Goal: Task Accomplishment & Management: Manage account settings

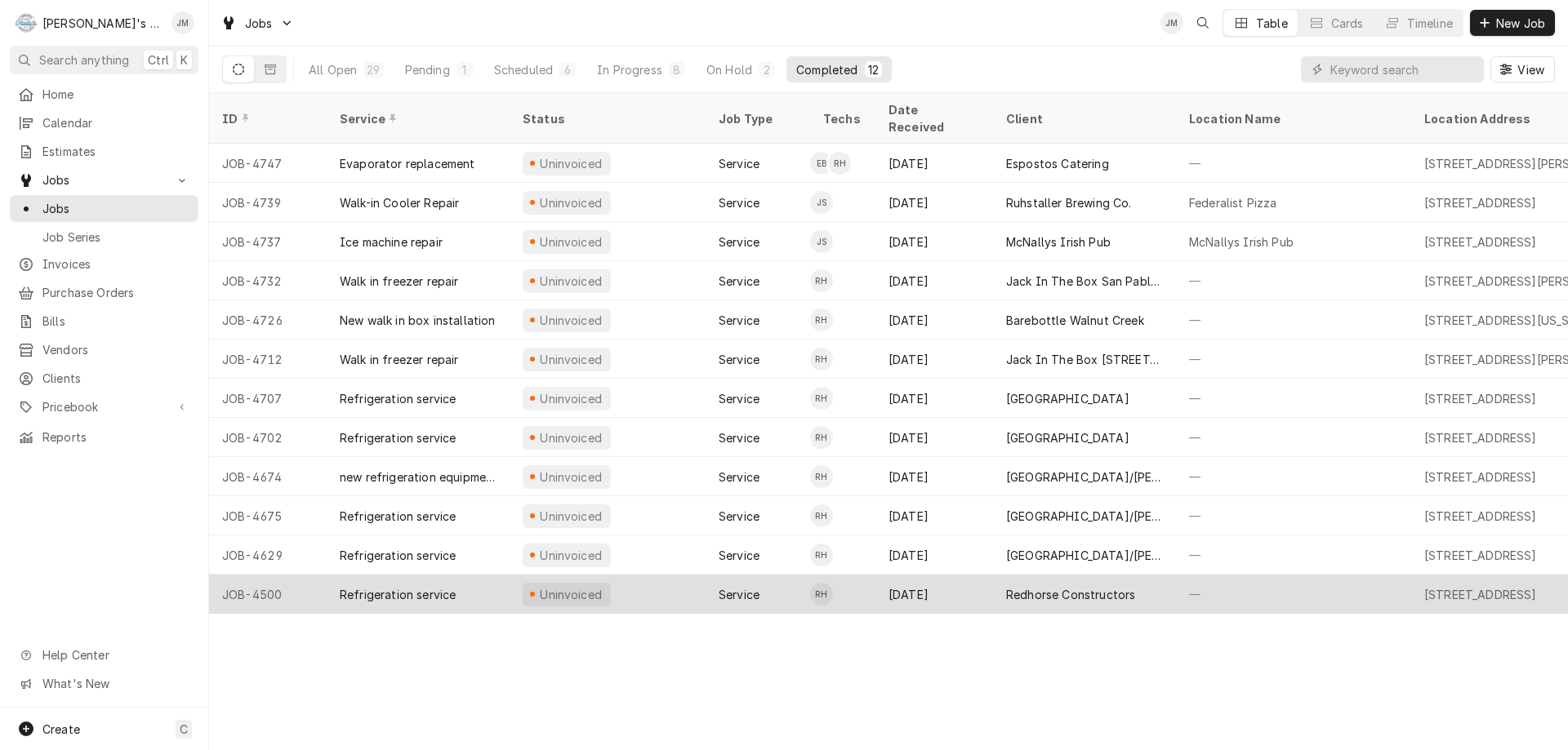
click at [1060, 586] on div "Redhorse Constructors" at bounding box center [1071, 595] width 129 height 17
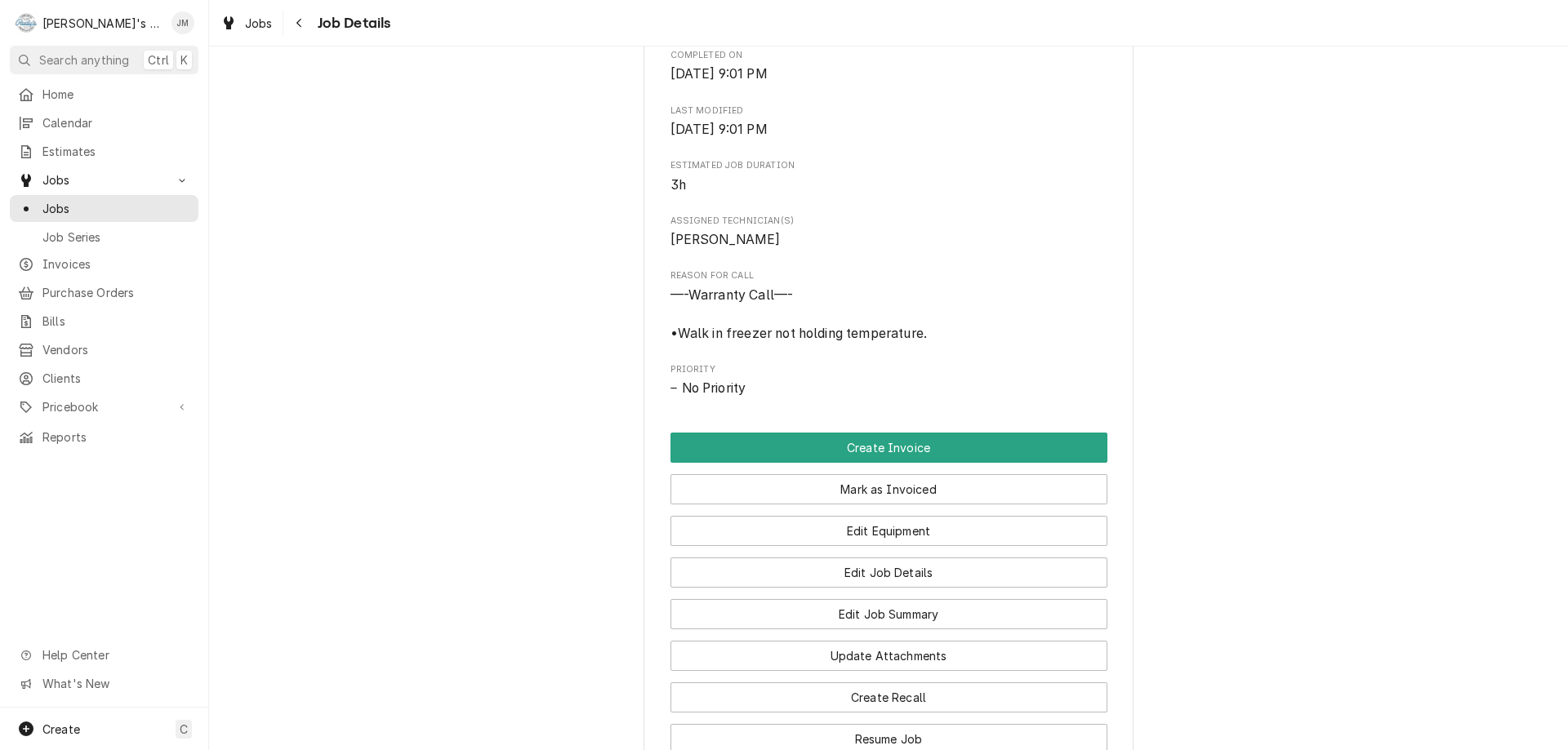
scroll to position [889, 0]
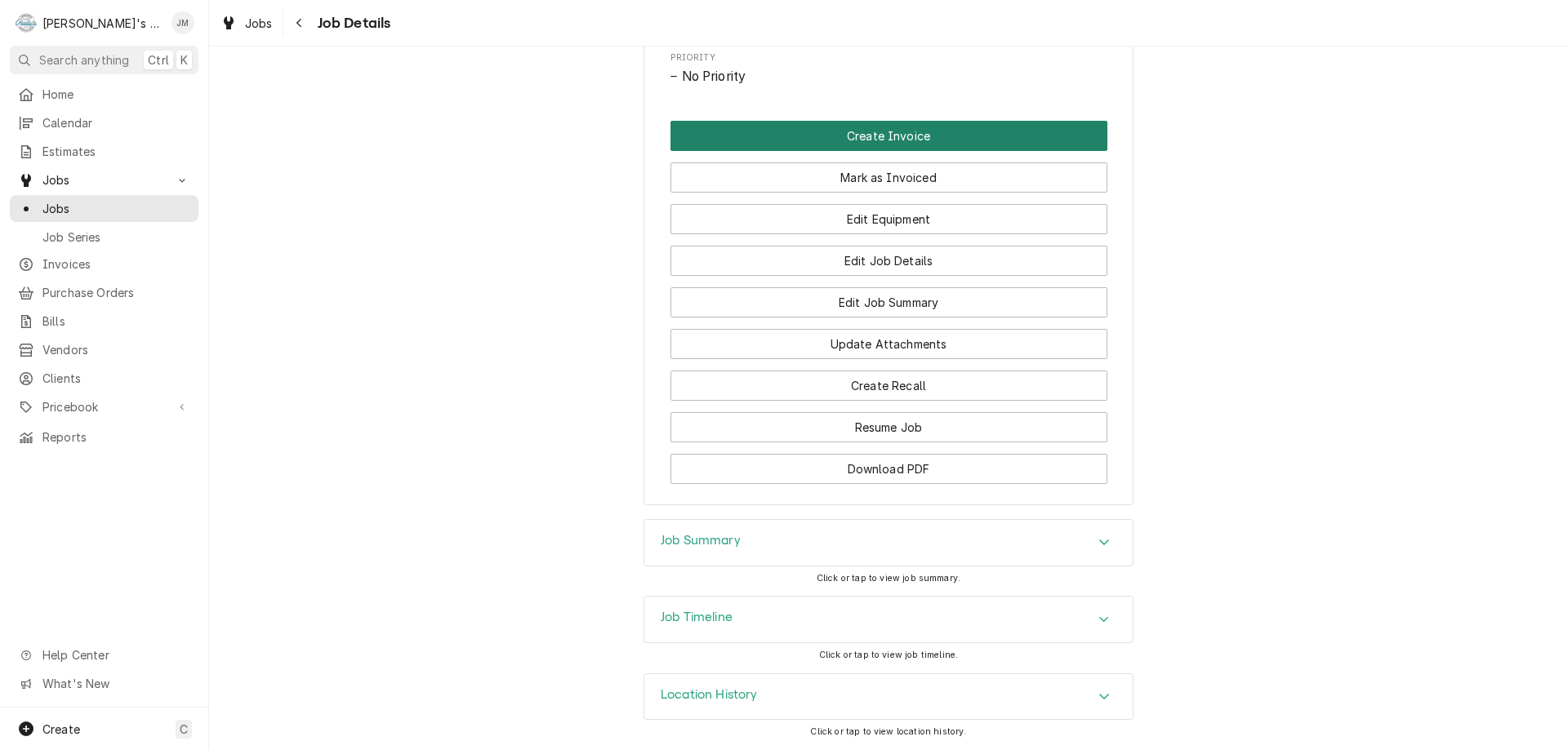
click at [863, 137] on button "Create Invoice" at bounding box center [889, 135] width 437 height 30
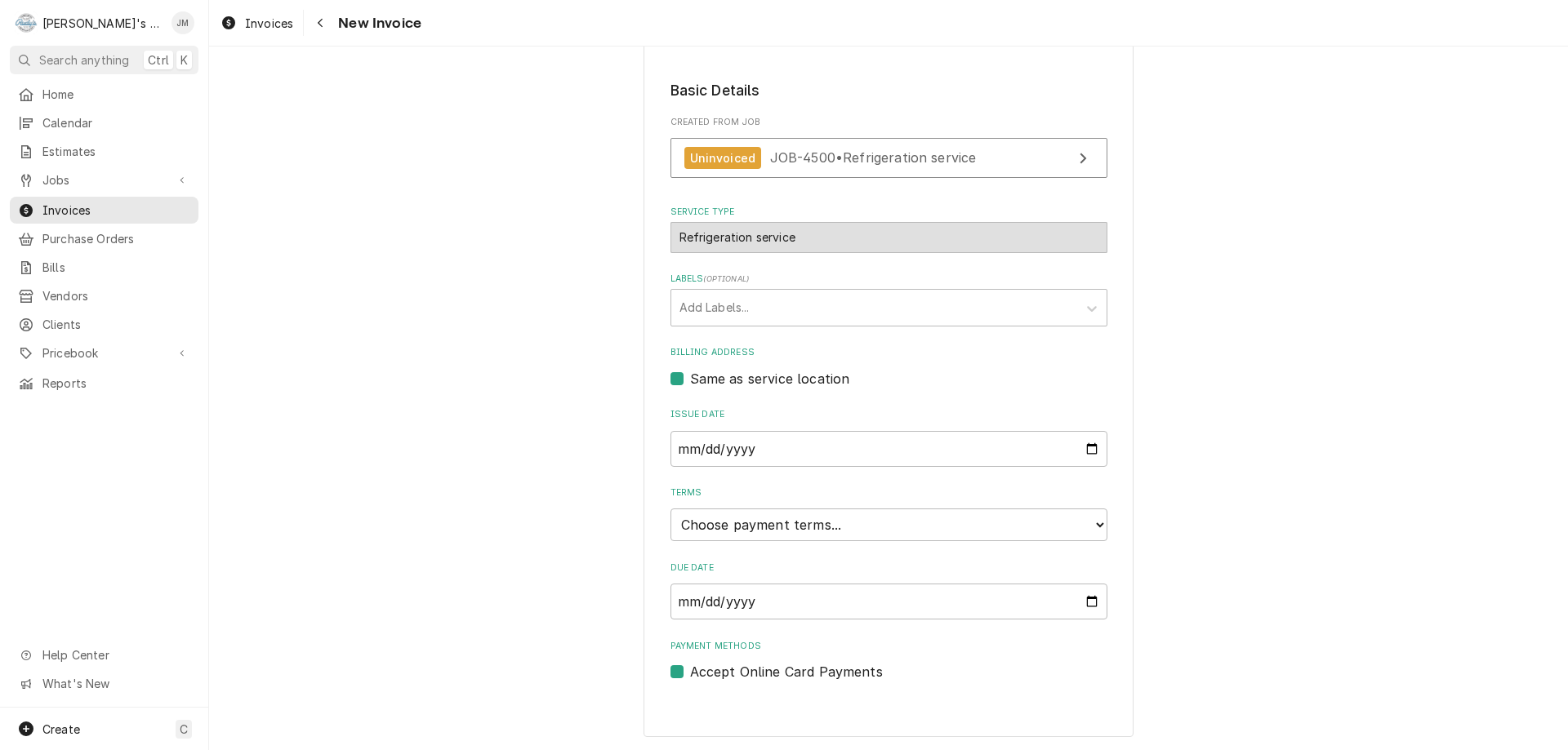
scroll to position [244, 0]
click at [867, 534] on select "Choose payment terms... Same Day Net 7 Net 14 Net 21 Net 30 Net 45 Net 60 Net 90" at bounding box center [889, 524] width 437 height 33
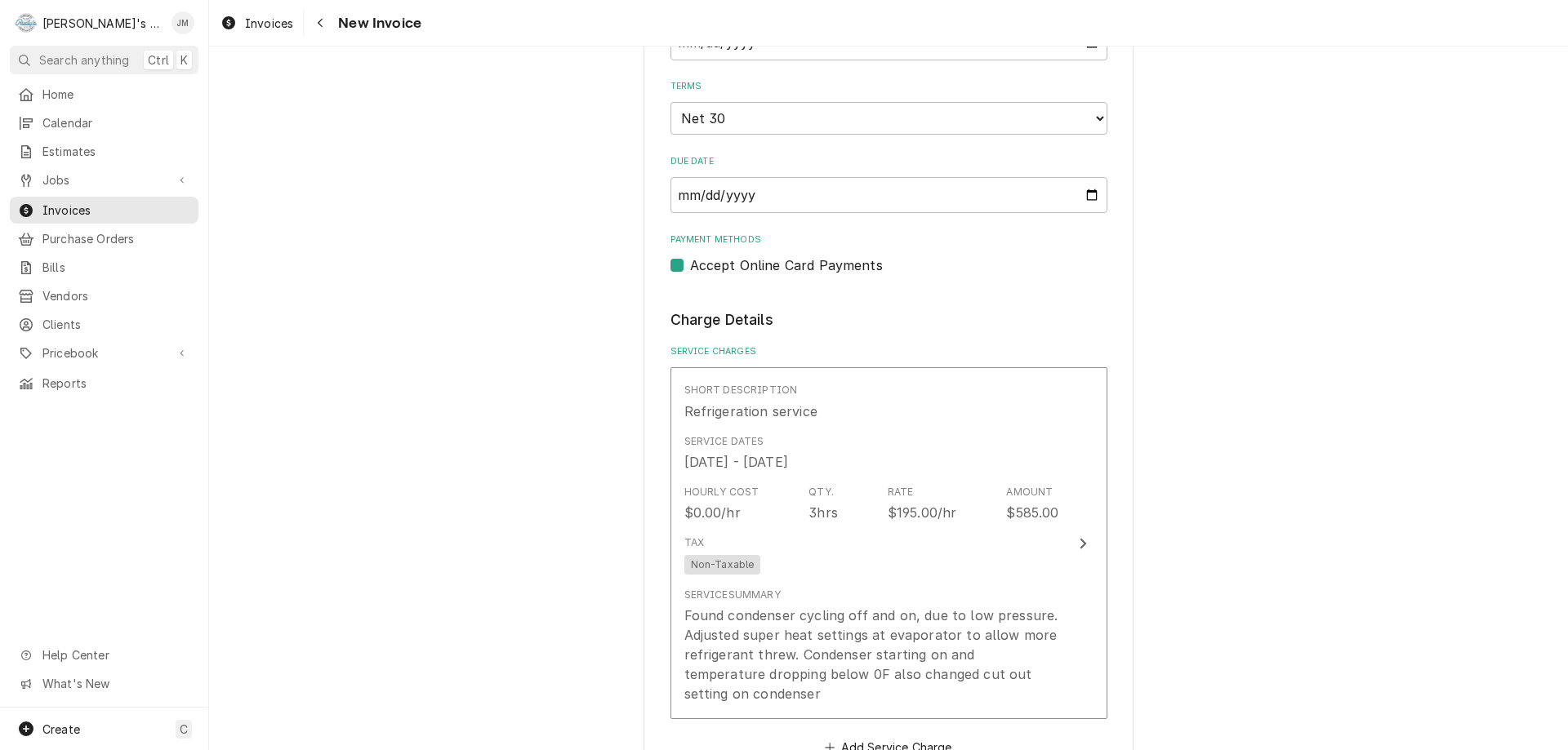
scroll to position [652, 0]
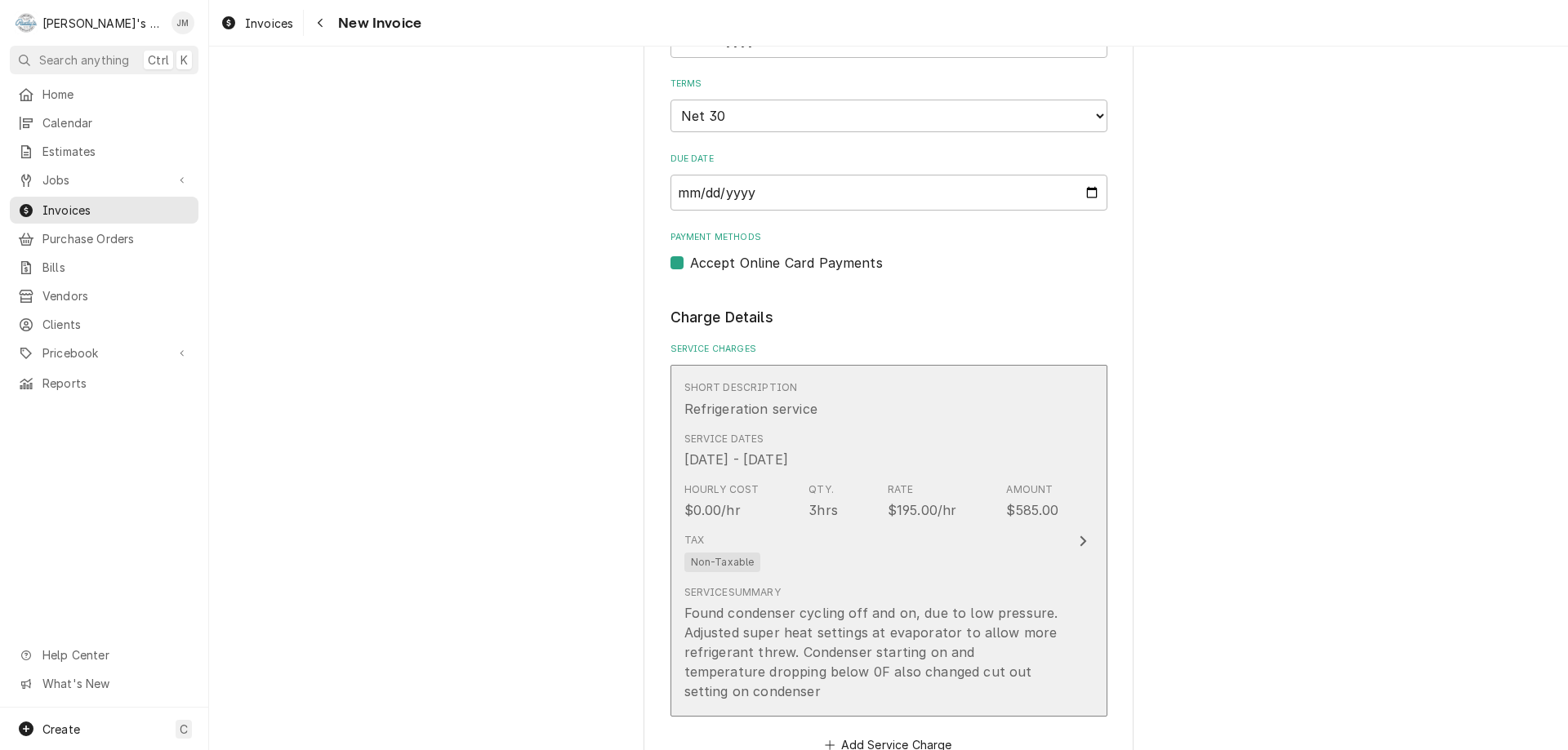
click at [1083, 543] on div "Update Line Item" at bounding box center [1083, 541] width 21 height 19
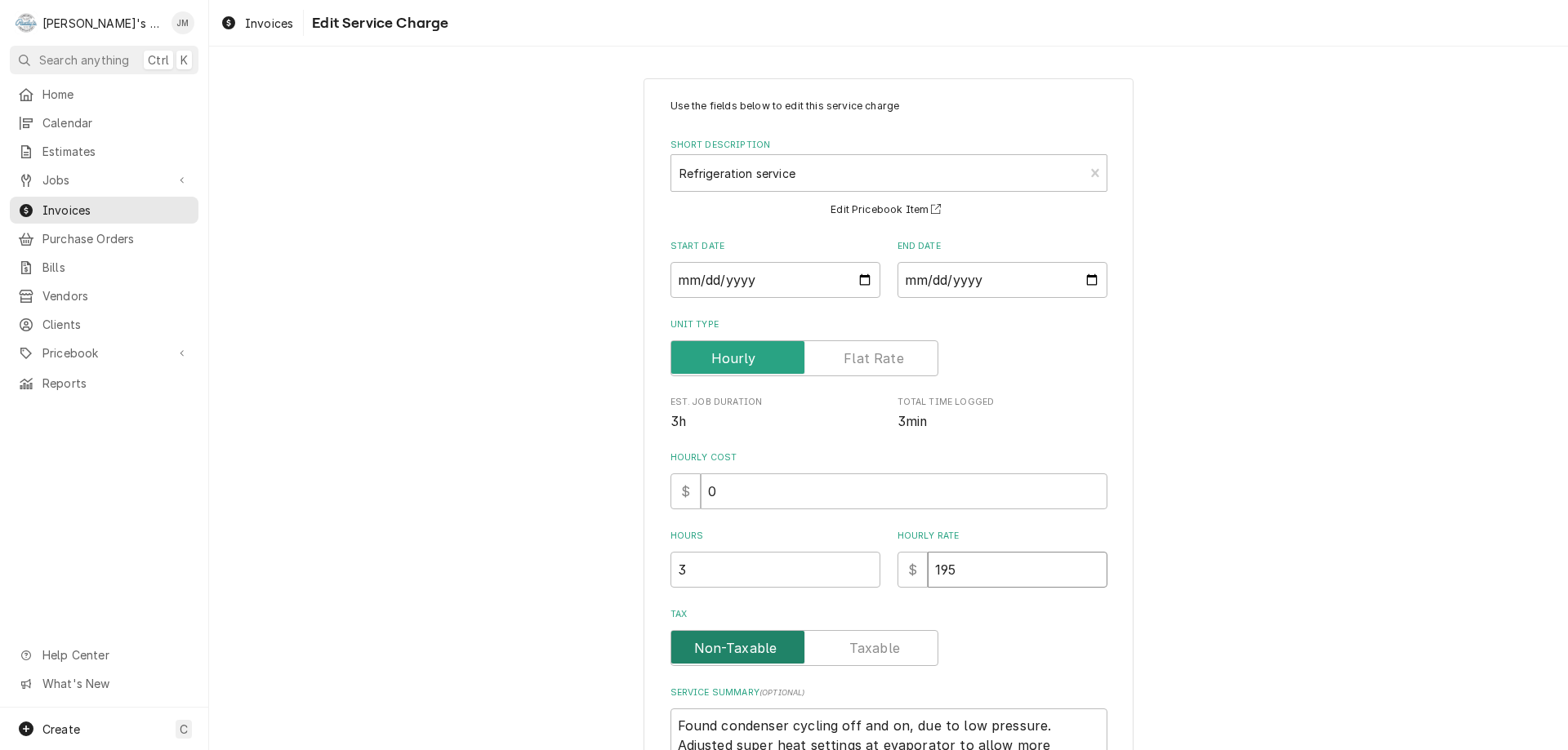
drag, startPoint x: 993, startPoint y: 564, endPoint x: 781, endPoint y: 635, distance: 223.6
click at [781, 635] on div "Use the fields below to edit this service charge Short Description Refrigeratio…" at bounding box center [889, 451] width 437 height 703
type textarea "x"
type input "0"
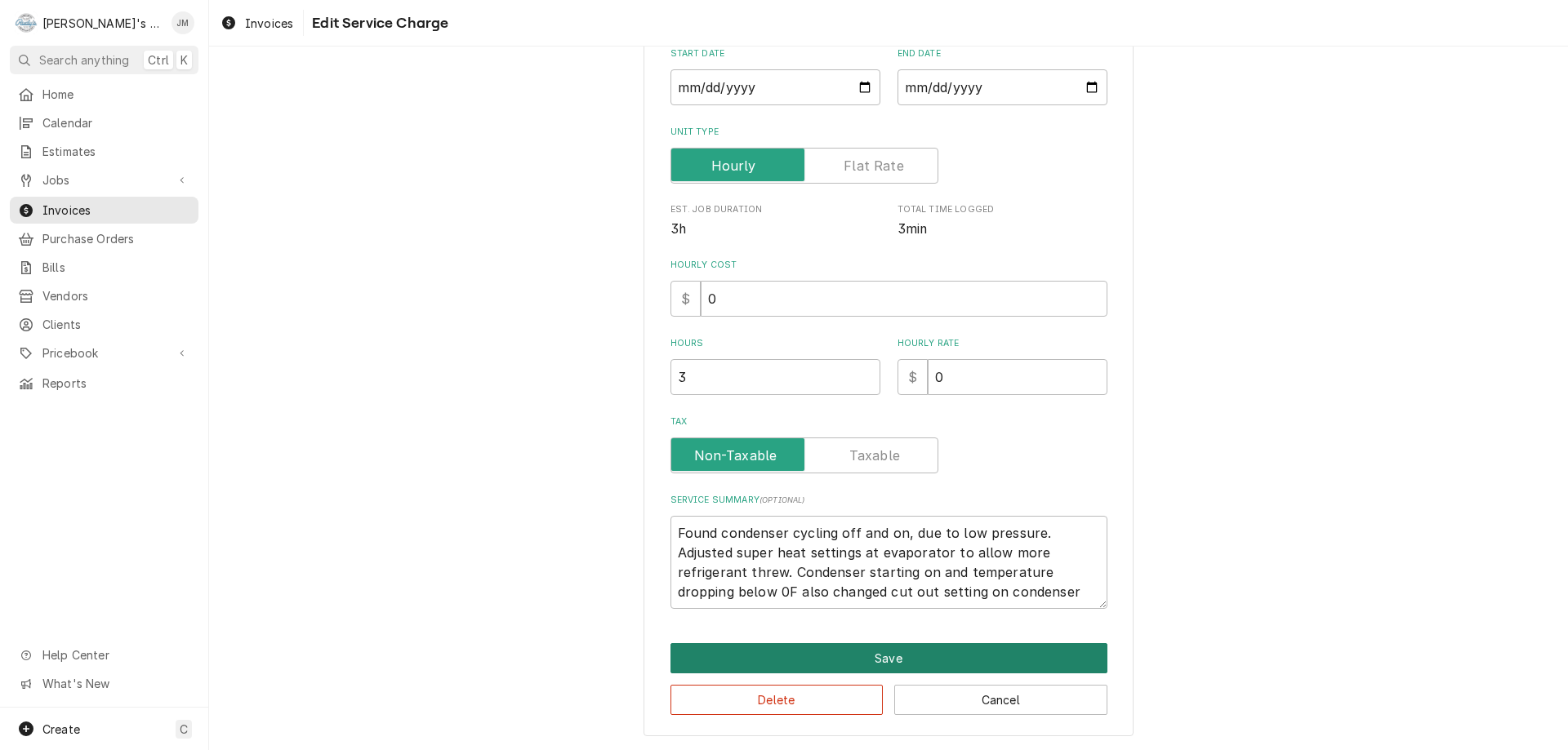
click at [833, 661] on button "Save" at bounding box center [889, 658] width 437 height 30
type textarea "x"
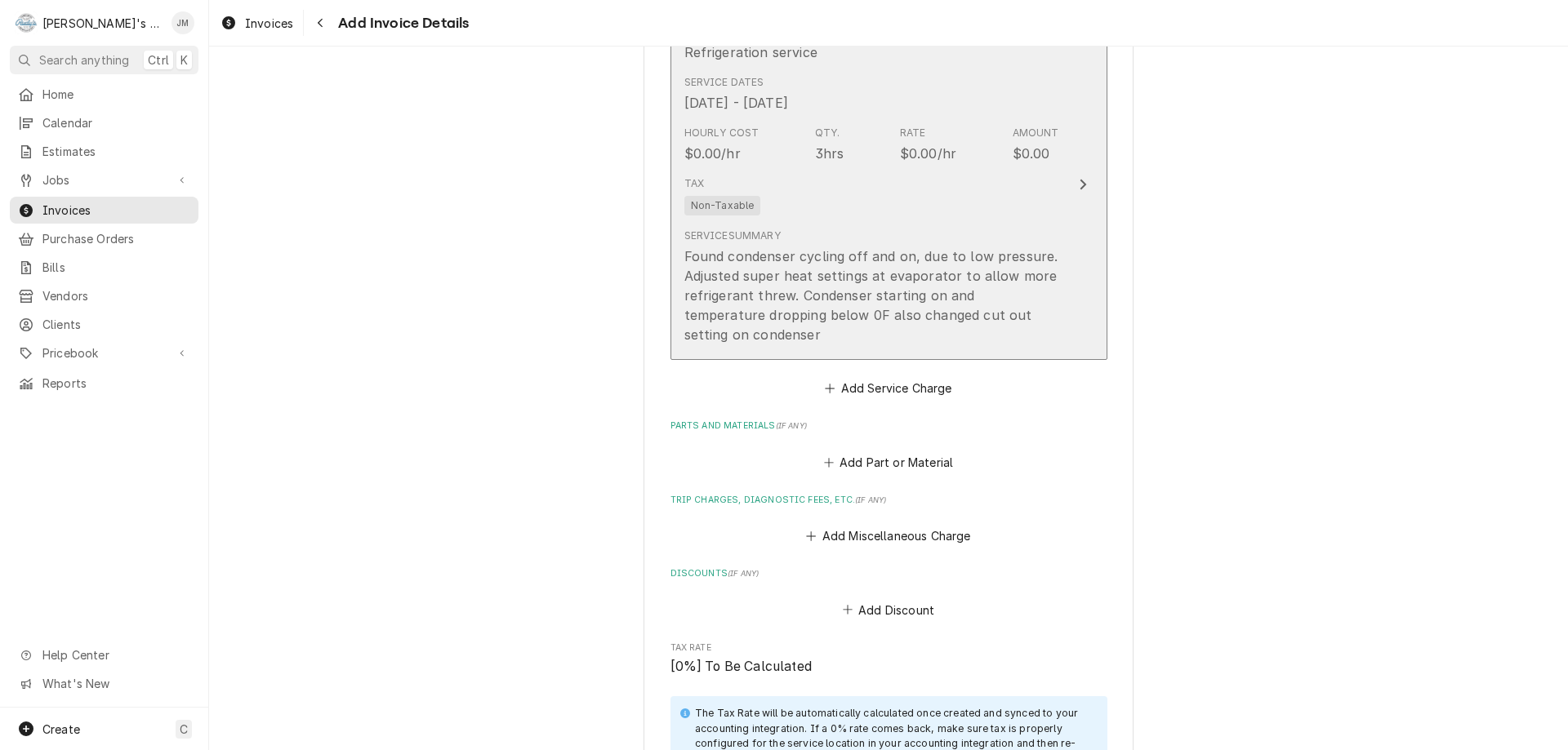
scroll to position [1203, 0]
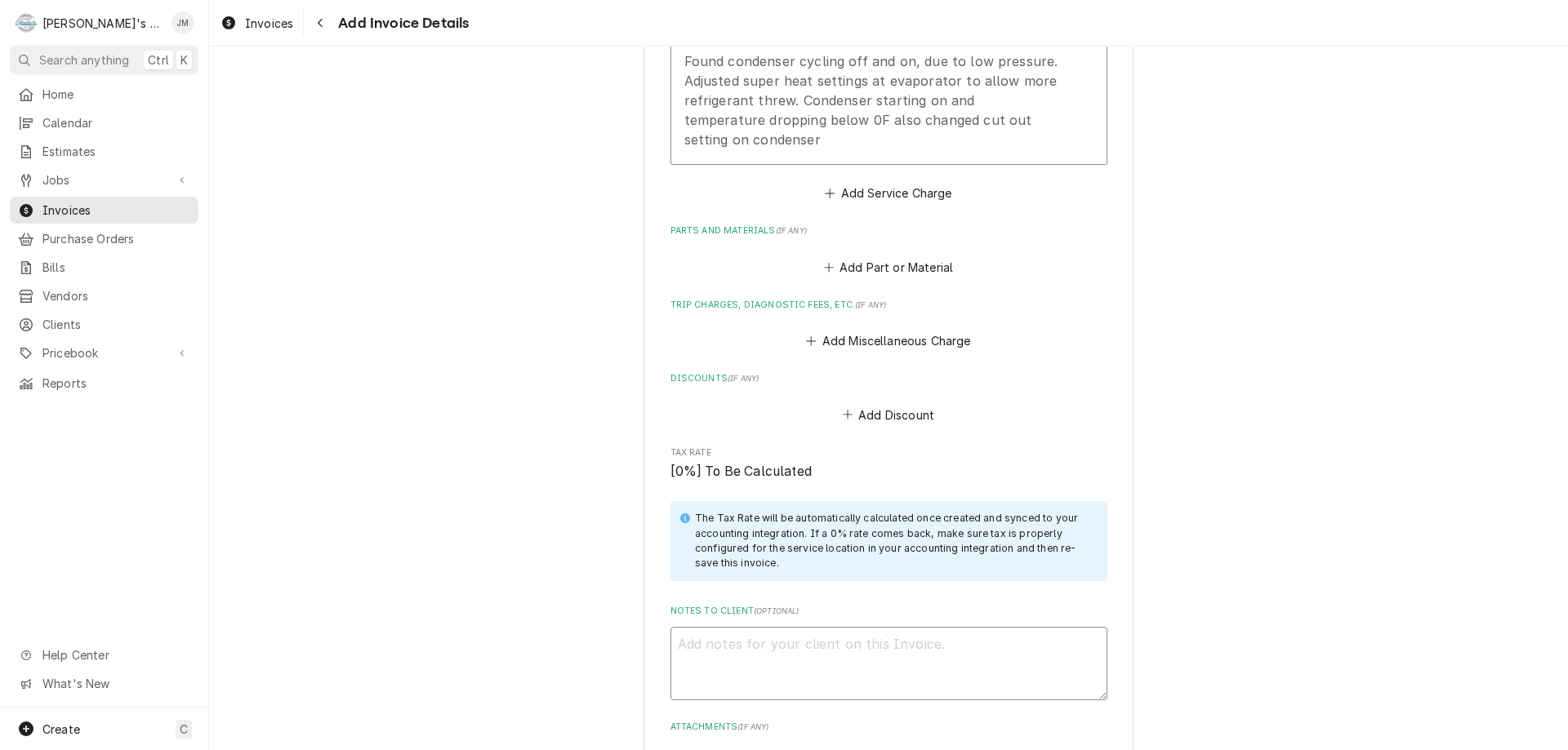
click at [869, 646] on textarea "Notes to Client ( optional )" at bounding box center [889, 663] width 437 height 73
type textarea "W"
type textarea "x"
type textarea "Wa"
type textarea "x"
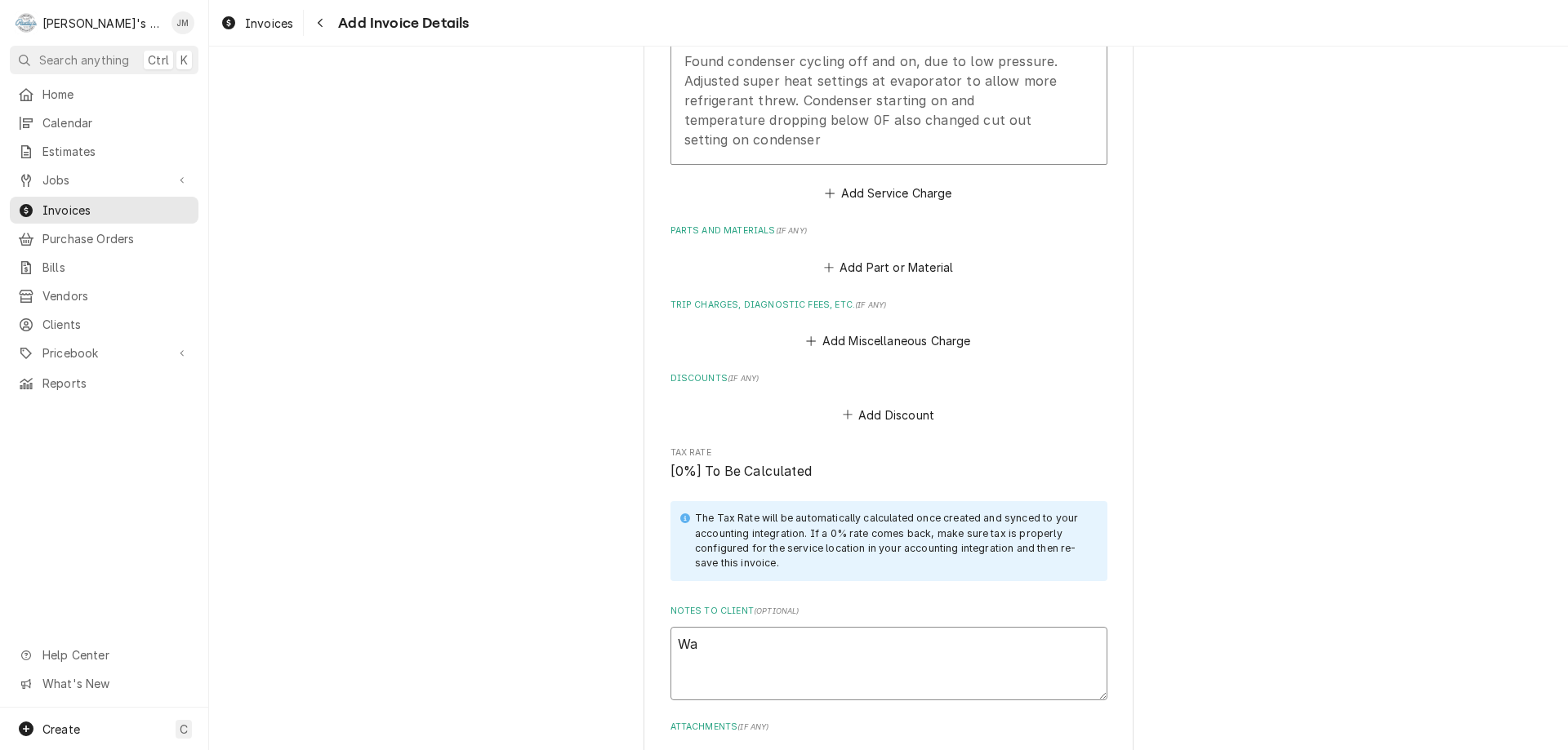
type textarea "War"
type textarea "x"
type textarea "Warr"
type textarea "x"
type textarea "Warra"
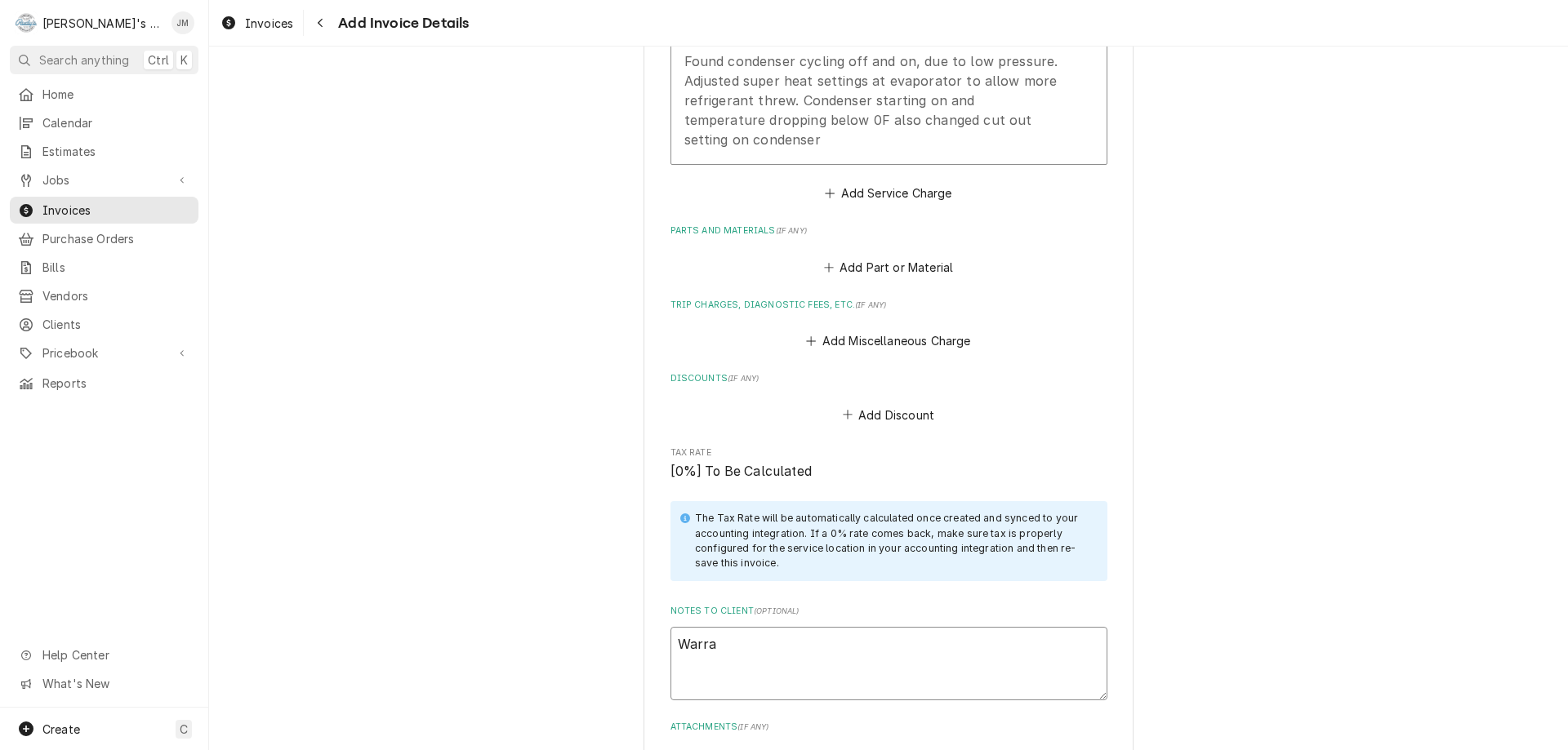
type textarea "x"
type textarea "Warran"
type textarea "x"
type textarea "Warrant"
type textarea "x"
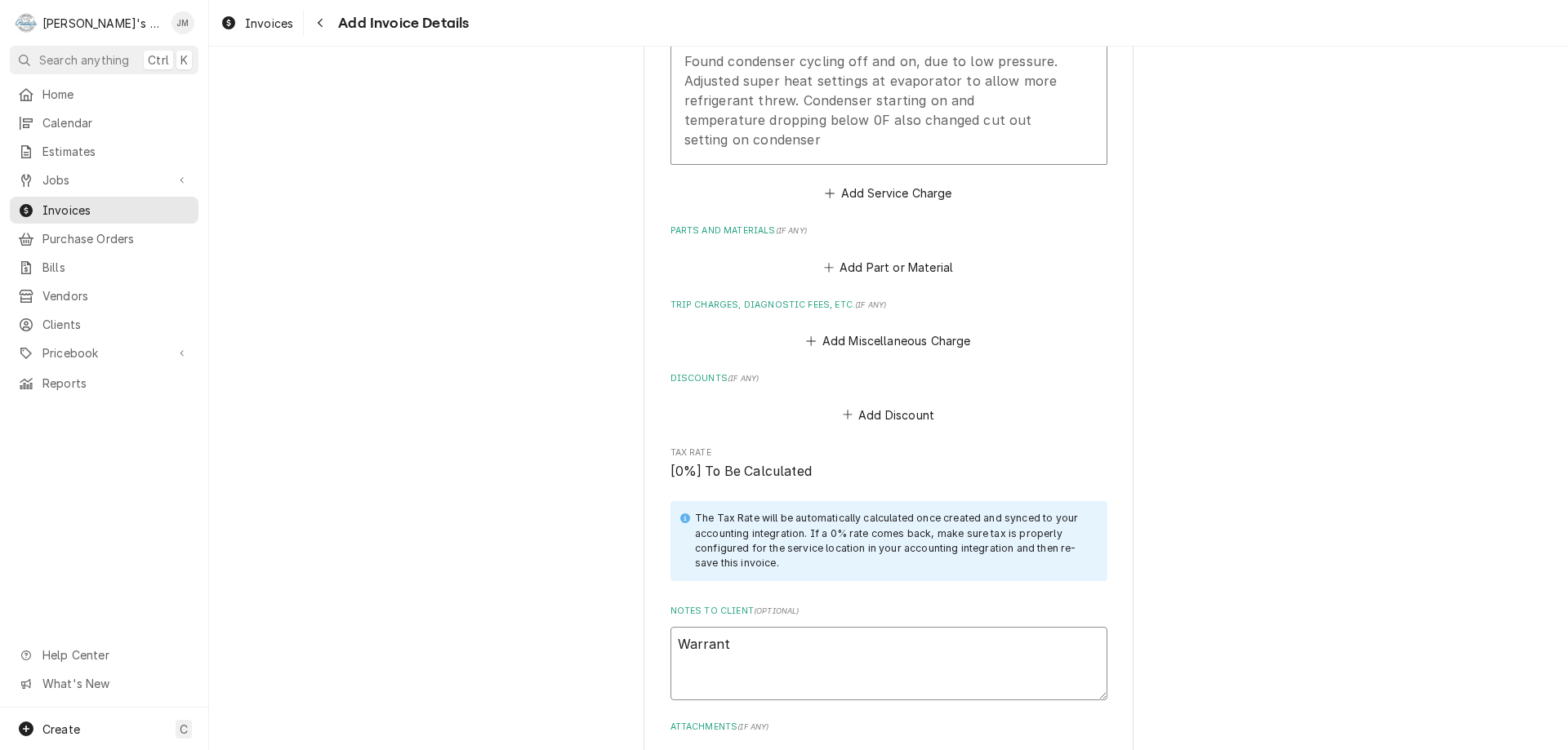
type textarea "Warranty"
type textarea "x"
type textarea "Warranty"
type textarea "x"
type textarea "Warranty c"
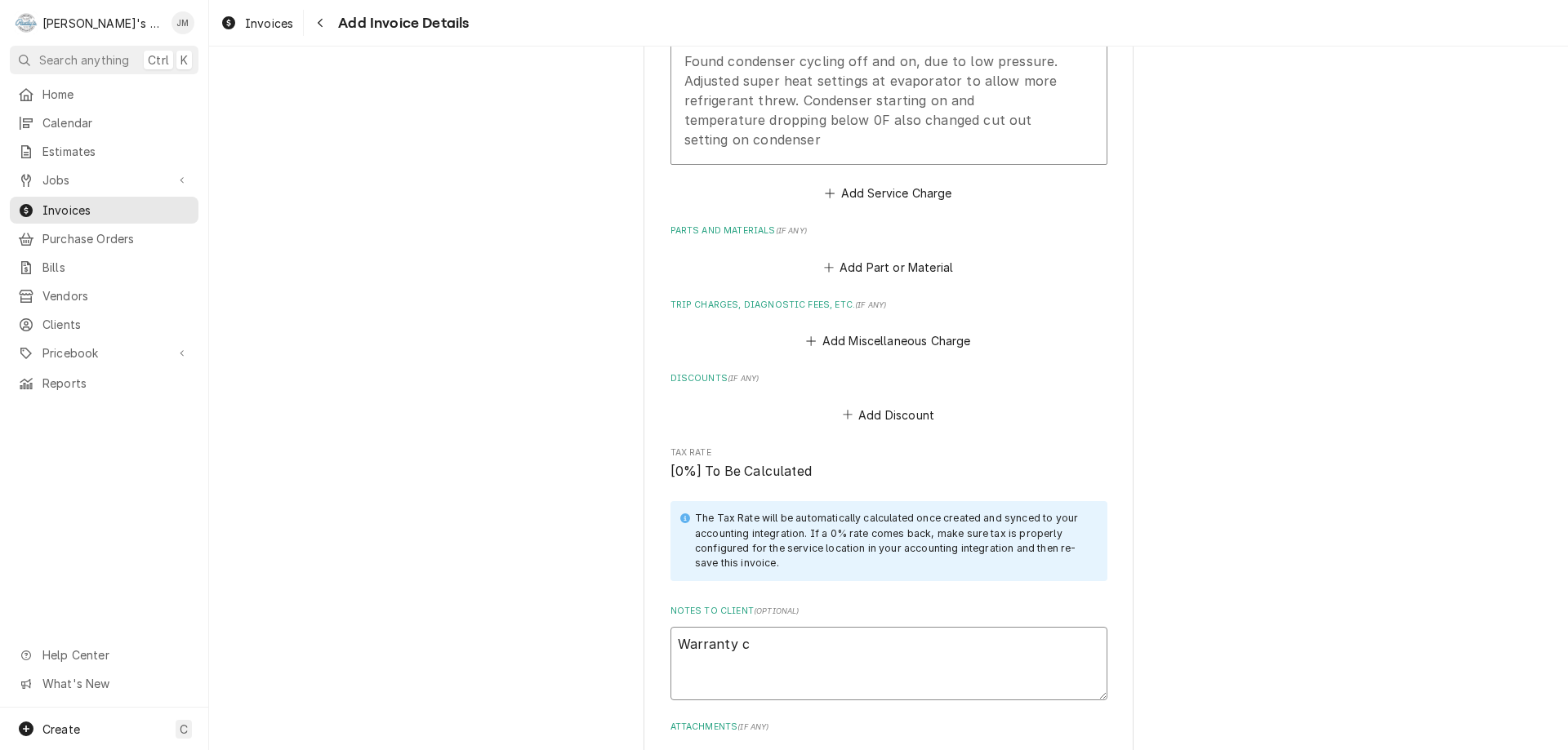
type textarea "x"
type textarea "Warranty ca"
type textarea "x"
type textarea "Warranty cal"
type textarea "x"
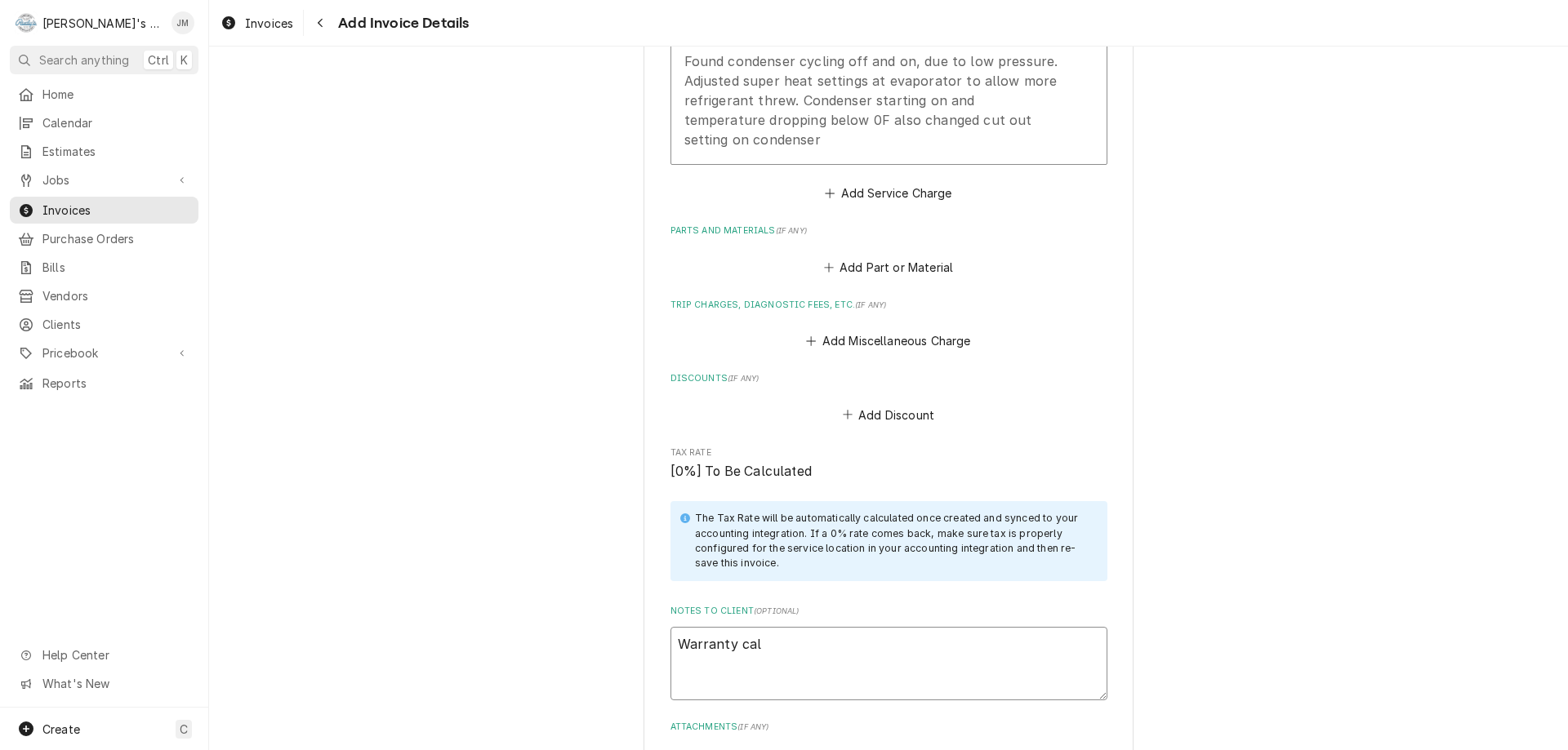
type textarea "Warranty call"
type textarea "x"
type textarea "Warranty call"
type textarea "x"
type textarea "Warranty call -"
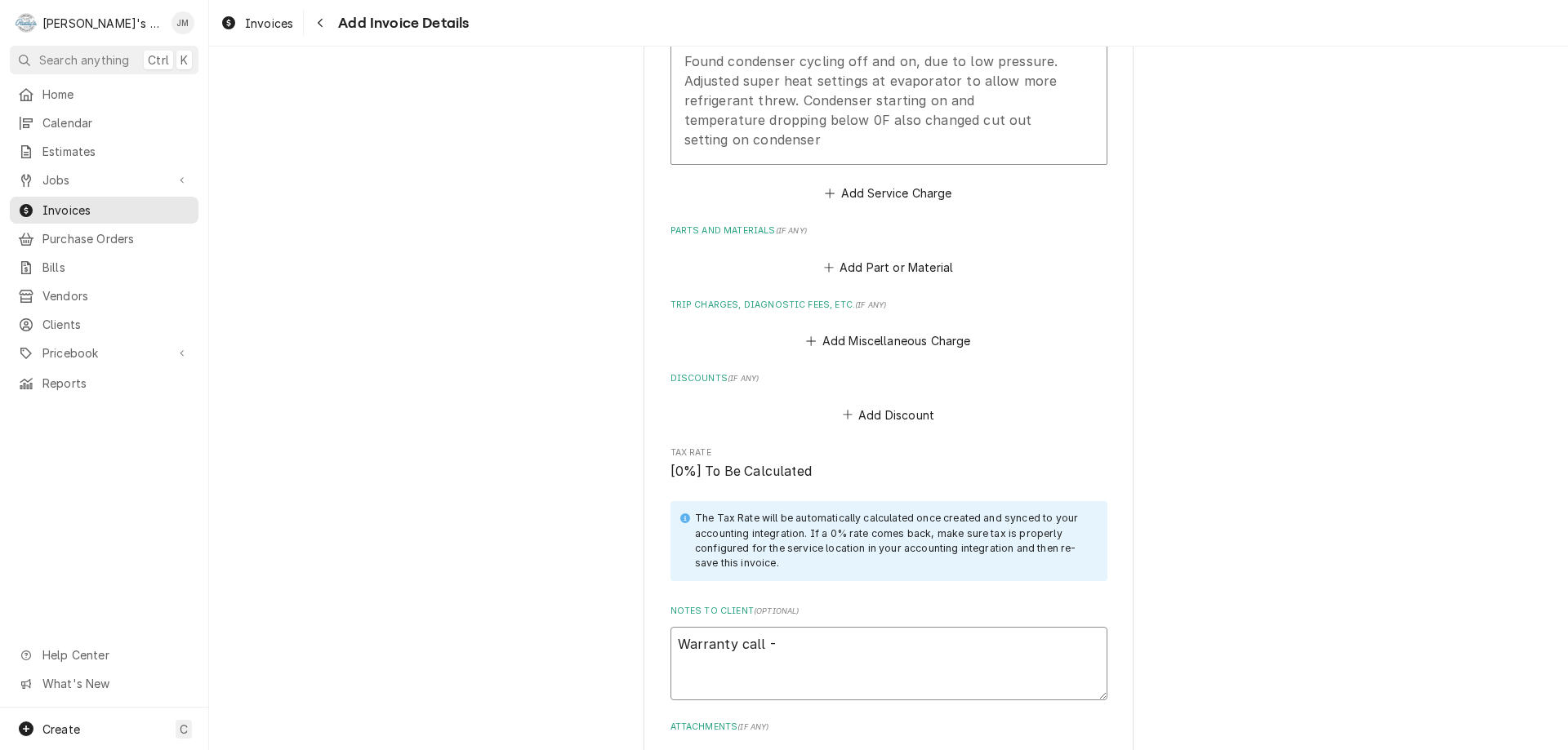
type textarea "x"
type textarea "Warranty call -"
type textarea "x"
type textarea "Warranty call - n"
type textarea "x"
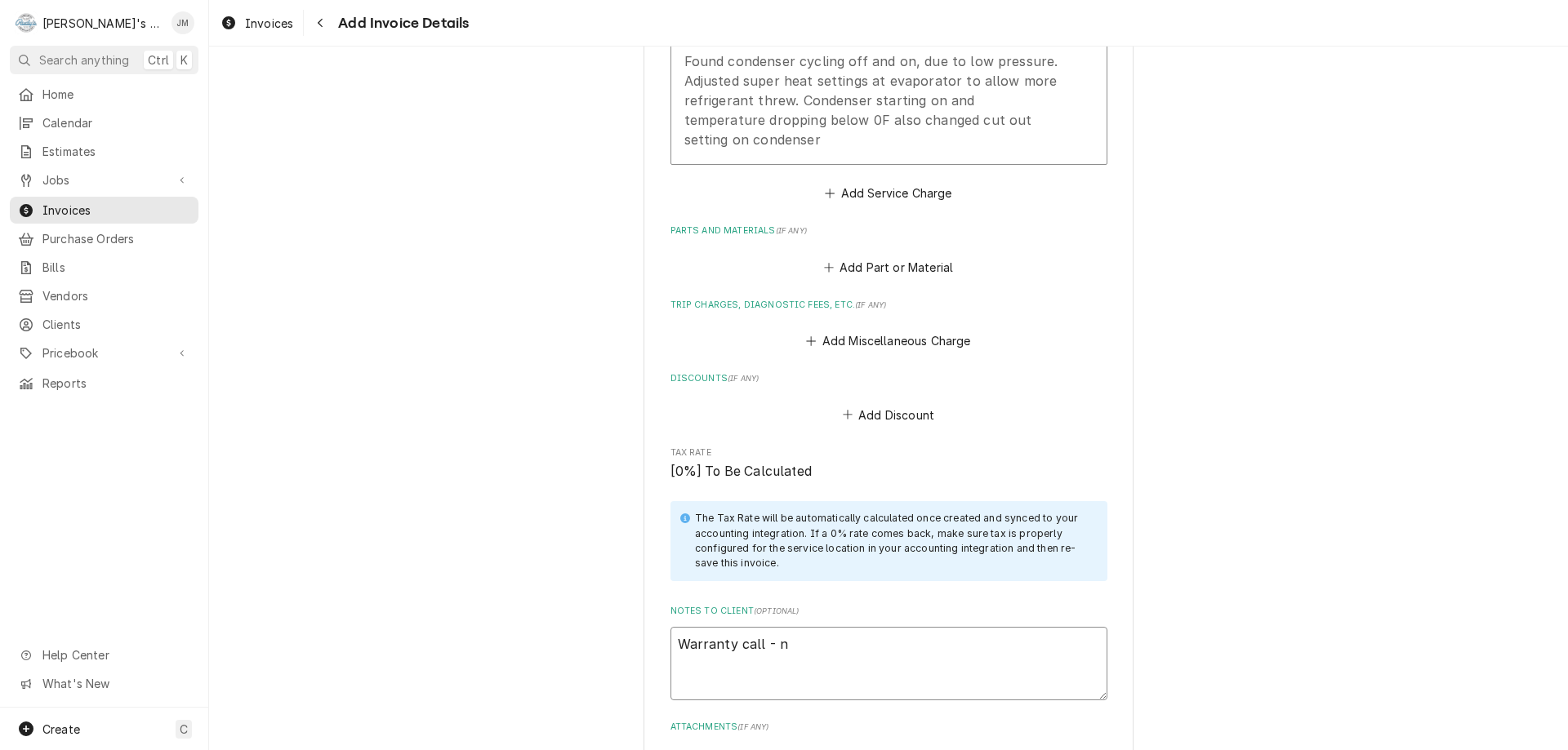
type textarea "Warranty call - no"
type textarea "x"
type textarea "Warranty call - no"
type textarea "x"
type textarea "Warranty call - no c"
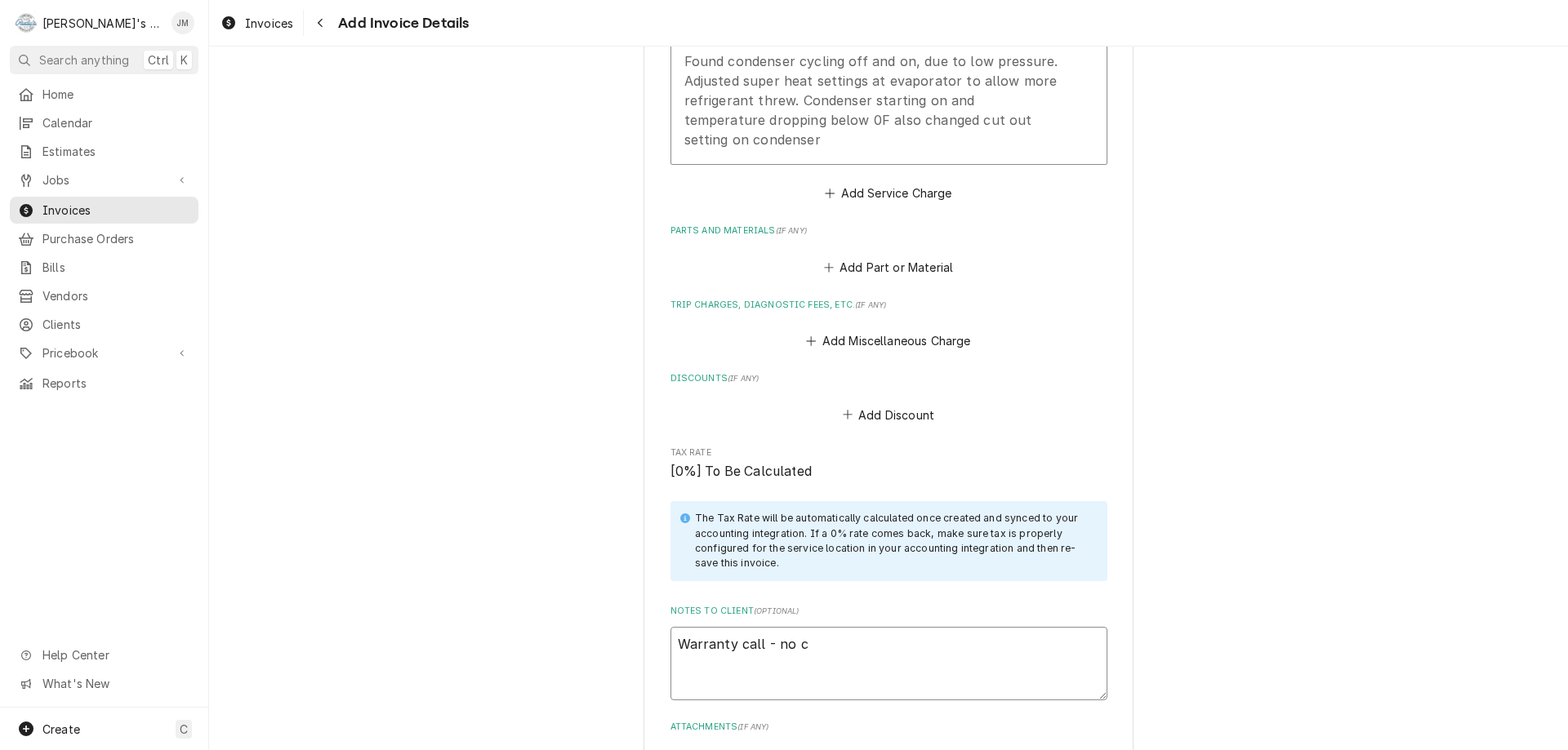
type textarea "x"
type textarea "Warranty call - no ch"
type textarea "x"
type textarea "Warranty call - no cha"
type textarea "x"
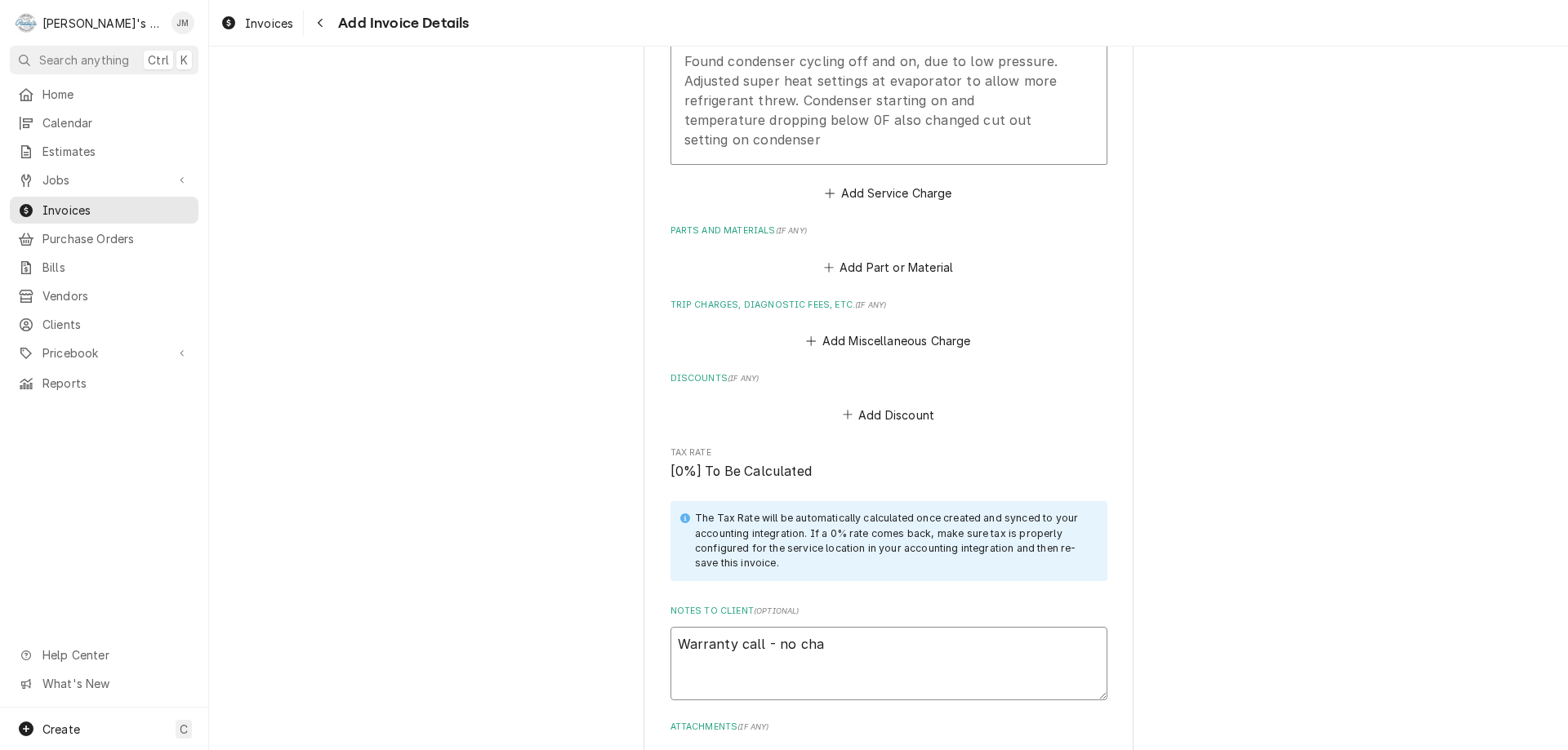
type textarea "Warranty call - no char"
type textarea "x"
type textarea "Warranty call - no charg"
type textarea "x"
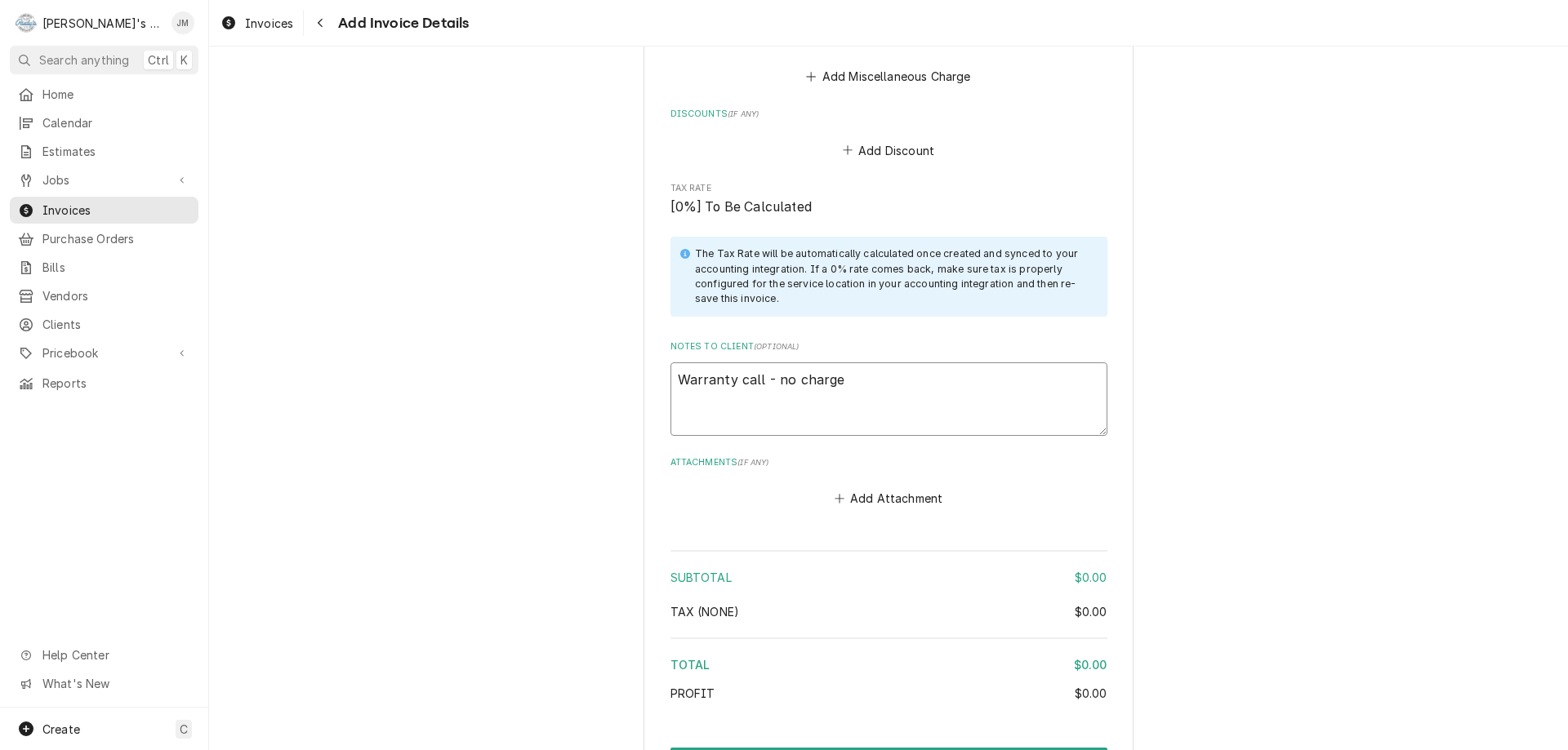
scroll to position [1572, 0]
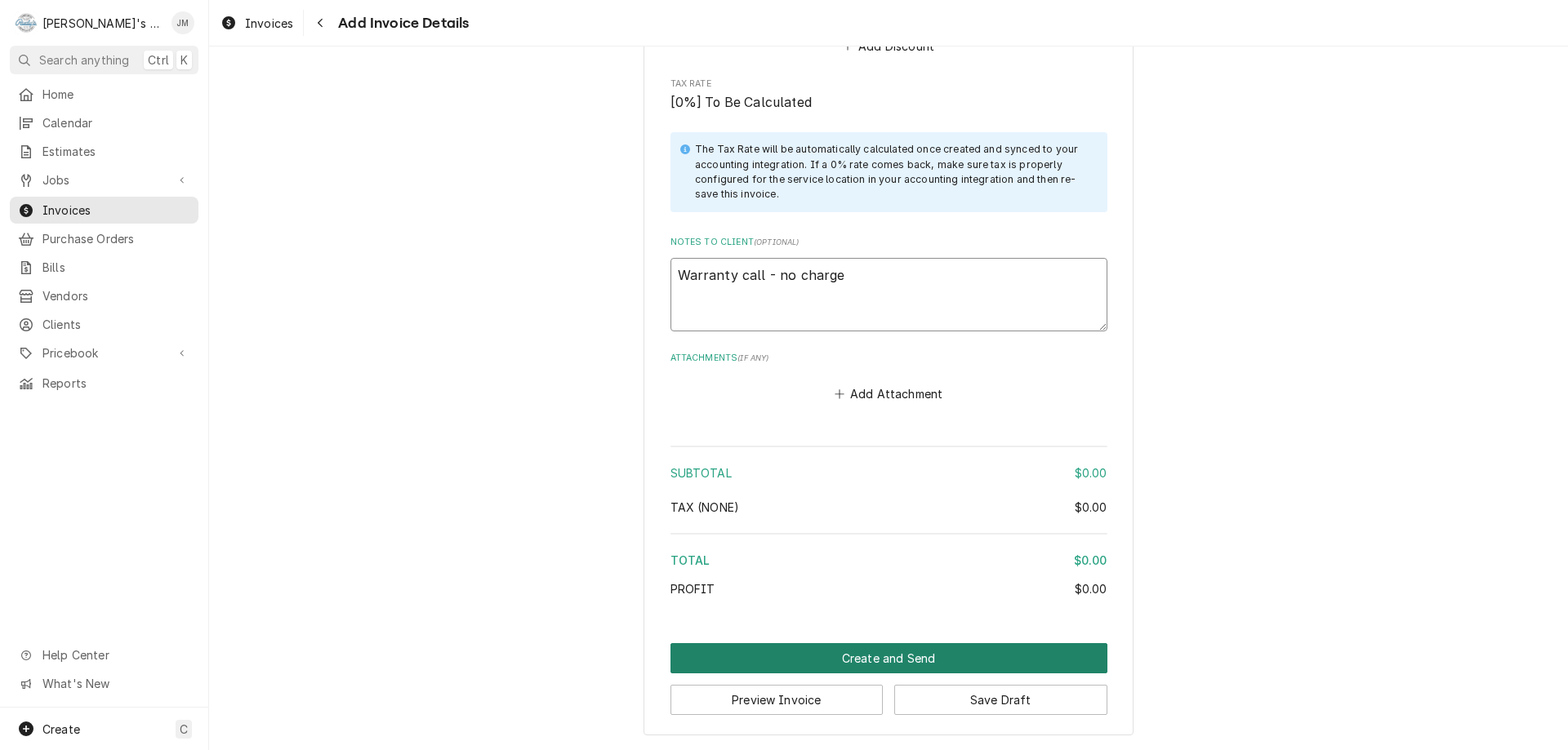
type textarea "Warranty call - no charge"
click at [832, 651] on button "Create and Send" at bounding box center [889, 658] width 437 height 30
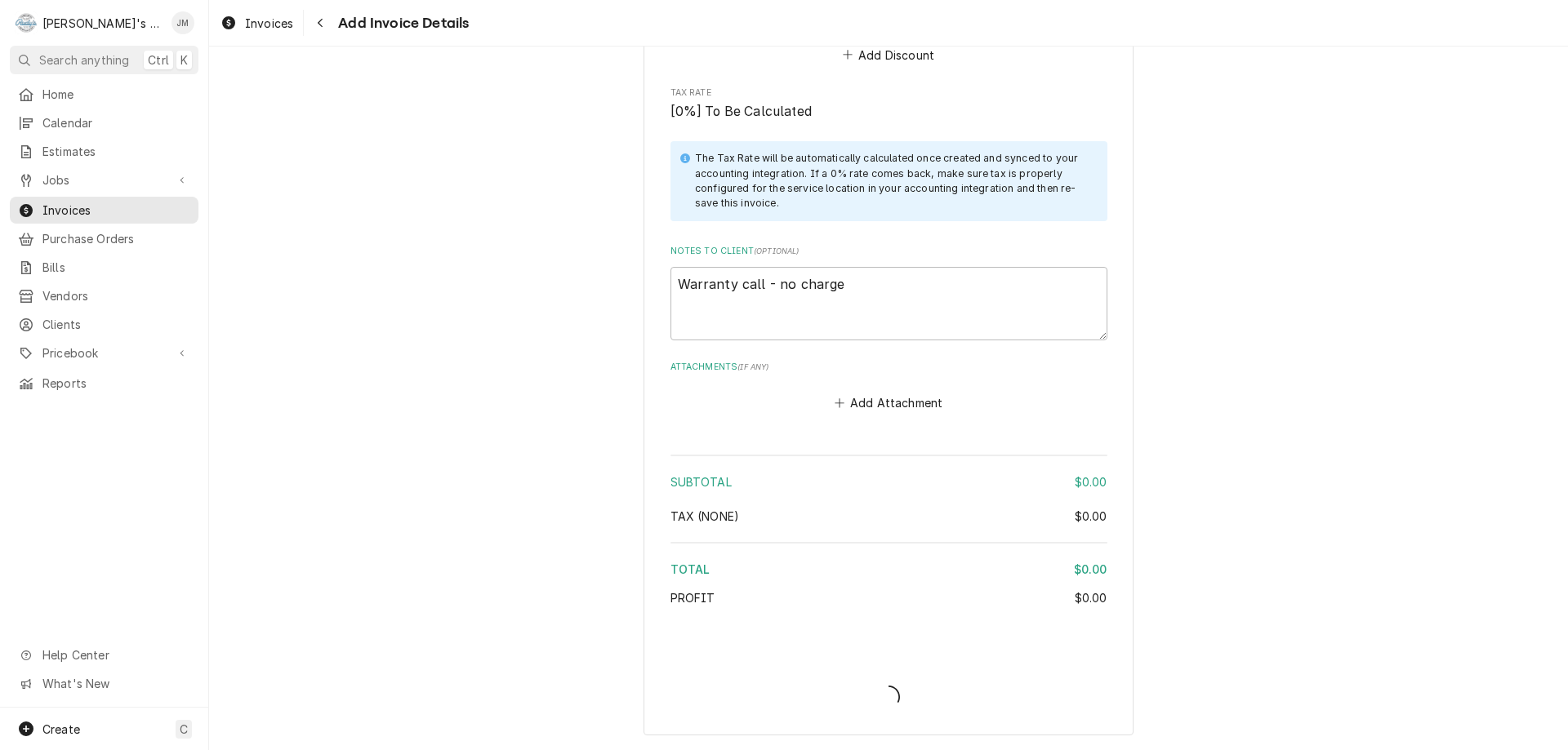
scroll to position [1564, 0]
type textarea "x"
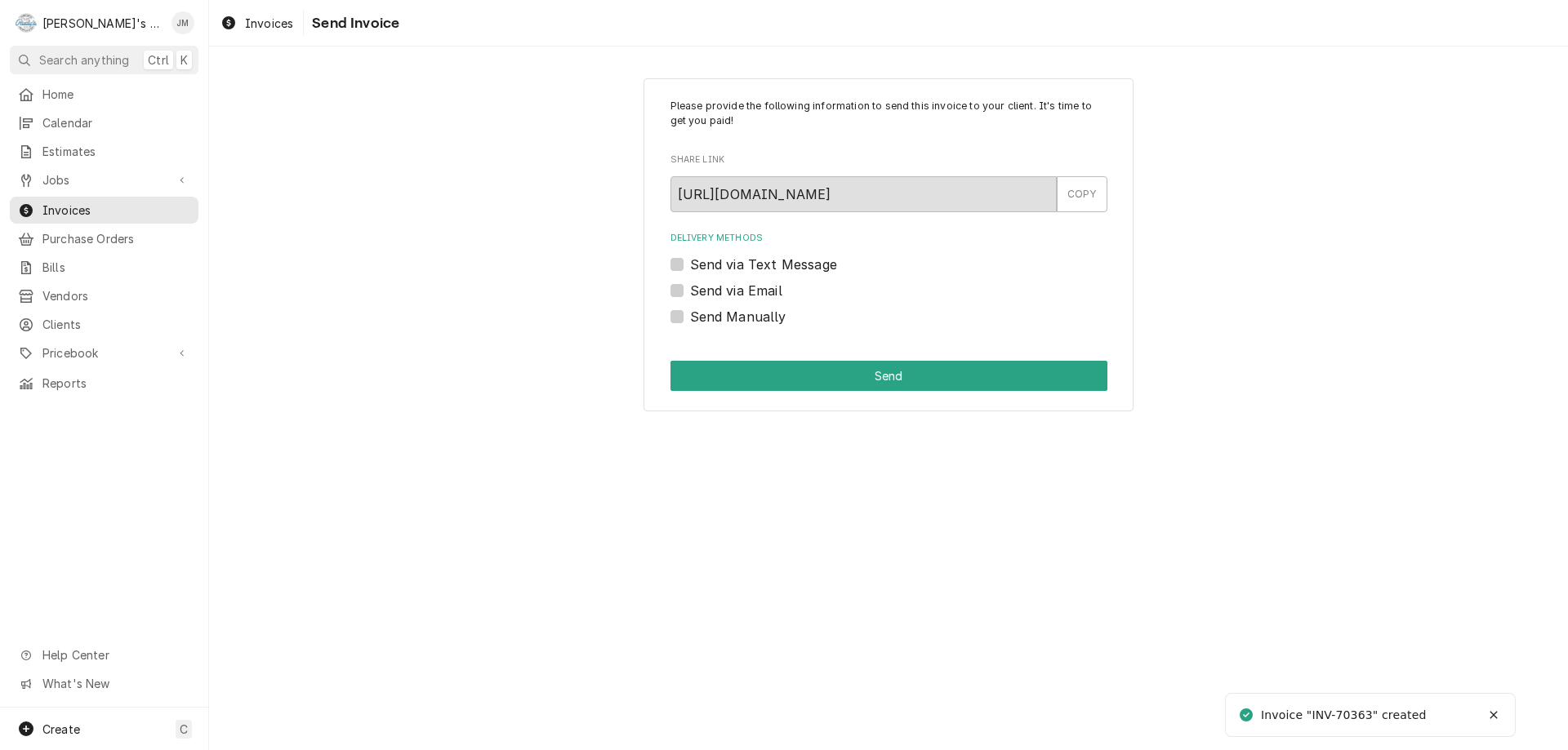
click at [728, 291] on label "Send via Email" at bounding box center [737, 291] width 92 height 19
click at [728, 291] on input "Send via Email" at bounding box center [909, 298] width 437 height 36
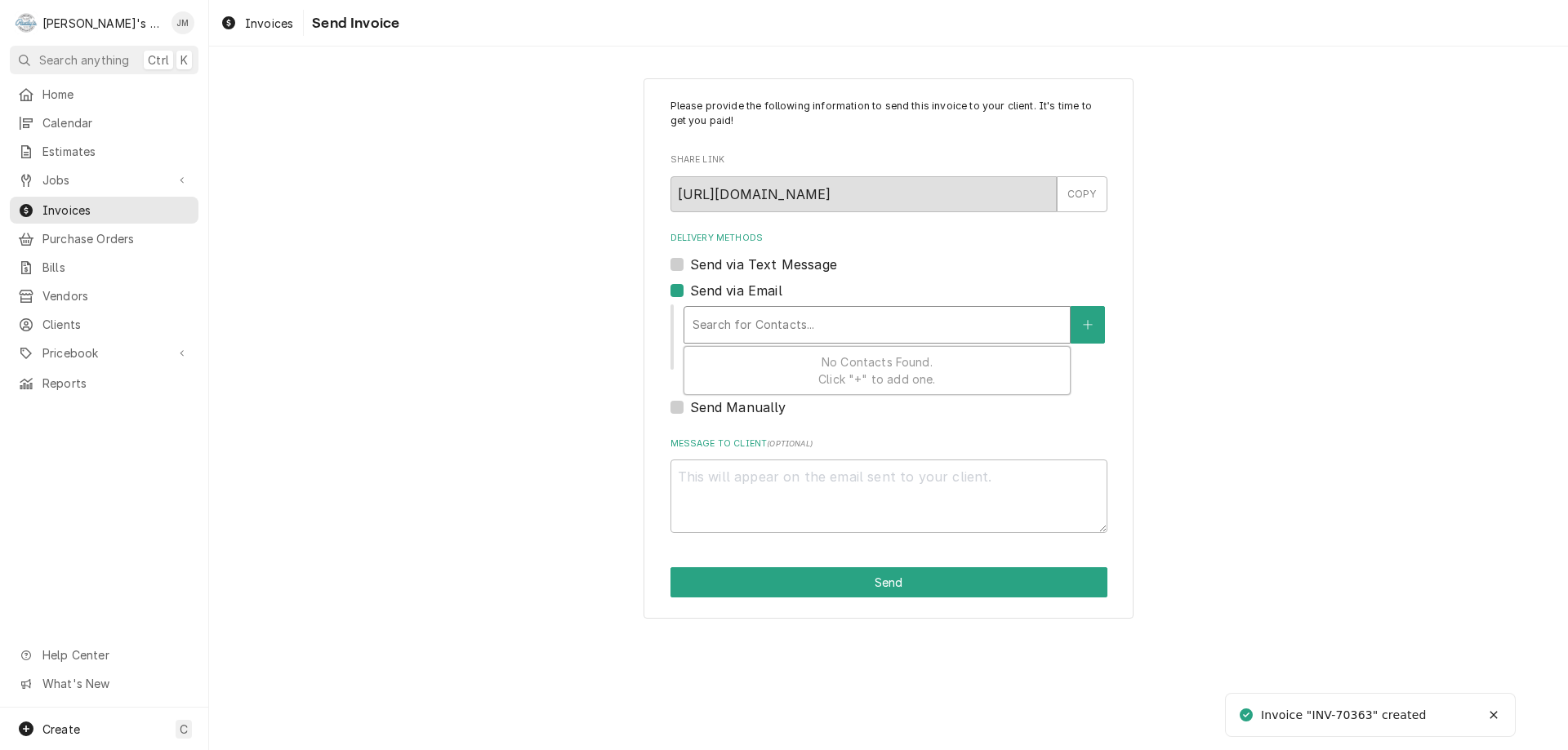
click at [737, 322] on div "Delivery Methods" at bounding box center [876, 324] width 369 height 30
click at [691, 293] on label "Send via Email" at bounding box center [737, 291] width 92 height 19
click at [691, 293] on input "Send via Email" at bounding box center [909, 298] width 437 height 36
checkbox input "false"
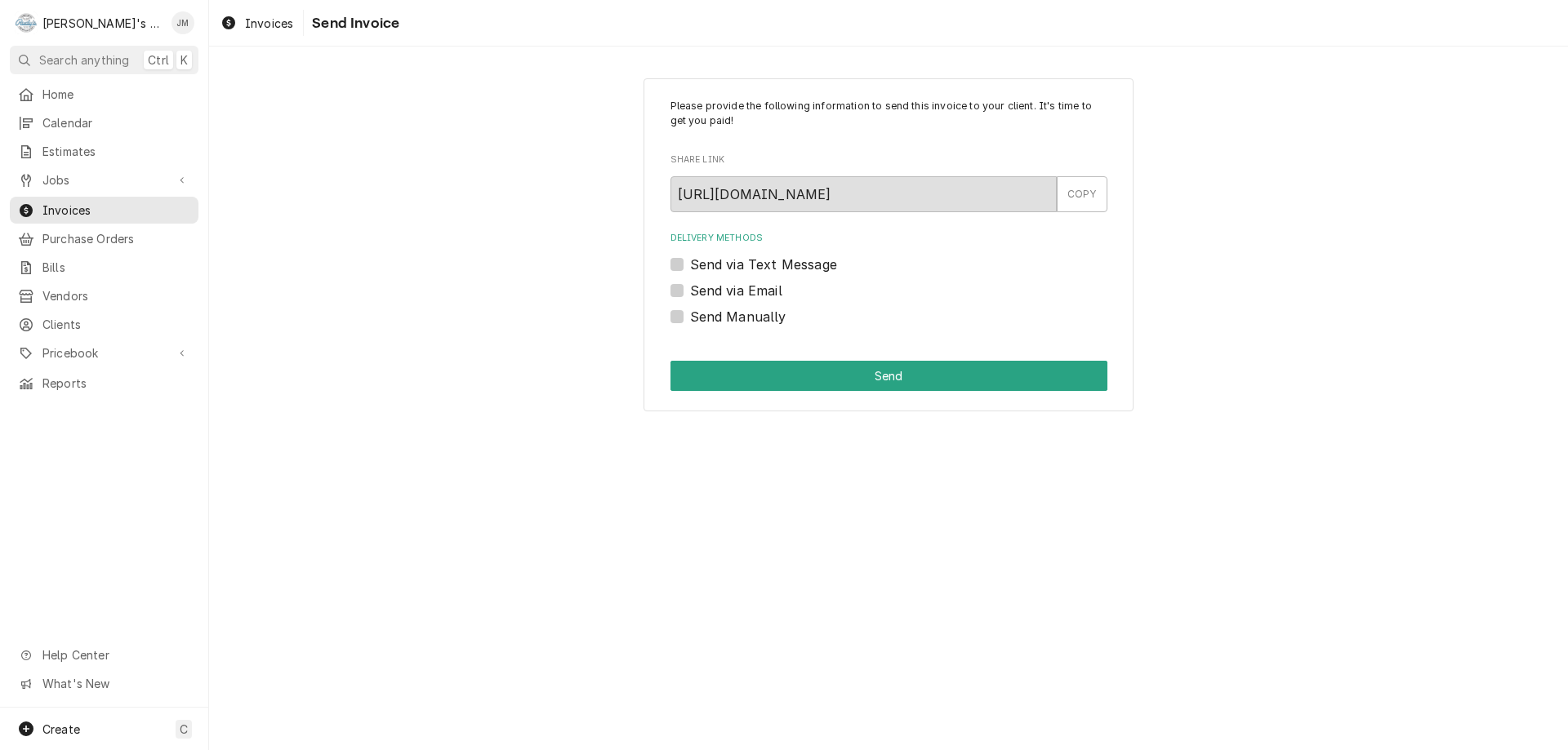
click at [691, 321] on label "Send Manually" at bounding box center [739, 317] width 96 height 19
click at [691, 321] on input "Send Manually" at bounding box center [909, 324] width 437 height 36
checkbox input "true"
click at [835, 377] on button "Send" at bounding box center [889, 375] width 437 height 30
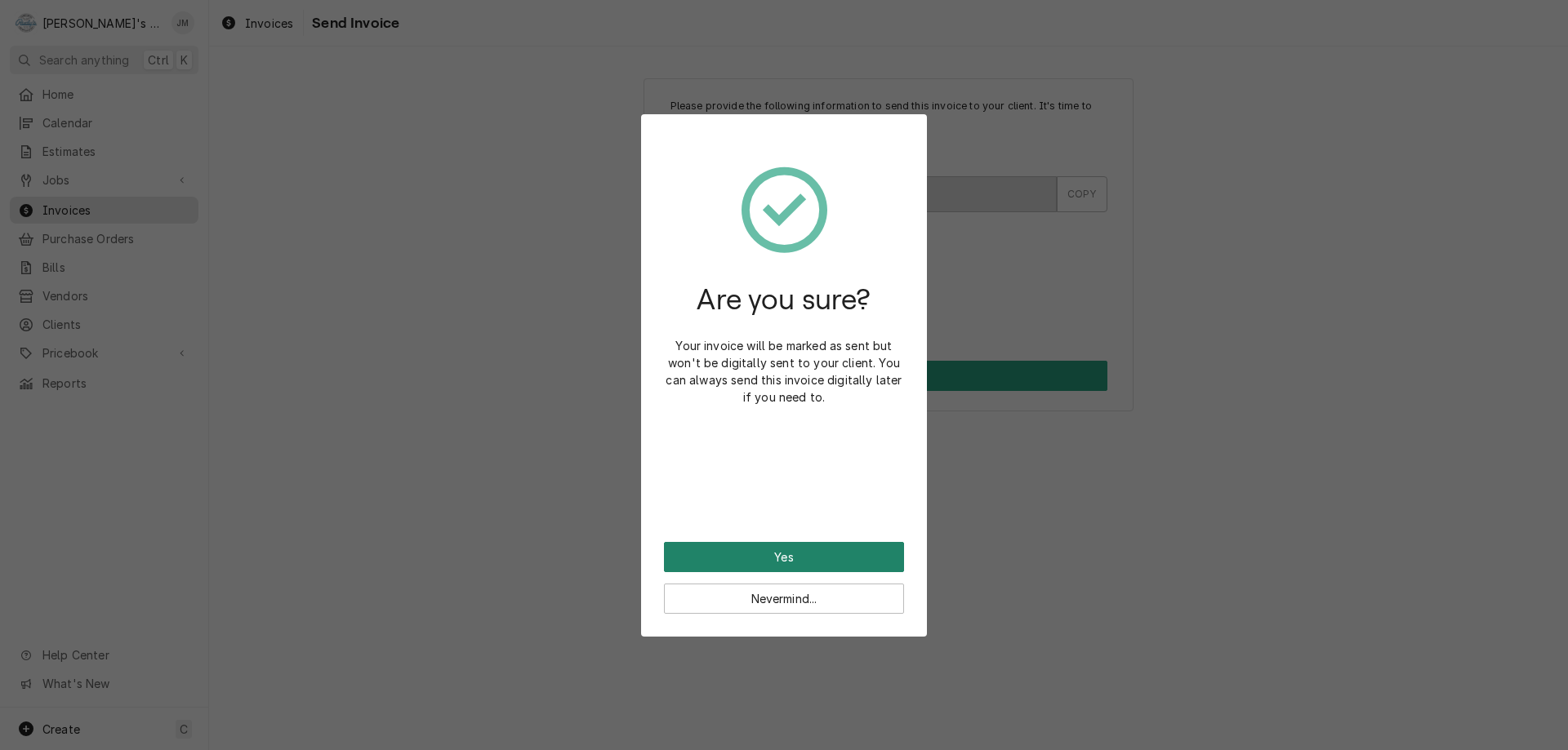
click at [815, 554] on button "Yes" at bounding box center [783, 556] width 240 height 30
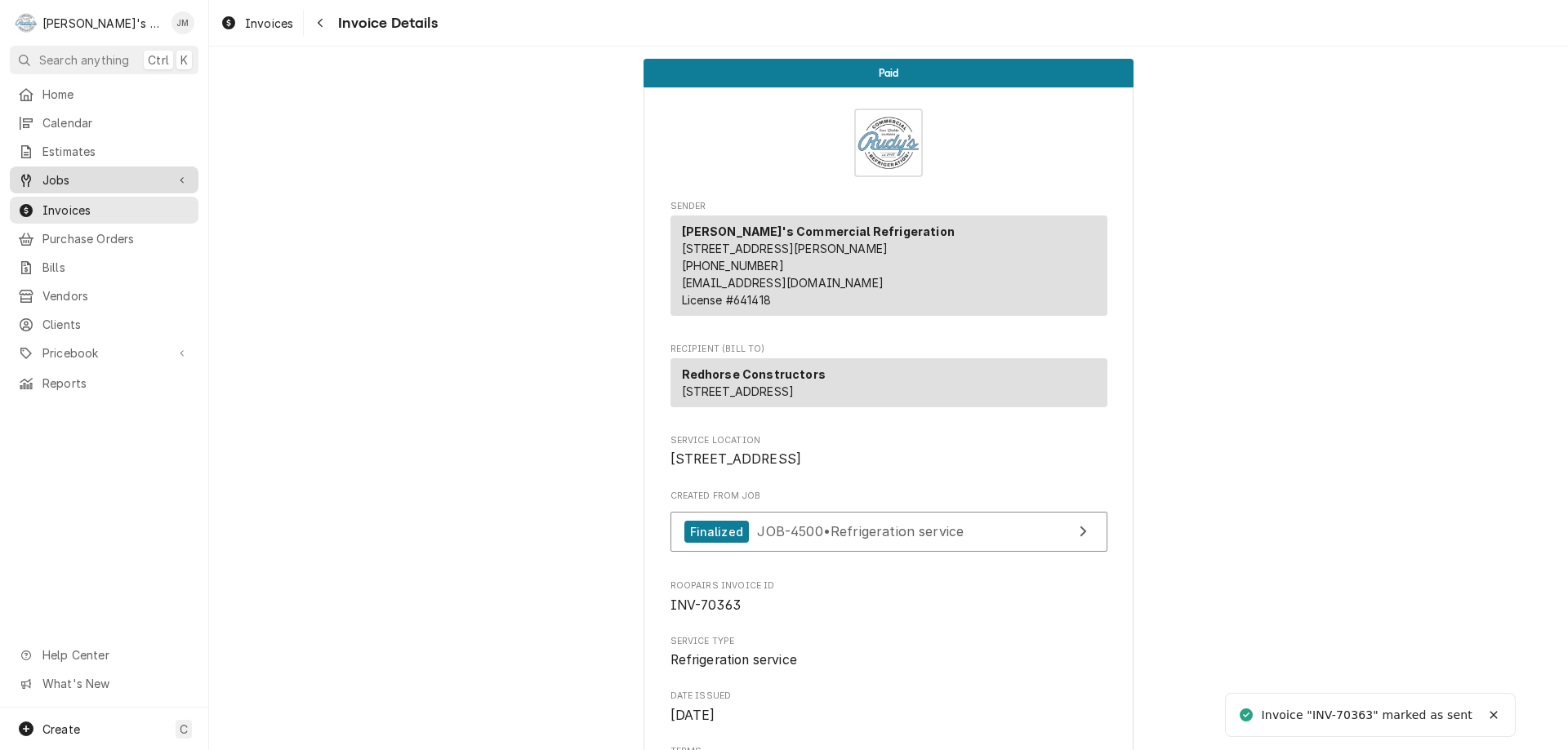
click at [51, 173] on span "Jobs" at bounding box center [104, 180] width 123 height 17
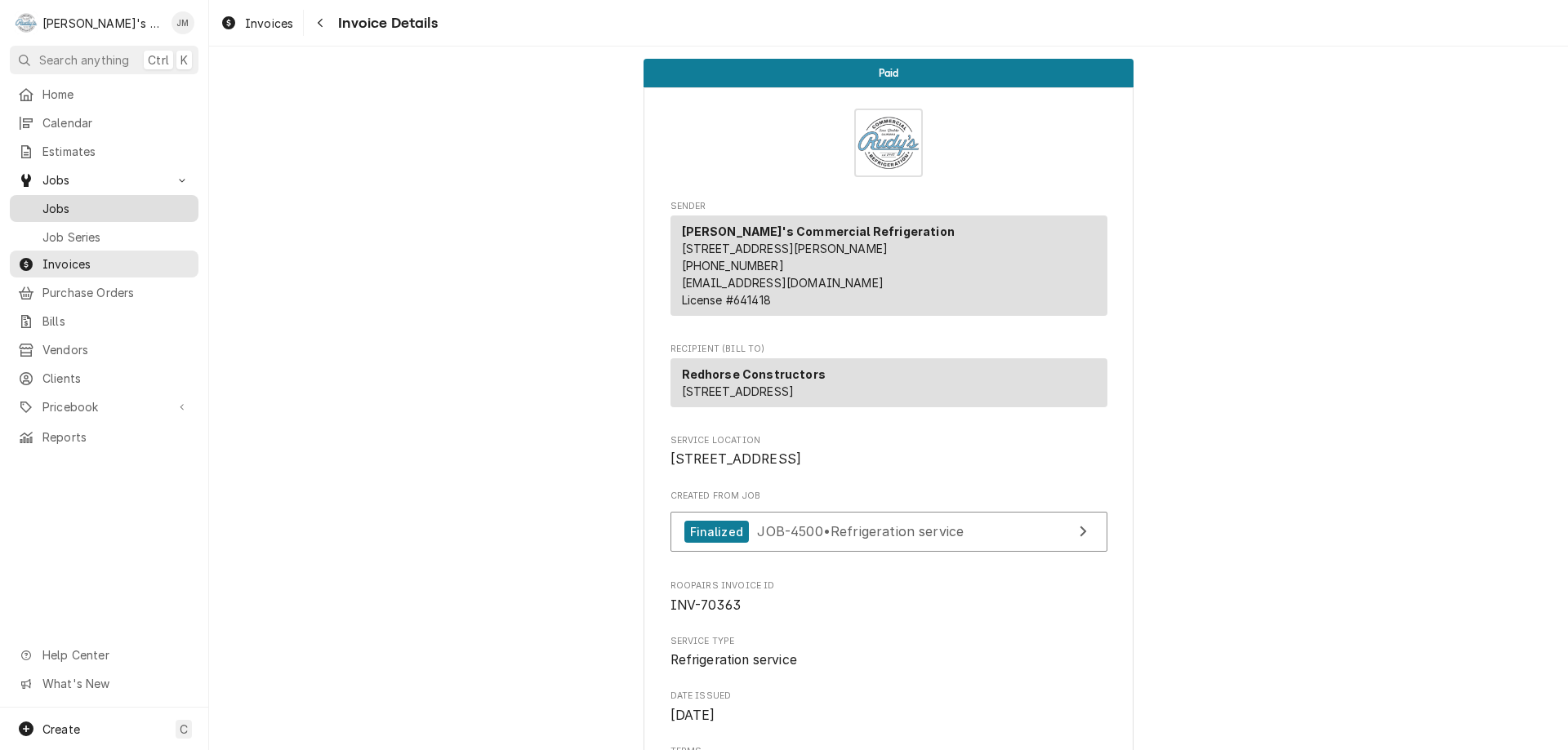
click at [62, 203] on span "Jobs" at bounding box center [116, 209] width 147 height 17
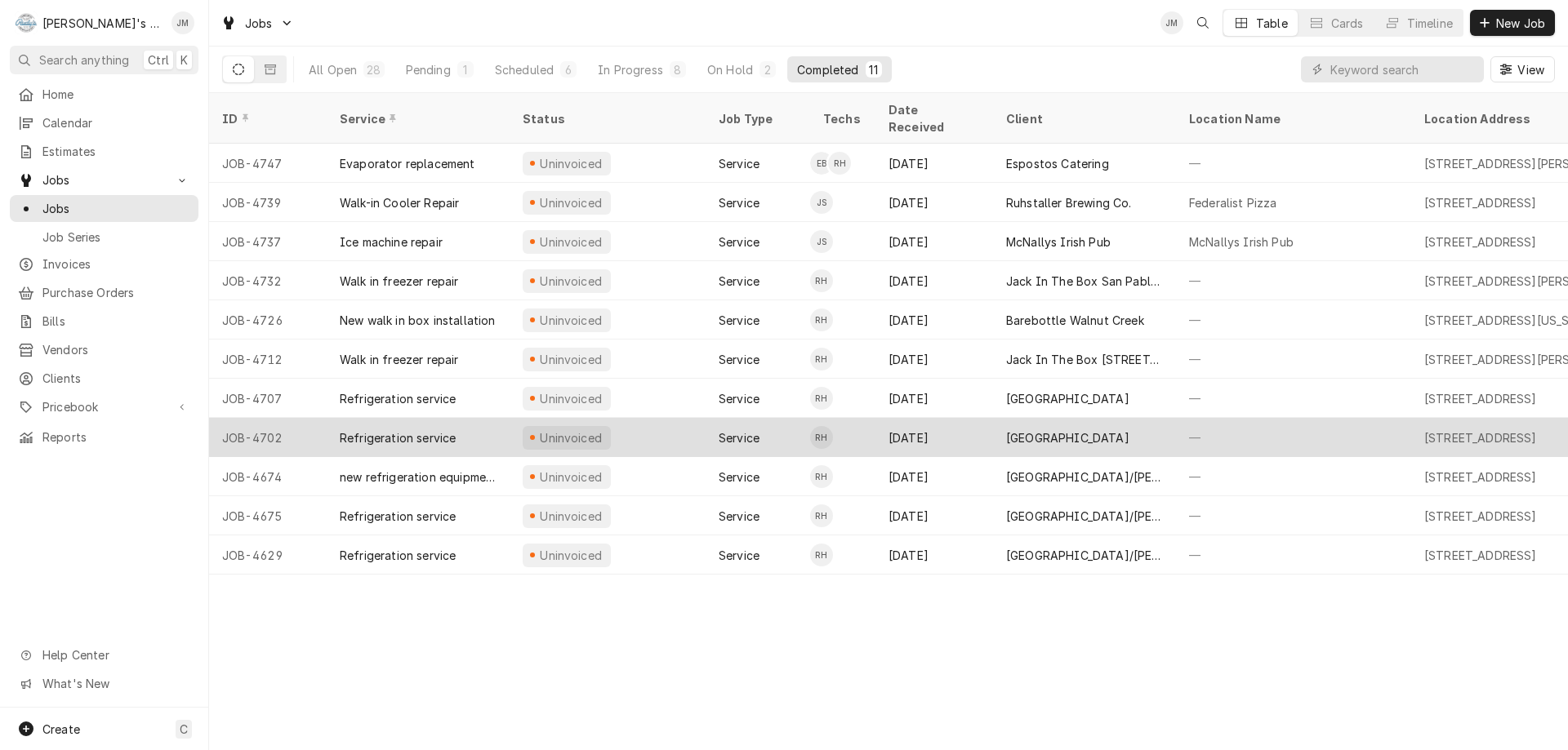
click at [1053, 429] on div "[GEOGRAPHIC_DATA]" at bounding box center [1068, 438] width 123 height 17
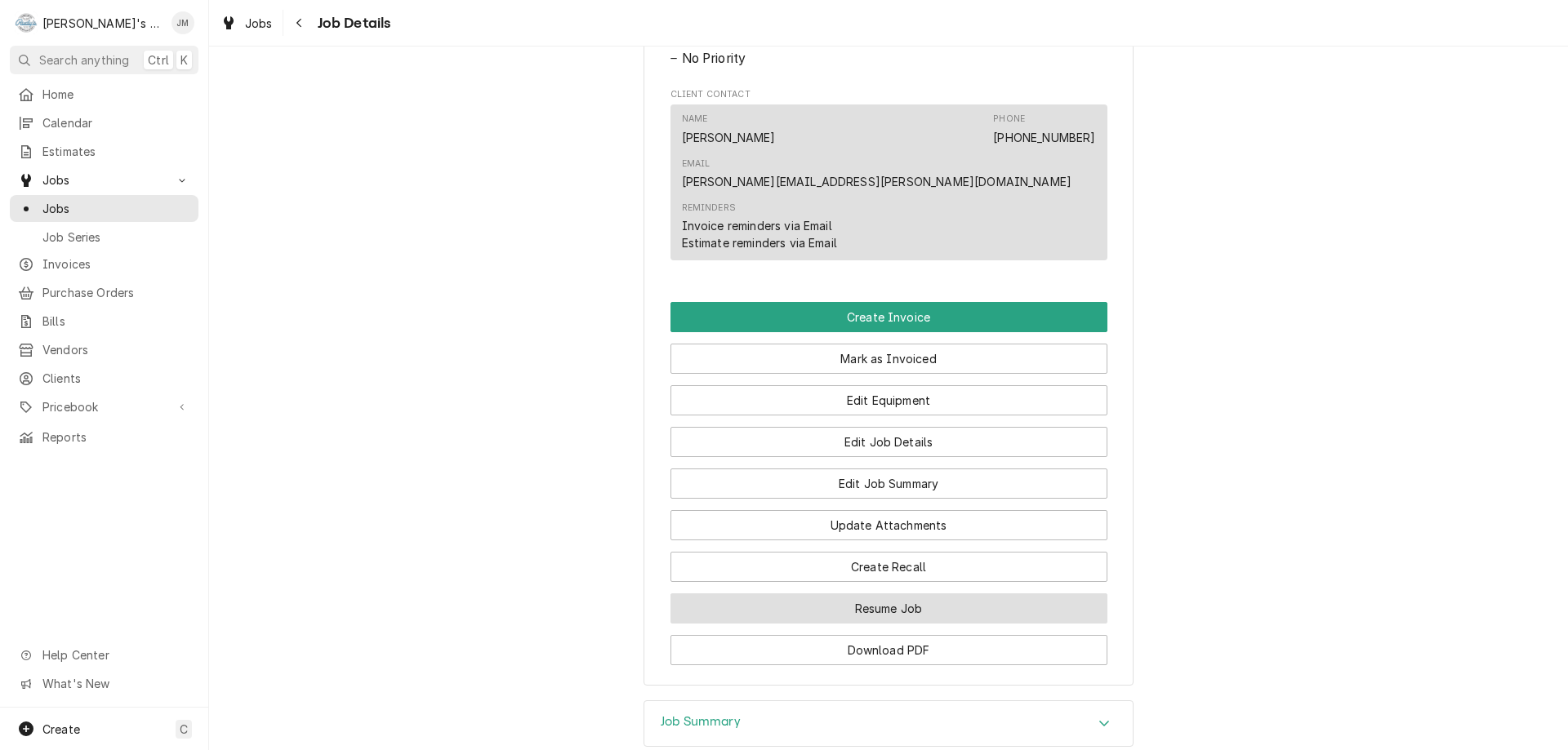
scroll to position [1004, 0]
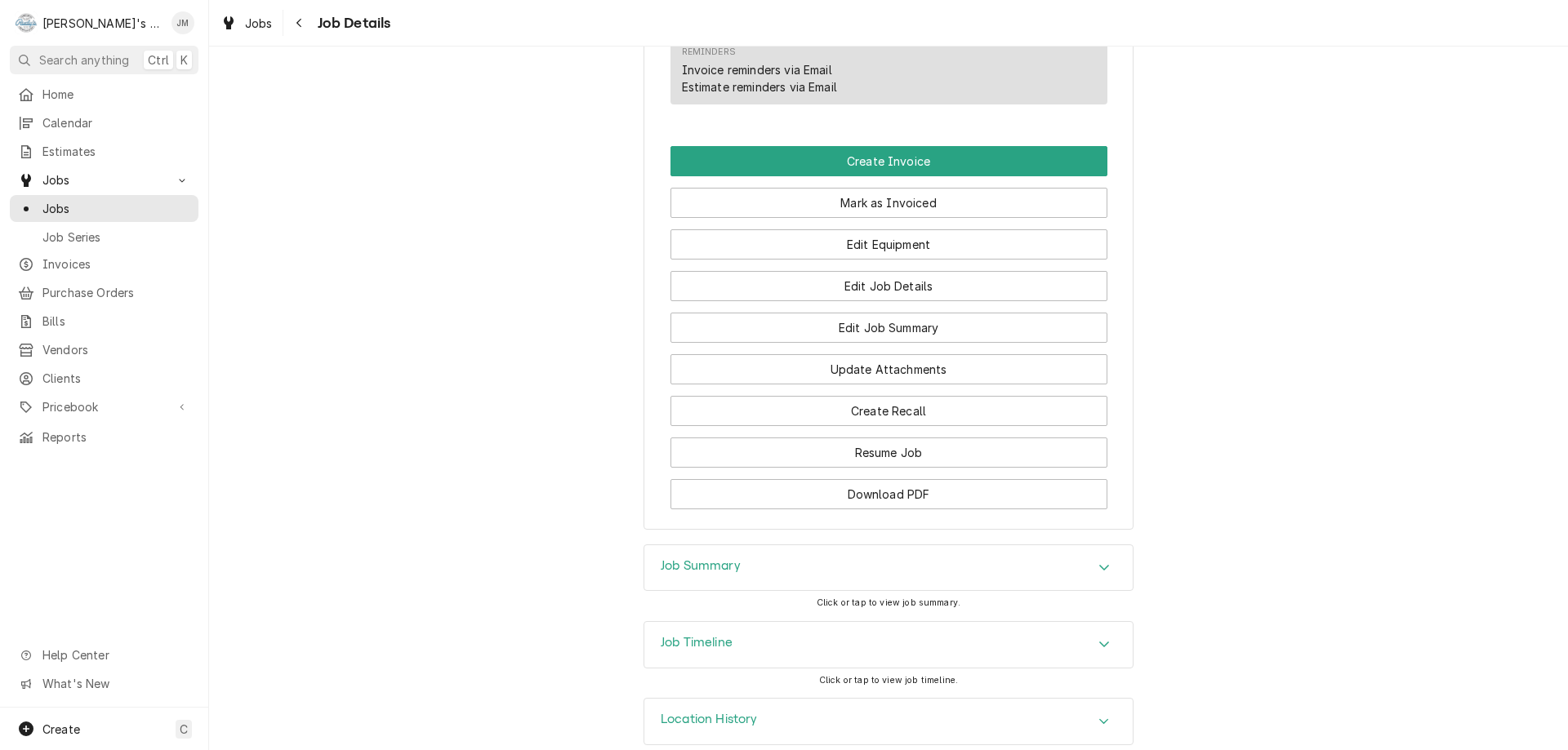
click at [720, 558] on h3 "Job Summary" at bounding box center [700, 566] width 80 height 15
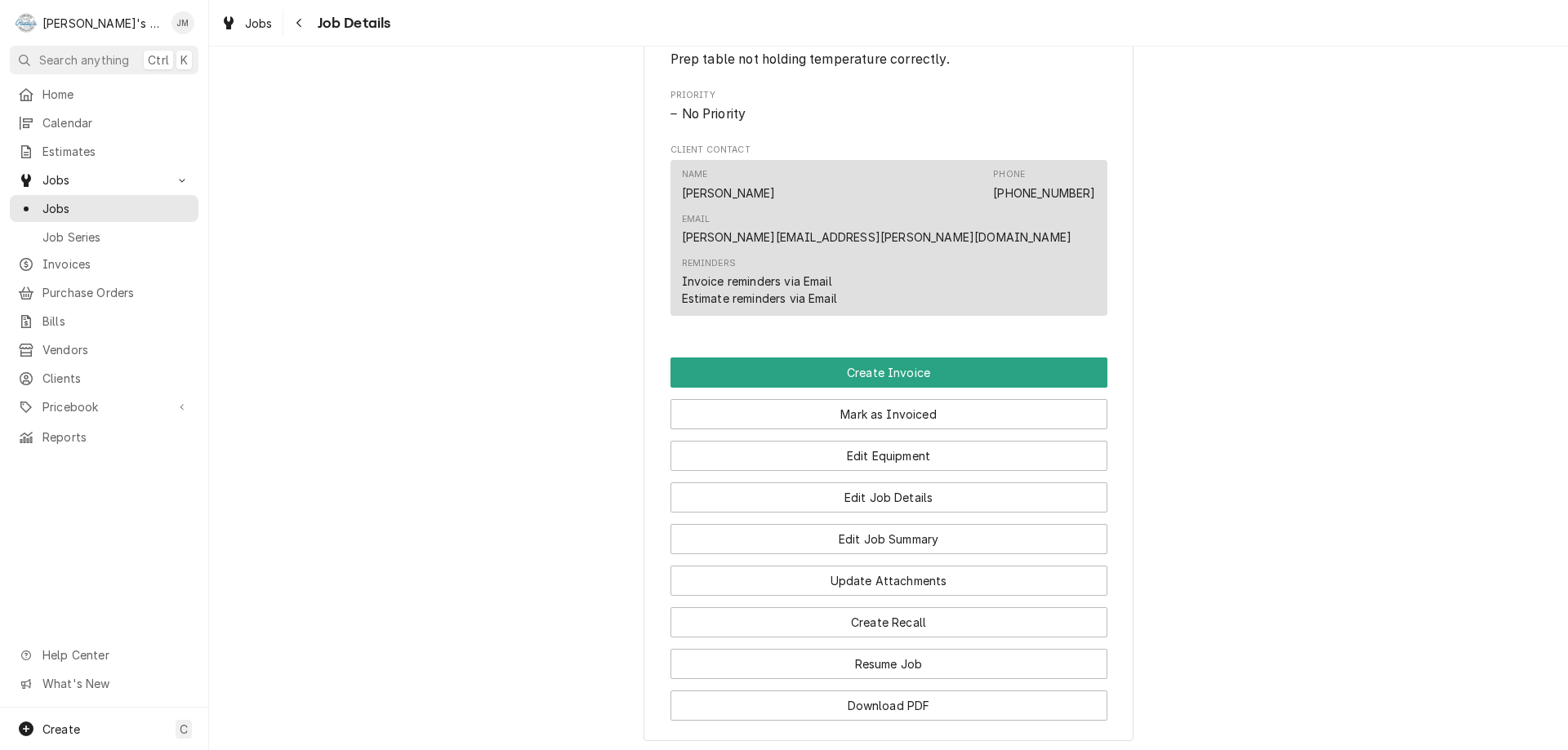
scroll to position [841, 0]
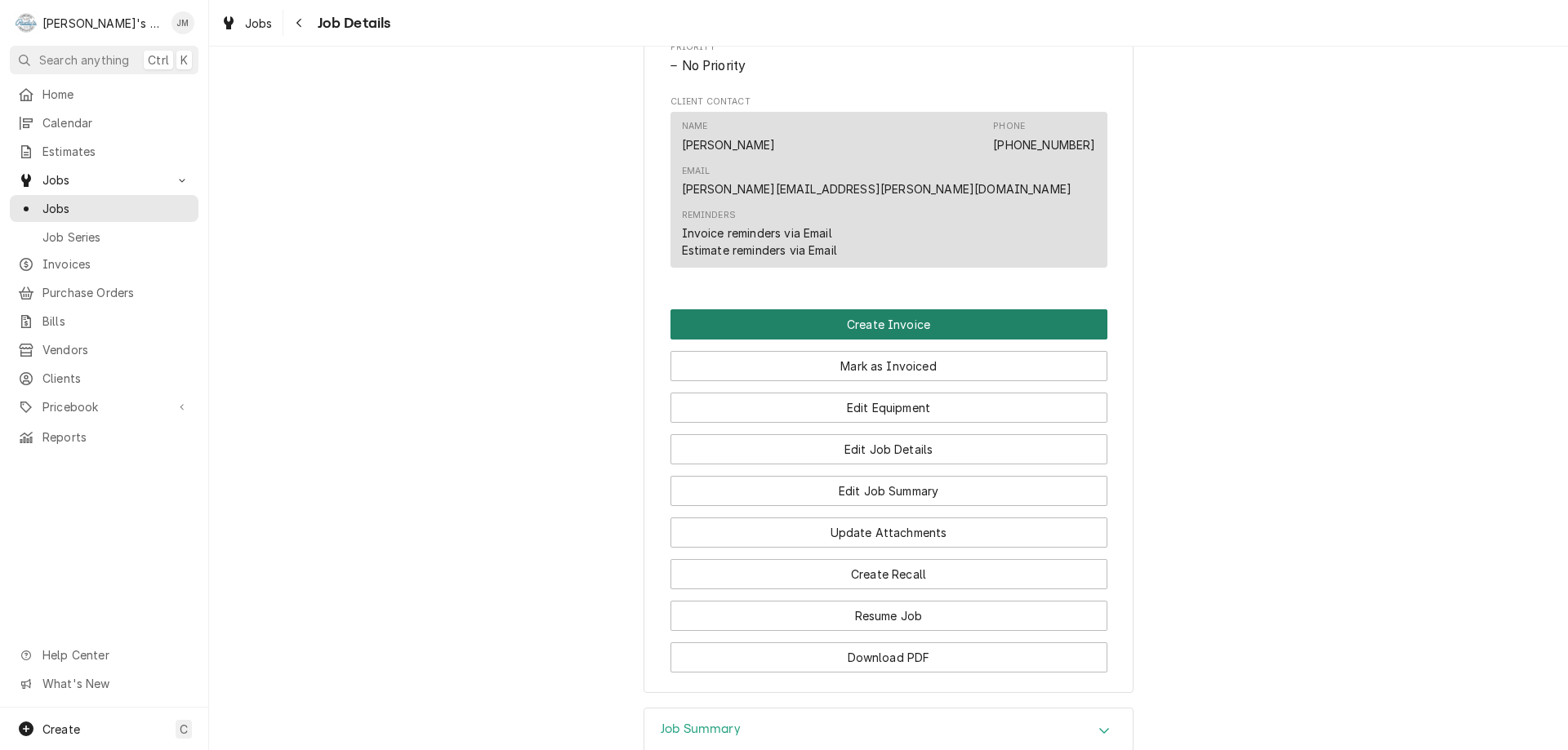
click at [914, 309] on button "Create Invoice" at bounding box center [889, 323] width 437 height 30
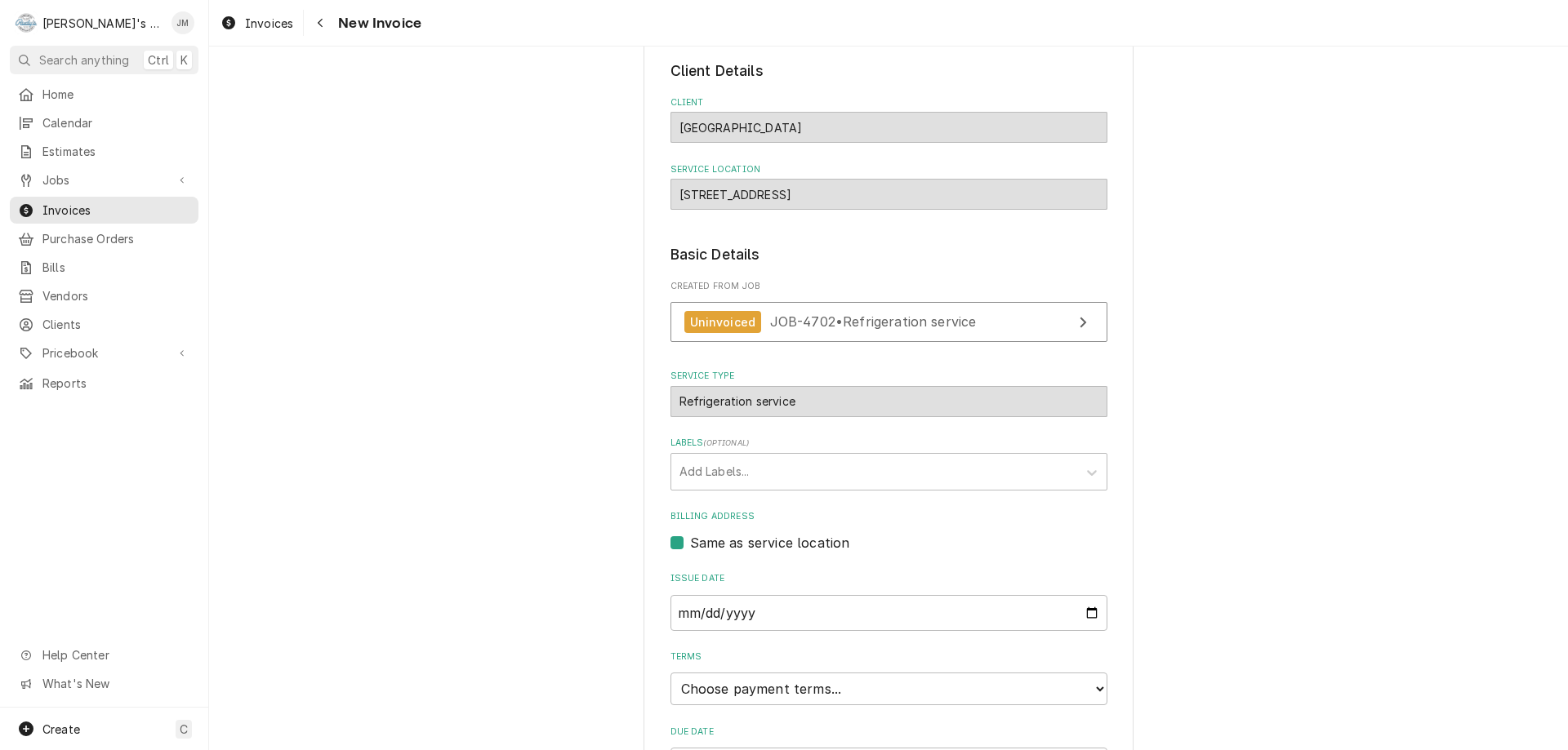
scroll to position [244, 0]
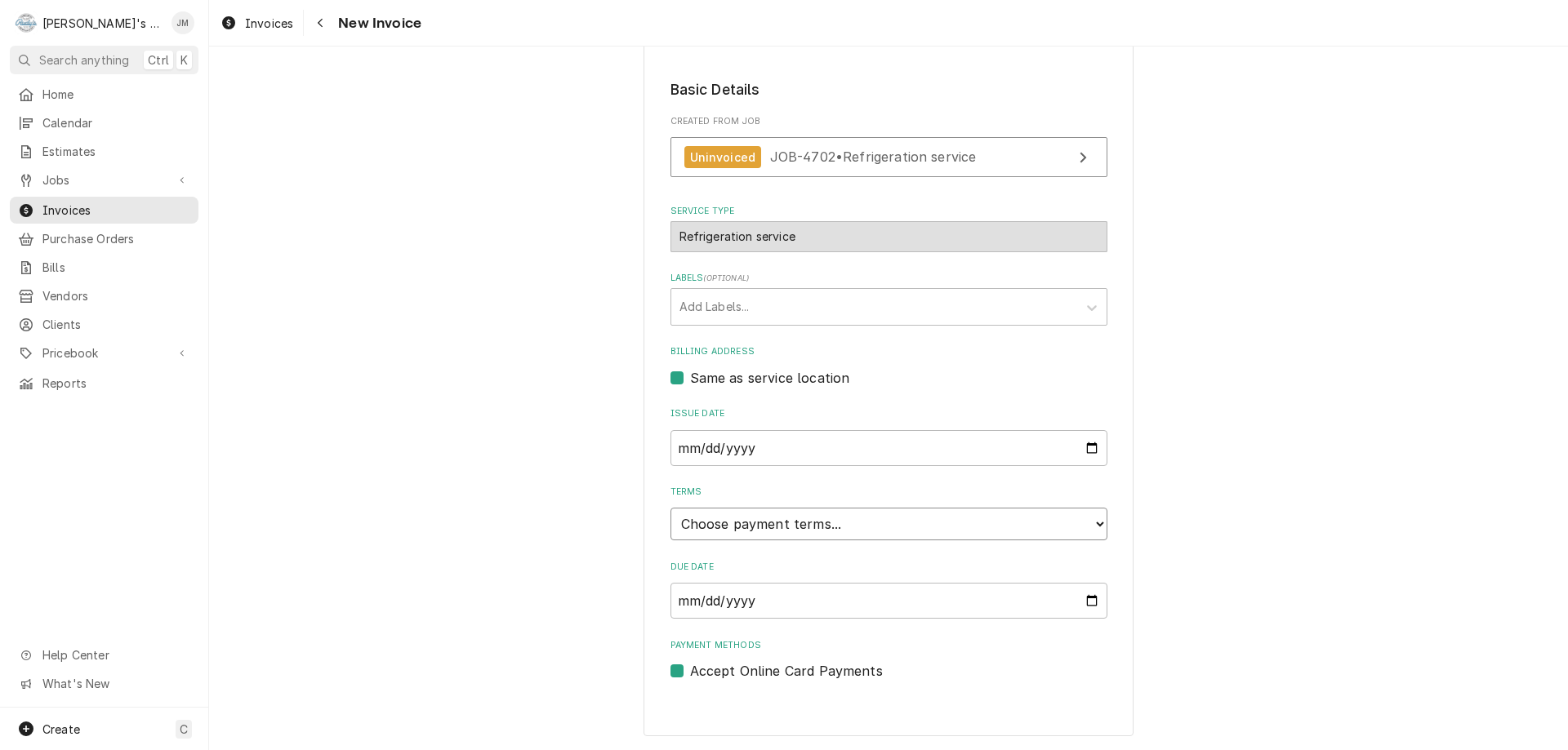
click at [925, 520] on select "Choose payment terms... Same Day Net 7 Net 14 Net 21 Net 30 Net 45 Net 60 Net 90" at bounding box center [889, 524] width 437 height 33
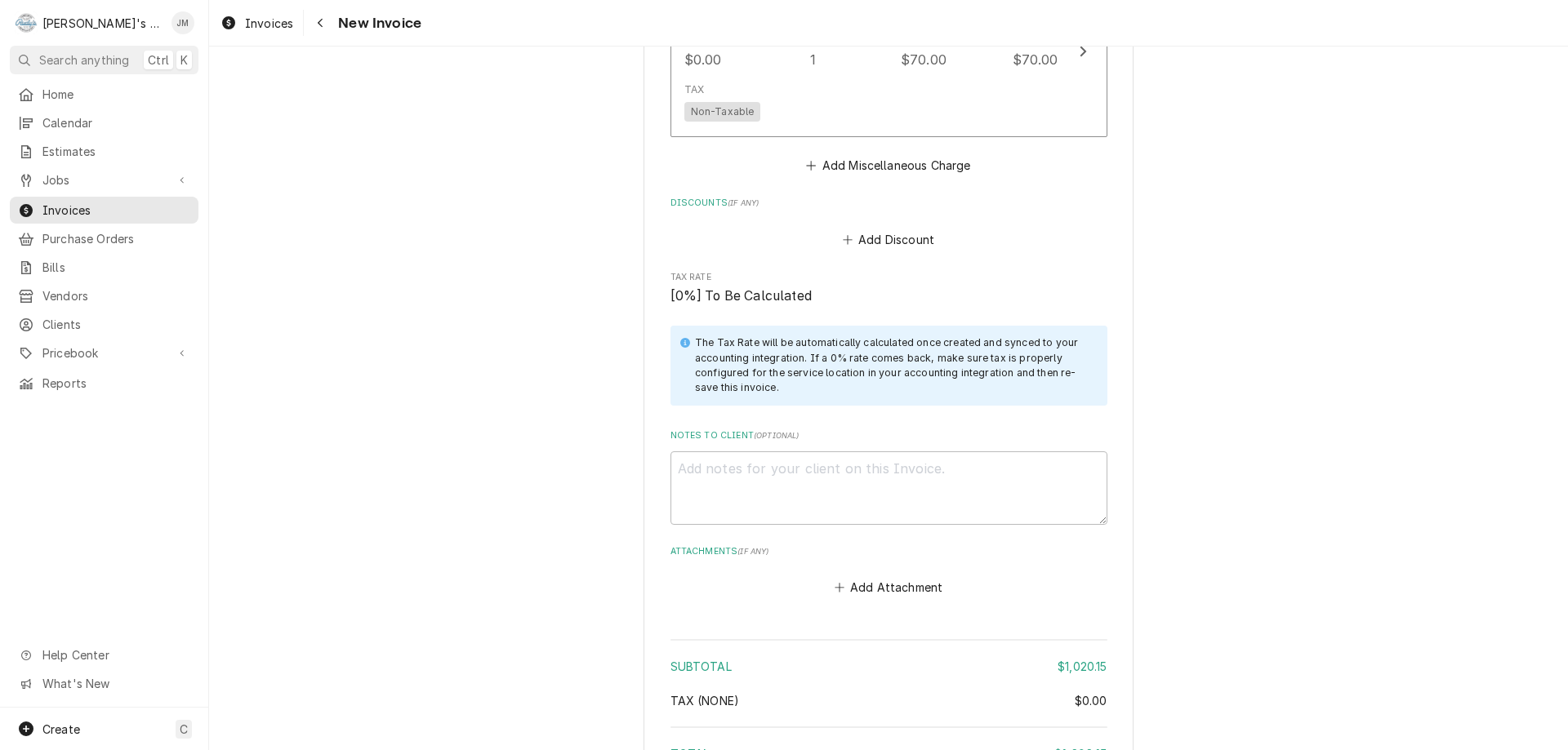
scroll to position [2156, 0]
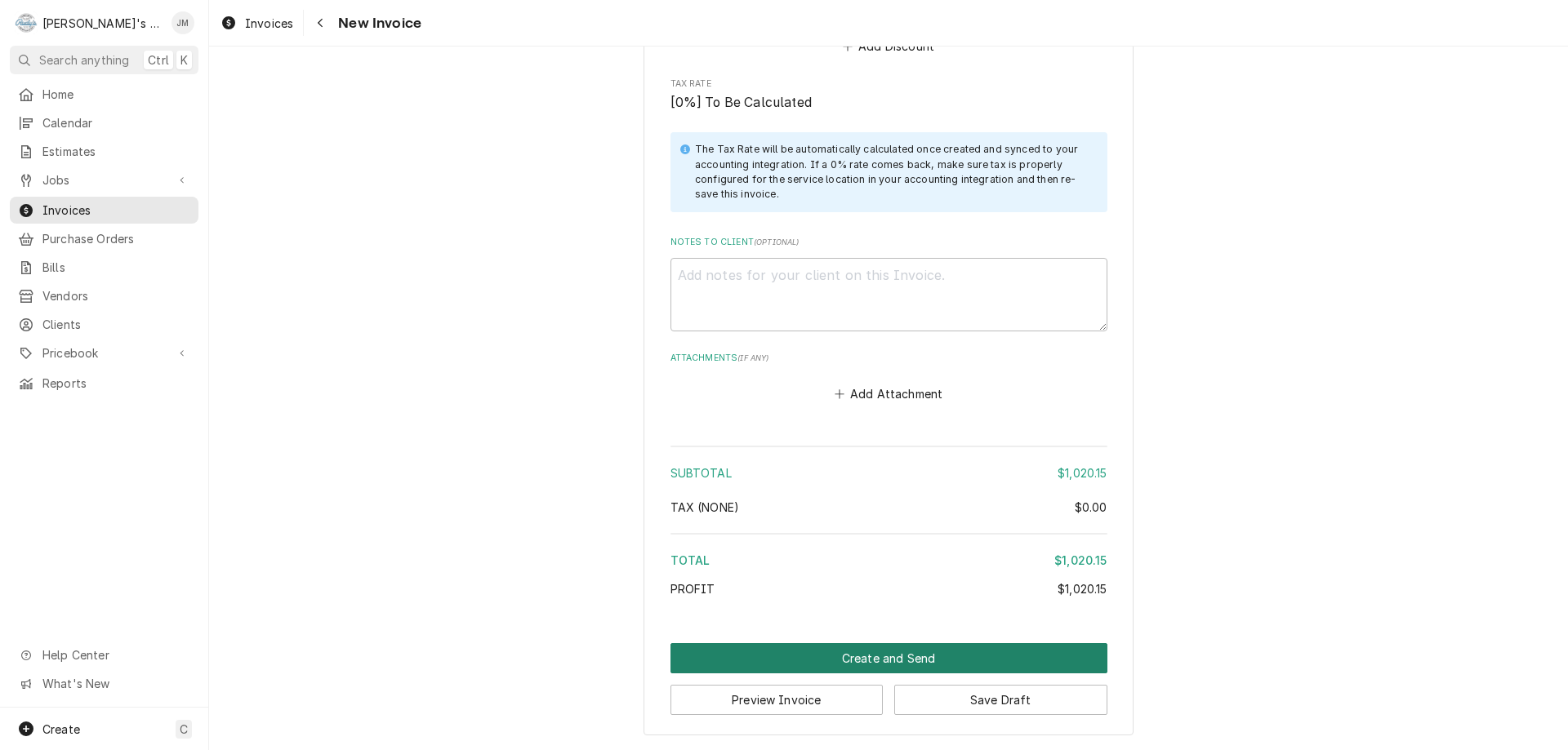
click at [882, 660] on button "Create and Send" at bounding box center [889, 658] width 437 height 30
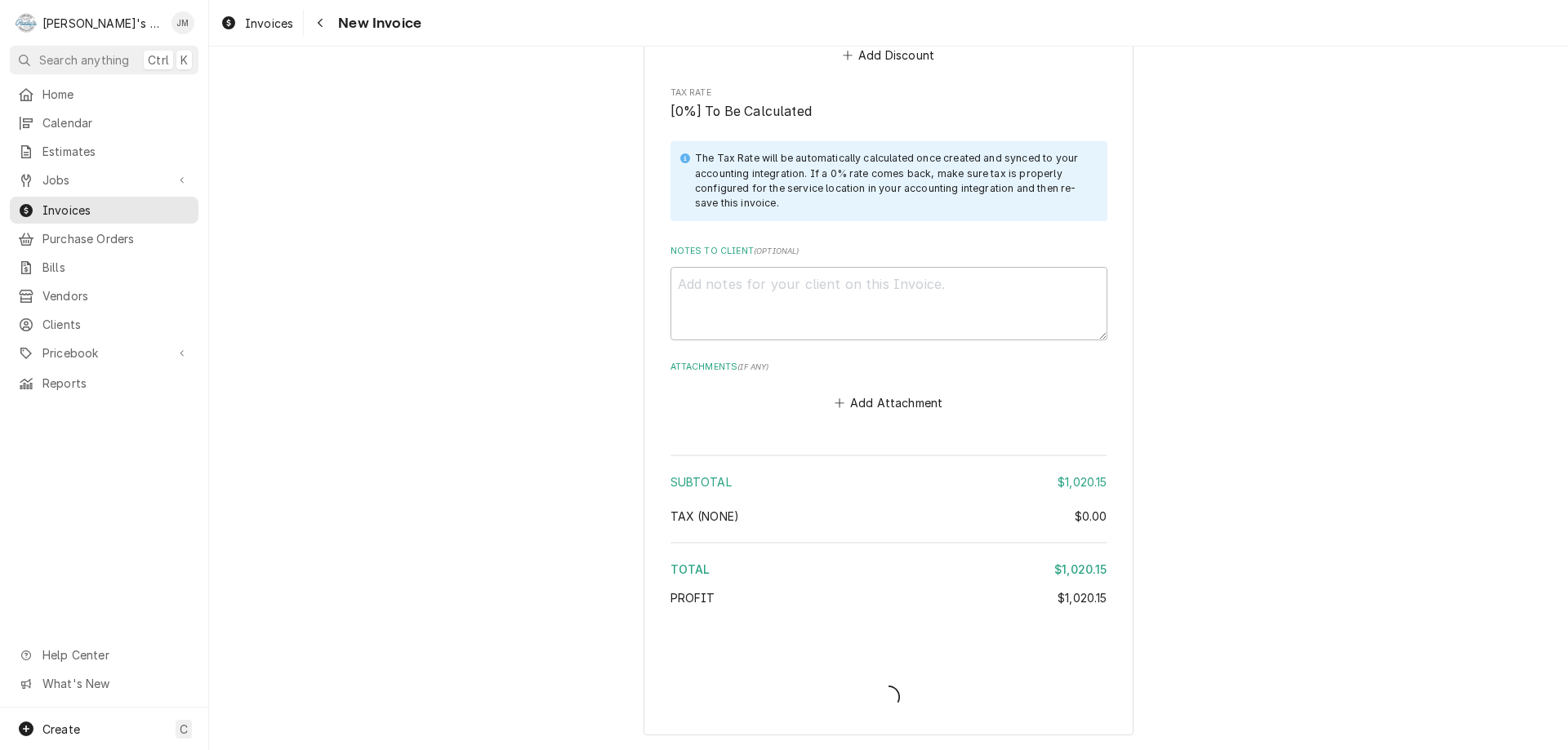
type textarea "x"
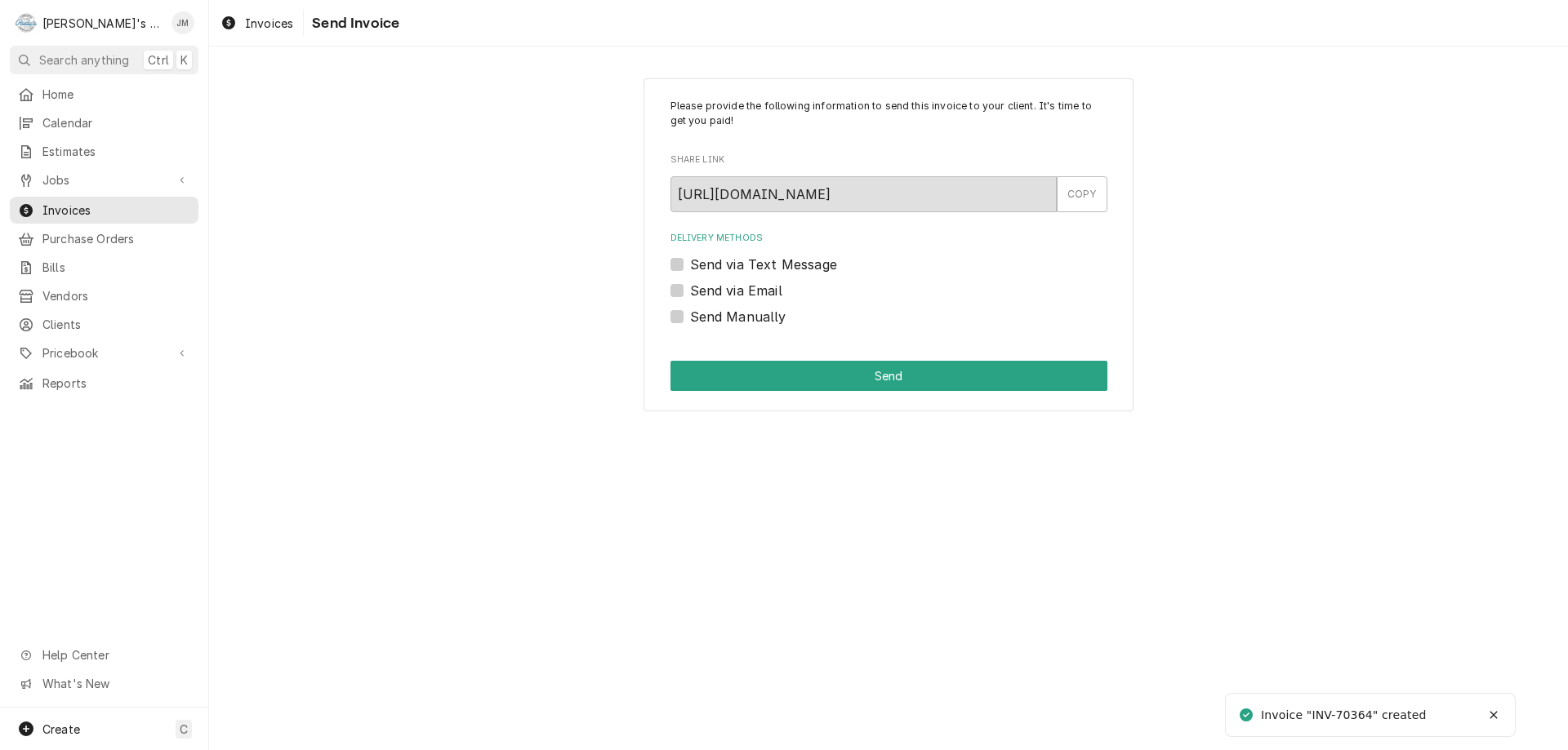
click at [711, 315] on label "Send Manually" at bounding box center [739, 317] width 96 height 19
click at [711, 315] on input "Send Manually" at bounding box center [909, 324] width 437 height 36
checkbox input "true"
click at [884, 378] on button "Send" at bounding box center [889, 375] width 437 height 30
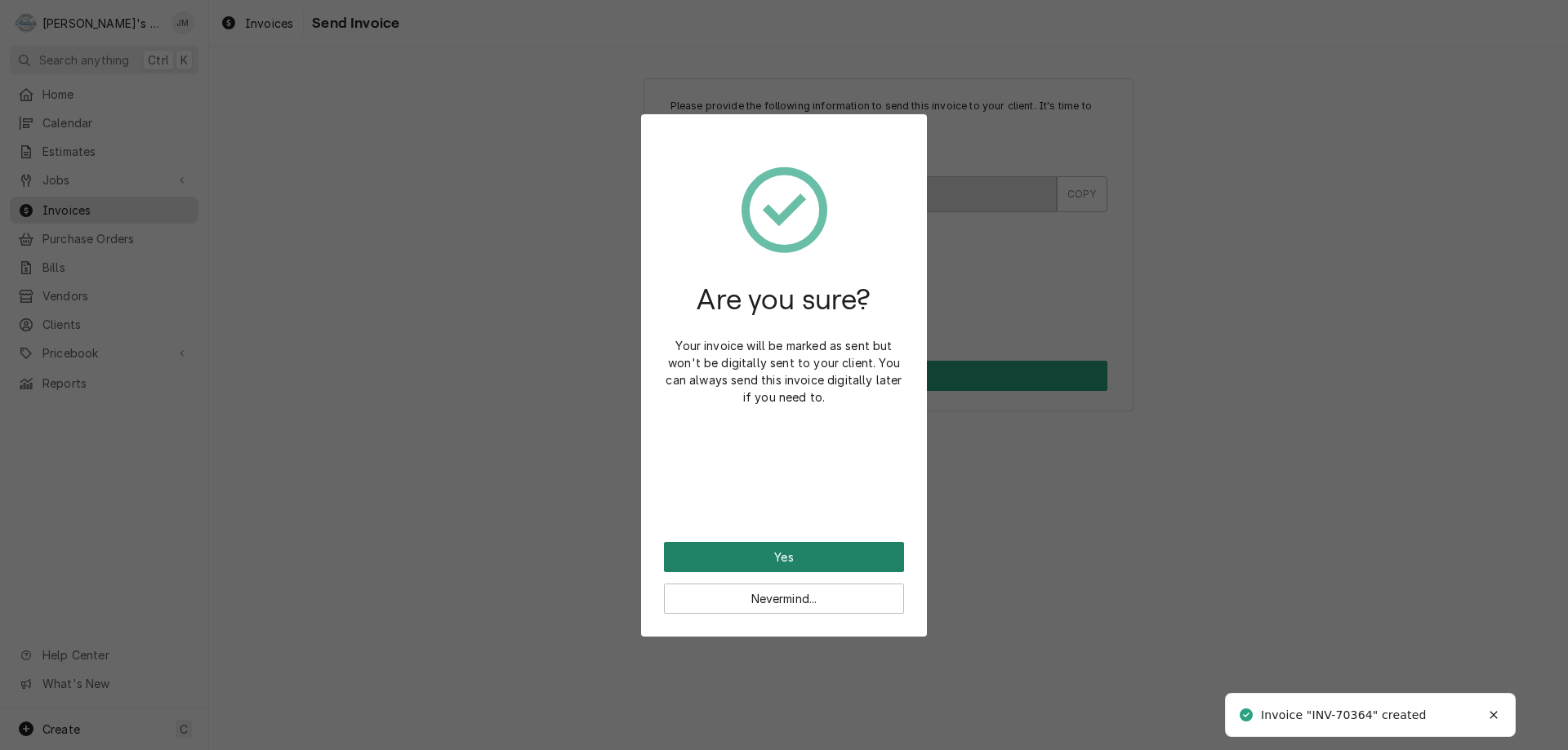
click at [783, 560] on button "Yes" at bounding box center [783, 556] width 240 height 30
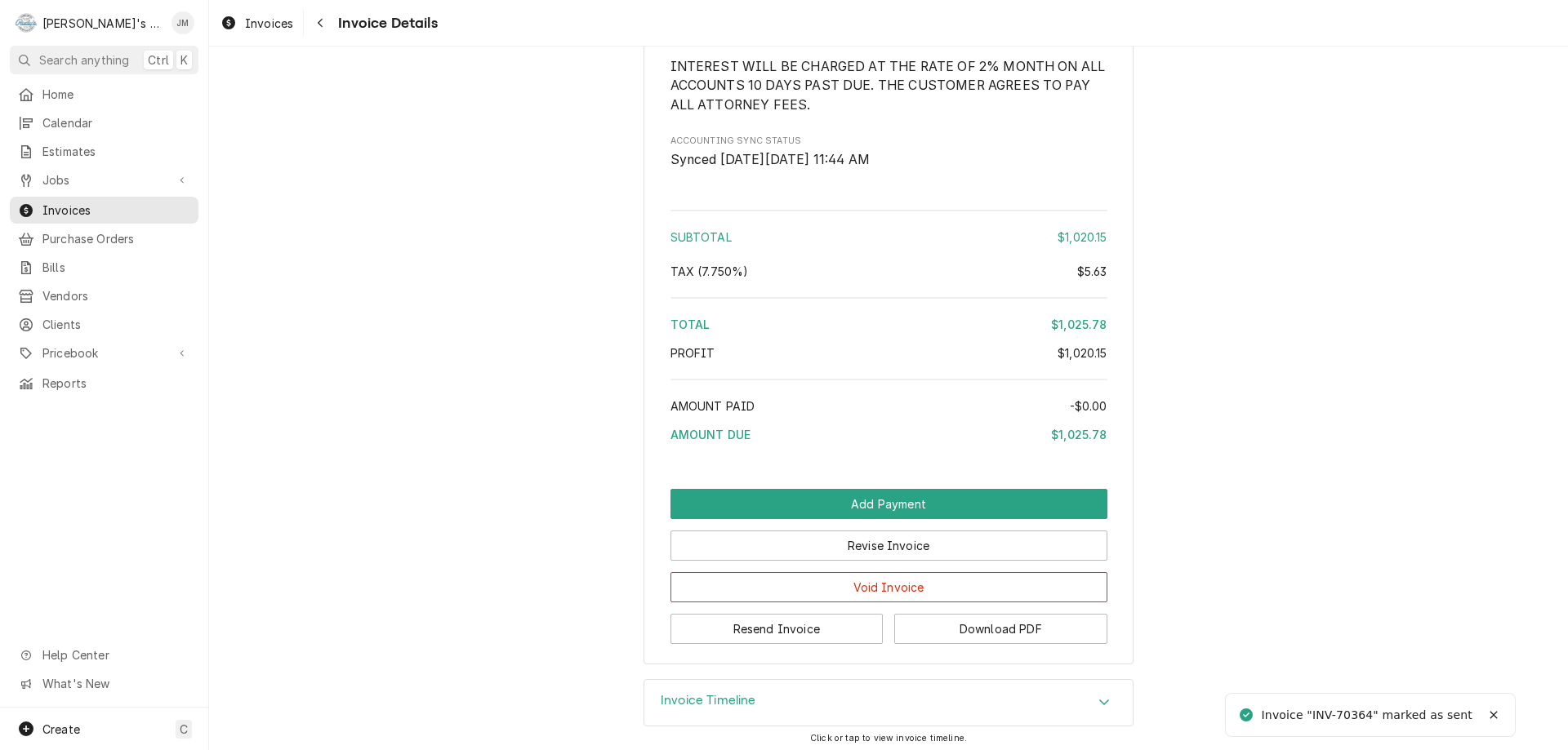
scroll to position [2193, 0]
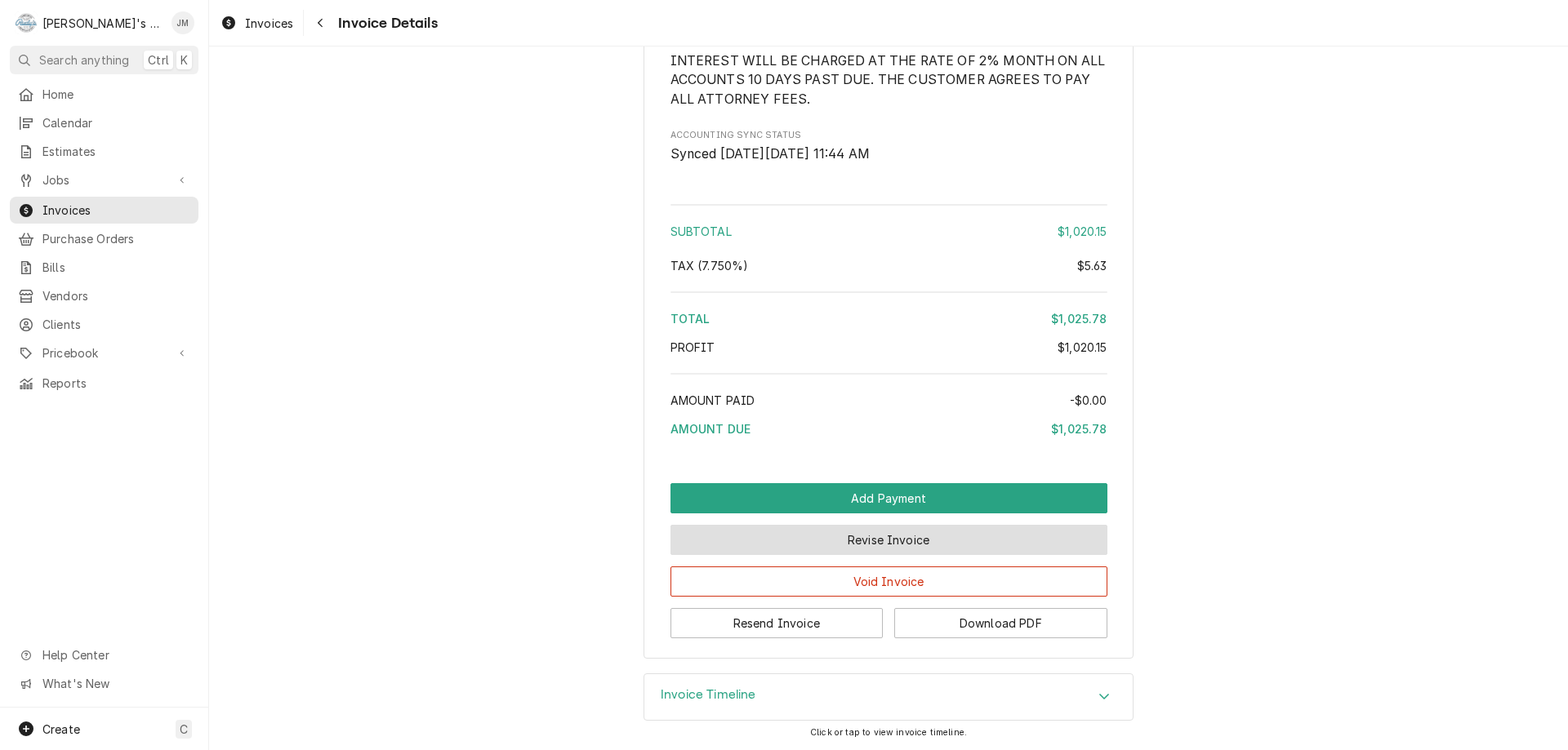
click at [826, 536] on button "Revise Invoice" at bounding box center [889, 539] width 437 height 30
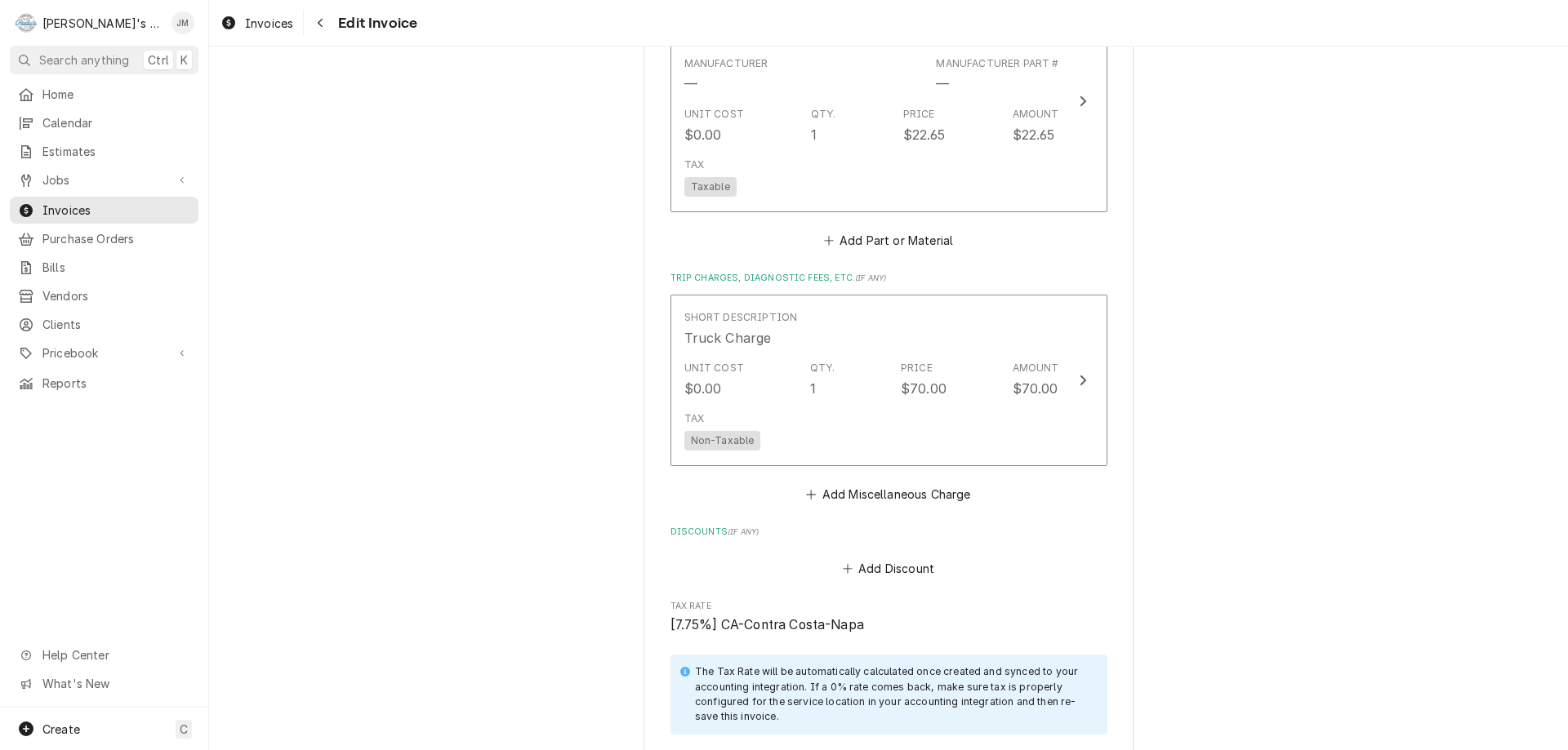
scroll to position [2190, 0]
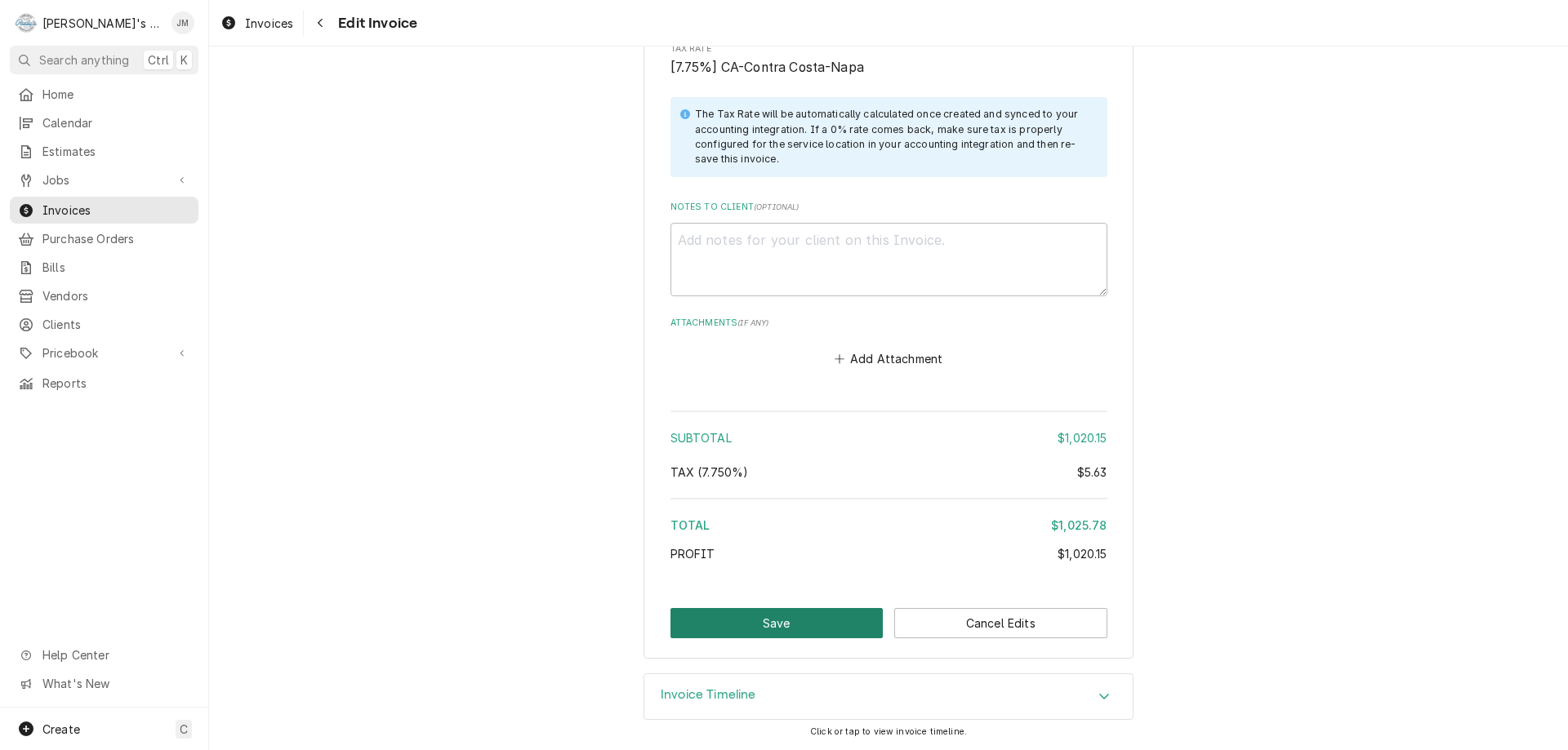
click at [777, 616] on button "Save" at bounding box center [776, 623] width 213 height 30
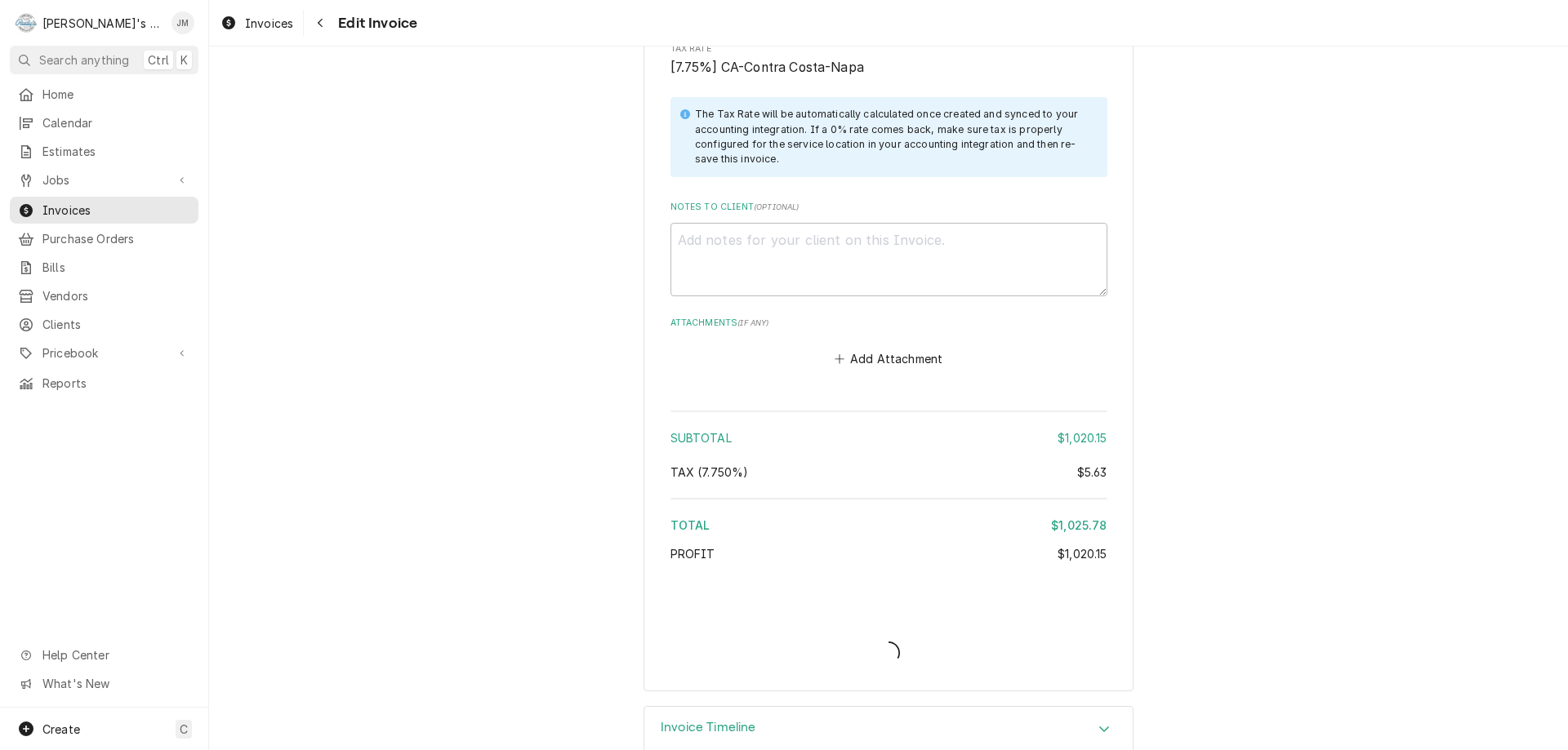
type textarea "x"
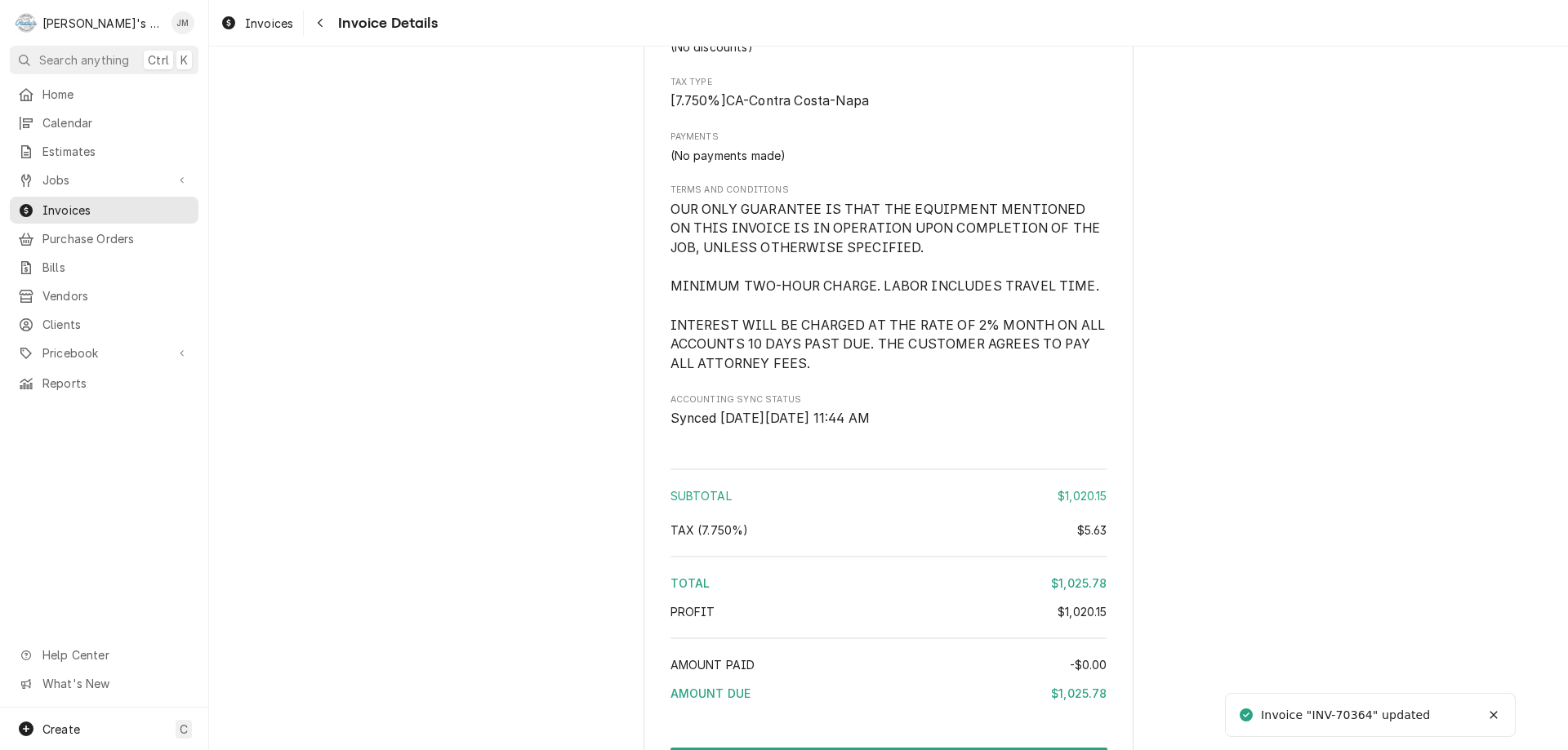
scroll to position [2193, 0]
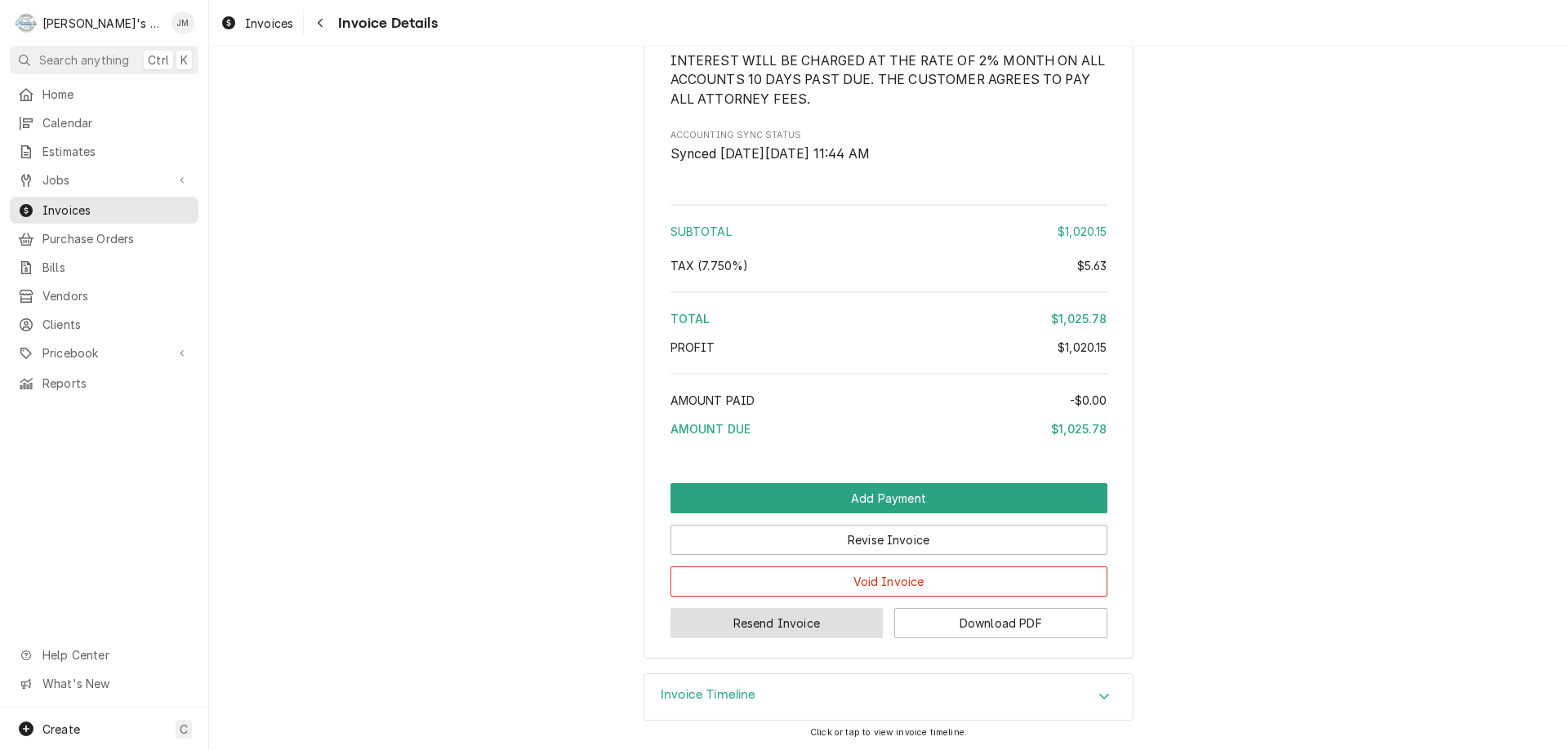
click at [792, 630] on button "Resend Invoice" at bounding box center [776, 623] width 213 height 30
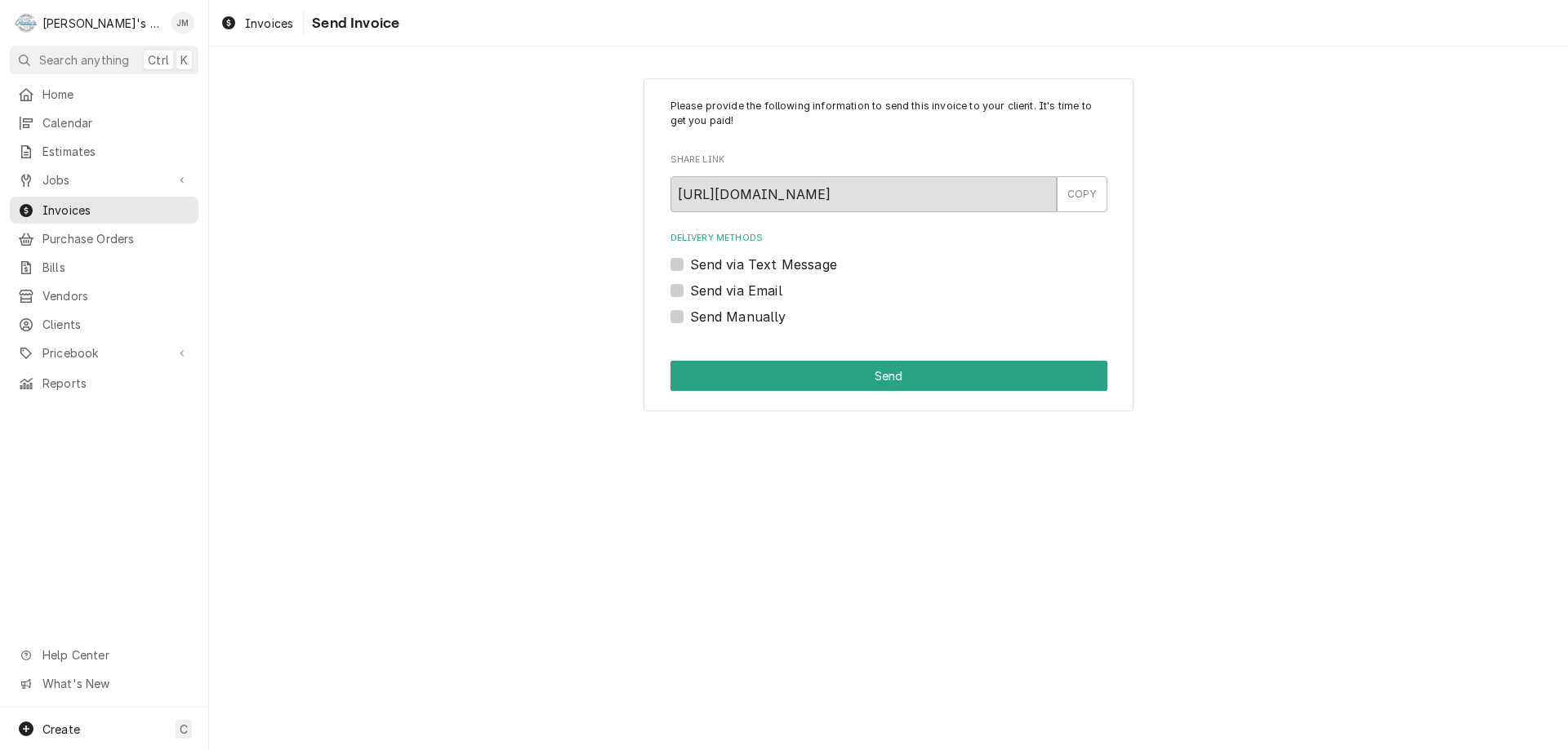
click at [737, 297] on label "Send via Email" at bounding box center [737, 291] width 92 height 19
click at [737, 297] on input "Send via Email" at bounding box center [909, 298] width 437 height 36
checkbox input "true"
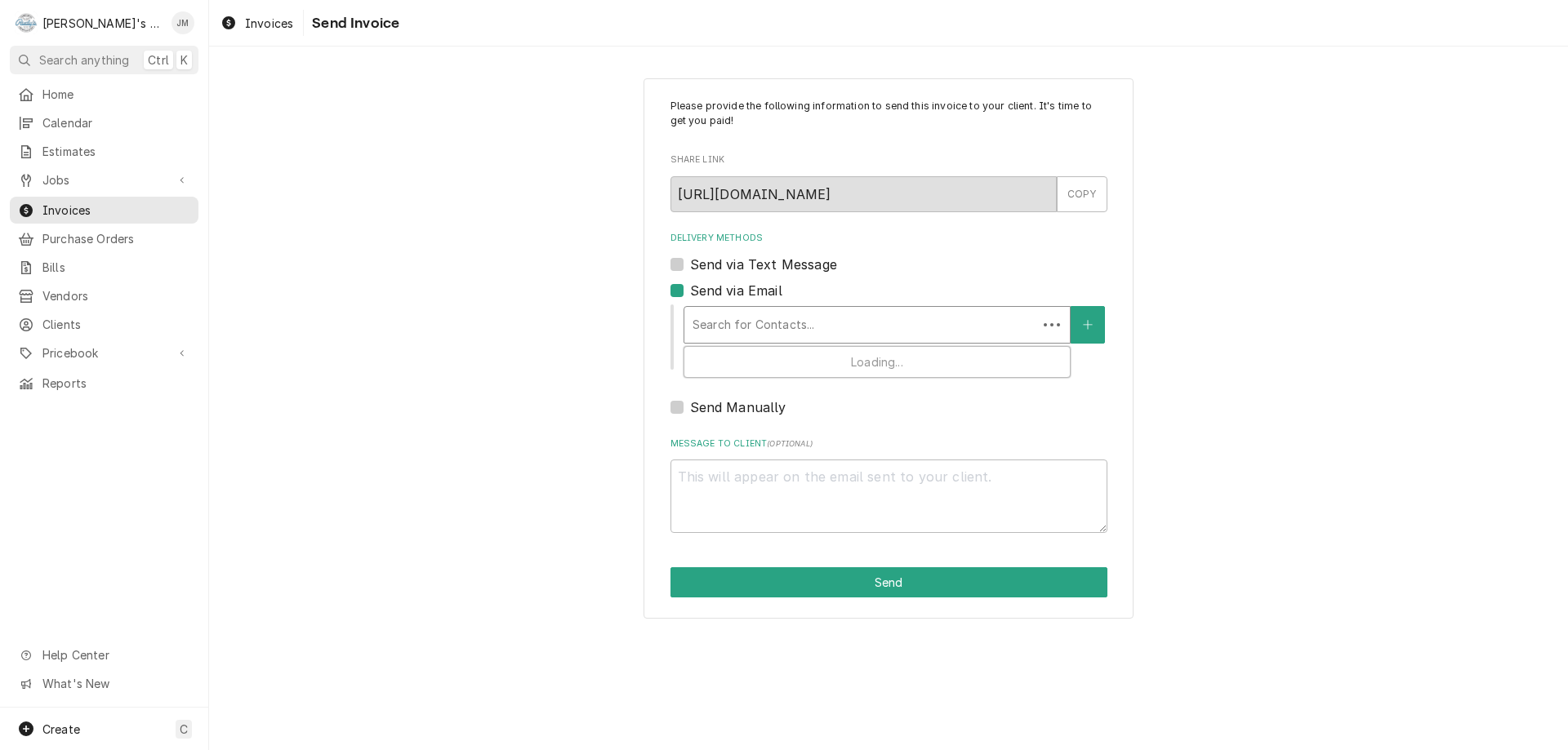
click at [737, 325] on div "Delivery Methods" at bounding box center [860, 324] width 336 height 30
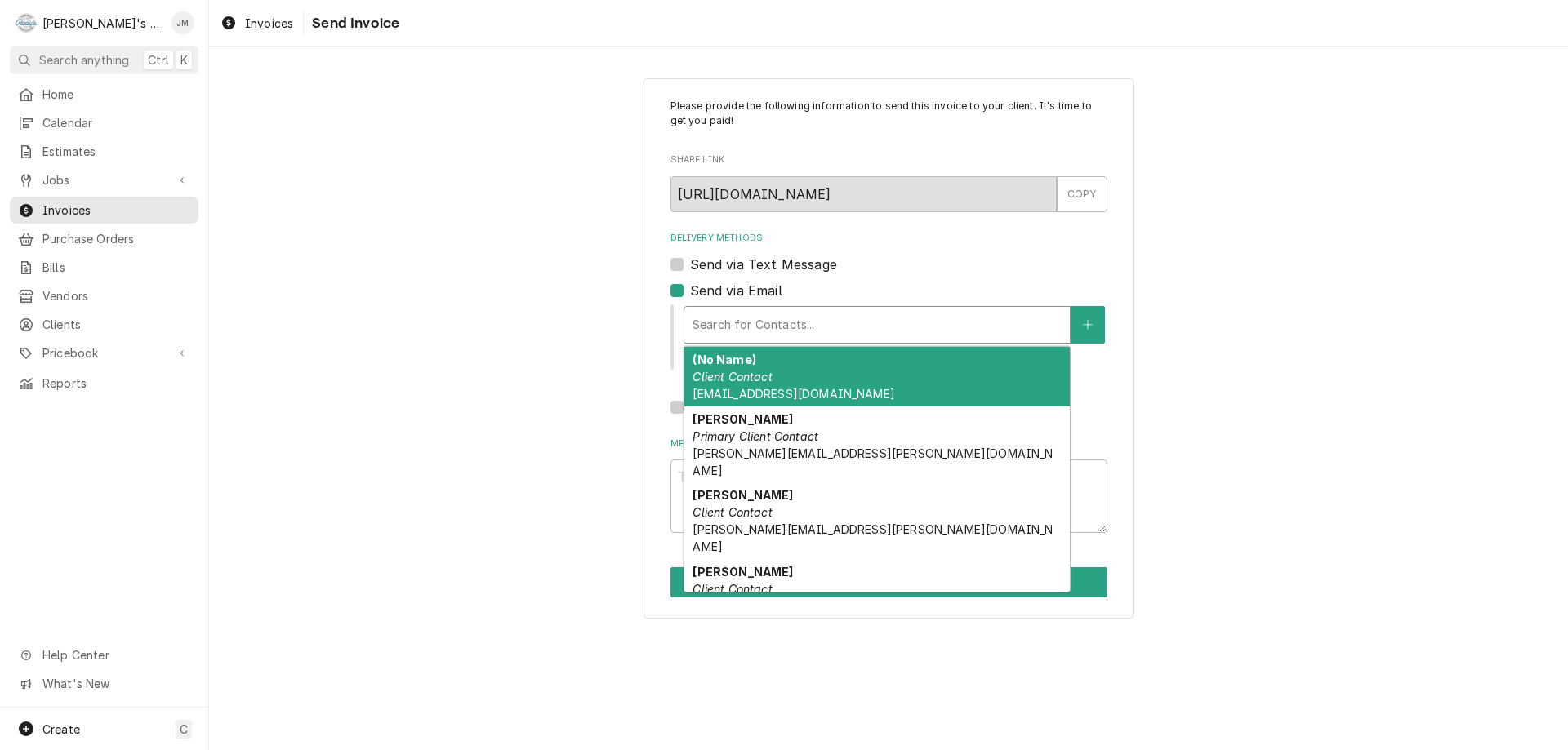
click at [739, 389] on span "engineering.ap@silveradoresort.com" at bounding box center [793, 394] width 201 height 13
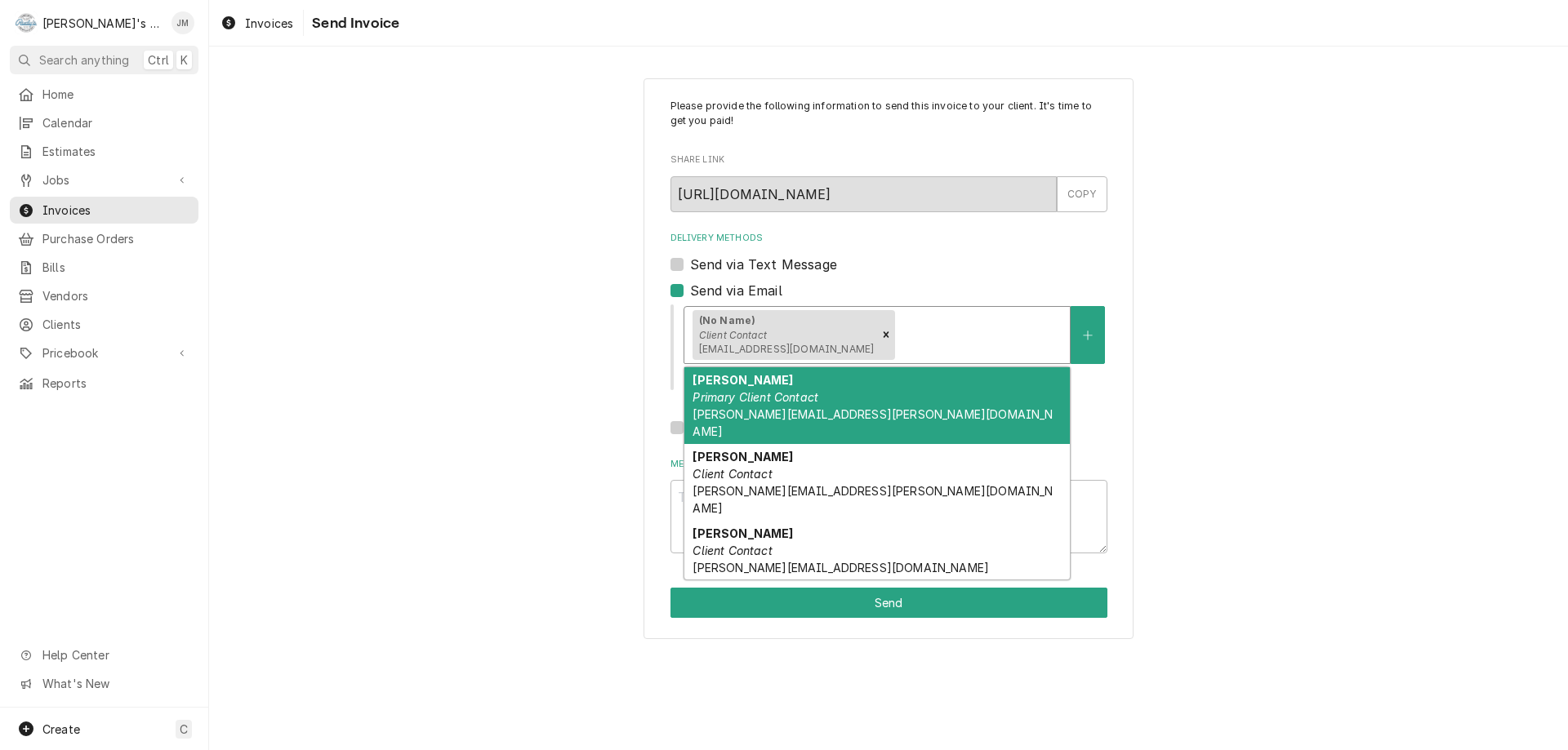
click at [946, 341] on div "Delivery Methods" at bounding box center [980, 334] width 164 height 30
click at [797, 397] on em "Primary Client Contact" at bounding box center [755, 397] width 126 height 13
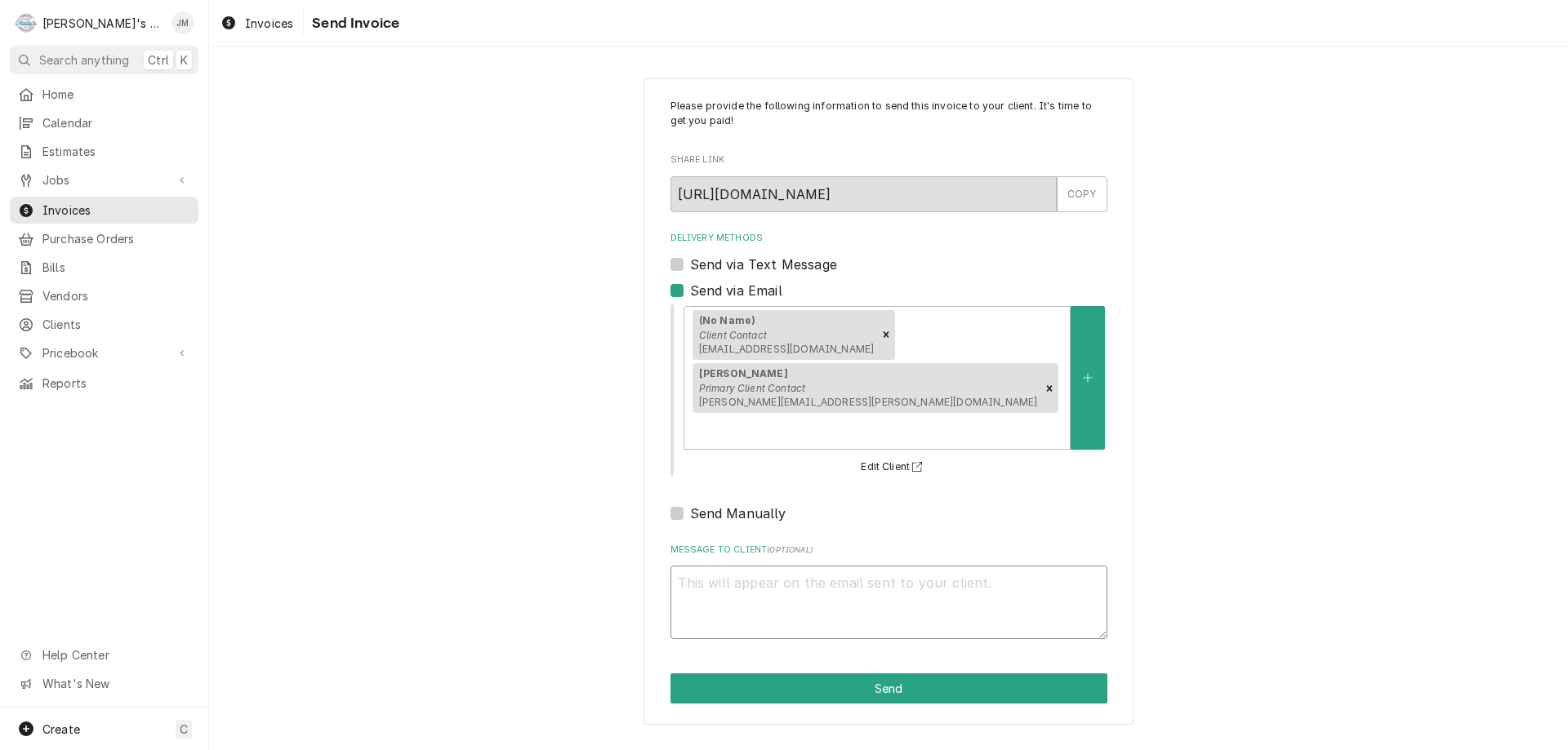
click at [790, 587] on textarea "Message to Client ( optional )" at bounding box center [889, 603] width 437 height 73
type textarea "x"
type textarea "T"
type textarea "x"
type textarea "Th"
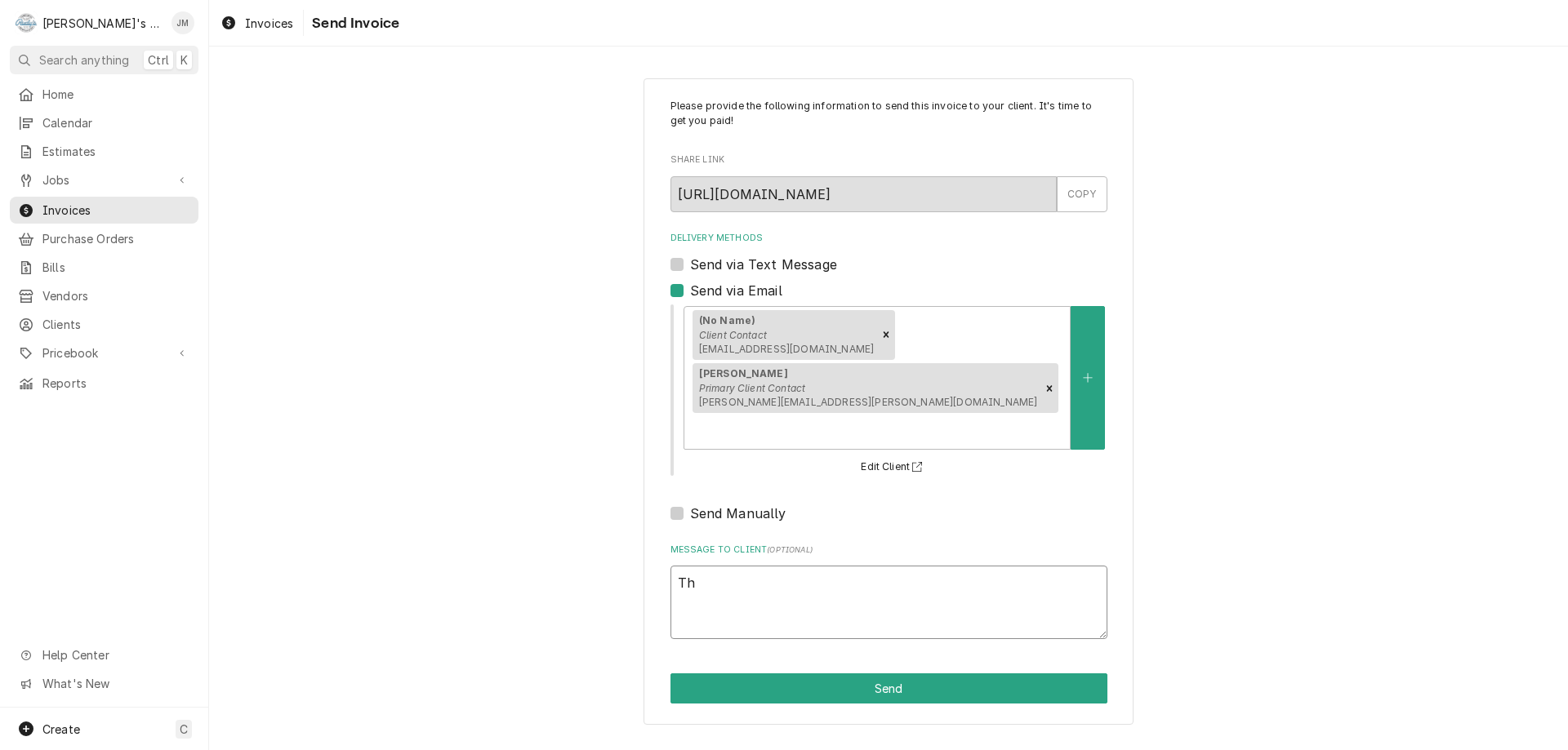
type textarea "x"
type textarea "Tha"
type textarea "x"
type textarea "Than"
type textarea "x"
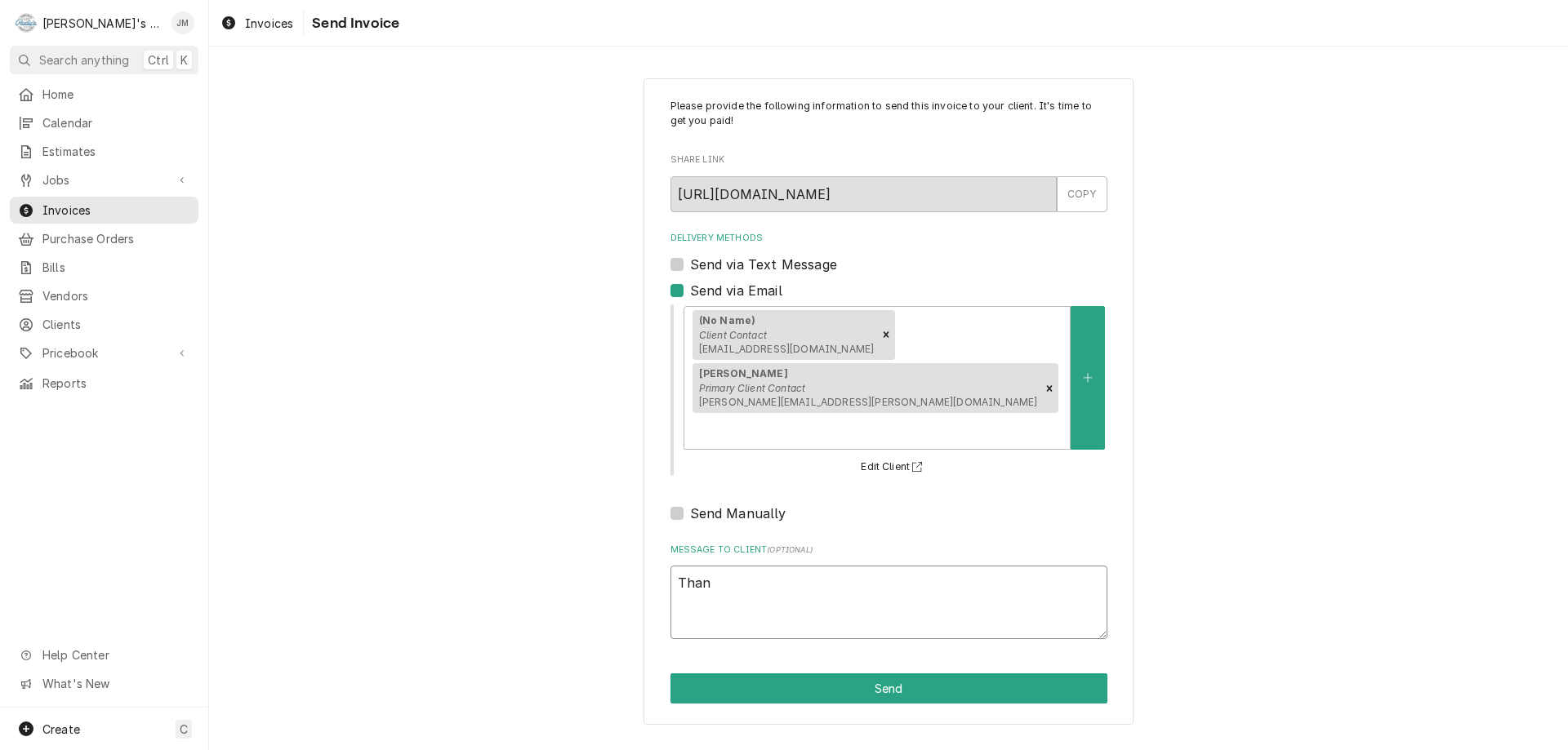
type textarea "Thank"
type textarea "x"
type textarea "Thankk"
type textarea "x"
type textarea "Thank"
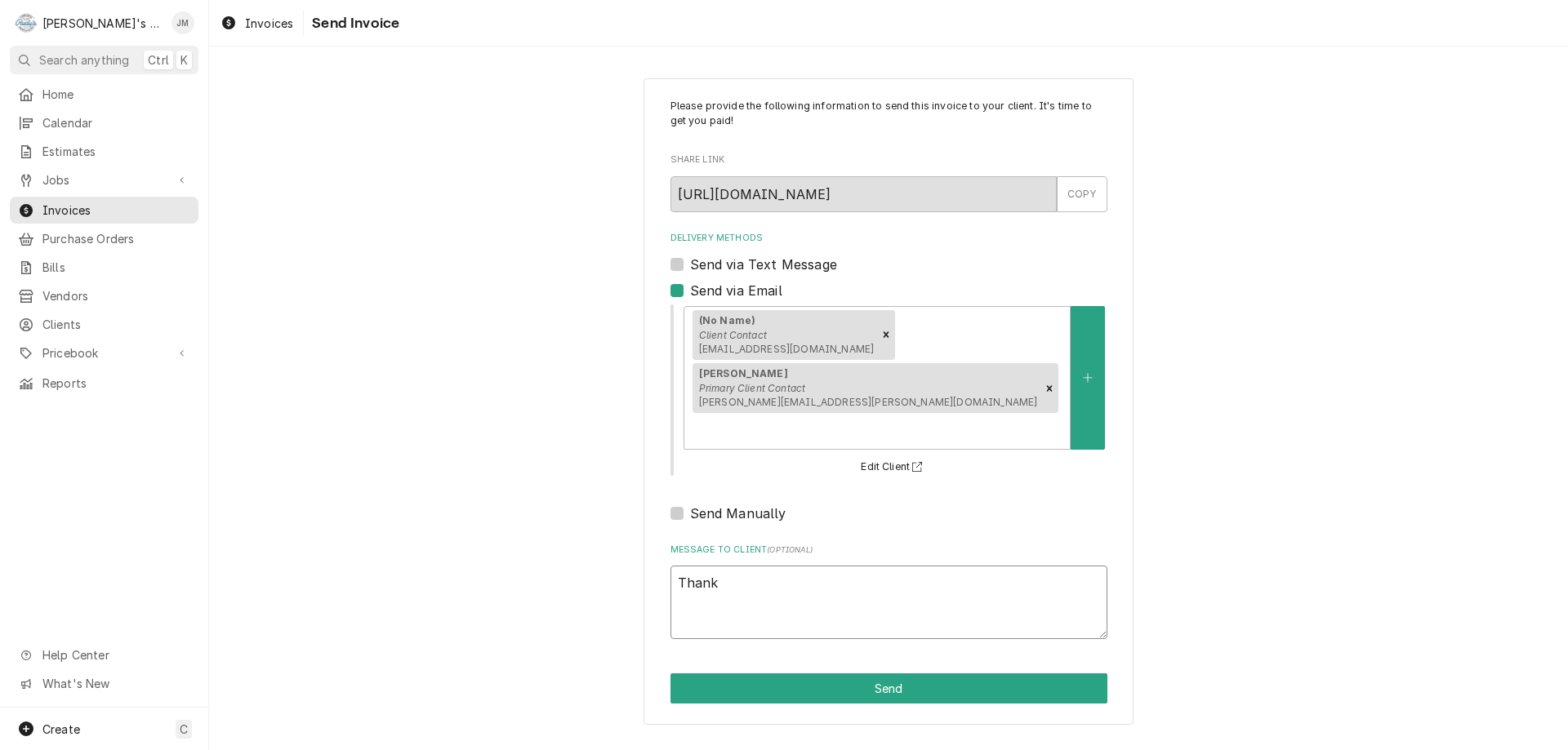
type textarea "x"
type textarea "Thank"
type textarea "x"
type textarea "Thank y"
type textarea "x"
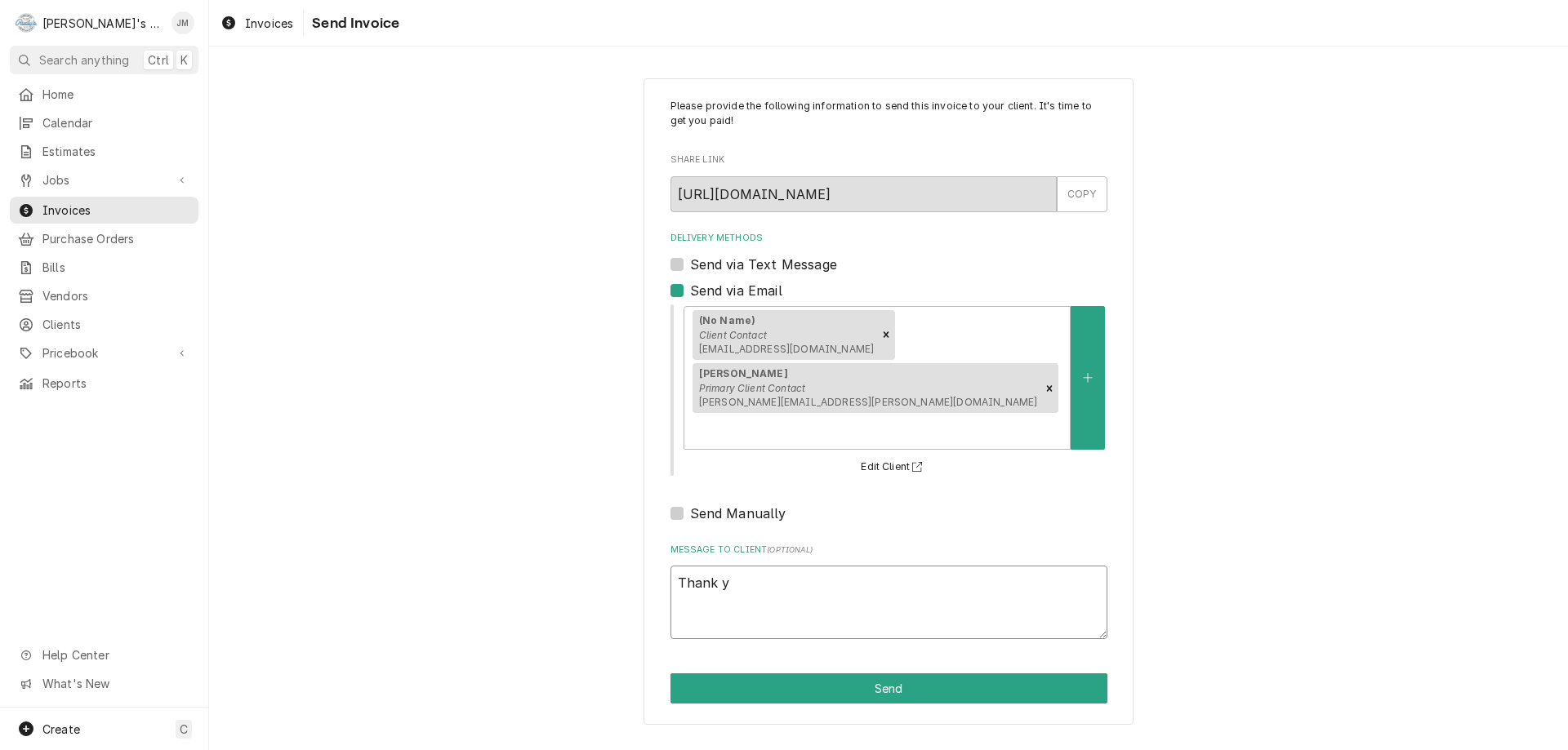
type textarea "Thank yo"
type textarea "x"
type textarea "Thank you"
type textarea "x"
type textarea "Thank you"
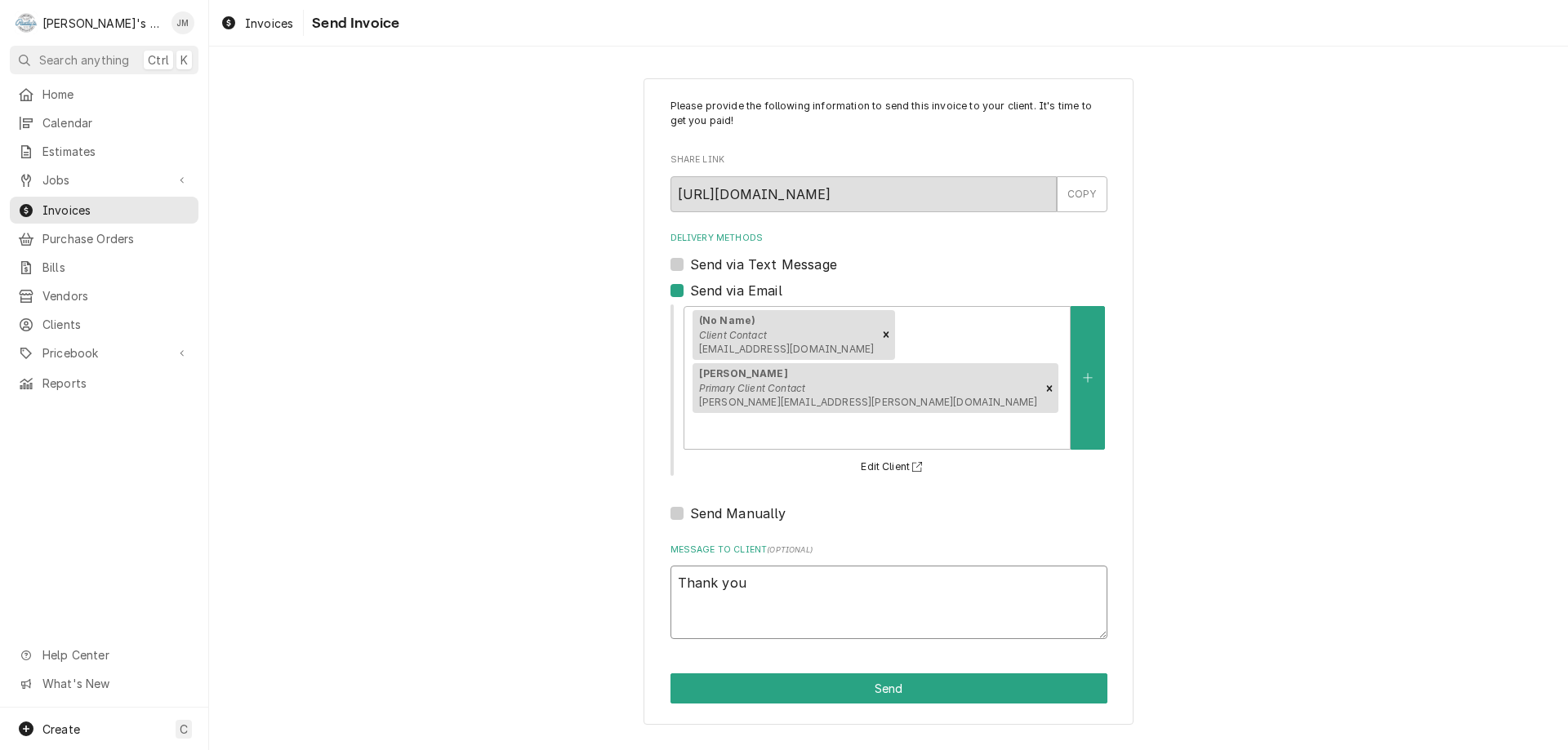
type textarea "x"
type textarea "Thank you f"
type textarea "x"
type textarea "Thank you fo"
type textarea "x"
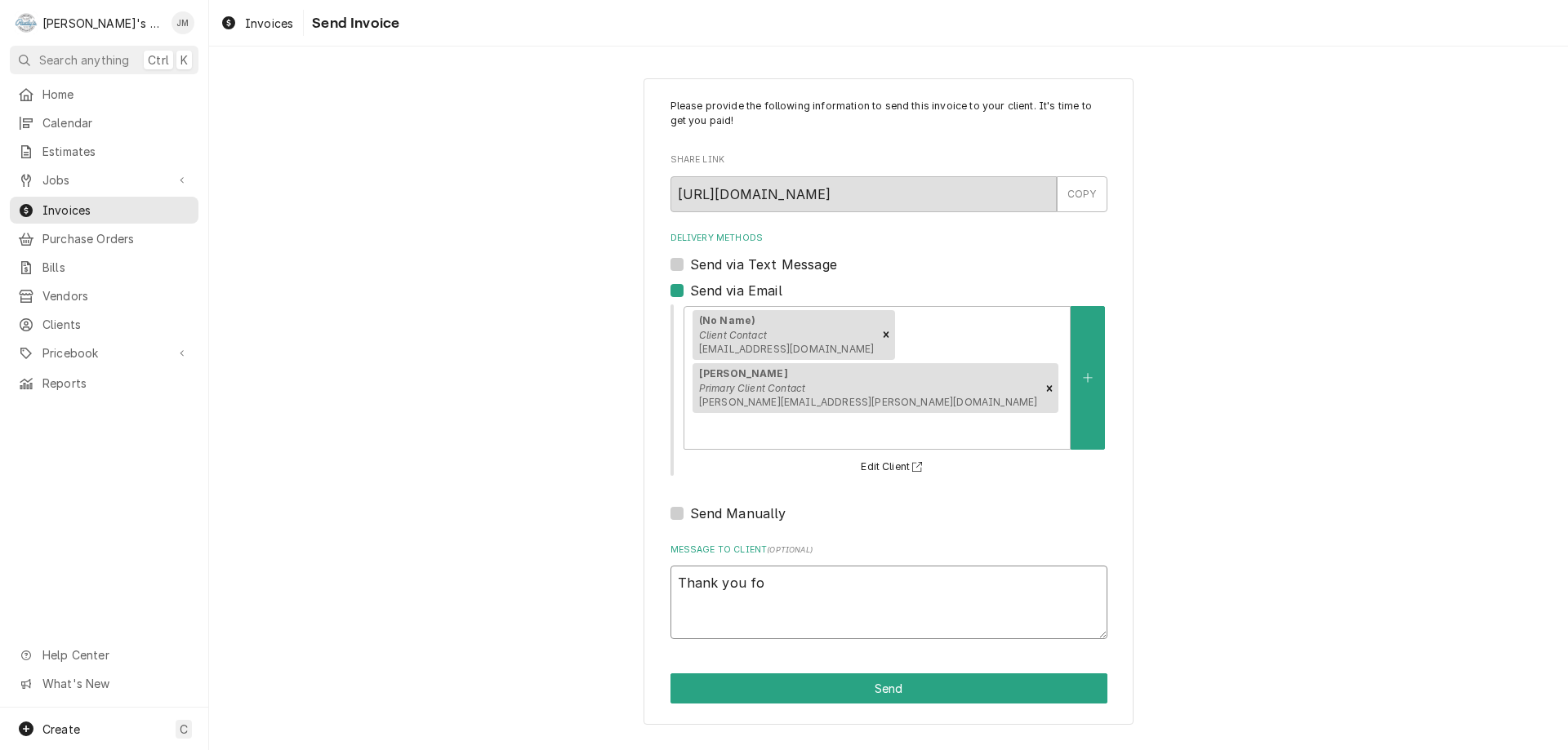
type textarea "Thank you for"
type textarea "x"
type textarea "Thank you for"
type textarea "x"
type textarea "Thank you for y"
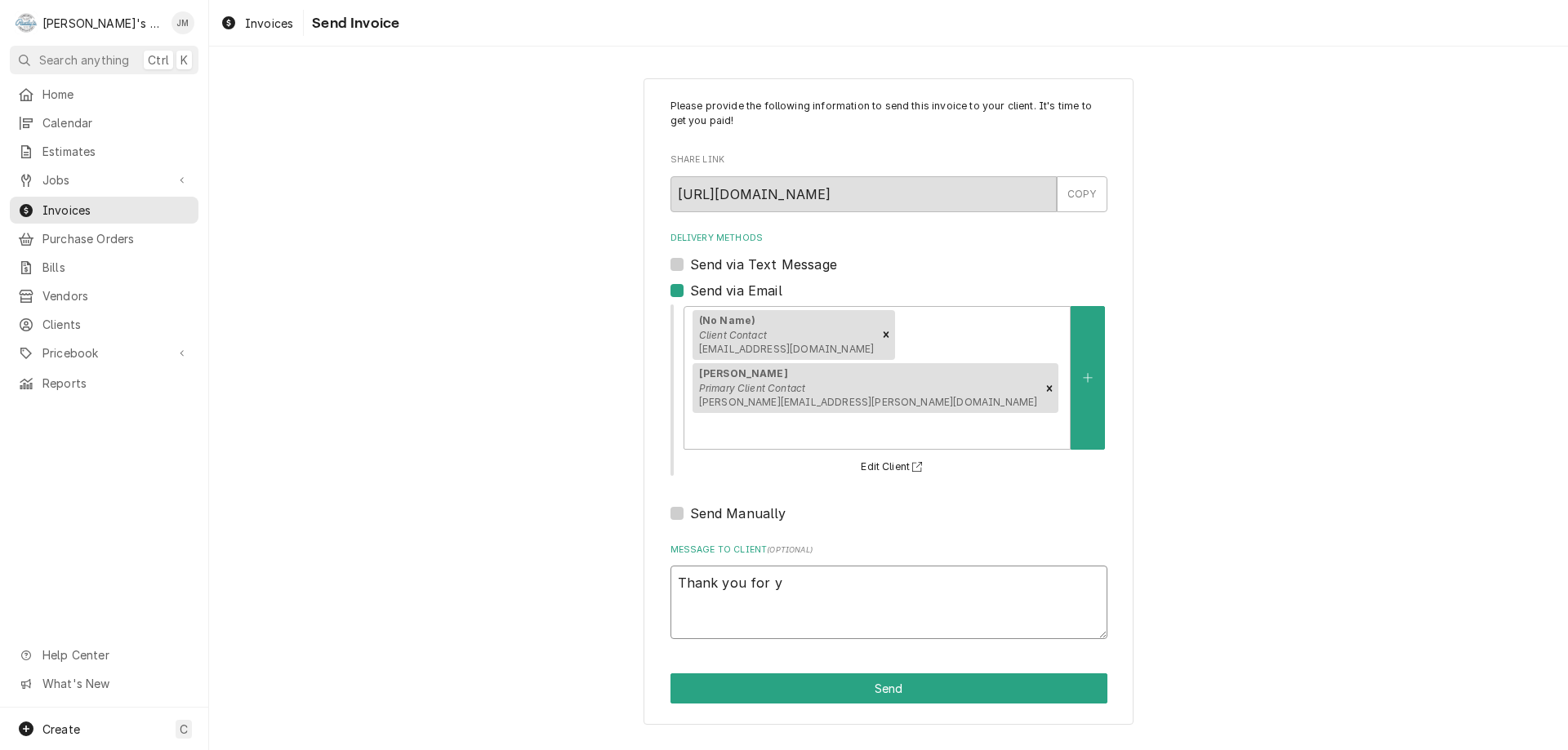
type textarea "x"
type textarea "Thank you for yo"
type textarea "x"
type textarea "Thank you for you"
type textarea "x"
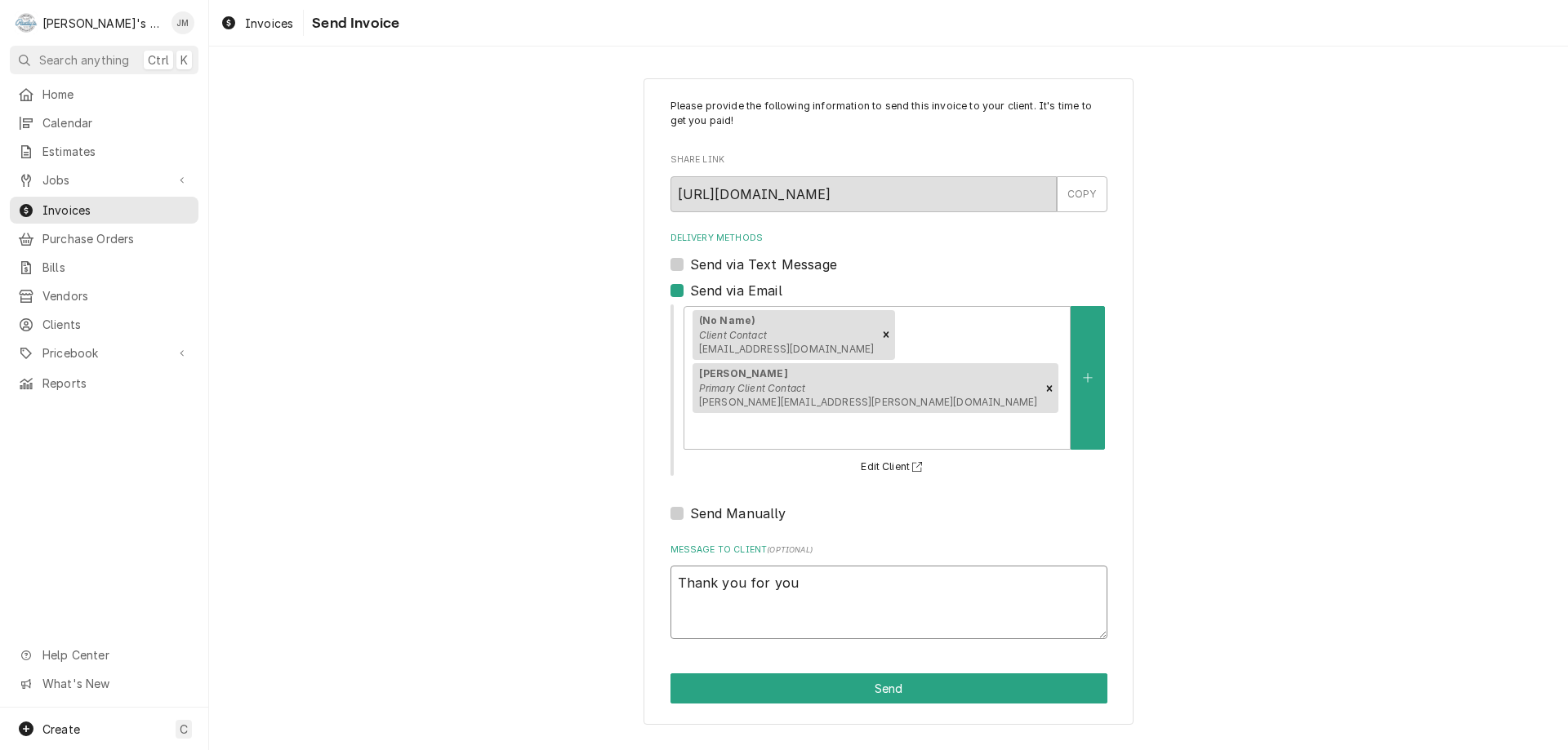
type textarea "Thank you for your"
type textarea "x"
type textarea "Thank you for your"
type textarea "x"
type textarea "Thank you for your b"
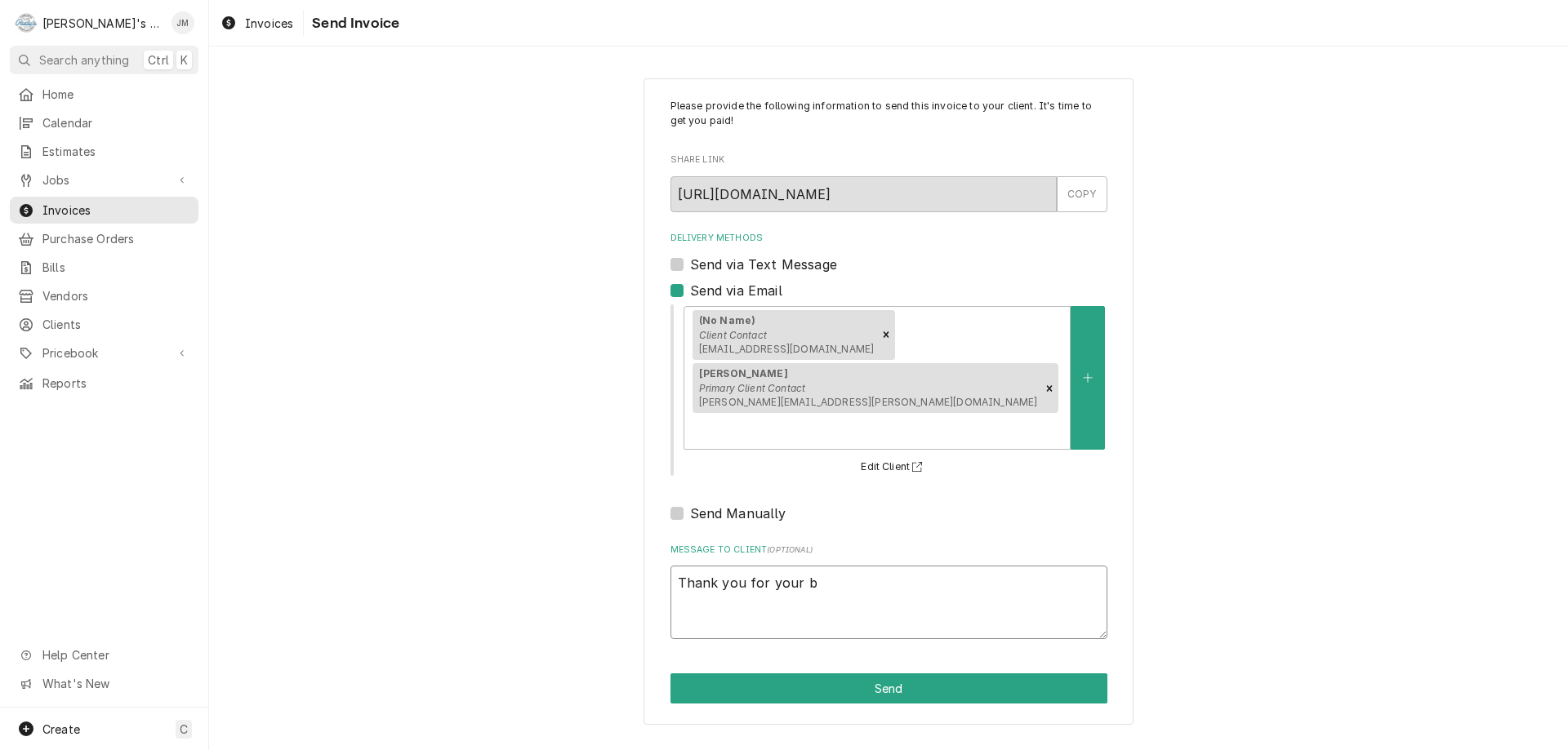
type textarea "x"
type textarea "Thank you for your bu"
type textarea "x"
type textarea "Thank you for your bus"
type textarea "x"
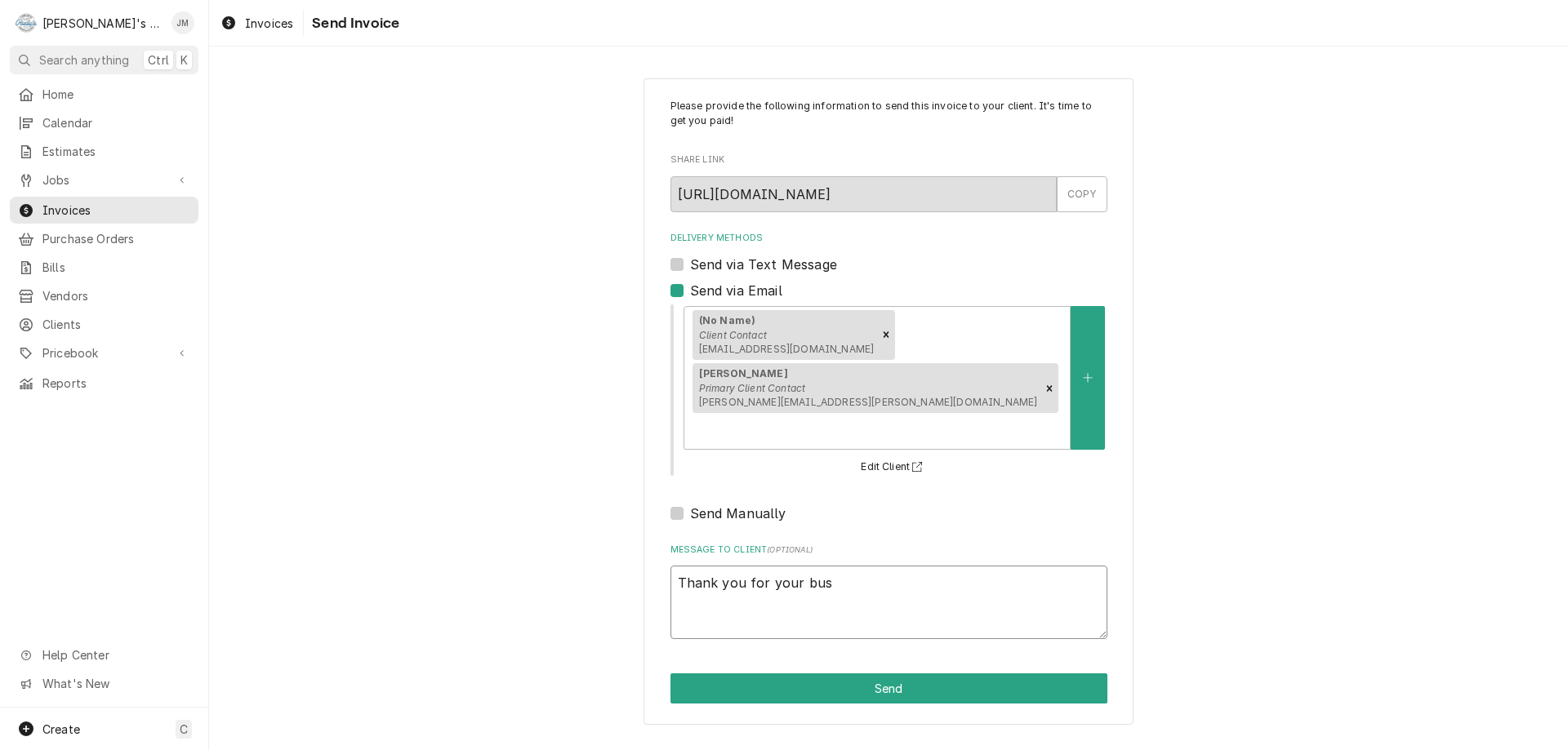
type textarea "Thank you for your busi"
type textarea "x"
type textarea "Thank you for your busin"
type textarea "x"
type textarea "Thank you for your busine"
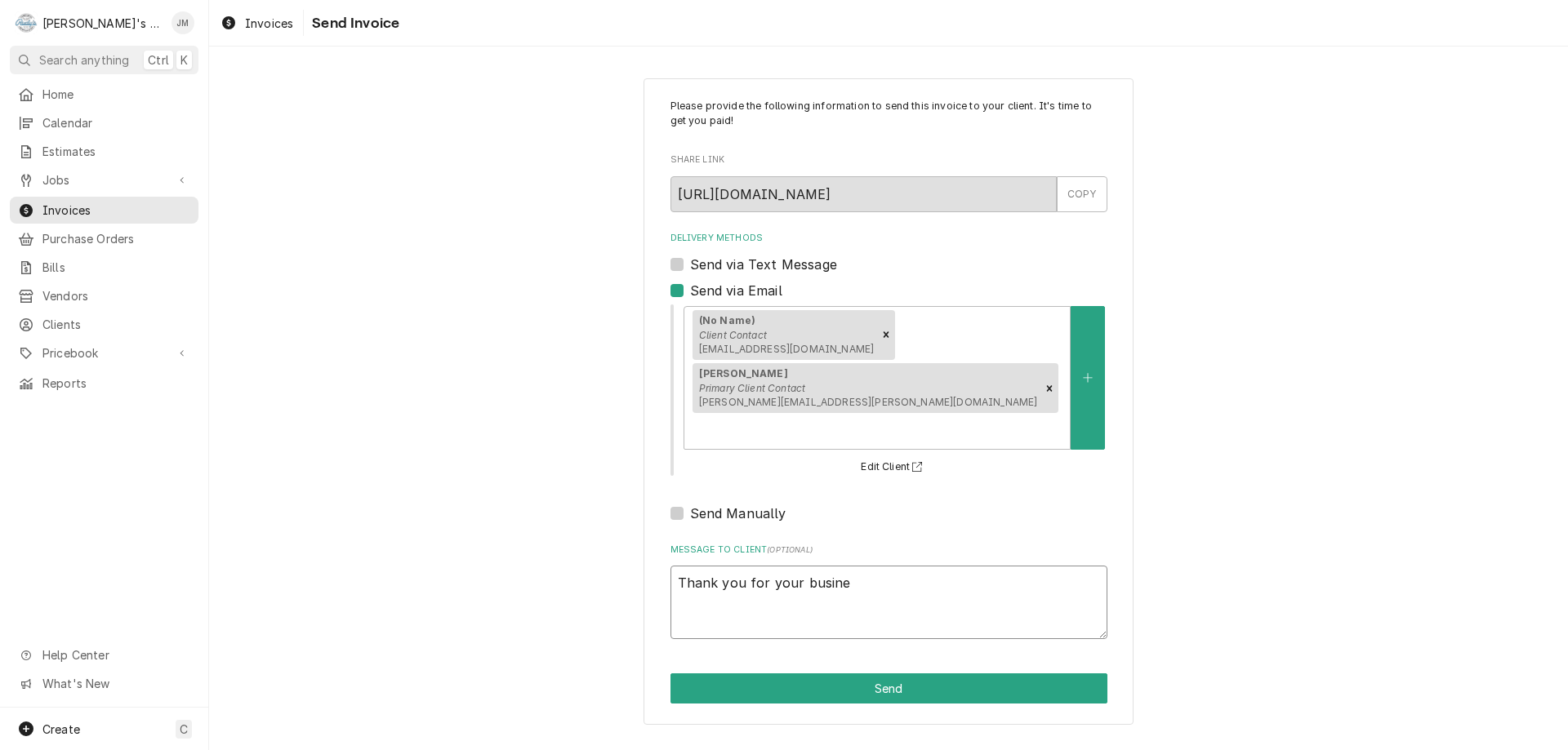
type textarea "x"
type textarea "Thank you for your busines"
type textarea "x"
type textarea "Thank you for your business"
type textarea "x"
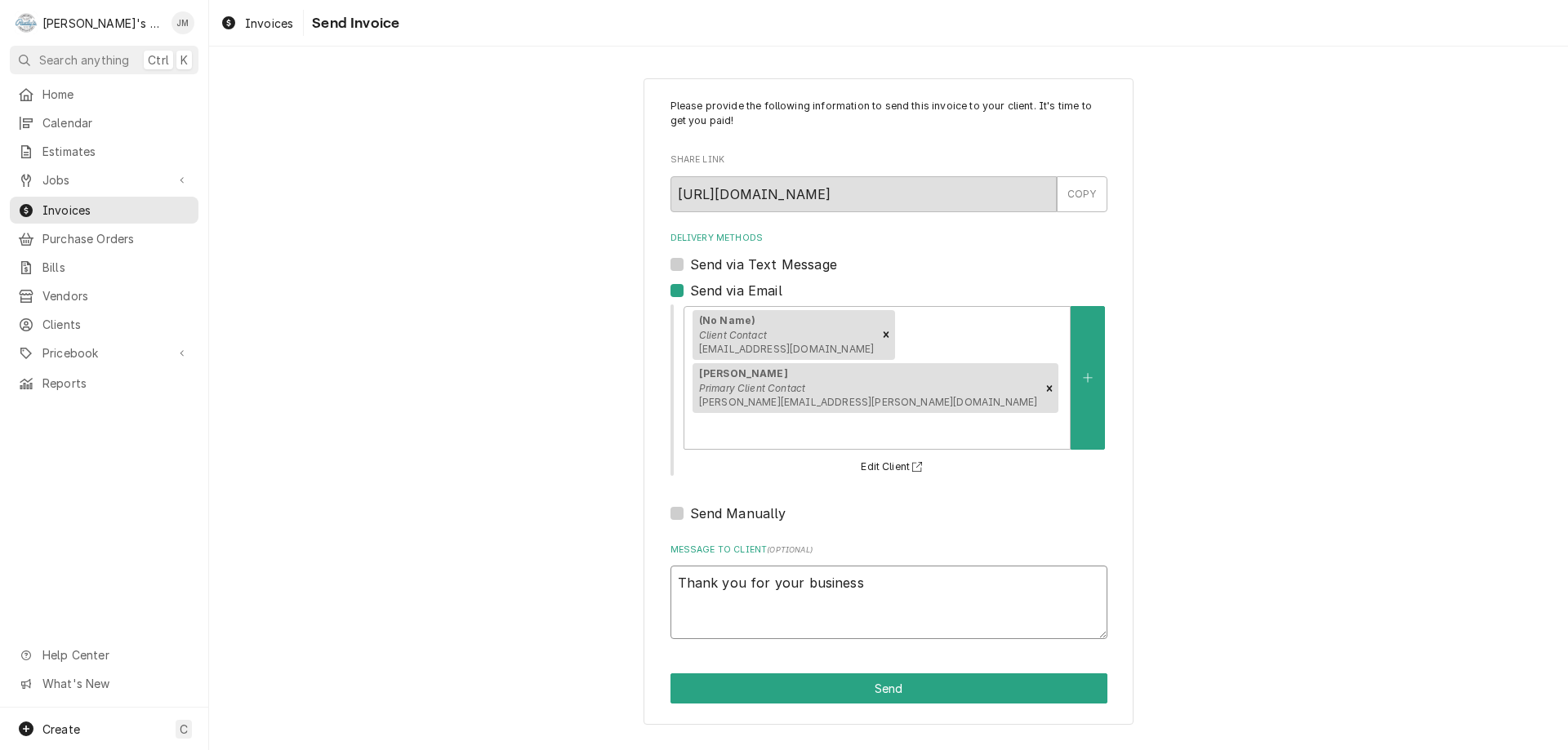
type textarea "Thank you for your business."
type textarea "x"
type textarea "Thank you for your business."
click at [888, 674] on button "Send" at bounding box center [889, 688] width 437 height 30
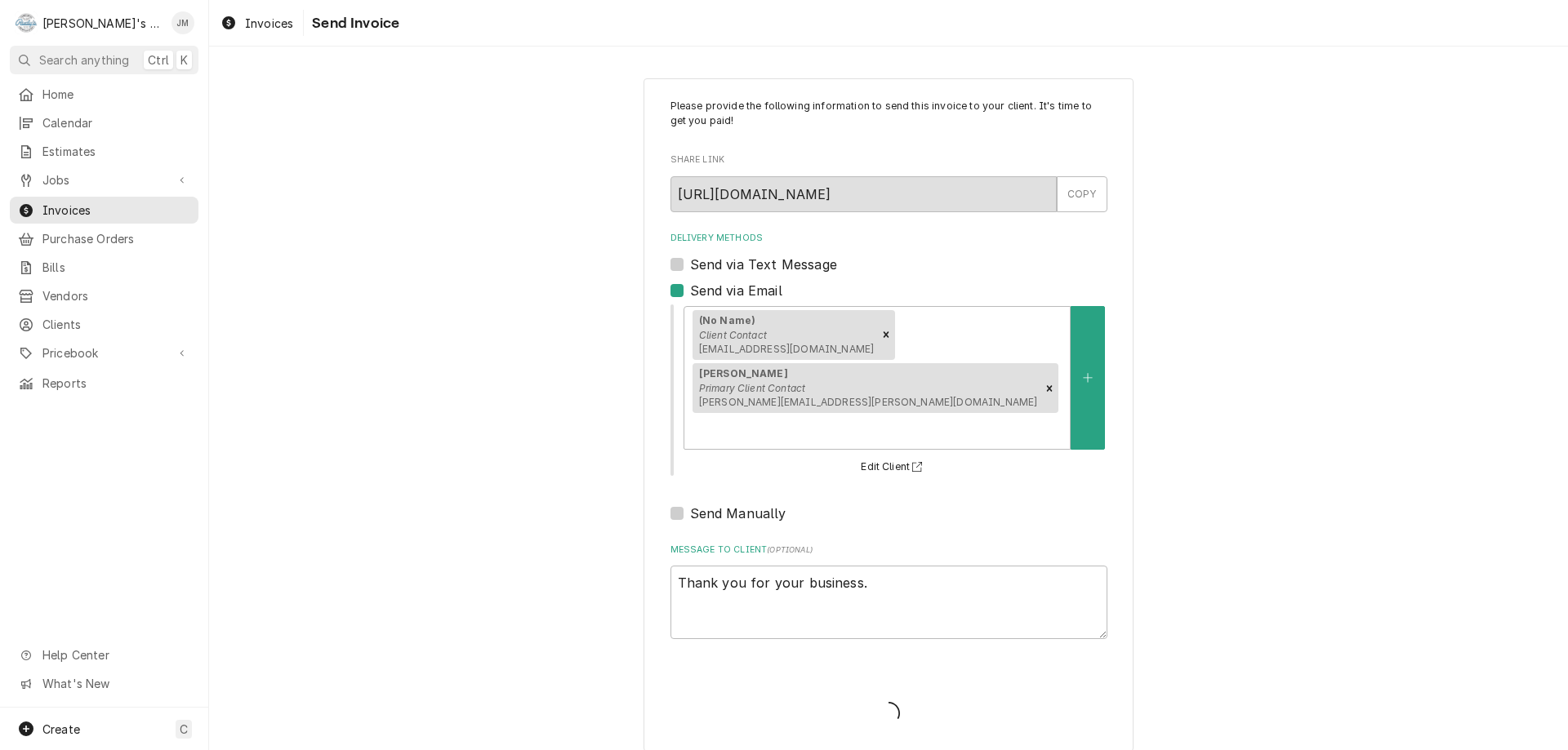
type textarea "x"
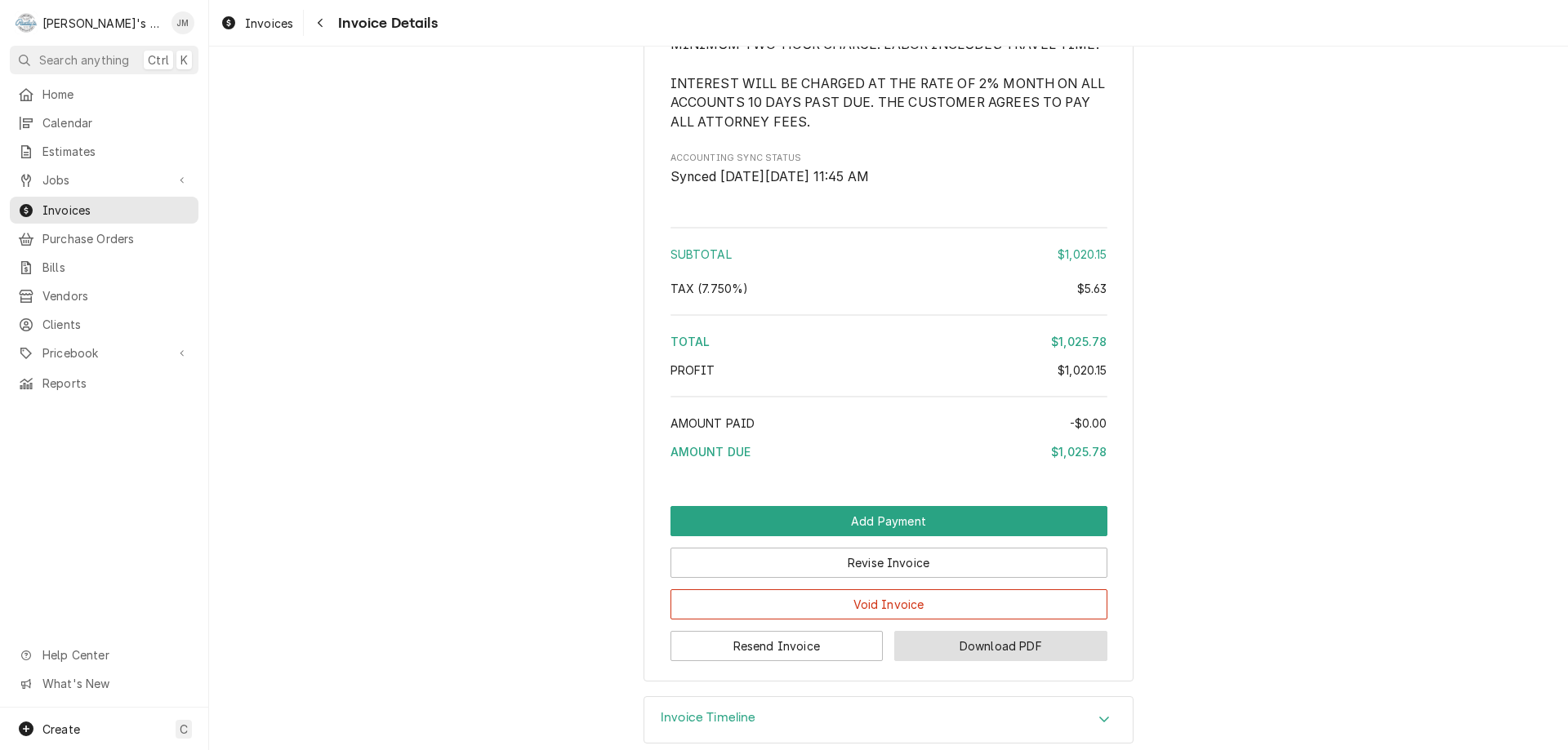
scroll to position [2193, 0]
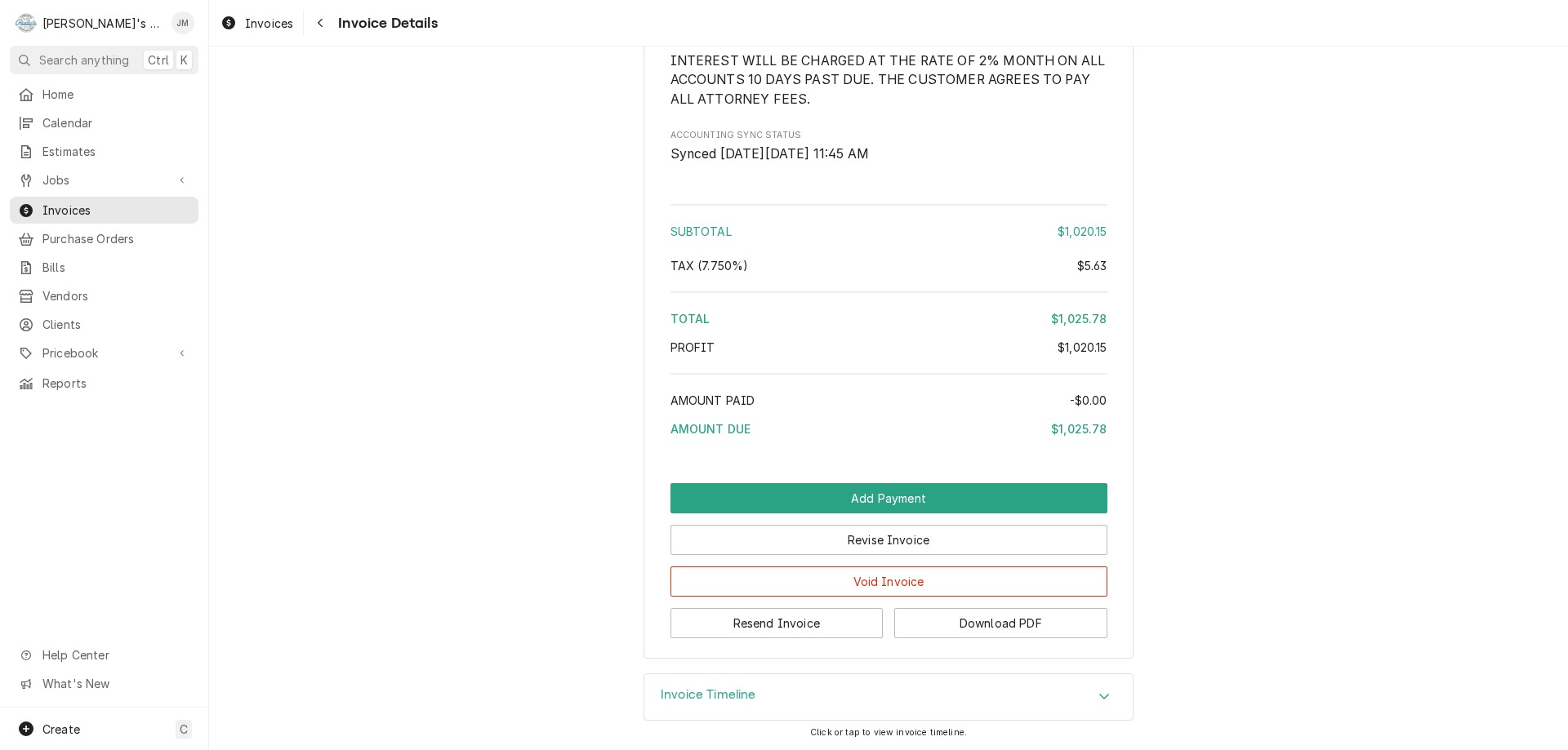
click at [732, 706] on div "Invoice Timeline" at bounding box center [708, 697] width 95 height 19
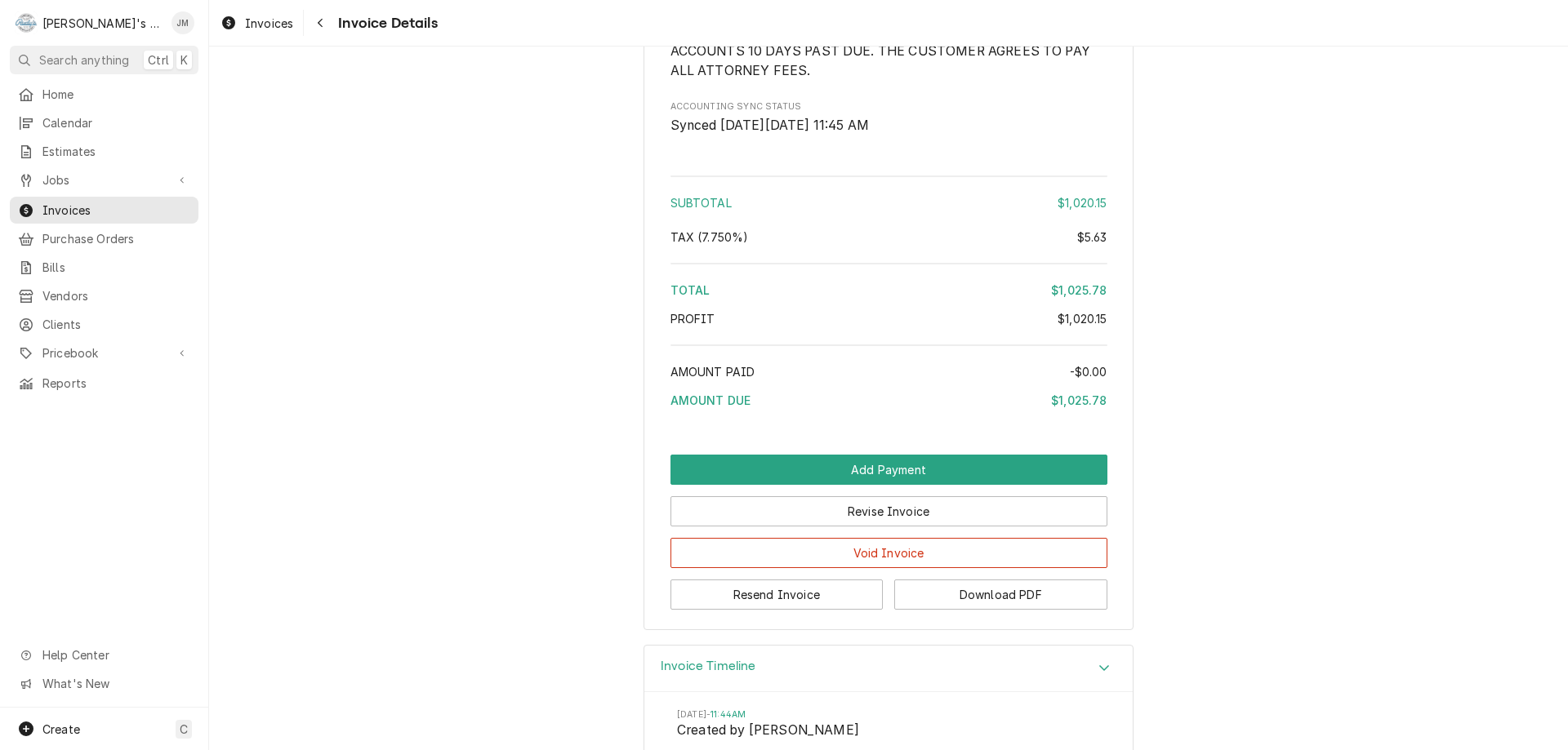
scroll to position [1985, 0]
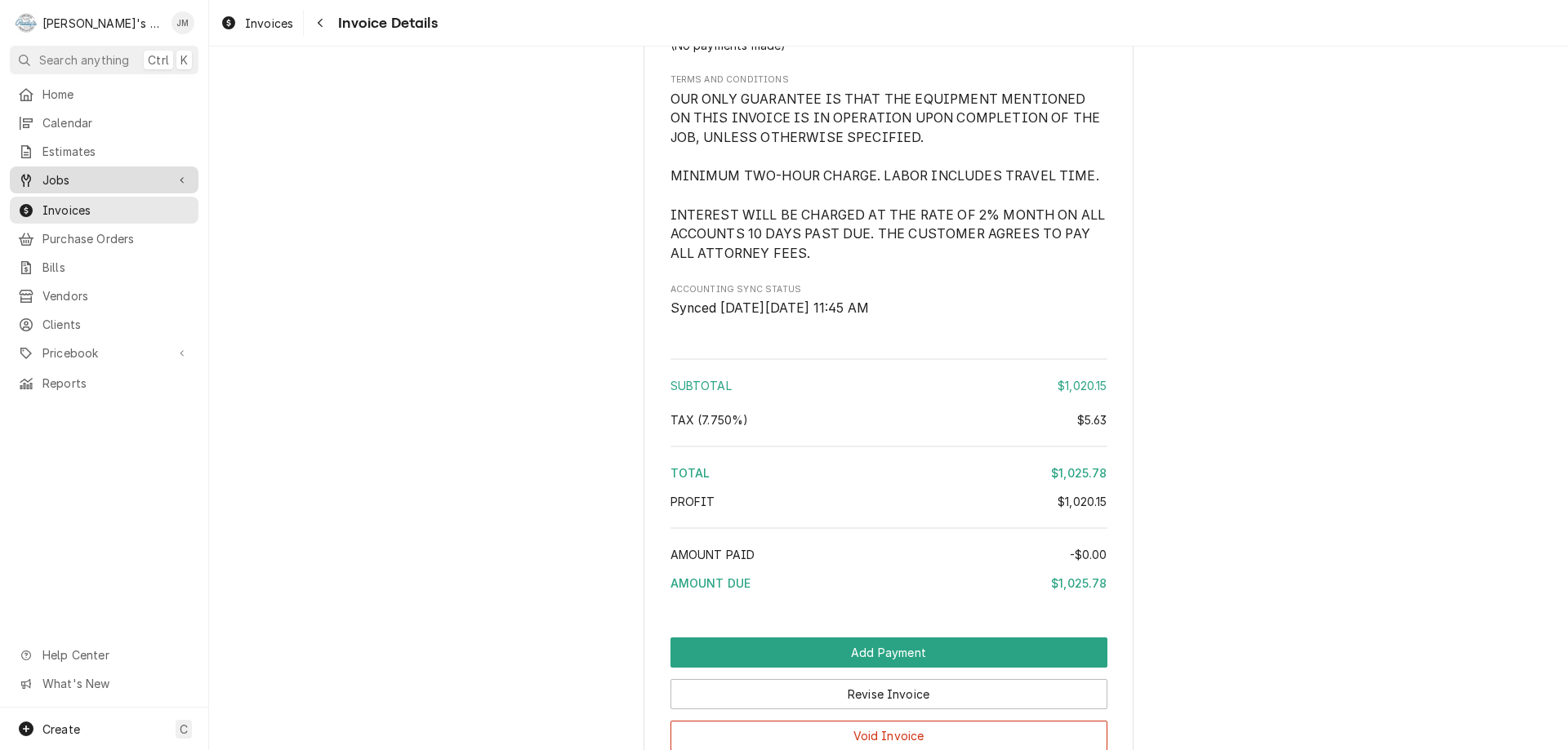
click at [84, 175] on span "Jobs" at bounding box center [104, 180] width 123 height 17
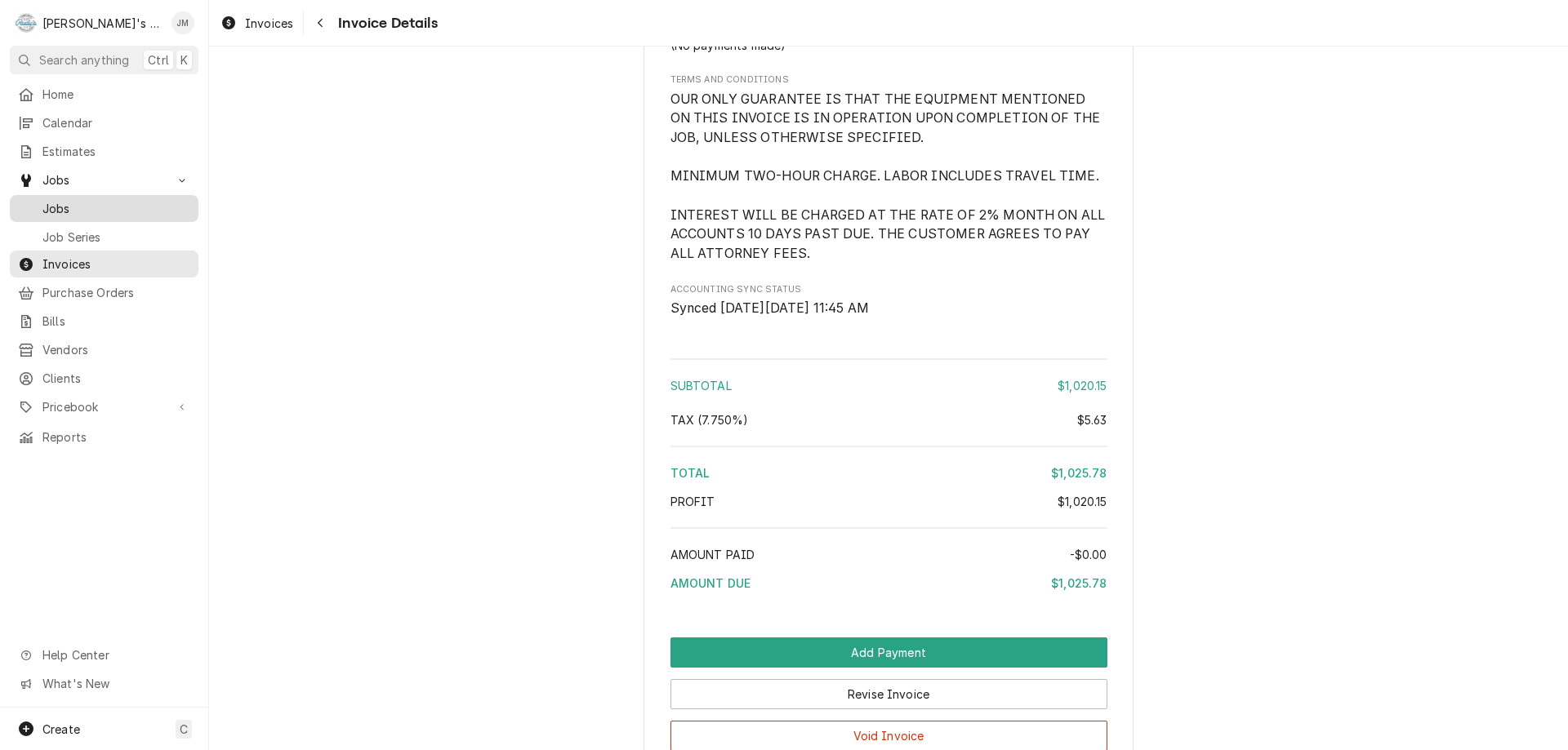
click at [78, 200] on span "Jobs" at bounding box center [116, 209] width 147 height 17
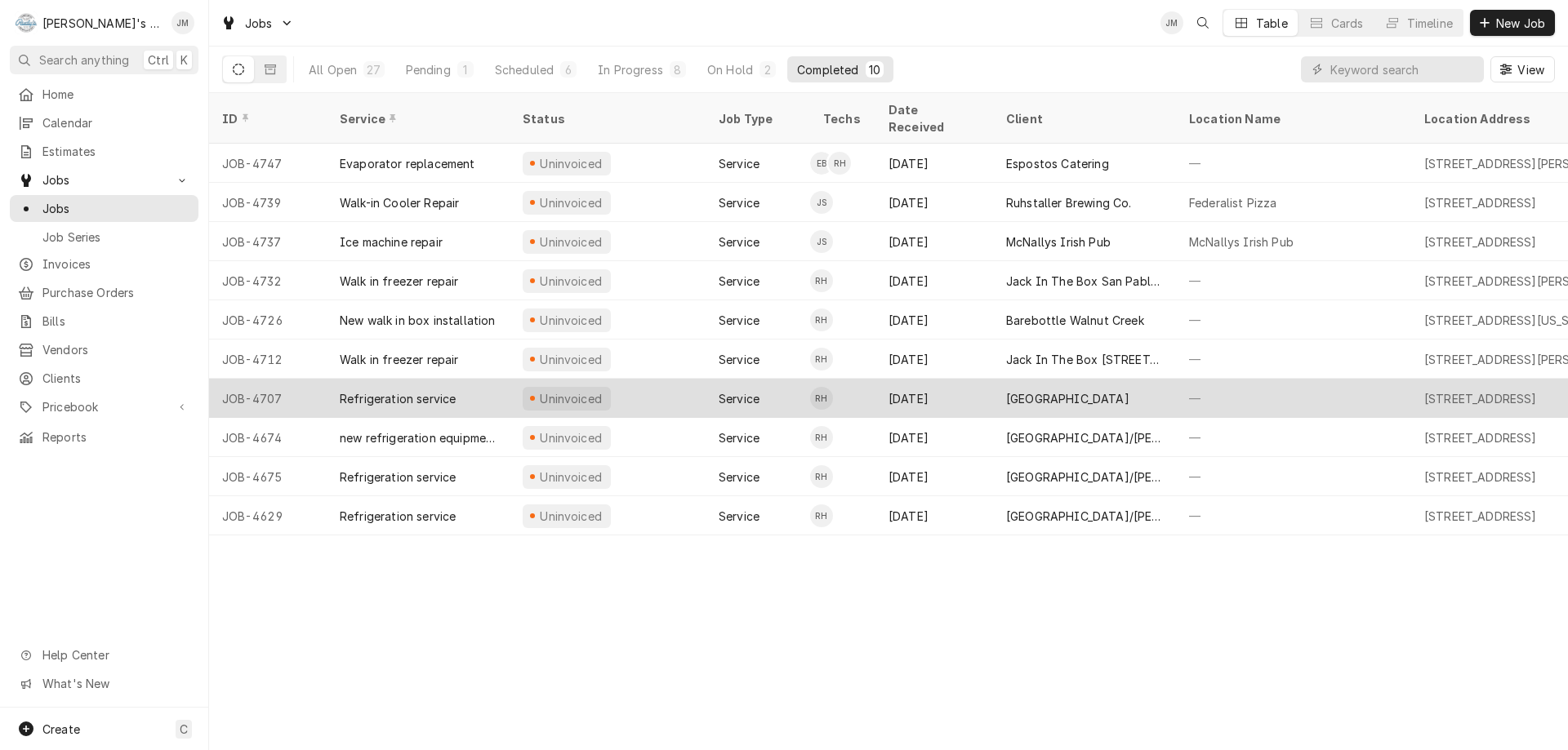
click at [1045, 378] on div "[GEOGRAPHIC_DATA]" at bounding box center [1085, 398] width 183 height 39
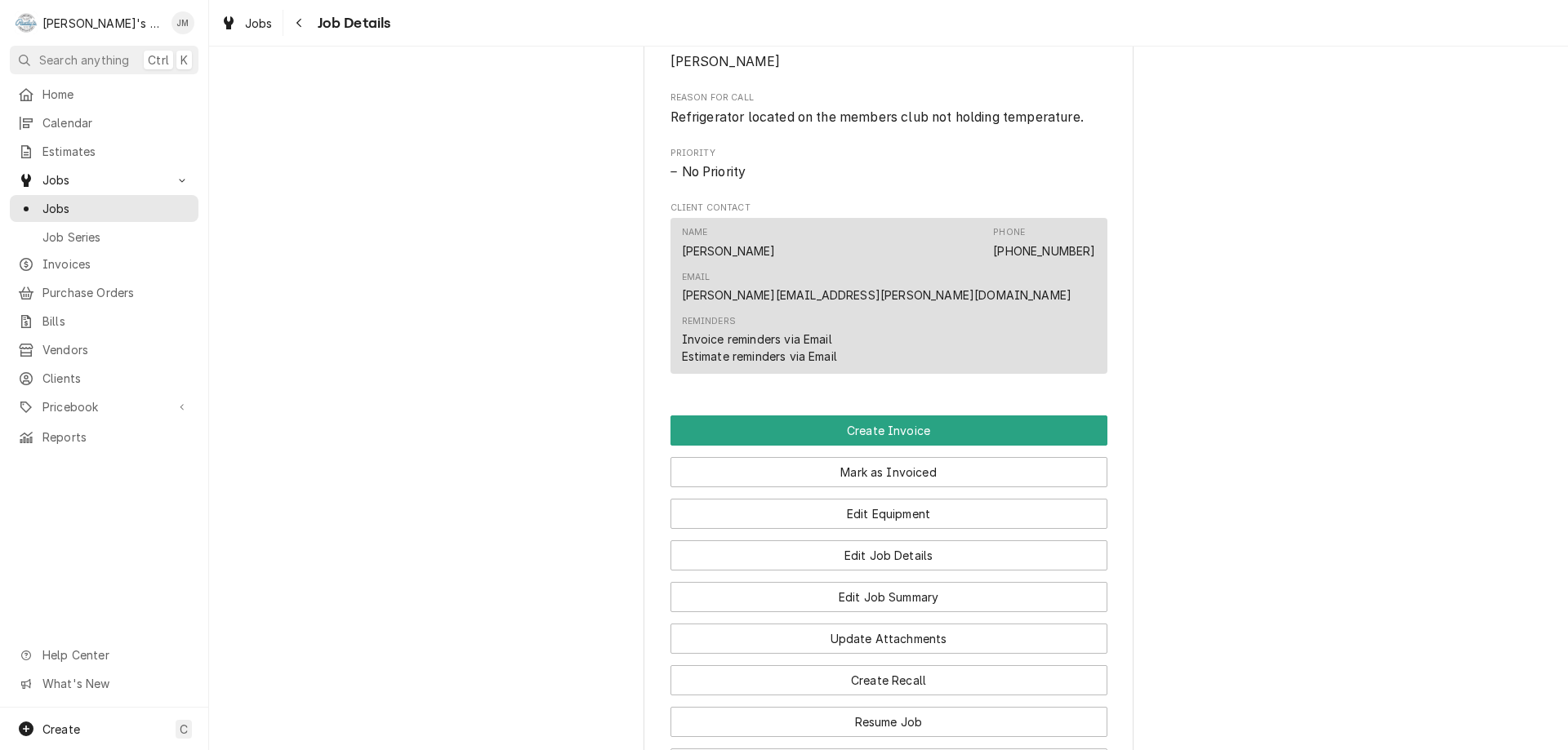
scroll to position [1004, 0]
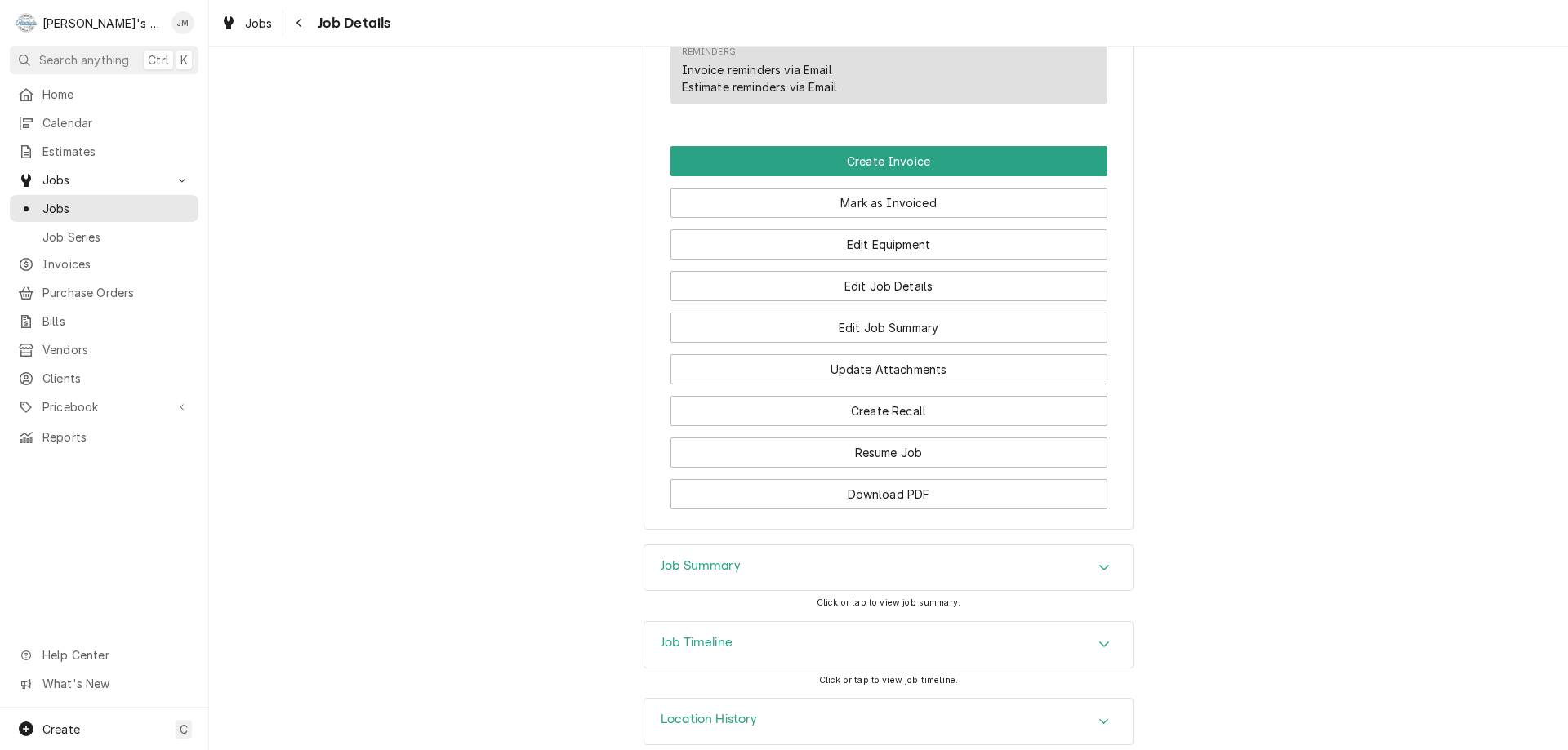
click at [799, 545] on div "Job Summary" at bounding box center [888, 567] width 488 height 45
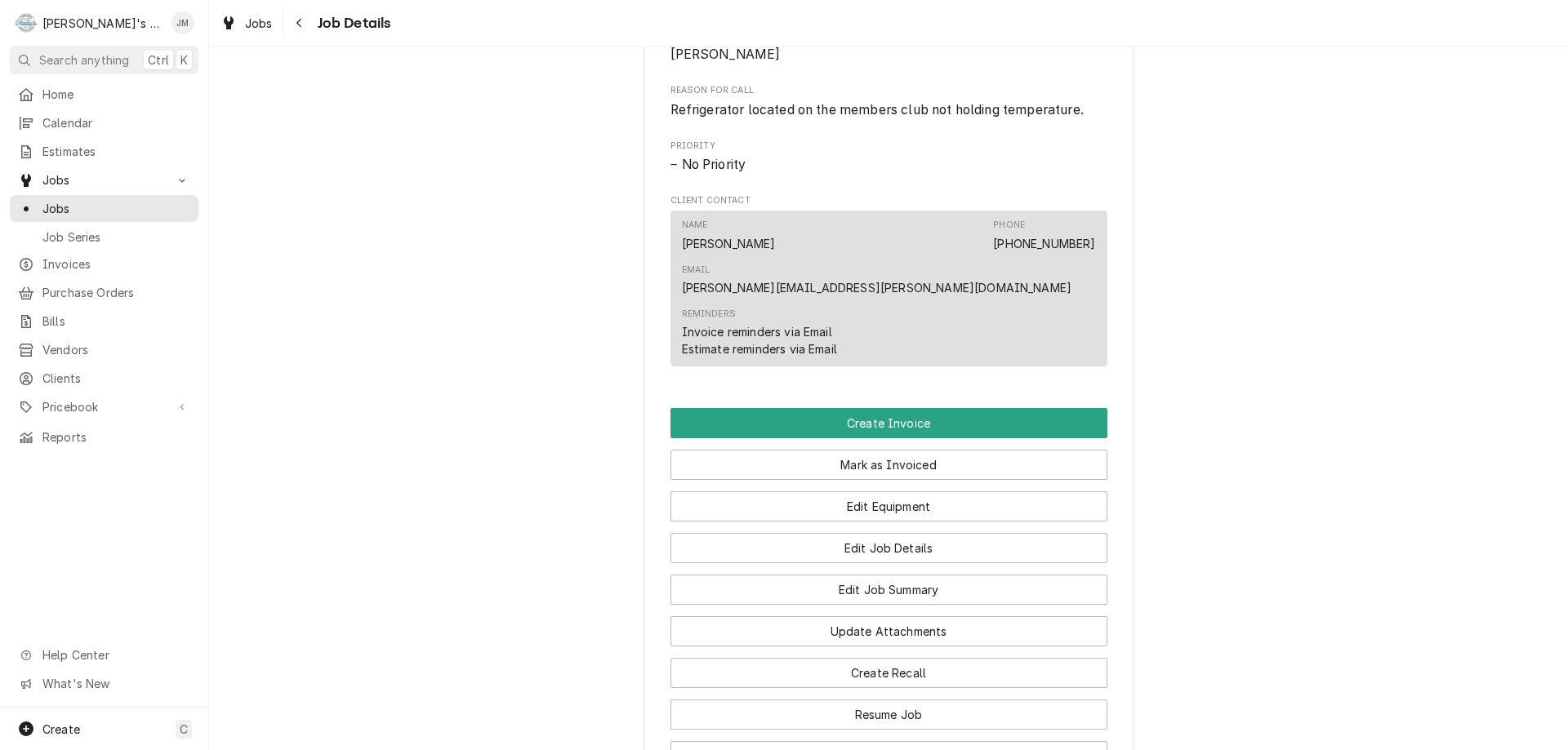
scroll to position [740, 0]
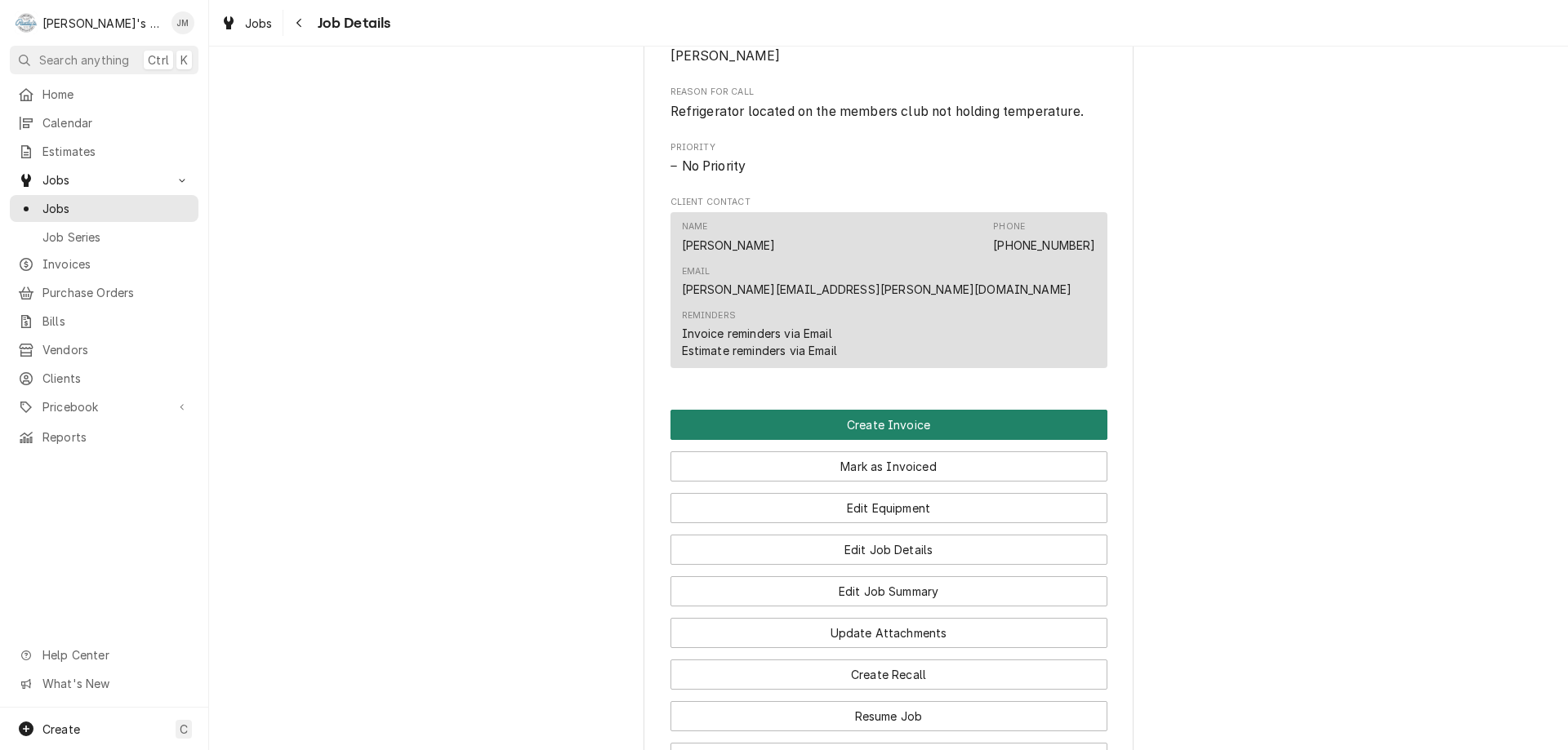
click at [880, 410] on button "Create Invoice" at bounding box center [889, 425] width 437 height 30
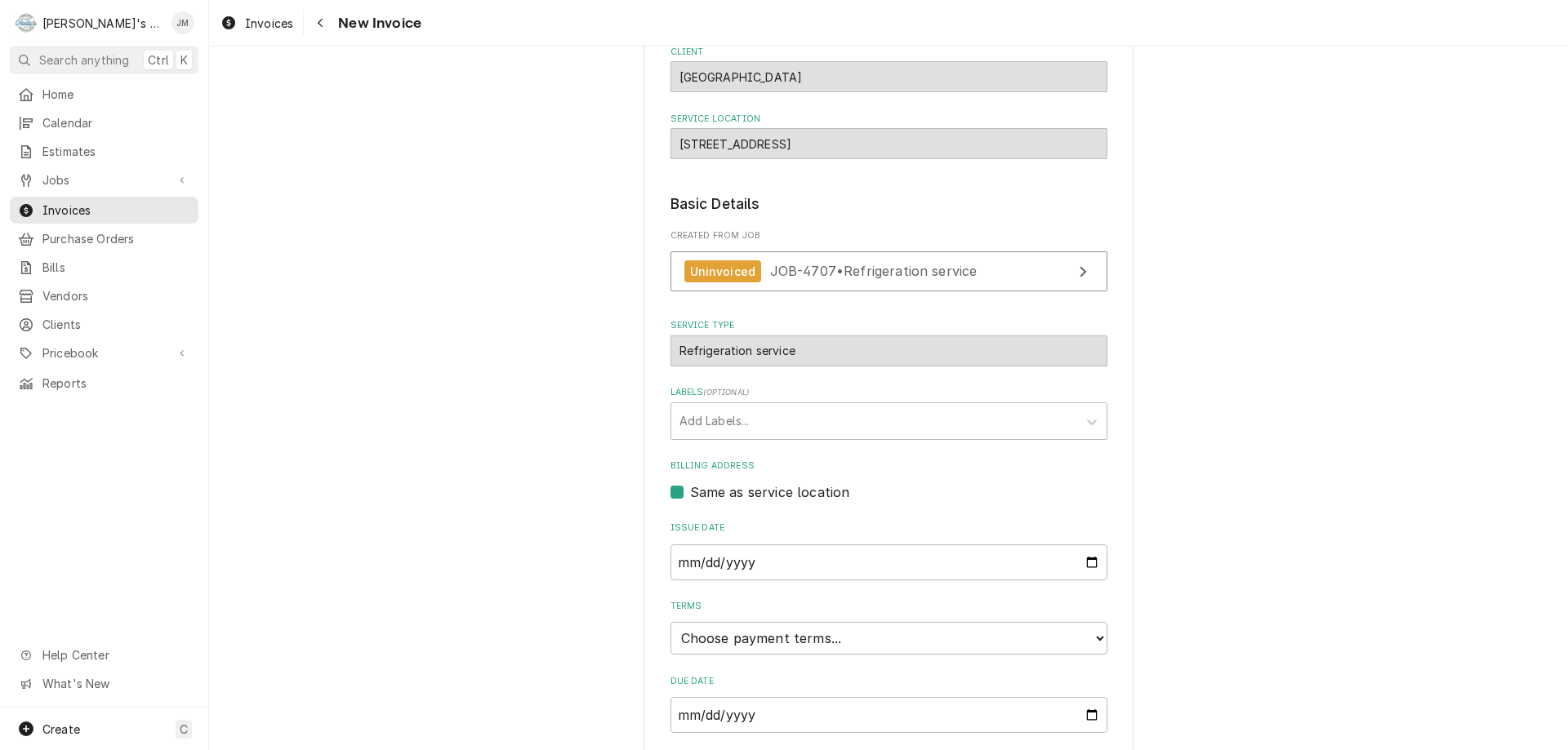
scroll to position [244, 0]
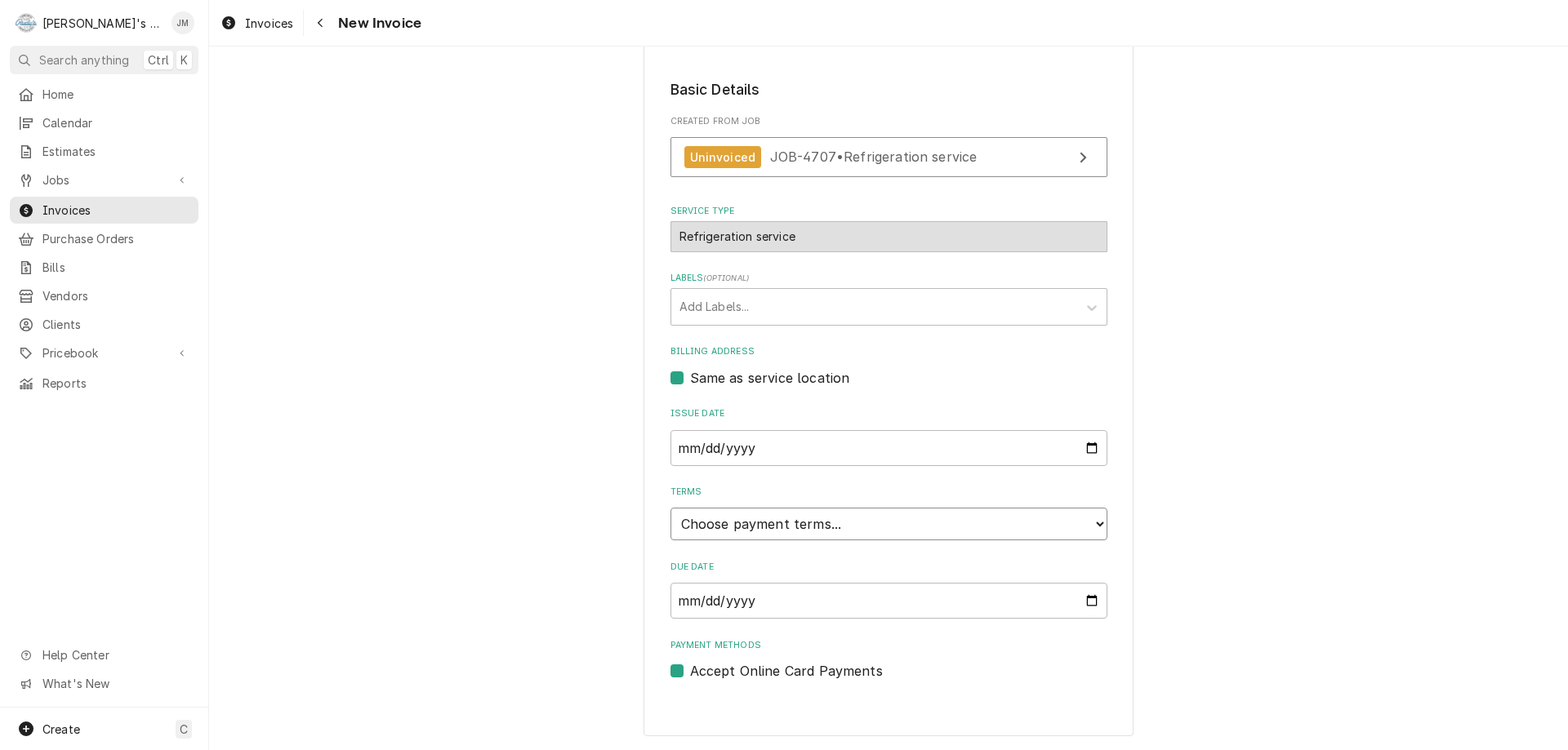
click at [876, 517] on select "Choose payment terms... Same Day Net 7 Net 14 Net 21 Net 30 Net 45 Net 60 Net 90" at bounding box center [889, 524] width 437 height 33
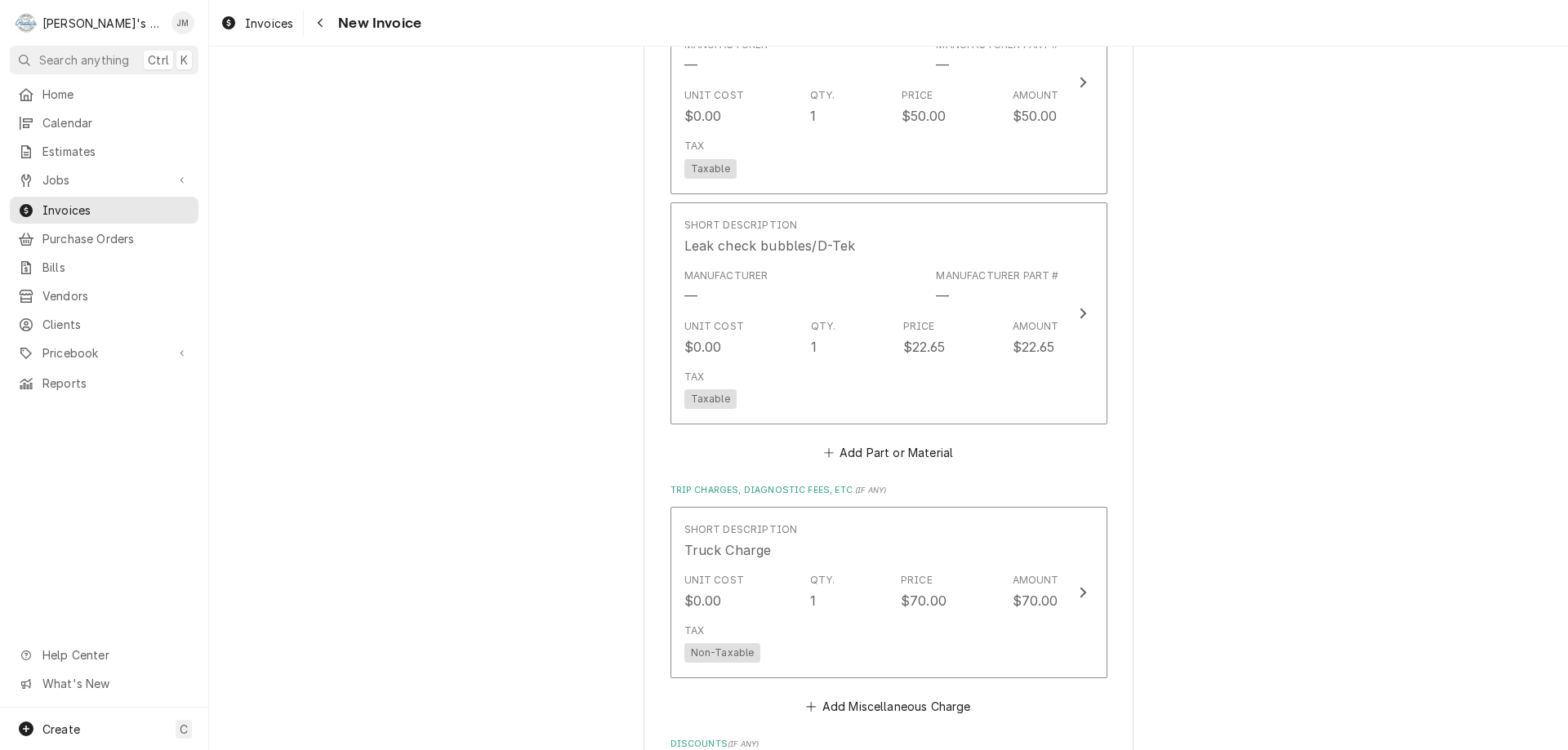
scroll to position [2194, 0]
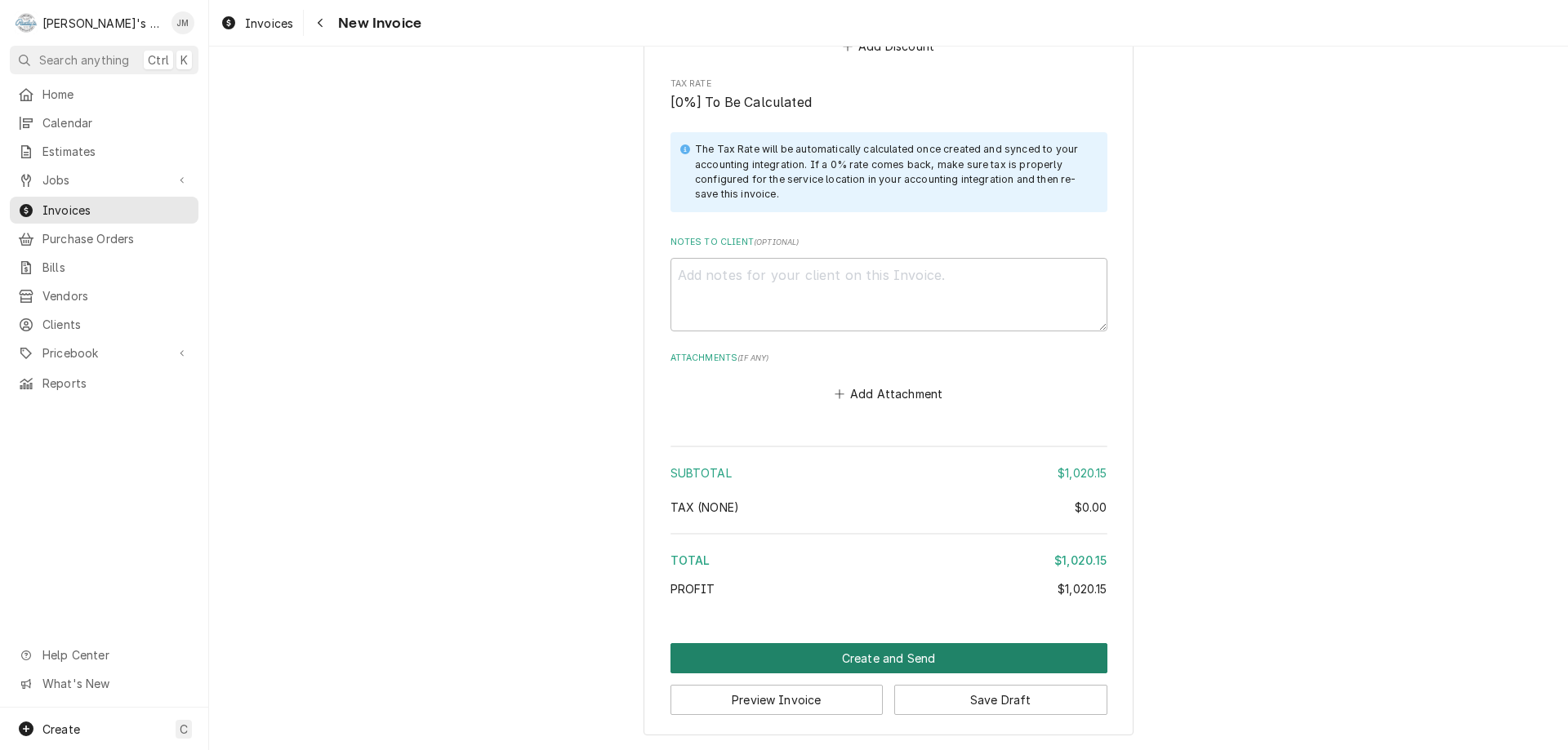
click at [916, 666] on button "Create and Send" at bounding box center [889, 658] width 437 height 30
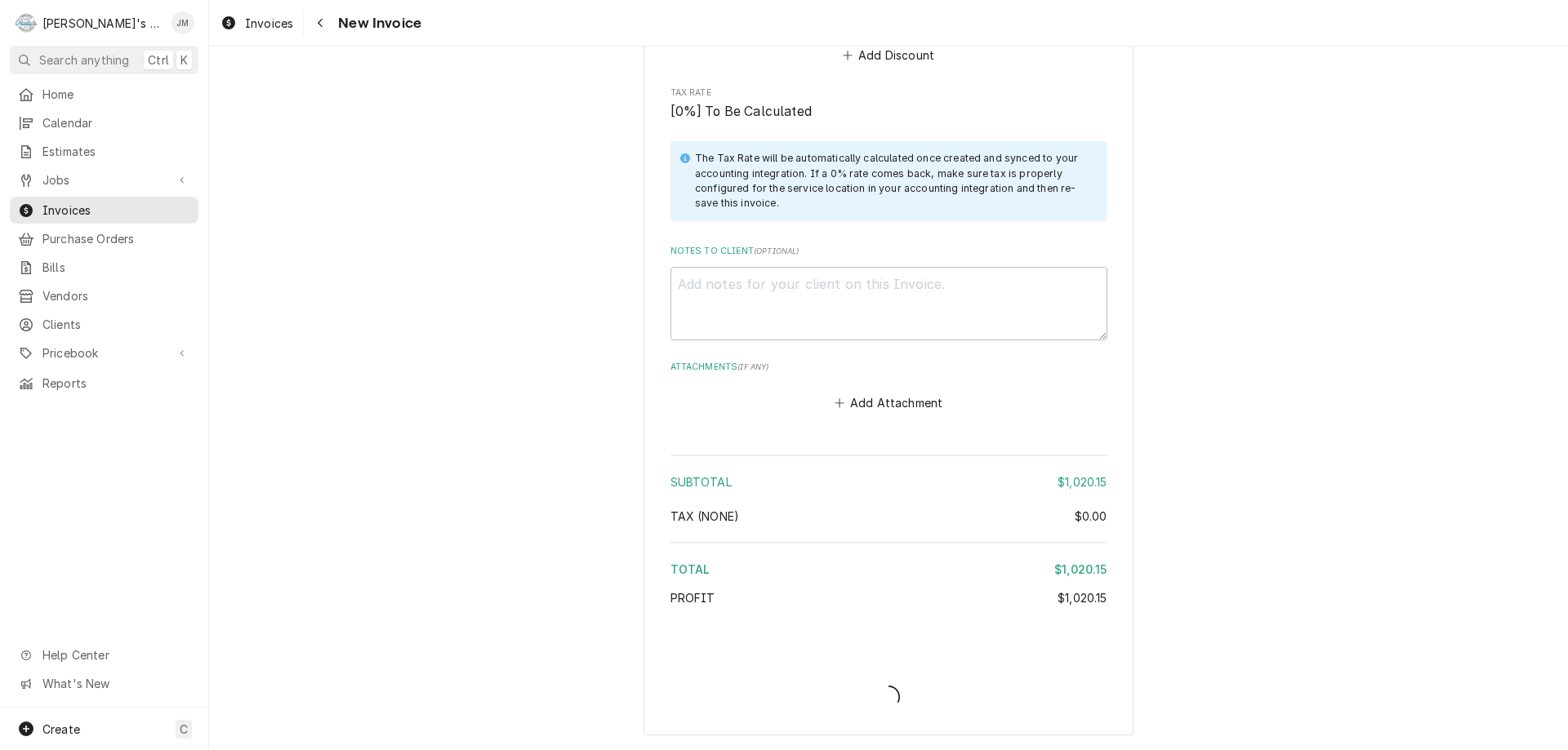
type textarea "x"
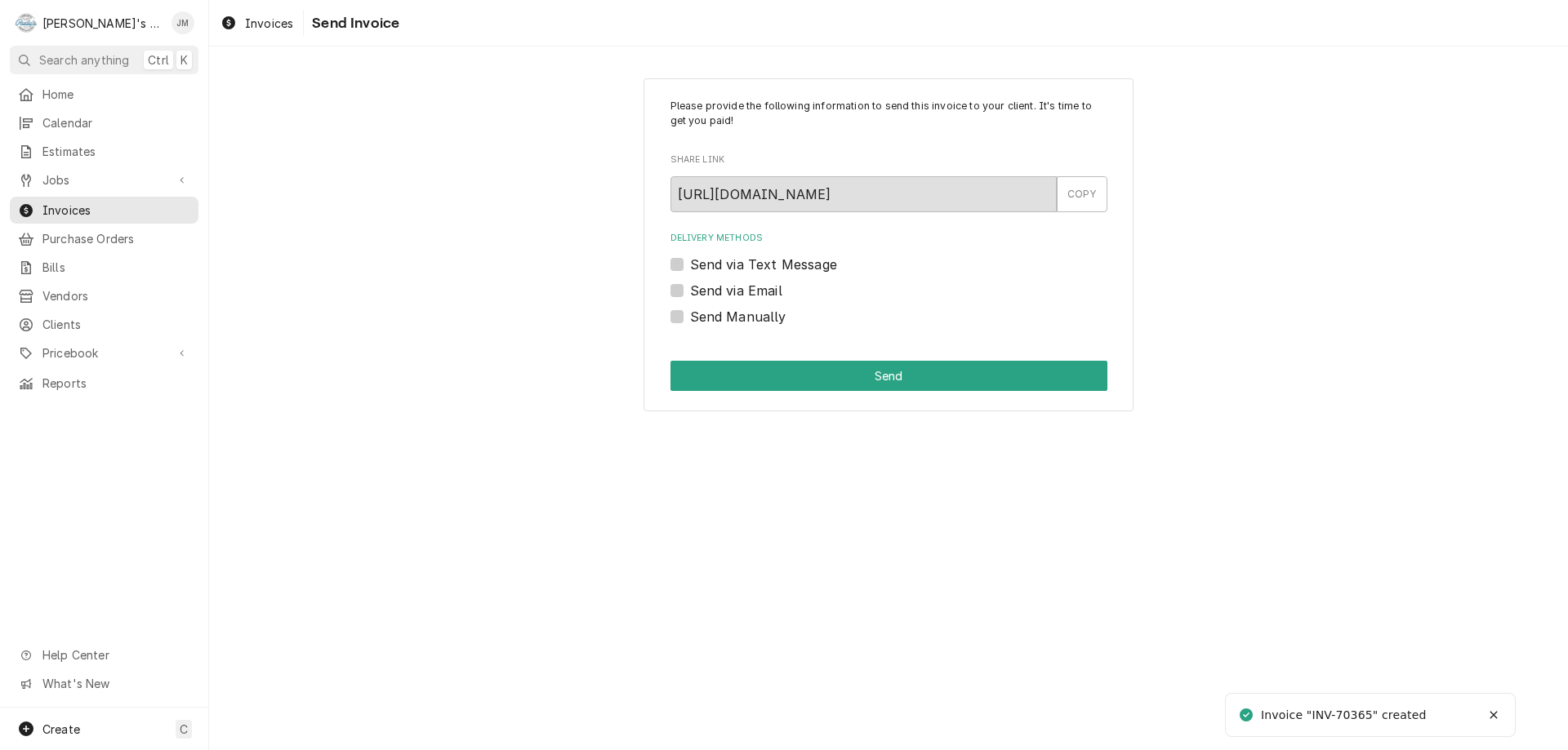
click at [756, 314] on label "Send Manually" at bounding box center [739, 317] width 96 height 19
click at [756, 314] on input "Send Manually" at bounding box center [909, 324] width 437 height 36
checkbox input "true"
click at [846, 373] on button "Send" at bounding box center [889, 375] width 437 height 30
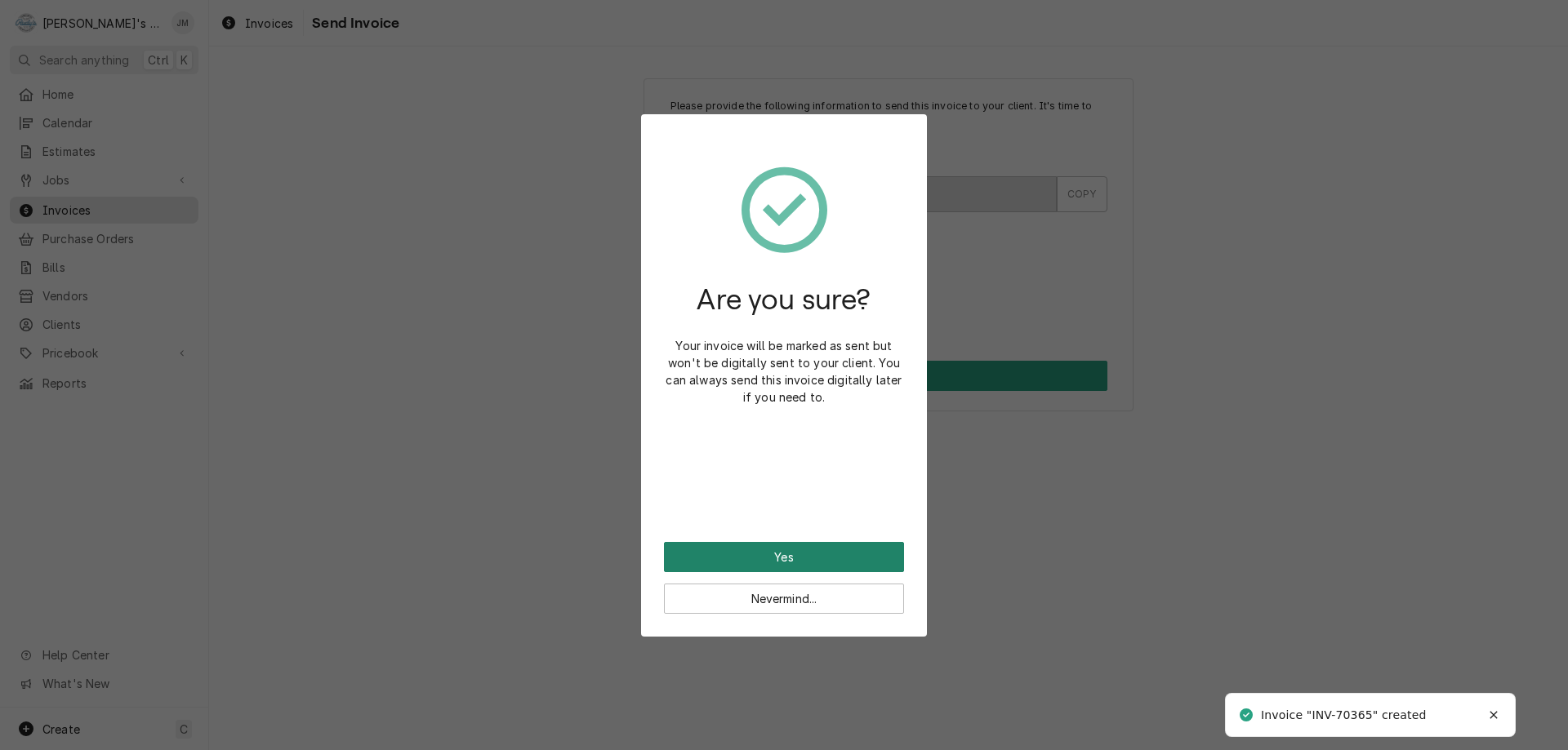
click at [771, 562] on button "Yes" at bounding box center [783, 556] width 240 height 30
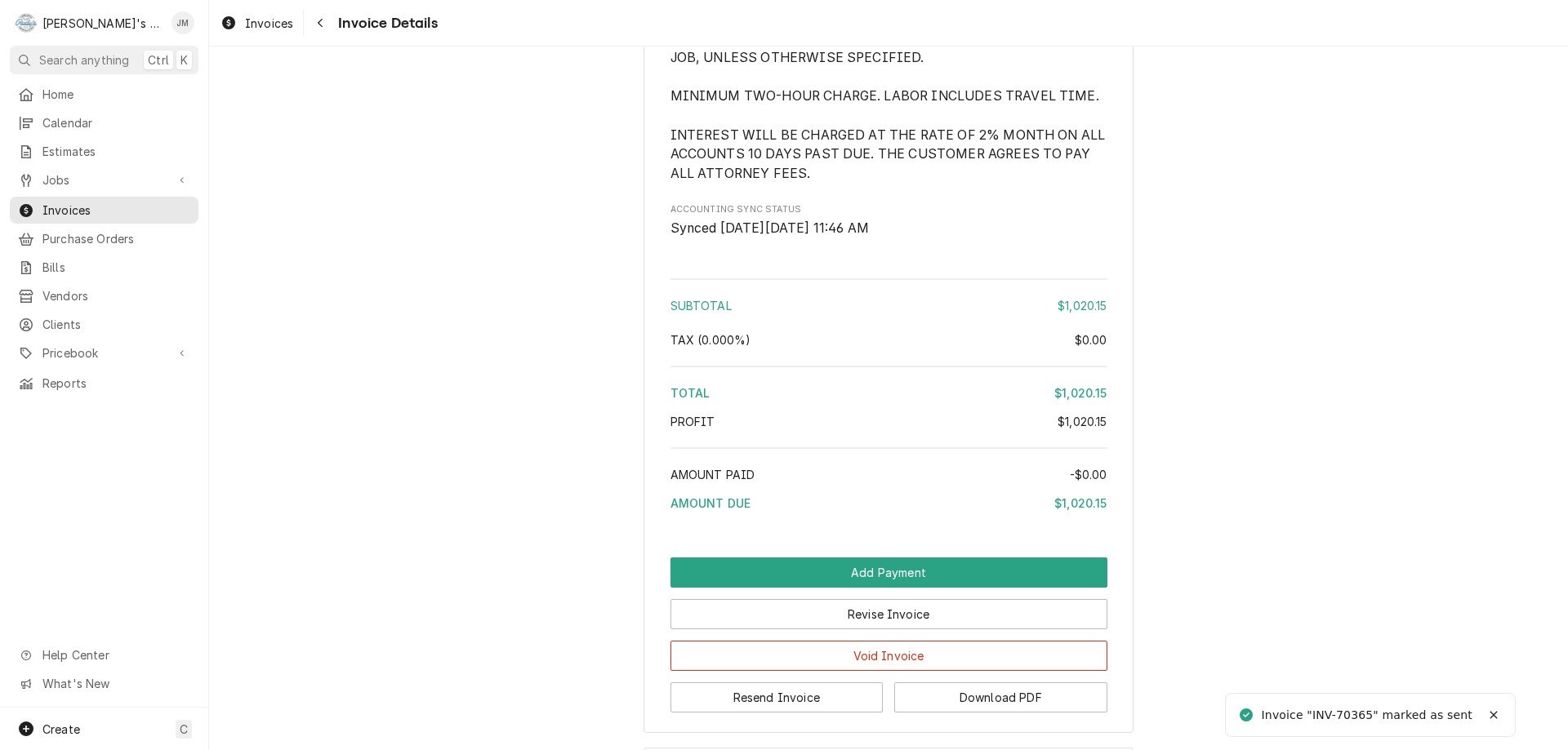
scroll to position [2211, 0]
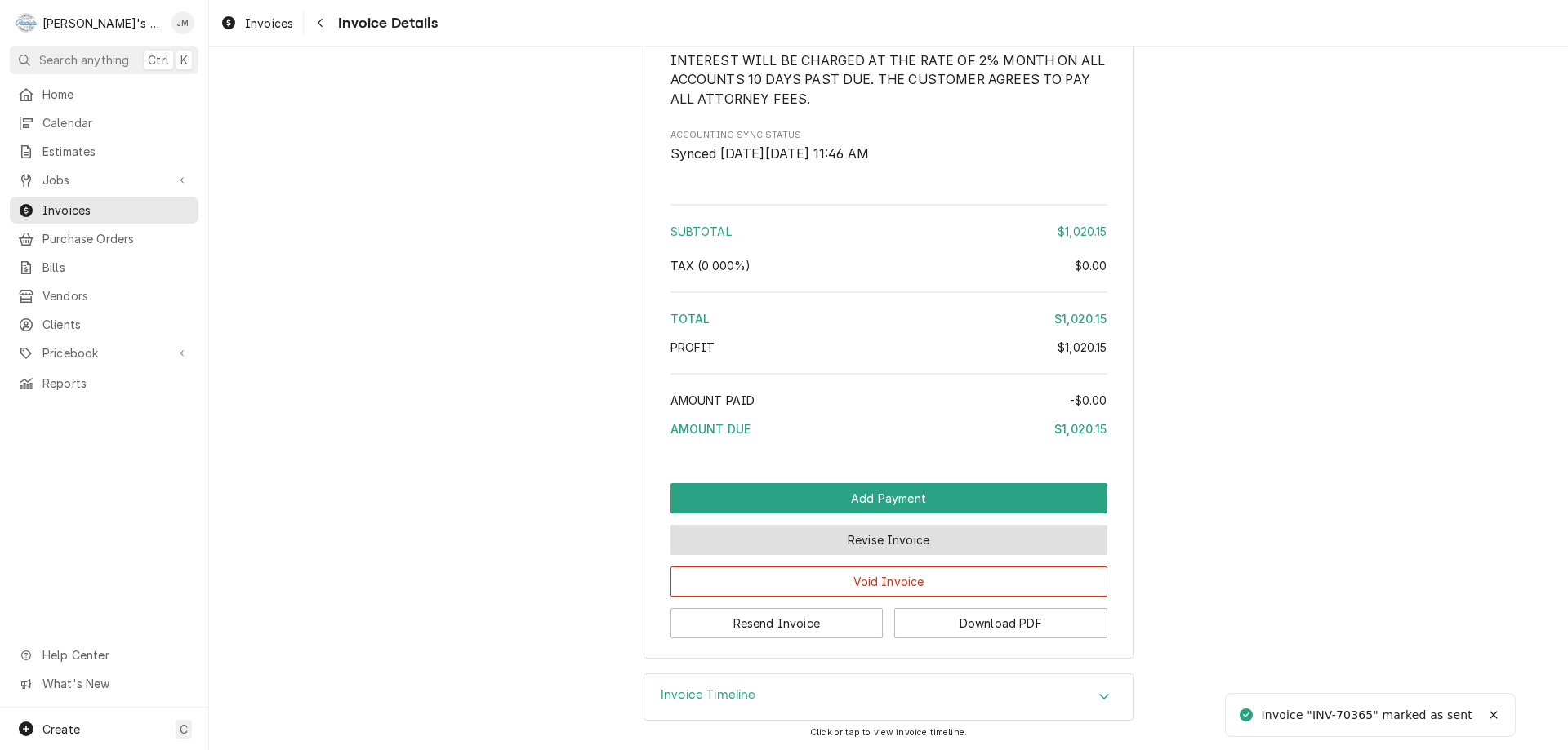
click at [843, 539] on button "Revise Invoice" at bounding box center [889, 539] width 437 height 30
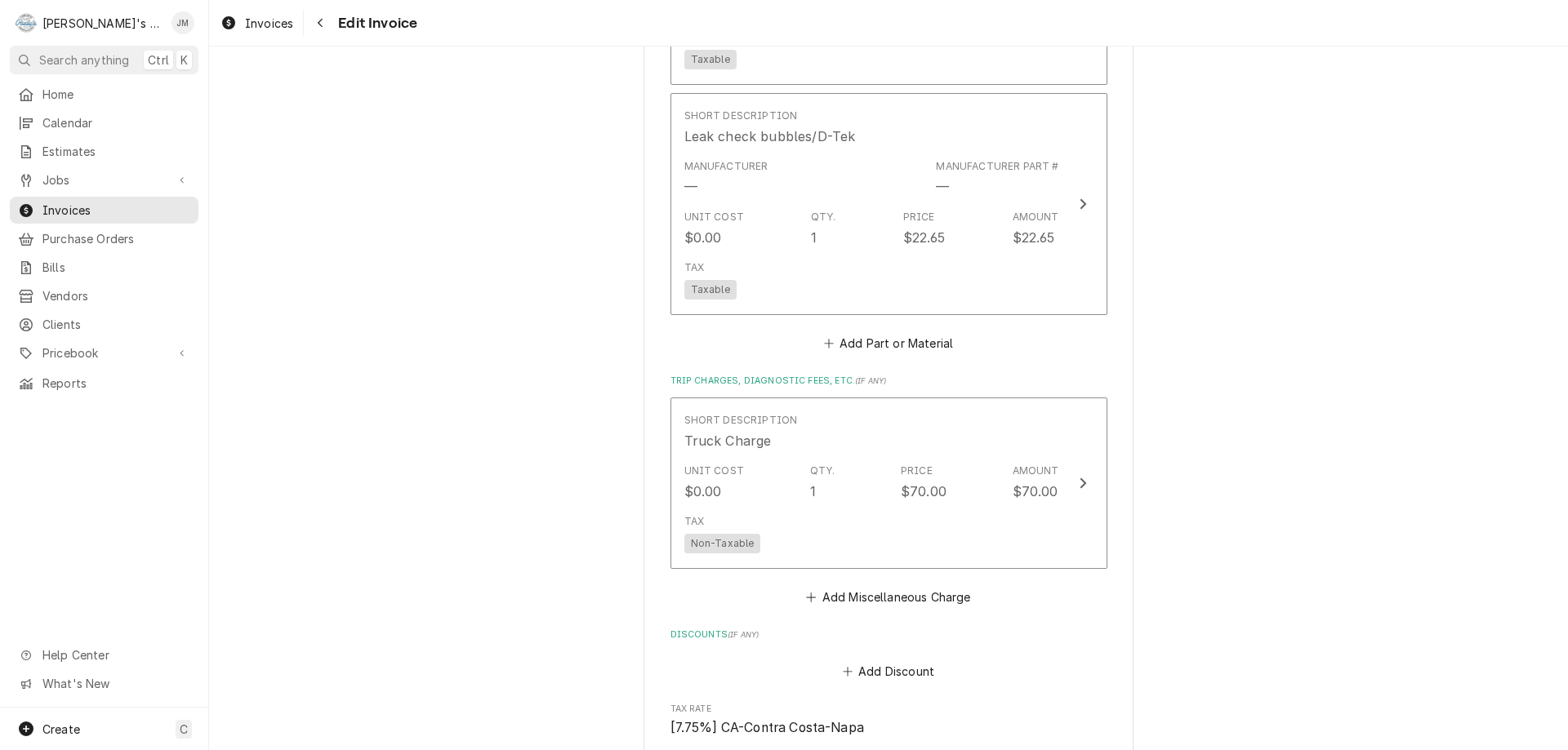
scroll to position [2230, 0]
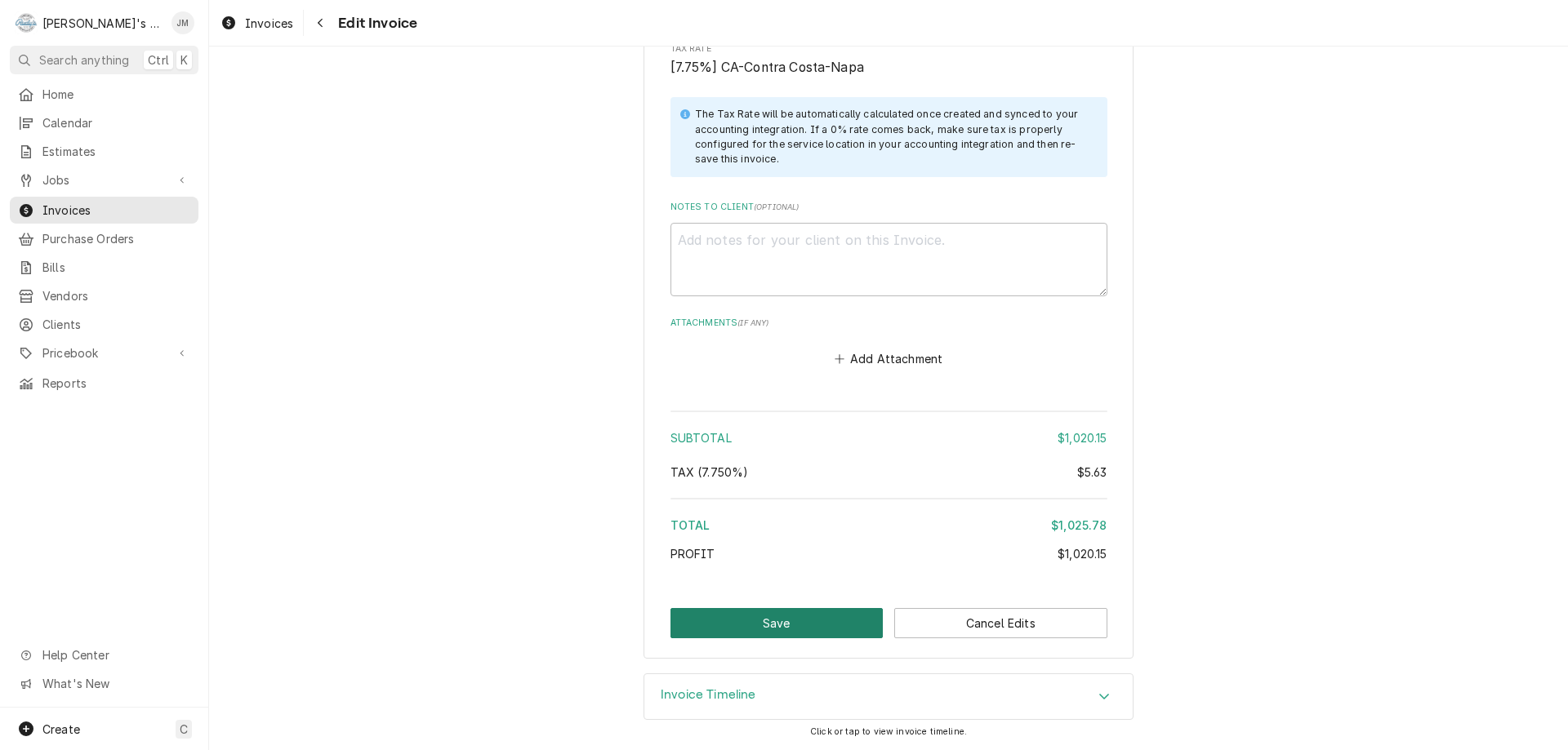
click at [760, 611] on button "Save" at bounding box center [776, 623] width 213 height 30
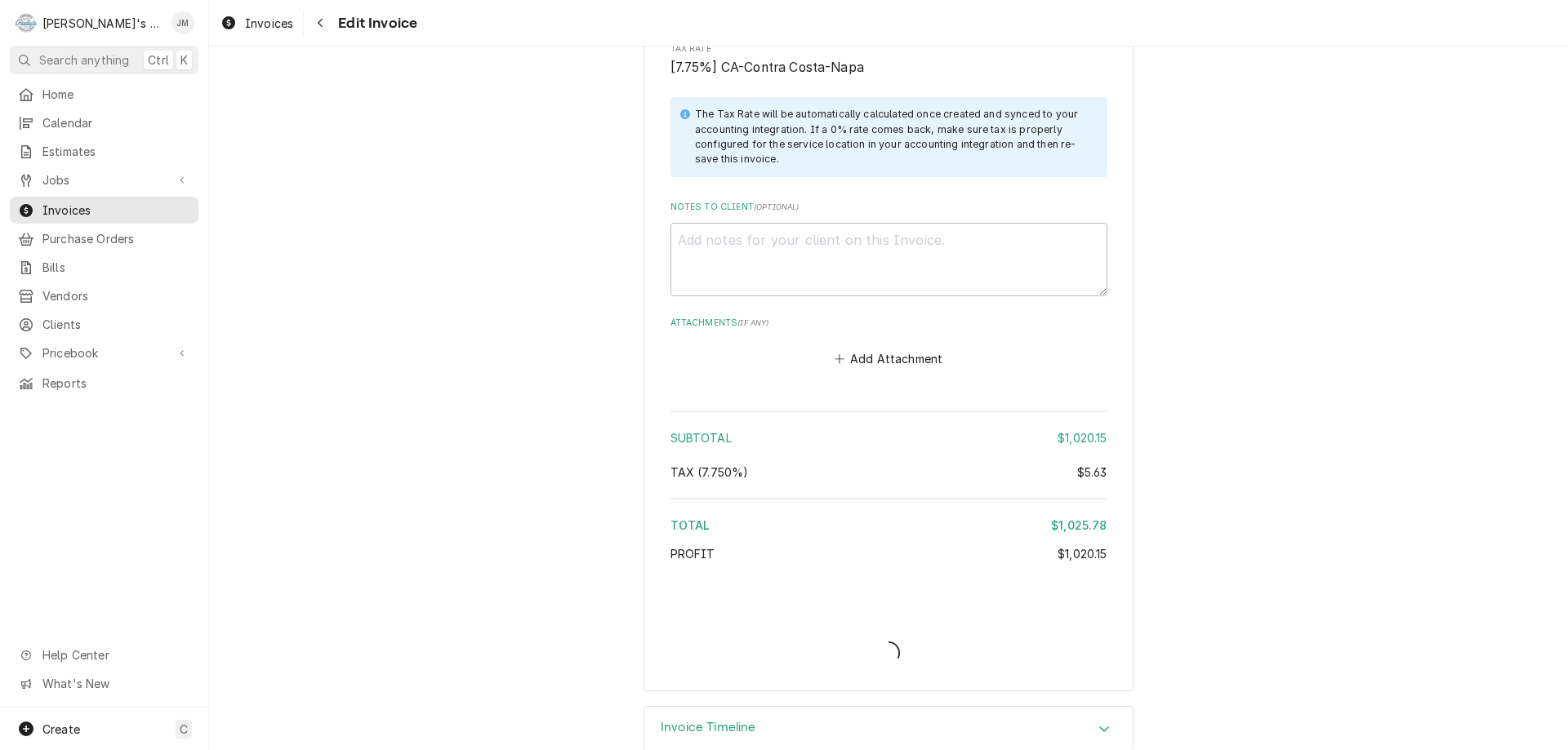
type textarea "x"
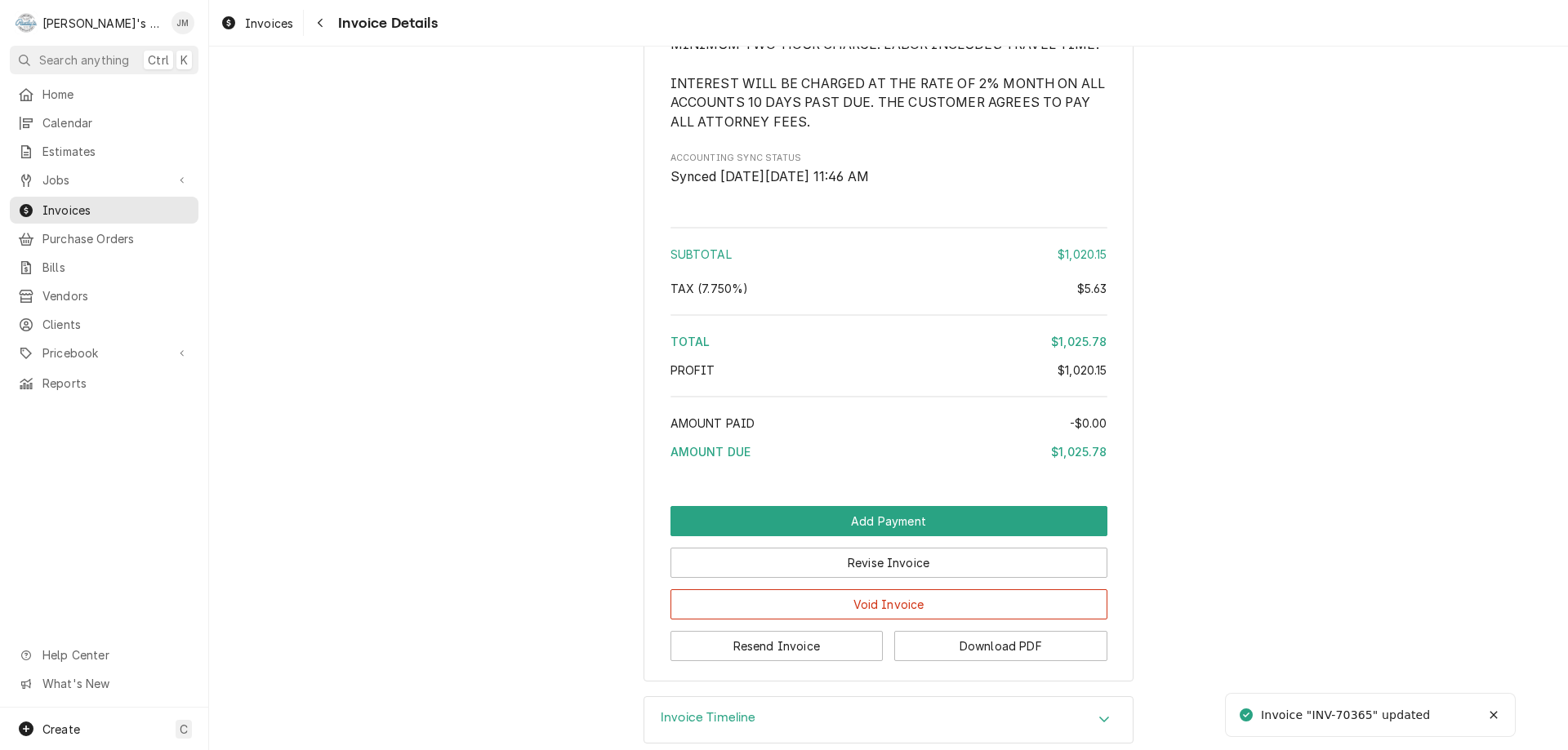
scroll to position [2211, 0]
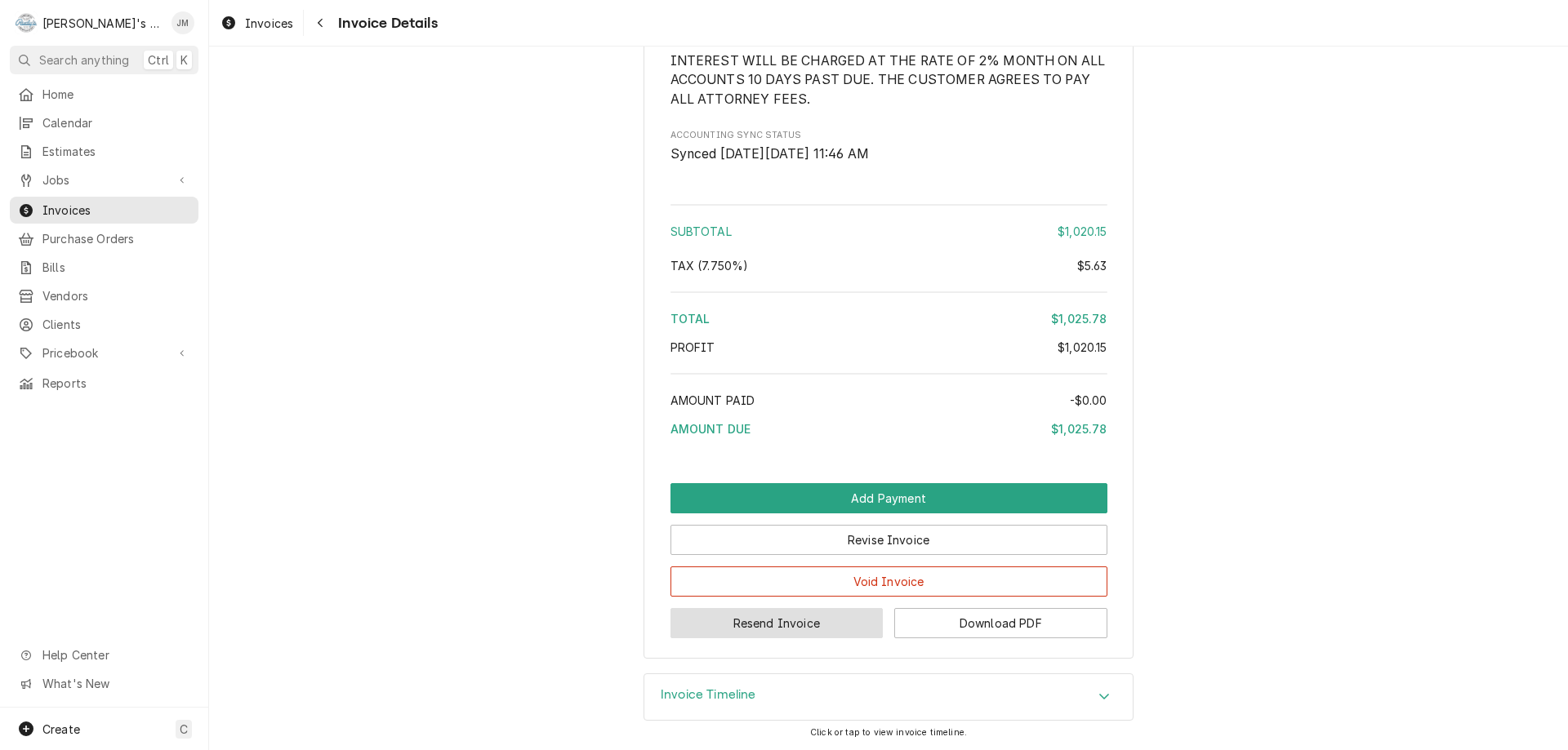
click at [793, 626] on button "Resend Invoice" at bounding box center [776, 623] width 213 height 30
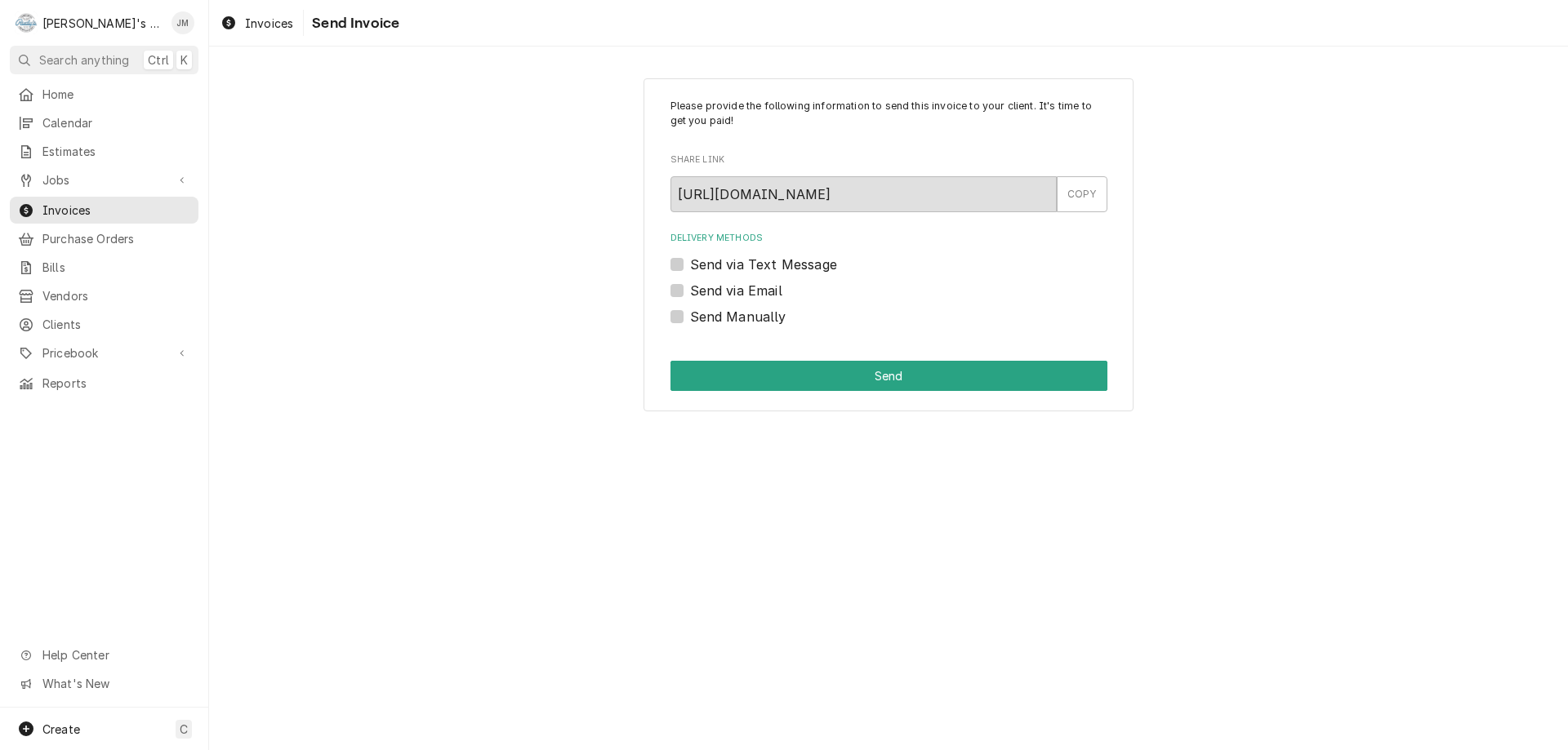
click at [792, 269] on label "Send via Text Message" at bounding box center [764, 265] width 147 height 19
click at [792, 269] on input "Send via Text Message" at bounding box center [909, 272] width 437 height 36
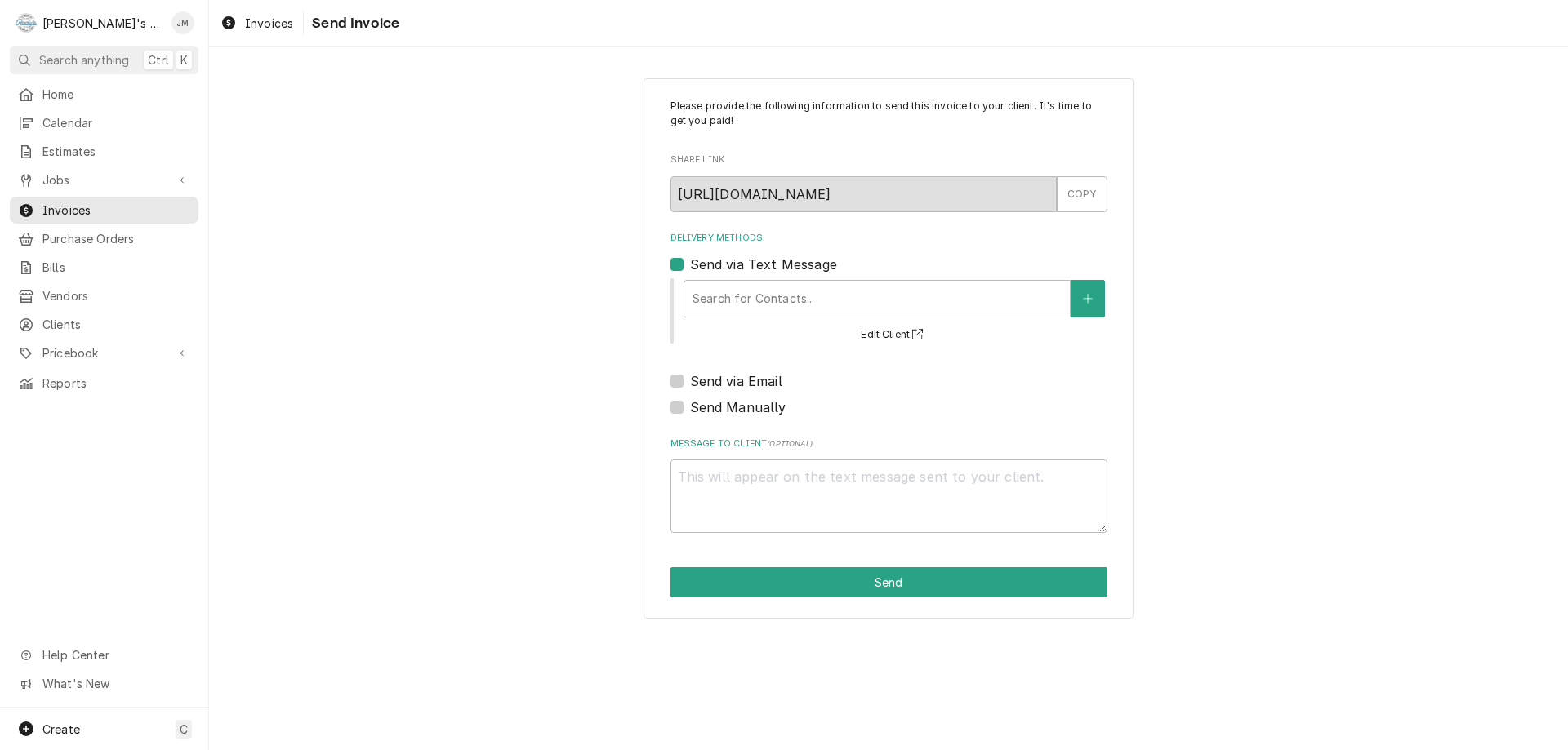
click at [691, 268] on label "Send via Text Message" at bounding box center [764, 265] width 147 height 19
click at [691, 268] on input "Send via Text Message" at bounding box center [909, 272] width 437 height 36
checkbox input "false"
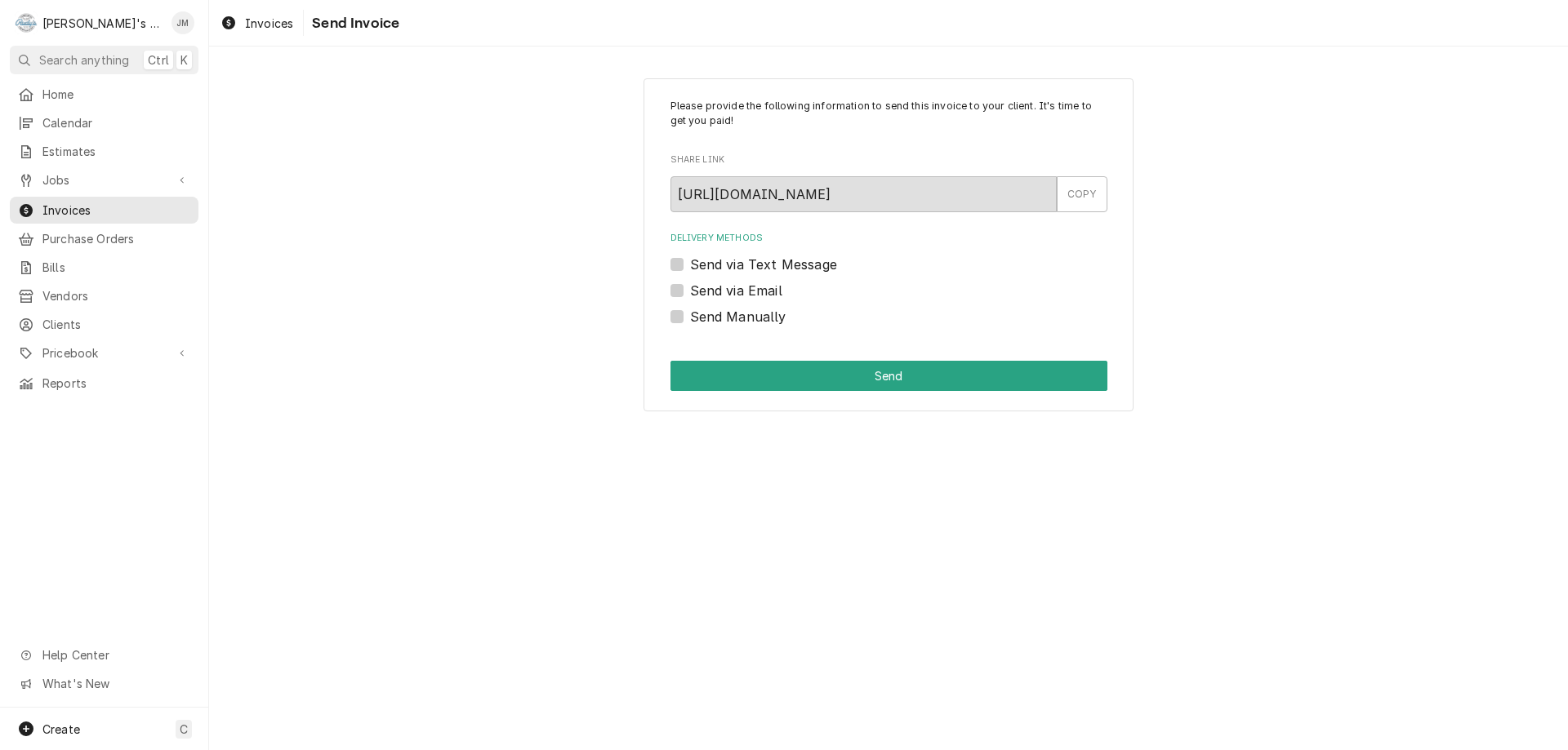
click at [691, 290] on label "Send via Email" at bounding box center [737, 291] width 92 height 19
click at [691, 290] on input "Send via Email" at bounding box center [909, 298] width 437 height 36
checkbox input "true"
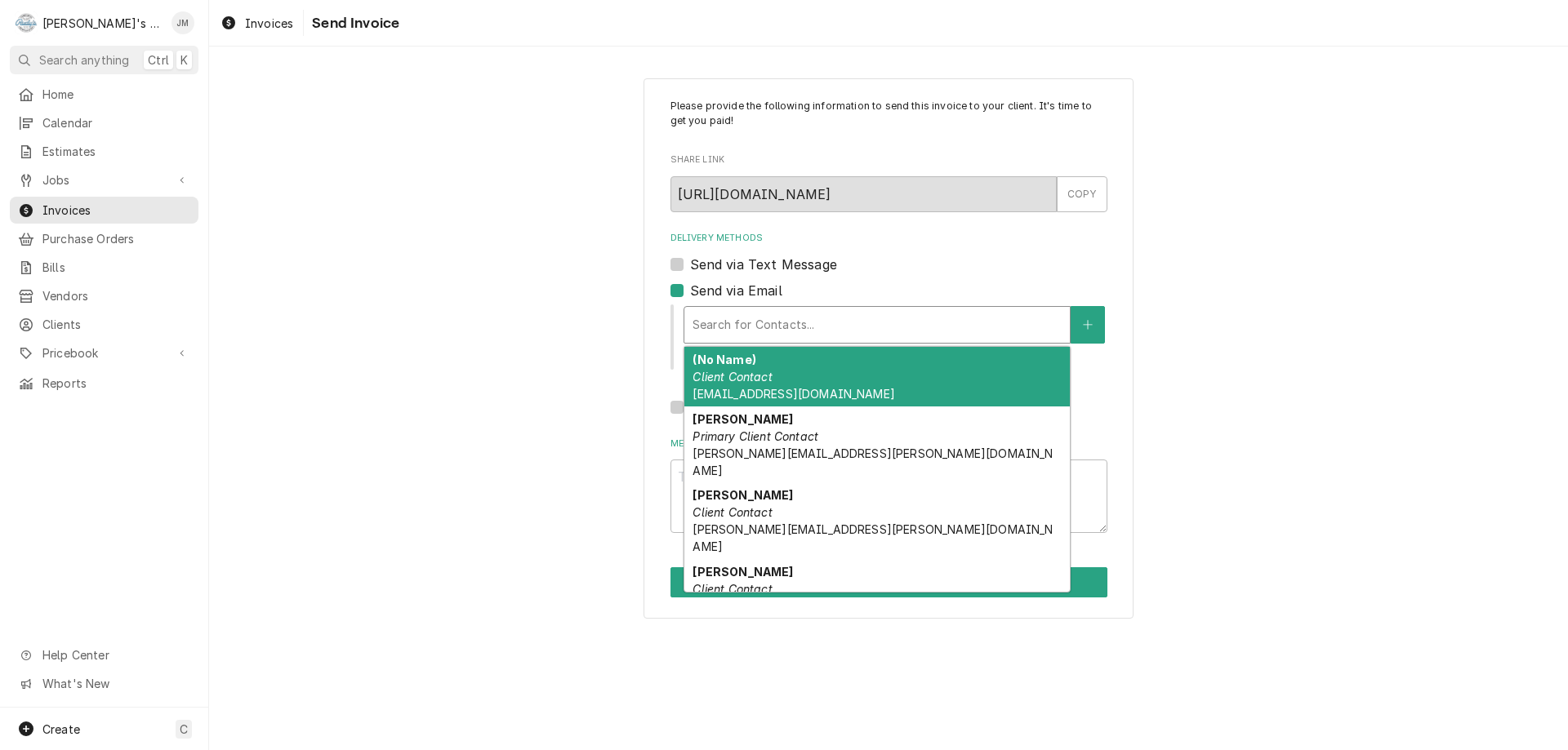
click at [748, 329] on div "Delivery Methods" at bounding box center [876, 324] width 369 height 30
click at [760, 375] on em "Client Contact" at bounding box center [732, 376] width 79 height 13
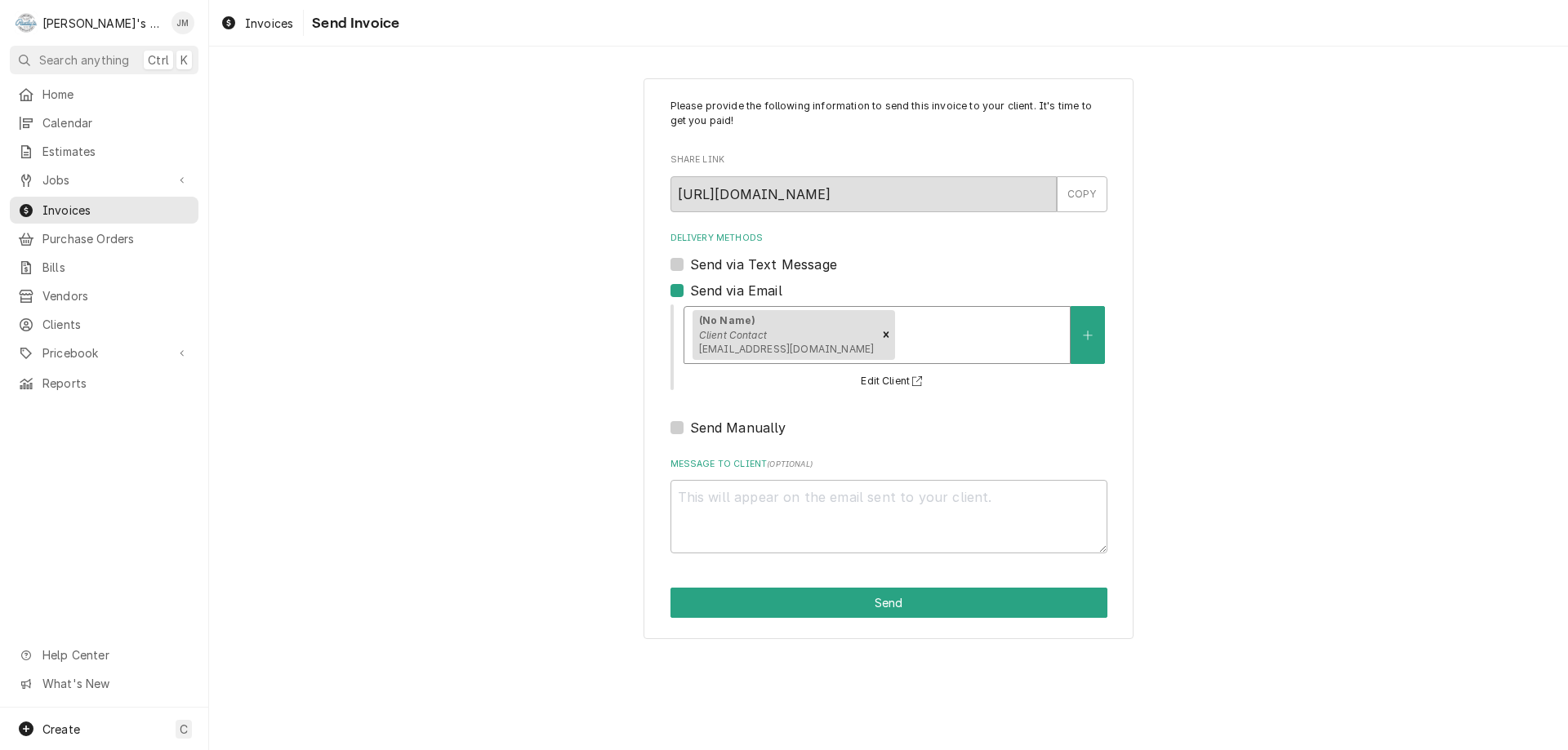
click at [958, 335] on div "Delivery Methods" at bounding box center [980, 334] width 164 height 30
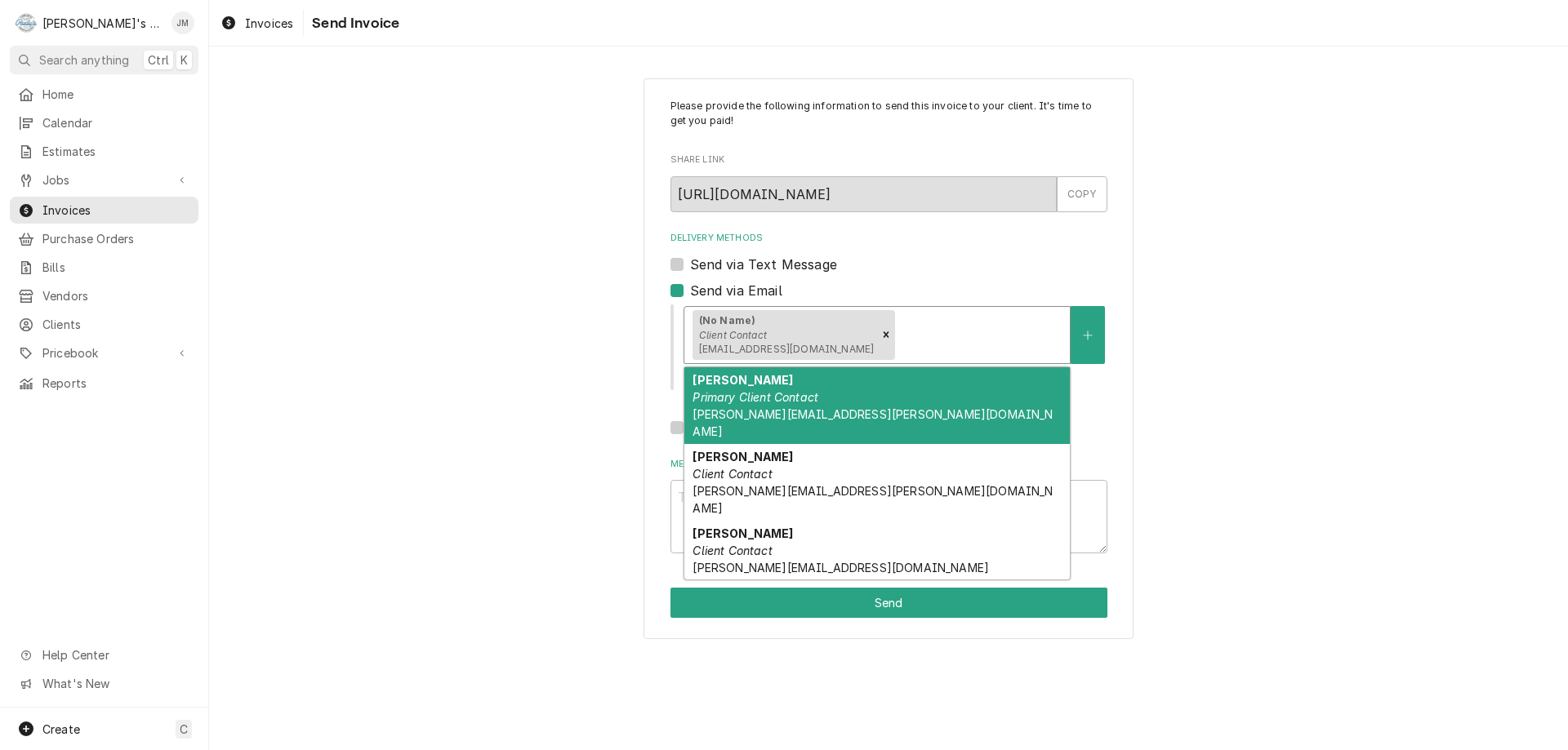
click at [846, 392] on div "Albert Primary Client Contact albert.pantoja@silveradoresort.com" at bounding box center [877, 406] width 385 height 77
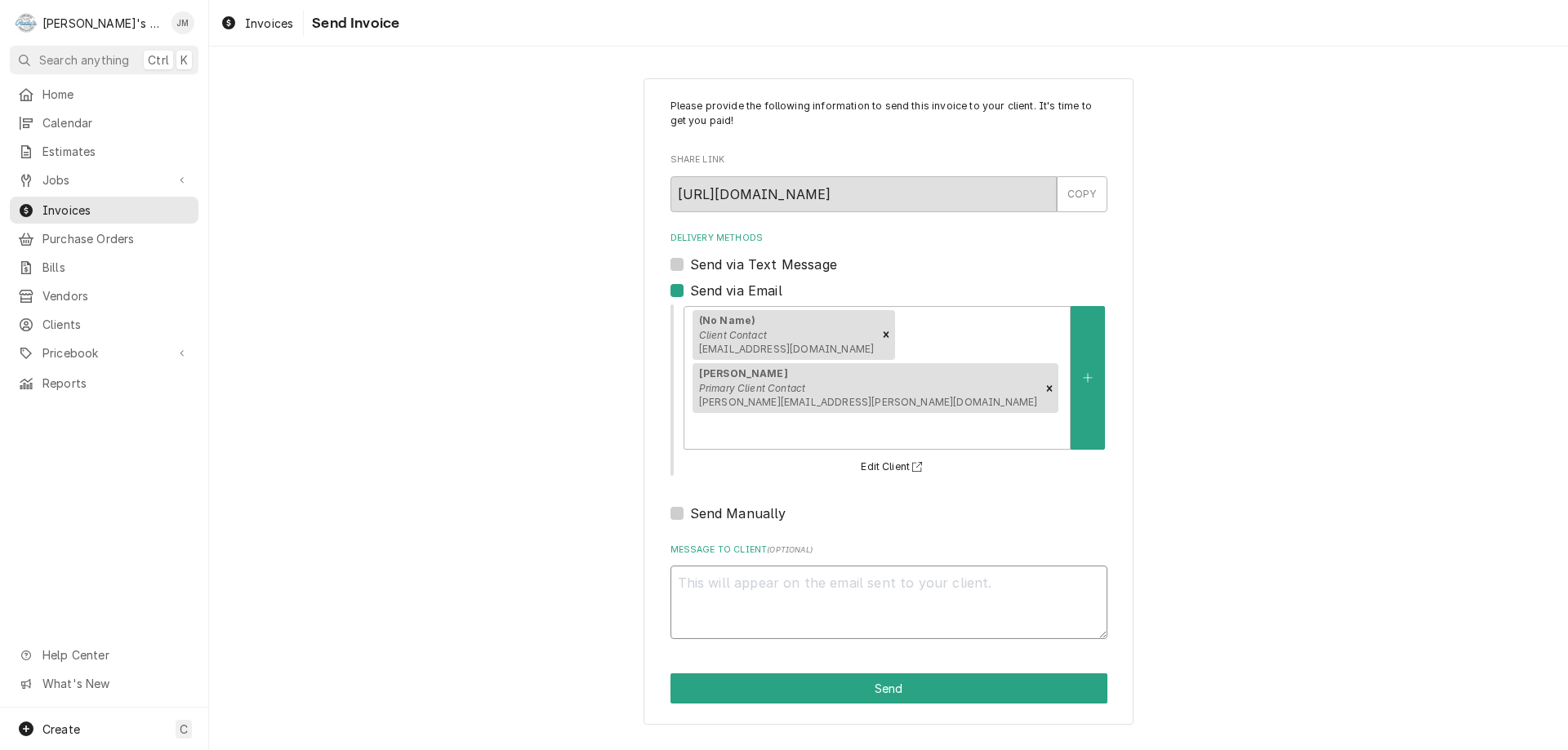
click at [854, 566] on textarea "Message to Client ( optional )" at bounding box center [889, 603] width 437 height 73
type textarea "x"
type textarea "h"
type textarea "x"
type textarea "ha"
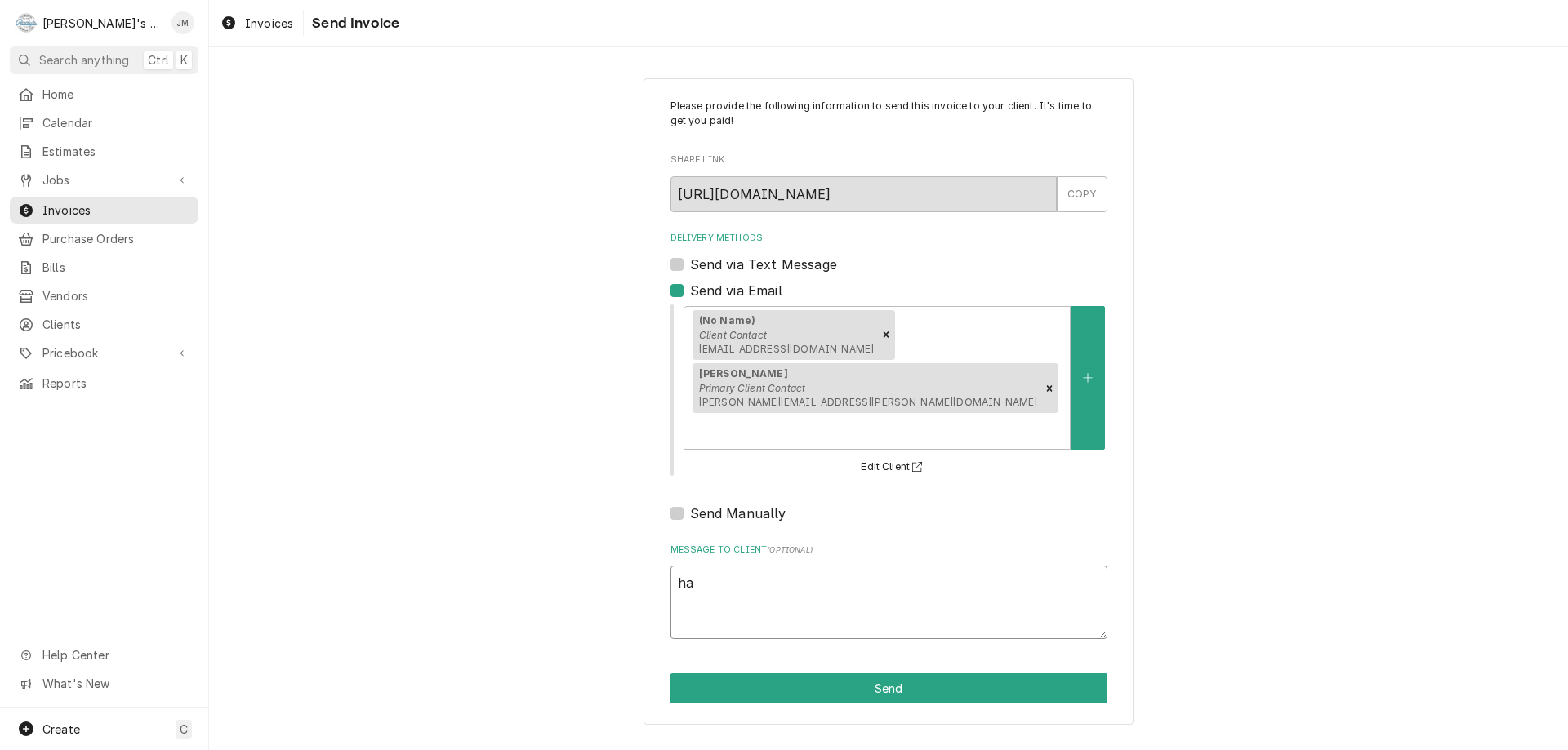
type textarea "x"
type textarea "h"
type textarea "x"
type textarea "T"
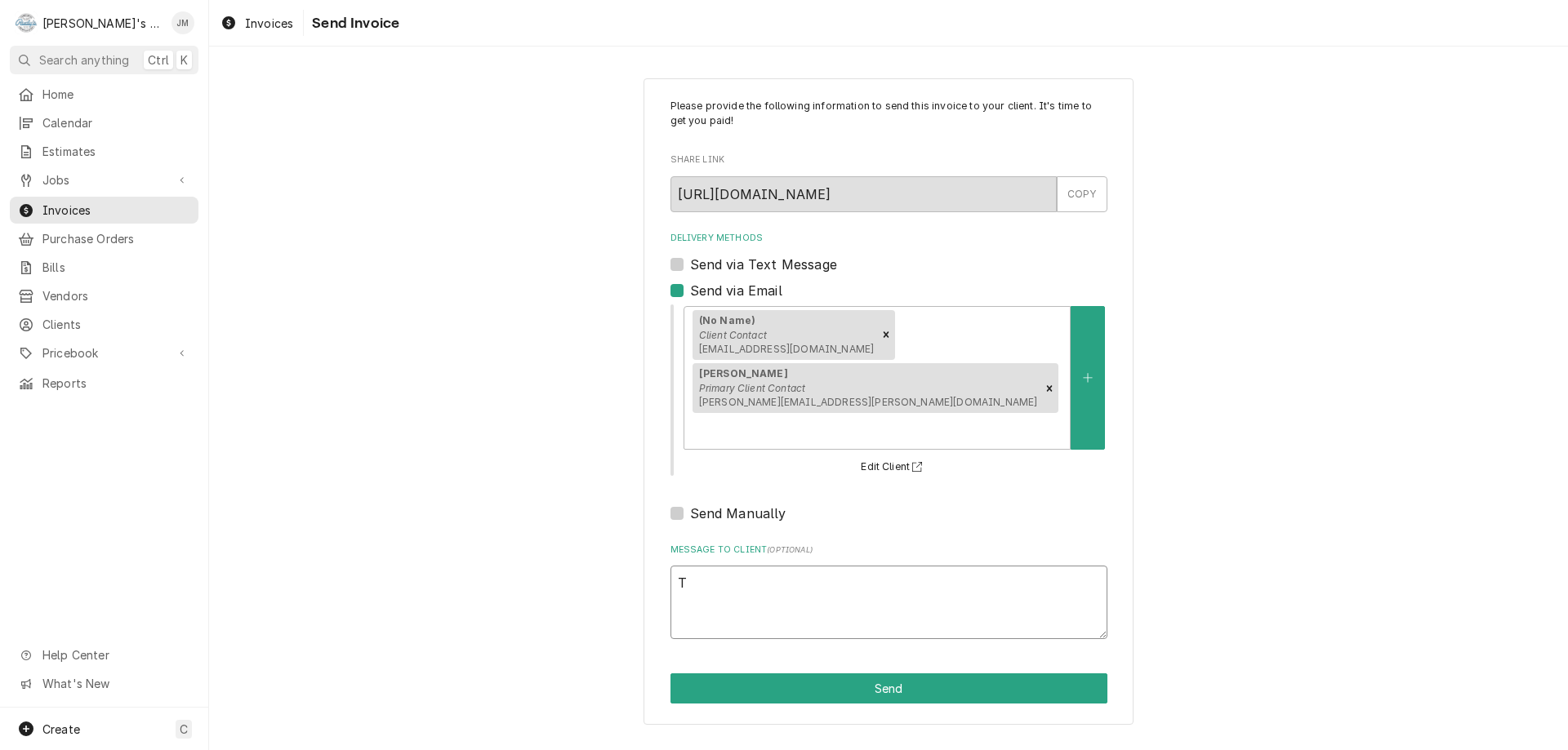
type textarea "x"
type textarea "Th"
type textarea "x"
type textarea "Tha"
type textarea "x"
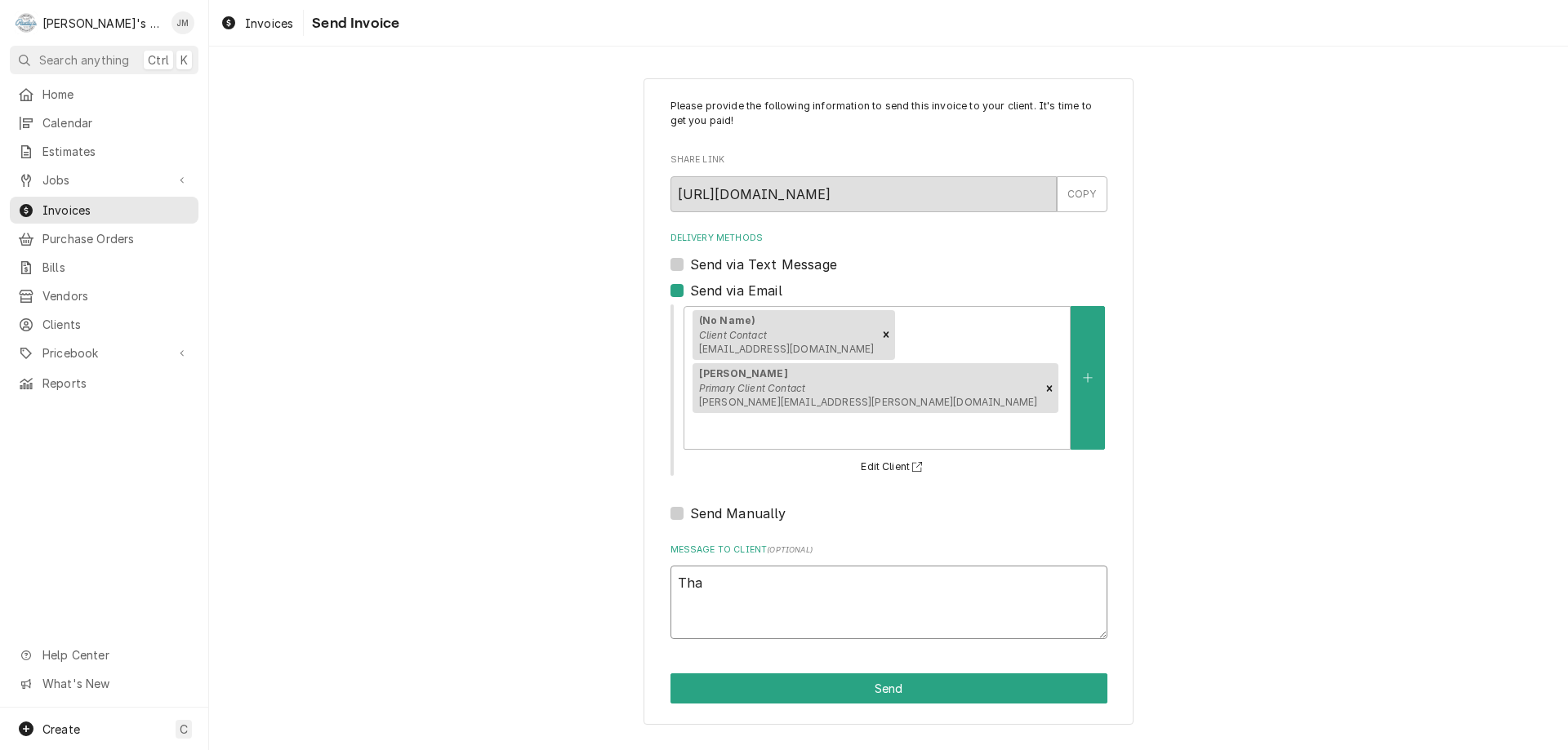
type textarea "Than"
type textarea "x"
type textarea "Thank"
type textarea "x"
type textarea "Thank"
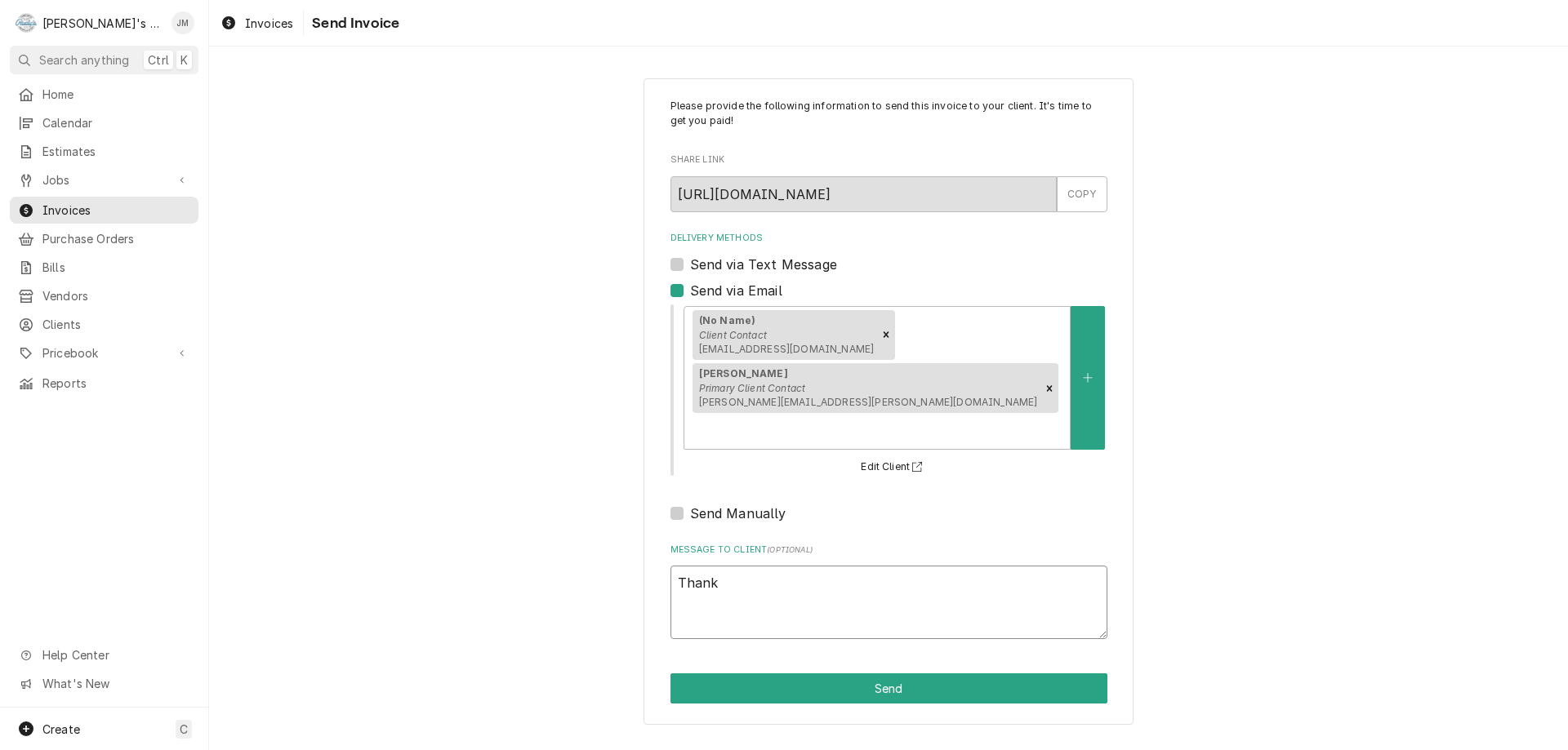
type textarea "x"
type textarea "Thank y"
type textarea "x"
type textarea "Thank you"
type textarea "x"
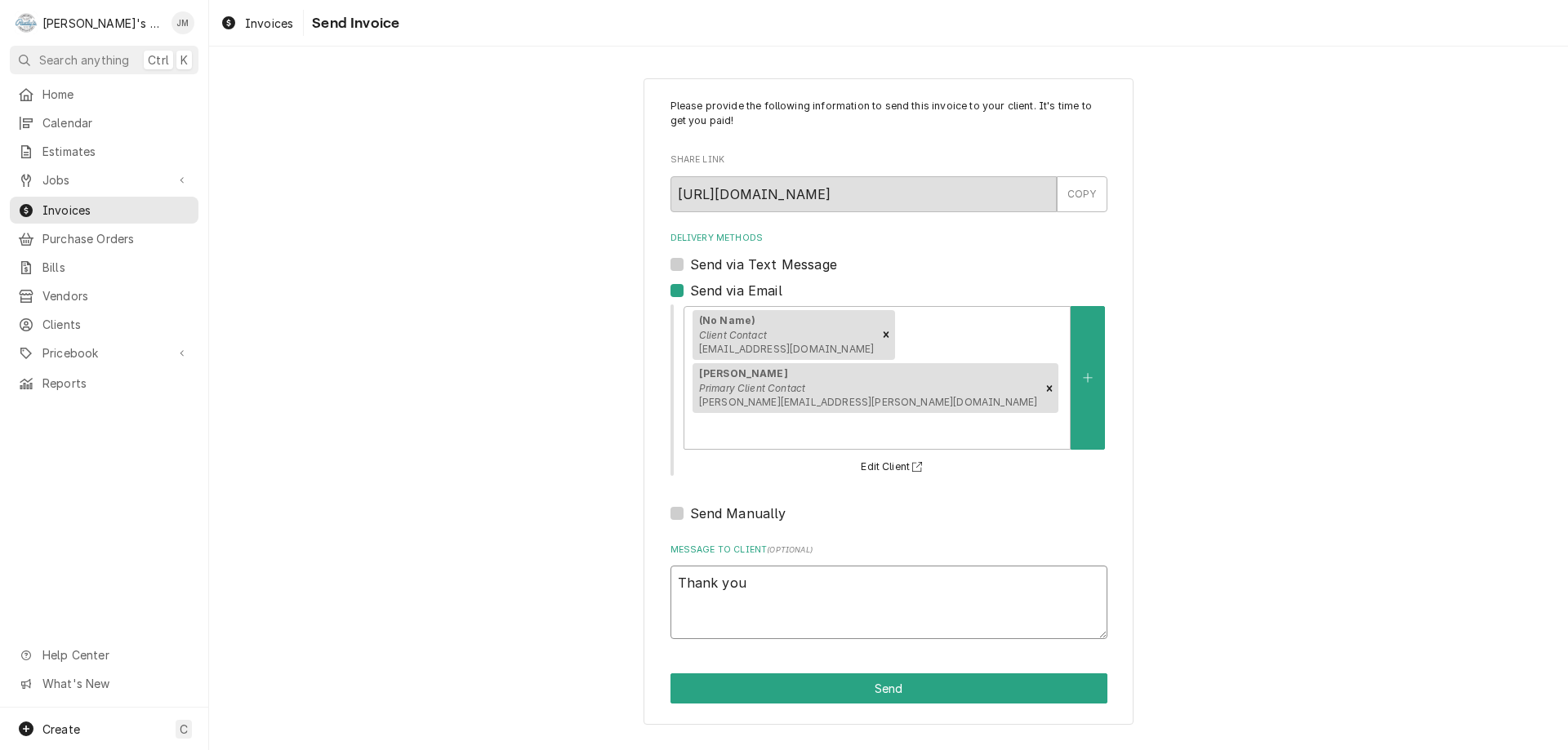
type textarea "Thank you"
type textarea "x"
type textarea "Thank you f"
type textarea "x"
type textarea "Thank you fo"
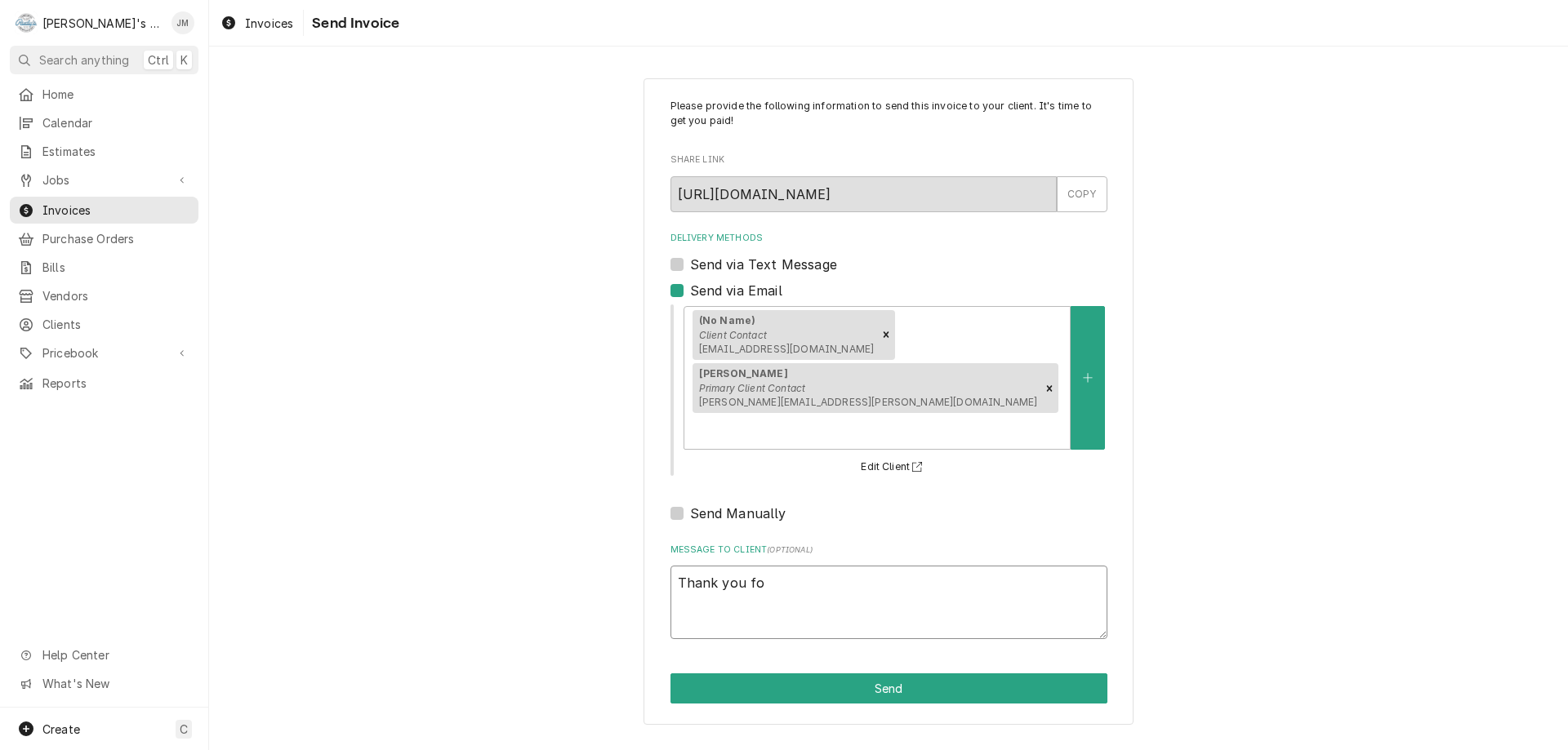
type textarea "x"
type textarea "Thank you for"
type textarea "x"
type textarea "Thank you for"
type textarea "x"
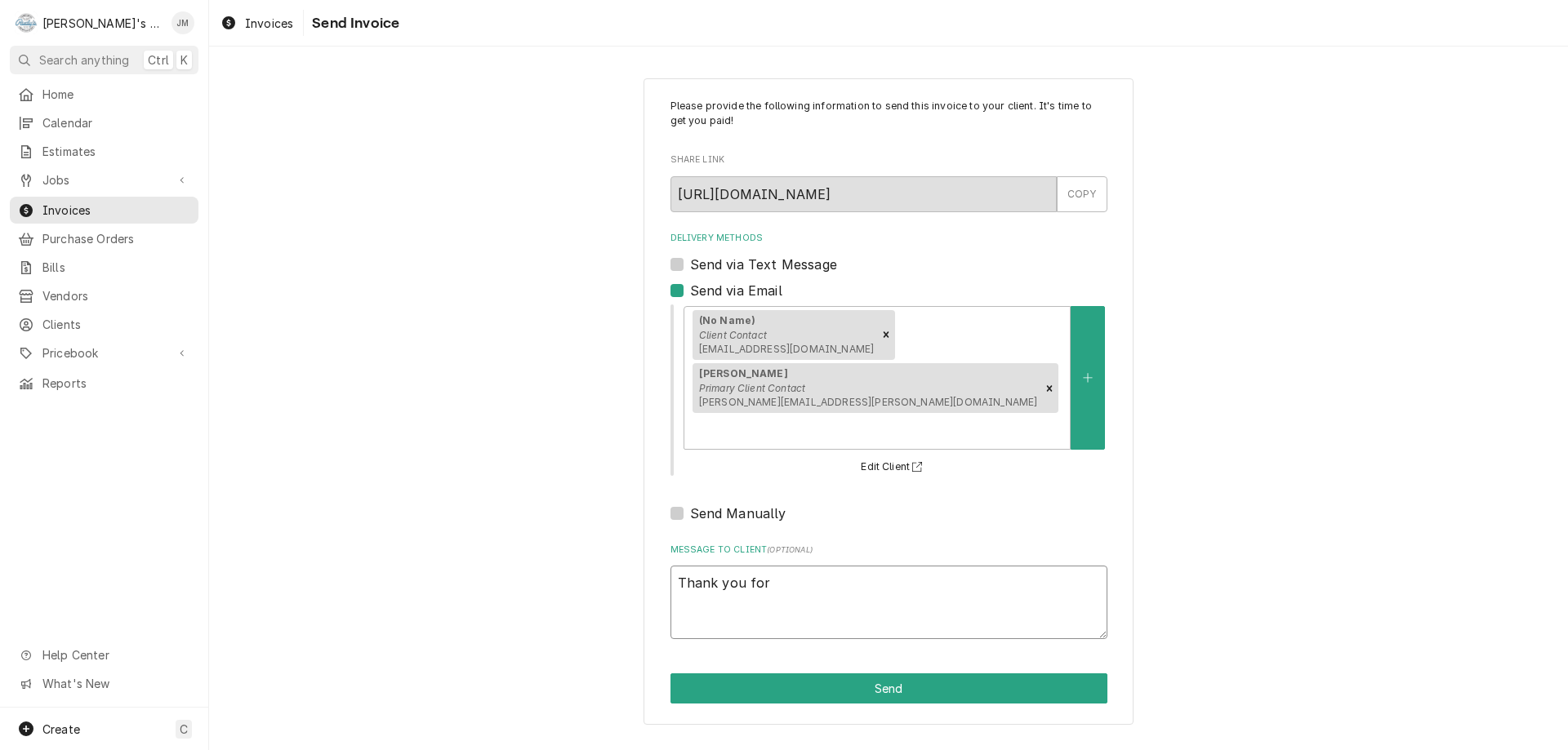
type textarea "Thank you for y"
type textarea "x"
type textarea "Thank you for yo"
type textarea "x"
type textarea "Thank you for you"
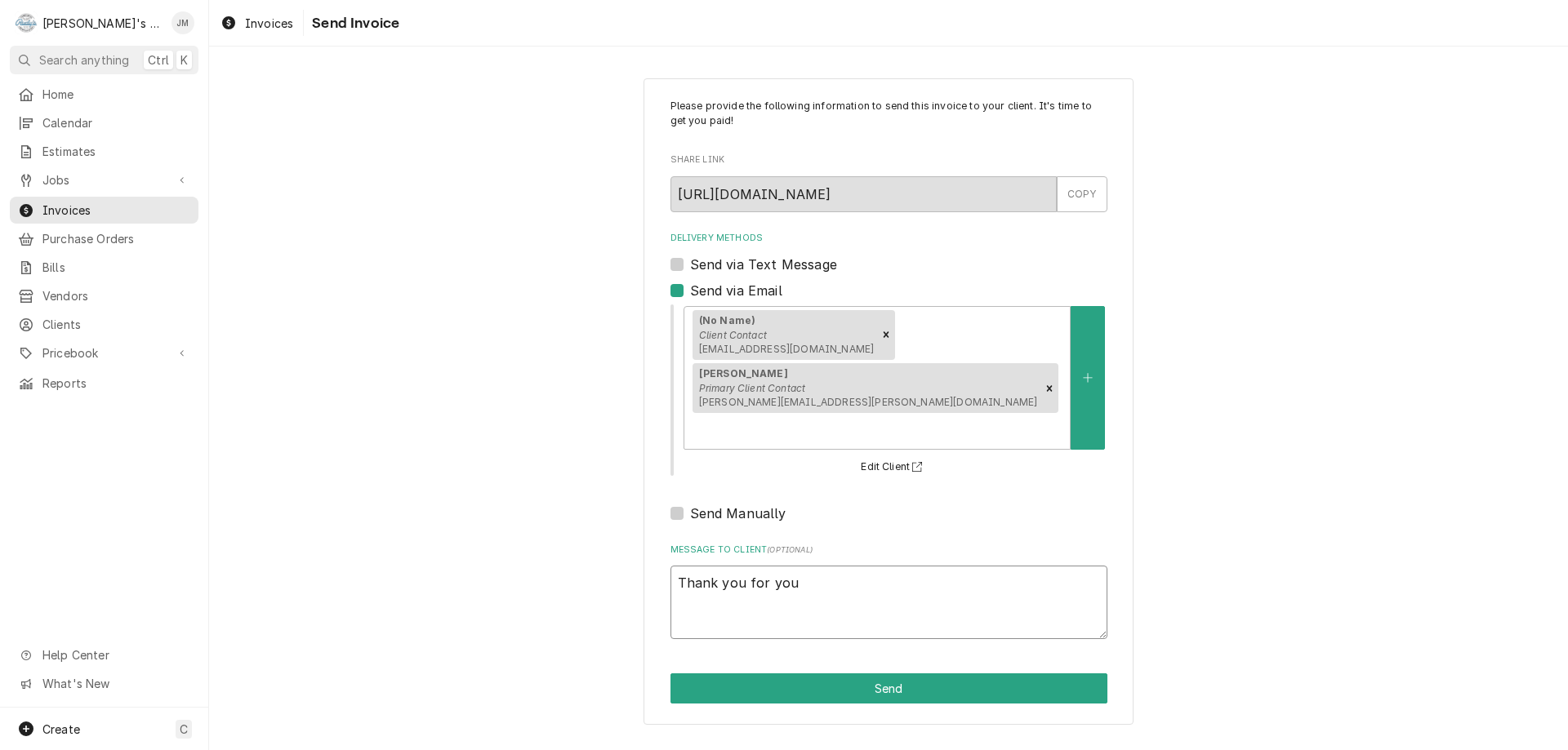
type textarea "x"
type textarea "Thank you for your"
type textarea "x"
type textarea "Thank you for your"
type textarea "x"
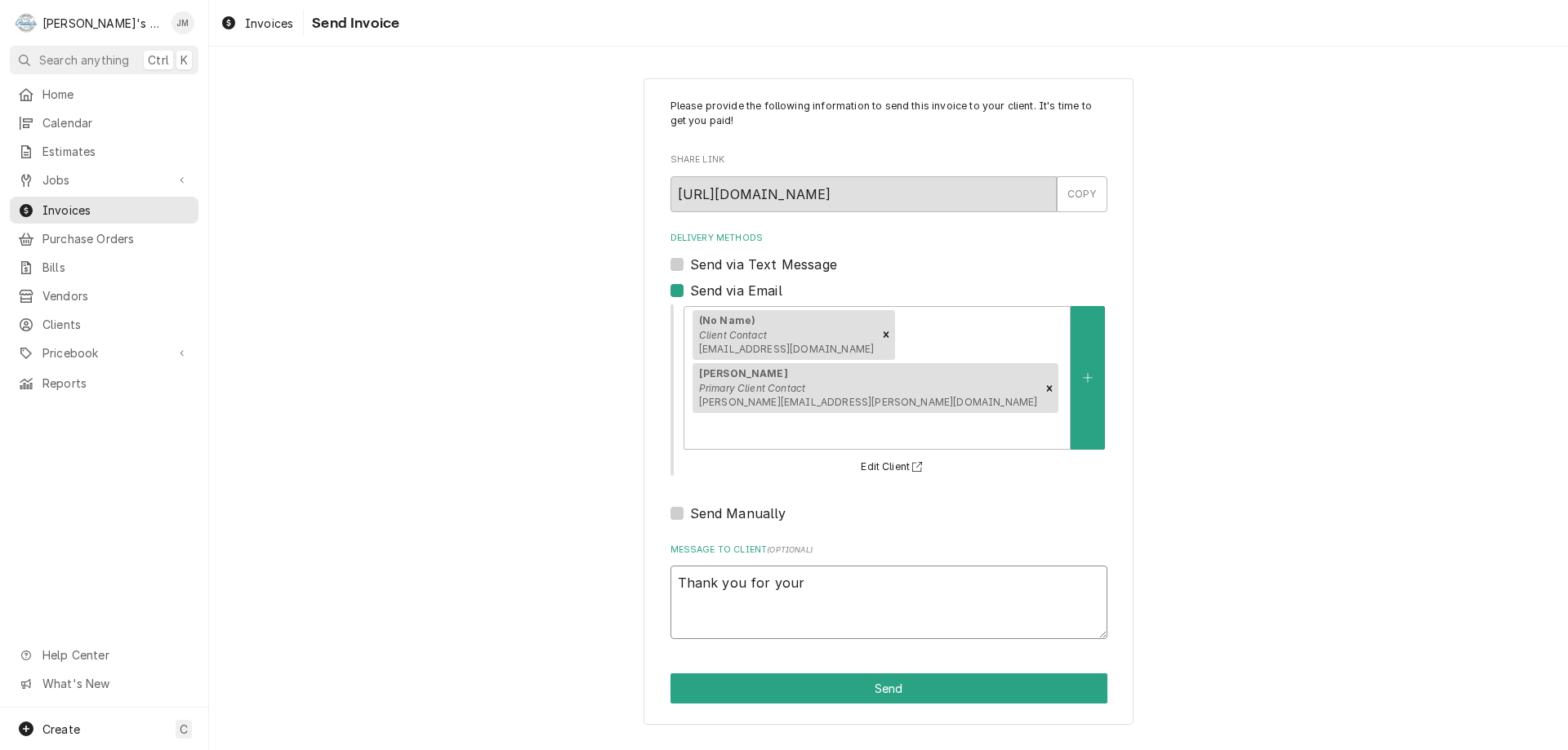
type textarea "Thank you for your b"
type textarea "x"
type textarea "Thank you for your bu"
type textarea "x"
type textarea "Thank you for your bus"
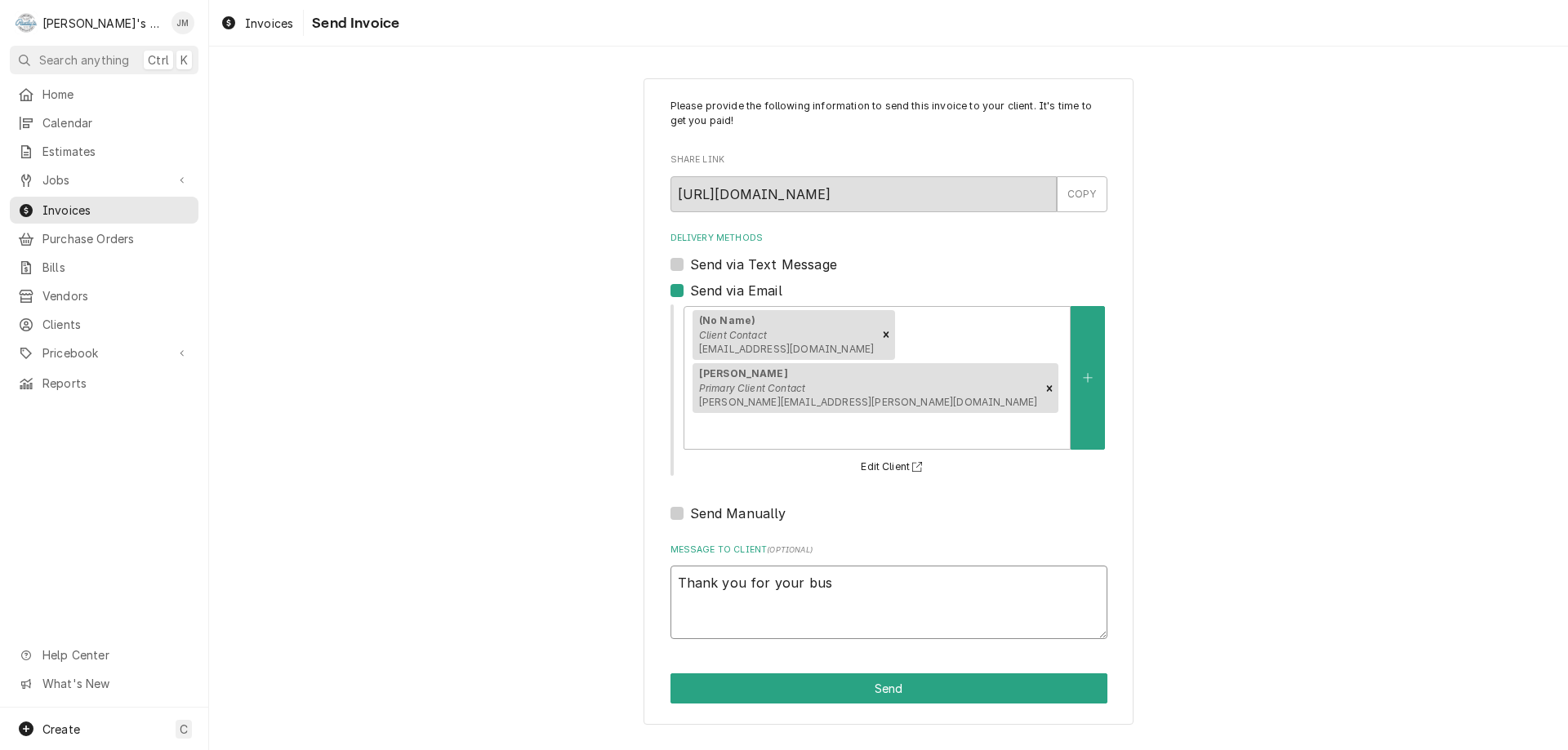
type textarea "x"
type textarea "Thank you for your busi"
type textarea "x"
type textarea "Thank you for your busin"
type textarea "x"
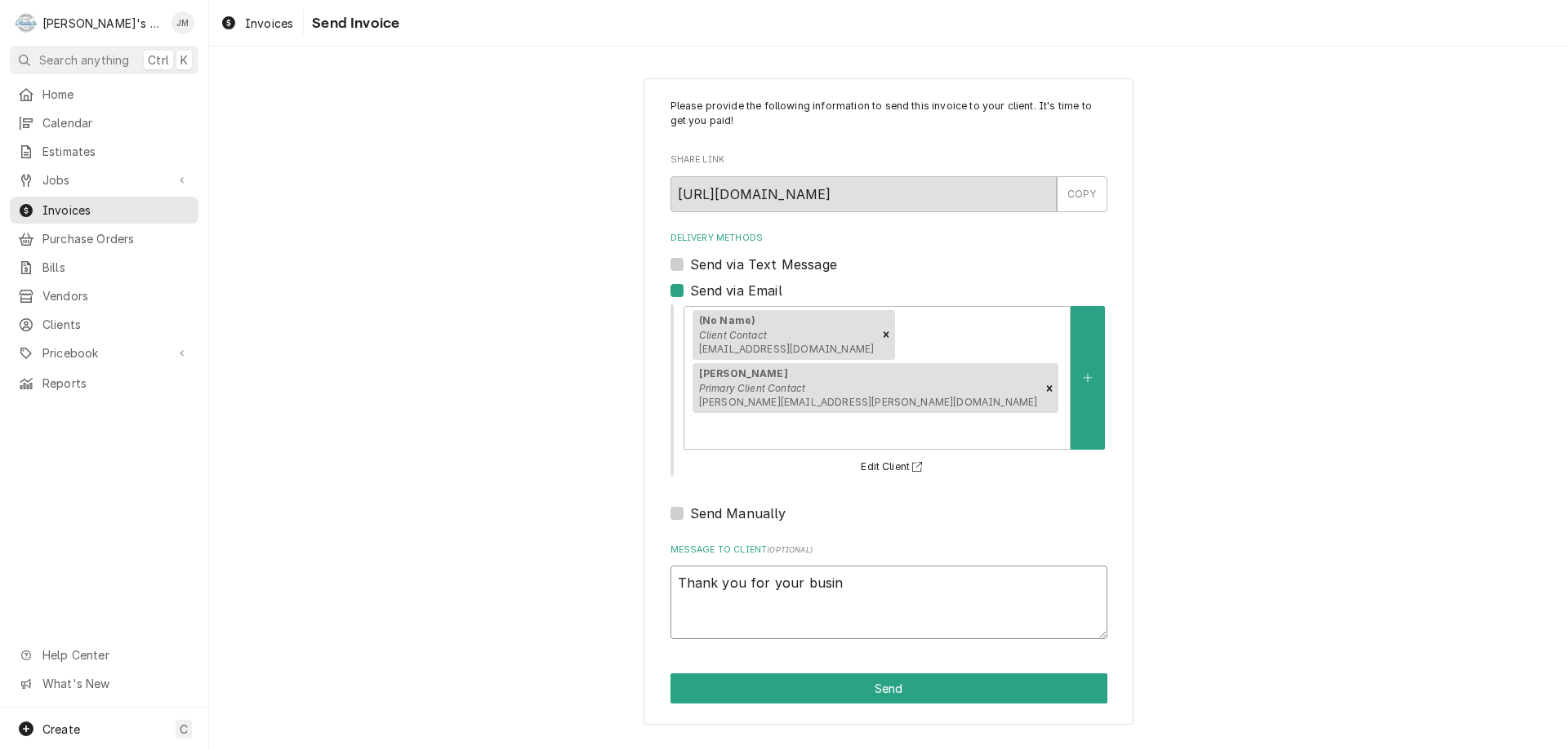
type textarea "Thank you for your busine"
type textarea "x"
type textarea "Thank you for your busines"
type textarea "x"
type textarea "Thank you for your business"
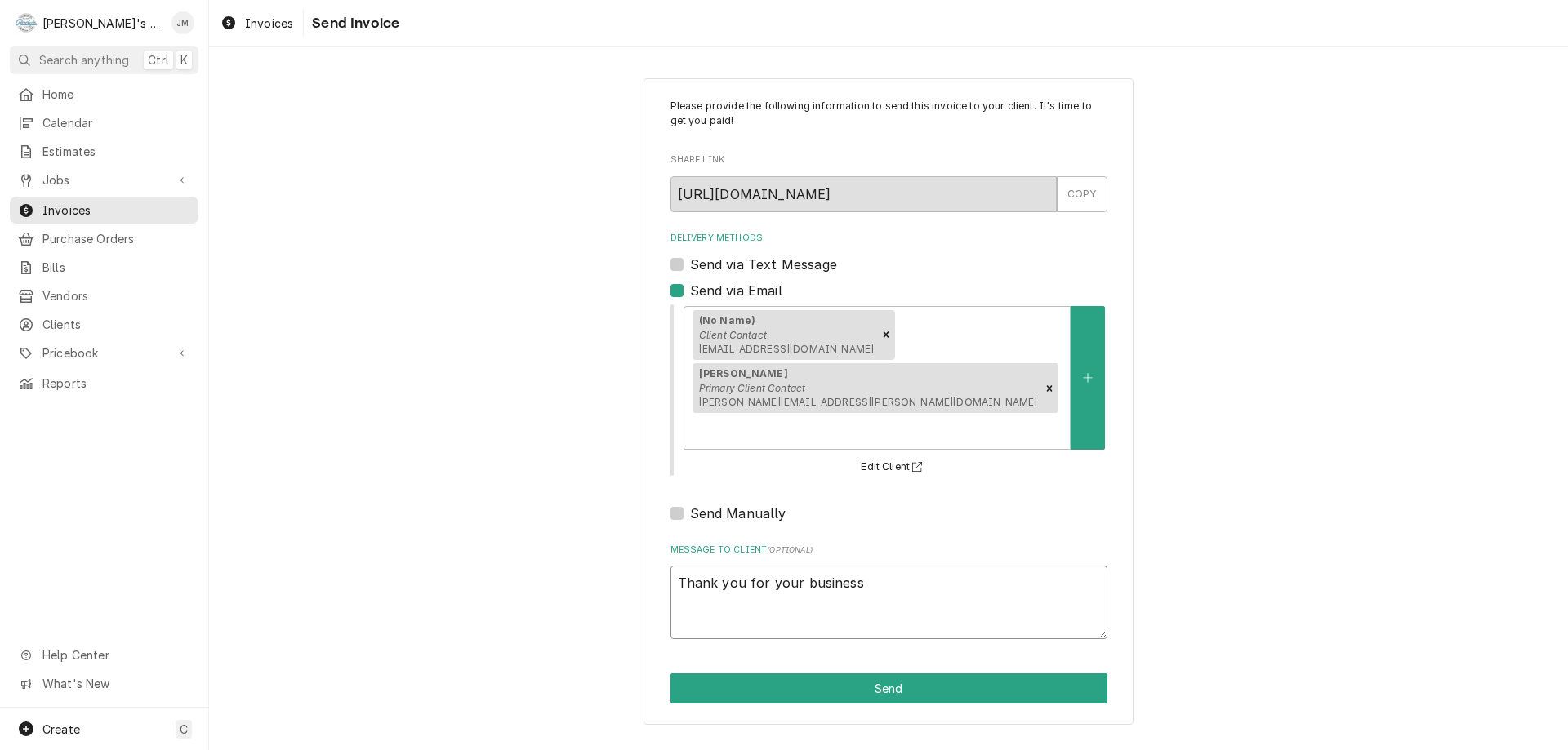
type textarea "x"
type textarea "Thank you for your business."
type textarea "x"
type textarea "Thank you for your business."
click at [900, 674] on button "Send" at bounding box center [889, 688] width 437 height 30
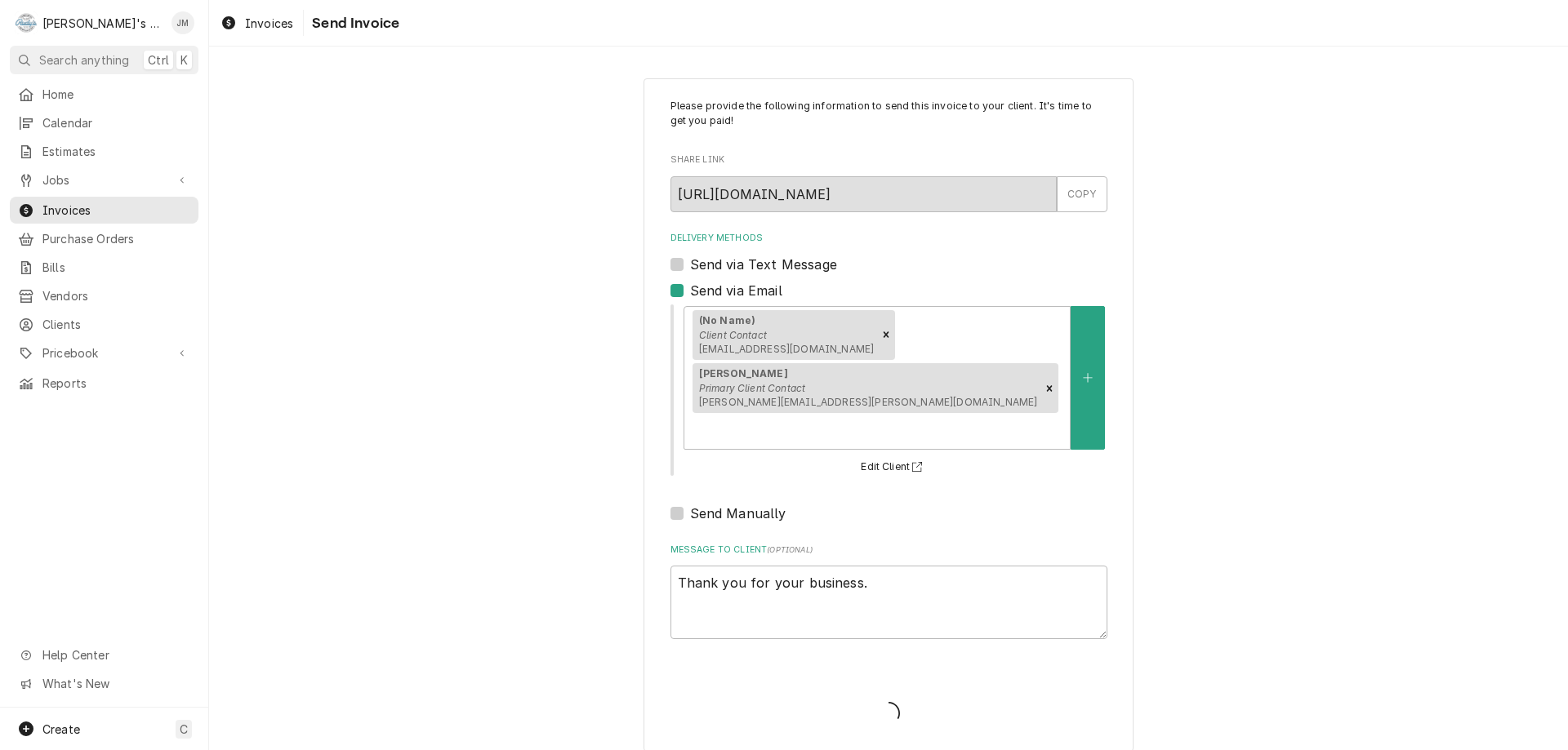
type textarea "x"
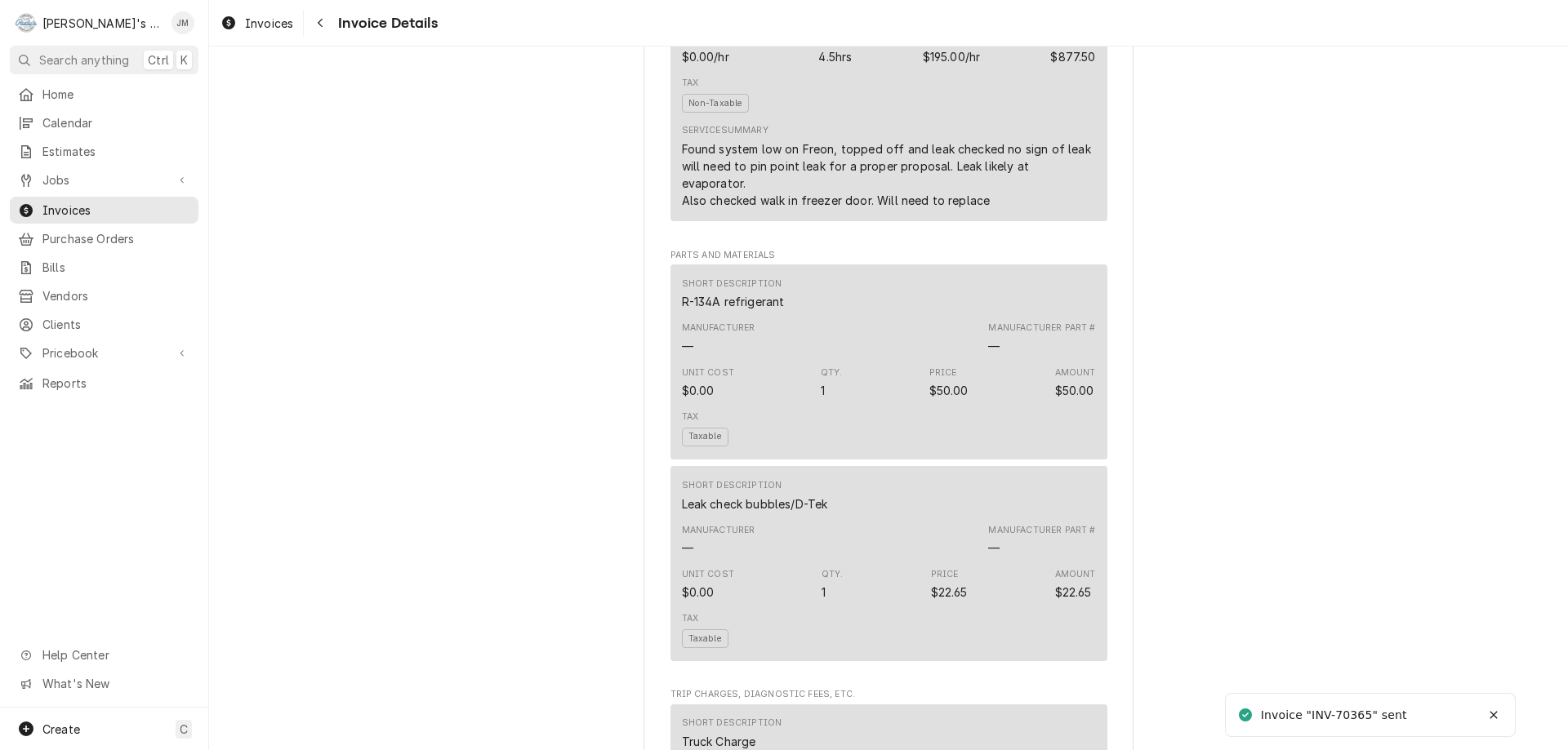
scroll to position [2211, 0]
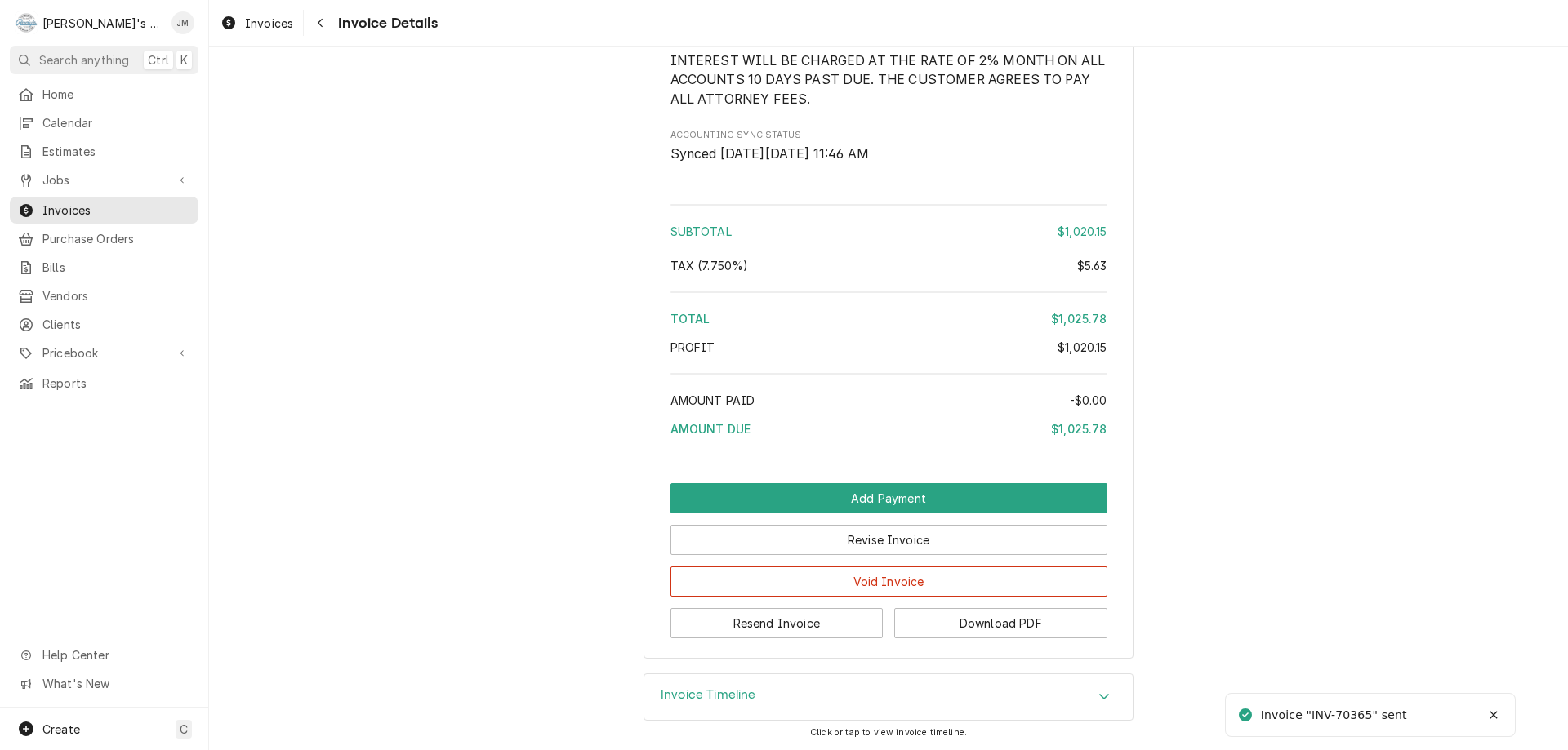
click at [736, 694] on h3 "Invoice Timeline" at bounding box center [708, 695] width 95 height 15
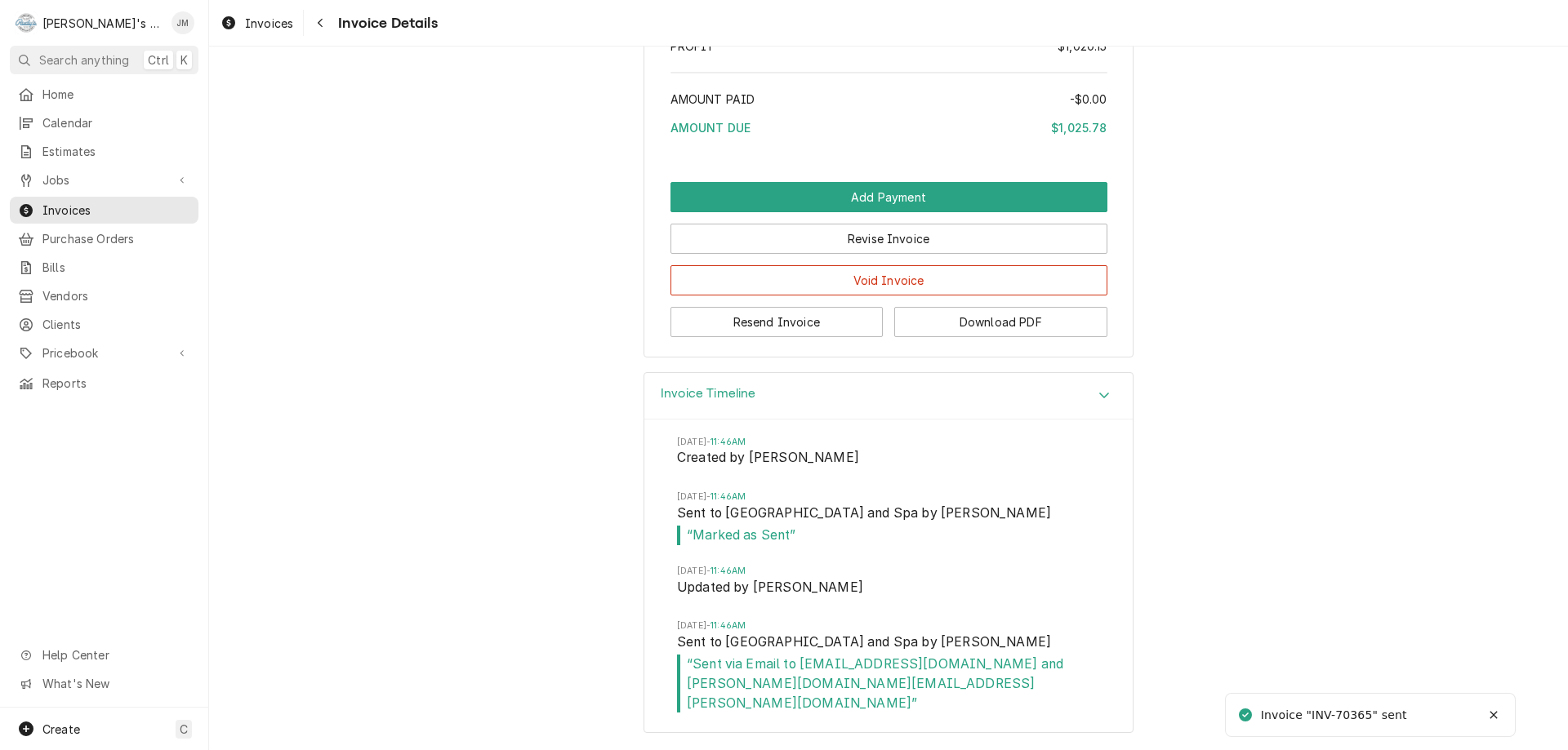
scroll to position [2493, 0]
click at [51, 171] on span "Jobs" at bounding box center [104, 180] width 123 height 17
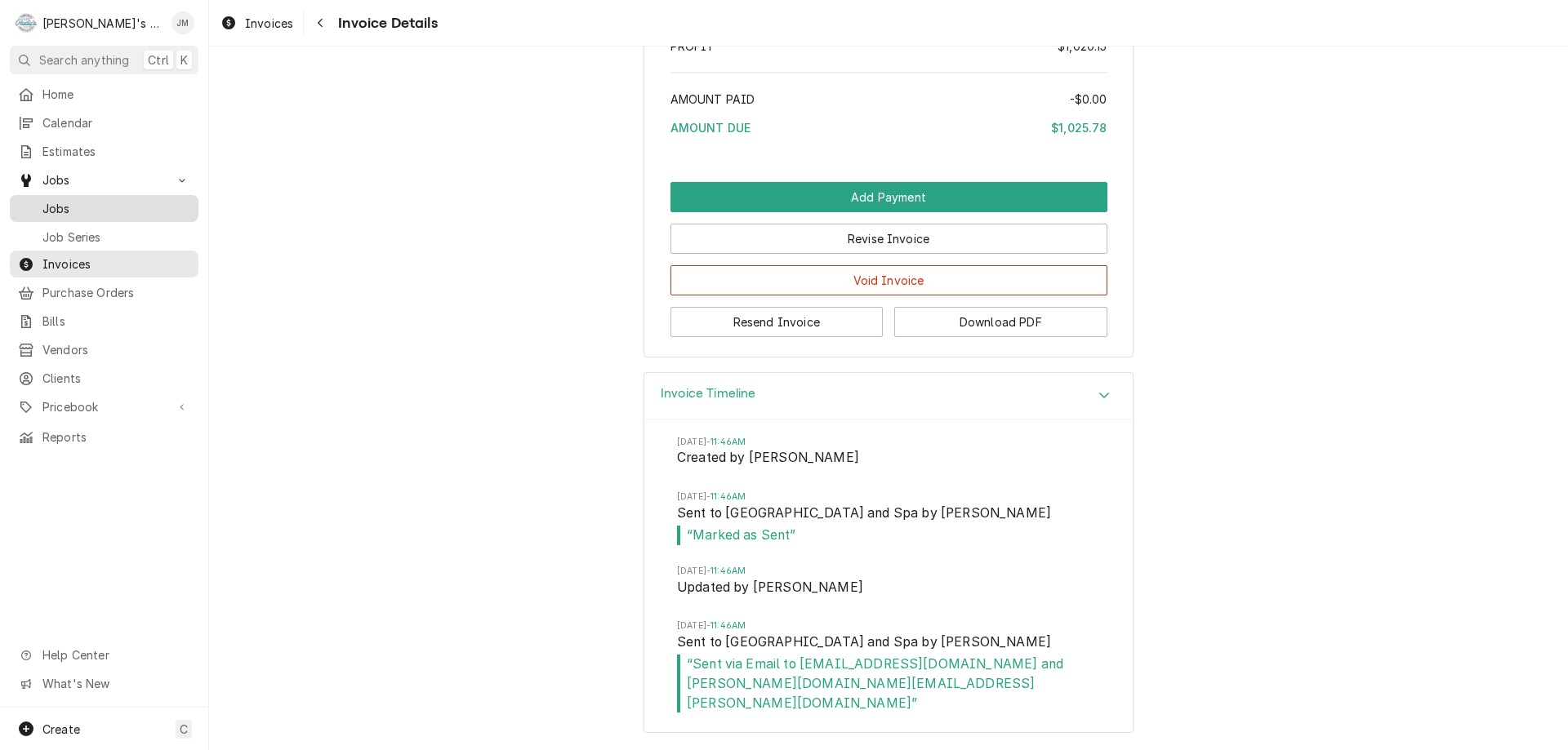
click at [56, 203] on span "Jobs" at bounding box center [116, 209] width 147 height 17
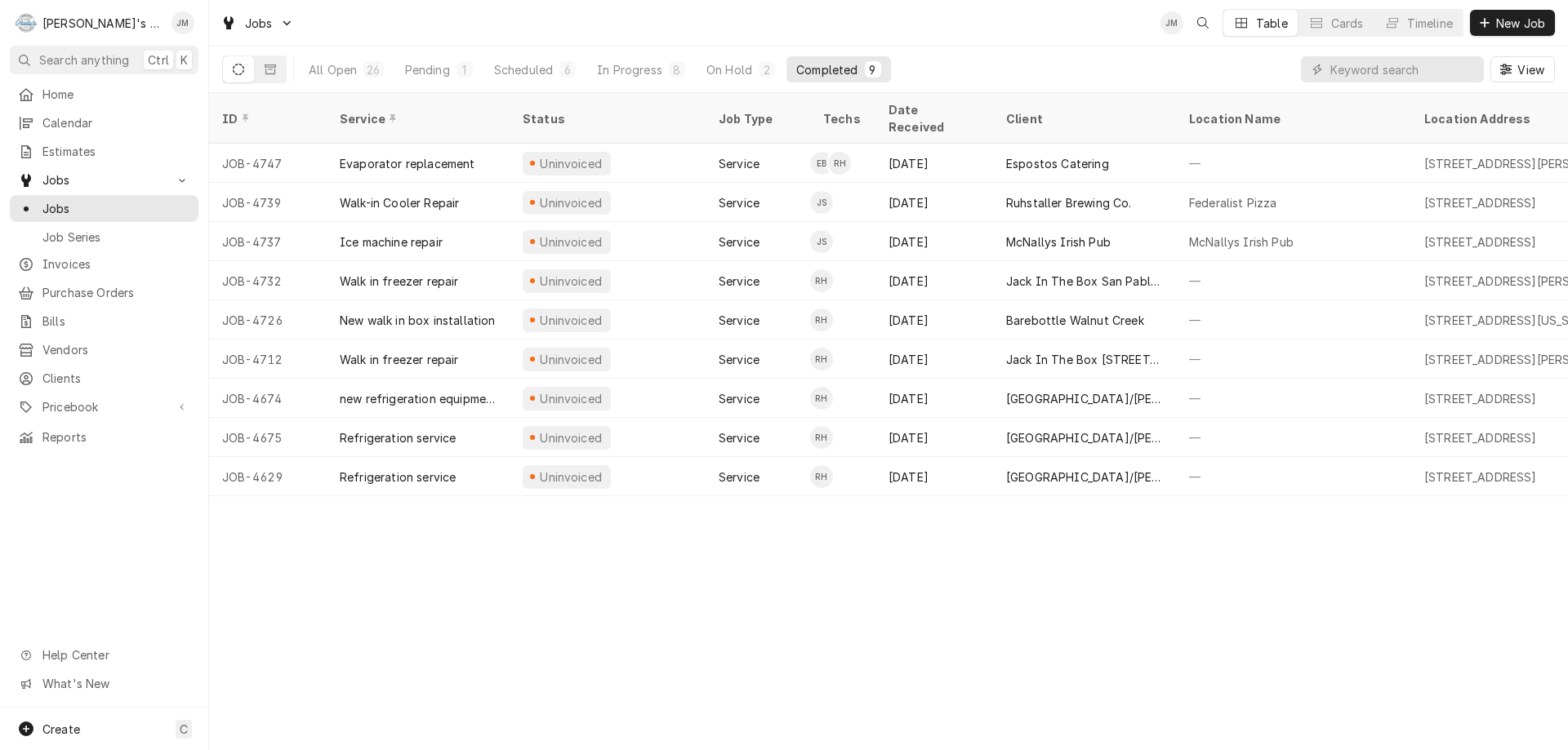
click at [647, 620] on div "ID Service Status Job Type Techs Date Received Client Location Name Location Ad…" at bounding box center [888, 422] width 1359 height 658
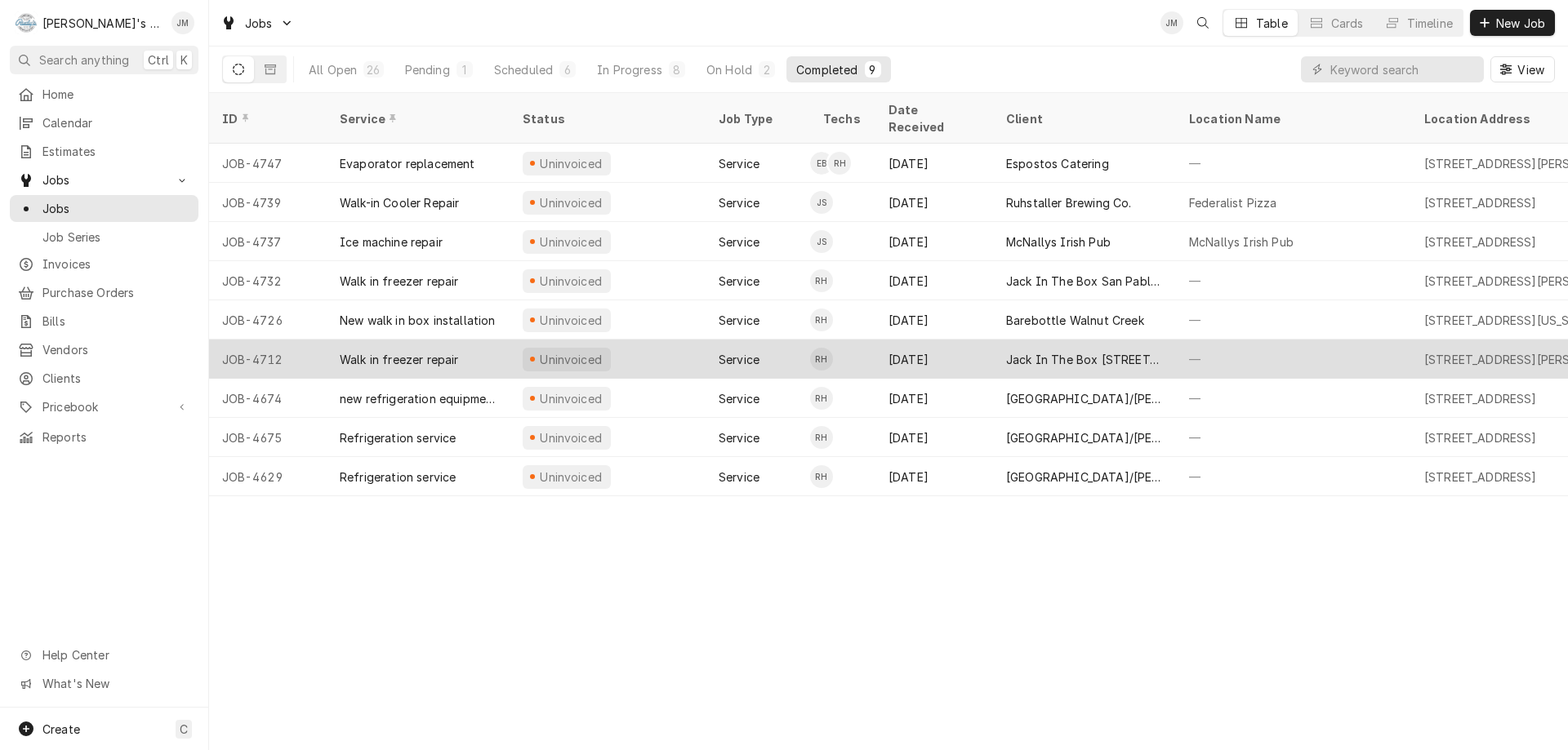
click at [1078, 351] on div "Jack In The Box [STREET_ADDRESS][PERSON_NAME]" at bounding box center [1085, 360] width 157 height 17
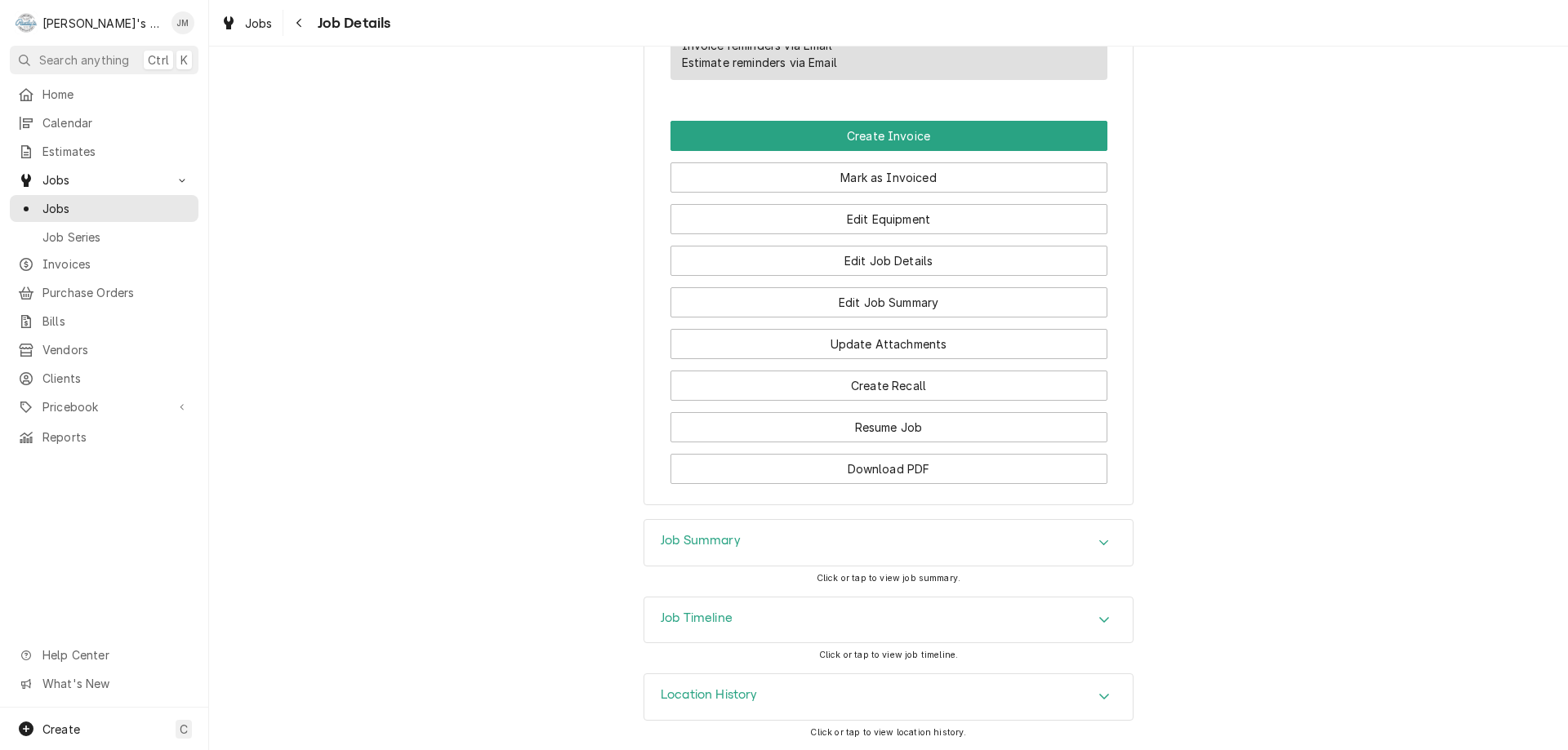
scroll to position [1004, 0]
click at [723, 545] on h3 "Job Summary" at bounding box center [700, 541] width 80 height 15
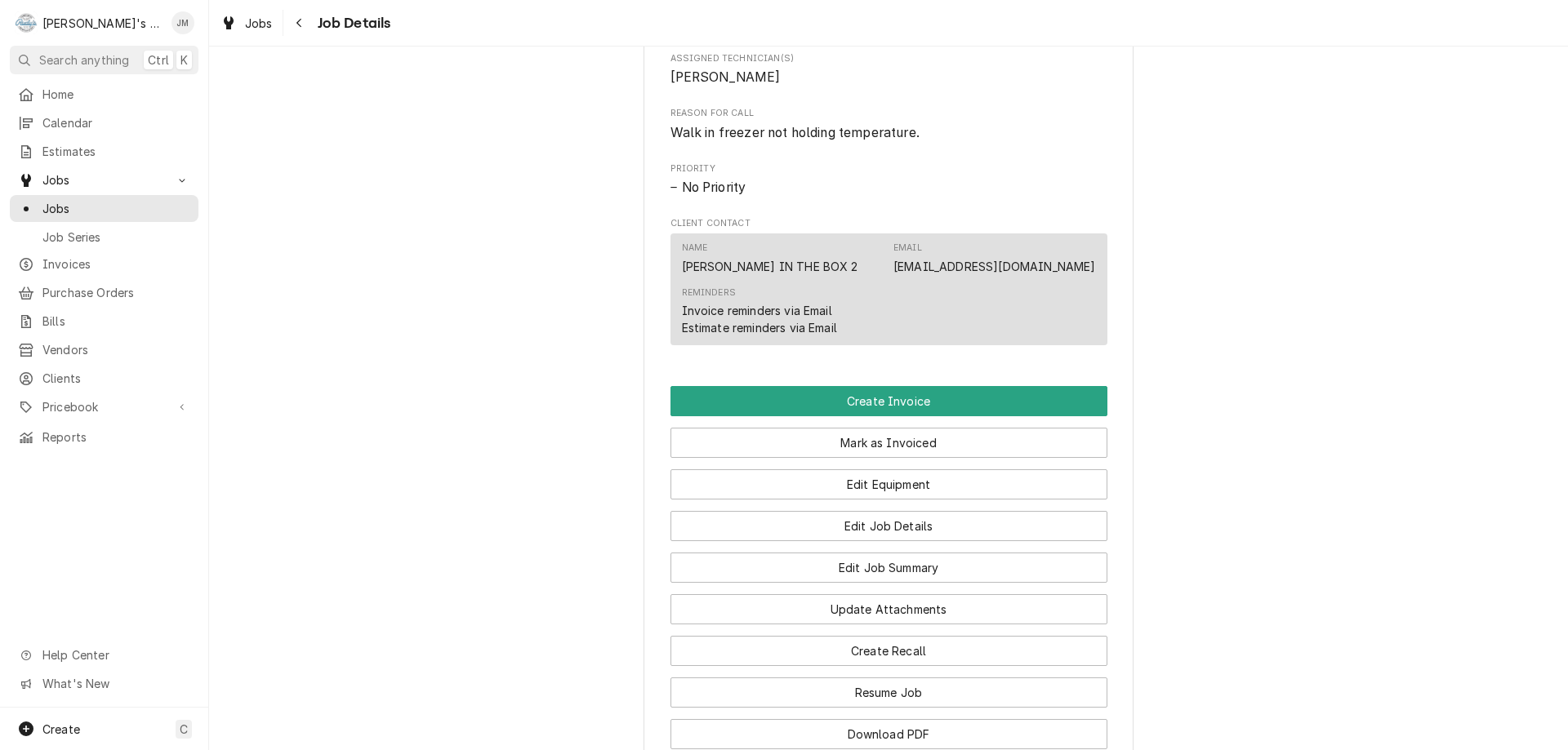
scroll to position [760, 0]
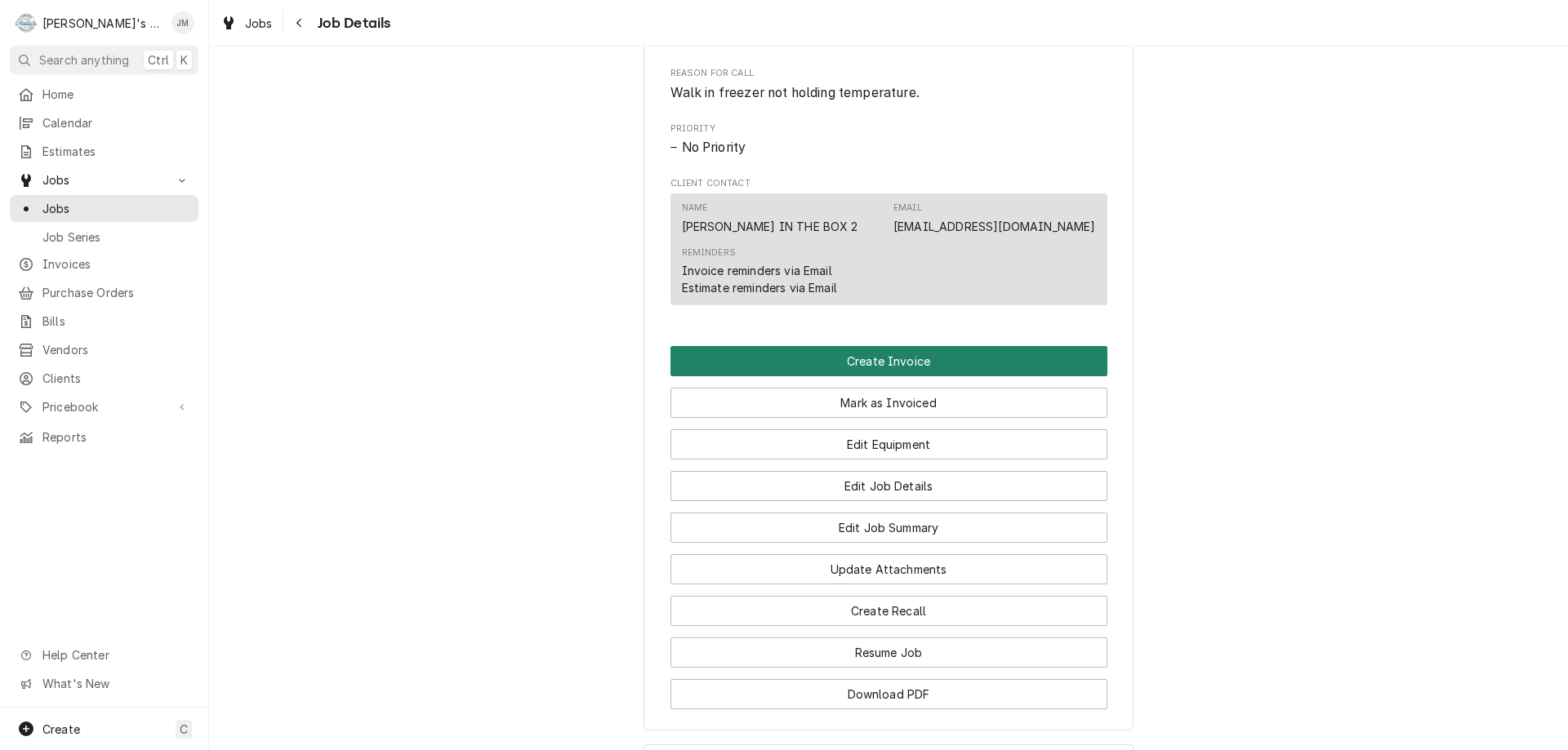
click at [894, 375] on button "Create Invoice" at bounding box center [889, 361] width 437 height 30
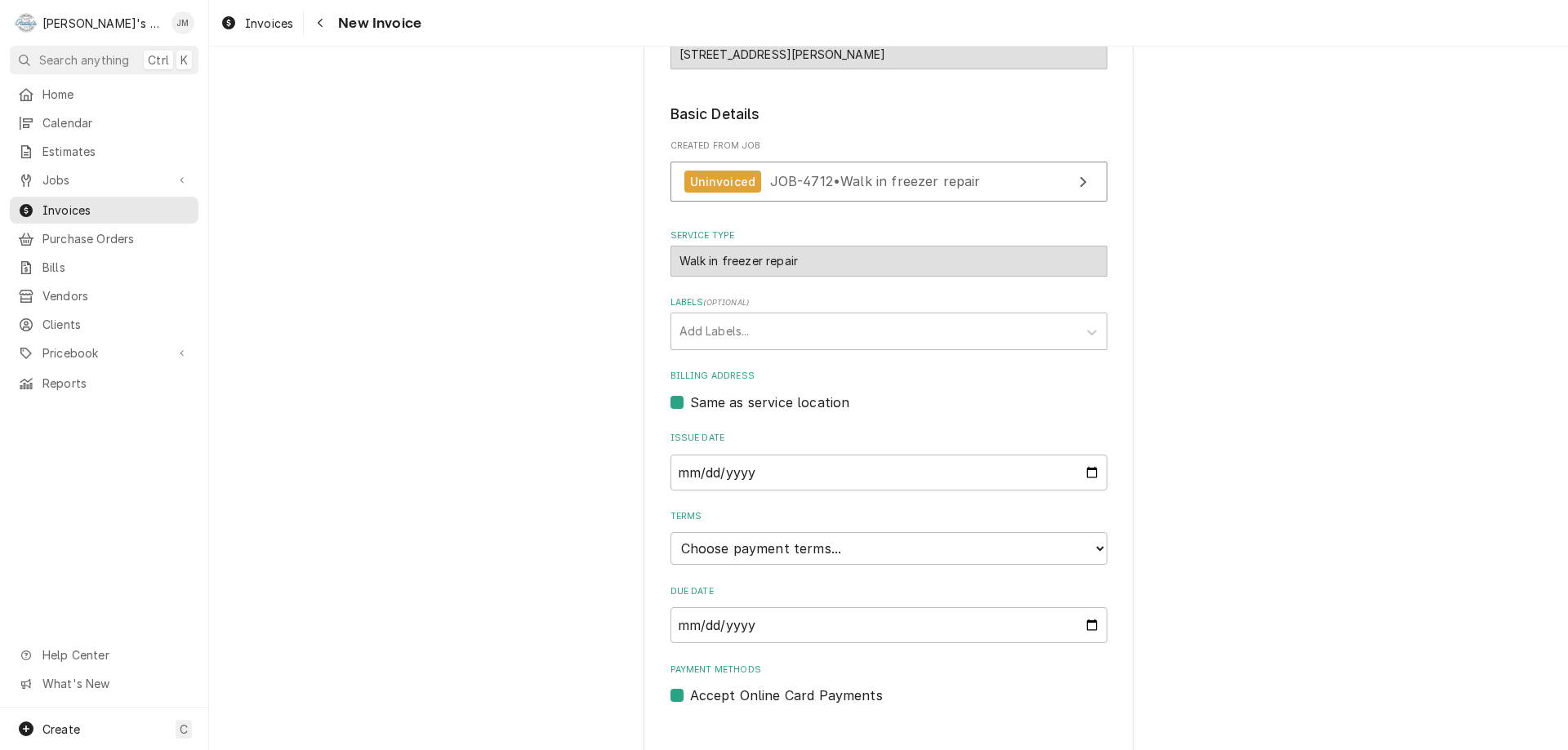
scroll to position [244, 0]
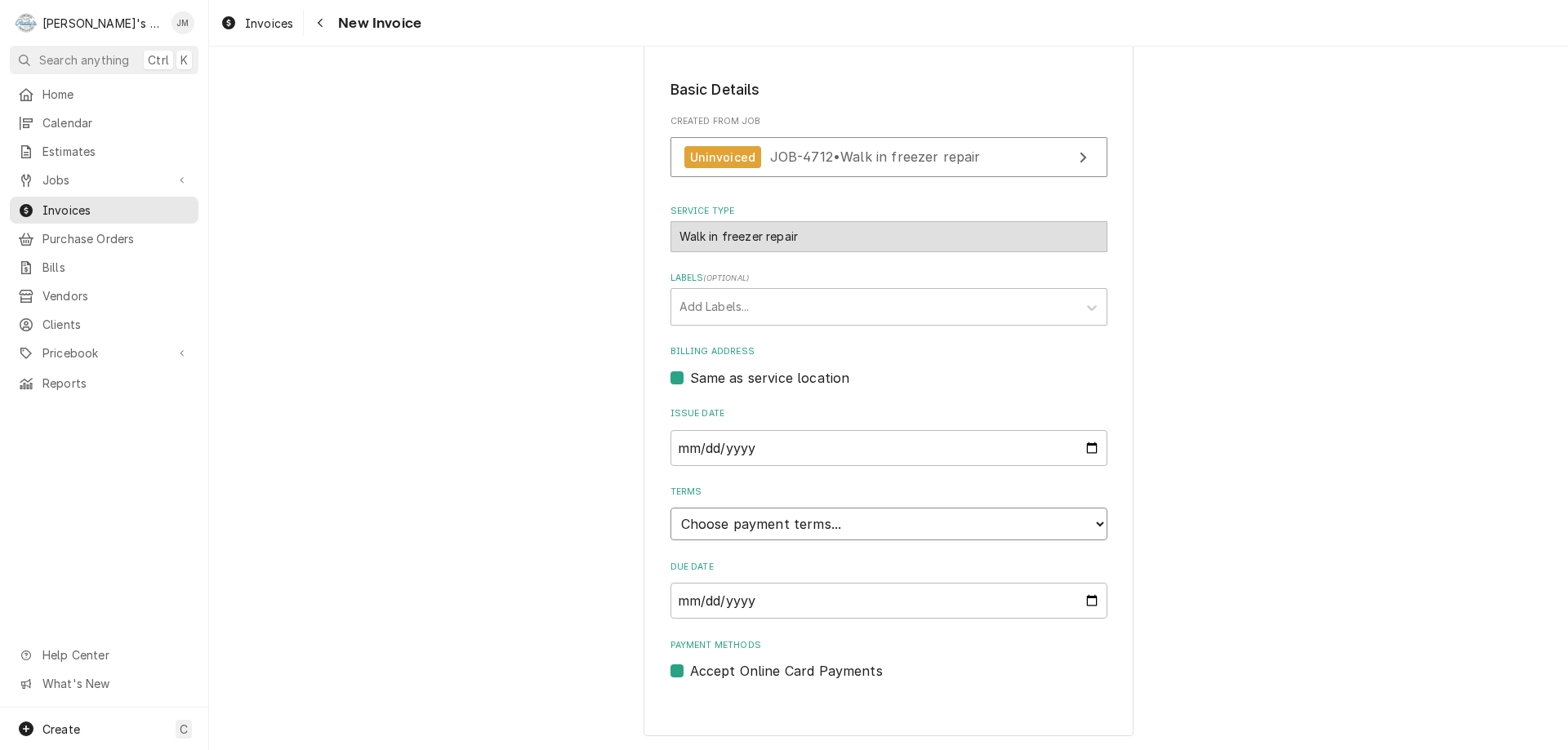
click at [1032, 518] on select "Choose payment terms... Same Day Net 7 Net 14 Net 21 Net 30 Net 45 Net 60 Net 90" at bounding box center [889, 524] width 437 height 33
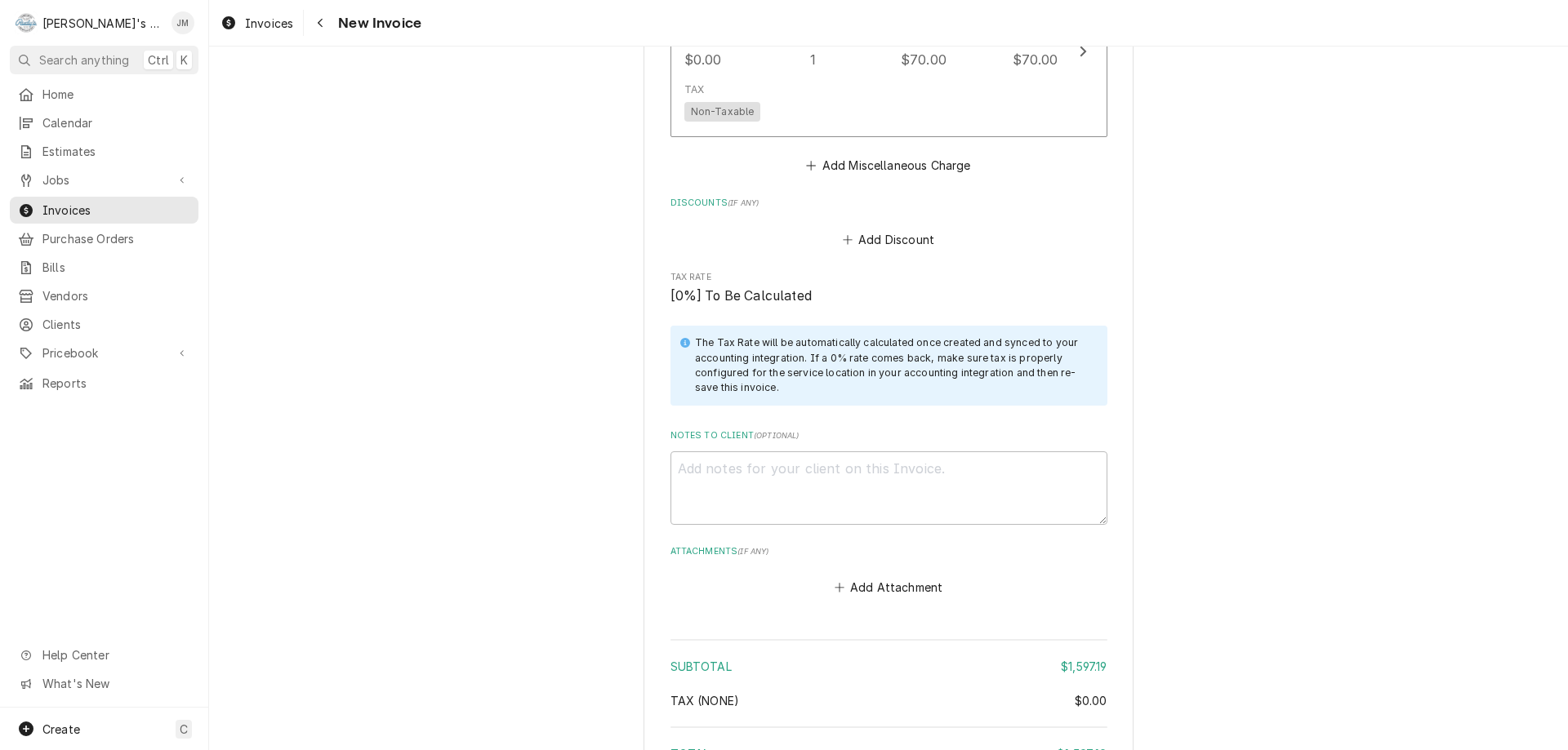
scroll to position [2253, 0]
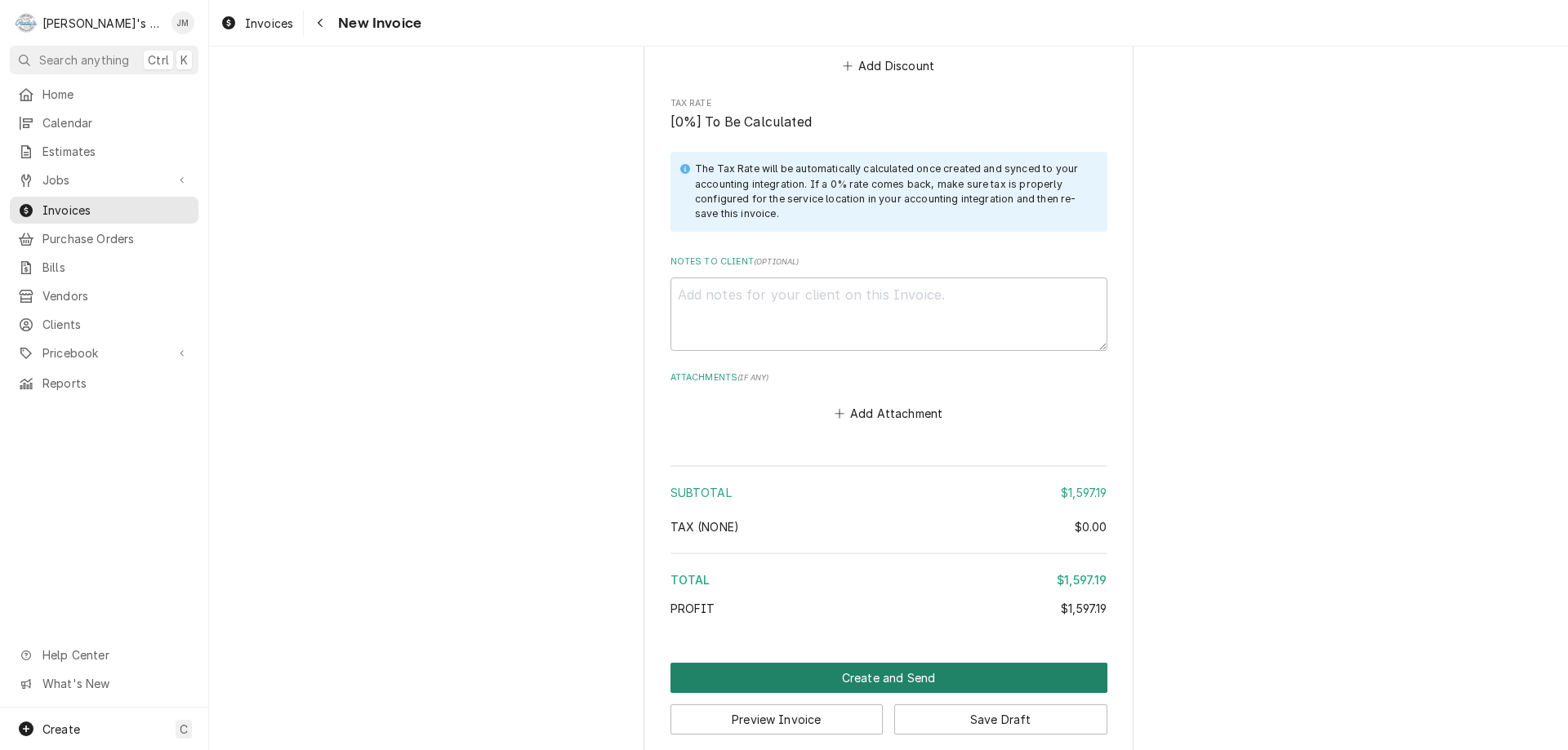
click at [928, 663] on button "Create and Send" at bounding box center [889, 678] width 437 height 30
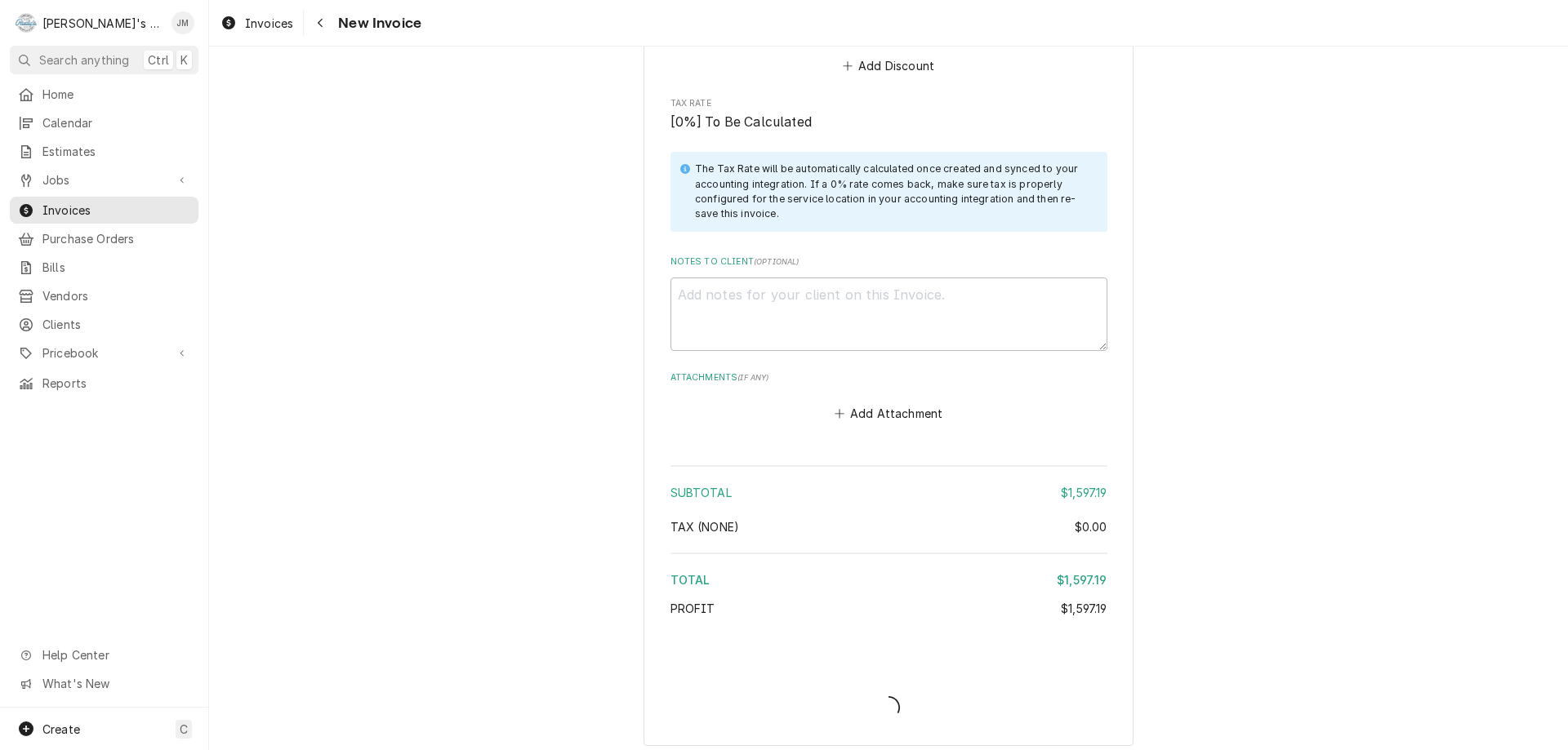
scroll to position [2244, 0]
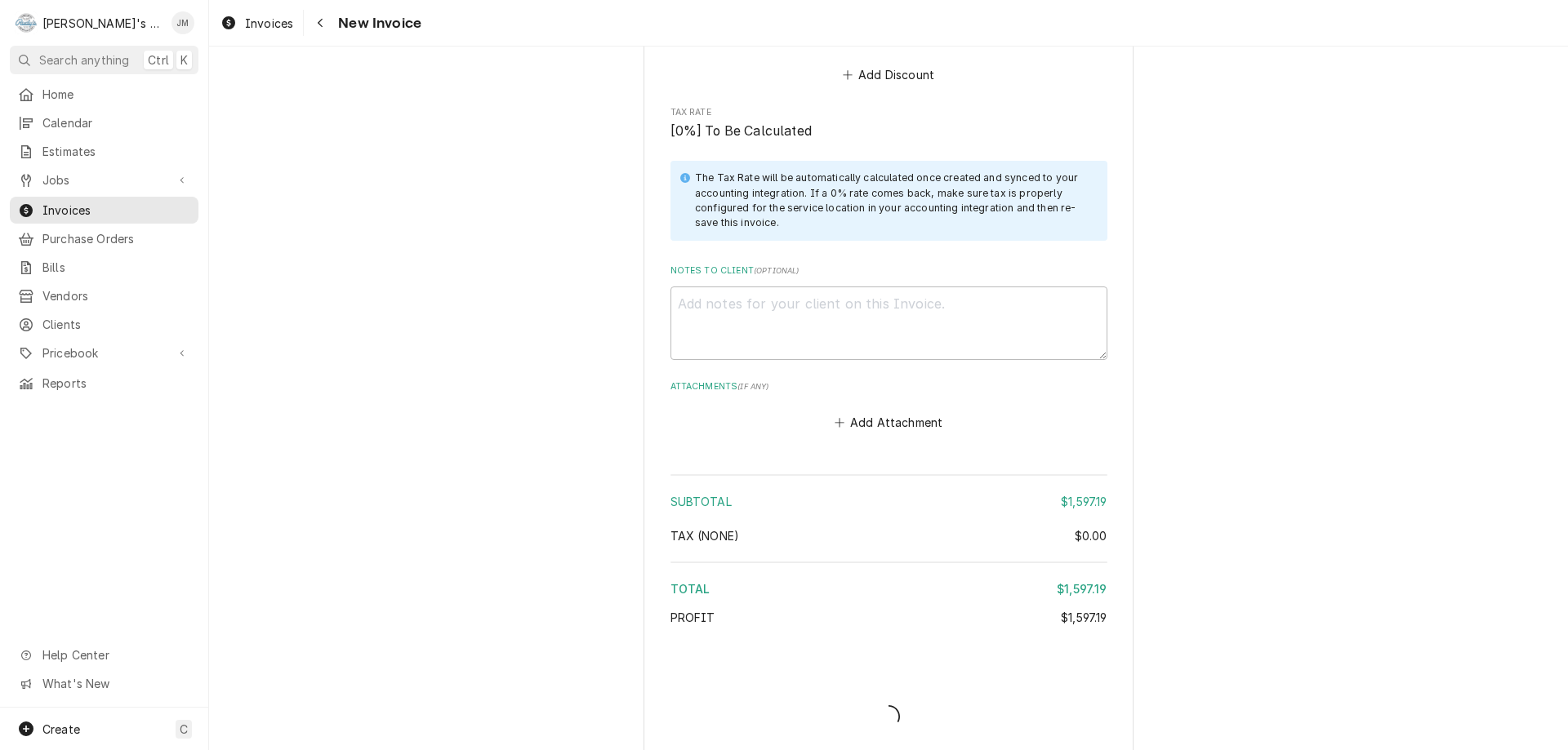
type textarea "x"
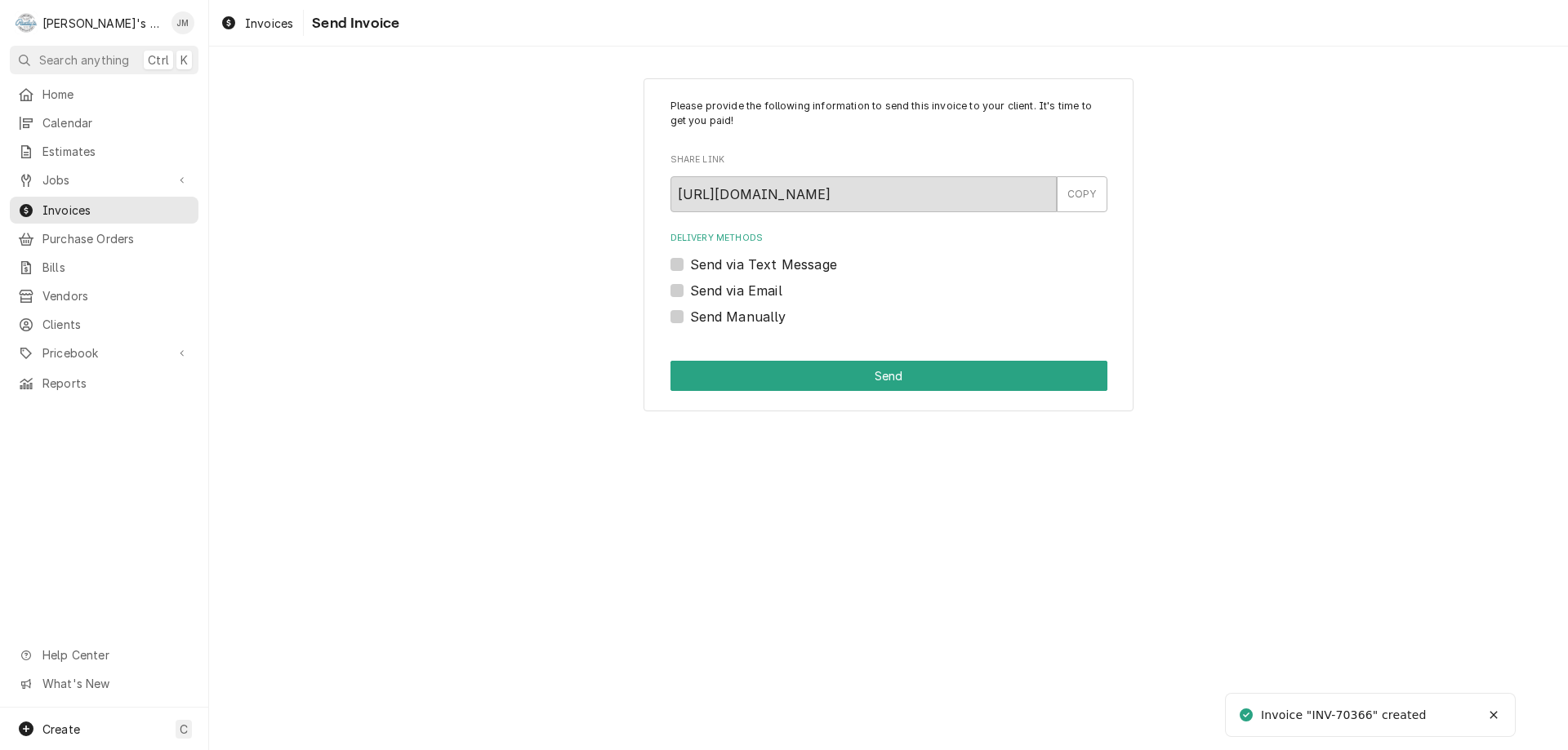
click at [743, 320] on label "Send Manually" at bounding box center [739, 317] width 96 height 19
click at [743, 320] on input "Send Manually" at bounding box center [909, 324] width 437 height 36
checkbox input "true"
click at [883, 376] on button "Send" at bounding box center [889, 375] width 437 height 30
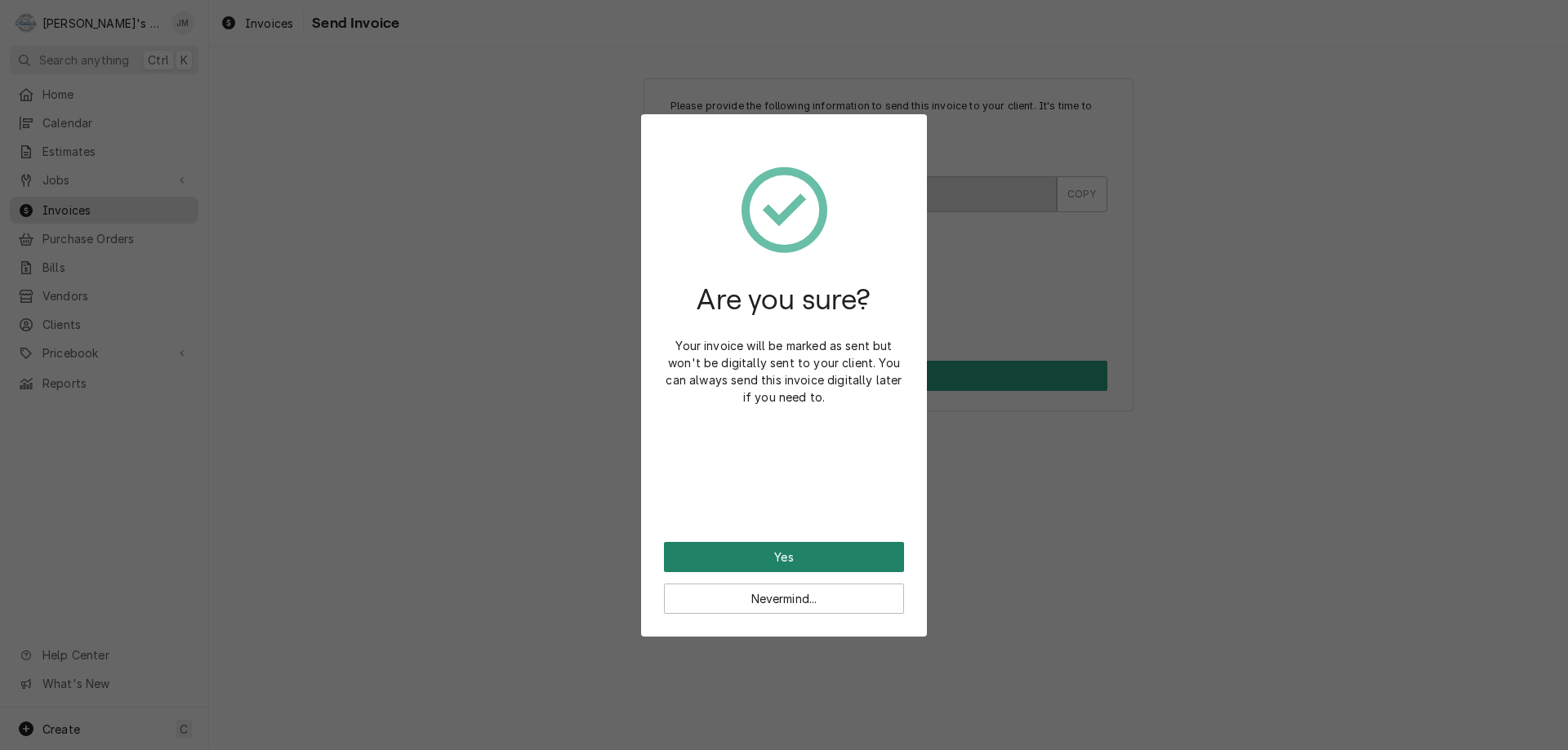
click at [791, 560] on button "Yes" at bounding box center [783, 556] width 240 height 30
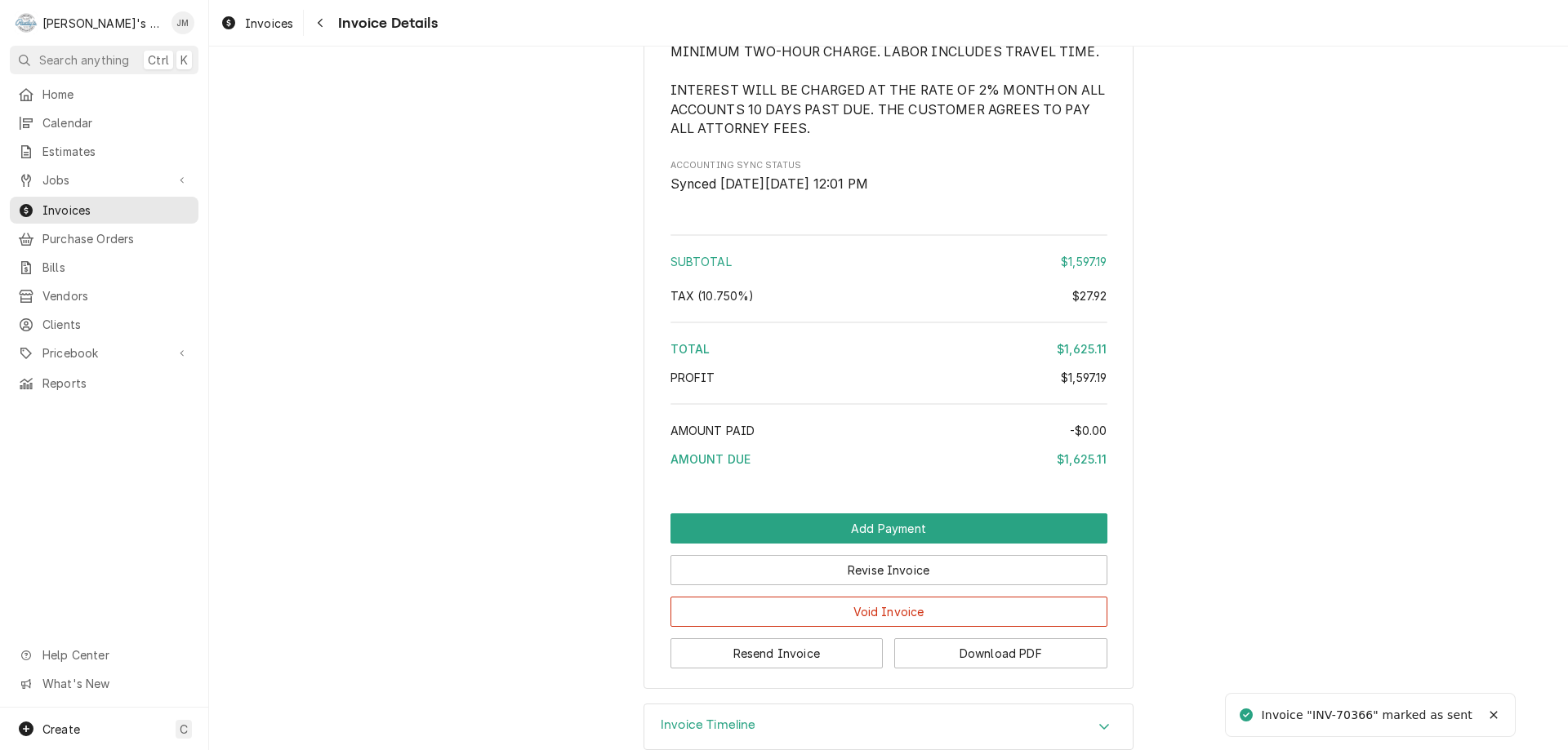
scroll to position [2263, 0]
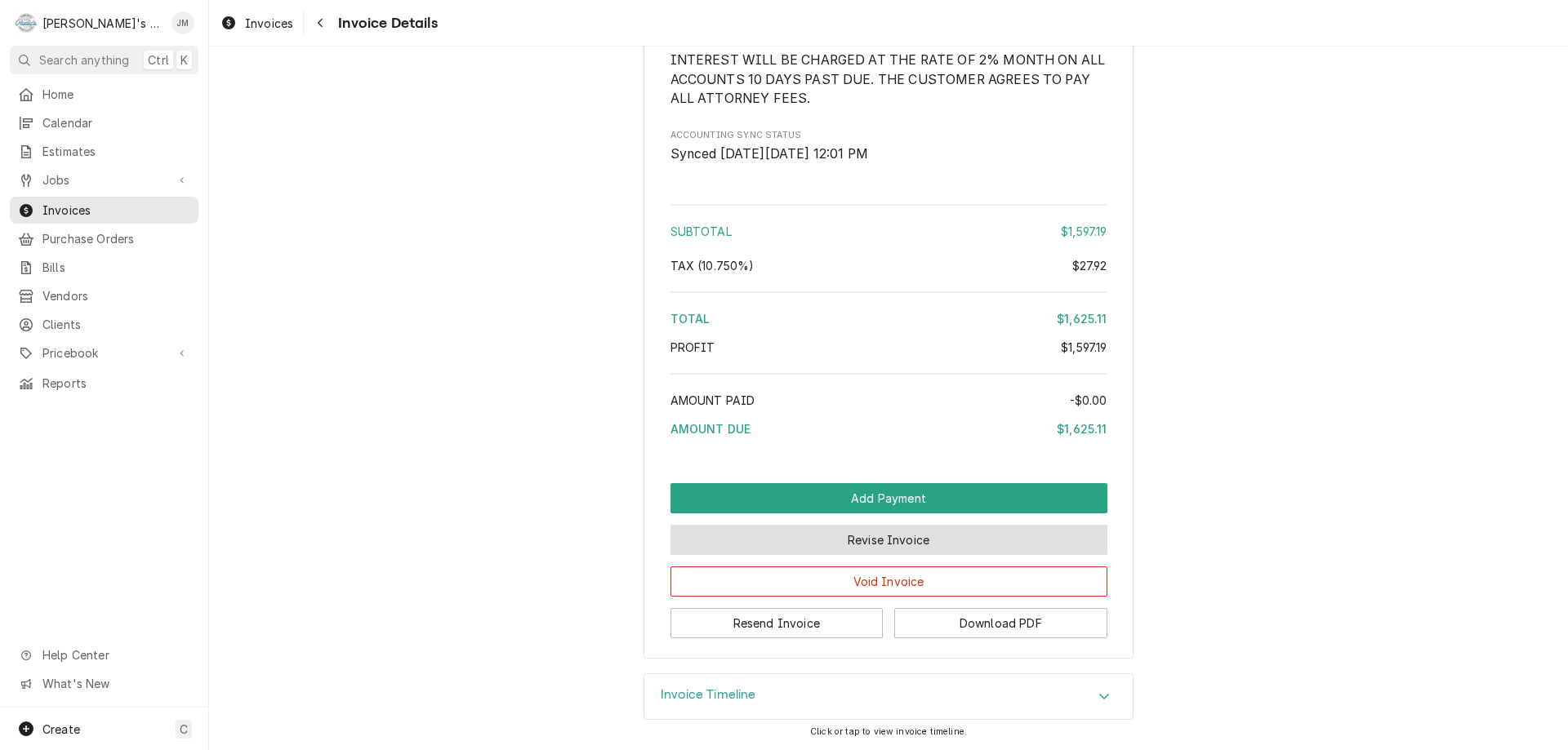
click at [867, 545] on button "Revise Invoice" at bounding box center [889, 539] width 437 height 30
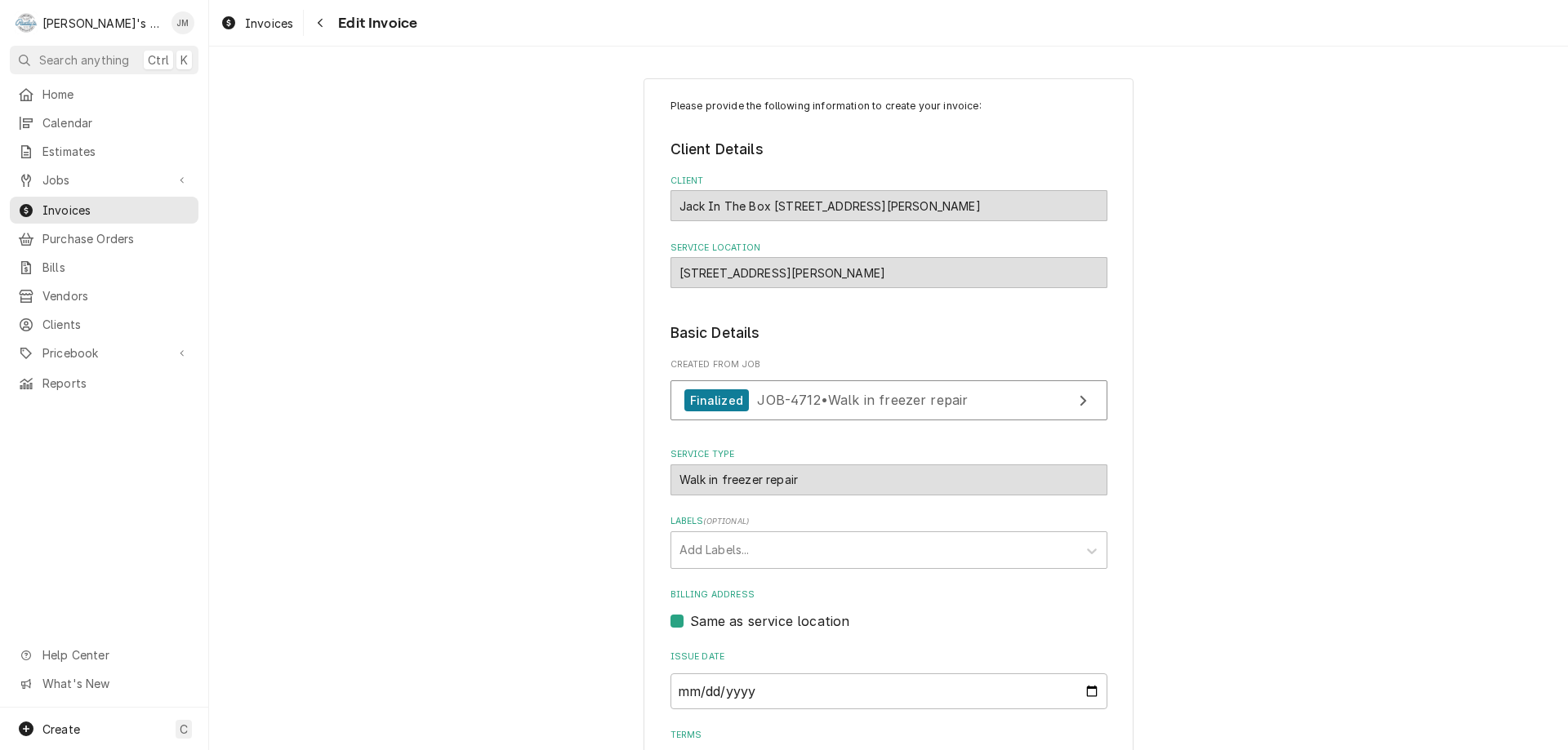
scroll to position [2289, 0]
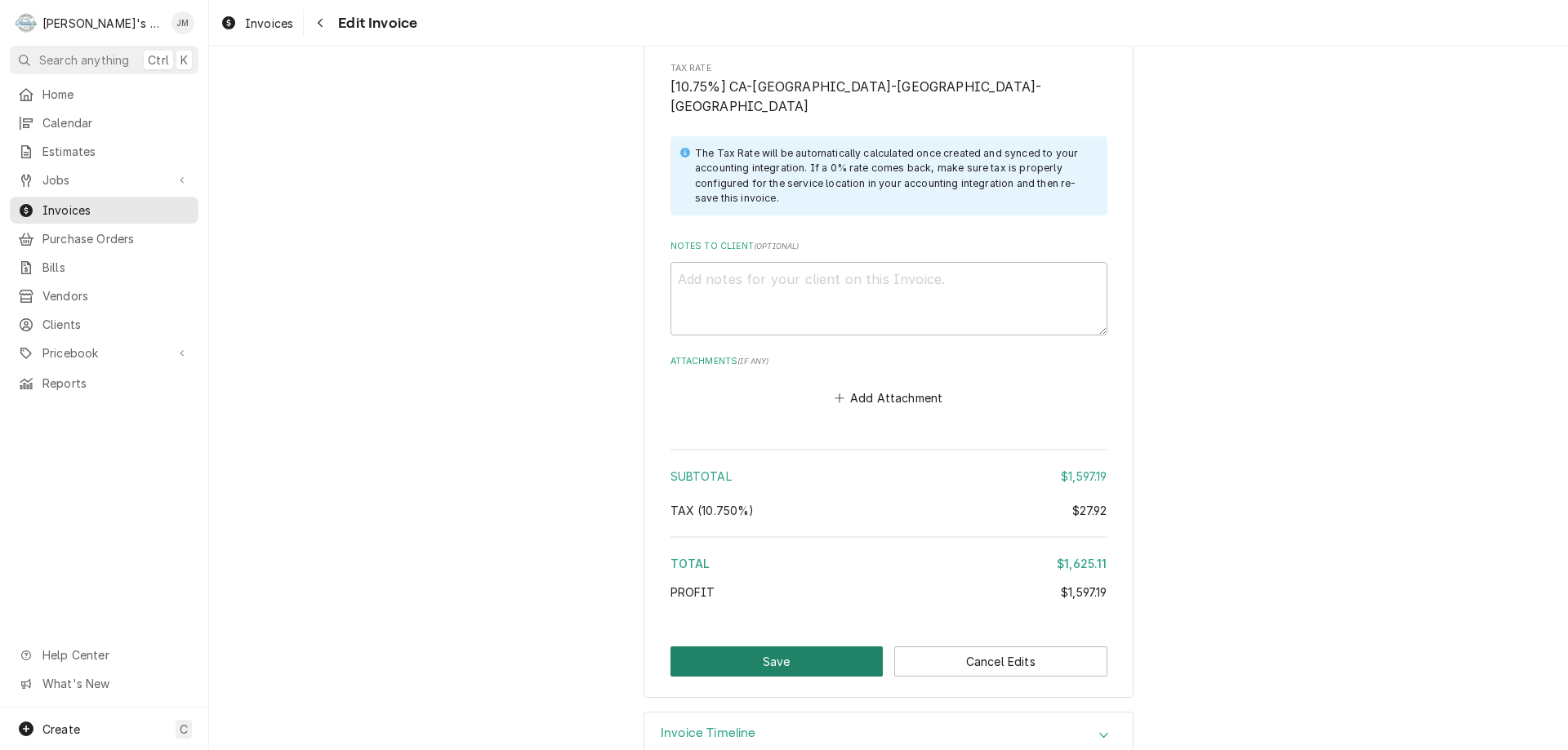
click at [741, 647] on button "Save" at bounding box center [776, 661] width 213 height 30
type textarea "x"
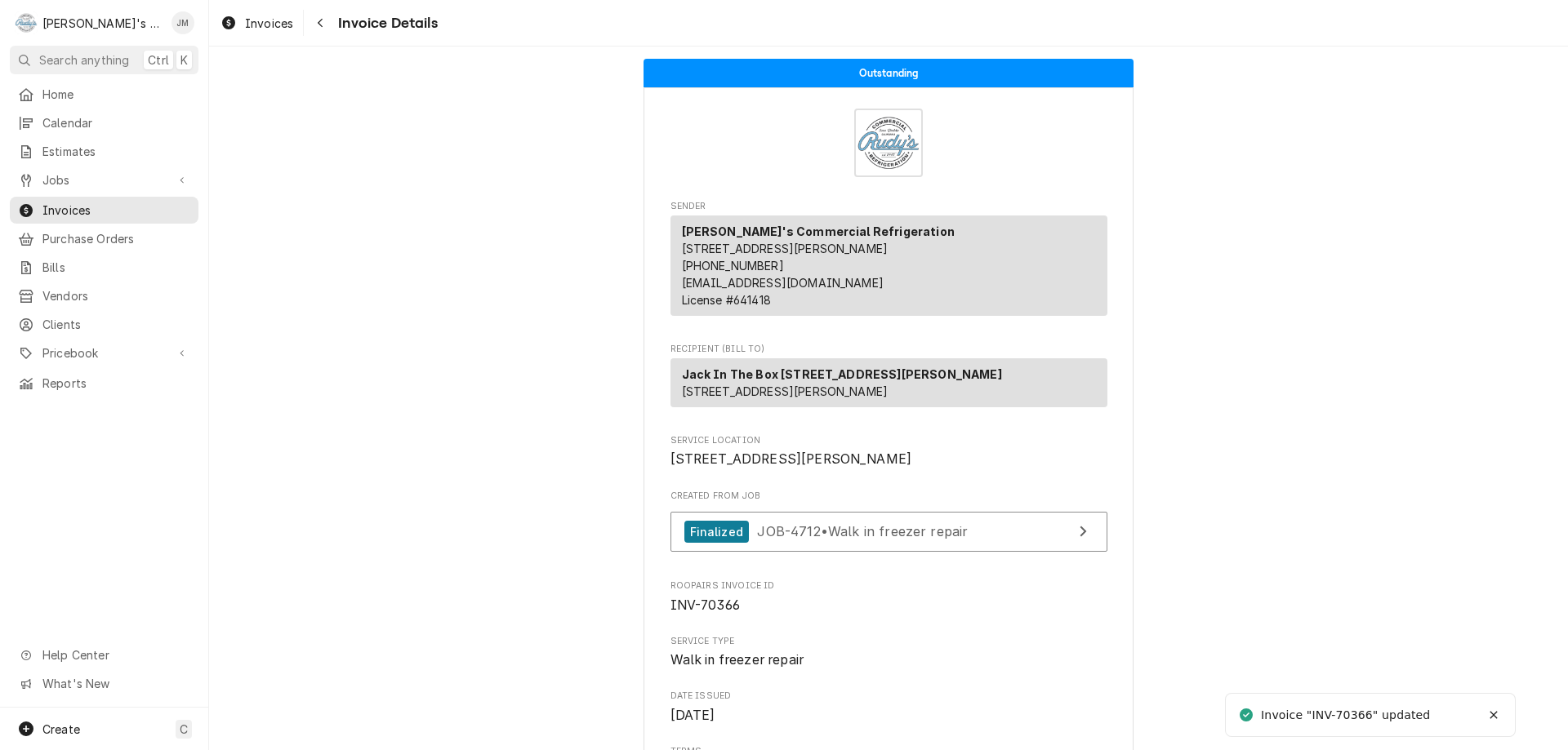
scroll to position [2263, 0]
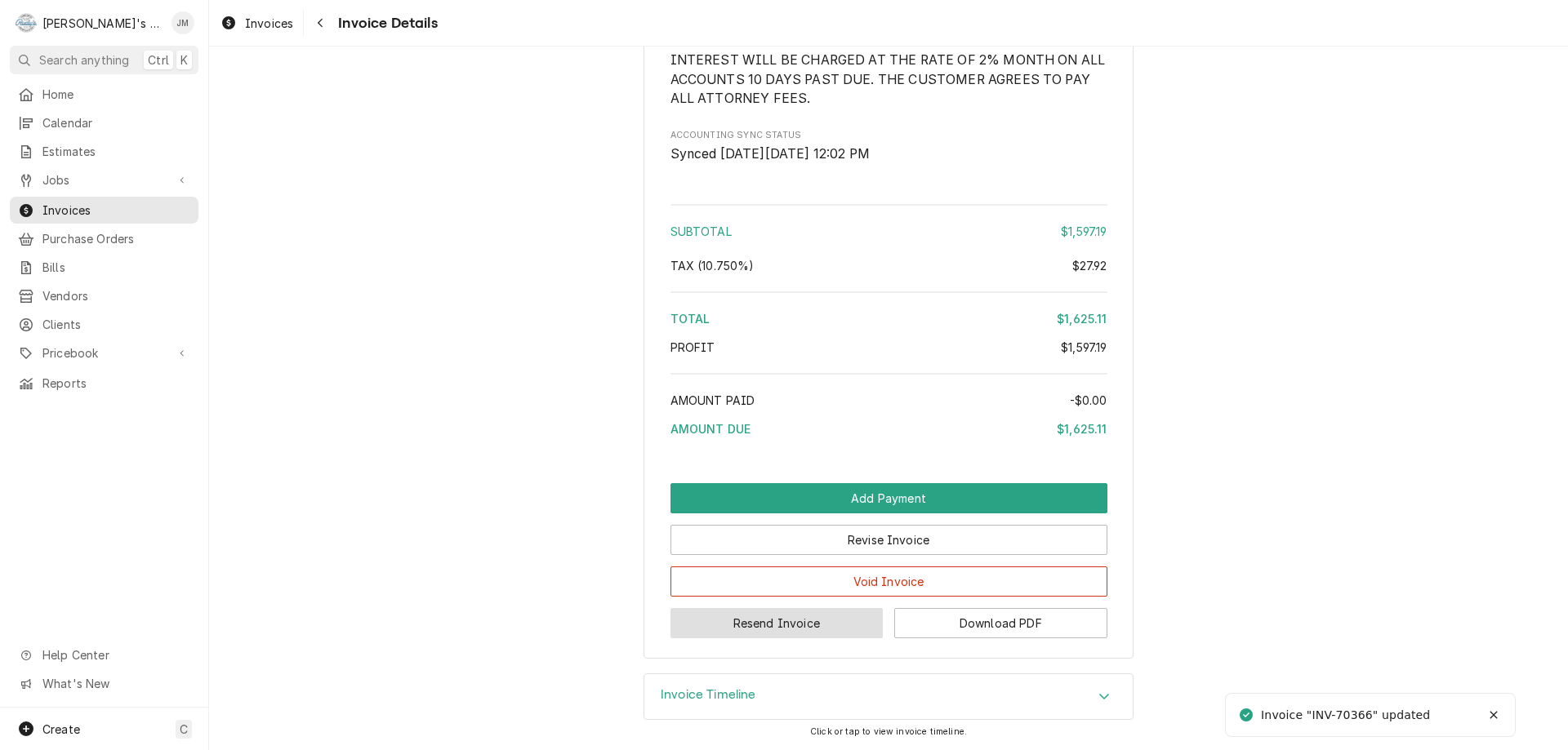
click at [798, 618] on button "Resend Invoice" at bounding box center [776, 623] width 213 height 30
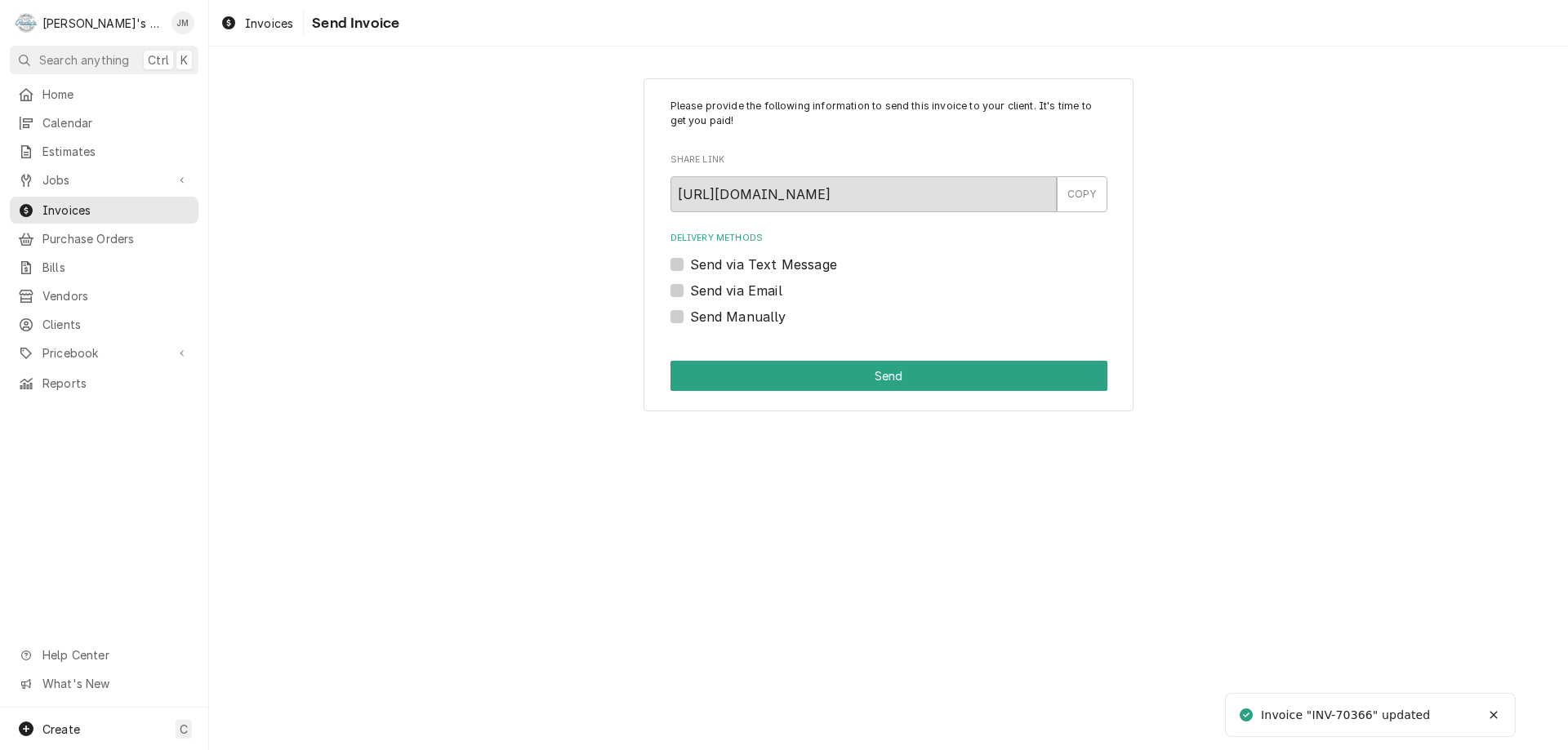
click at [767, 293] on label "Send via Email" at bounding box center [737, 291] width 92 height 19
click at [767, 293] on input "Send via Email" at bounding box center [909, 298] width 437 height 36
checkbox input "true"
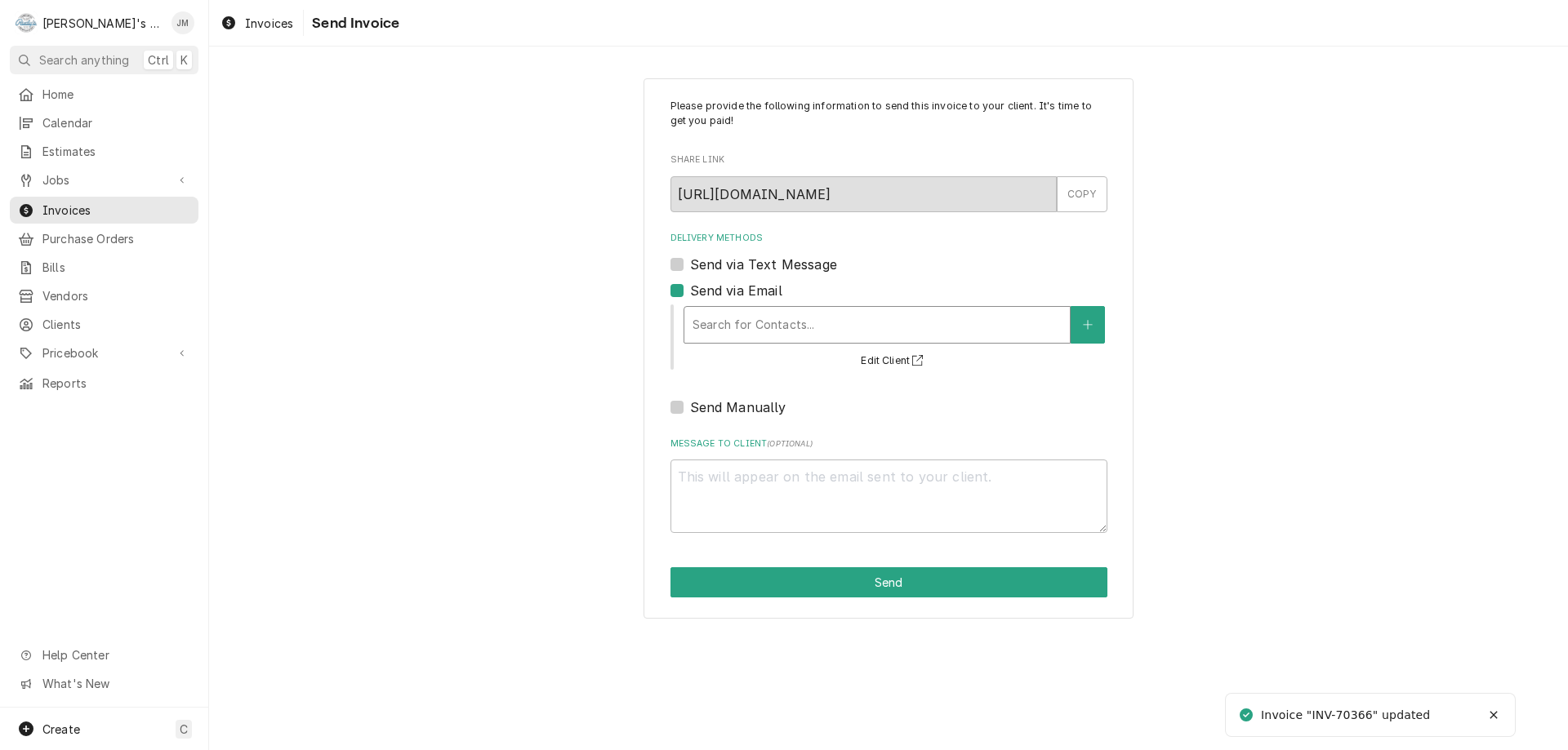
click at [781, 331] on div "Delivery Methods" at bounding box center [876, 324] width 369 height 30
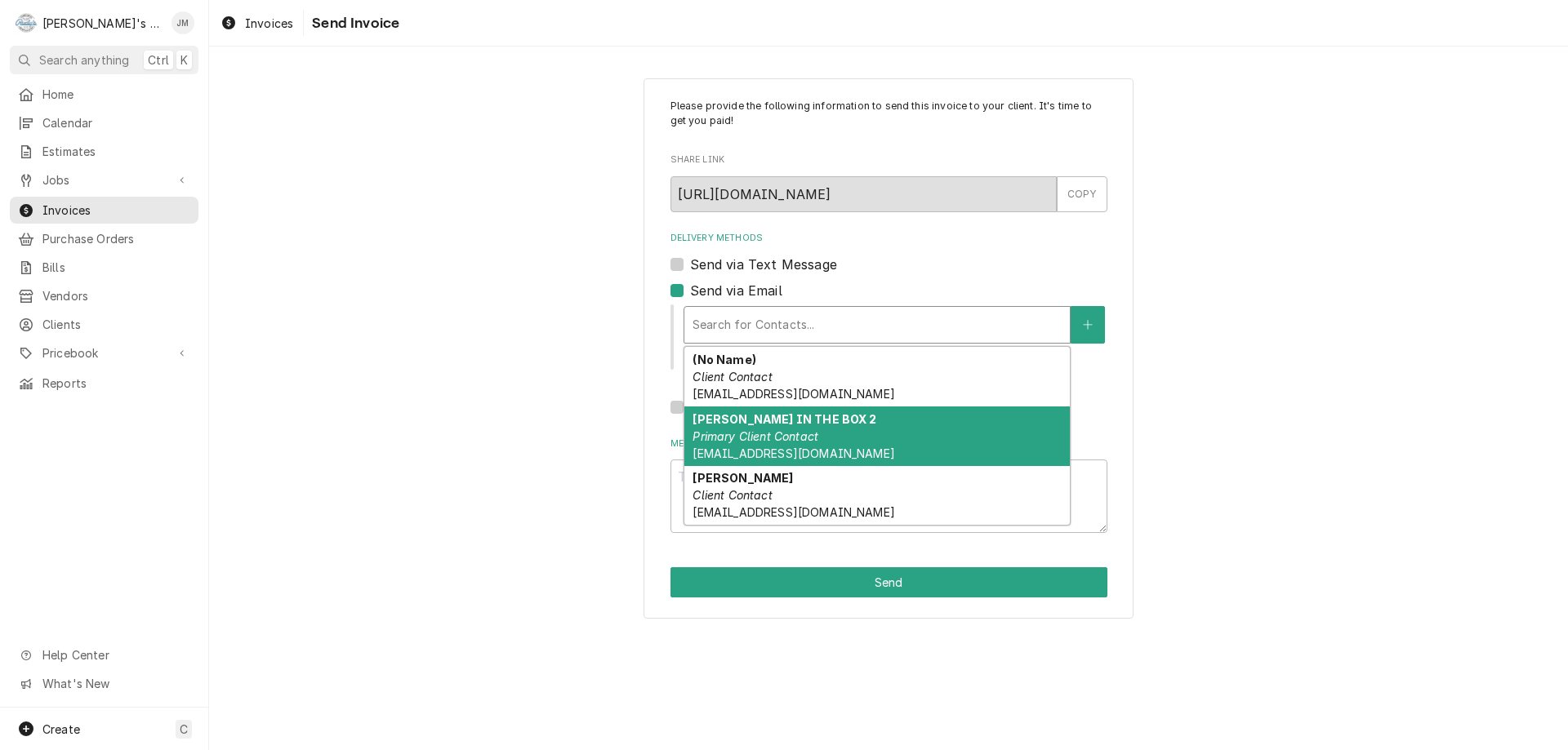
click at [759, 424] on strong "JACK IN THE BOX 2" at bounding box center [784, 419] width 184 height 13
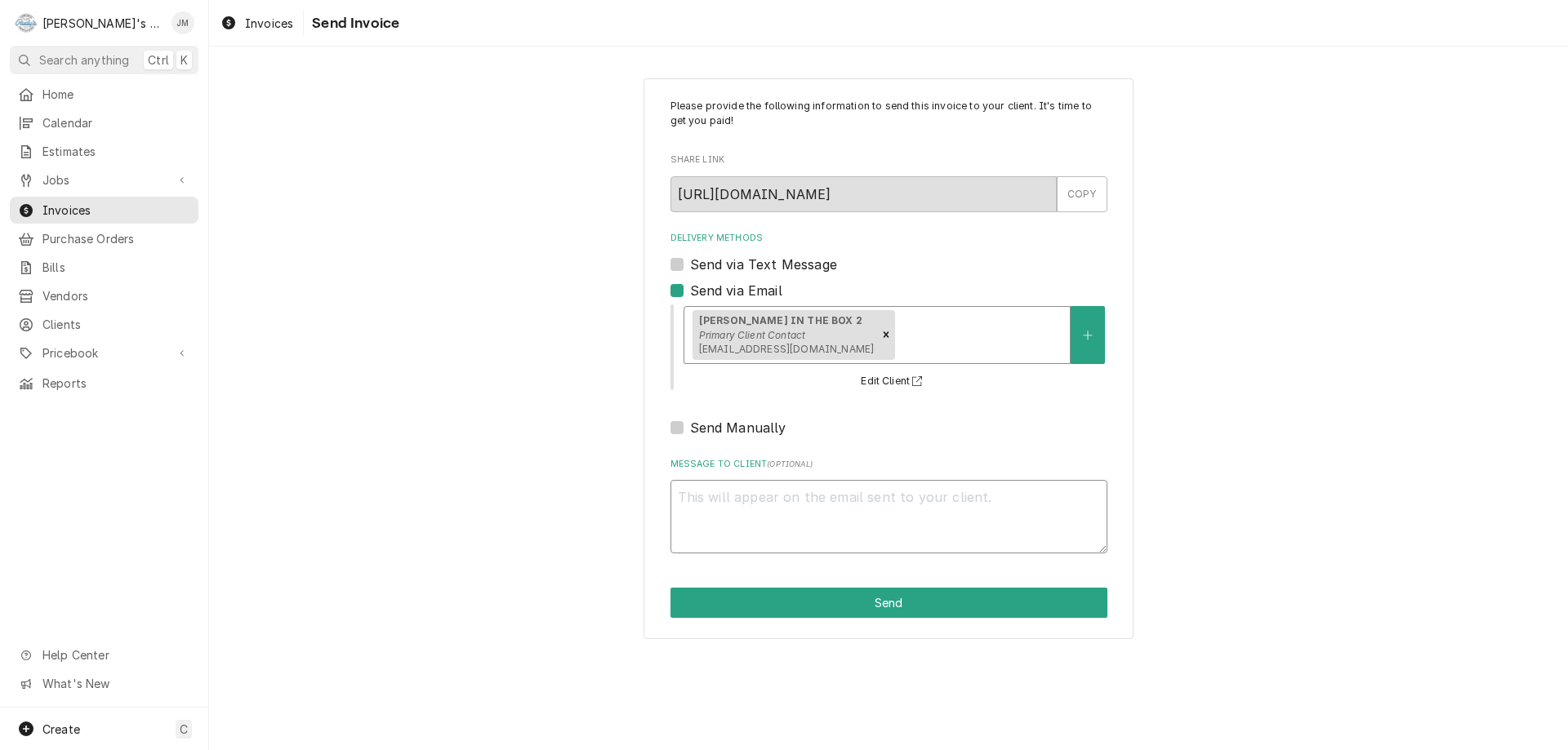
click at [766, 534] on textarea "Message to Client ( optional )" at bounding box center [889, 517] width 437 height 73
type textarea "x"
type textarea "T"
type textarea "x"
type textarea "Th"
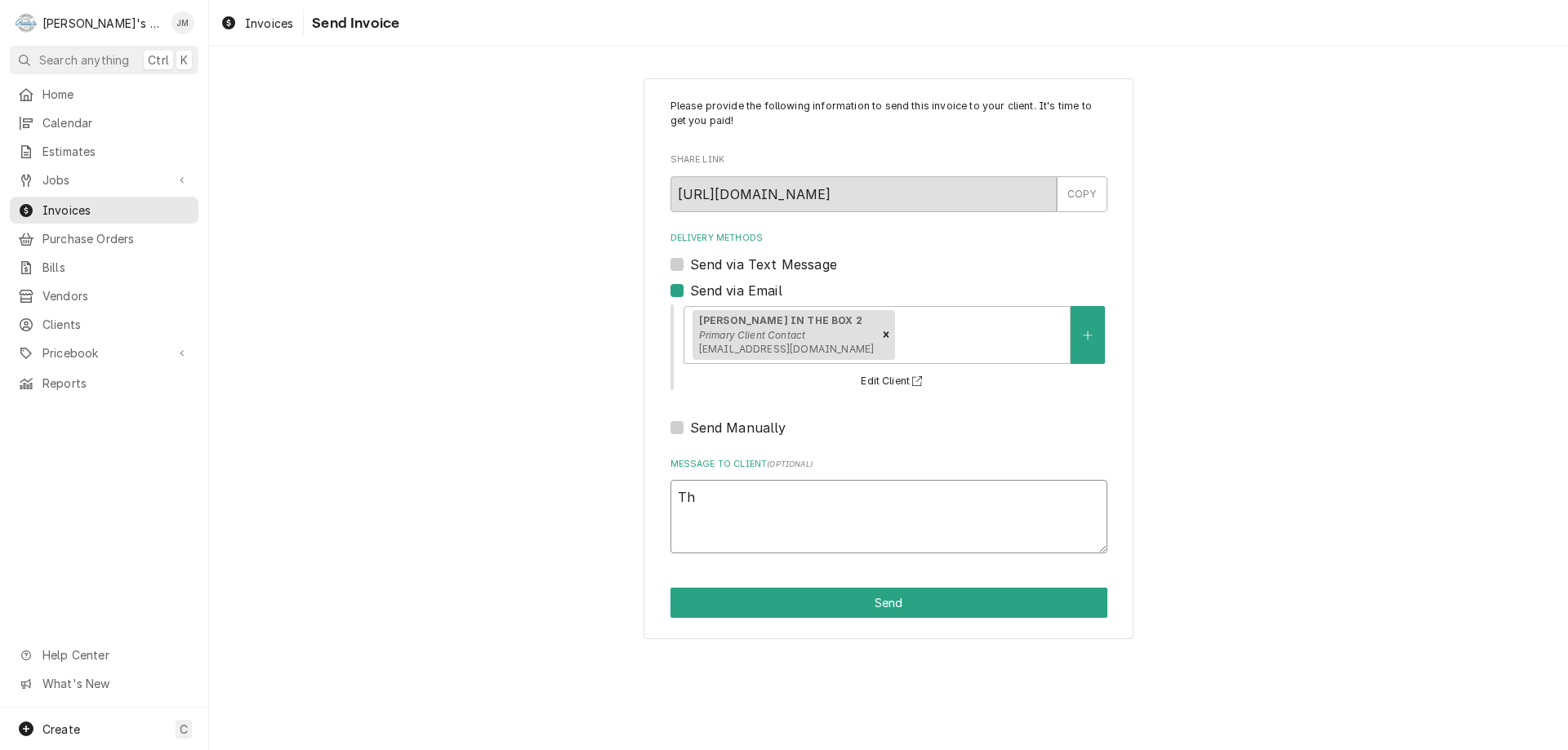
type textarea "x"
type textarea "Tha"
type textarea "x"
type textarea "Than"
type textarea "x"
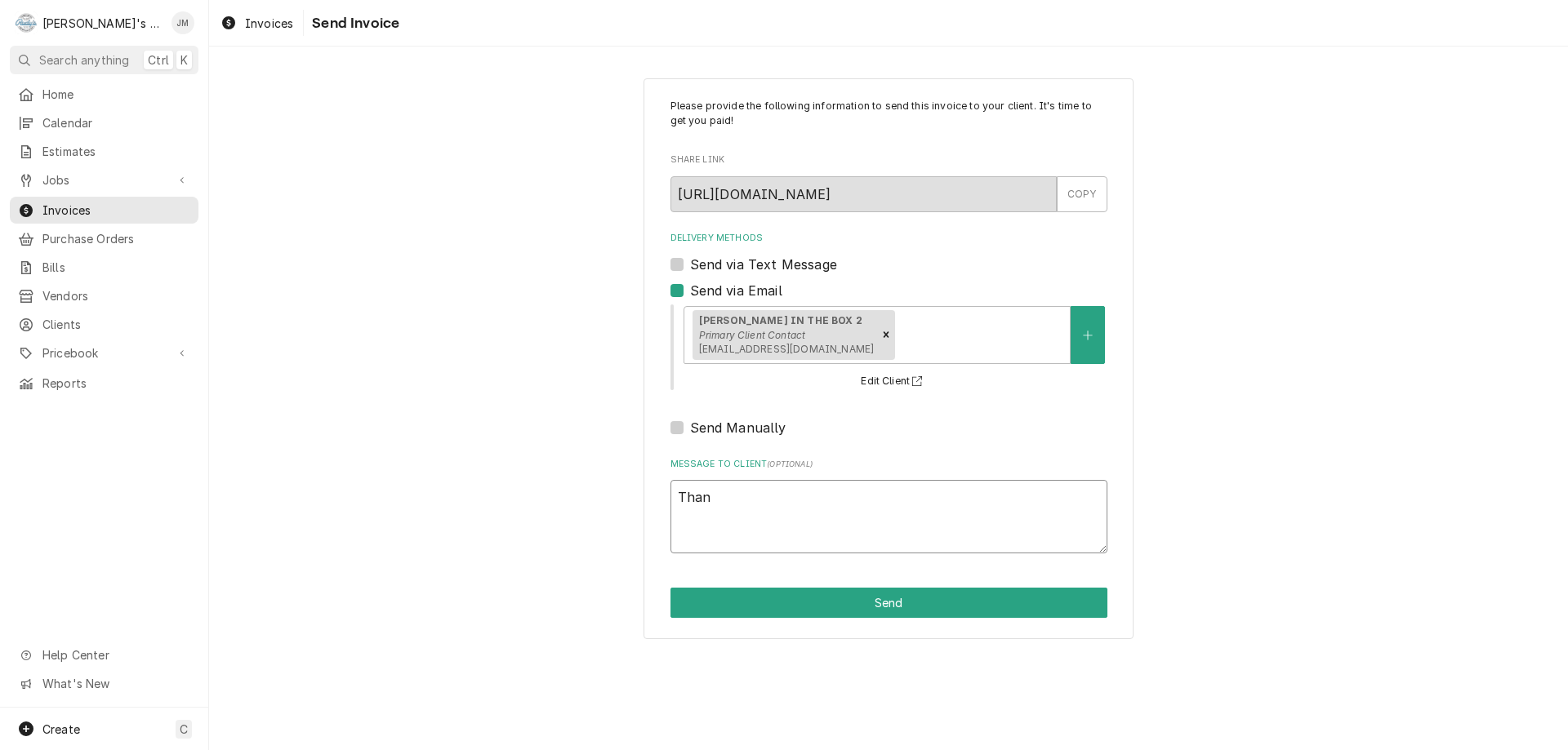
type textarea "Thank"
type textarea "x"
type textarea "Thank"
type textarea "x"
type textarea "Thank y"
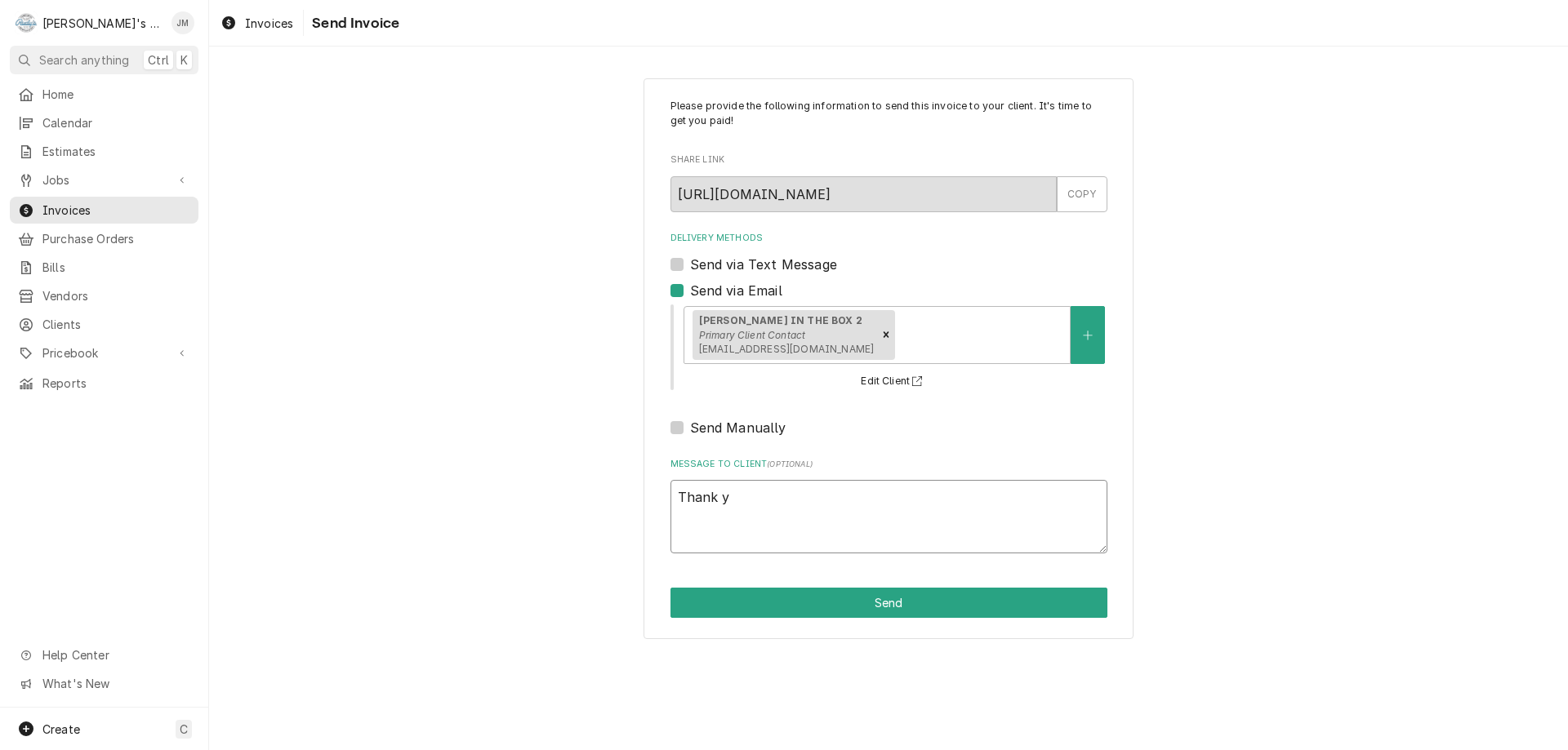
type textarea "x"
type textarea "Thank yo"
type textarea "x"
type textarea "Thank you"
type textarea "x"
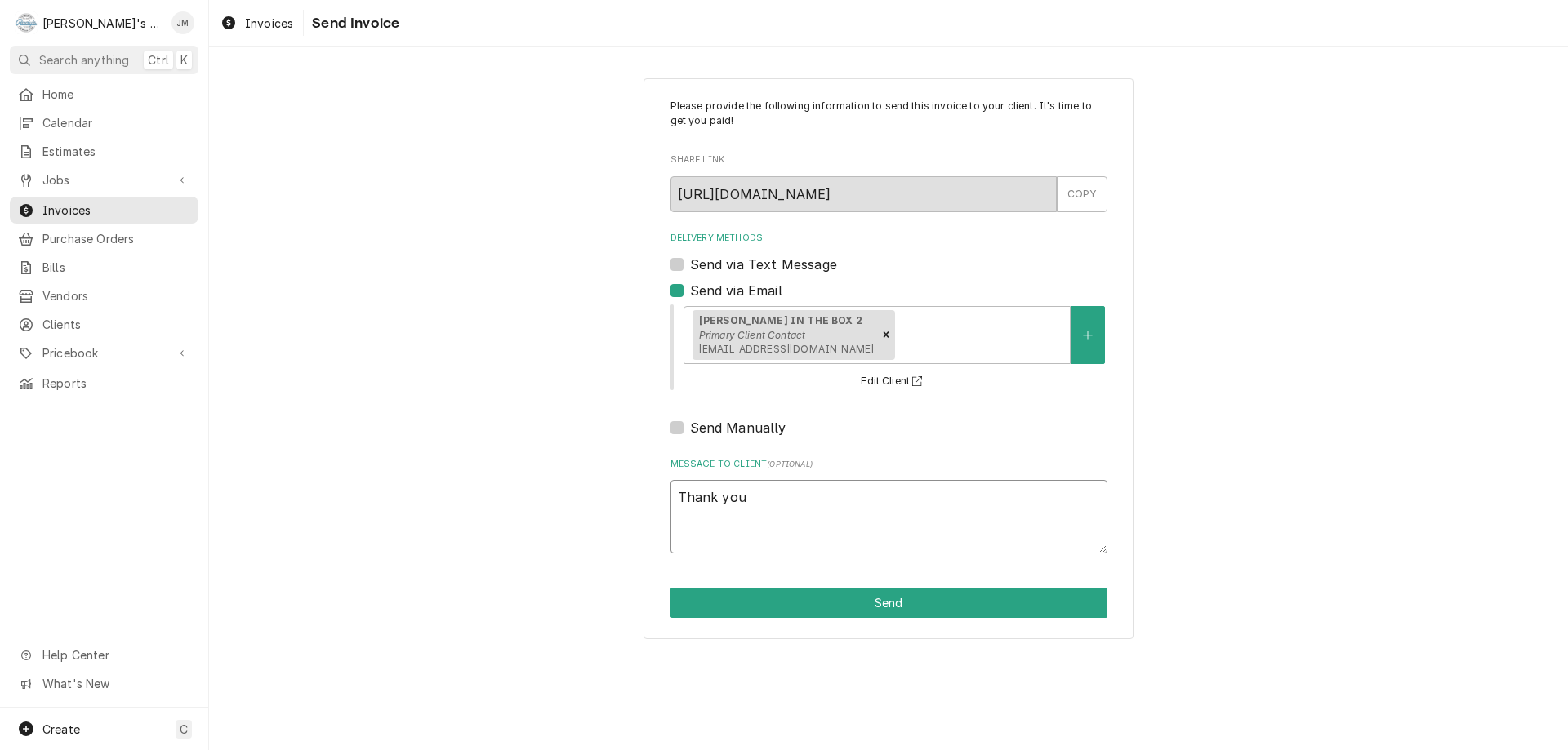
type textarea "Thank you"
type textarea "x"
type textarea "Thank you f"
type textarea "x"
type textarea "Thank you fo"
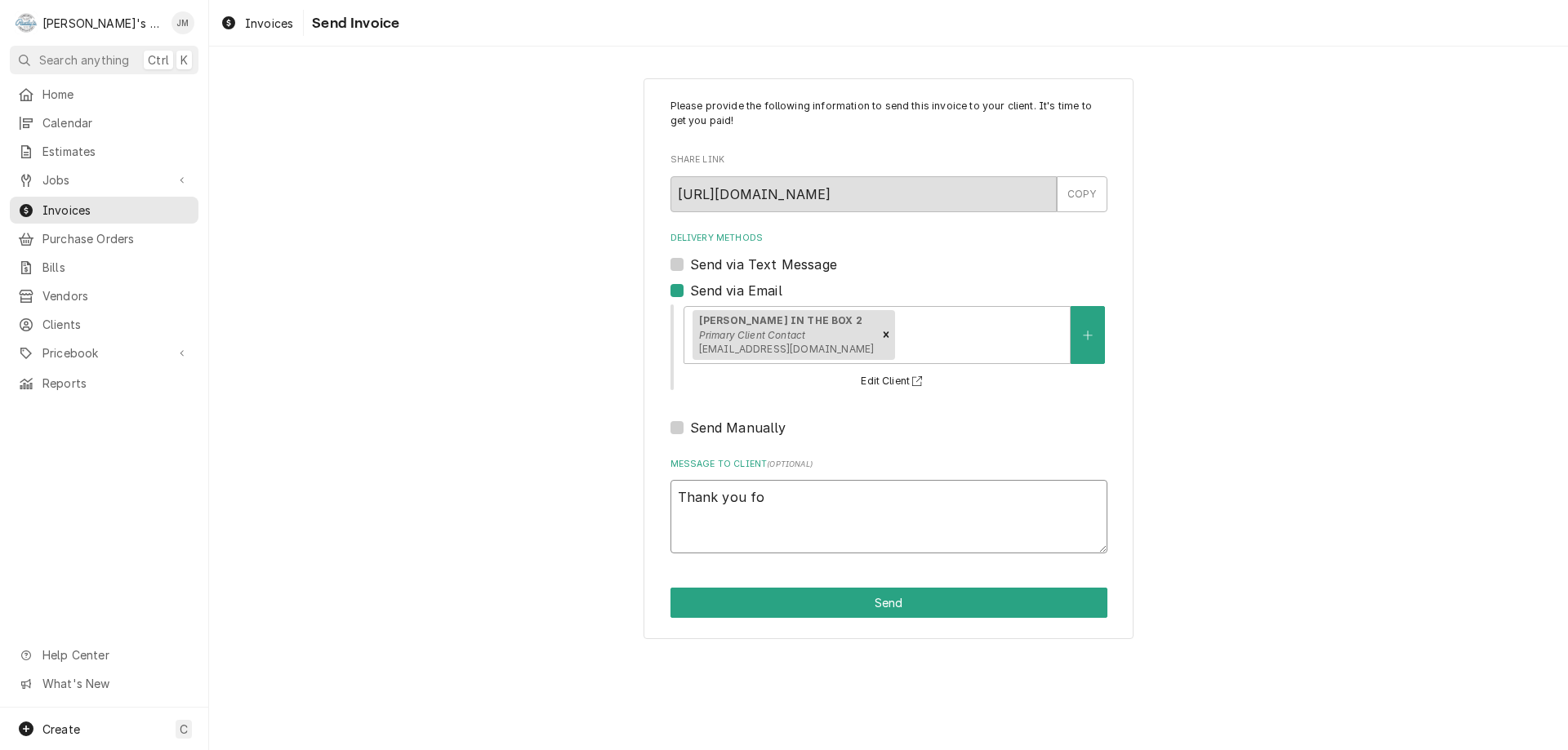
type textarea "x"
type textarea "Thank you for"
type textarea "x"
type textarea "Thank you for"
type textarea "x"
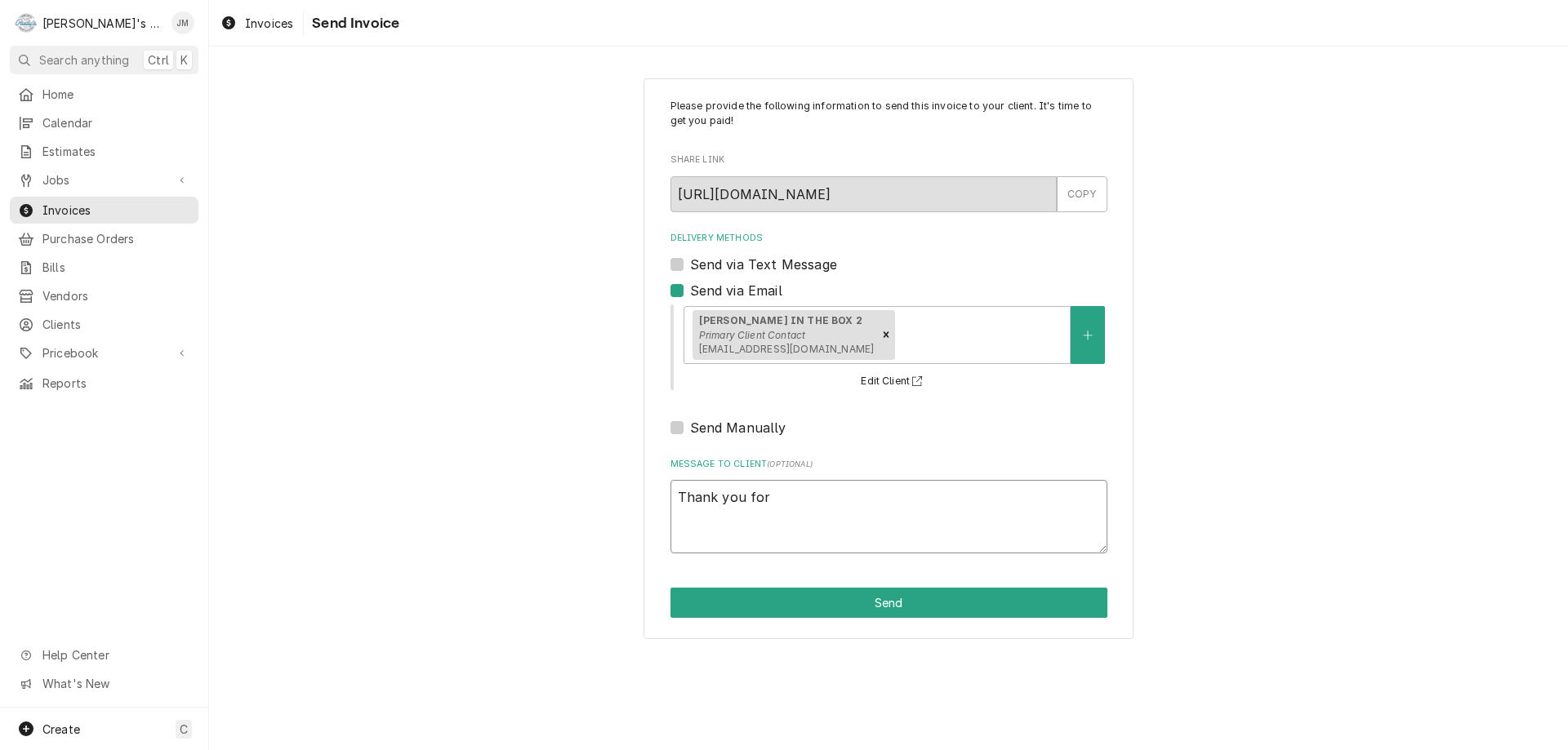
type textarea "Thank you for y"
type textarea "x"
type textarea "Thank you for yo"
type textarea "x"
type textarea "Thank you for you"
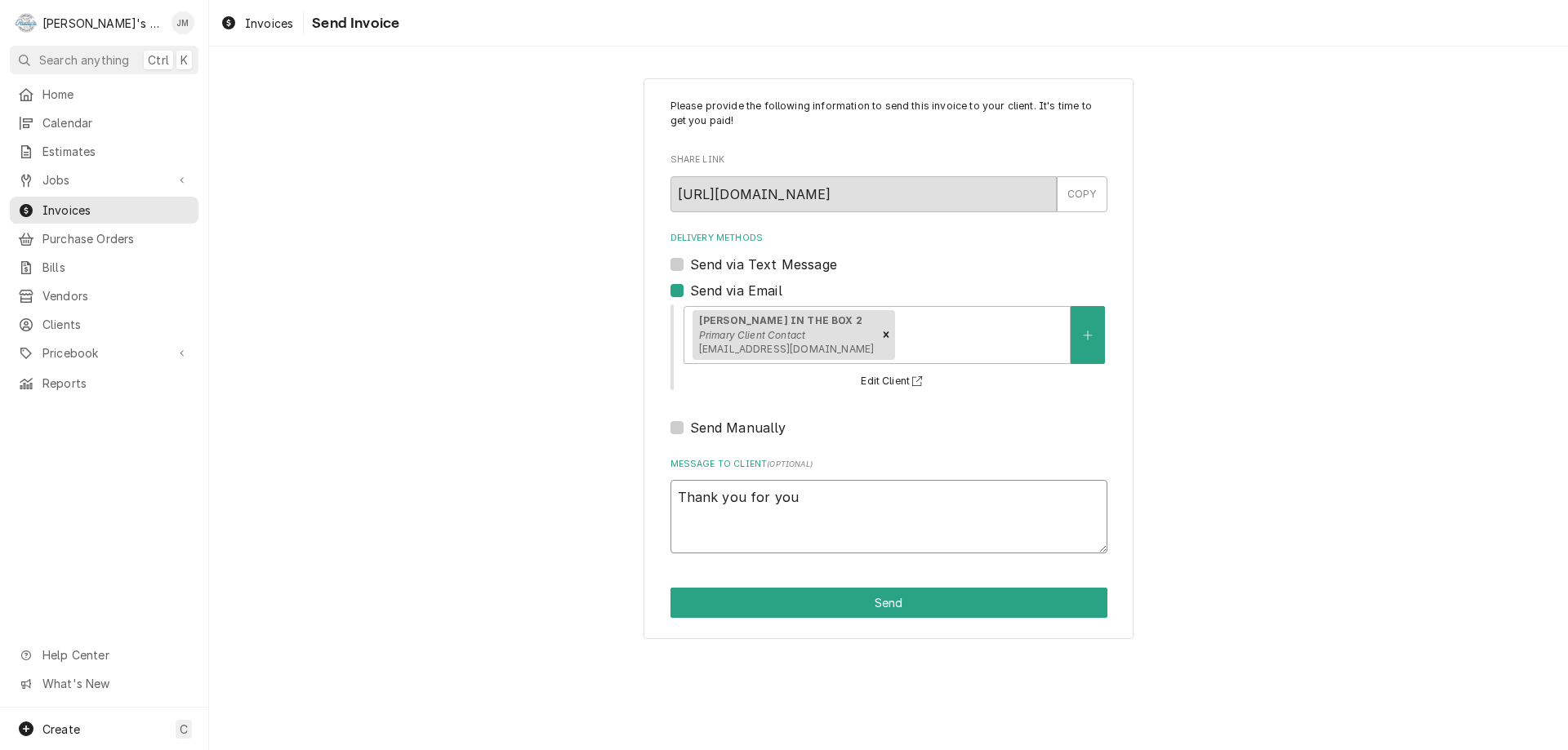
type textarea "x"
type textarea "Thank you for your"
type textarea "x"
type textarea "Thank you for your"
type textarea "x"
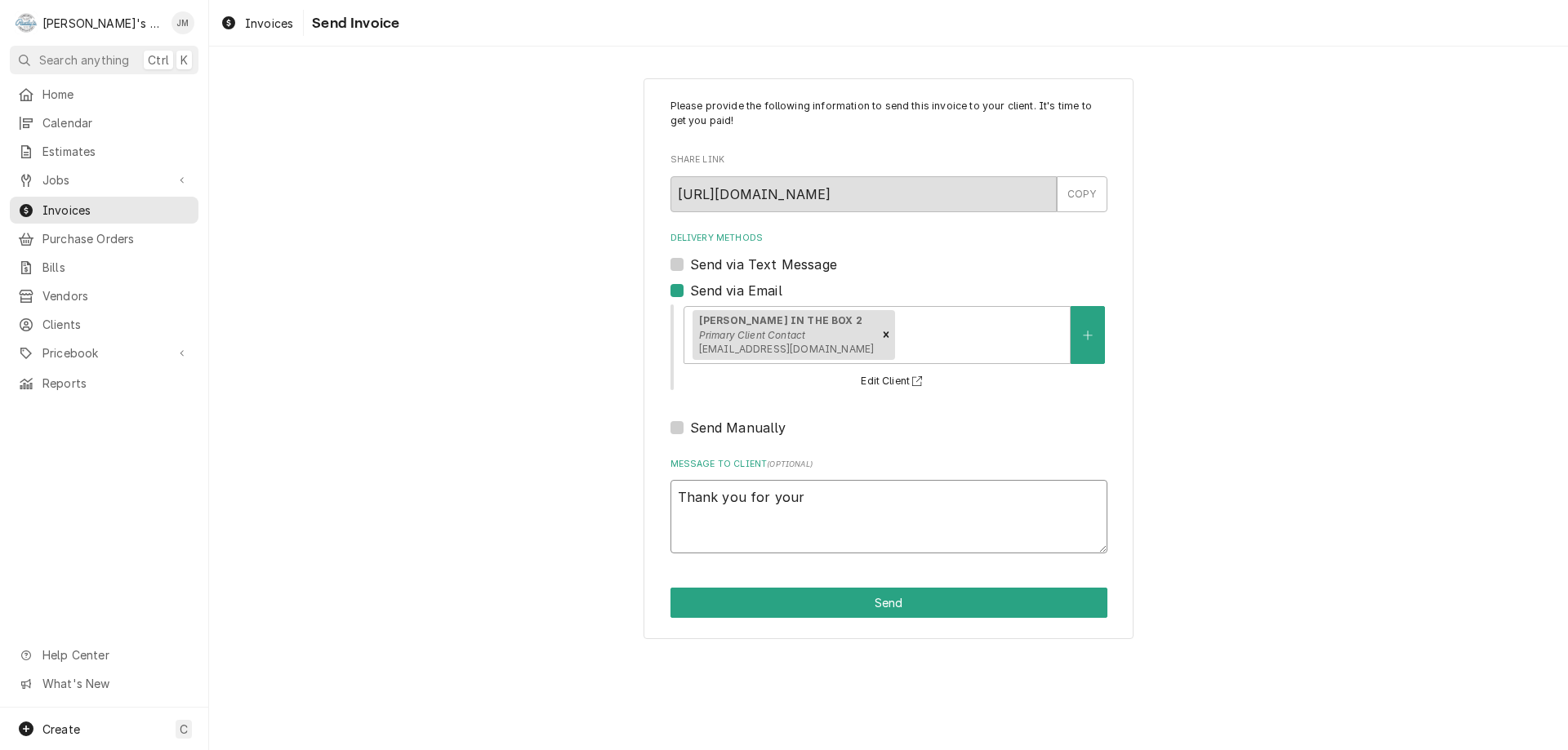
type textarea "Thank you for your b"
type textarea "x"
type textarea "Thank you for your bu"
type textarea "x"
type textarea "Thank you for your bus"
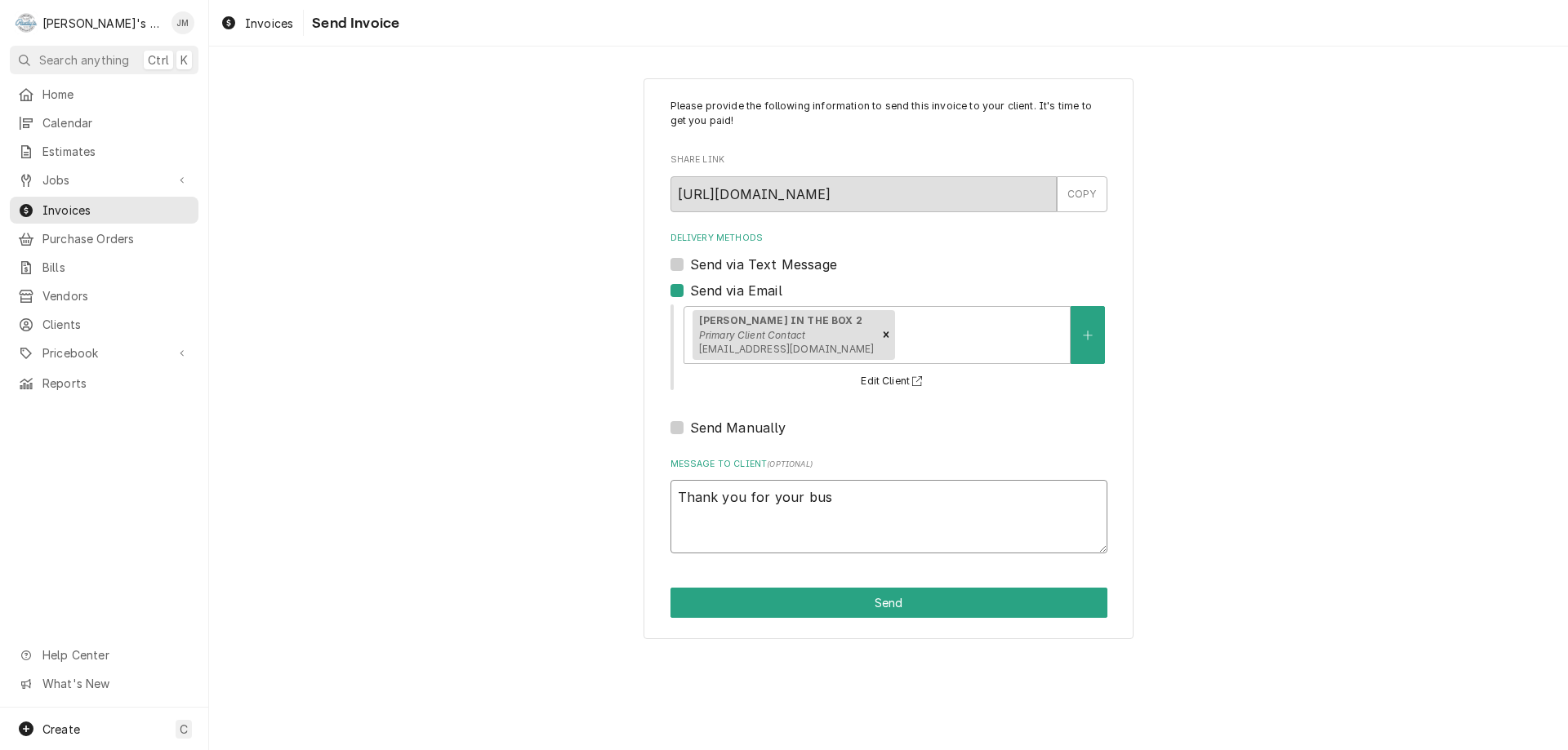
type textarea "x"
type textarea "Thank you for your busi"
type textarea "x"
type textarea "Thank you for your busin"
type textarea "x"
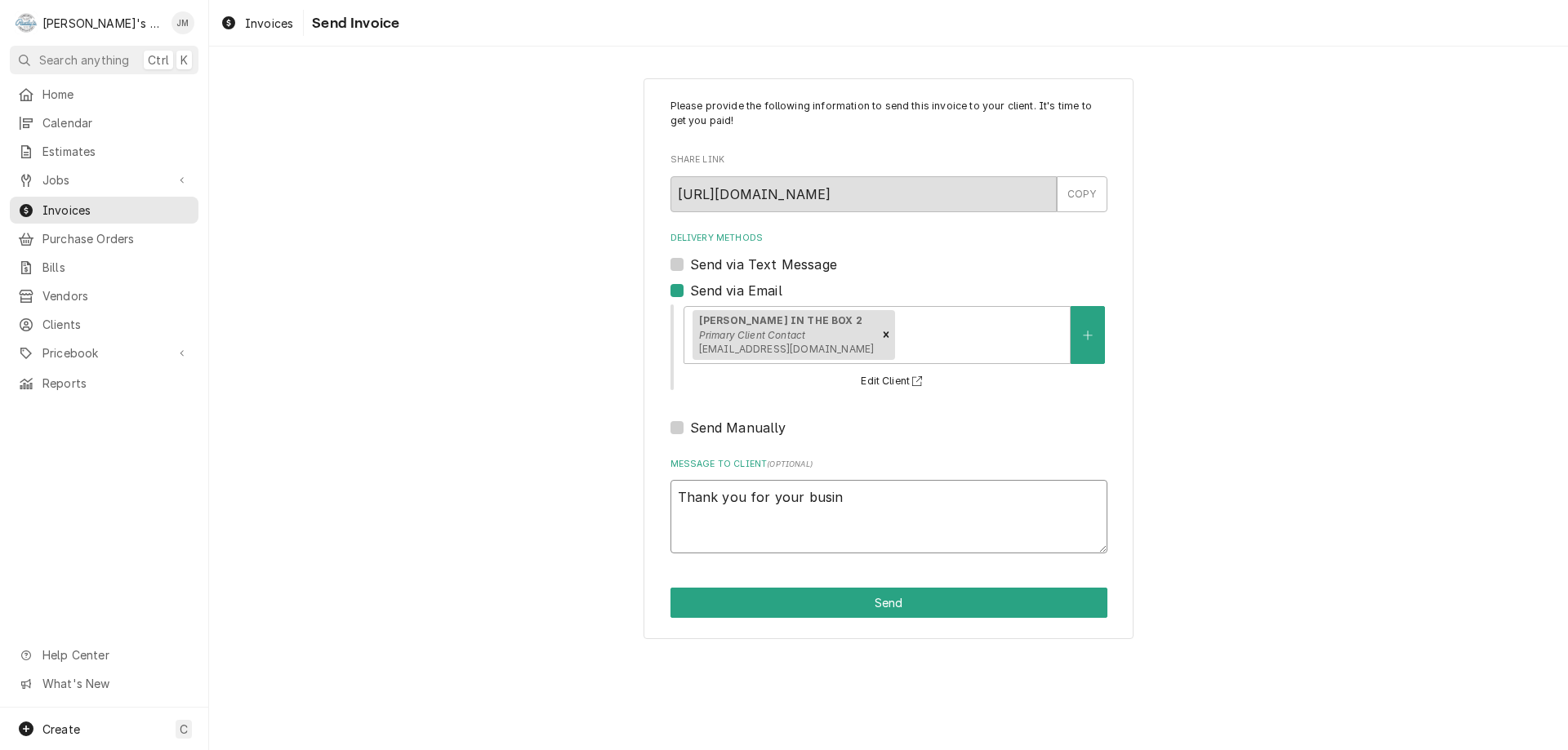
type textarea "Thank you for your busine"
type textarea "x"
type textarea "Thank you for your busines"
type textarea "x"
type textarea "Thank you for your business"
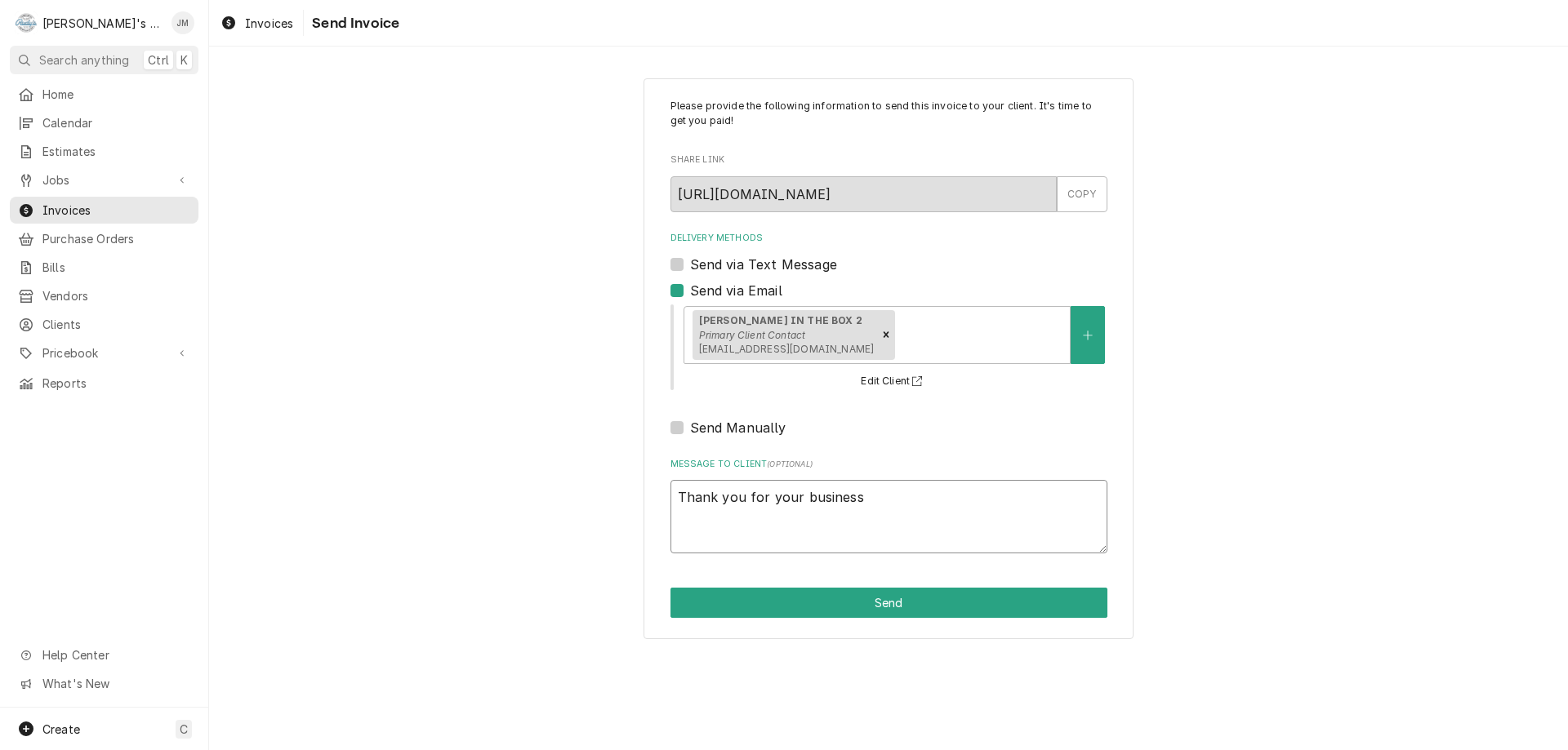
type textarea "x"
type textarea "Thank you for your business."
type textarea "x"
type textarea "Thank you for your business."
click at [894, 609] on button "Send" at bounding box center [889, 603] width 437 height 30
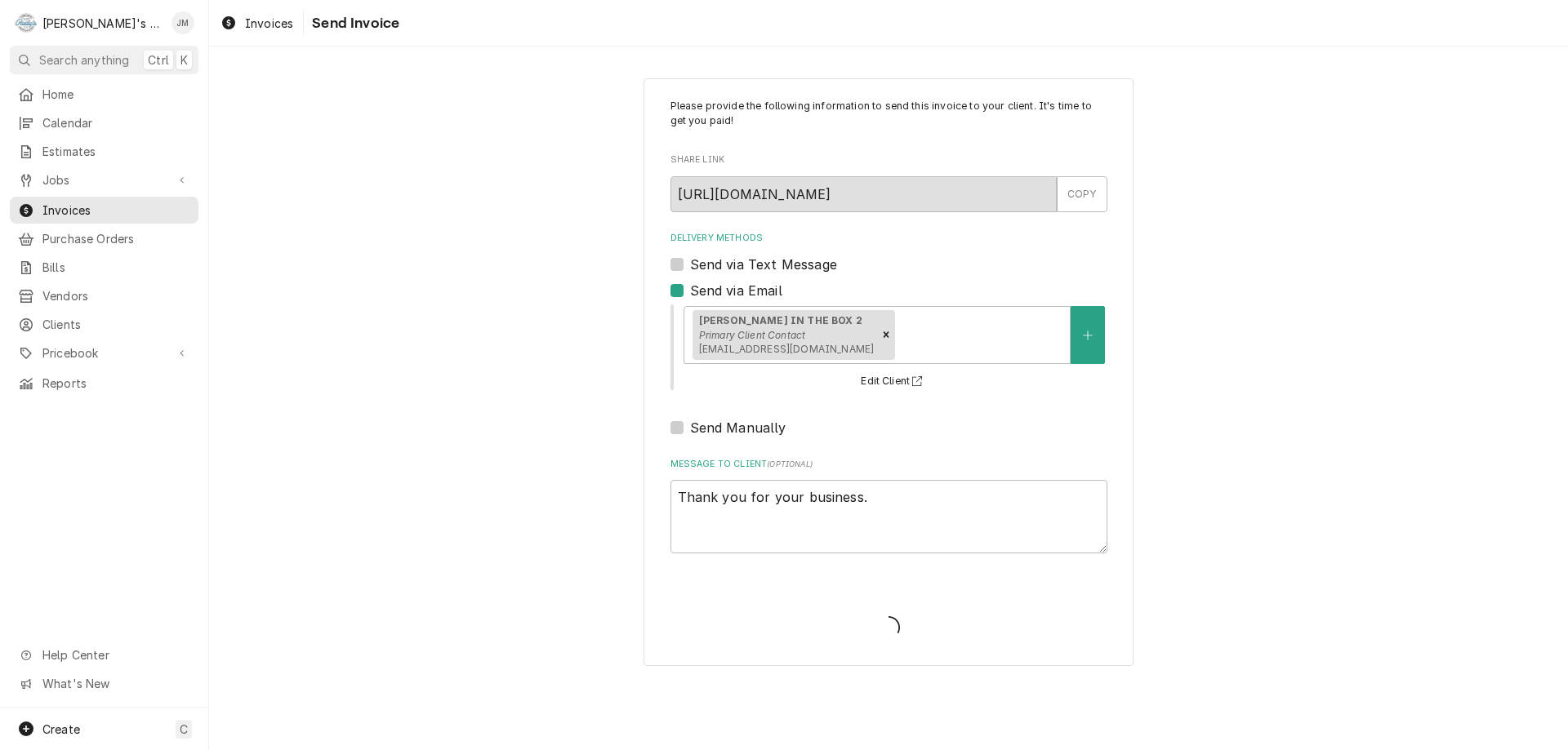
type textarea "x"
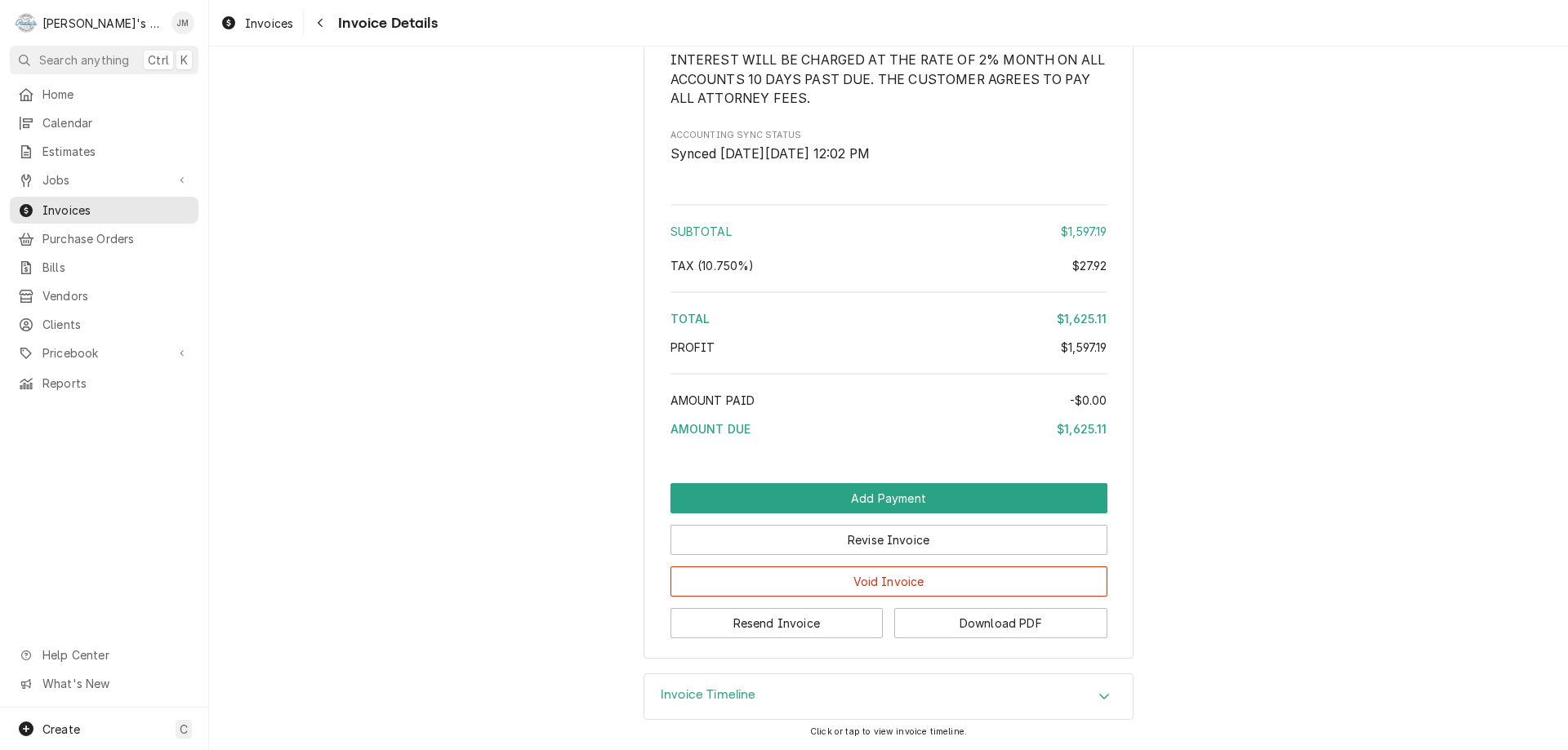
scroll to position [2263, 0]
click at [707, 695] on h3 "Invoice Timeline" at bounding box center [708, 695] width 95 height 15
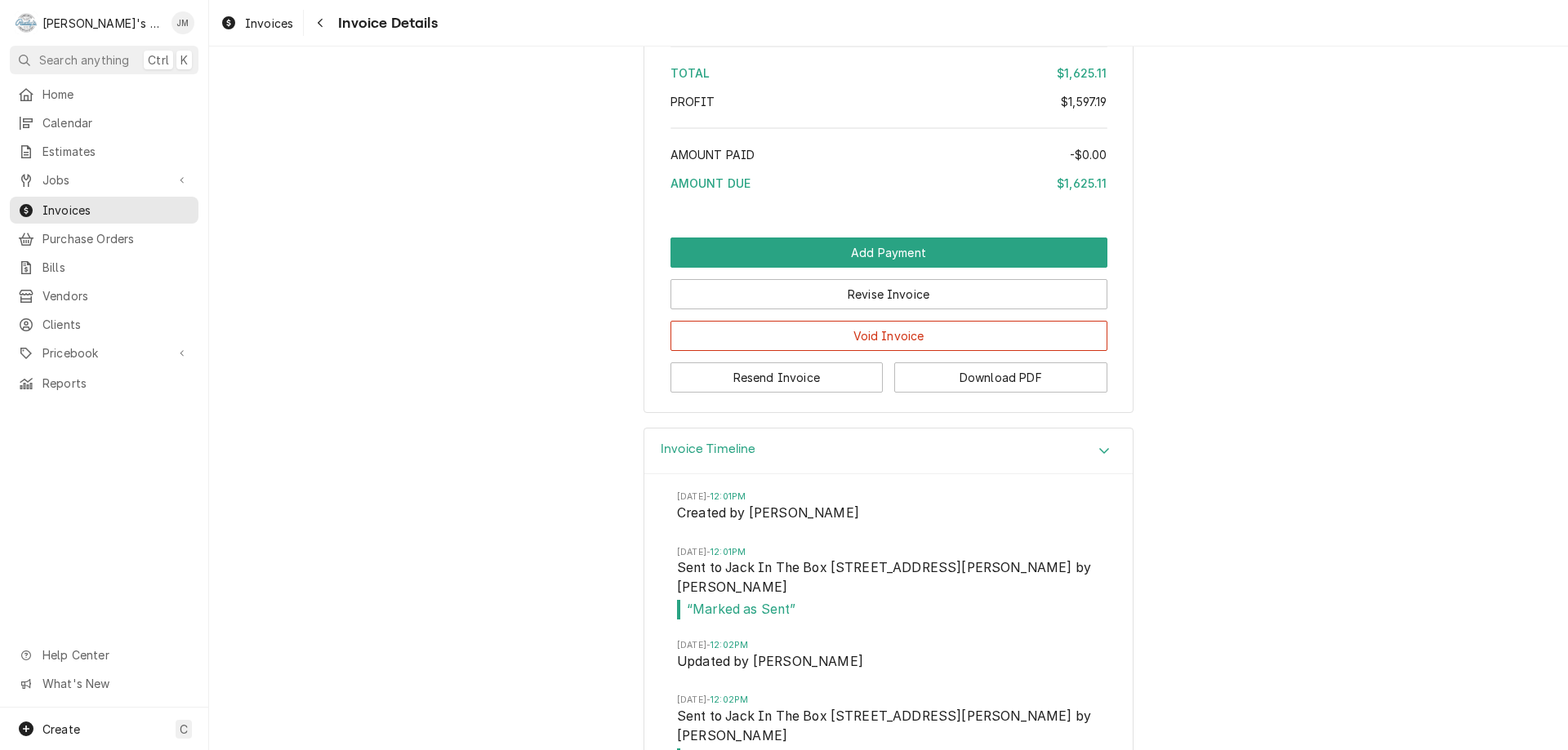
scroll to position [2525, 0]
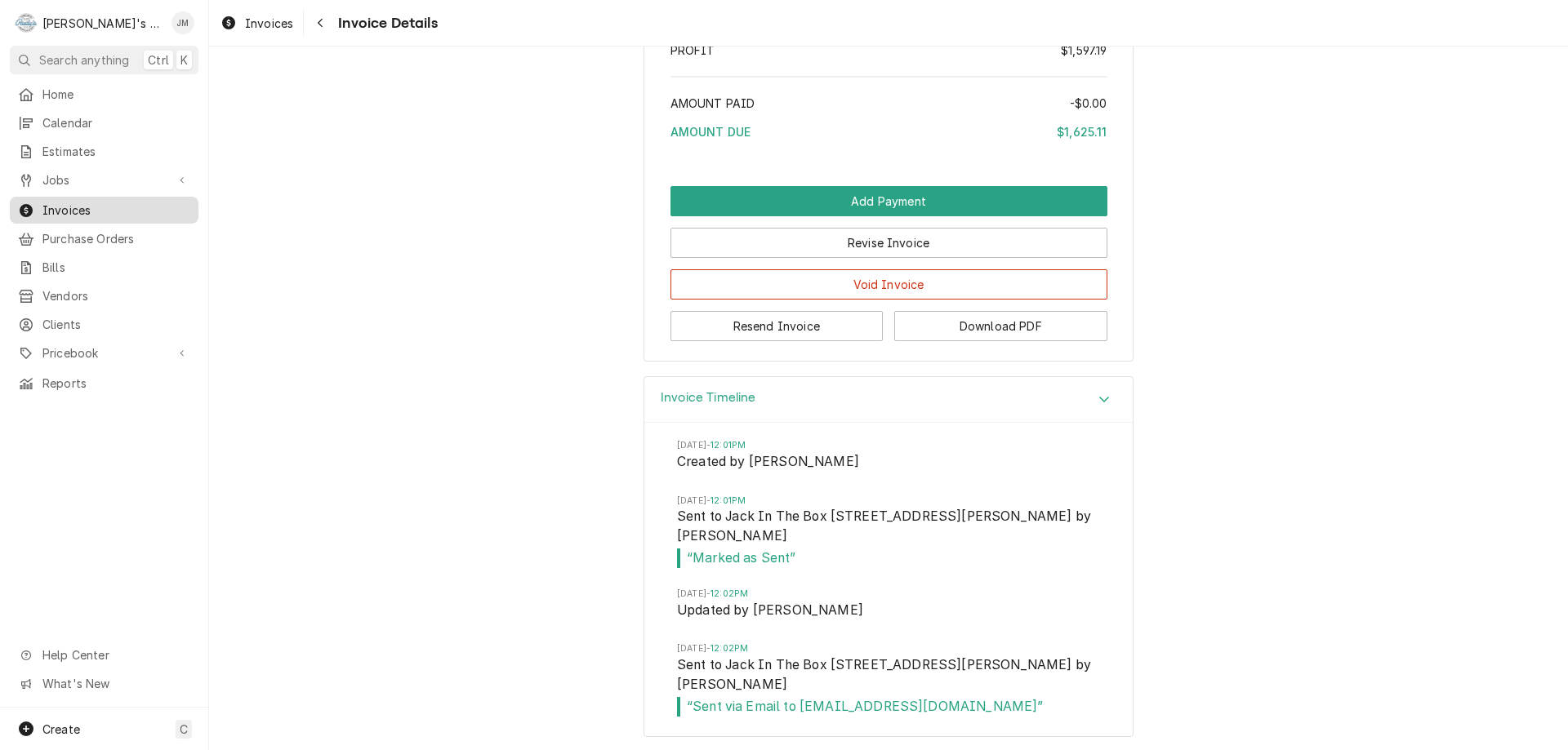
click at [63, 204] on span "Invoices" at bounding box center [116, 210] width 147 height 17
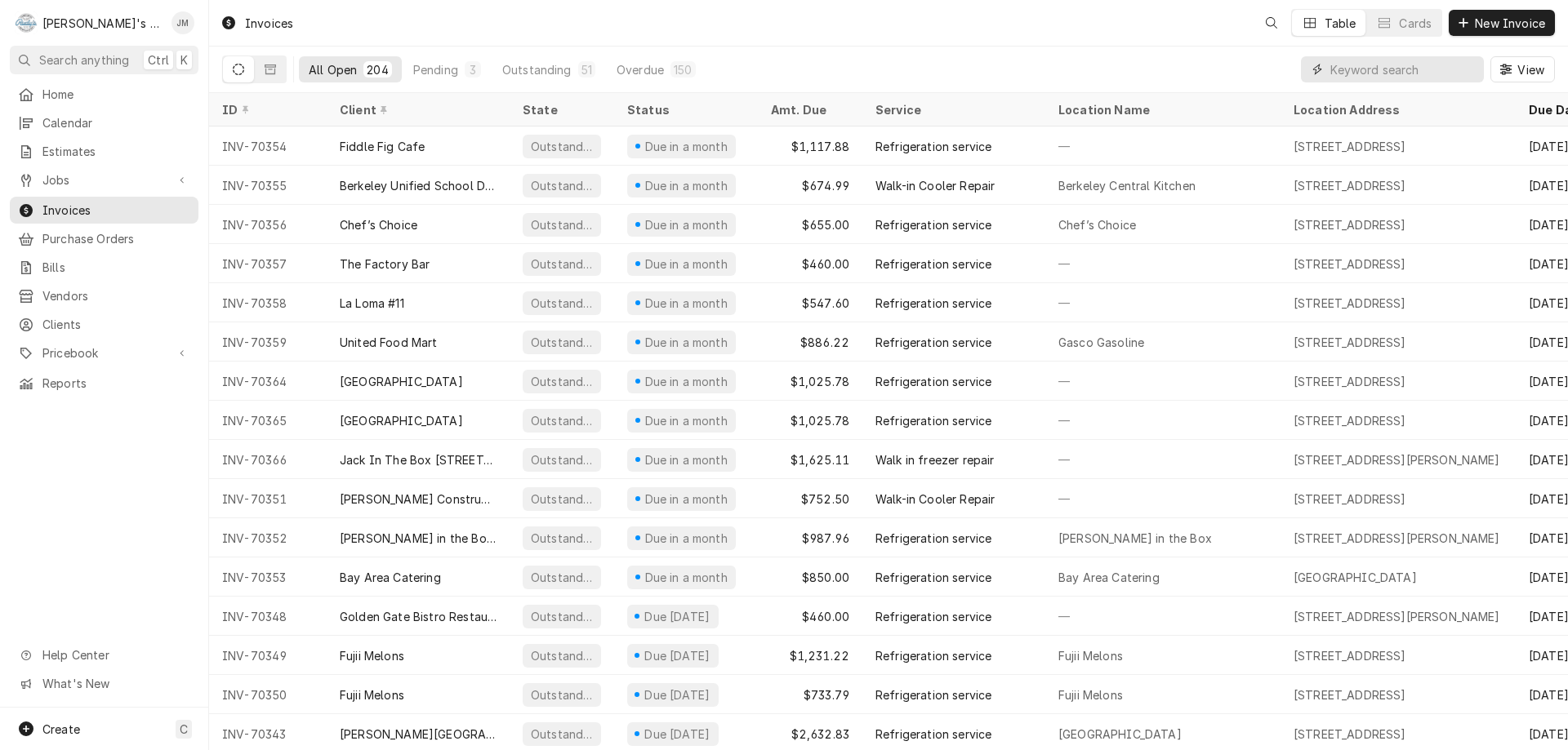
click at [1421, 66] on input "Dynamic Content Wrapper" at bounding box center [1402, 69] width 145 height 26
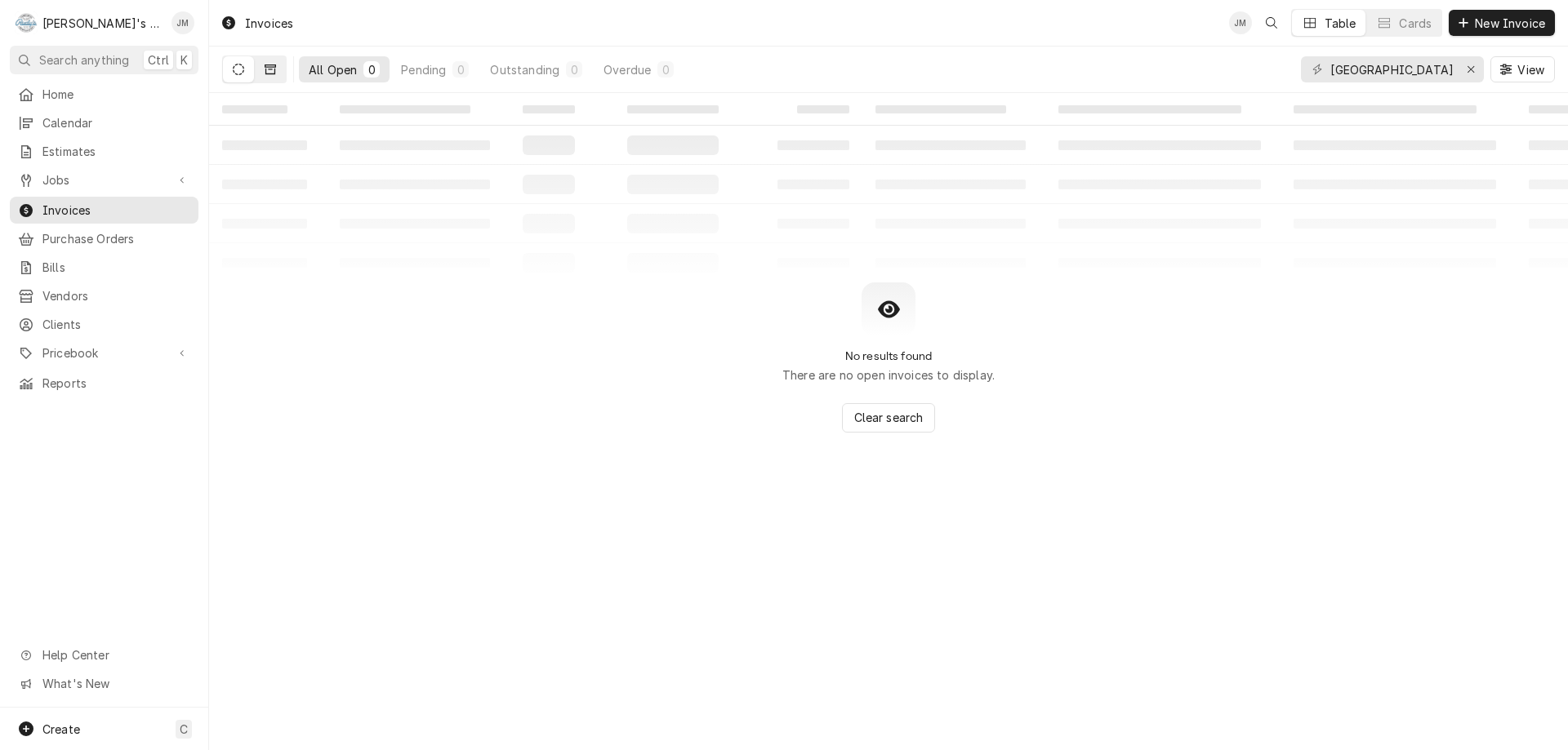
click at [266, 66] on icon "Dynamic Content Wrapper" at bounding box center [271, 69] width 12 height 12
click at [237, 67] on icon "Dynamic Content Wrapper" at bounding box center [239, 69] width 12 height 12
click at [241, 65] on icon "Dynamic Content Wrapper" at bounding box center [239, 69] width 12 height 12
drag, startPoint x: 1397, startPoint y: 73, endPoint x: 1308, endPoint y: 76, distance: 89.1
click at [1308, 76] on div "north bay" at bounding box center [1393, 69] width 183 height 26
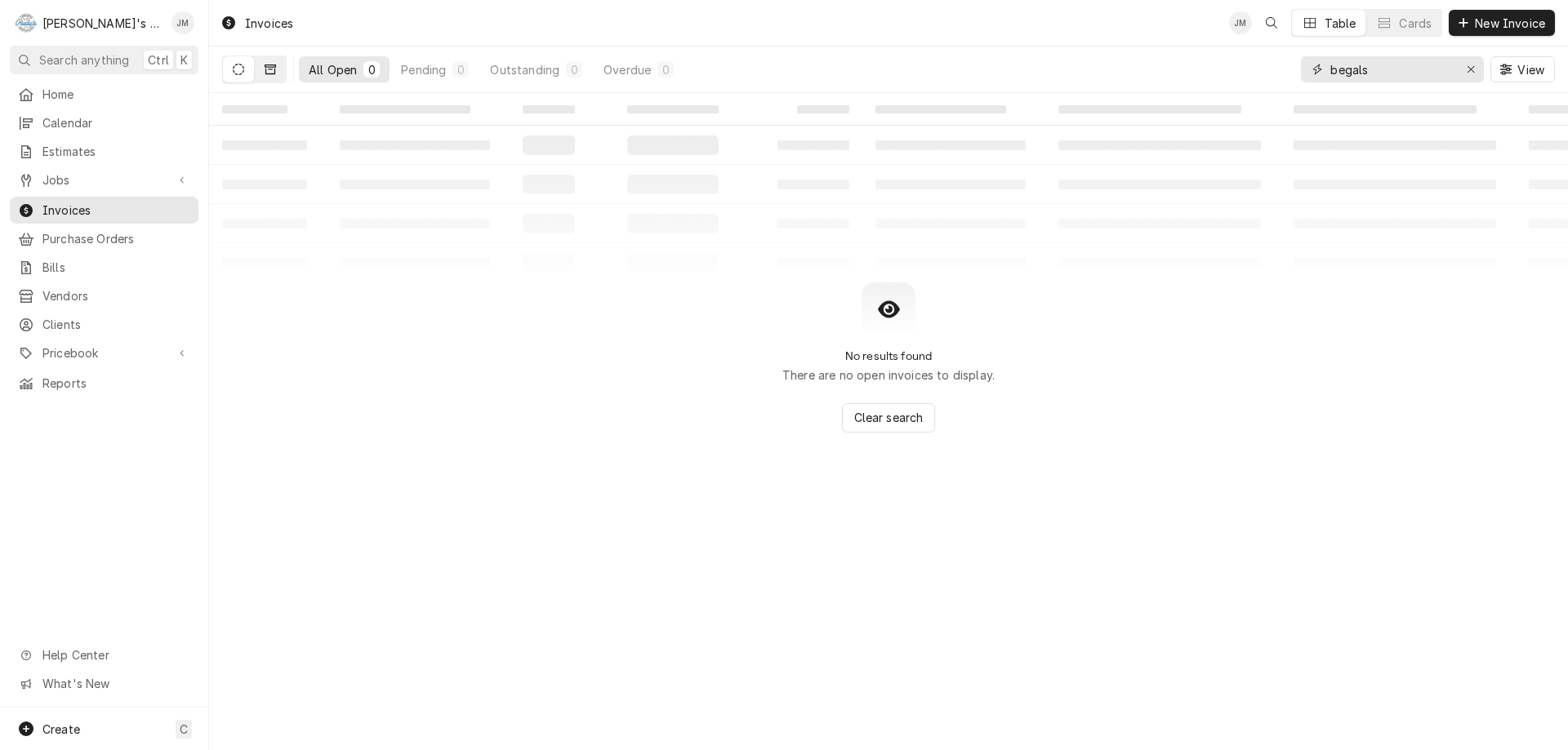
type input "begals"
click at [276, 67] on button "Dynamic Content Wrapper" at bounding box center [271, 69] width 31 height 26
click at [284, 70] on button "Dynamic Content Wrapper" at bounding box center [271, 69] width 31 height 26
click at [235, 67] on icon "Dynamic Content Wrapper" at bounding box center [239, 69] width 12 height 12
click at [1469, 69] on icon "Erase input" at bounding box center [1471, 69] width 9 height 12
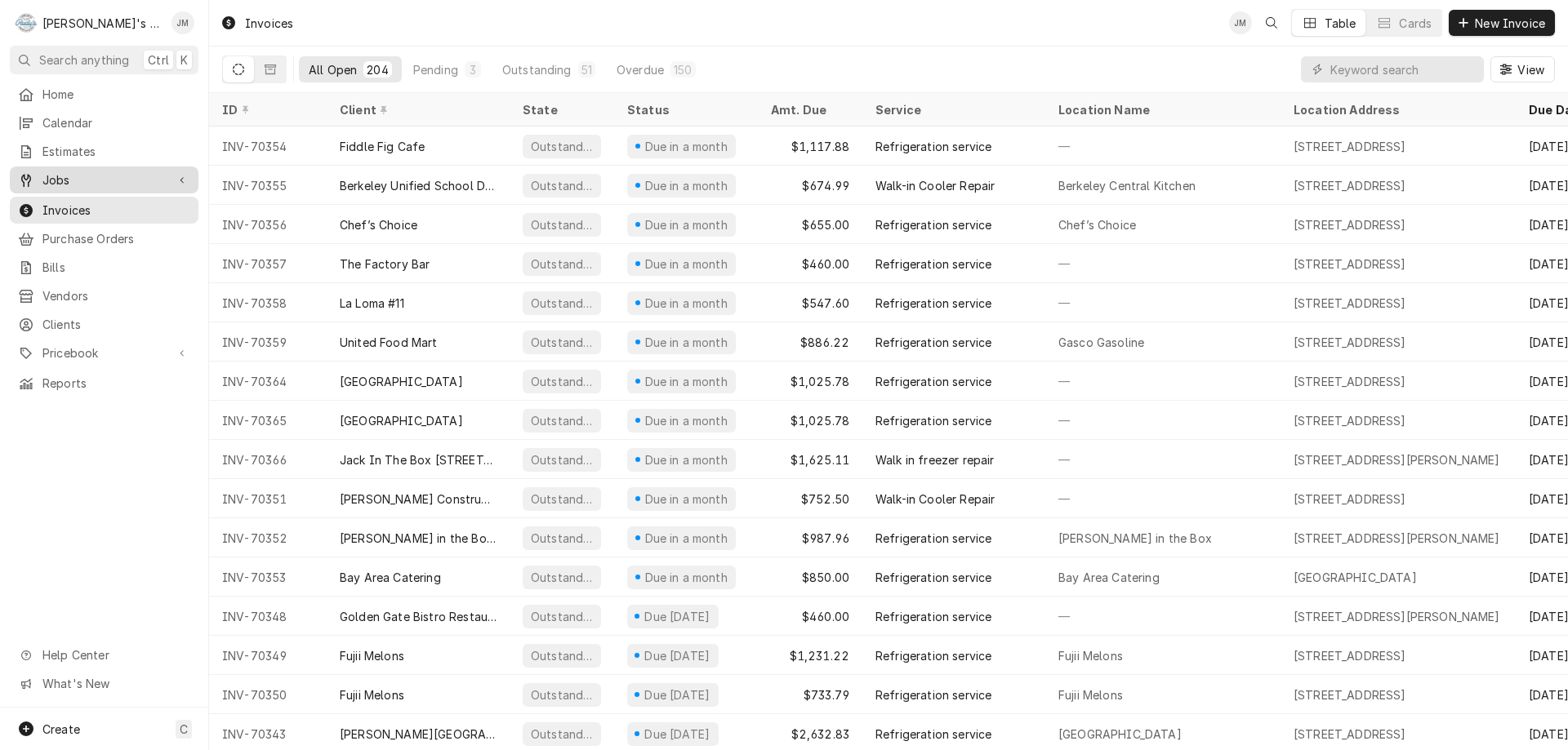
click at [65, 185] on link "Jobs" at bounding box center [104, 180] width 189 height 27
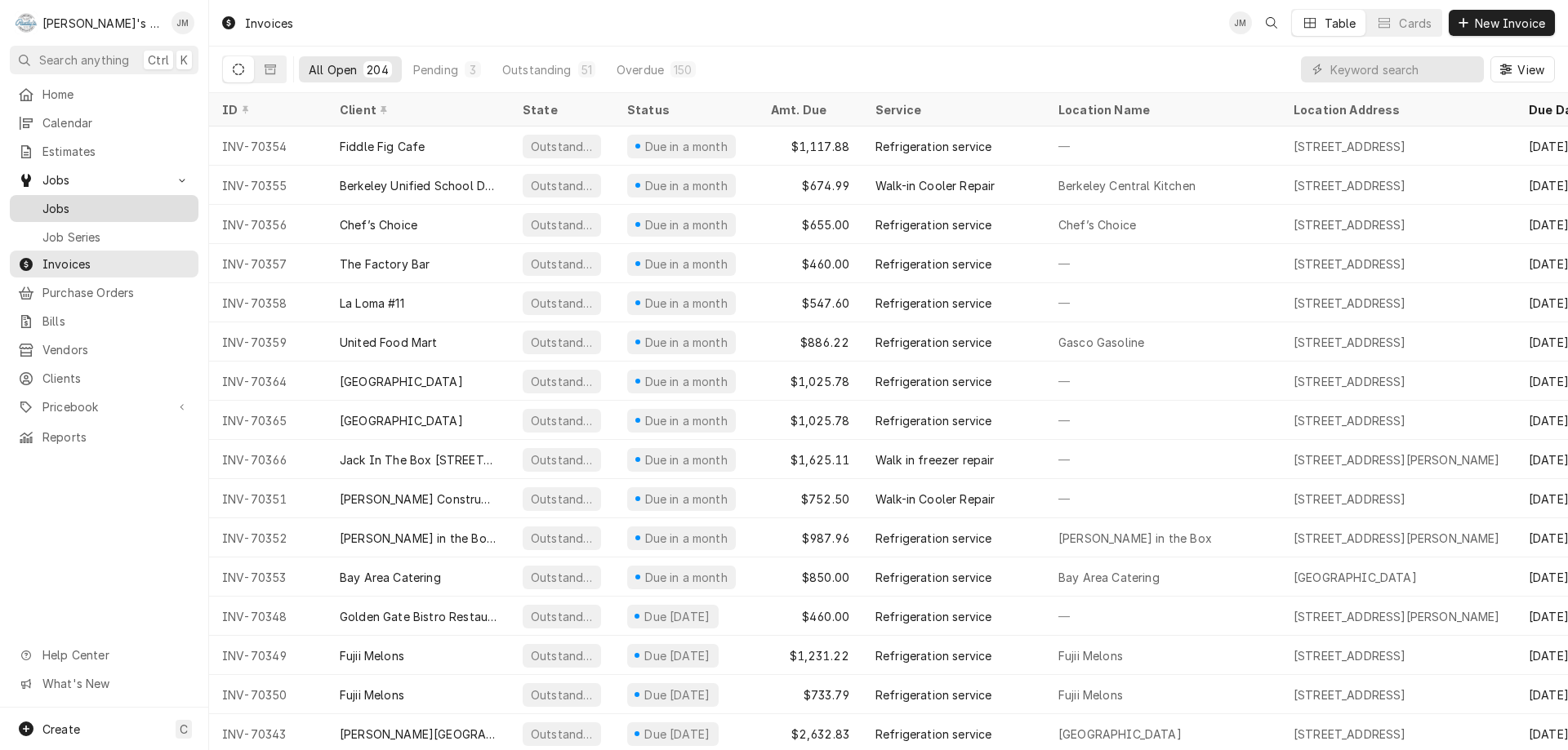
click at [55, 203] on span "Jobs" at bounding box center [116, 209] width 147 height 17
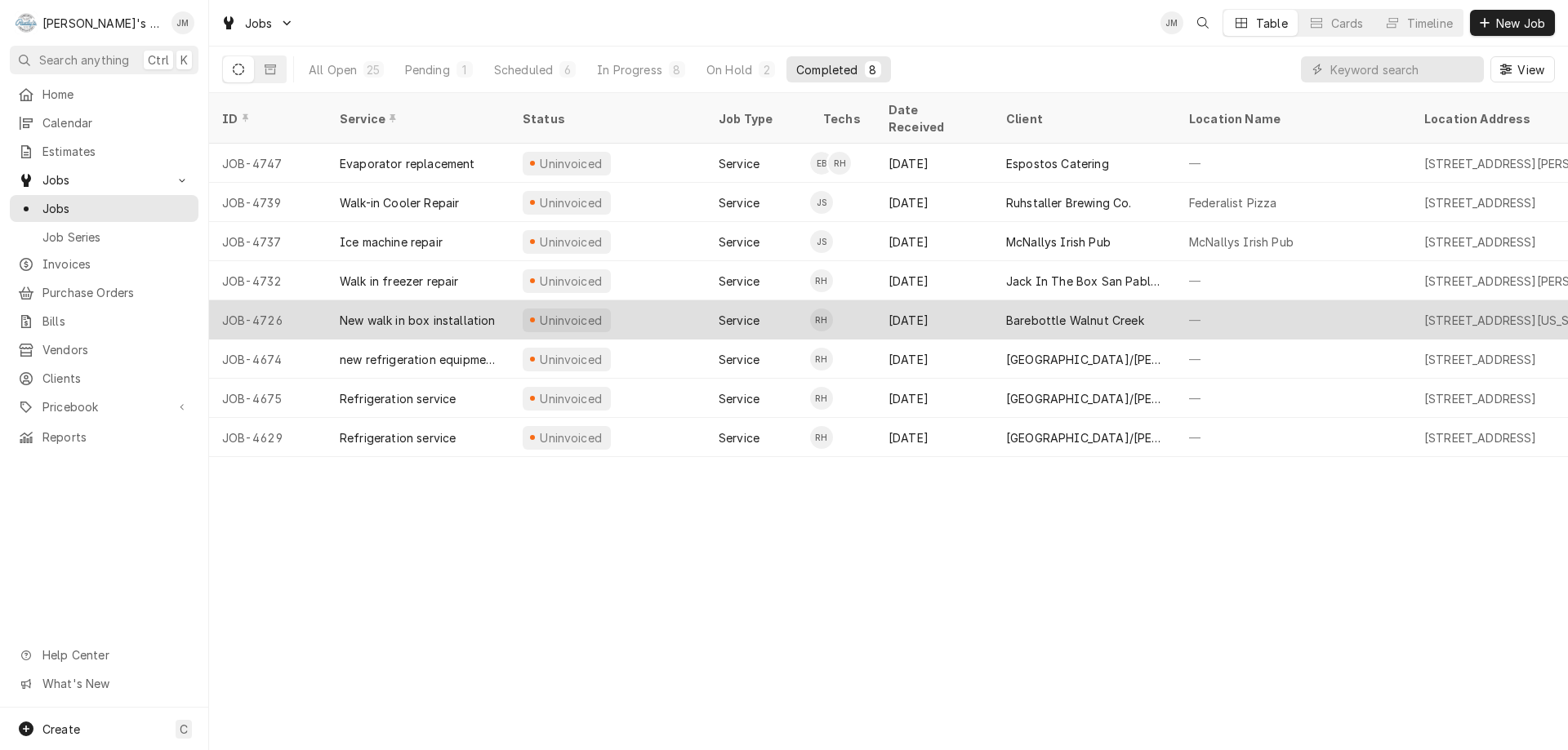
click at [1098, 312] on div "Barebottle Walnut Creek" at bounding box center [1075, 321] width 138 height 17
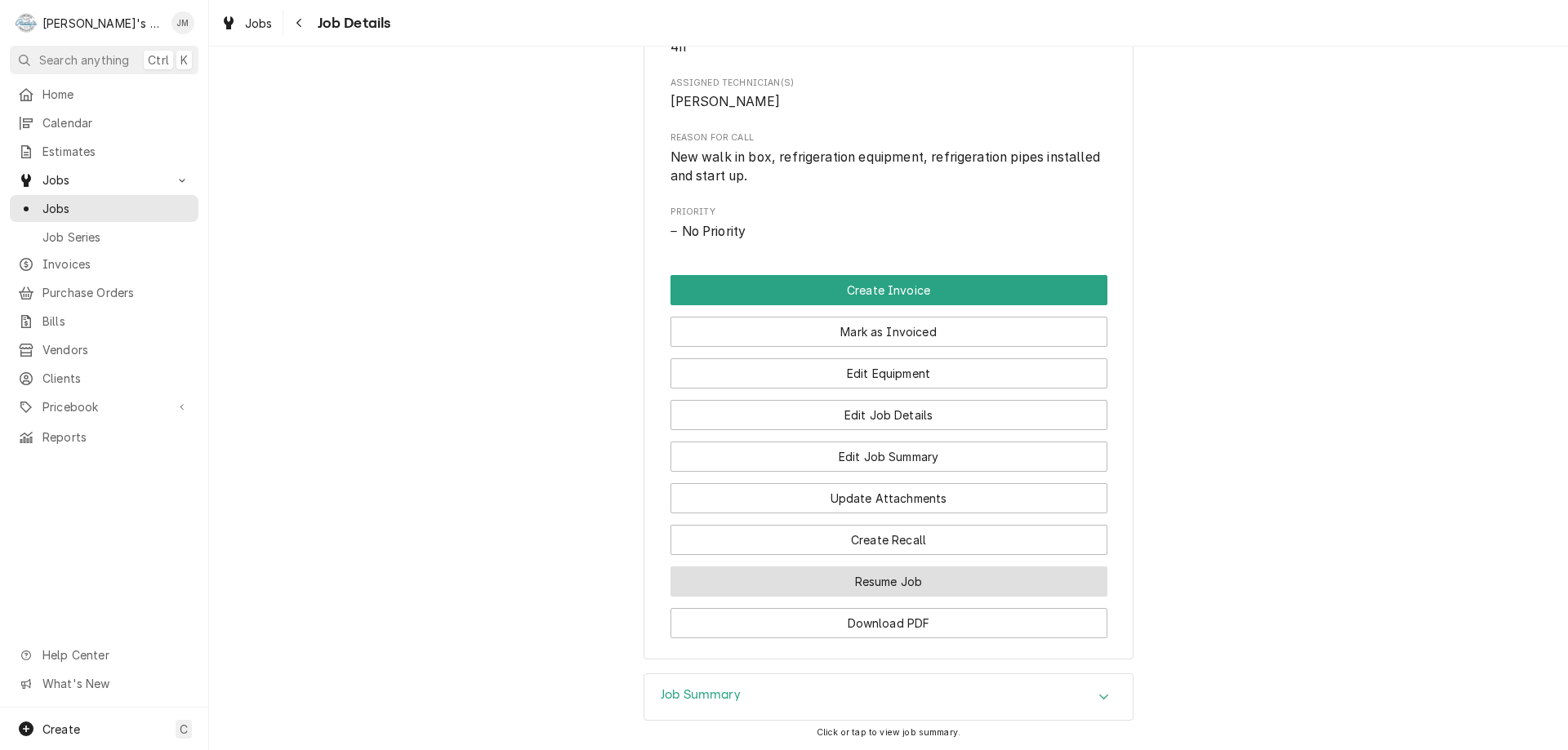
scroll to position [868, 0]
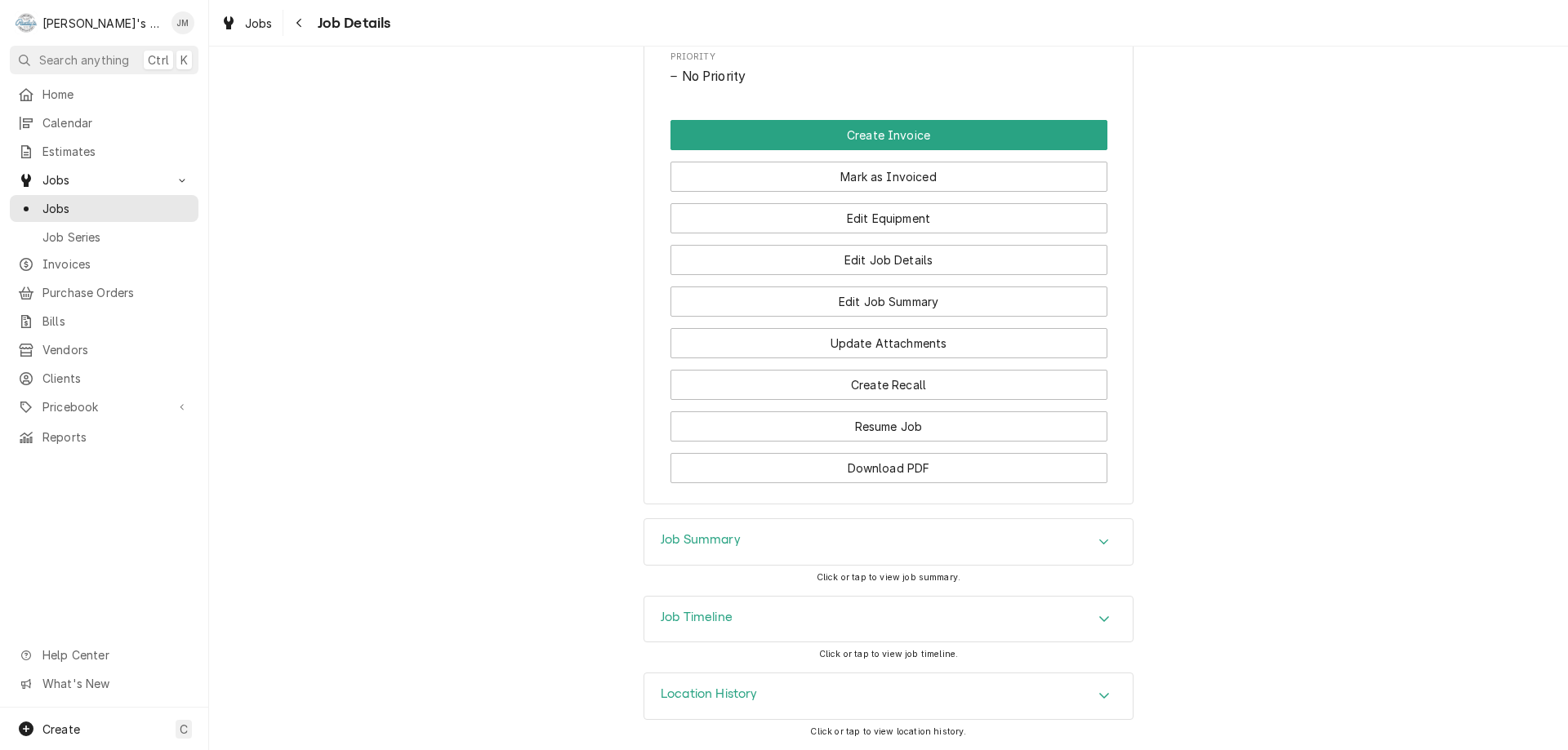
click at [703, 542] on h3 "Job Summary" at bounding box center [700, 540] width 80 height 15
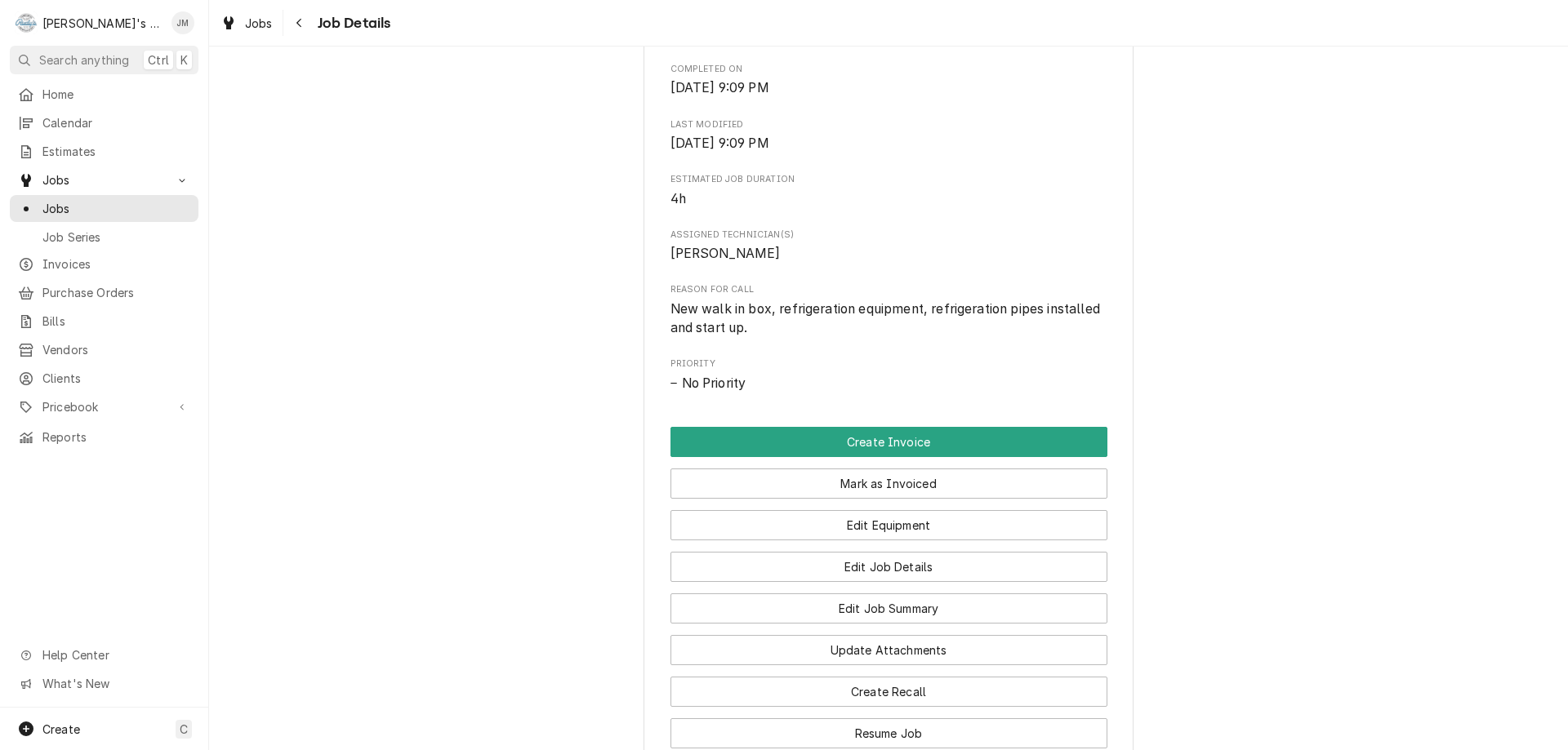
scroll to position [572, 0]
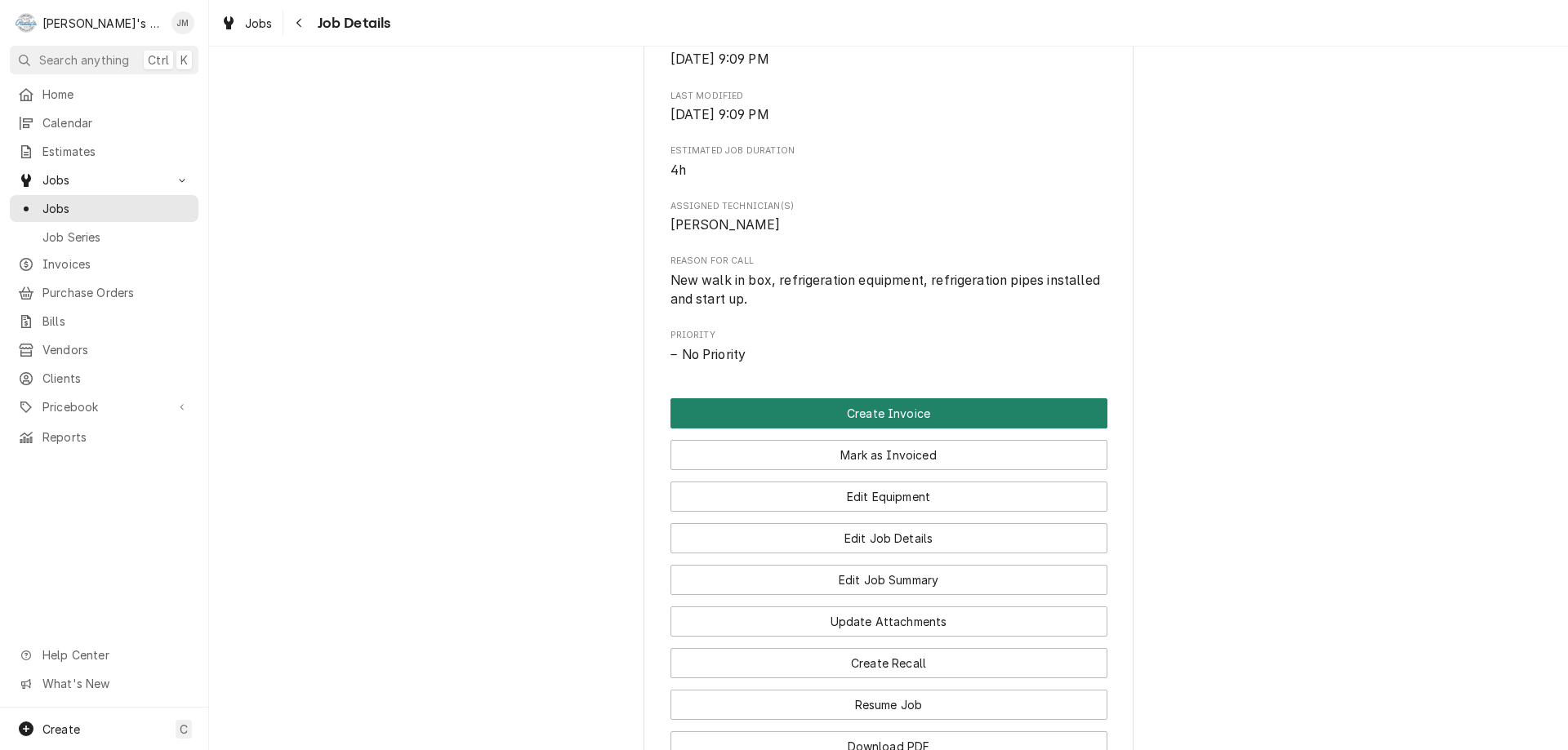
click at [870, 427] on button "Create Invoice" at bounding box center [889, 413] width 437 height 30
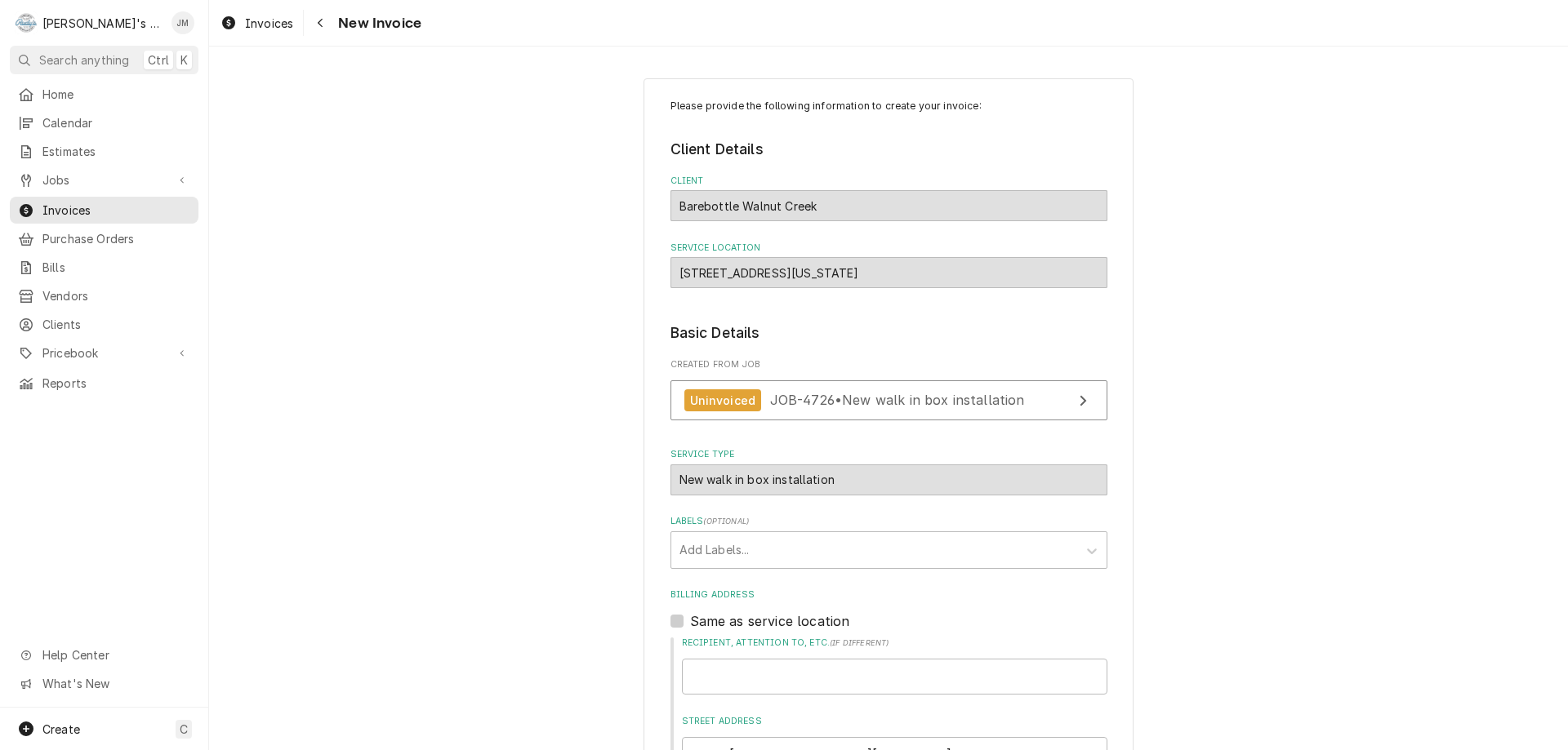
click at [1058, 474] on div "New walk in box installation Cold Equipment" at bounding box center [889, 479] width 437 height 31
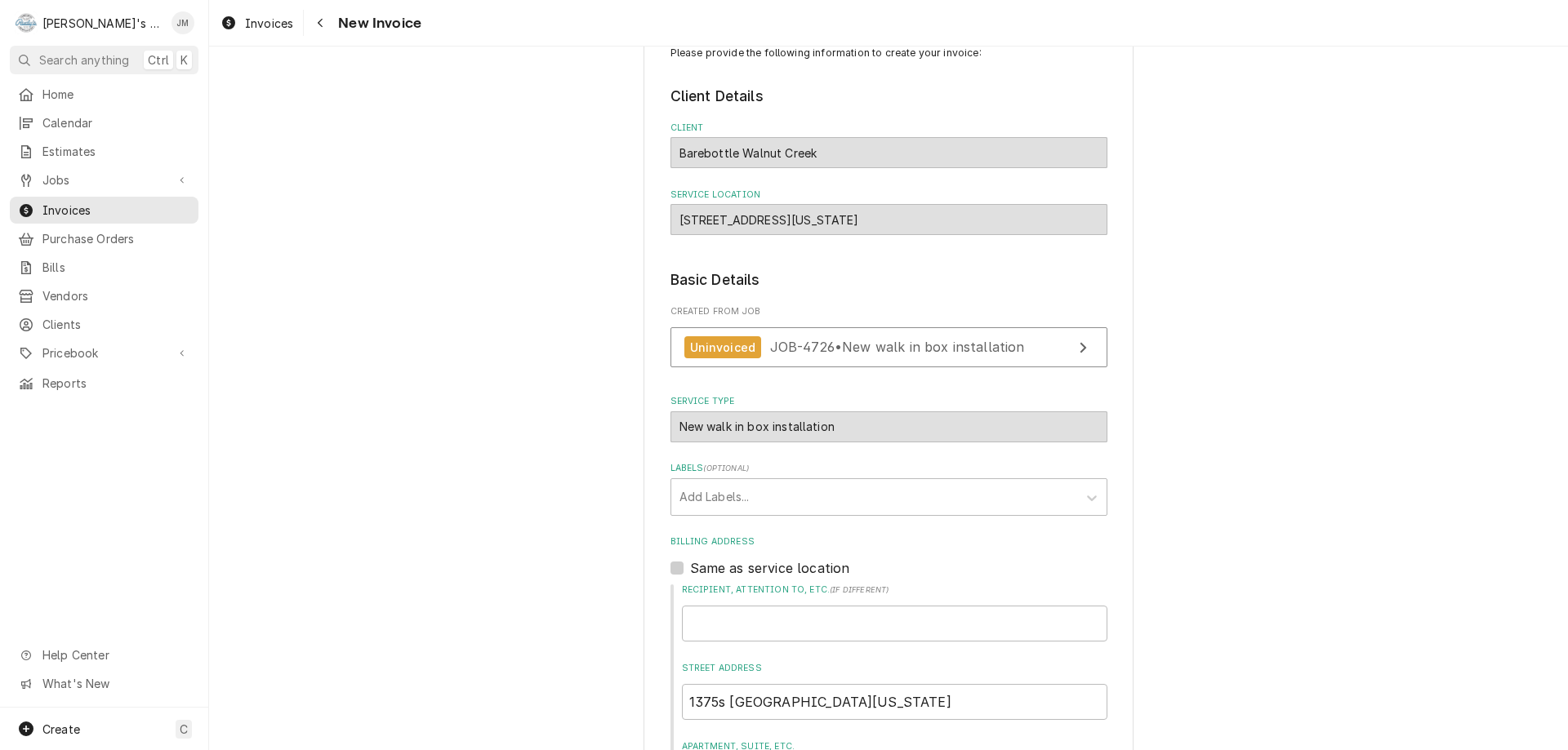
scroll to position [82, 0]
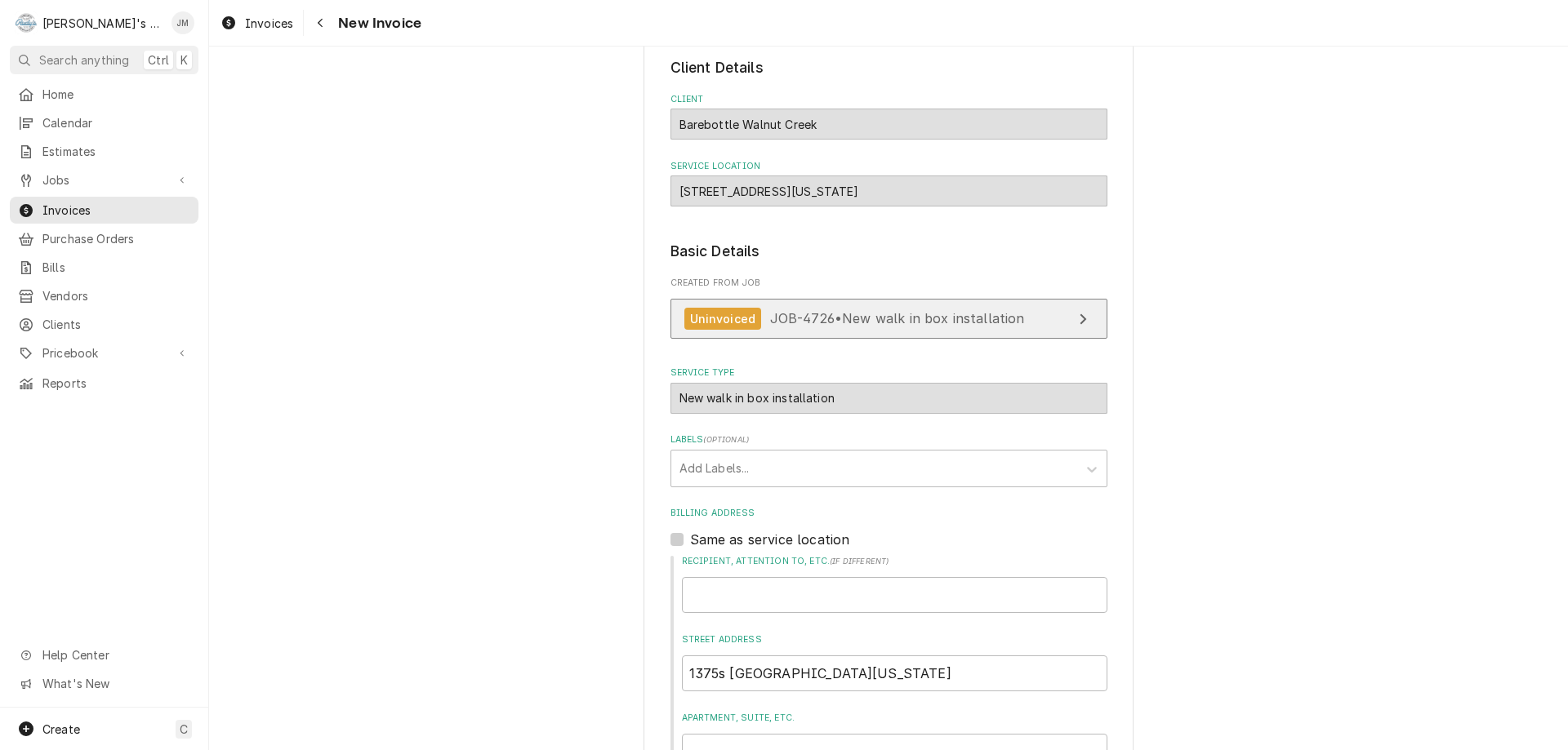
click at [1079, 320] on icon "View Job" at bounding box center [1083, 320] width 8 height 13
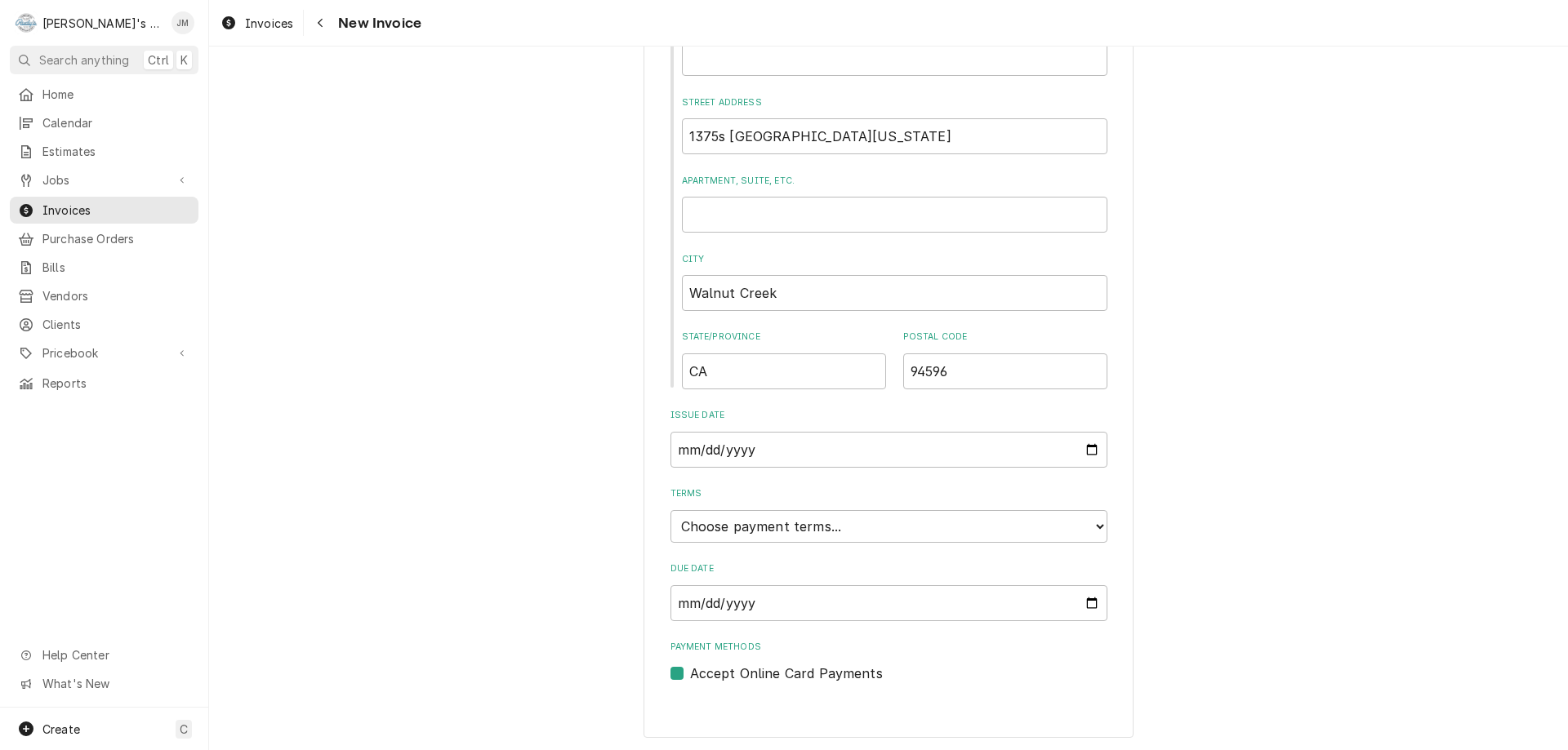
scroll to position [621, 0]
click at [927, 529] on select "Choose payment terms... Same Day Net 7 Net 14 Net 21 Net 30 Net 45 Net 60 Net 90" at bounding box center [889, 524] width 437 height 33
click at [1224, 546] on div "Please provide the following information to create your invoice: Client Details…" at bounding box center [888, 731] width 1359 height 2577
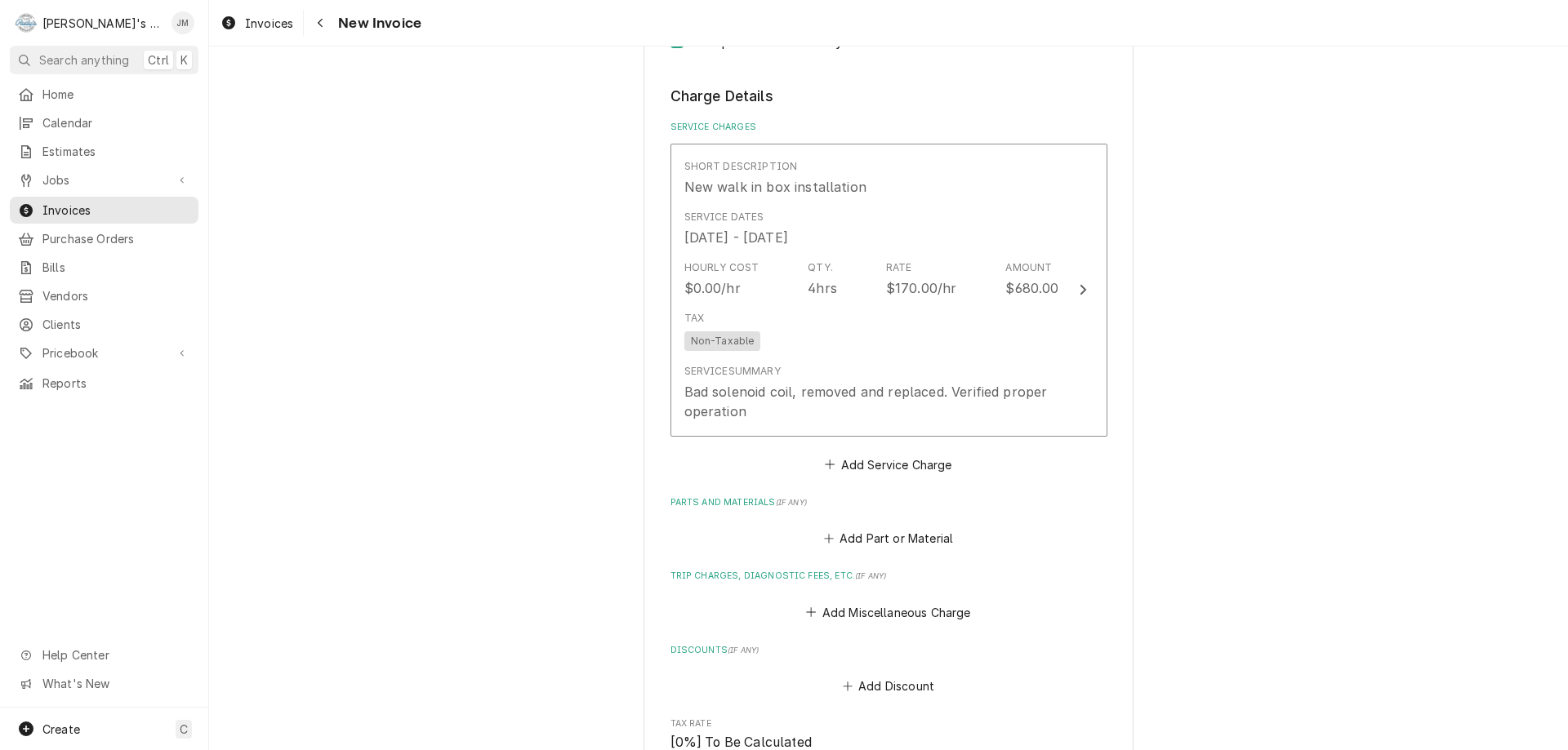
scroll to position [1275, 0]
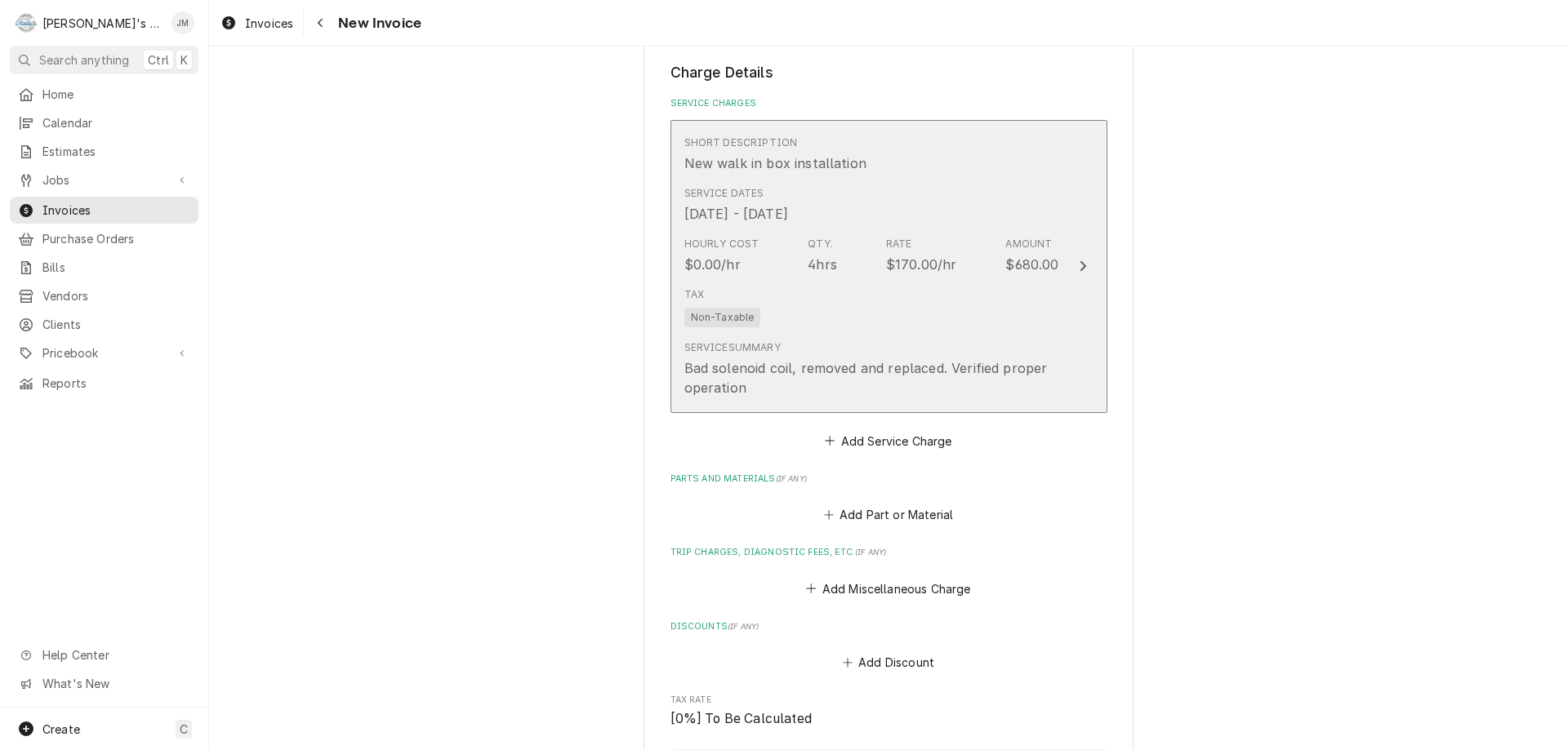
click at [1079, 261] on icon "Update Line Item" at bounding box center [1083, 267] width 8 height 13
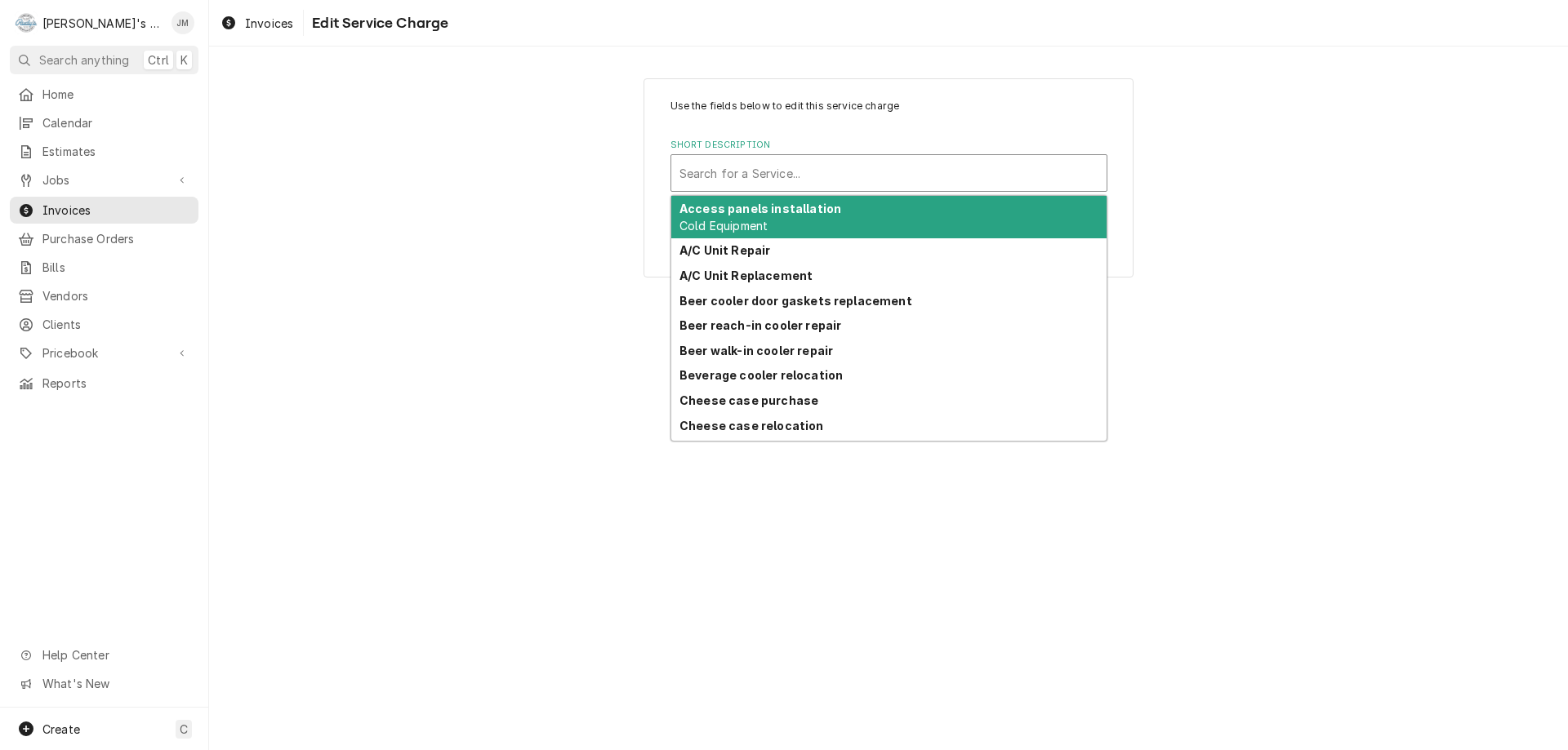
click at [989, 172] on div "Short Description" at bounding box center [888, 172] width 419 height 30
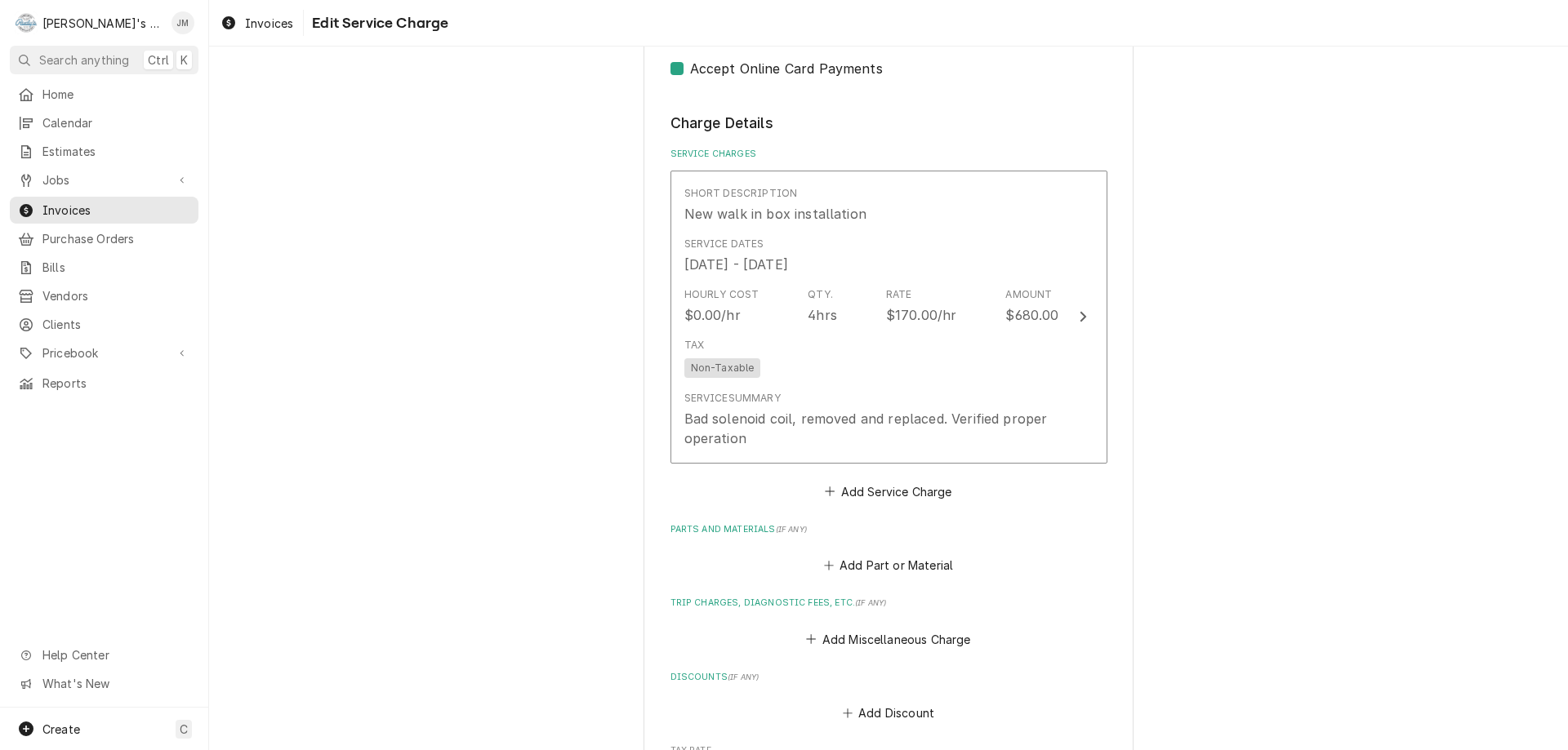
scroll to position [1225, 0]
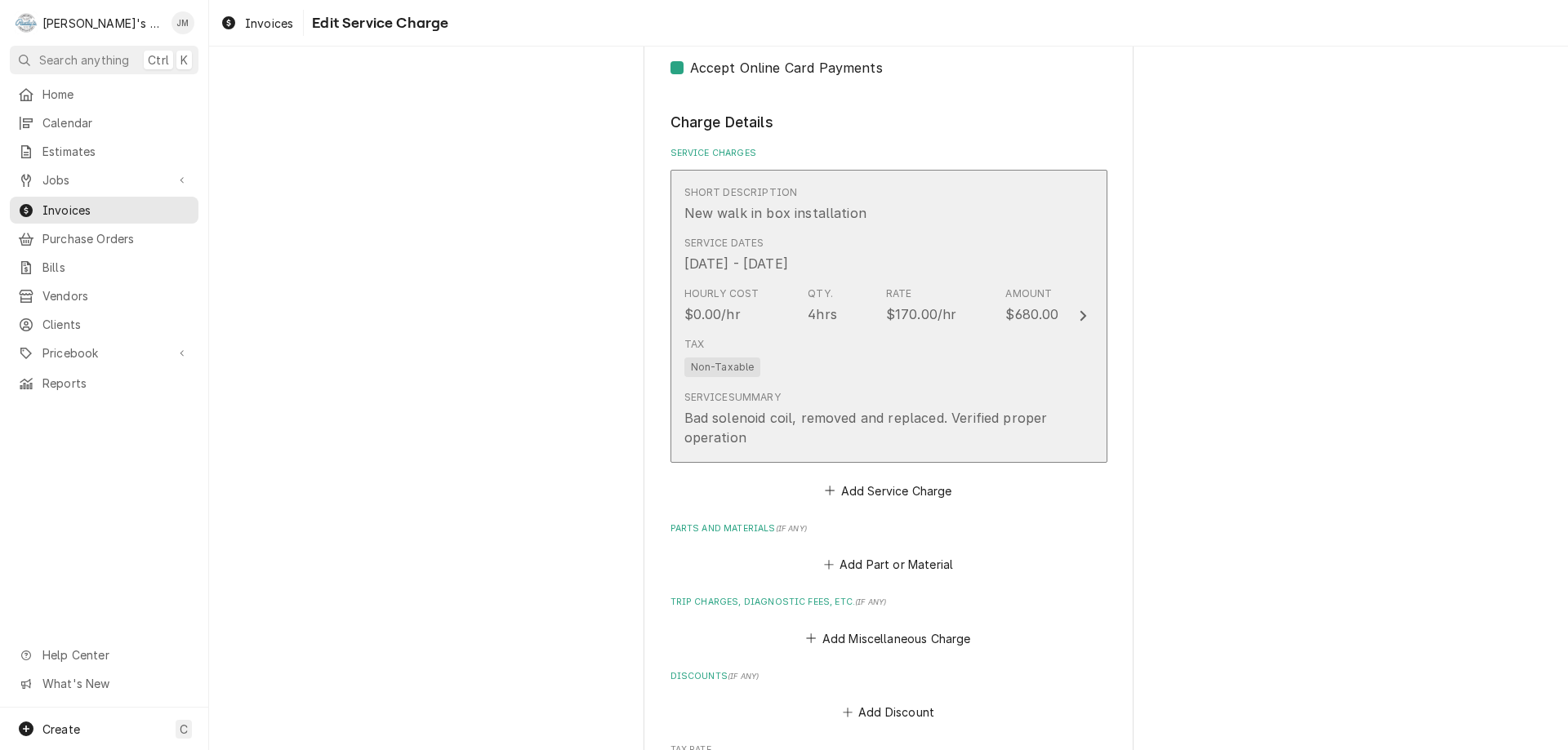
click at [1079, 316] on icon "Update Line Item" at bounding box center [1083, 316] width 8 height 13
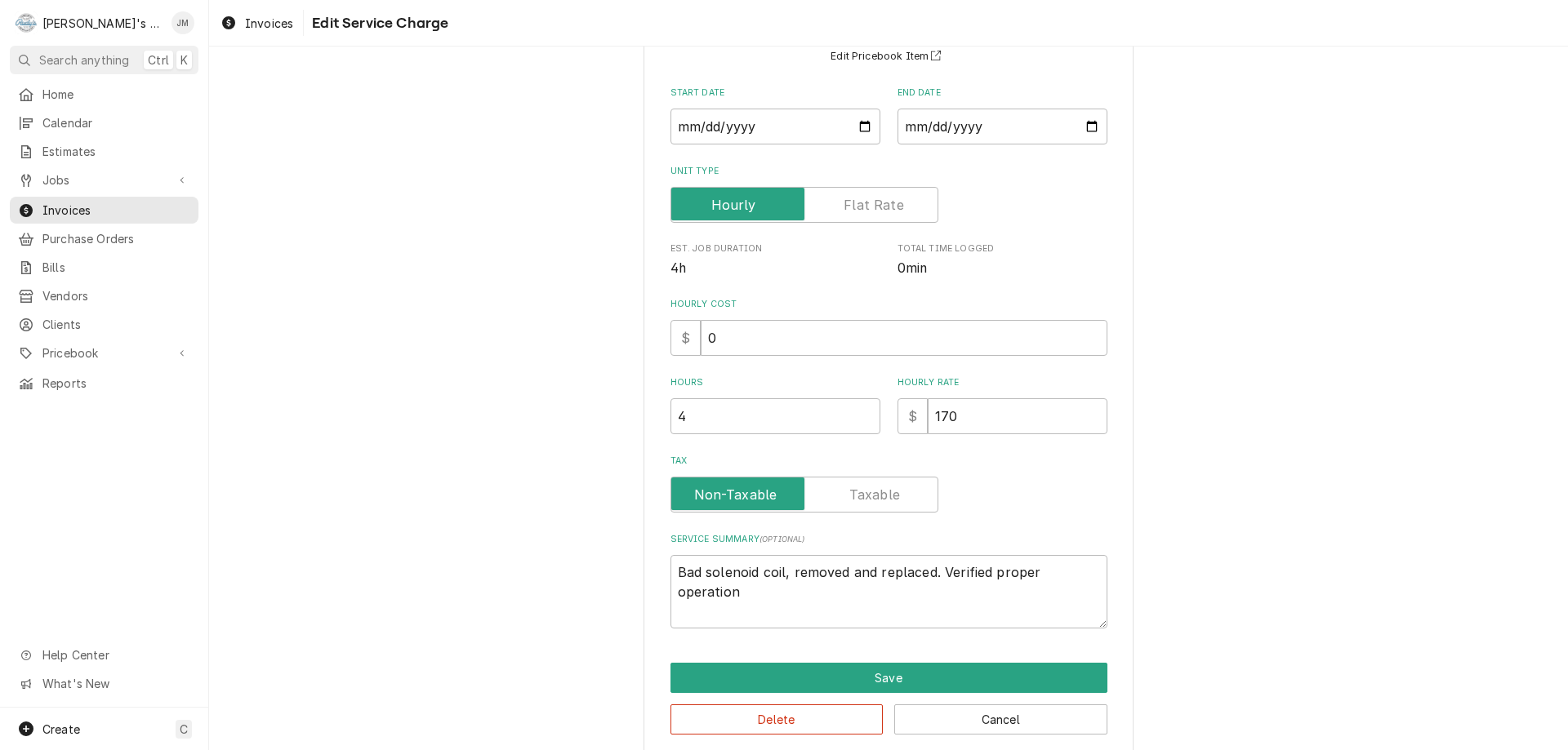
scroll to position [173, 0]
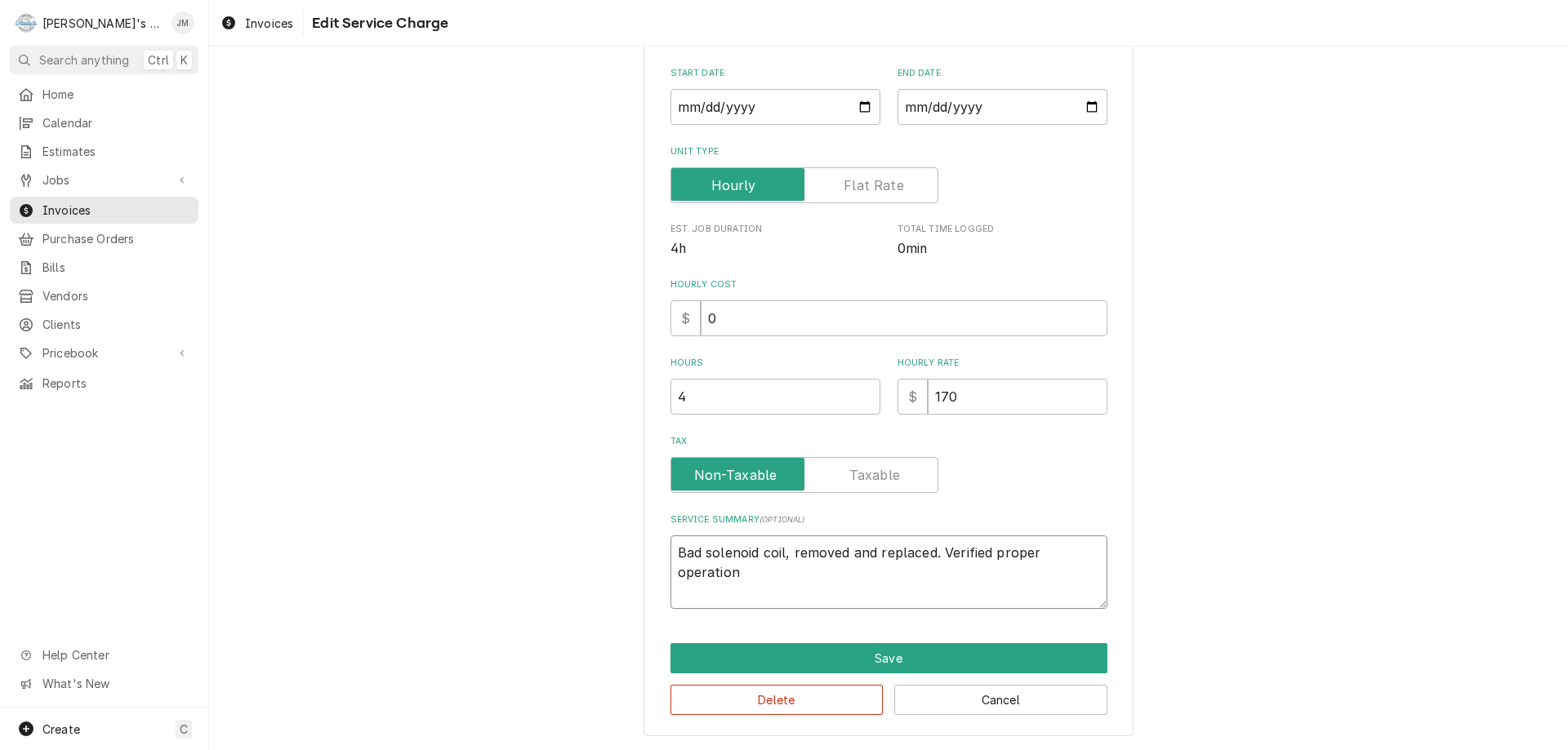
drag, startPoint x: 671, startPoint y: 551, endPoint x: 754, endPoint y: 578, distance: 87.3
click at [754, 578] on textarea "Bad solenoid coil, removed and replaced. Verified proper operation" at bounding box center [889, 572] width 437 height 73
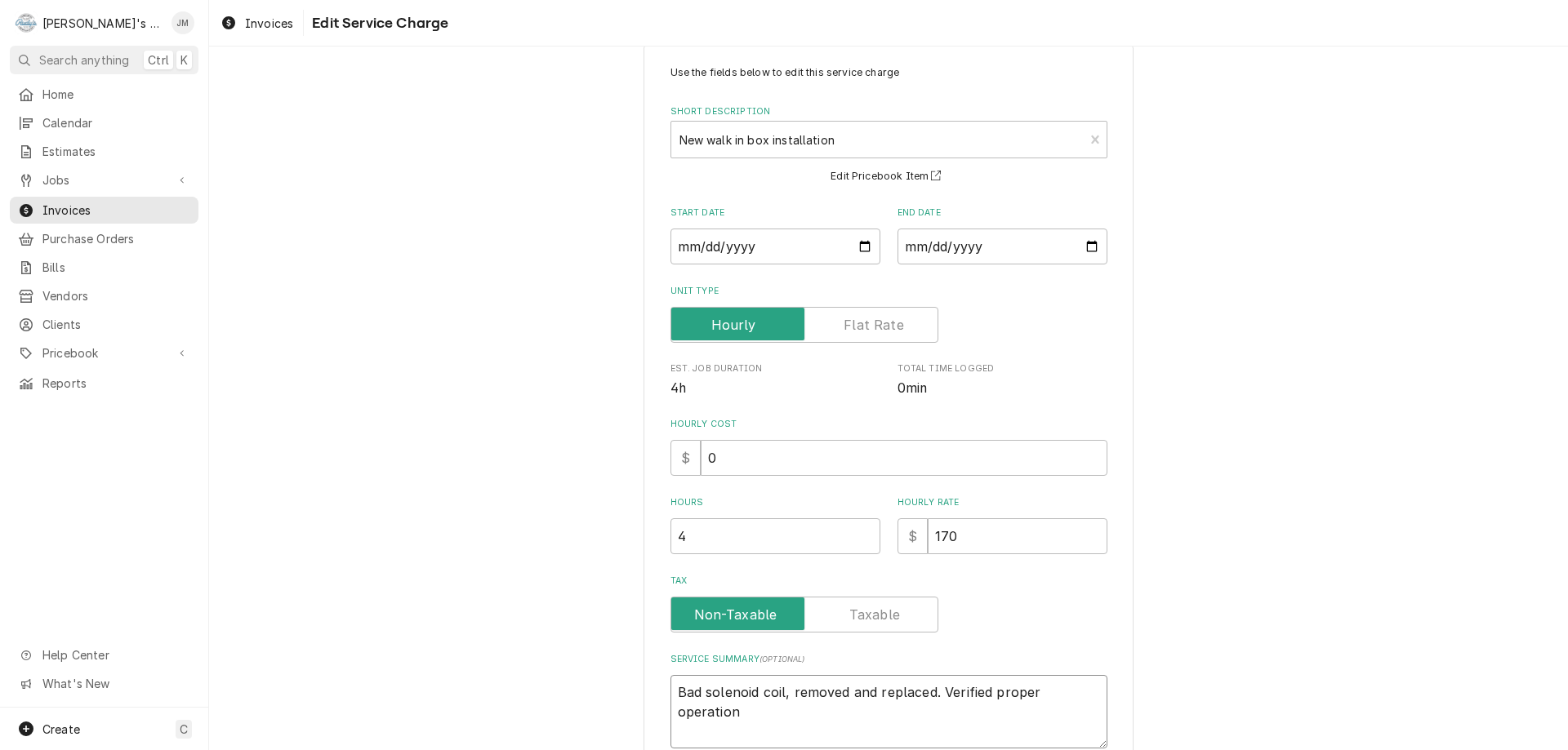
scroll to position [0, 0]
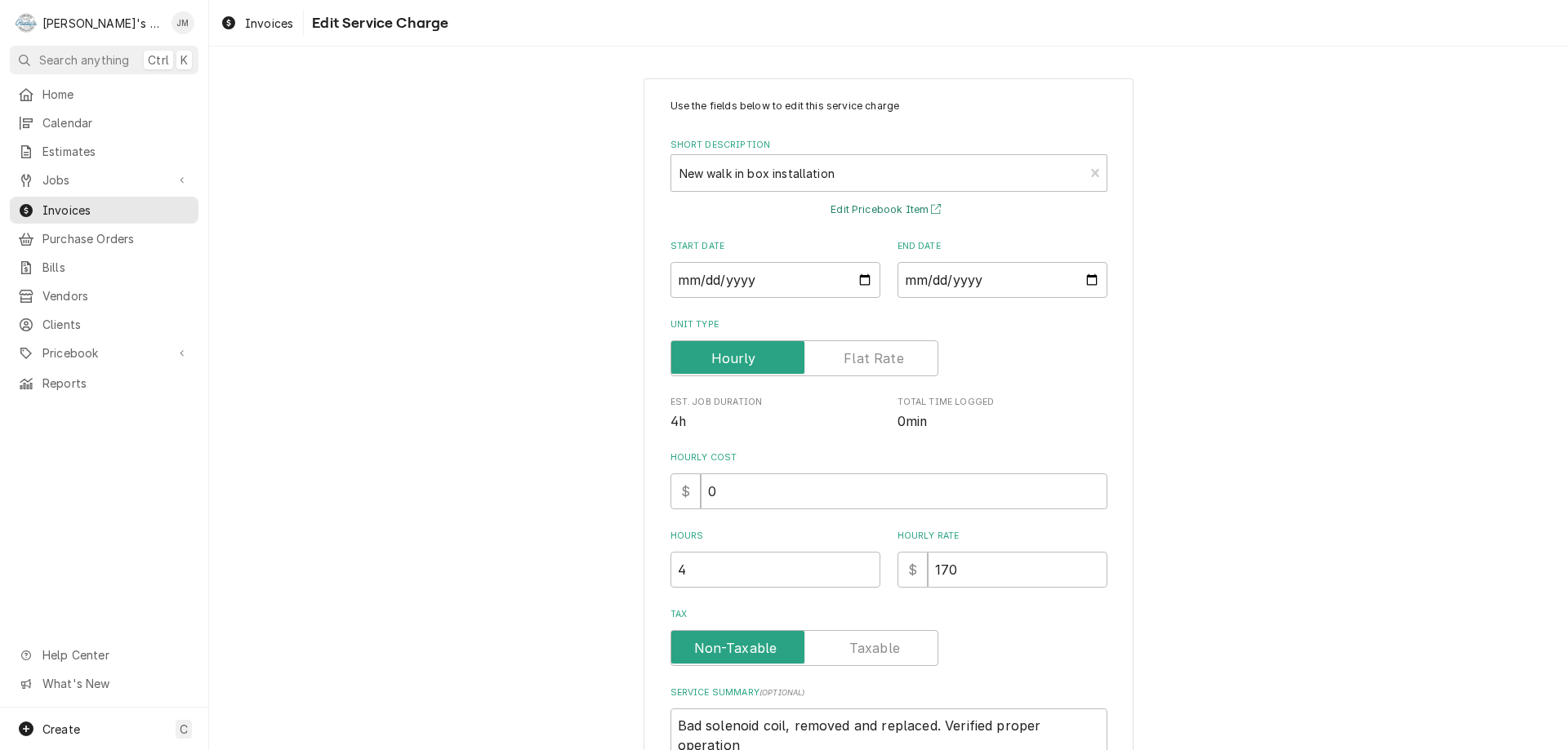
click at [873, 207] on button "Edit Pricebook Item" at bounding box center [888, 210] width 120 height 20
type textarea "x"
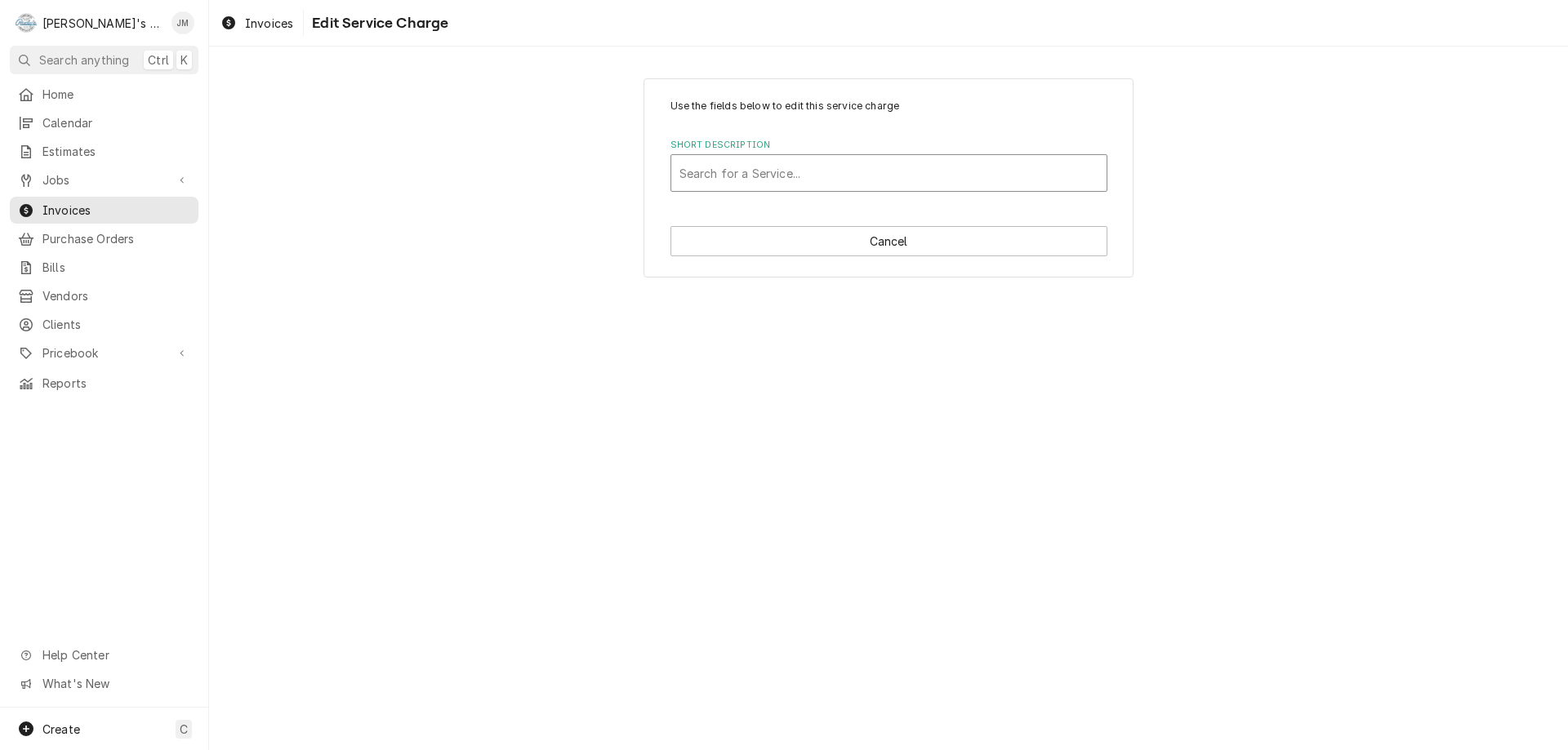
click at [931, 170] on div "Short Description" at bounding box center [888, 172] width 419 height 30
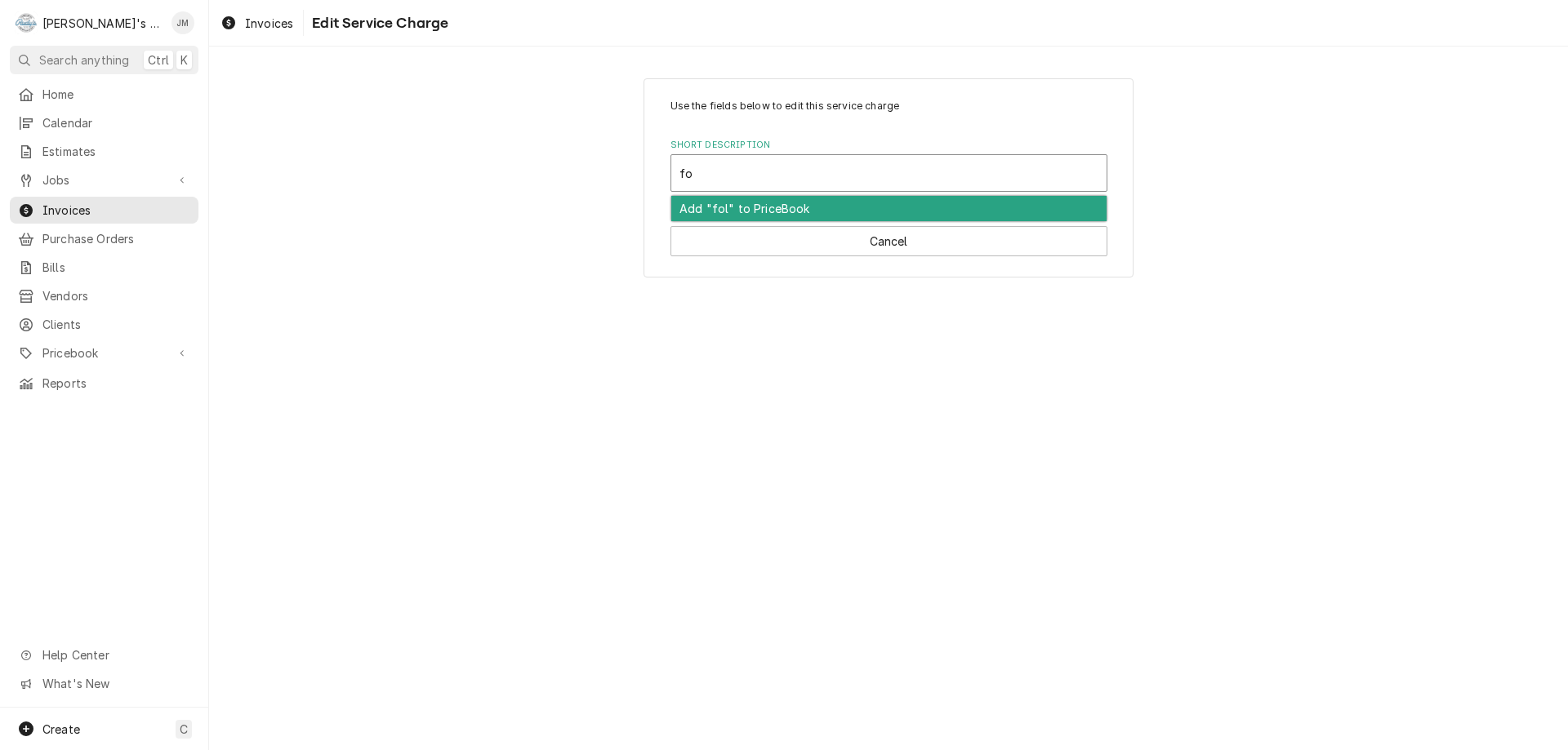
type input "f"
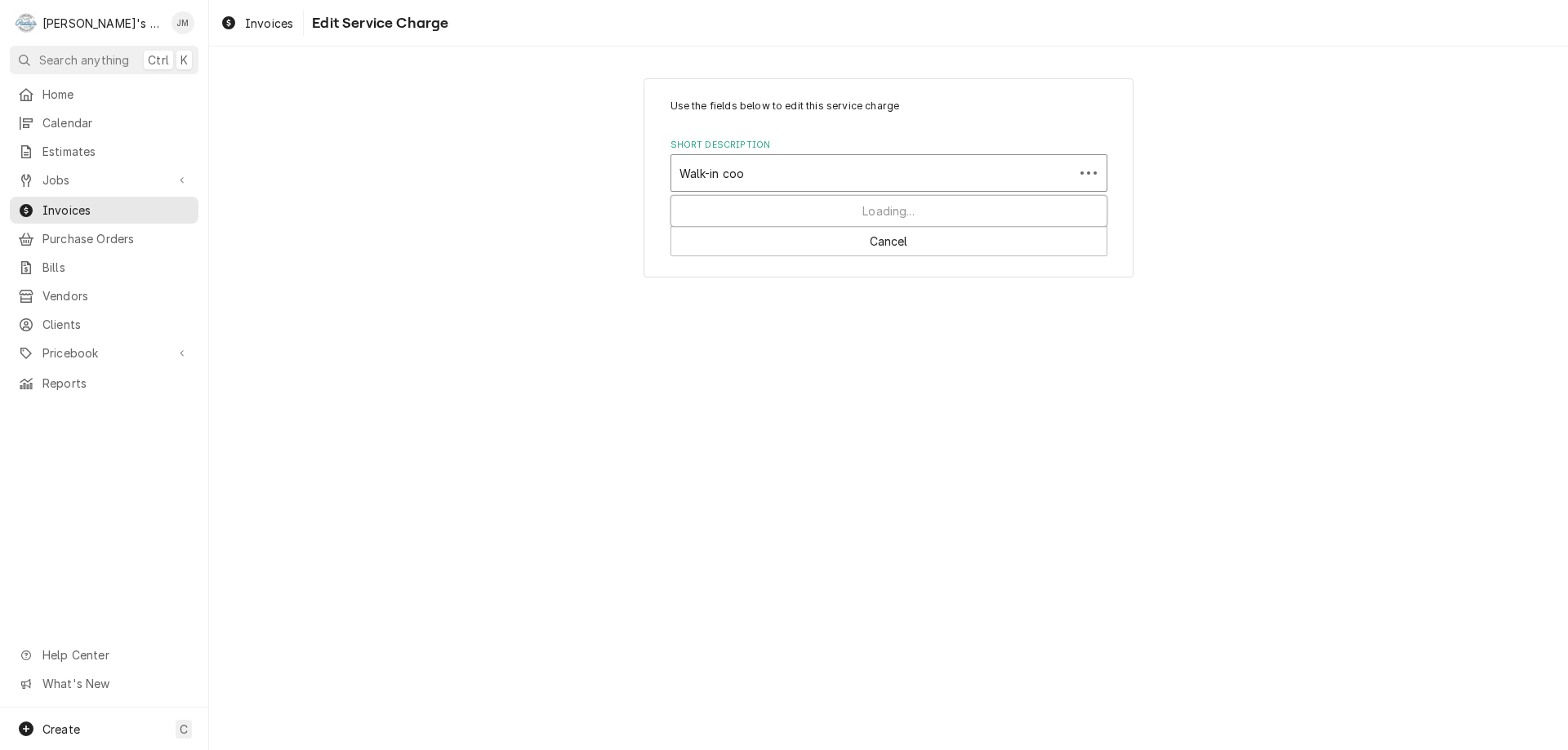
type input "Walk-in cool"
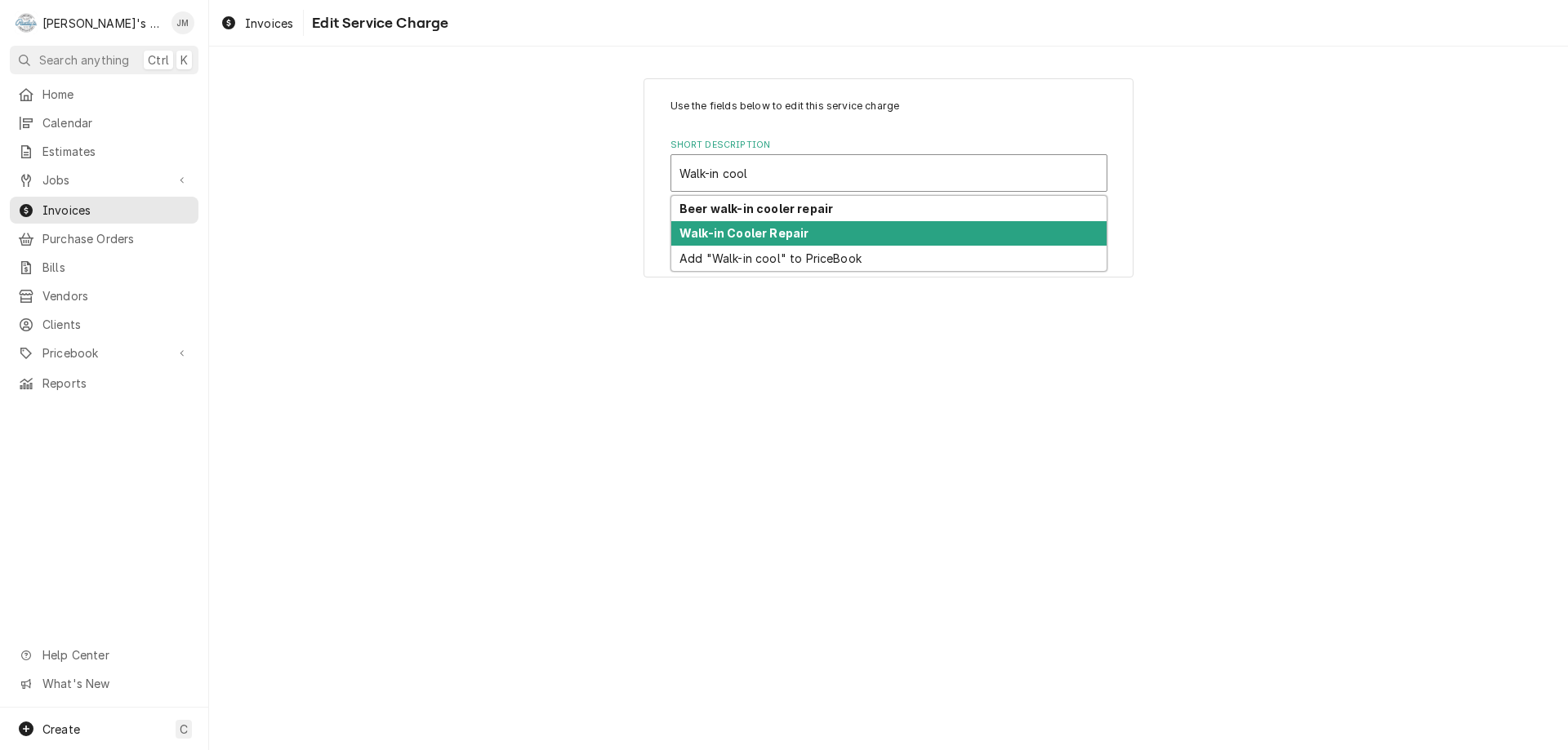
click at [803, 235] on strong "Walk-in Cooler Repair" at bounding box center [744, 233] width 129 height 13
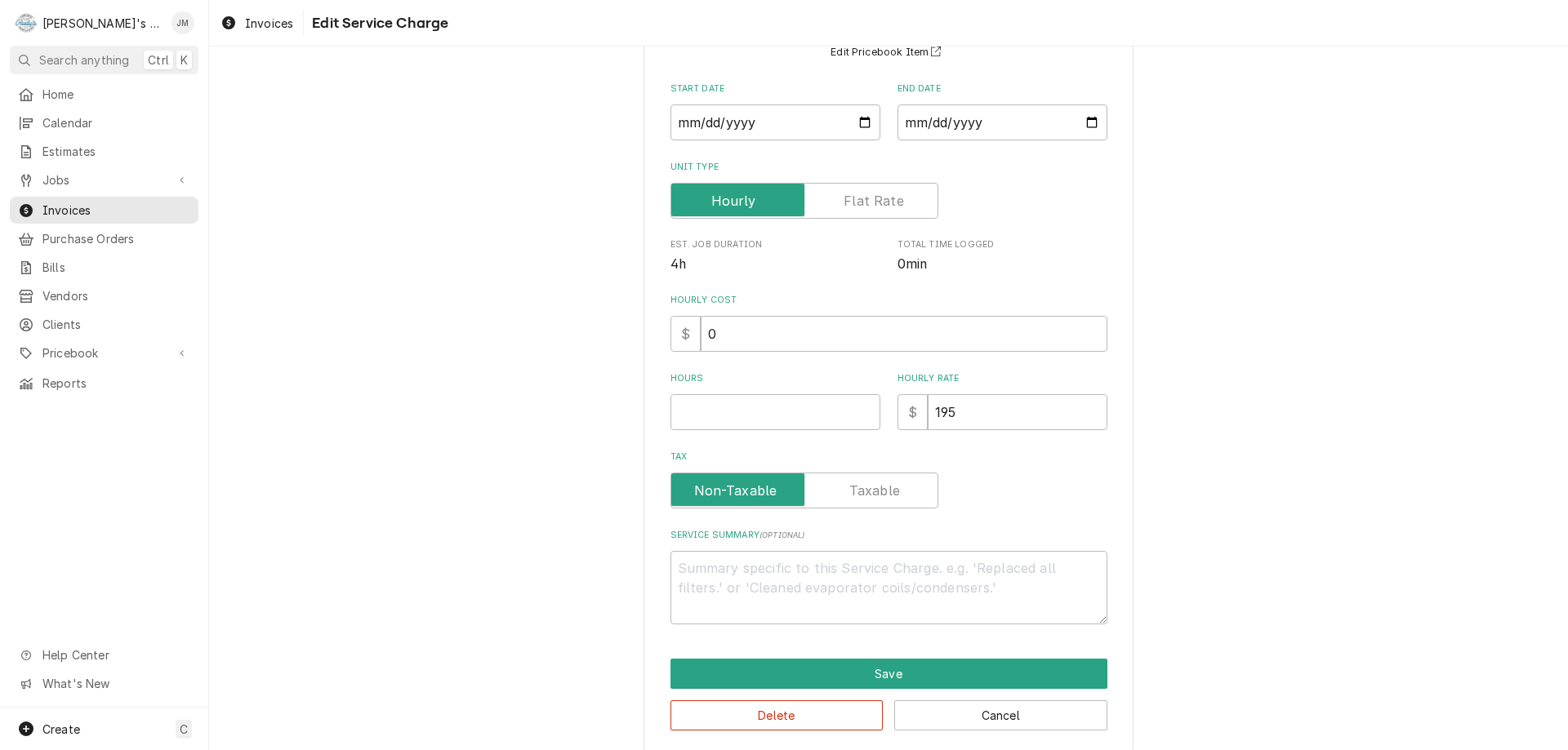
scroll to position [173, 0]
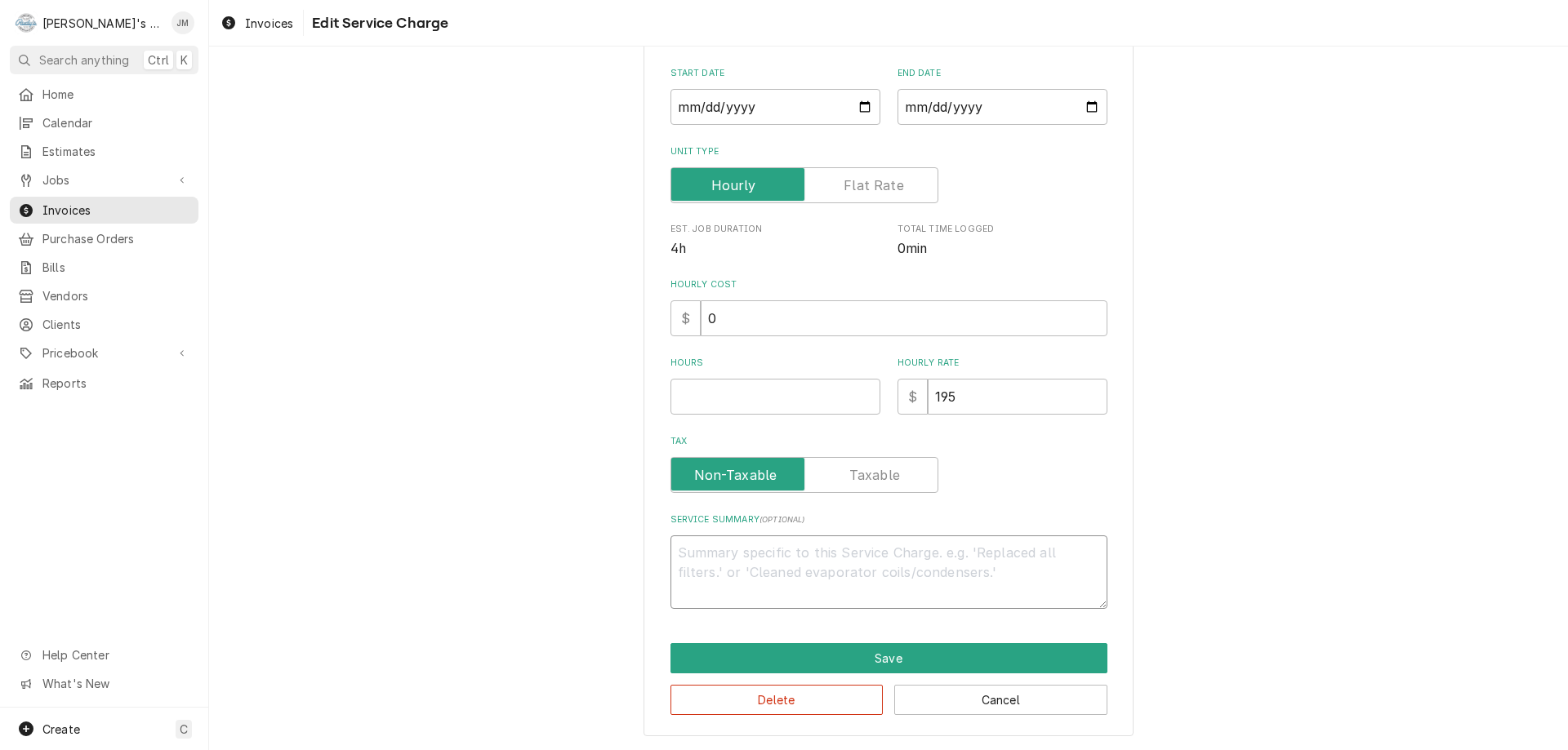
click at [825, 563] on textarea "Service Summary ( optional )" at bounding box center [889, 572] width 437 height 73
paste textarea "Bad solenoid coil, removed and replaced. Verified proper operation"
type textarea "x"
type textarea "Bad solenoid coil, removed and replaced. Verified proper operation"
click at [795, 405] on input "Hours" at bounding box center [775, 396] width 210 height 36
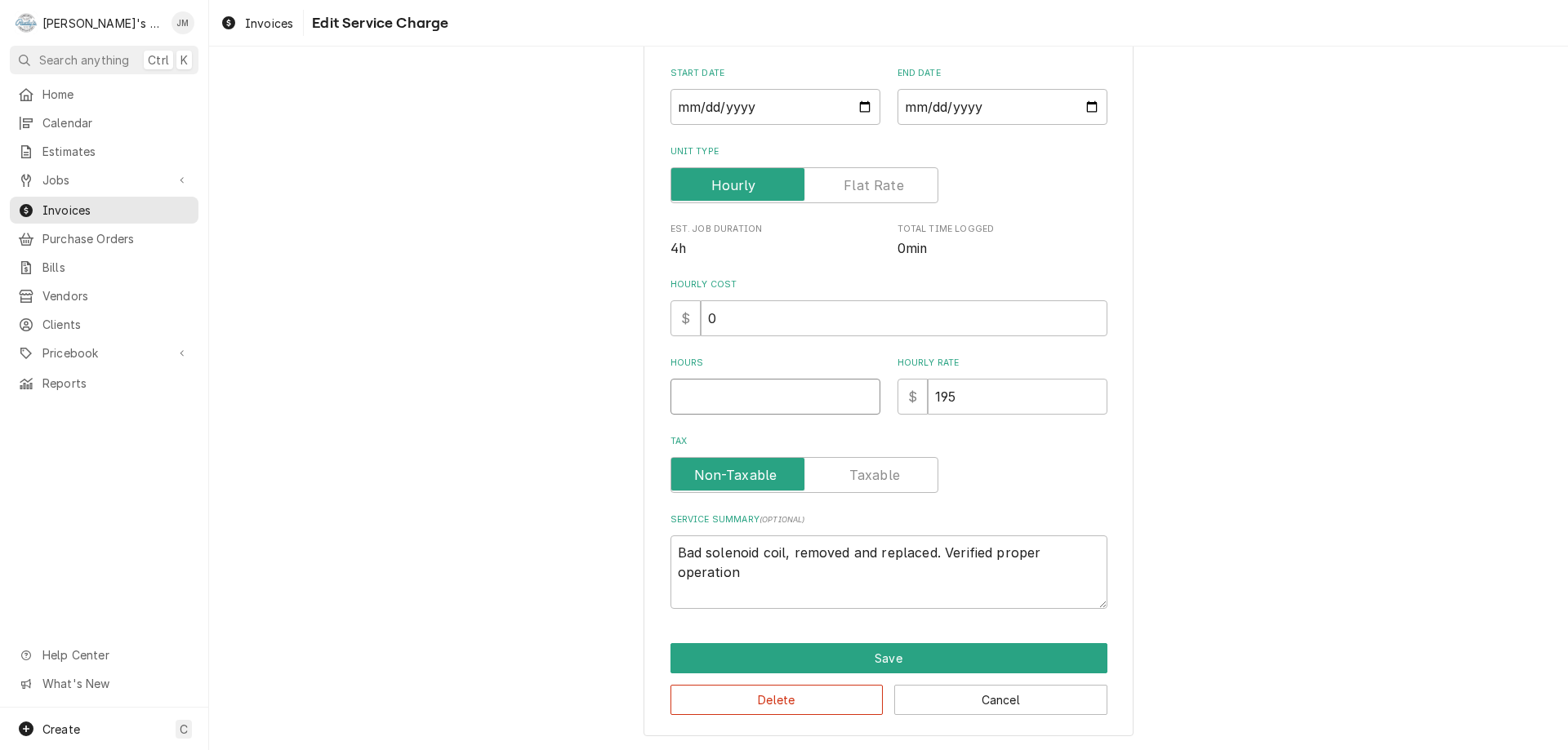
type textarea "x"
type input "4"
drag, startPoint x: 951, startPoint y: 405, endPoint x: 924, endPoint y: 410, distance: 27.5
click at [928, 410] on input "195" at bounding box center [1017, 396] width 180 height 36
type textarea "x"
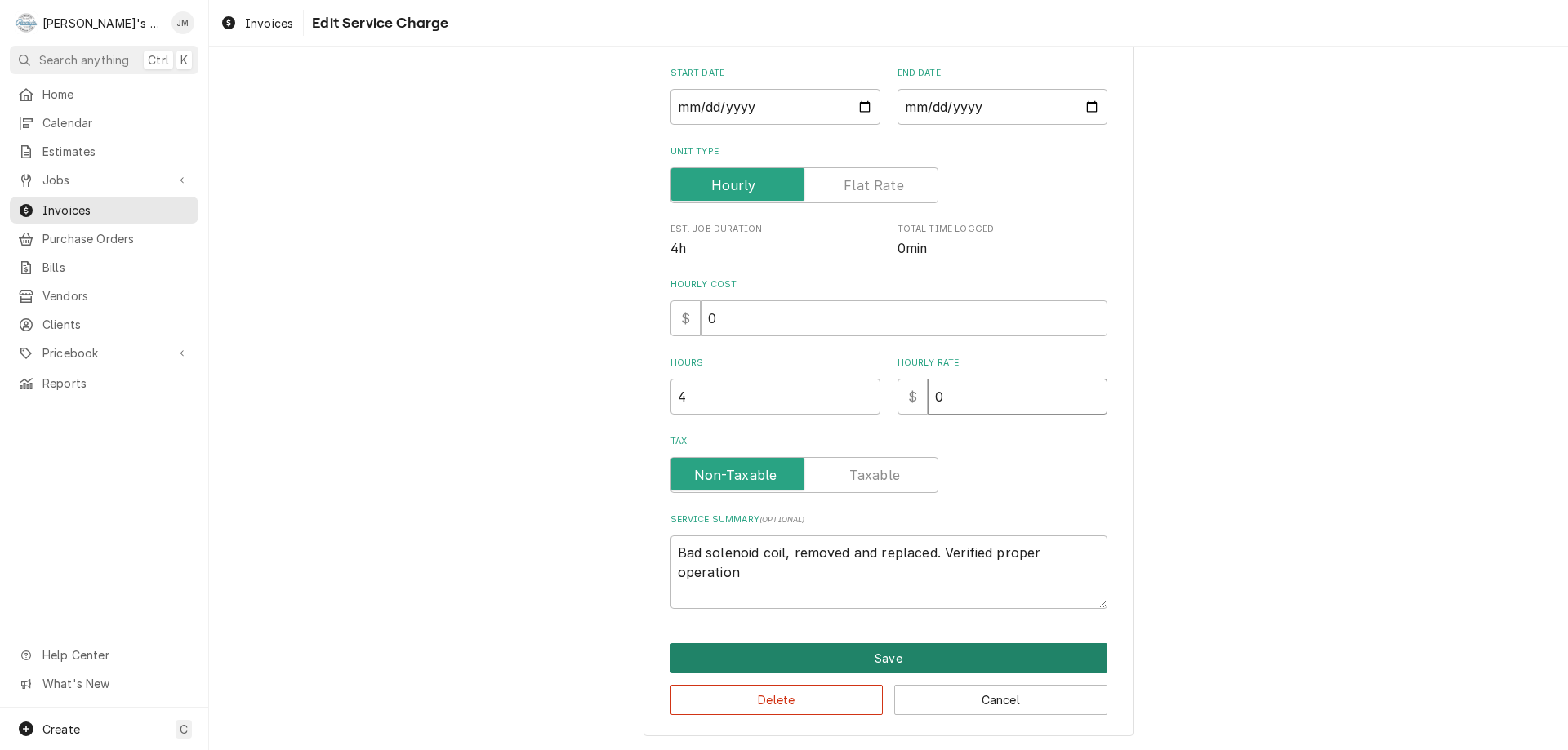
type input "0"
click at [894, 651] on button "Save" at bounding box center [889, 658] width 437 height 30
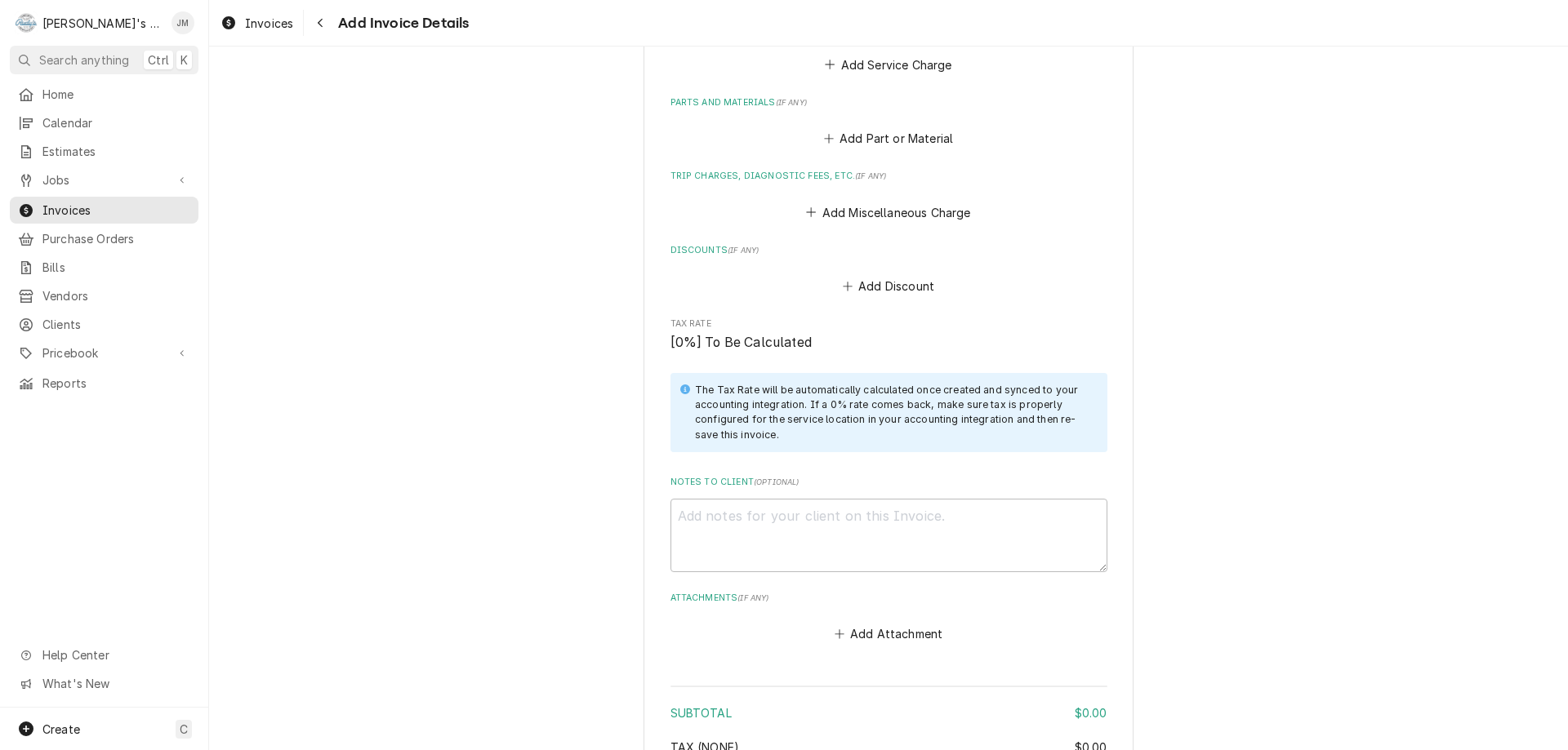
scroll to position [1776, 0]
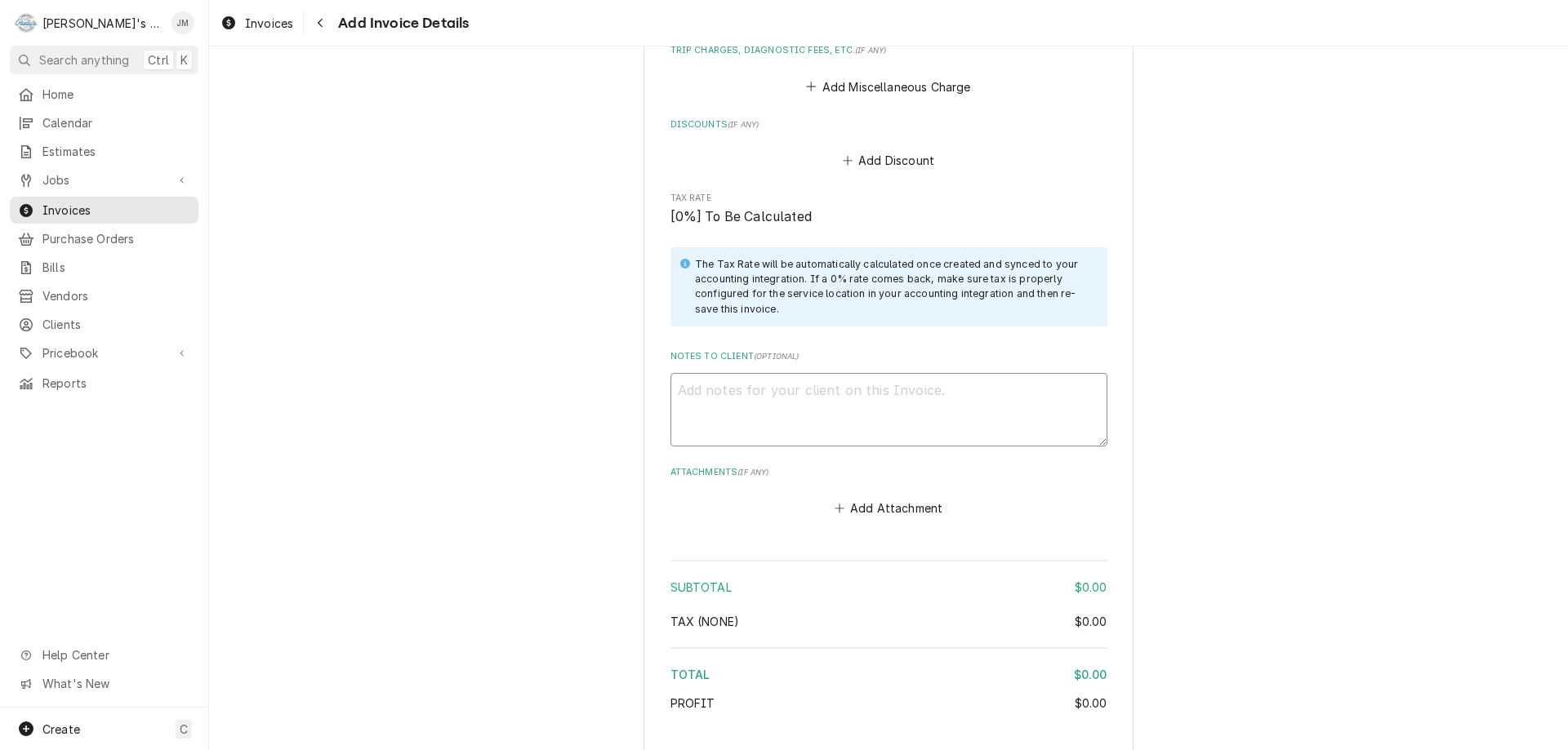
click at [954, 395] on textarea "Notes to Client ( optional )" at bounding box center [889, 410] width 437 height 73
type textarea "x"
type textarea "W"
type textarea "x"
type textarea "Wa"
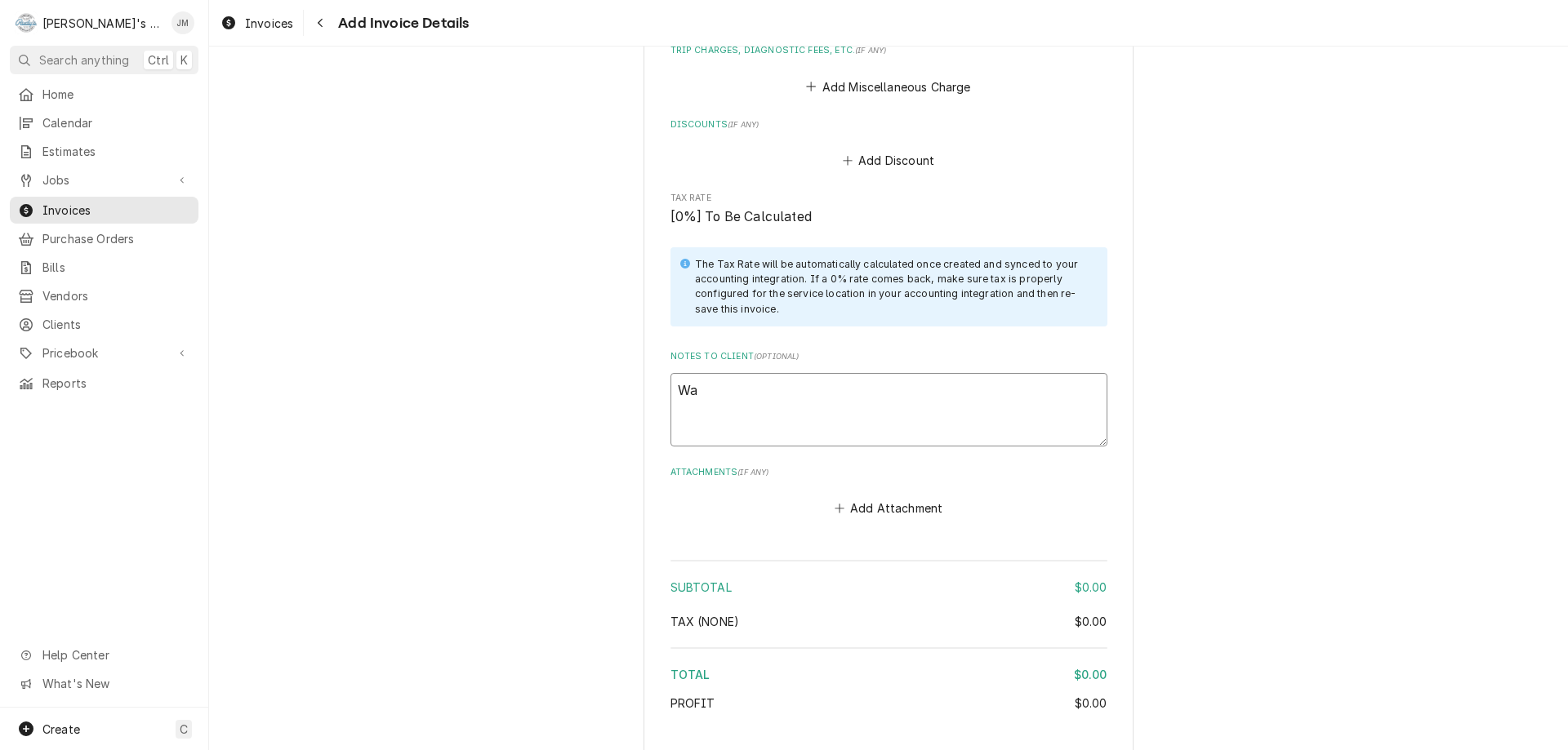
type textarea "x"
type textarea "War"
type textarea "x"
type textarea "Warr"
type textarea "x"
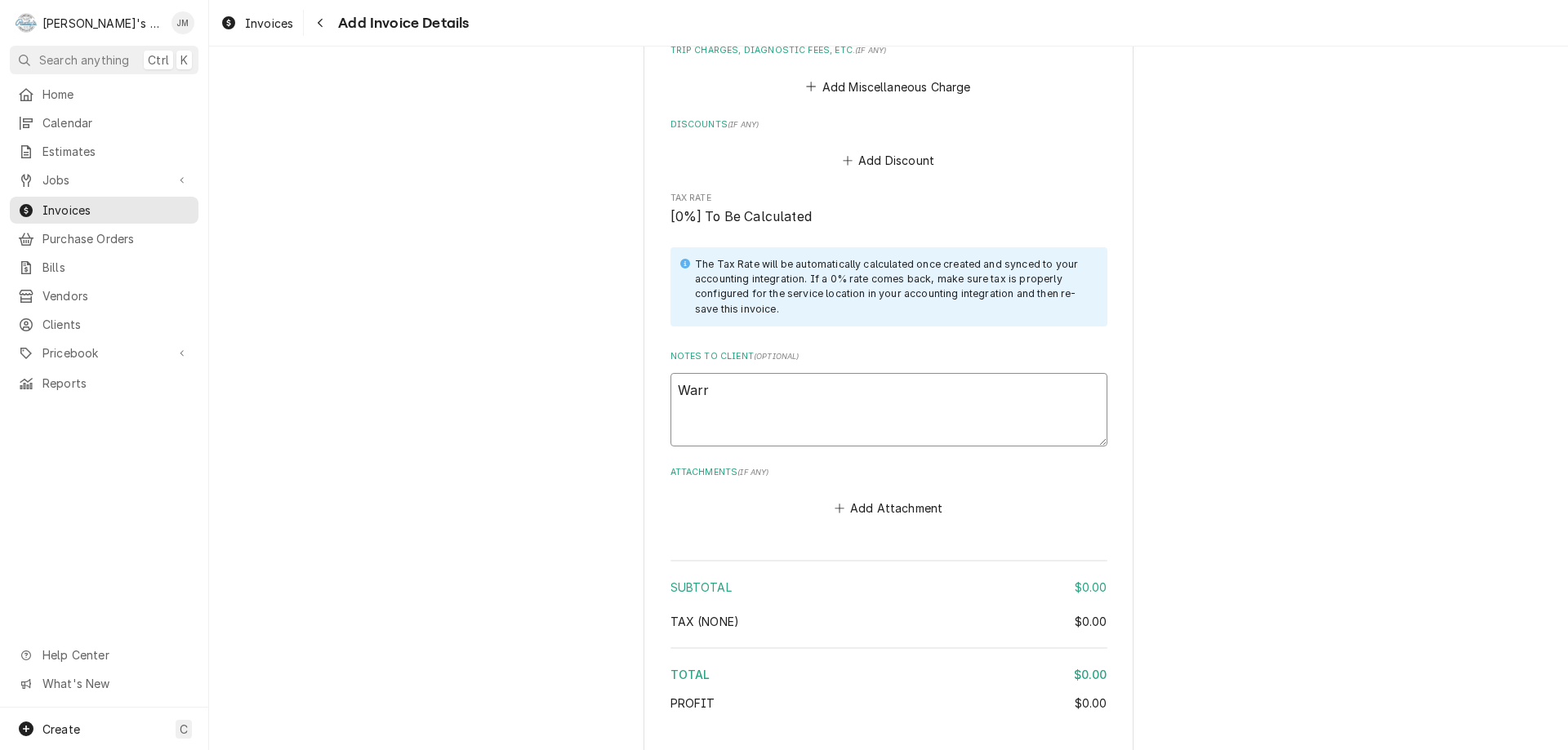
type textarea "Warra"
type textarea "x"
type textarea "Warran"
type textarea "x"
type textarea "Warrant"
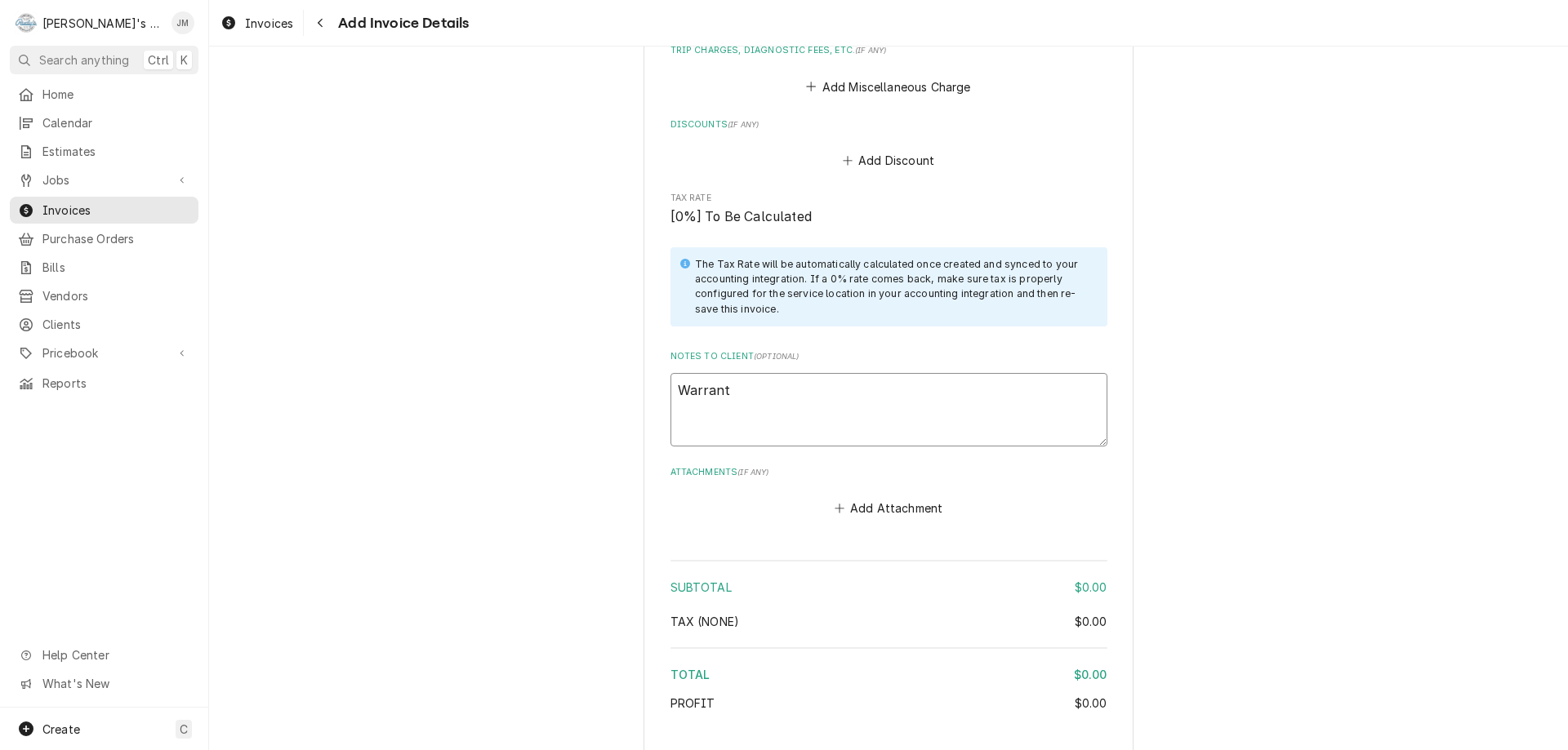
type textarea "x"
type textarea "Warranty"
type textarea "x"
type textarea "Warranty"
type textarea "x"
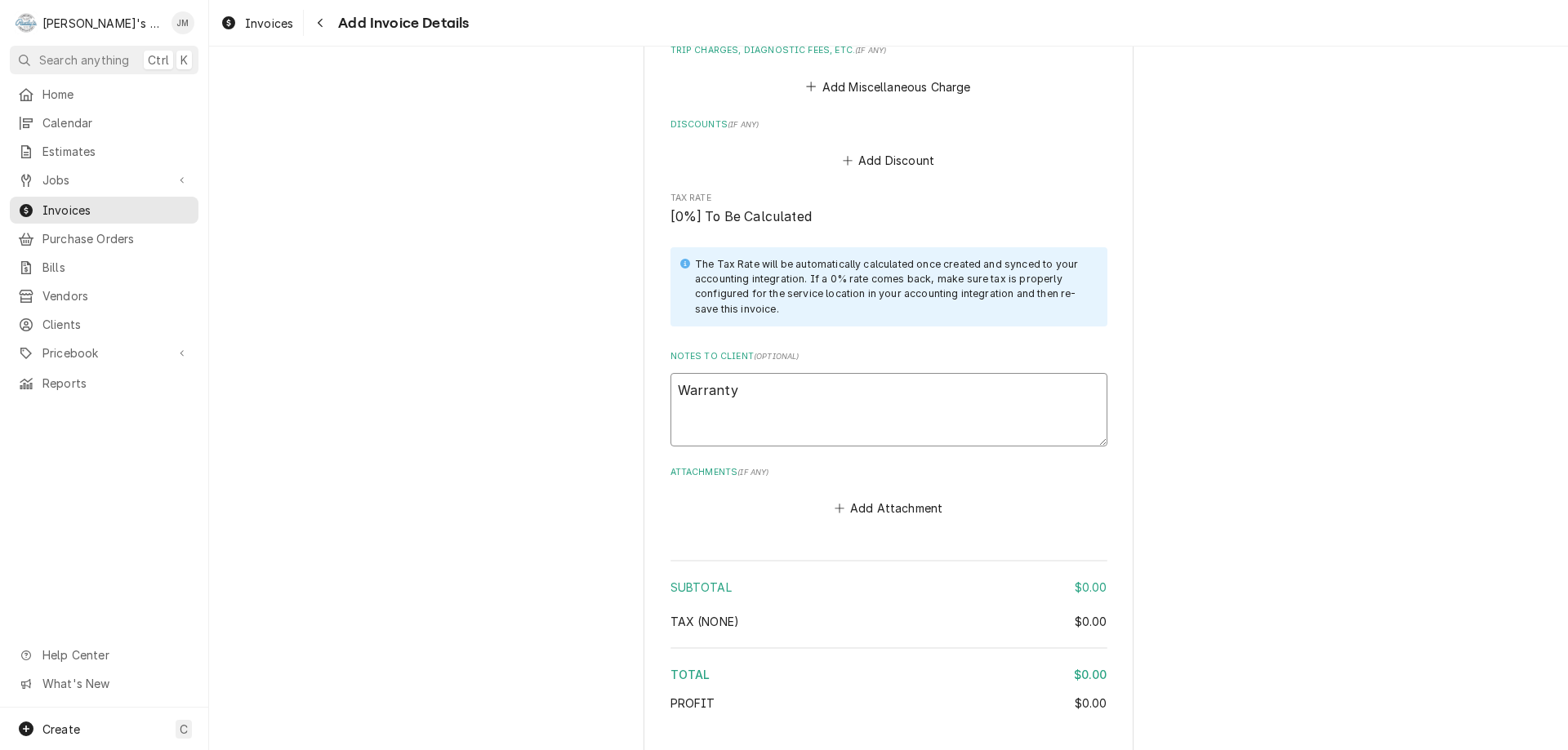
type textarea "Warranty w"
type textarea "x"
type textarea "Warranty wo"
type textarea "x"
type textarea "Warranty wor"
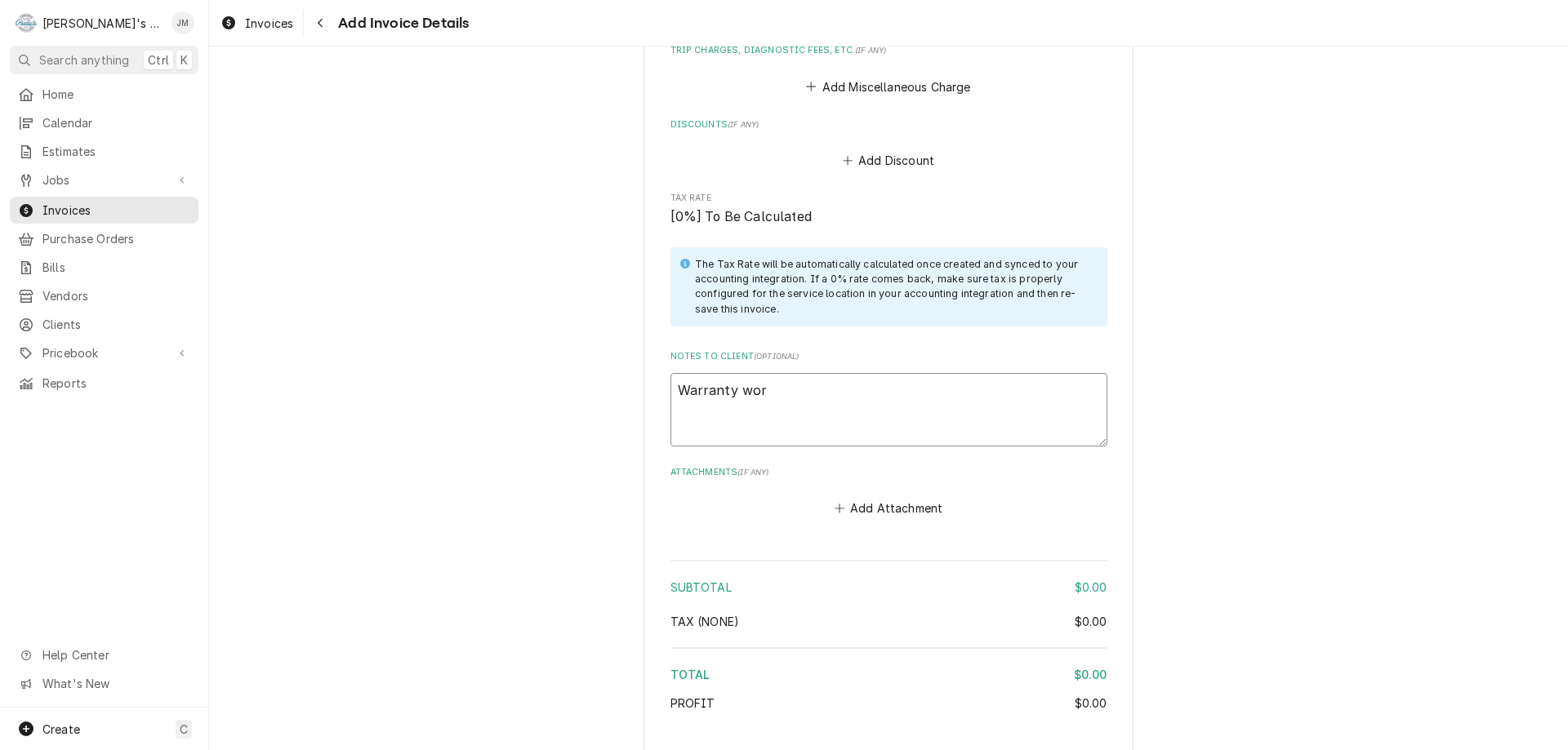
type textarea "x"
type textarea "Warranty work"
type textarea "x"
type textarea "Warranty work"
type textarea "x"
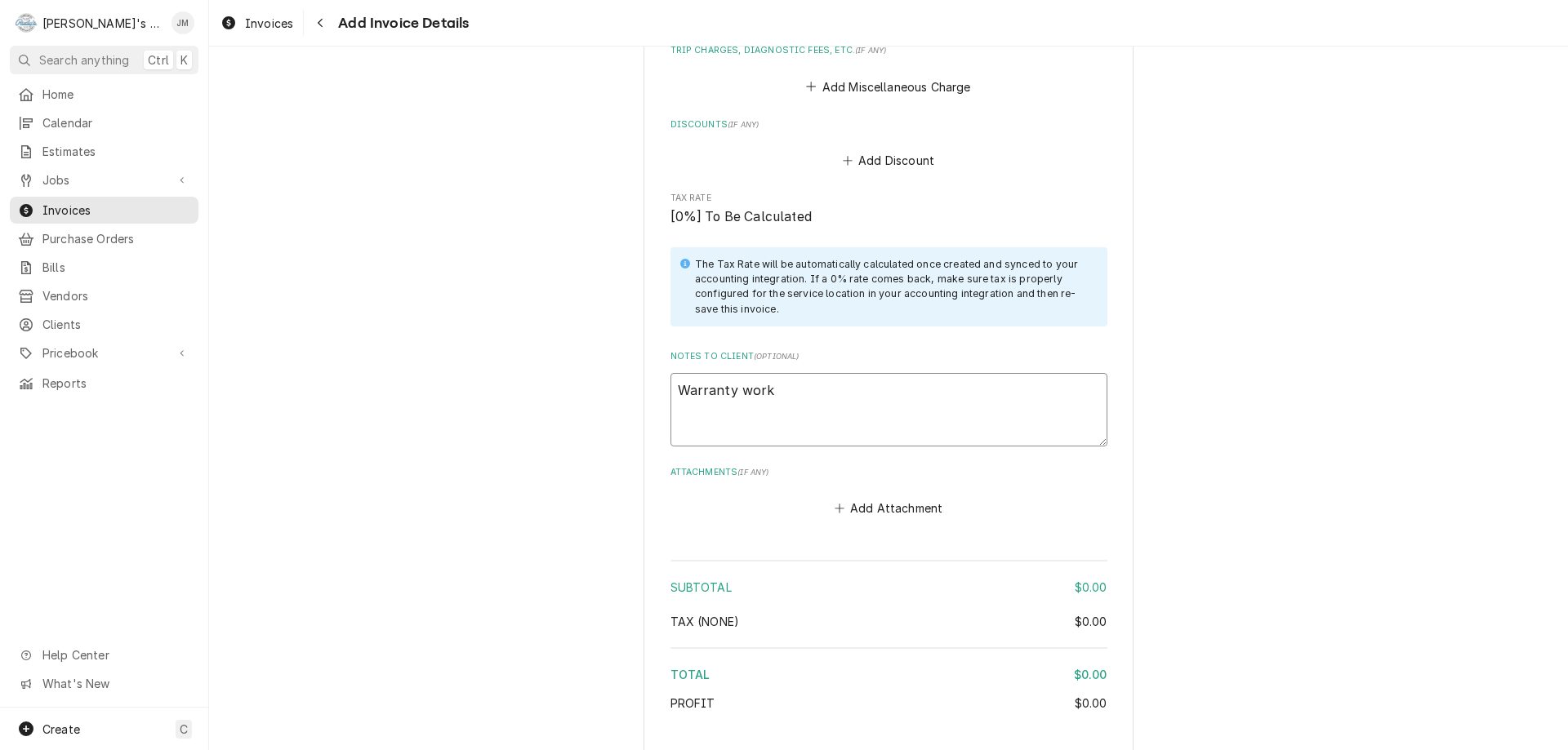
type textarea "Warranty work -"
type textarea "x"
type textarea "Warranty work -"
type textarea "x"
type textarea "Warranty work - n"
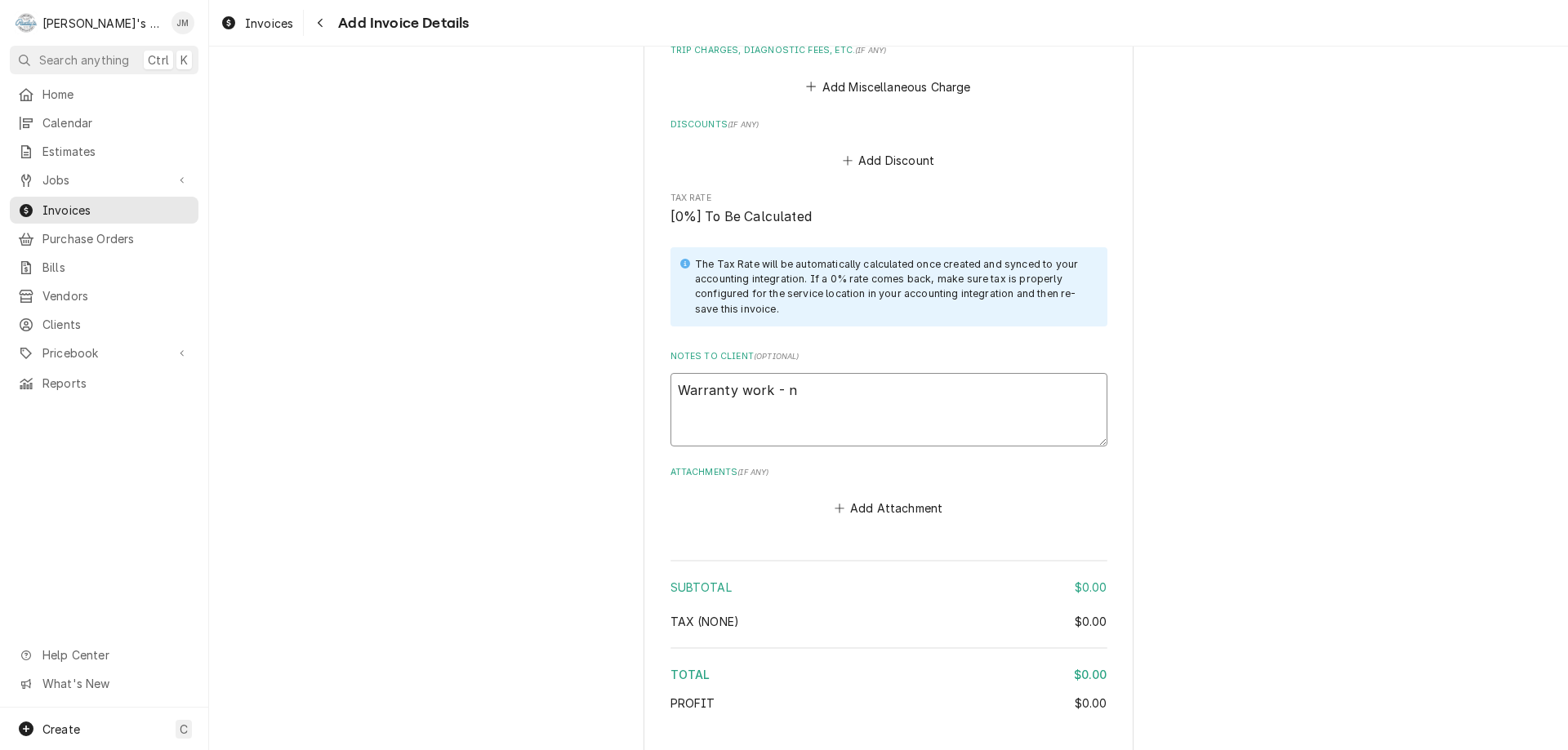
type textarea "x"
type textarea "Warranty work - no"
type textarea "x"
type textarea "Warranty work - no"
type textarea "x"
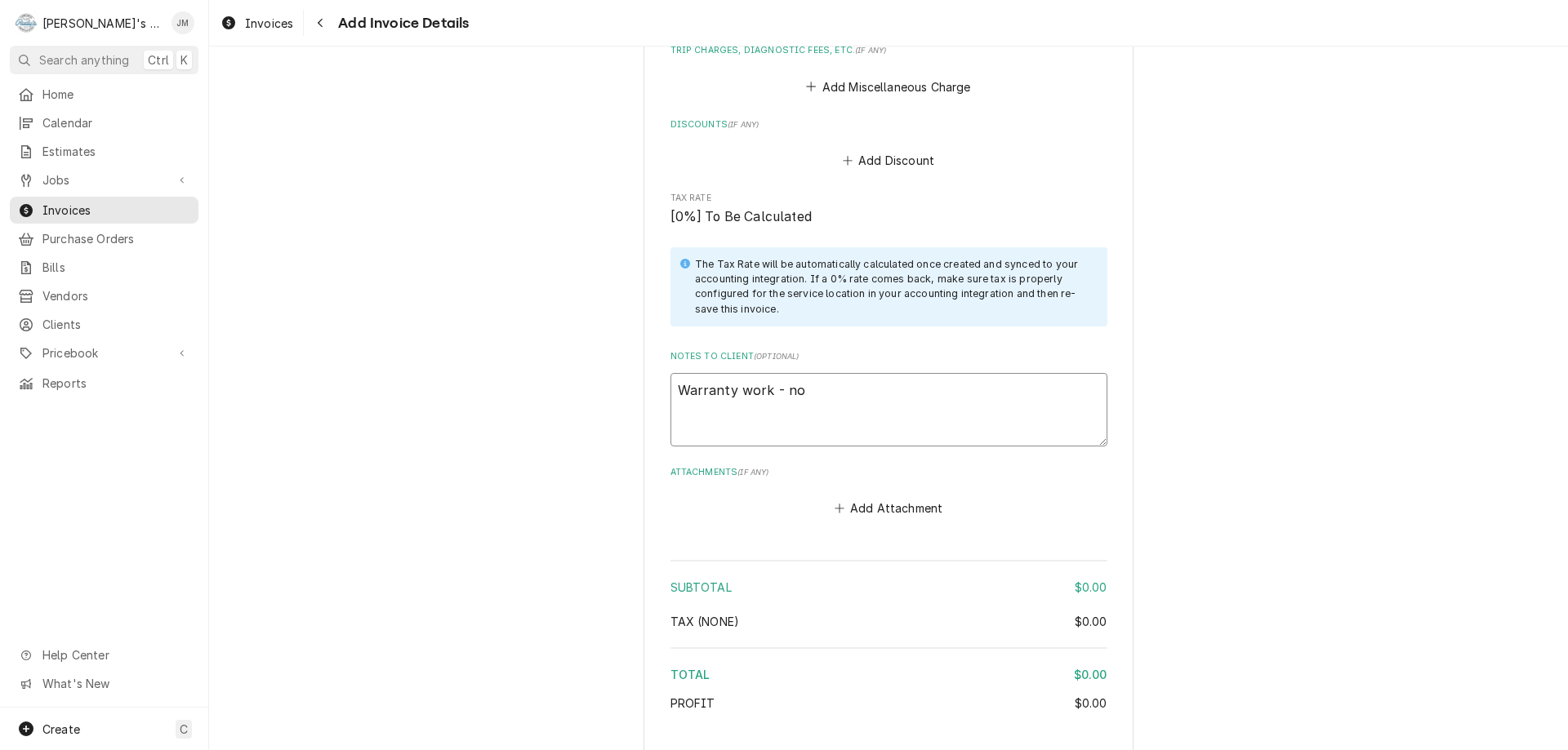
type textarea "Warranty work - no c"
type textarea "x"
type textarea "Warranty work - no ch"
type textarea "x"
type textarea "Warranty work - no cha"
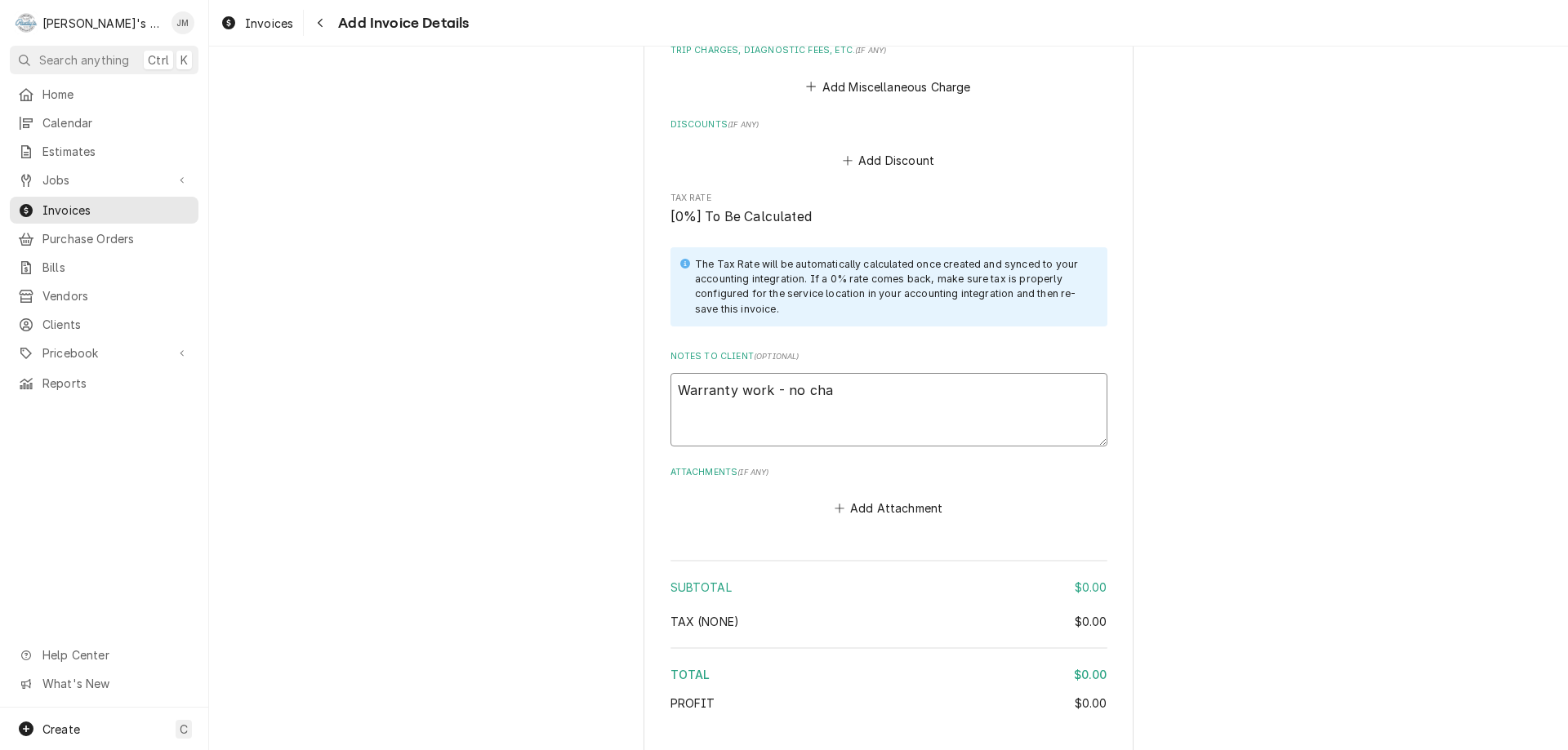
type textarea "x"
type textarea "Warranty work - no char"
type textarea "x"
type textarea "Warranty work - no charg"
type textarea "x"
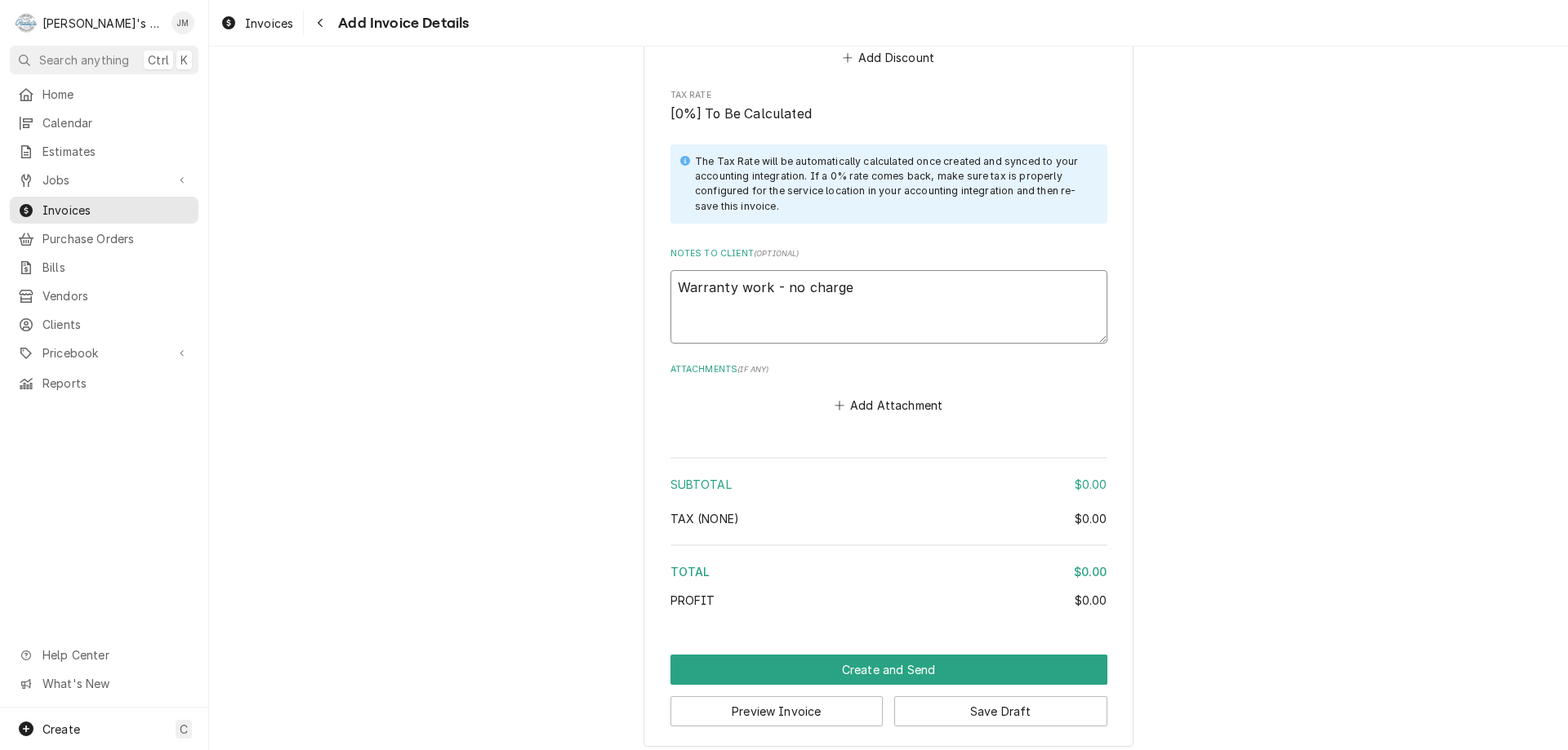
scroll to position [1891, 0]
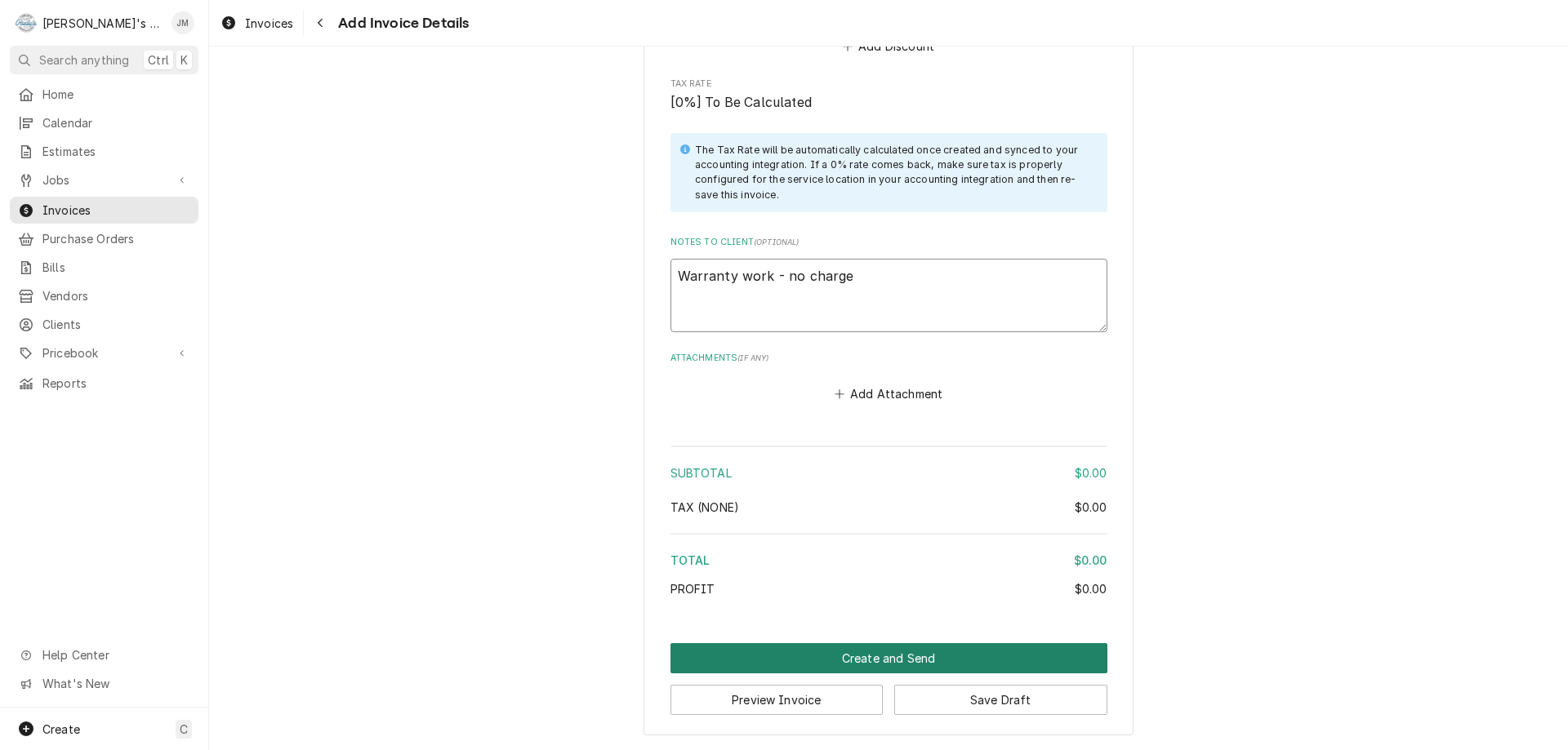
type textarea "Warranty work - no charge"
click at [876, 653] on button "Create and Send" at bounding box center [889, 658] width 437 height 30
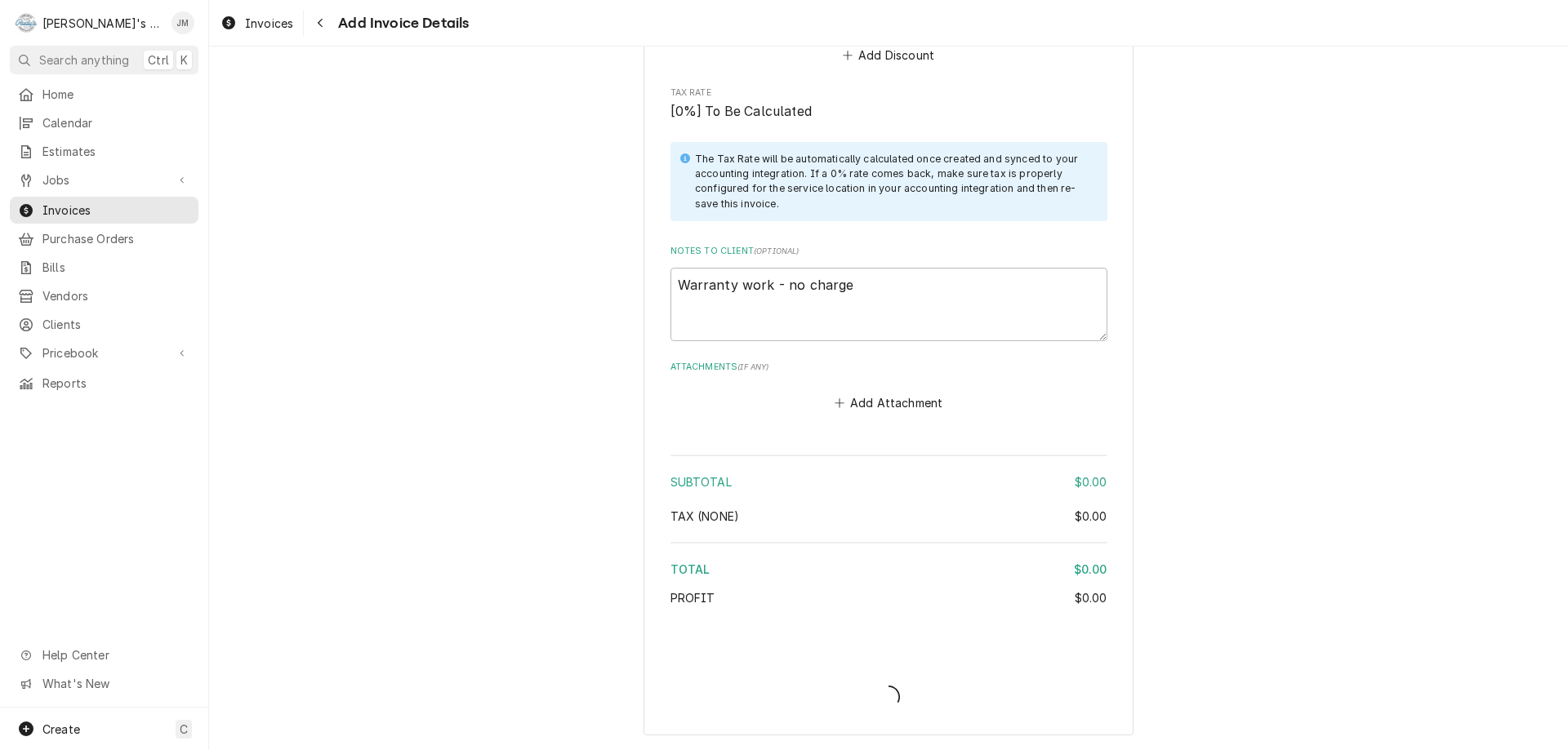
scroll to position [1881, 0]
type textarea "x"
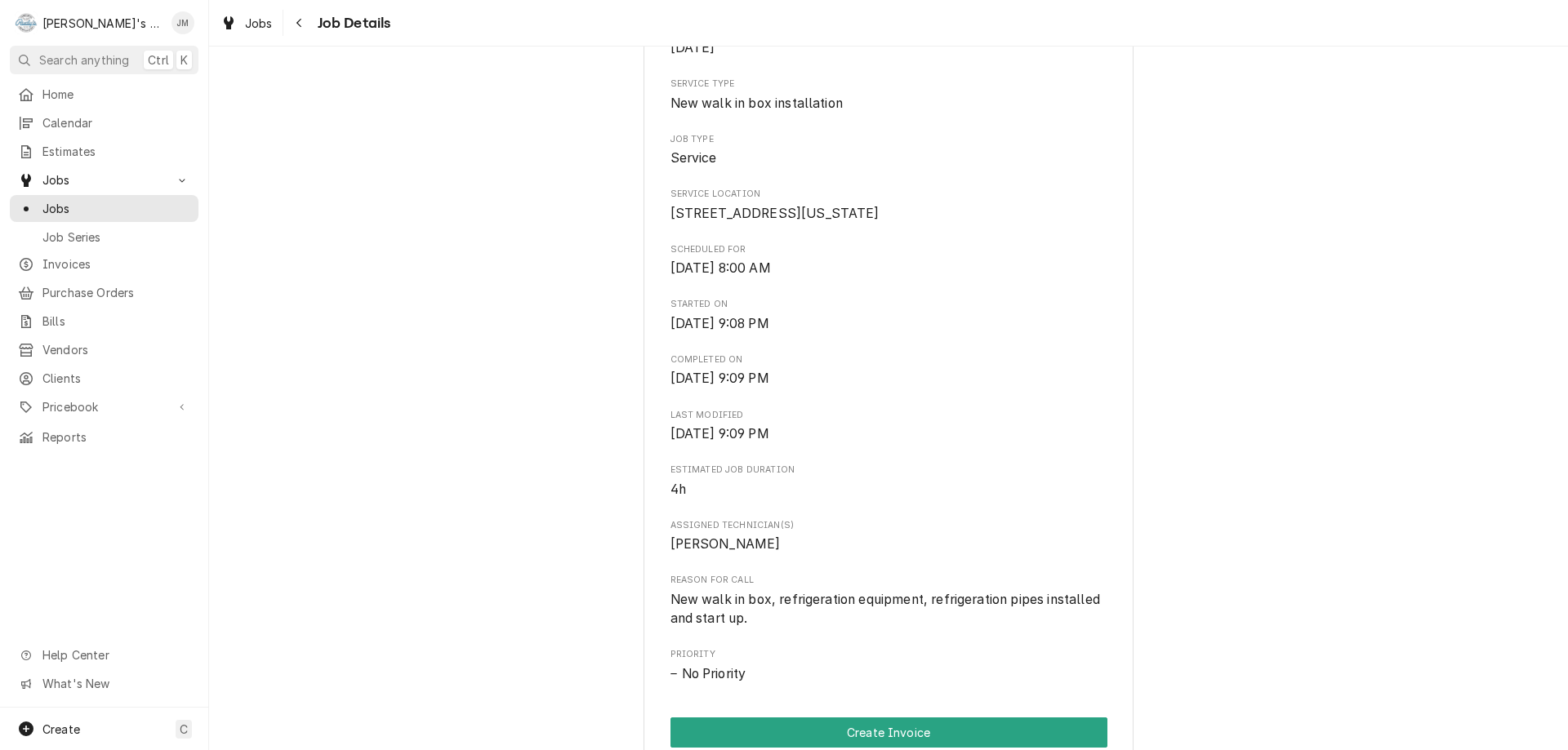
scroll to position [572, 0]
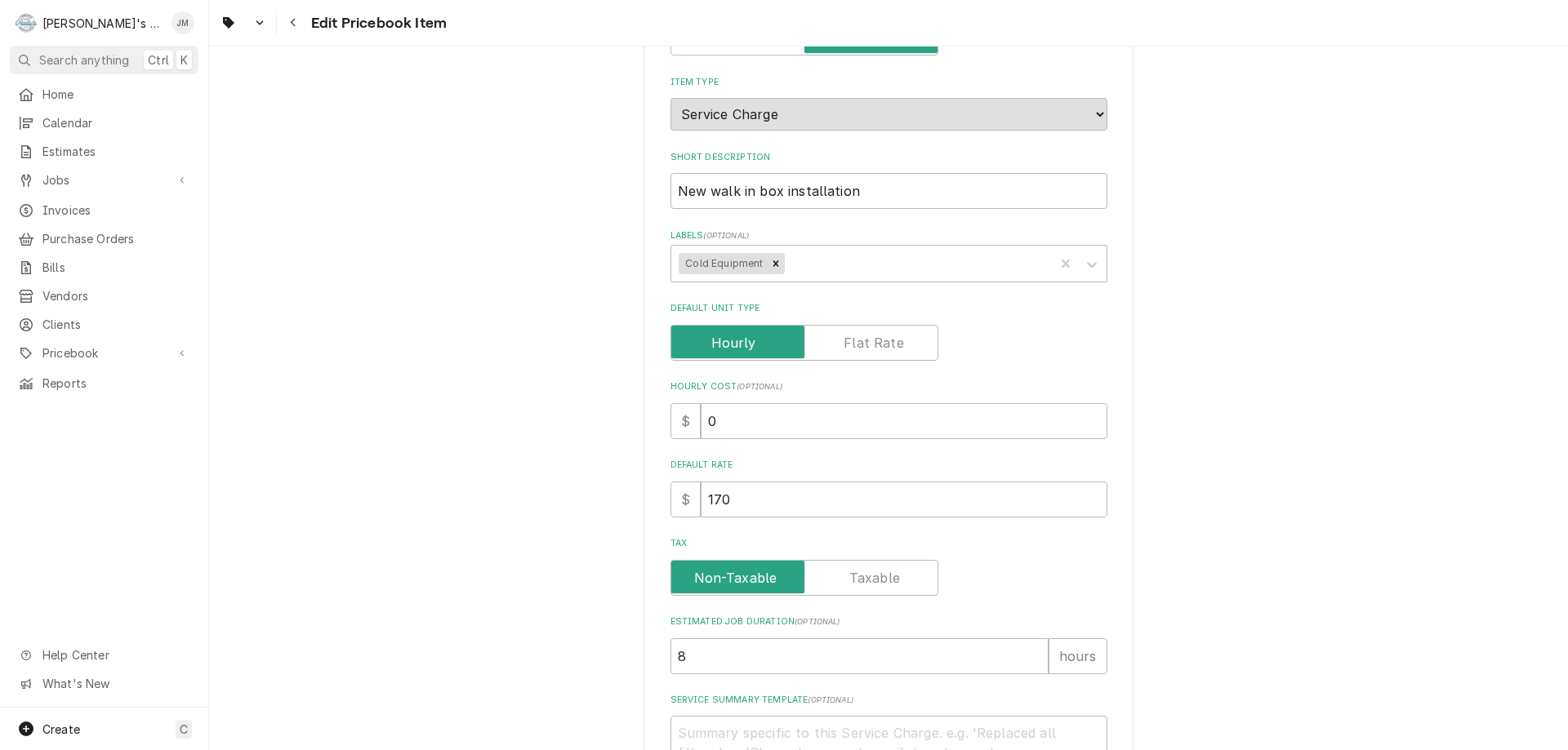
scroll to position [245, 0]
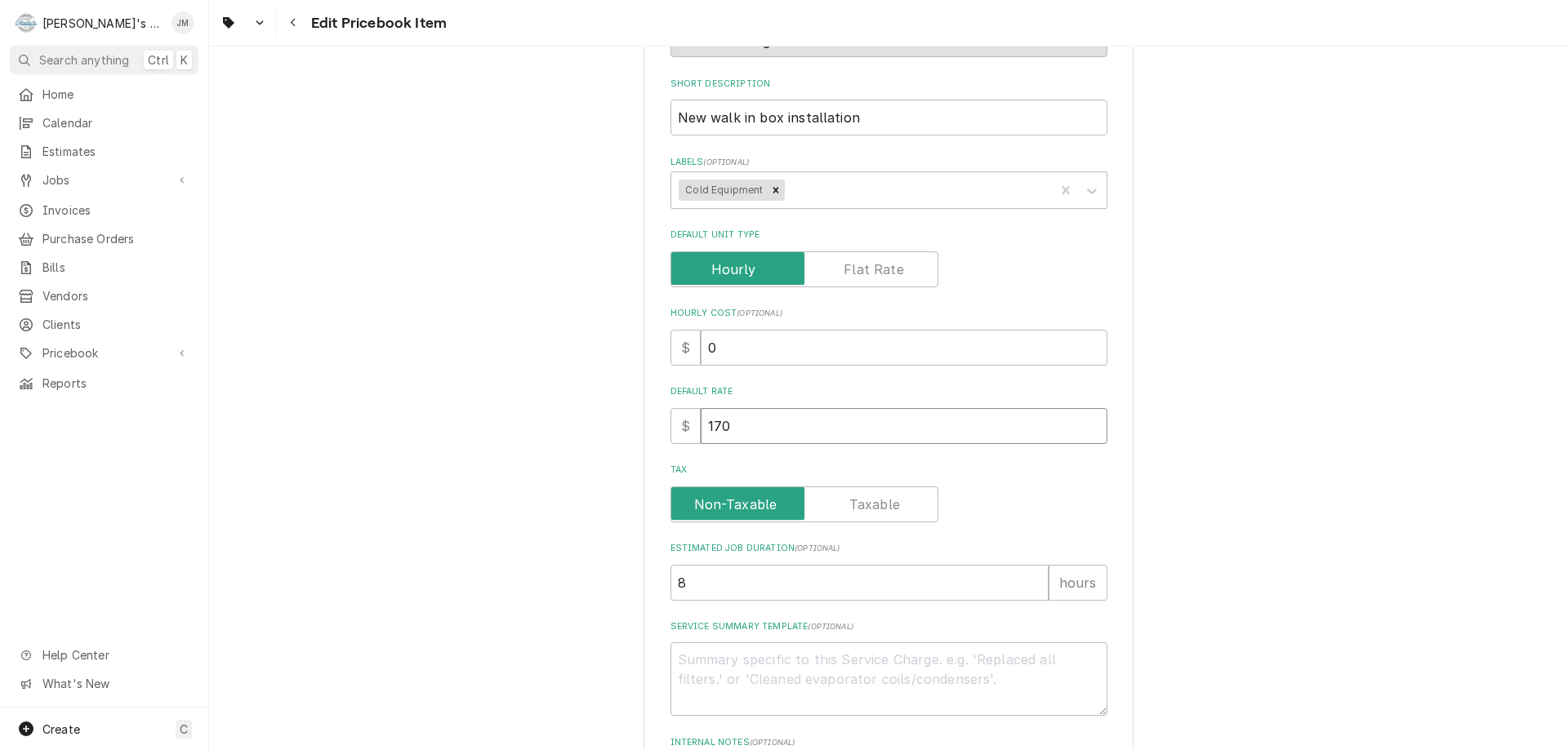
drag, startPoint x: 749, startPoint y: 423, endPoint x: 679, endPoint y: 422, distance: 70.0
click at [679, 422] on div "$ 170" at bounding box center [889, 426] width 437 height 36
type textarea "x"
type input "1"
type textarea "x"
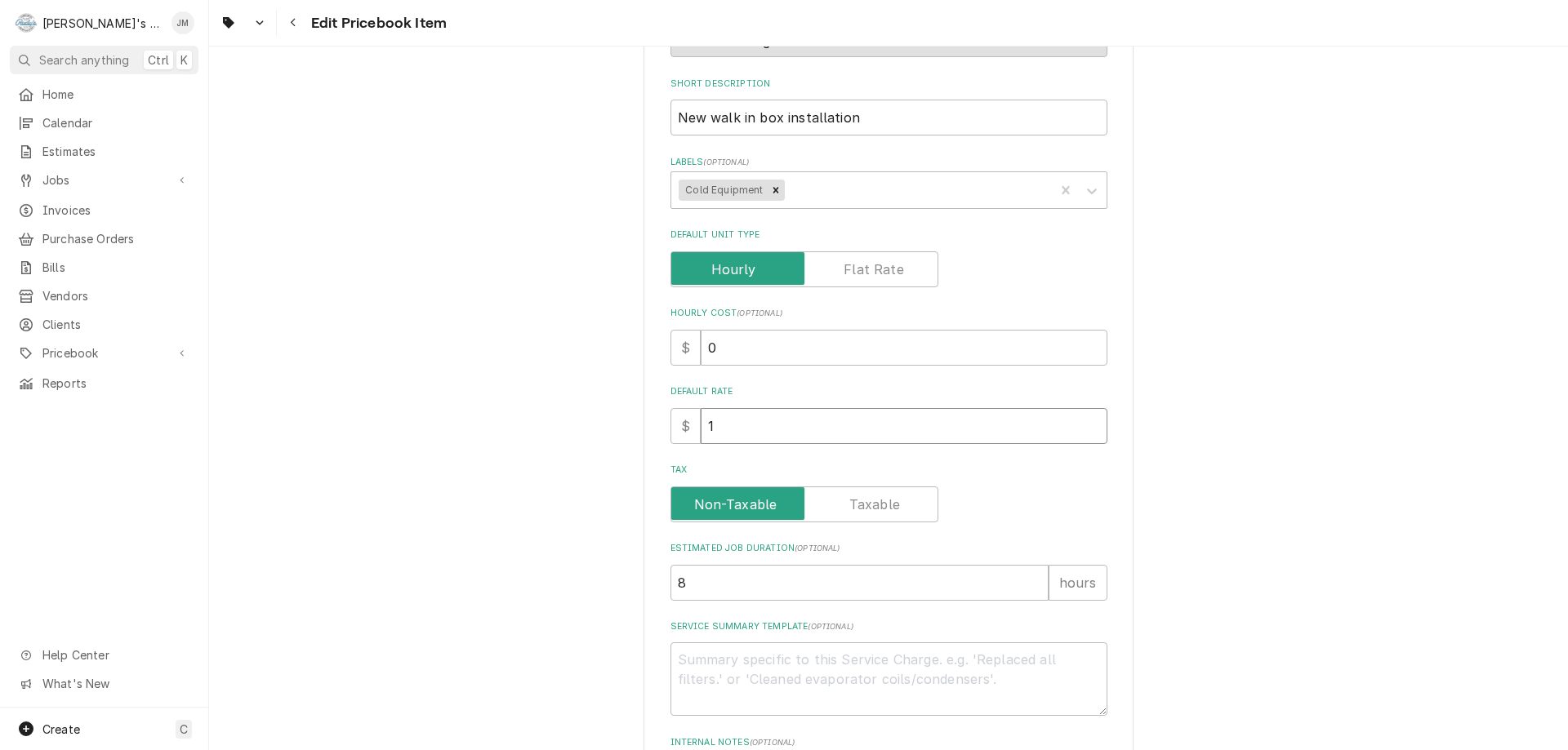
type input "19"
type textarea "x"
type input "195"
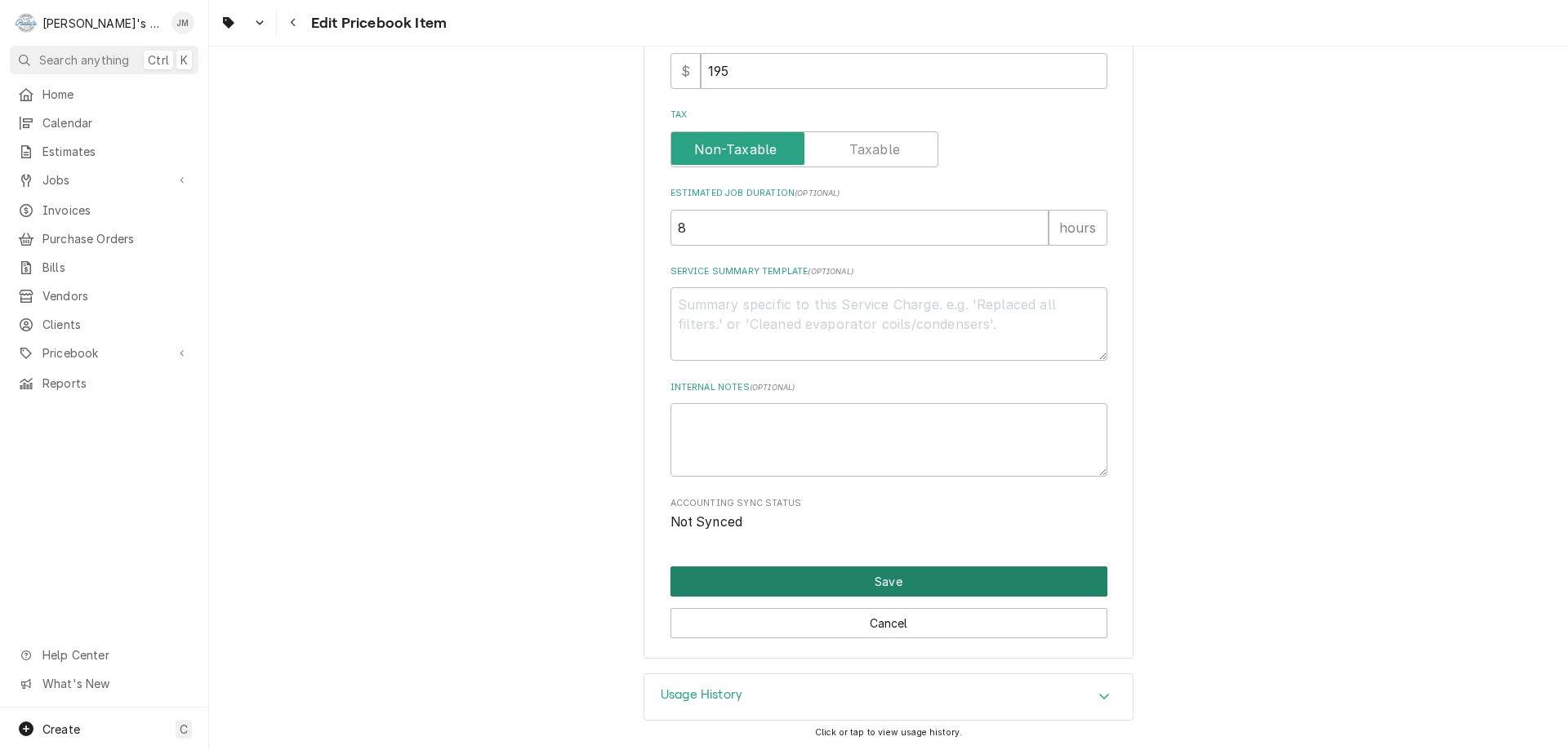
click at [874, 582] on button "Save" at bounding box center [889, 581] width 437 height 30
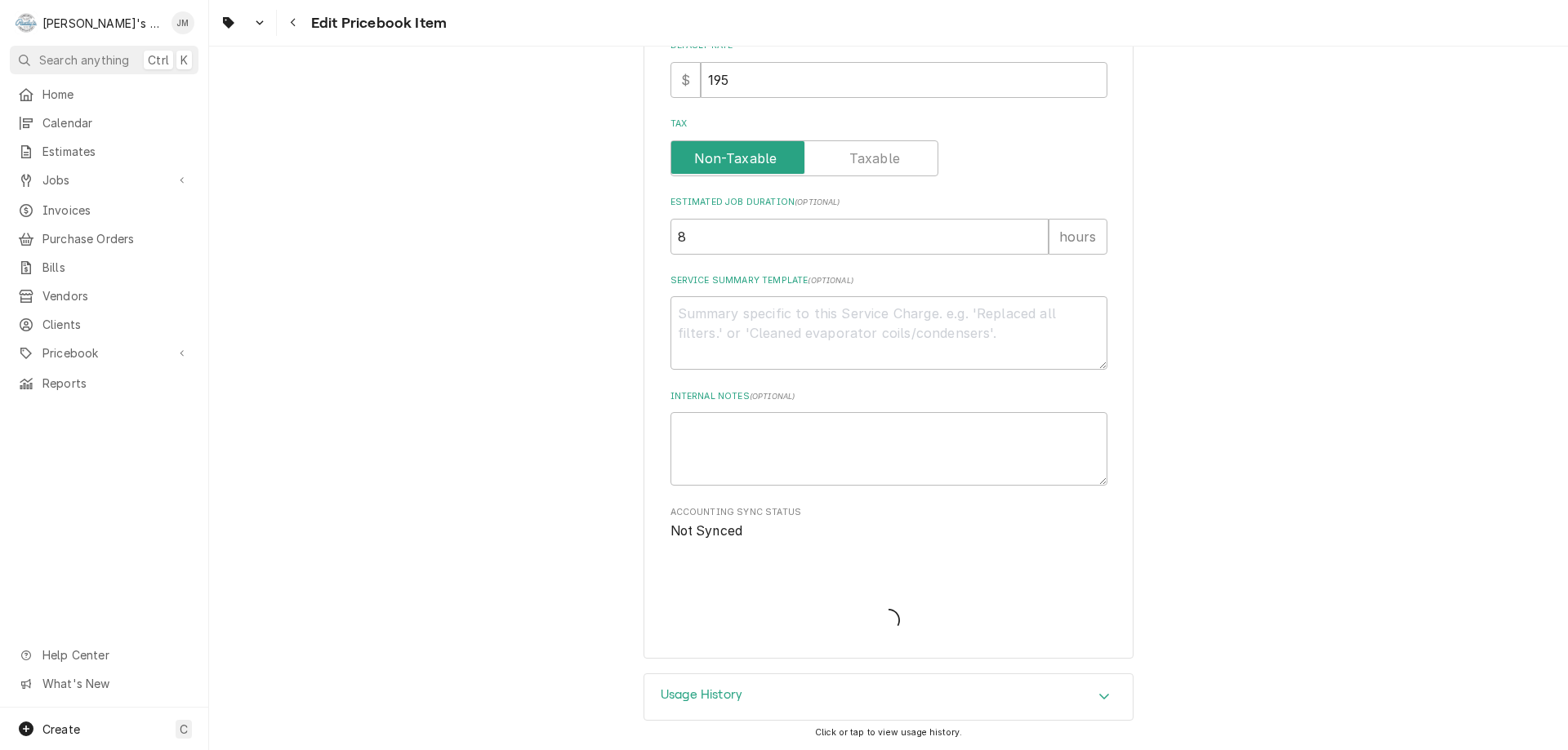
type textarea "x"
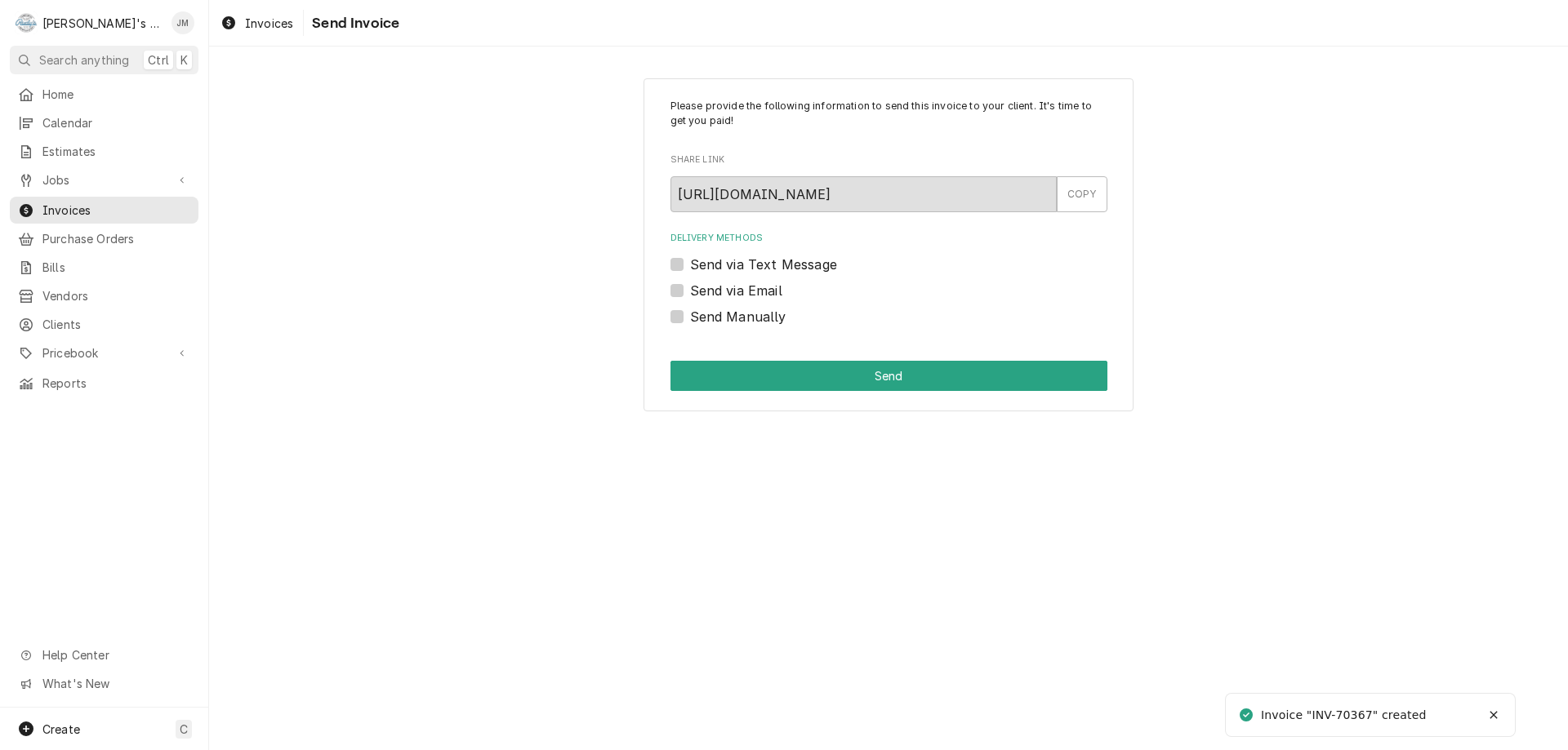
click at [764, 317] on label "Send Manually" at bounding box center [739, 317] width 96 height 19
click at [764, 317] on input "Send Manually" at bounding box center [909, 324] width 437 height 36
checkbox input "true"
click at [851, 367] on button "Send" at bounding box center [889, 375] width 437 height 30
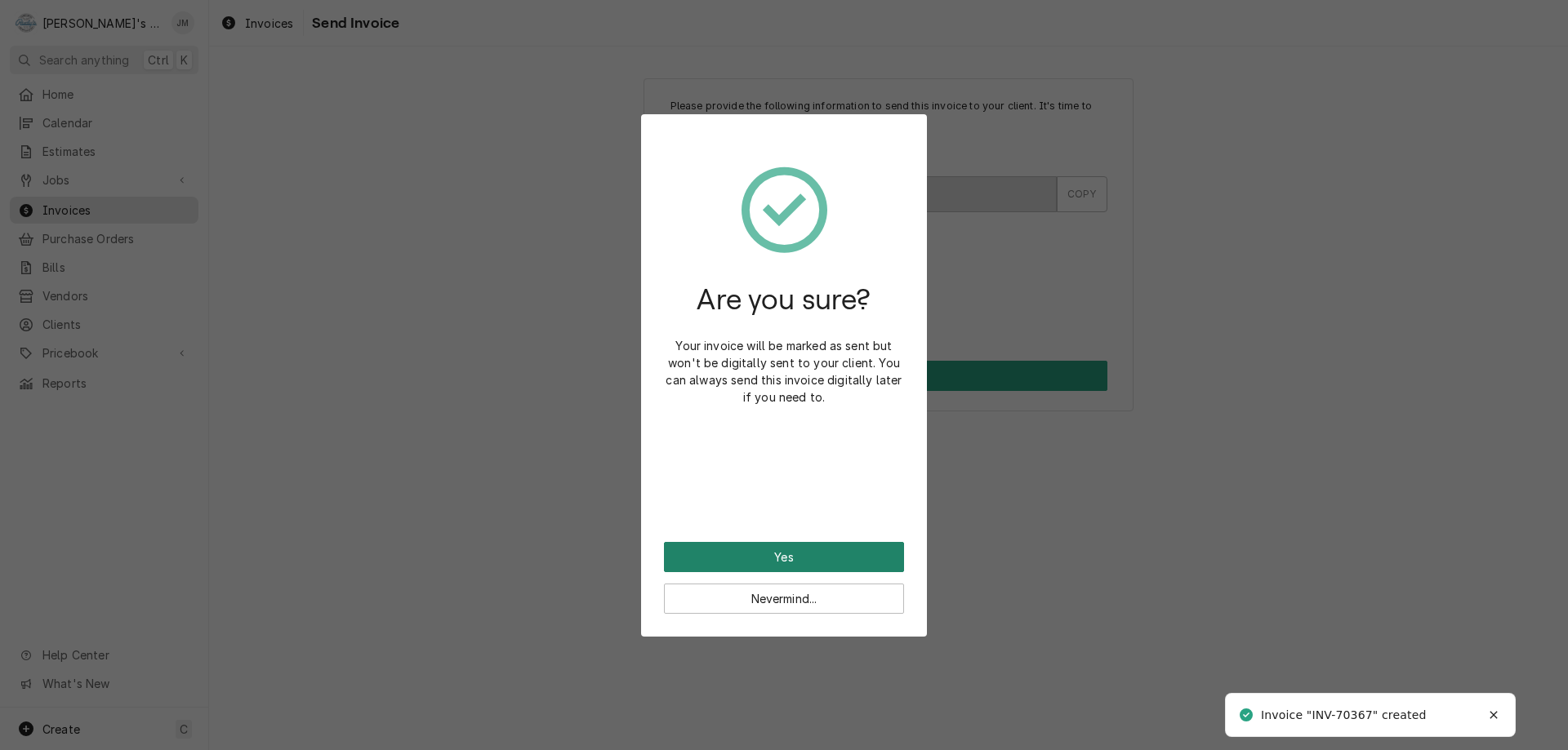
click at [801, 562] on button "Yes" at bounding box center [783, 556] width 240 height 30
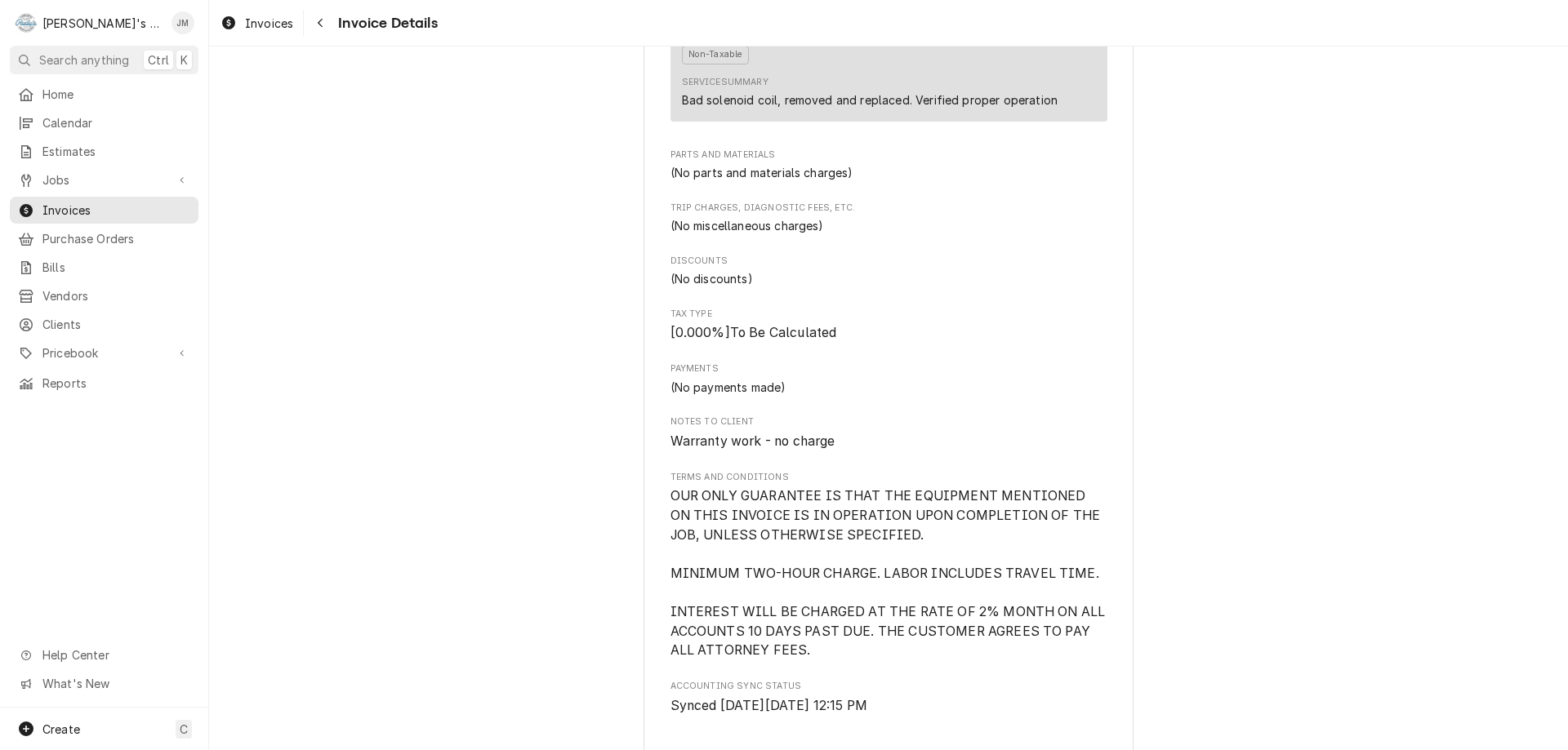
scroll to position [980, 0]
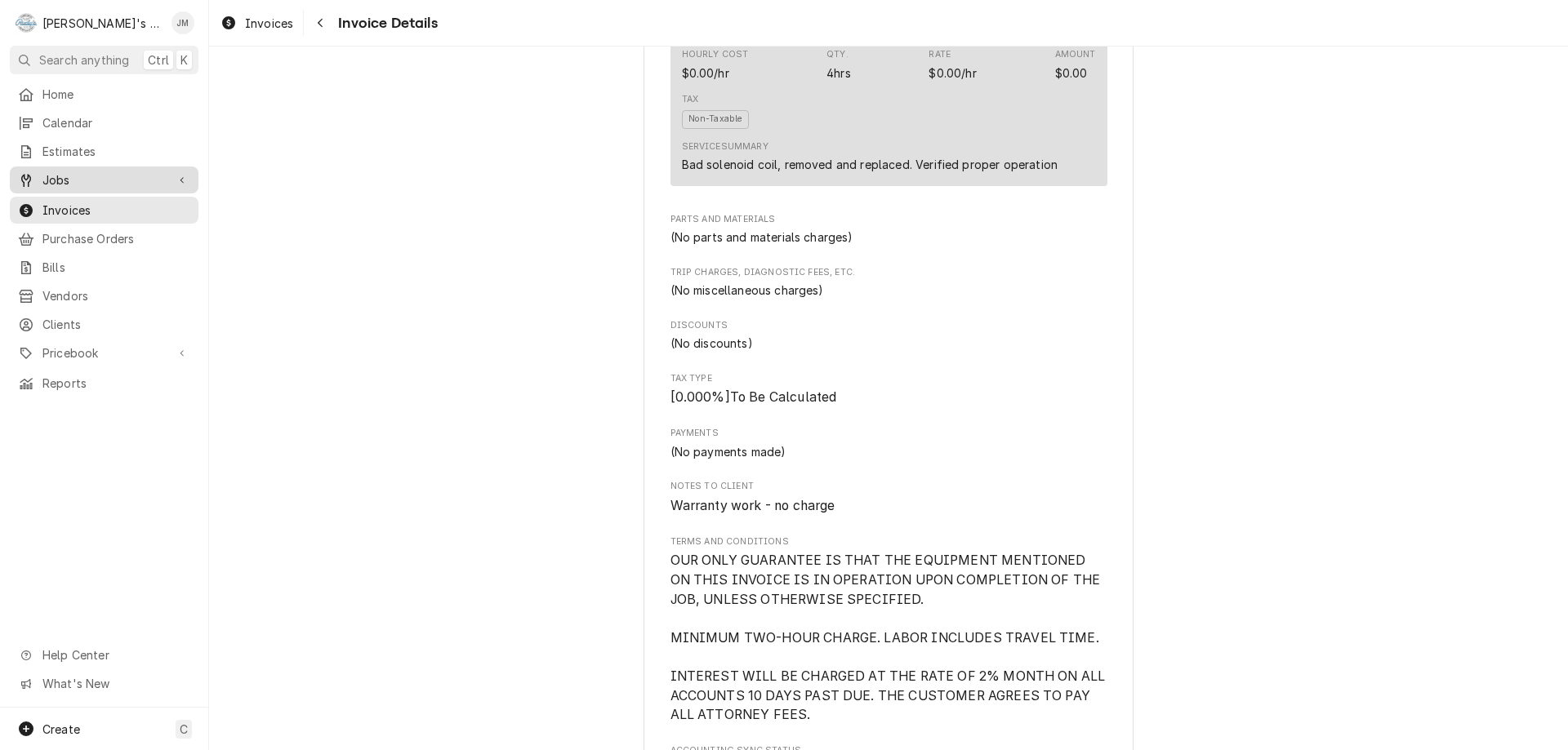
click at [46, 185] on link "Jobs" at bounding box center [104, 180] width 189 height 27
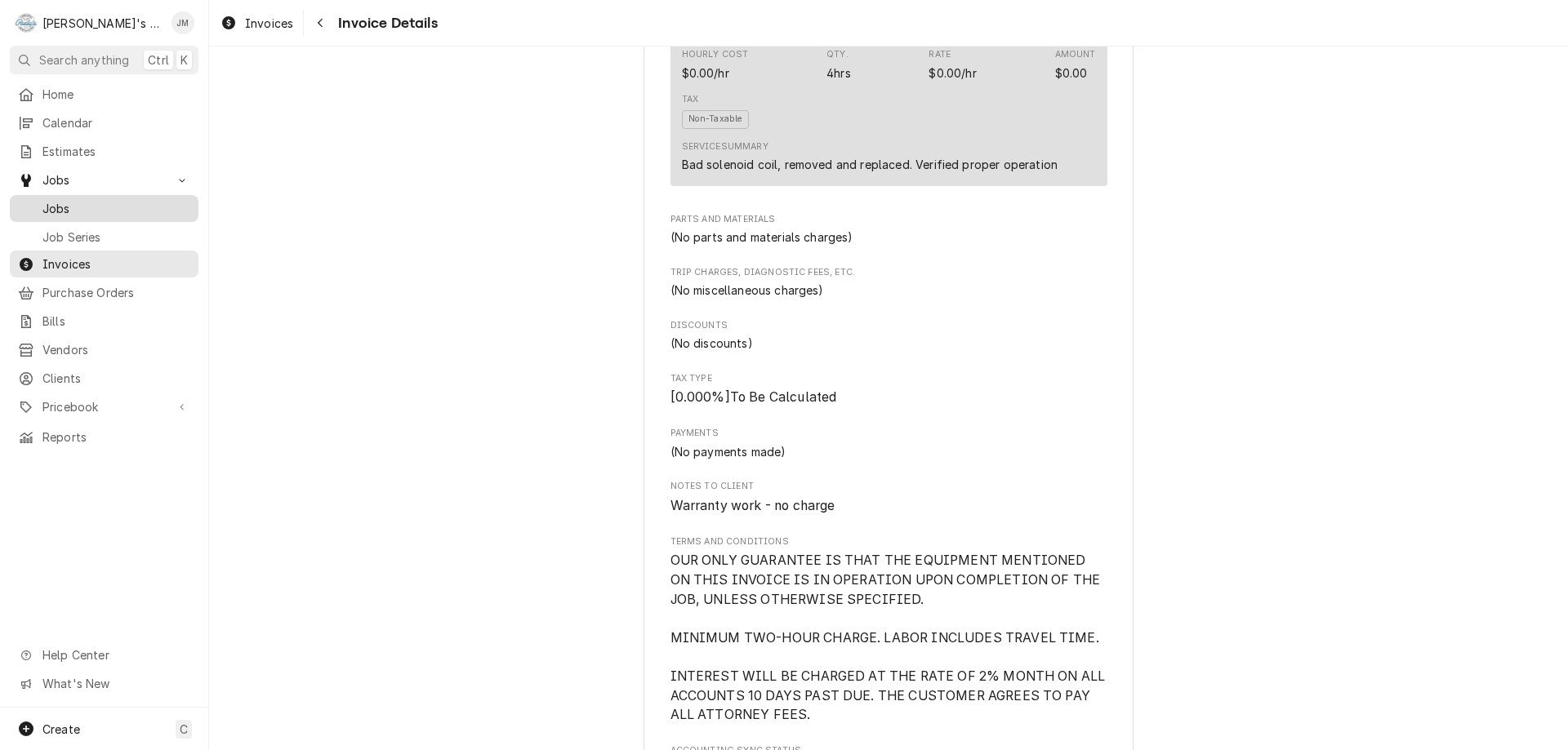
click at [57, 200] on span "Jobs" at bounding box center [116, 209] width 147 height 17
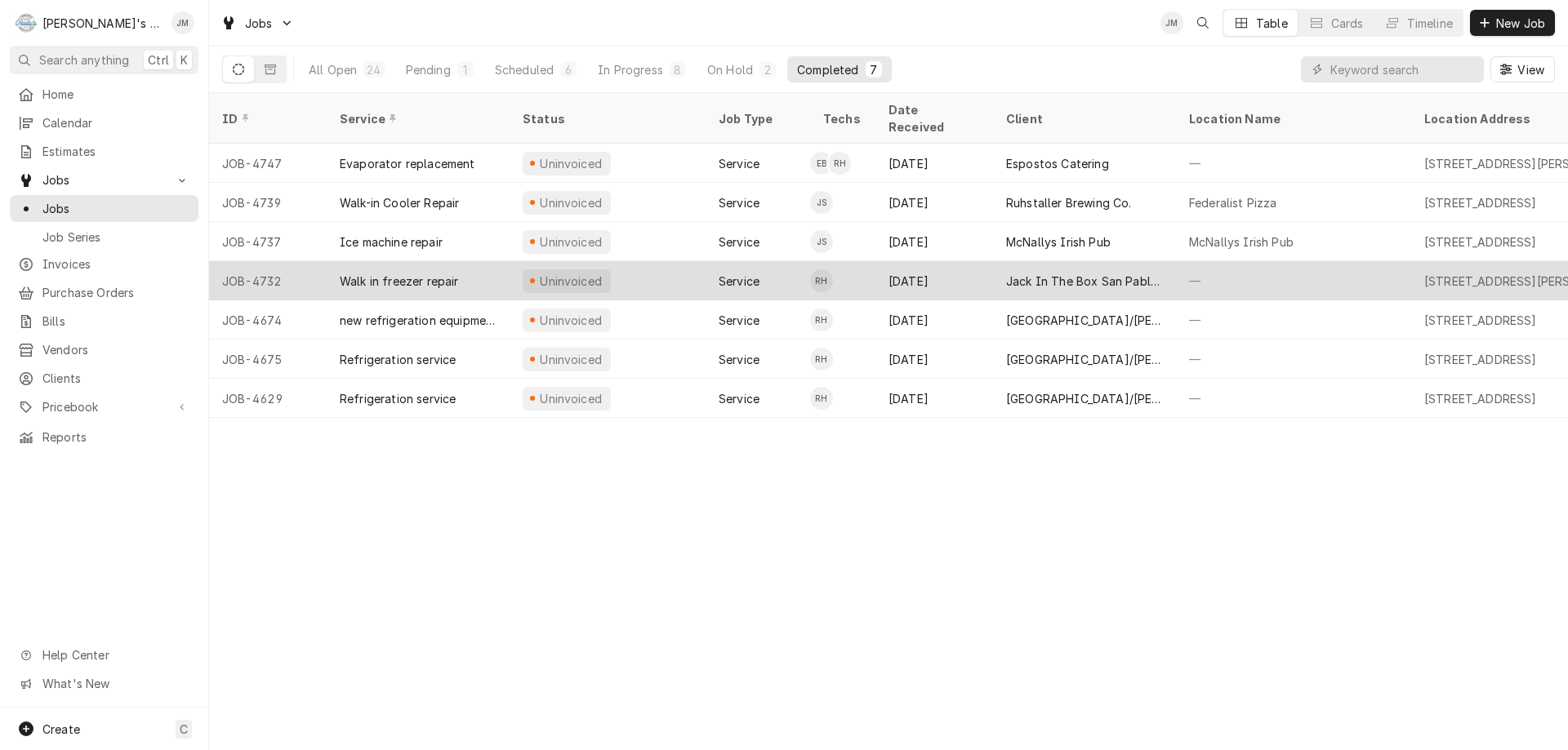
click at [1066, 272] on div "Jack In The Box San Pablo Ca." at bounding box center [1085, 281] width 157 height 17
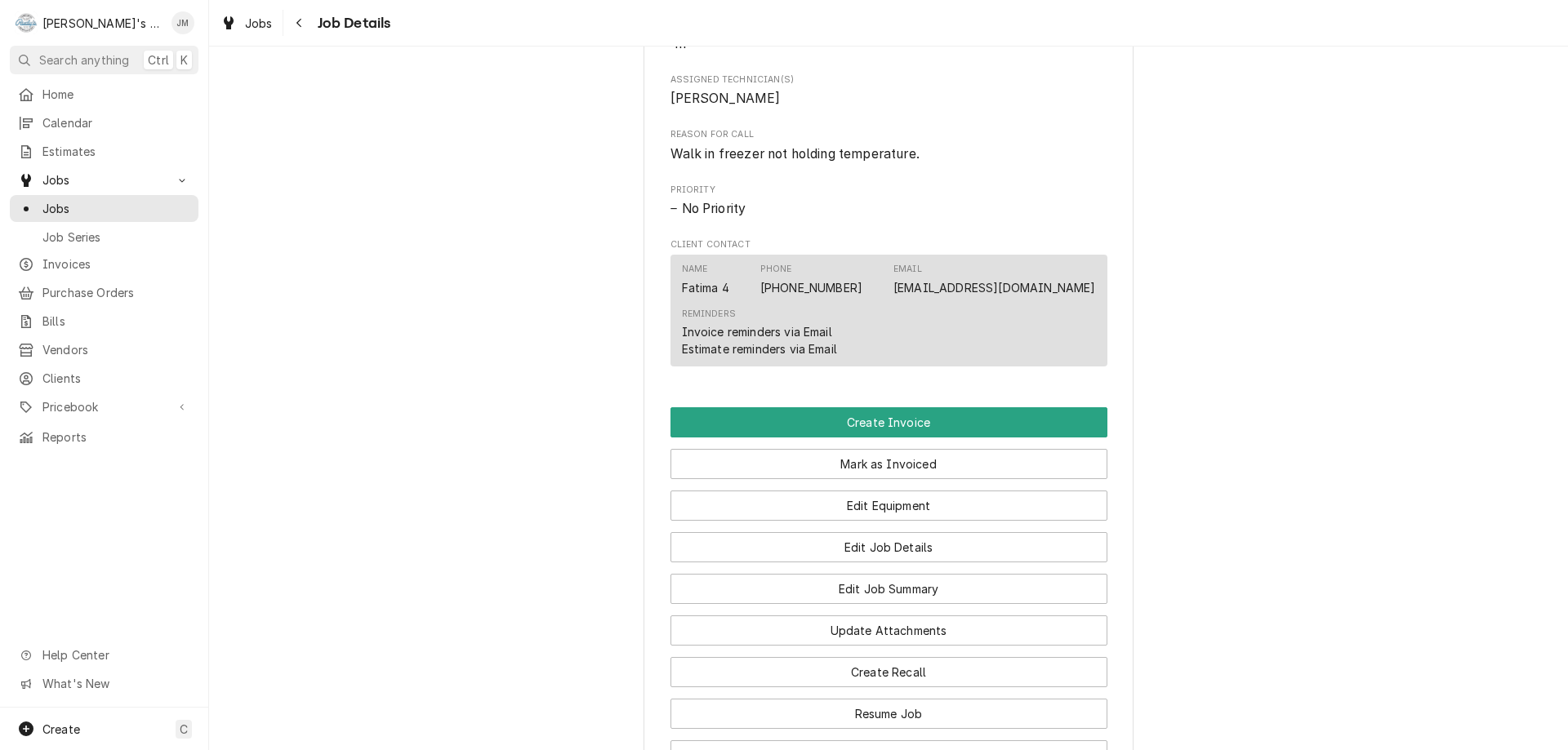
scroll to position [980, 0]
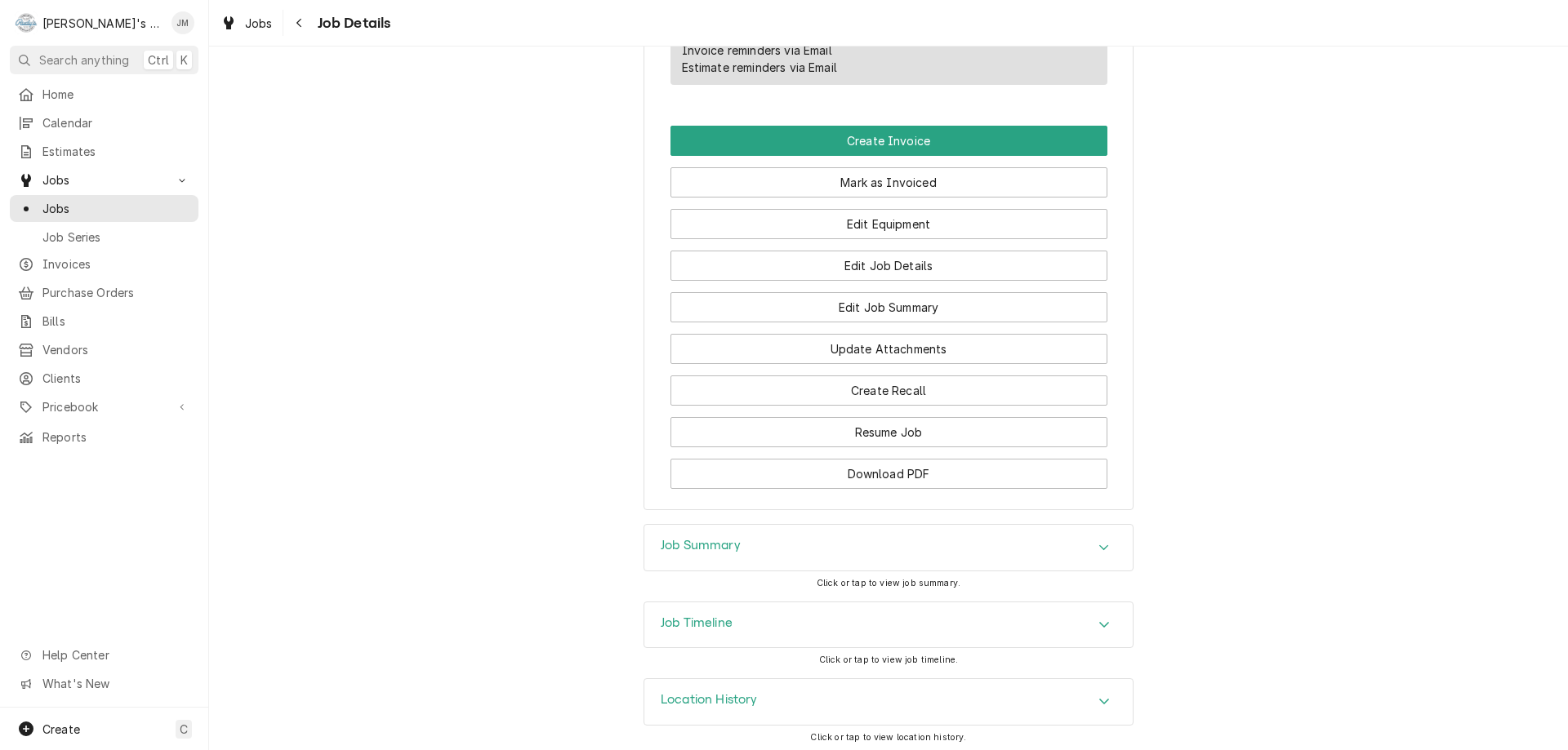
click at [717, 554] on h3 "Job Summary" at bounding box center [700, 546] width 80 height 15
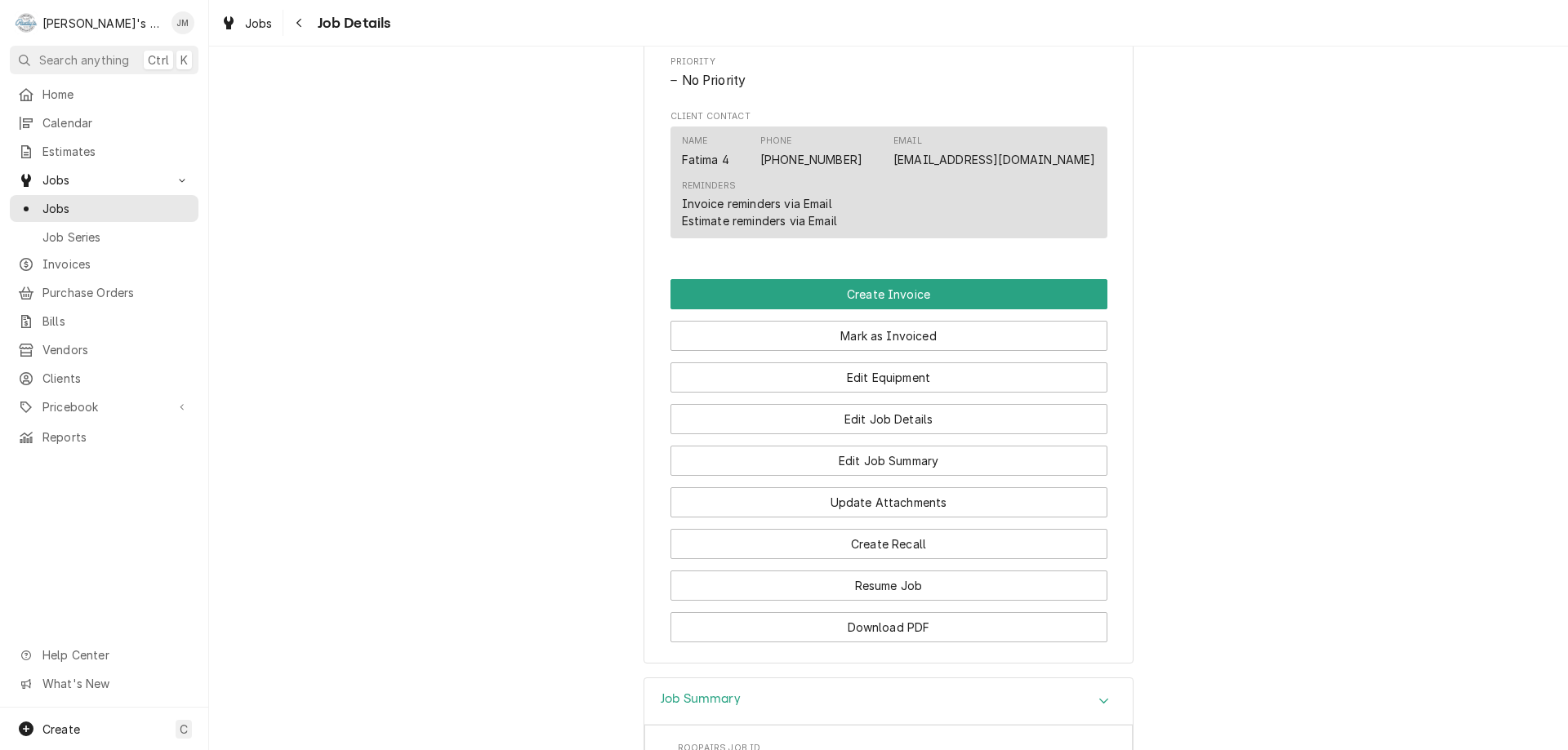
scroll to position [816, 0]
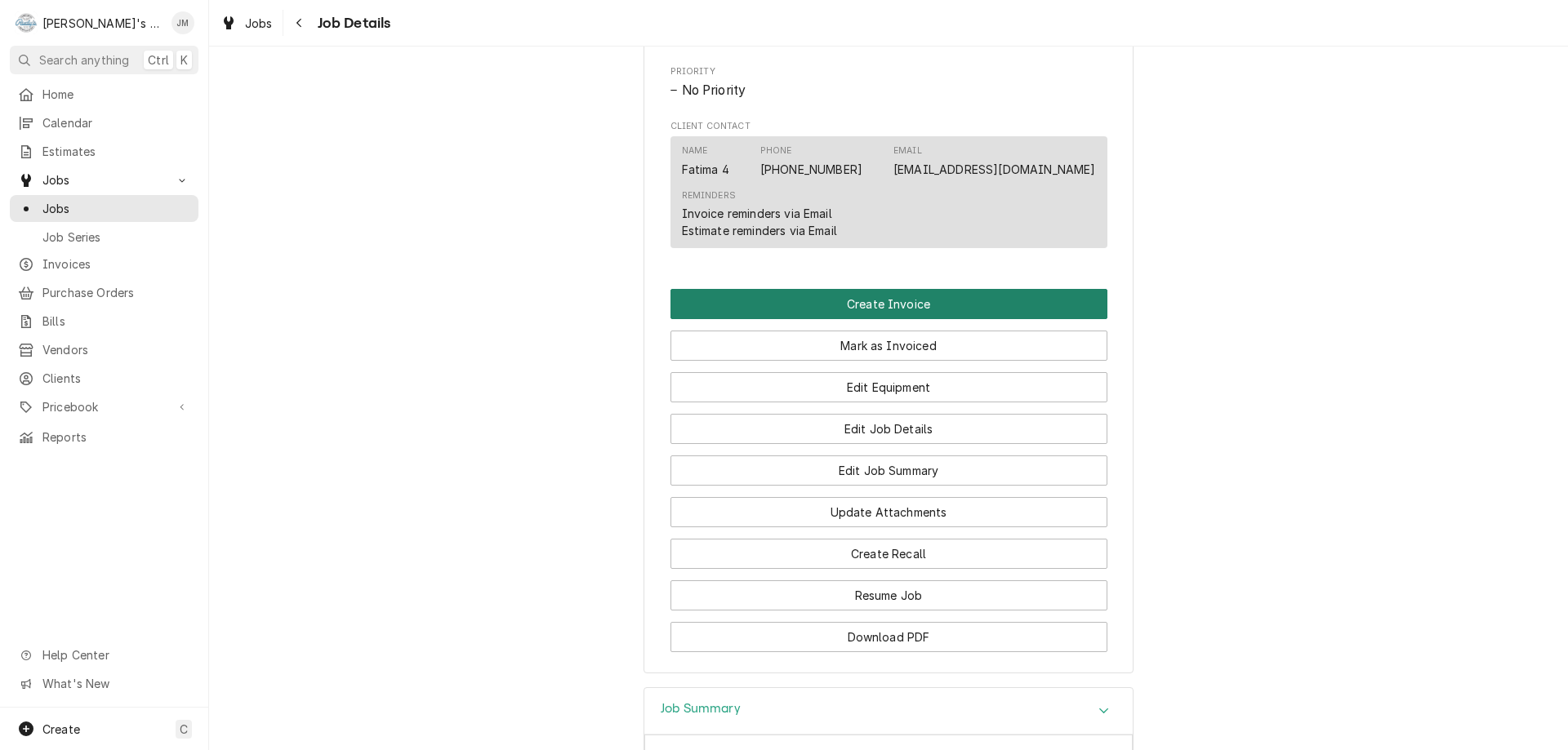
click at [878, 320] on button "Create Invoice" at bounding box center [889, 303] width 437 height 30
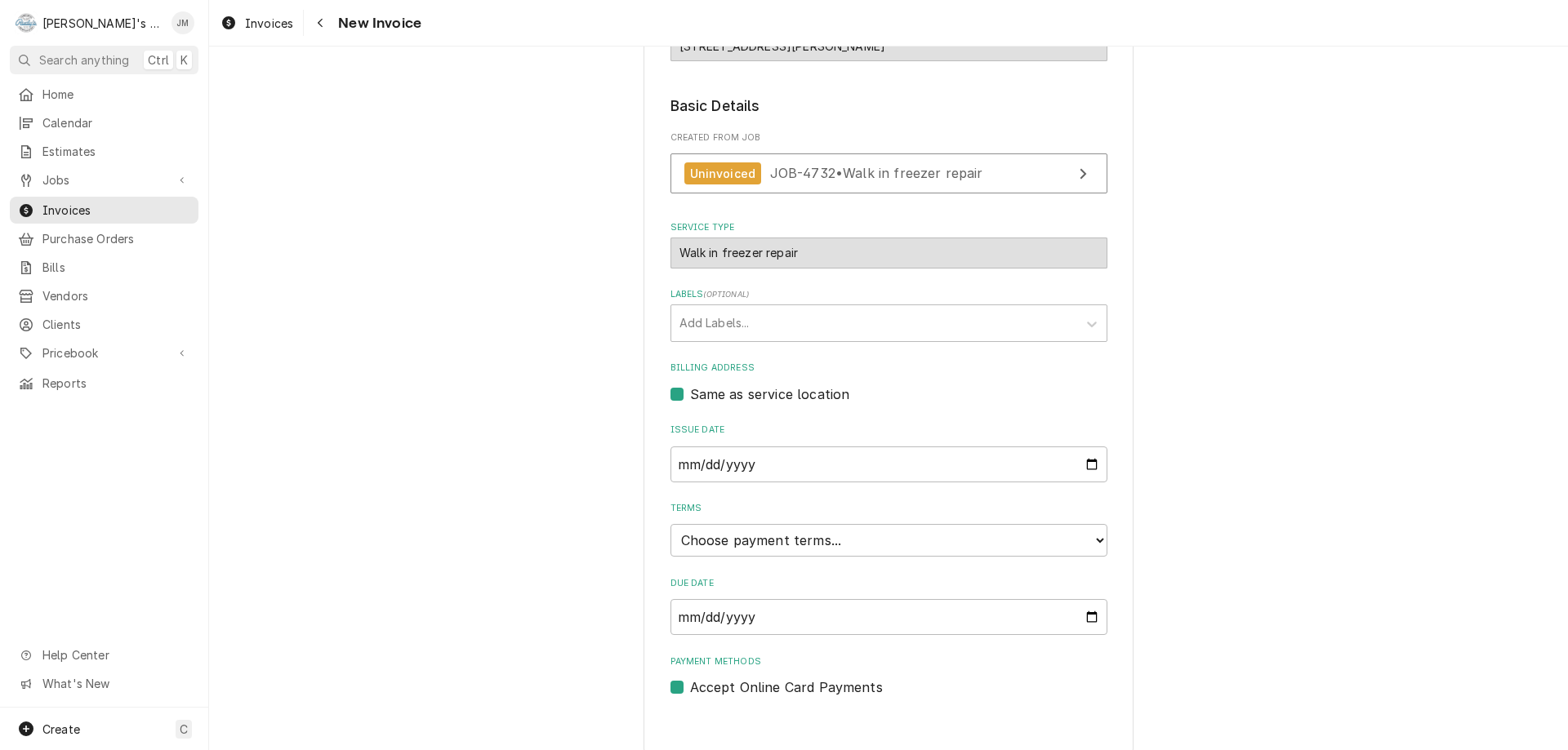
scroll to position [244, 0]
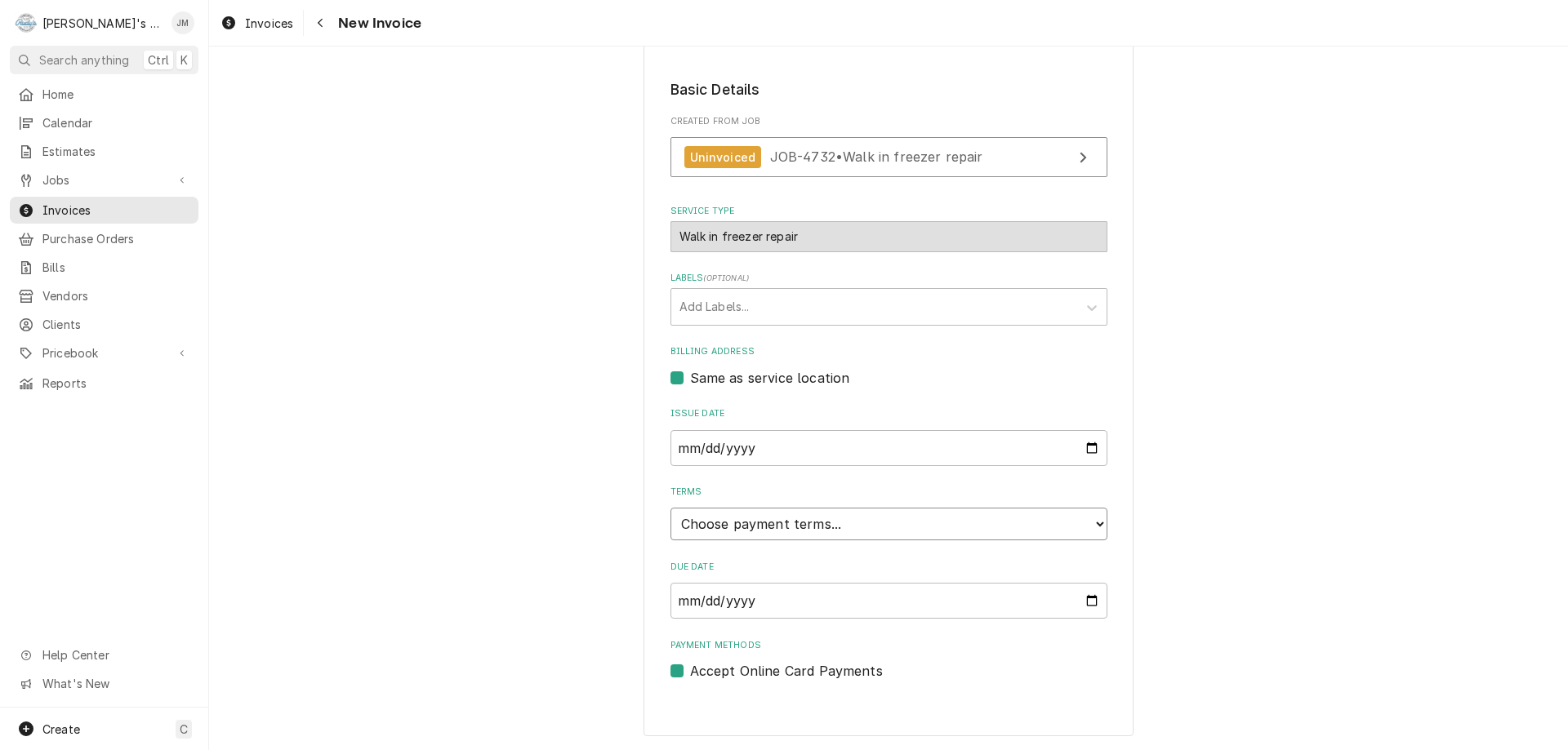
click at [883, 528] on select "Choose payment terms... Same Day Net 7 Net 14 Net 21 Net 30 Net 45 Net 60 Net 90" at bounding box center [889, 524] width 437 height 33
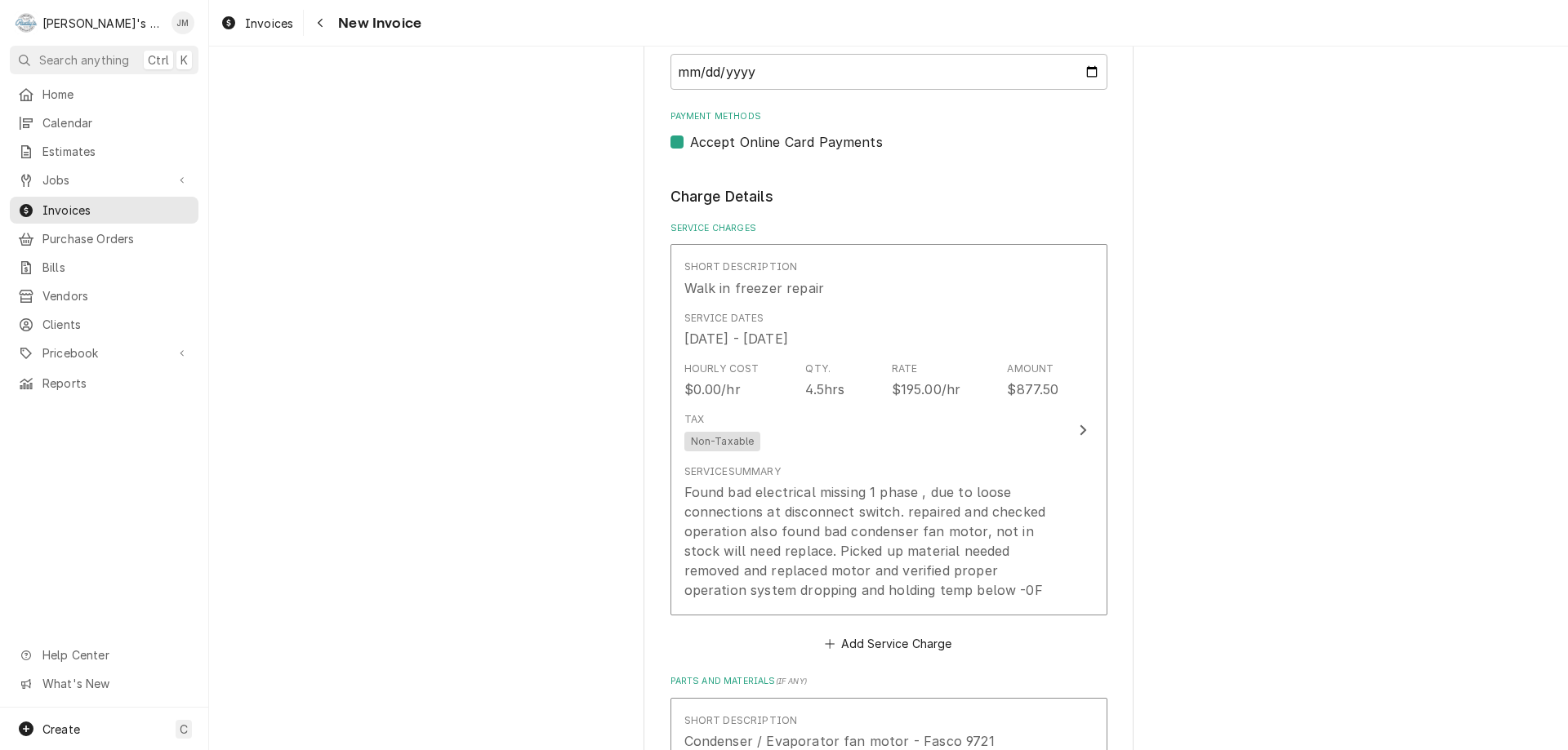
scroll to position [815, 0]
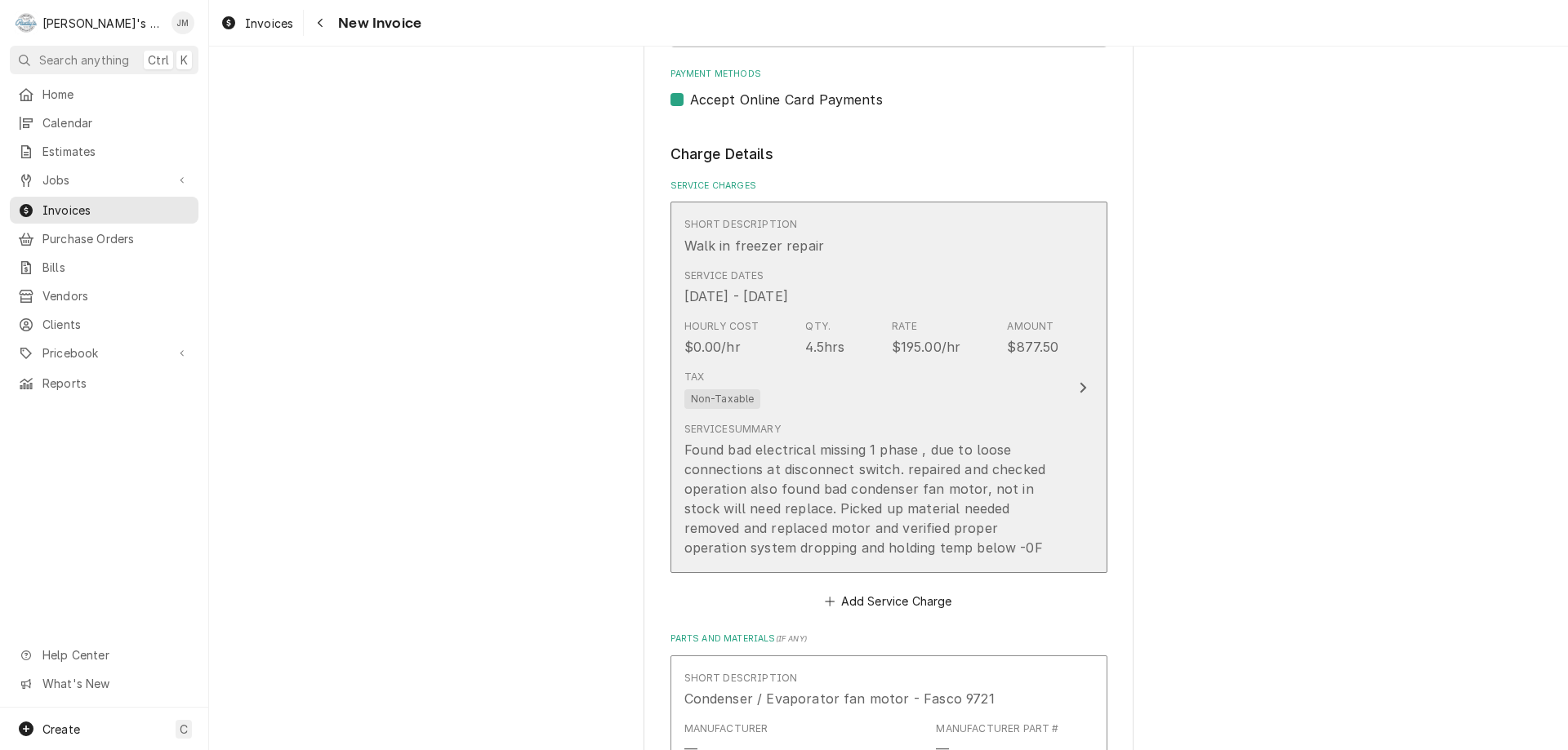
click at [1072, 389] on div "Update Line Item" at bounding box center [1083, 388] width 21 height 19
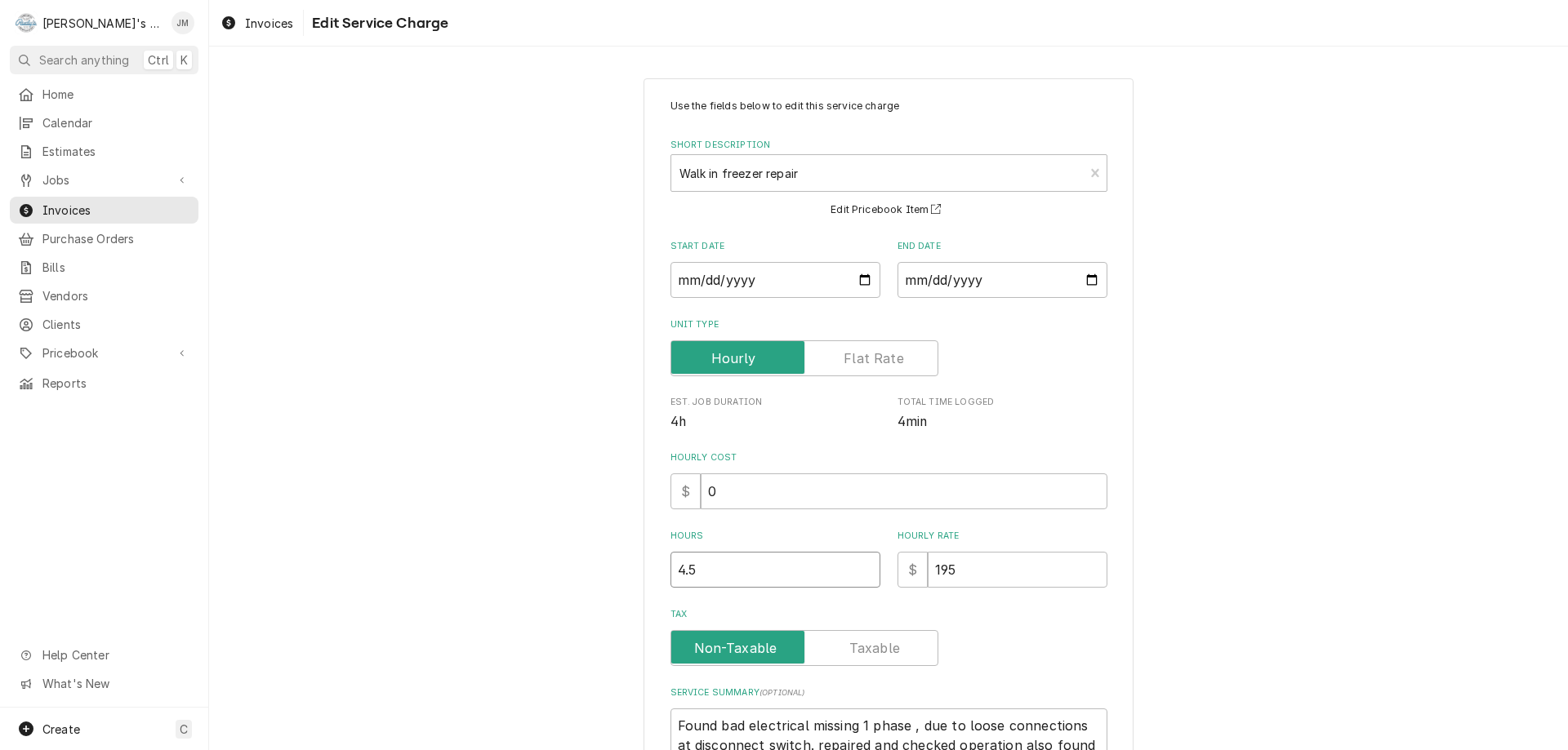
type textarea "x"
type input "4"
click at [856, 575] on input "4" at bounding box center [775, 569] width 210 height 36
click at [1179, 555] on div "Use the fields below to edit this service charge Short Description Walk in free…" at bounding box center [888, 513] width 1359 height 899
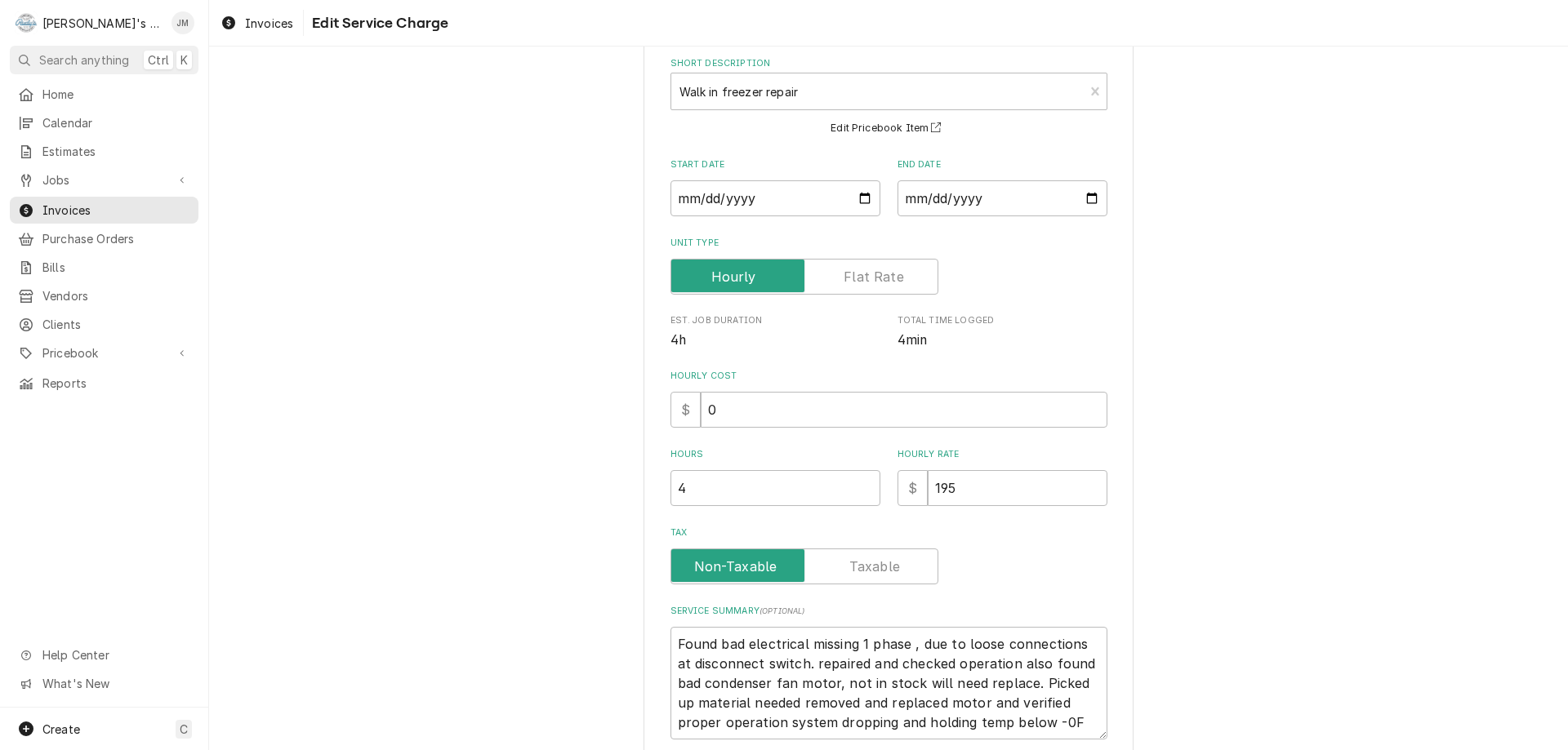
scroll to position [212, 0]
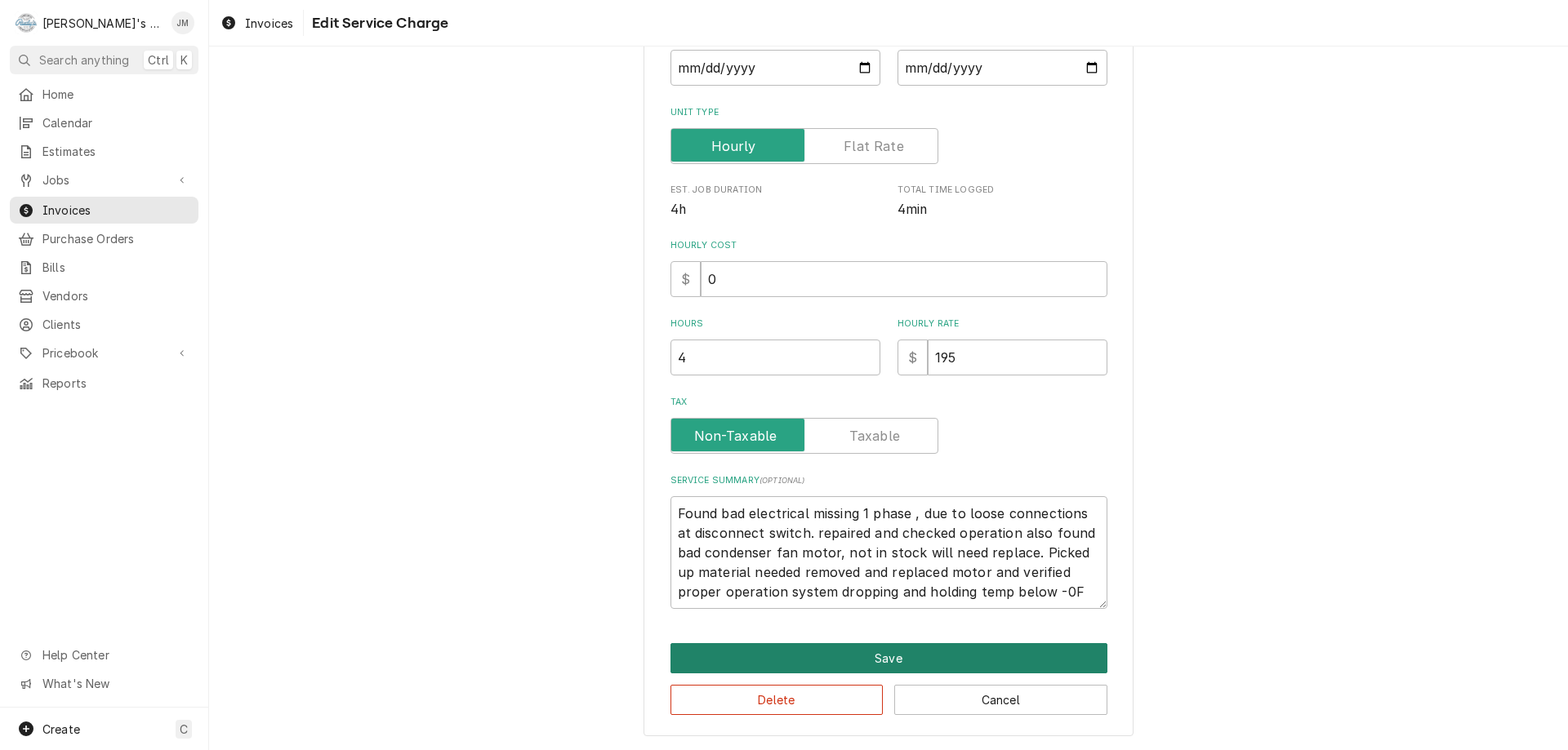
click at [873, 656] on button "Save" at bounding box center [889, 658] width 437 height 30
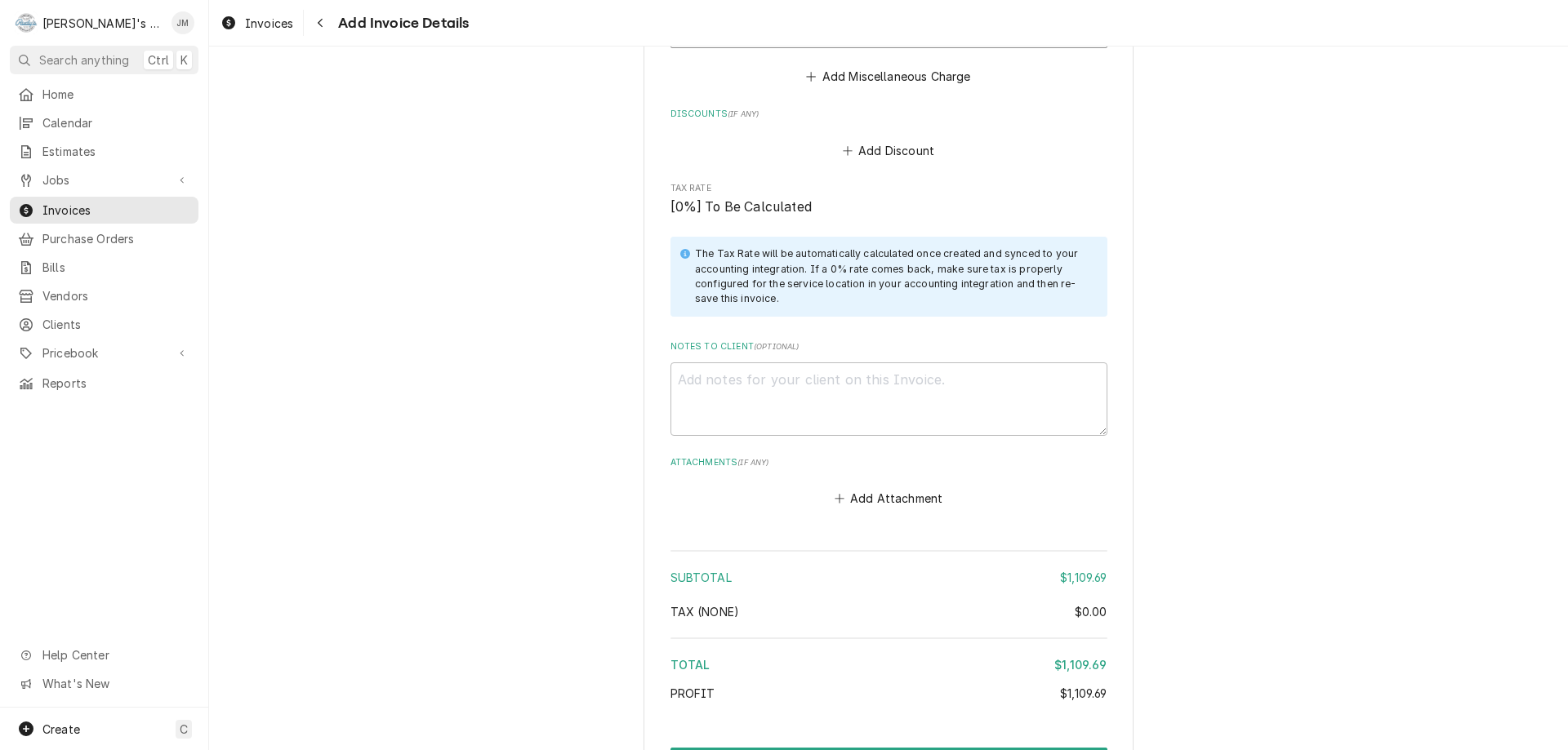
scroll to position [2234, 0]
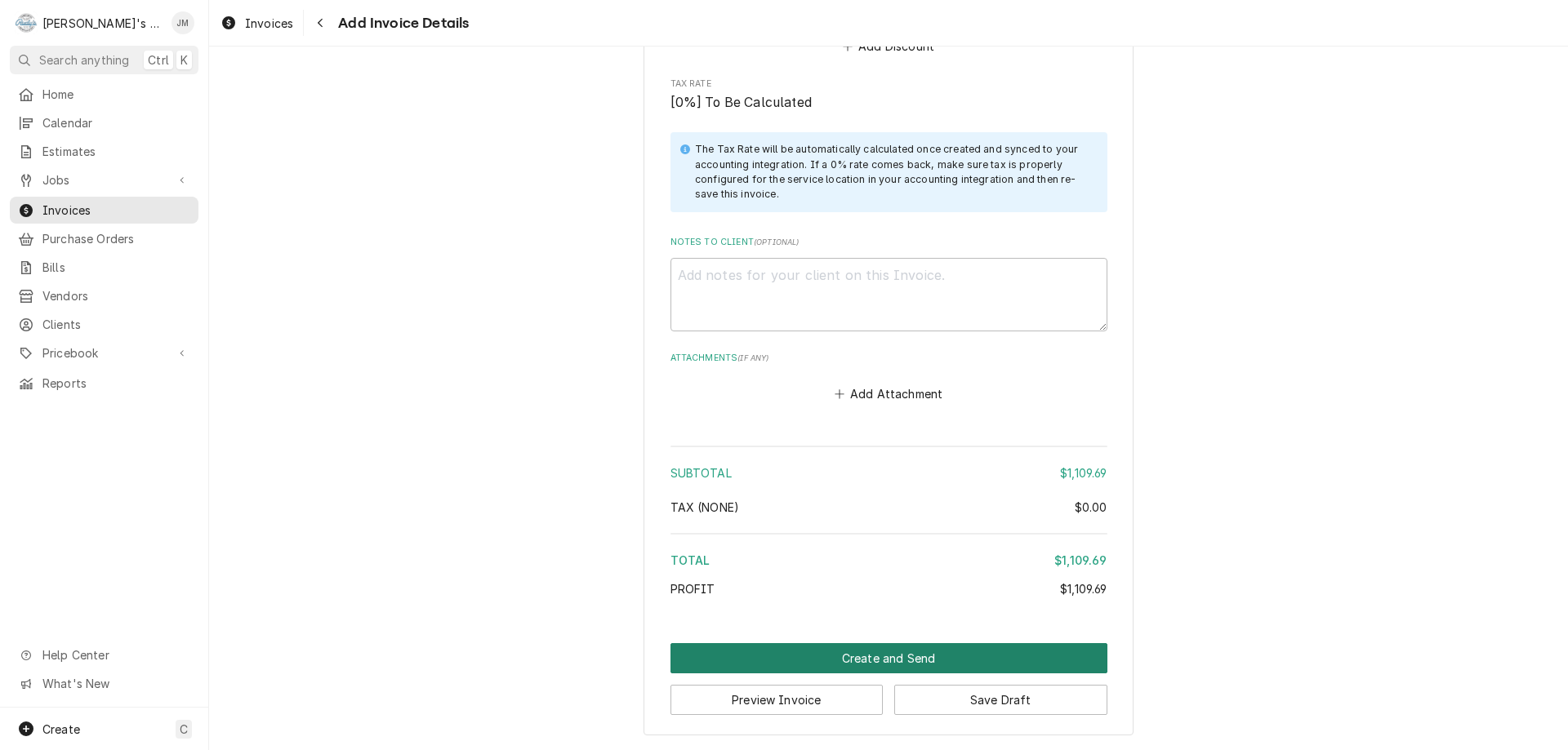
click at [872, 656] on button "Create and Send" at bounding box center [889, 658] width 437 height 30
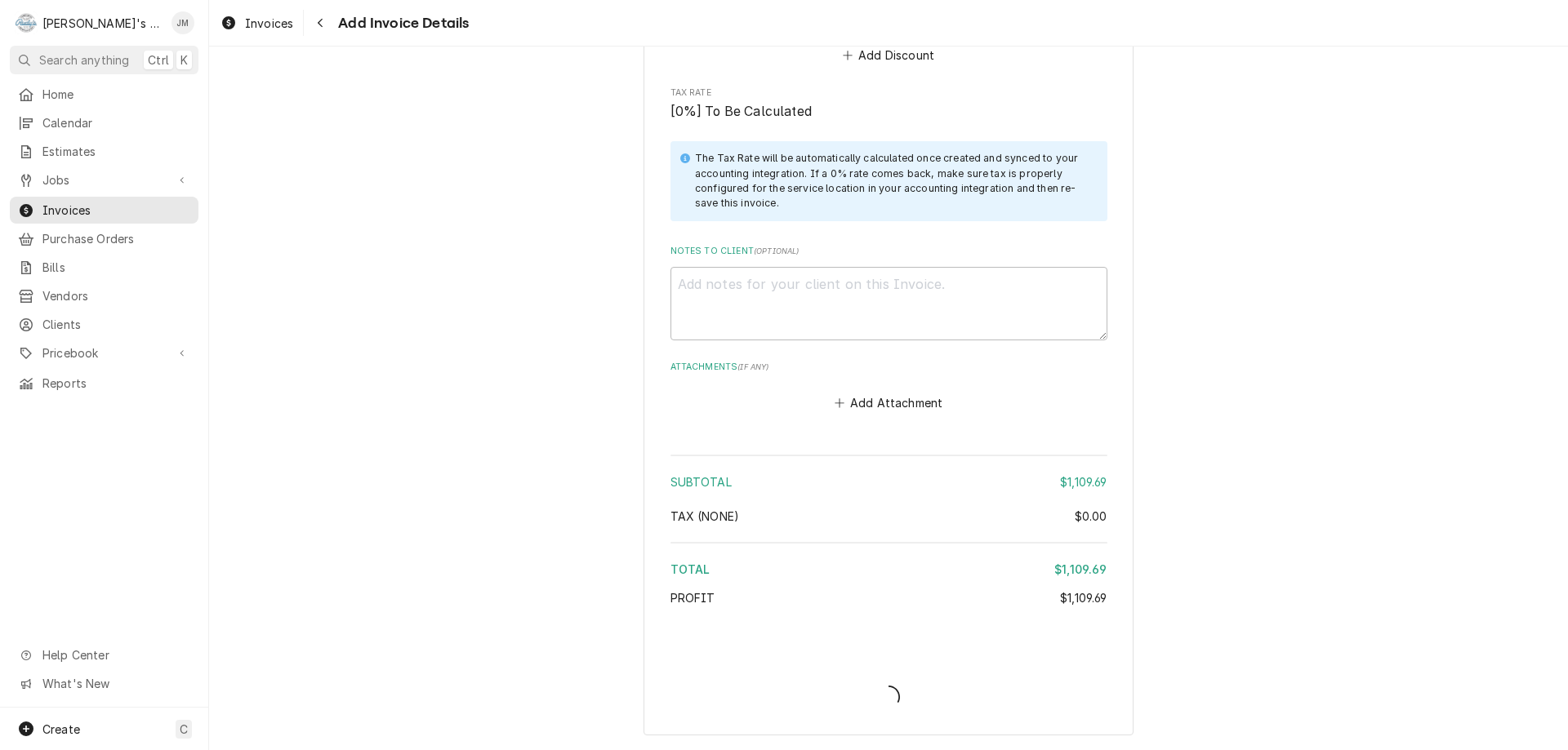
scroll to position [2225, 0]
type textarea "x"
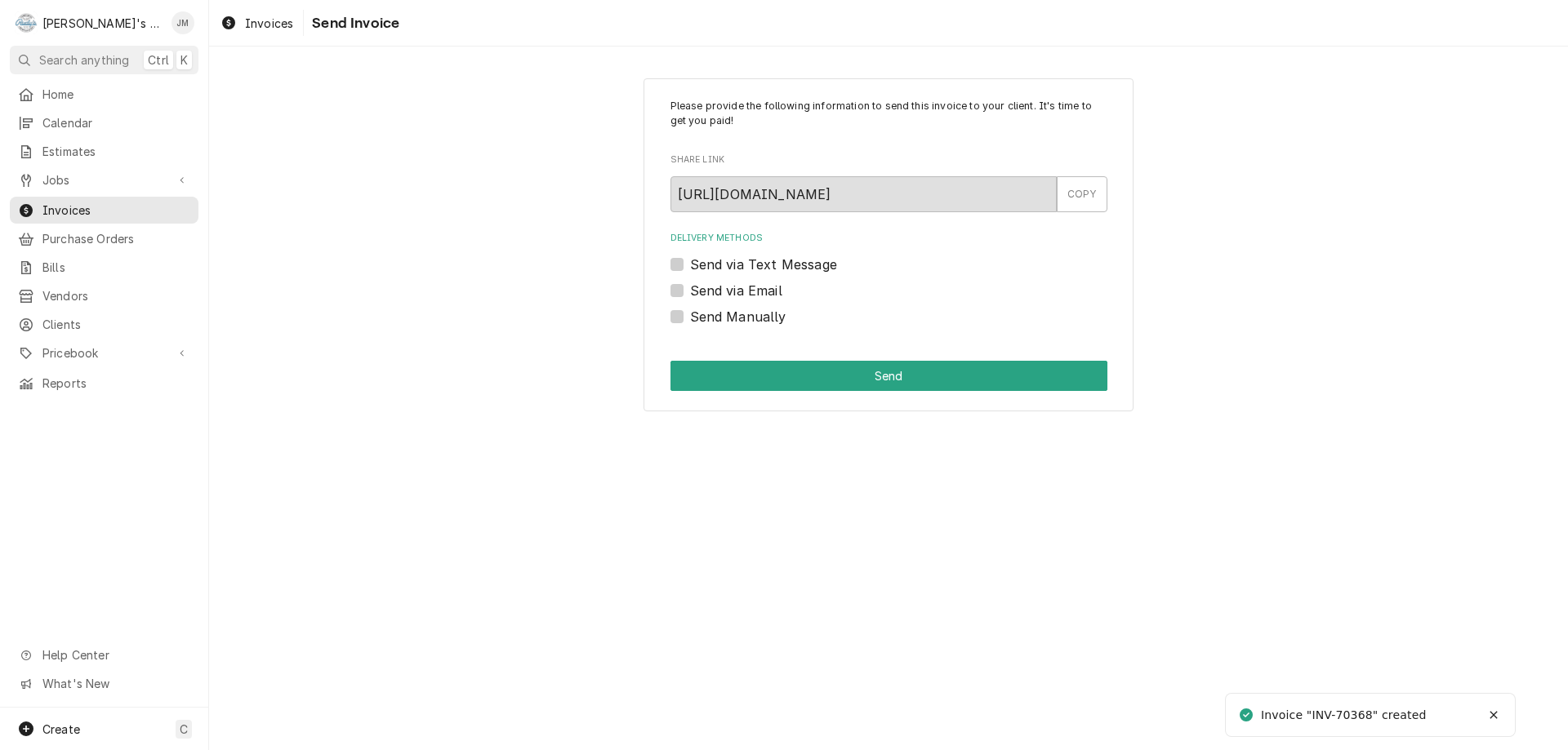
click at [722, 320] on label "Send Manually" at bounding box center [739, 317] width 96 height 19
click at [722, 320] on input "Send Manually" at bounding box center [909, 324] width 437 height 36
checkbox input "true"
click at [897, 376] on button "Send" at bounding box center [889, 375] width 437 height 30
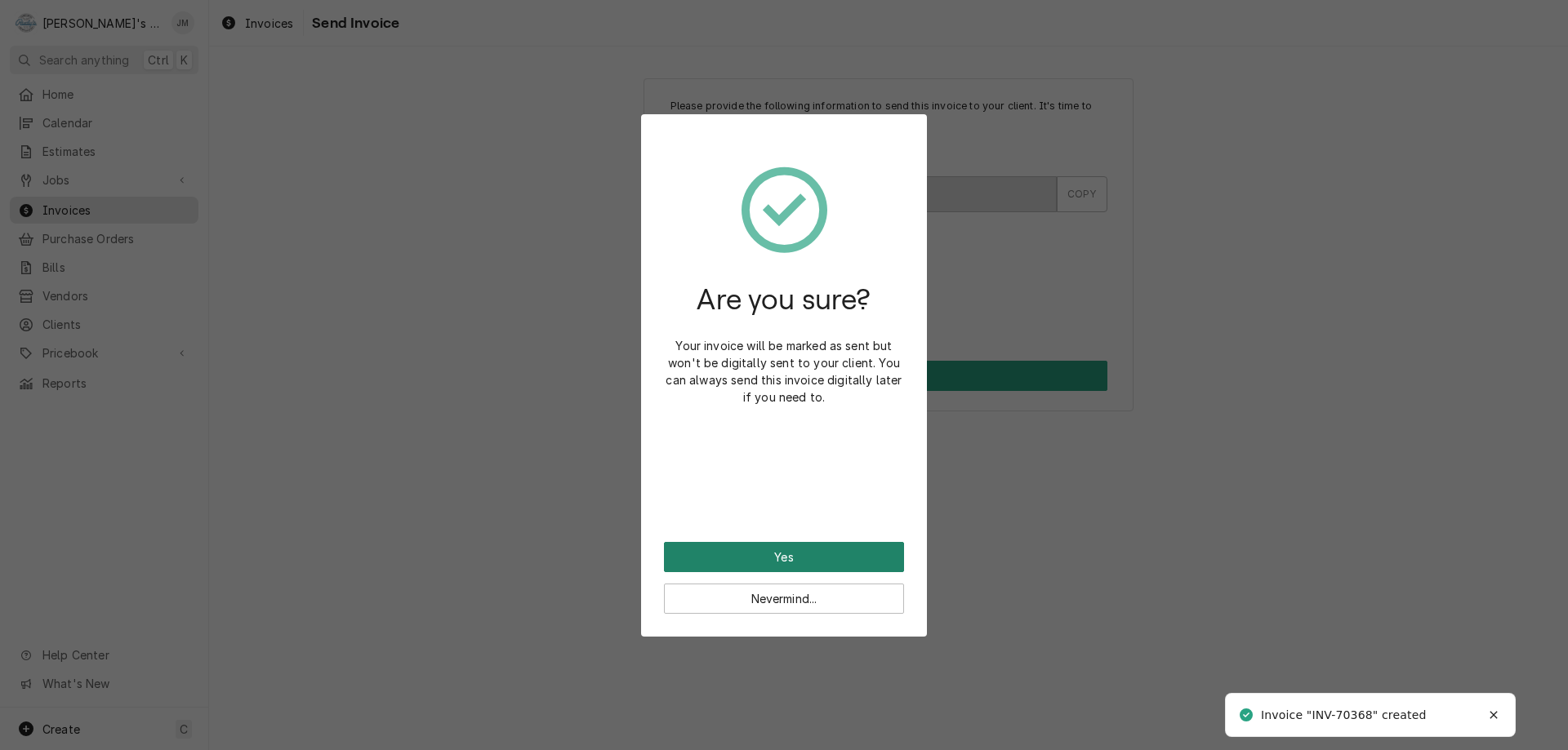
click at [781, 545] on button "Yes" at bounding box center [783, 556] width 240 height 30
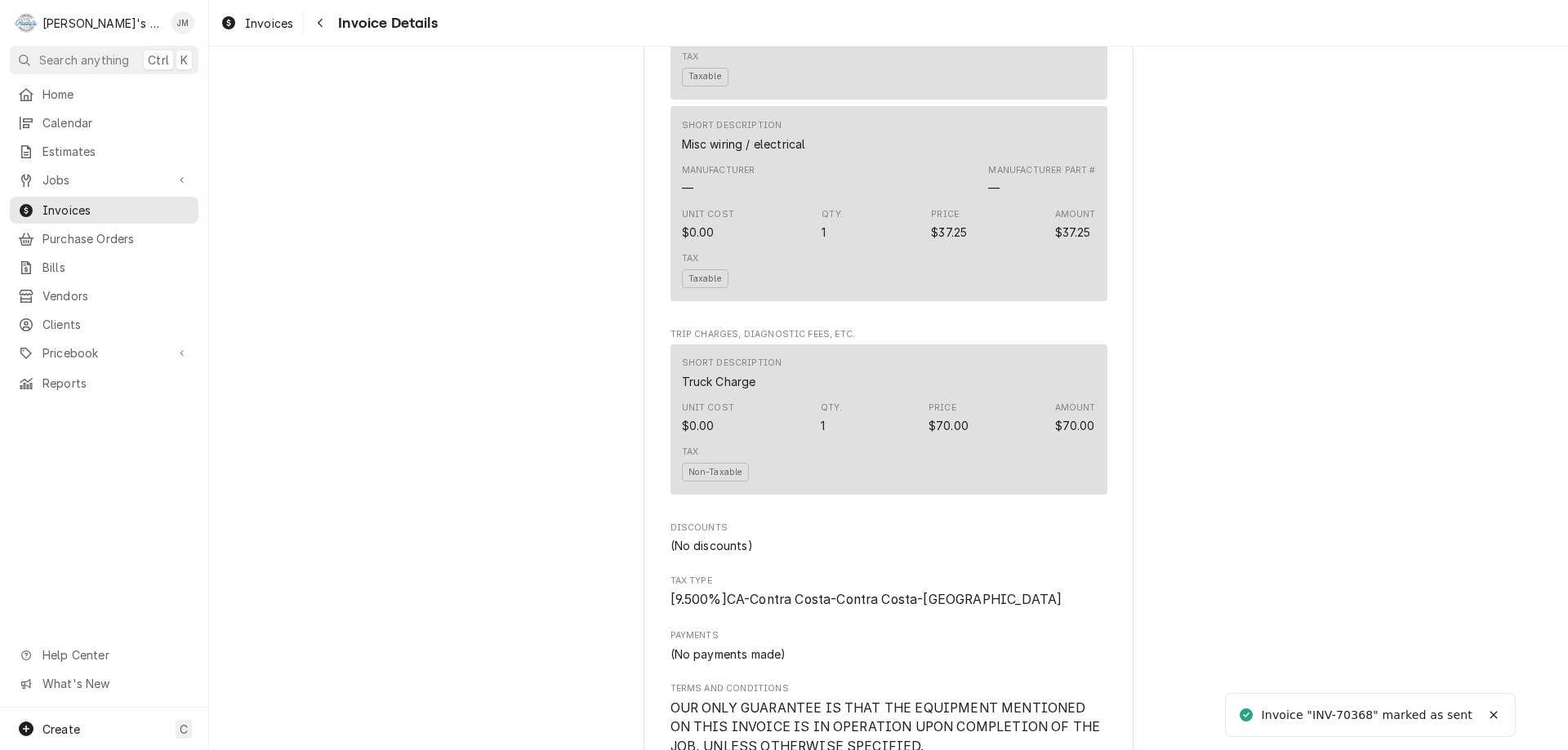
scroll to position [2245, 0]
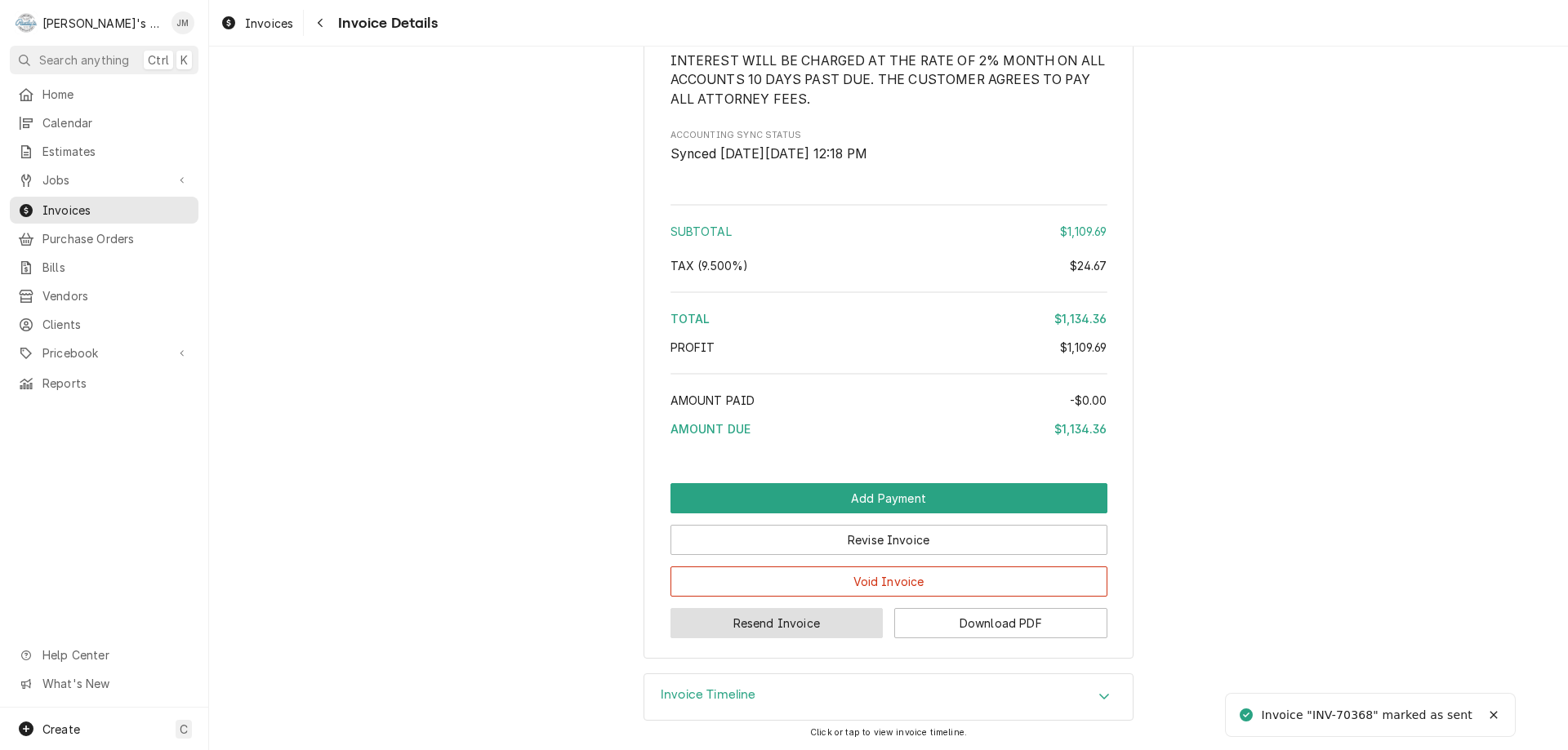
click at [775, 623] on button "Resend Invoice" at bounding box center [776, 623] width 213 height 30
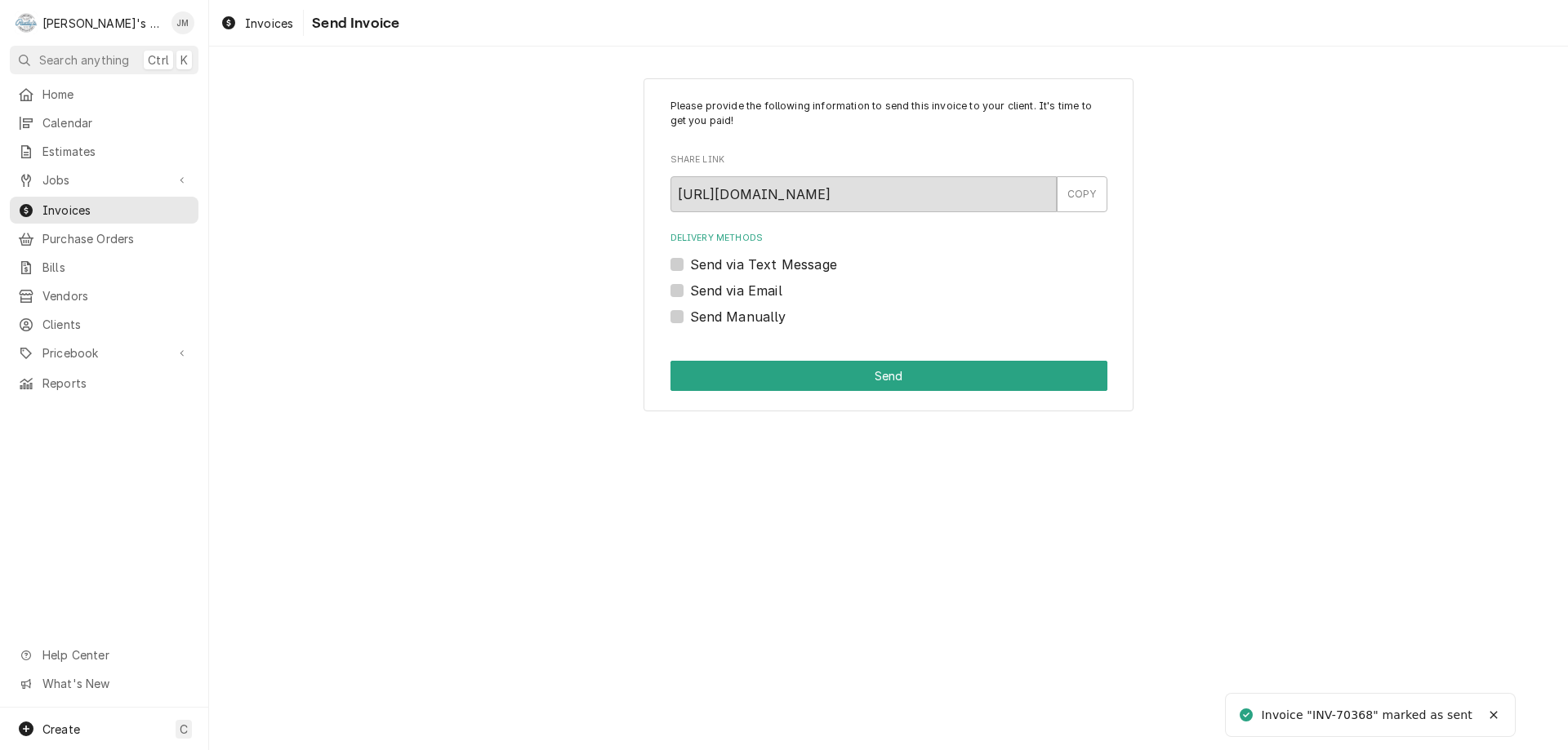
click at [749, 278] on div "Delivery Methods Send via Text Message Send via Email Send Manually" at bounding box center [889, 279] width 437 height 94
click at [749, 289] on label "Send via Email" at bounding box center [737, 291] width 92 height 19
click at [749, 289] on input "Send via Email" at bounding box center [909, 298] width 437 height 36
checkbox input "true"
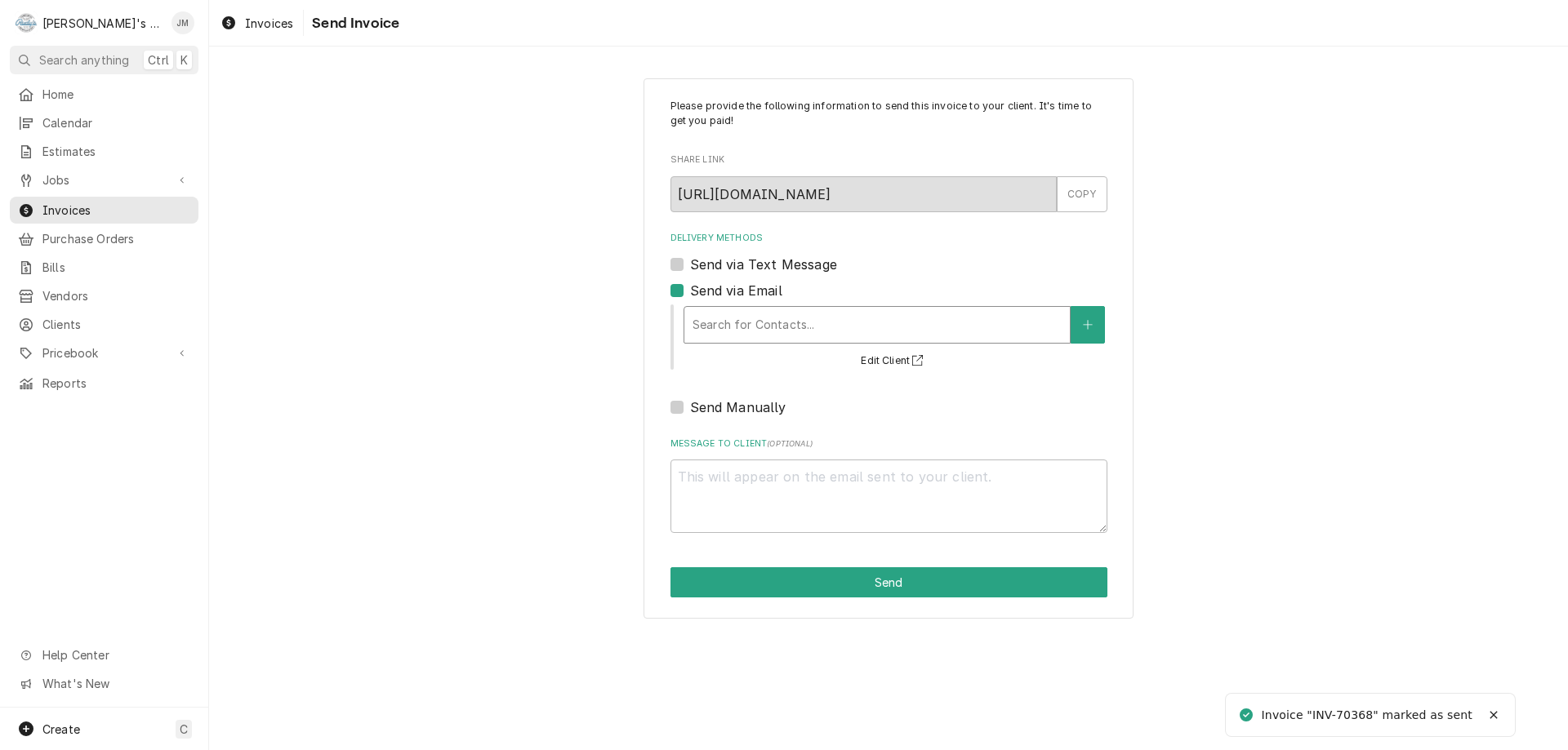
click at [761, 315] on div "Delivery Methods" at bounding box center [876, 324] width 369 height 30
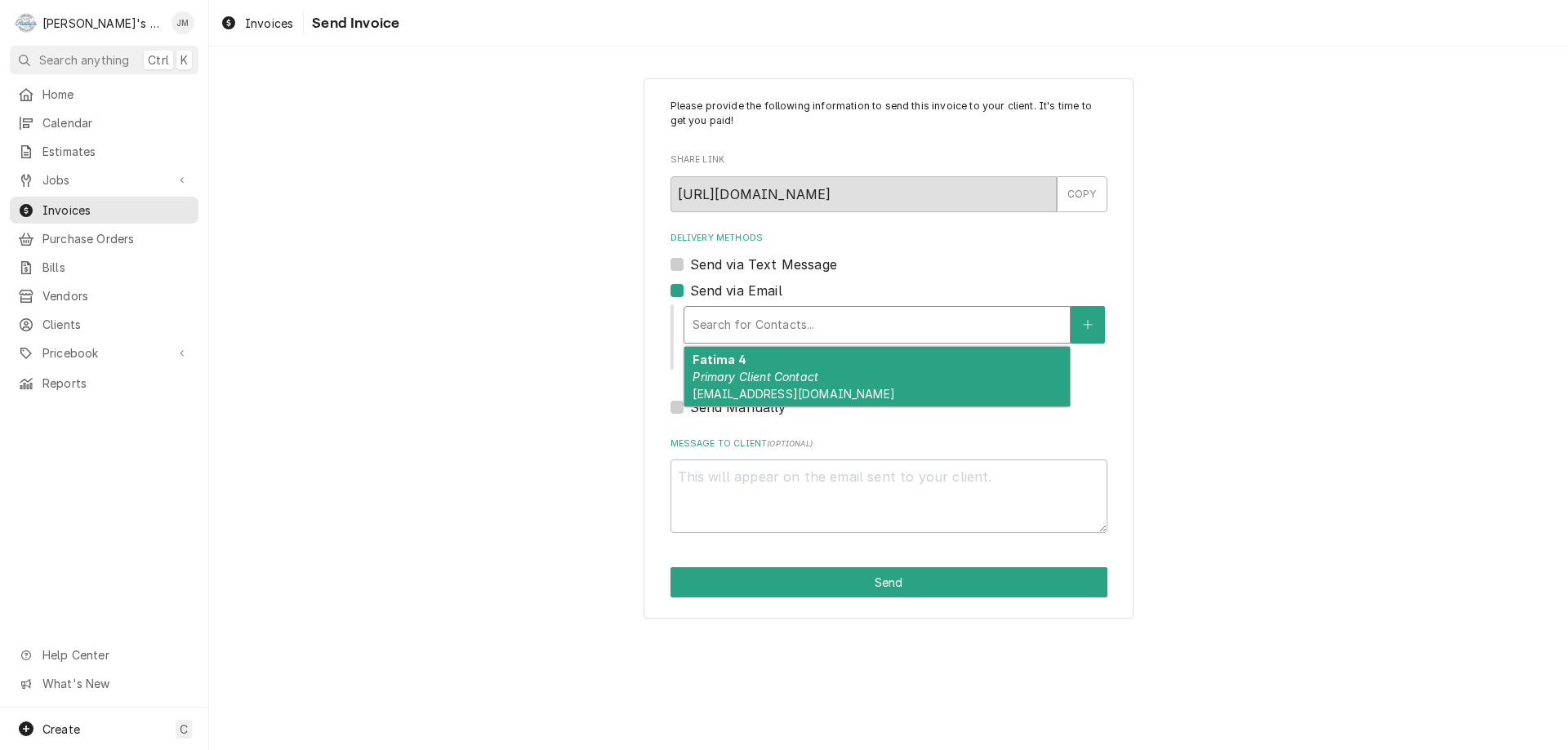
click at [760, 385] on div "Fatima 4 Primary Client Contact [EMAIL_ADDRESS][DOMAIN_NAME]" at bounding box center [877, 376] width 385 height 60
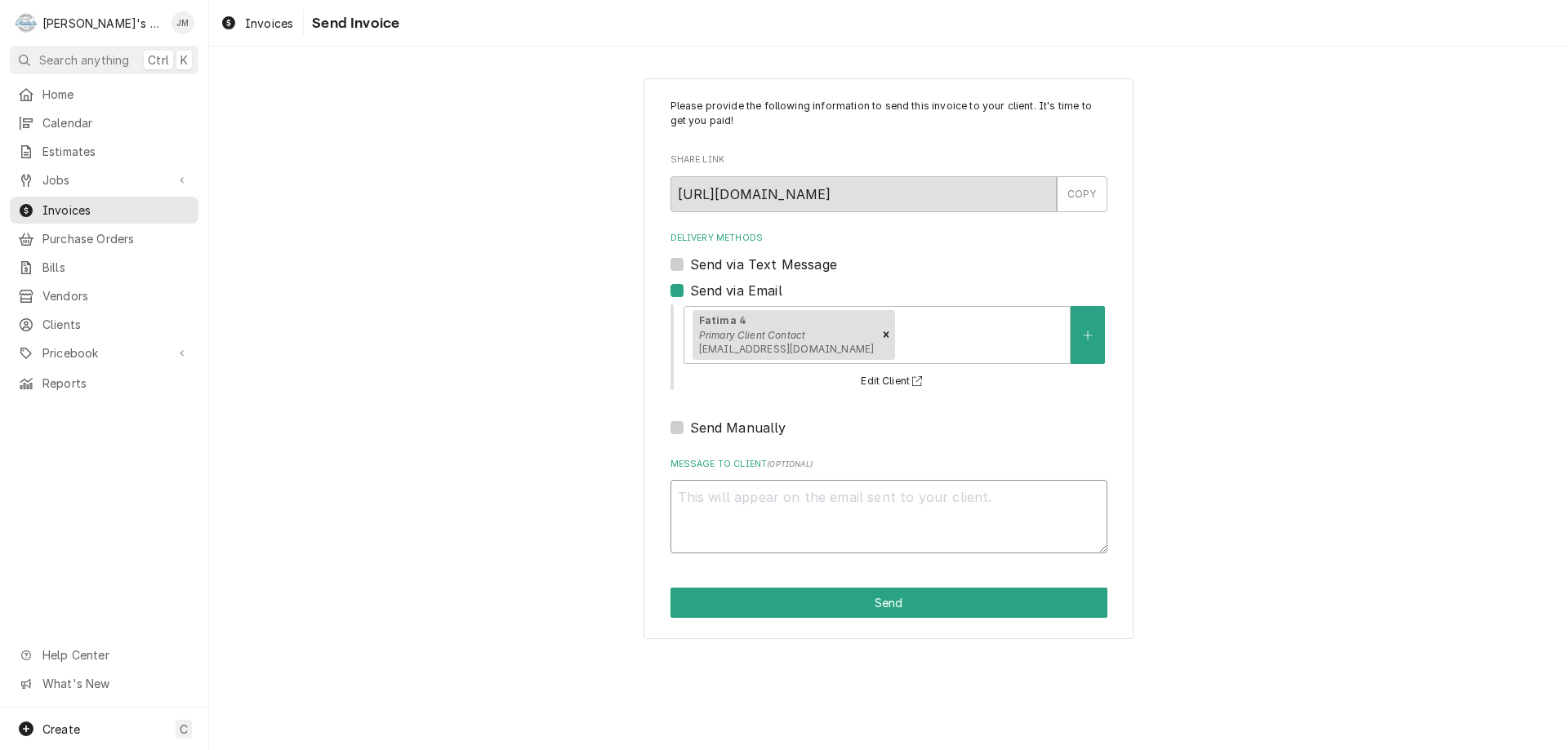
click at [770, 534] on textarea "Message to Client ( optional )" at bounding box center [889, 517] width 437 height 73
type textarea "x"
type textarea "T"
type textarea "x"
type textarea "Th"
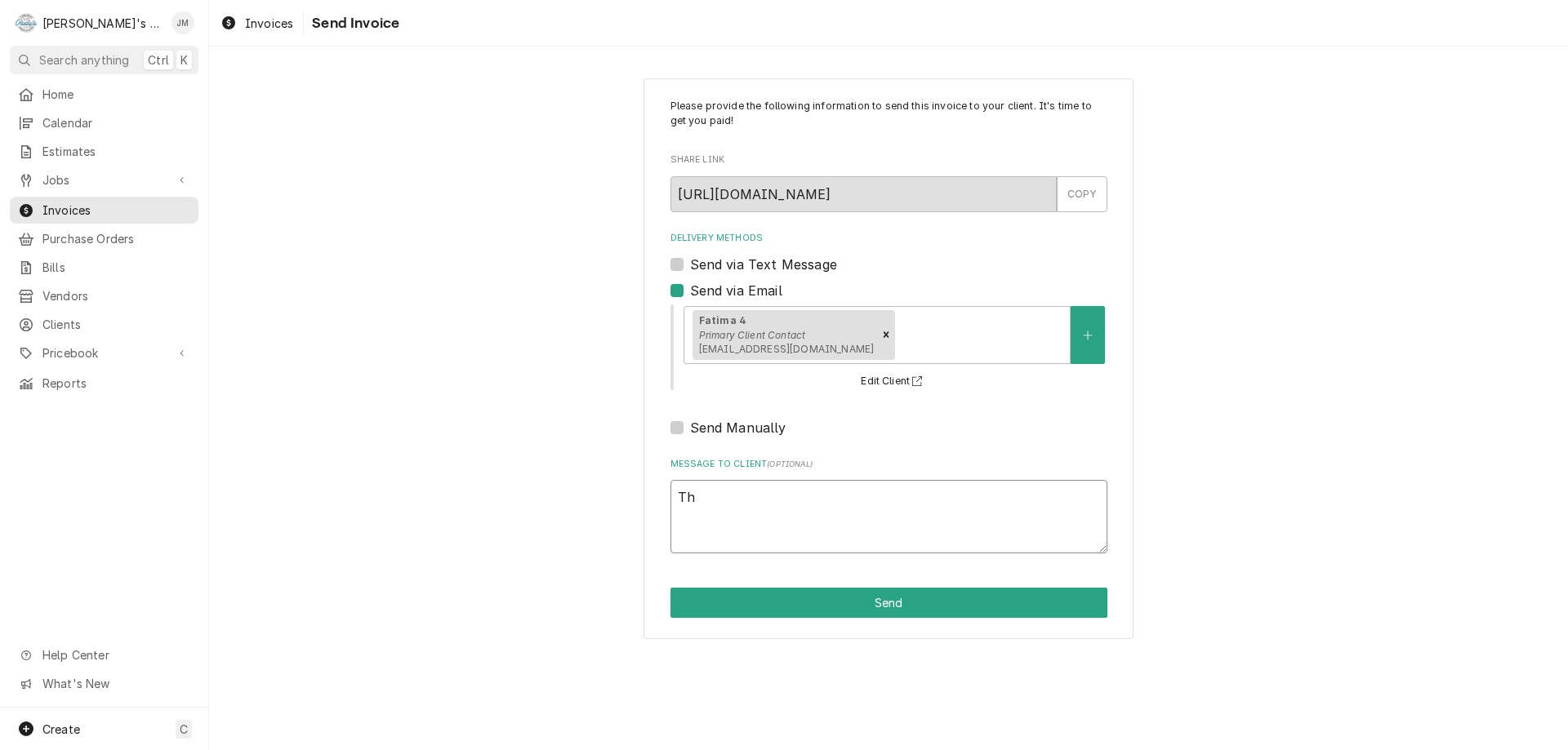
type textarea "x"
type textarea "Tha"
type textarea "x"
type textarea "Than"
type textarea "x"
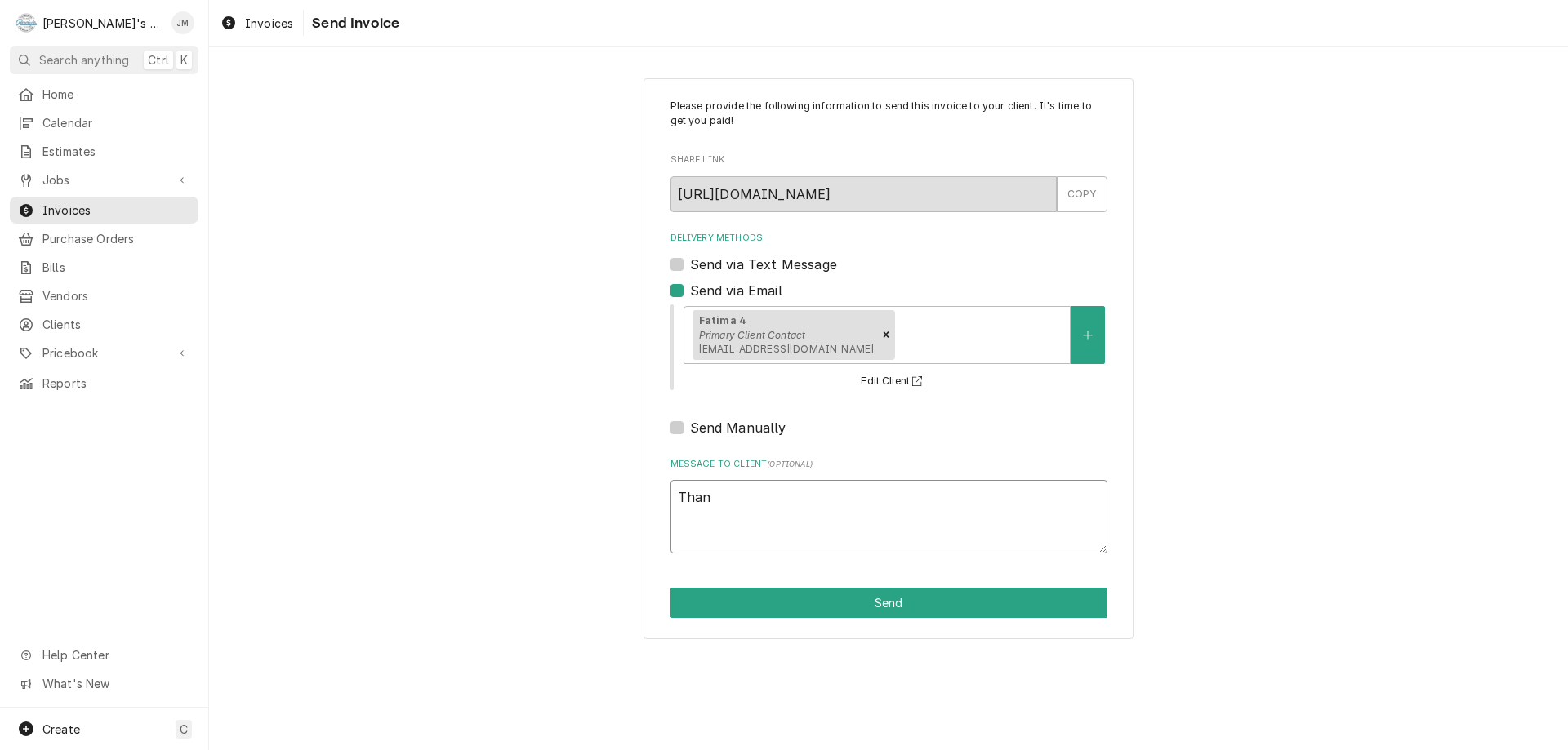
type textarea "Thank"
type textarea "x"
type textarea "Thank"
type textarea "x"
type textarea "Thank o"
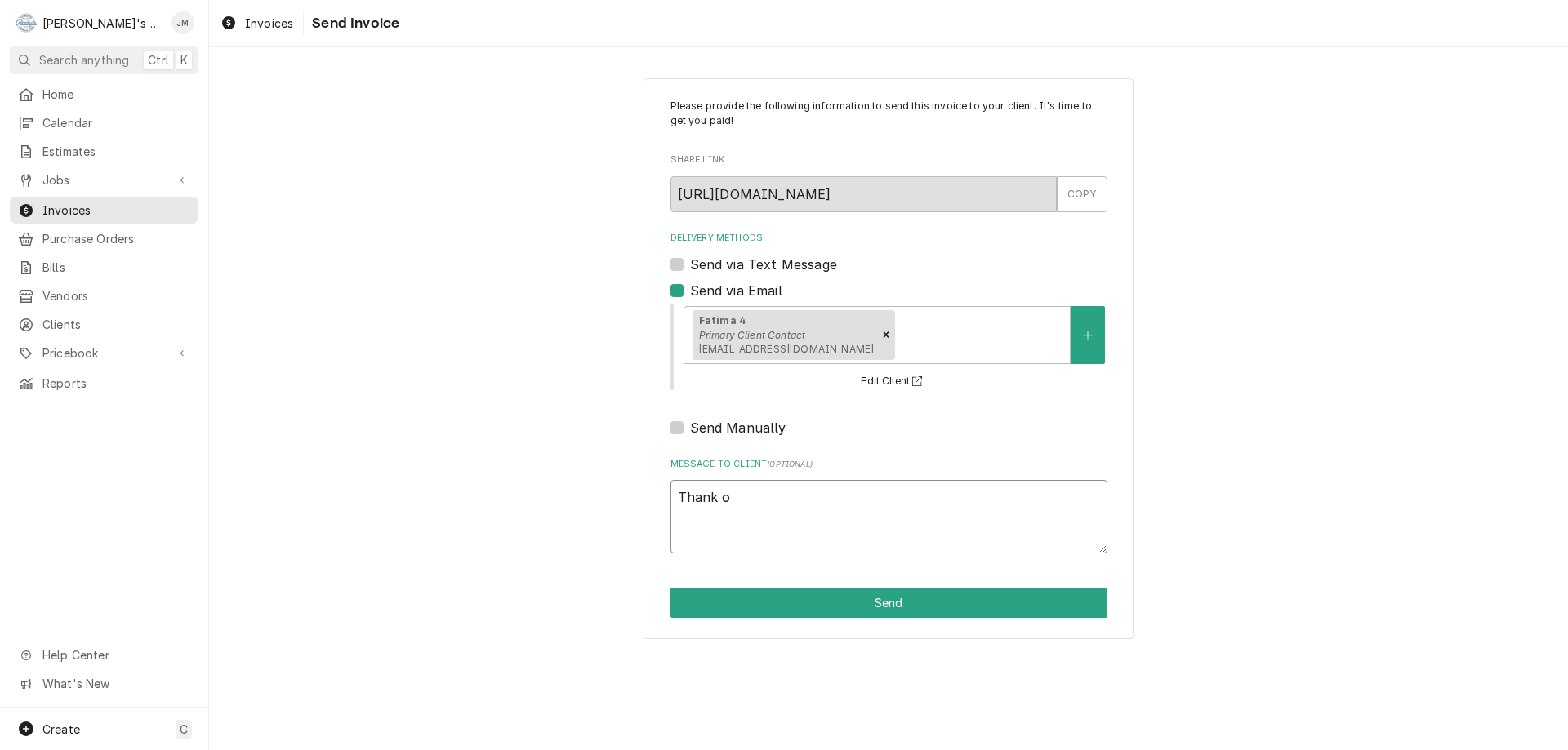
type textarea "x"
type textarea "Thank t"
type textarea "x"
type textarea "Thank ty"
type textarea "x"
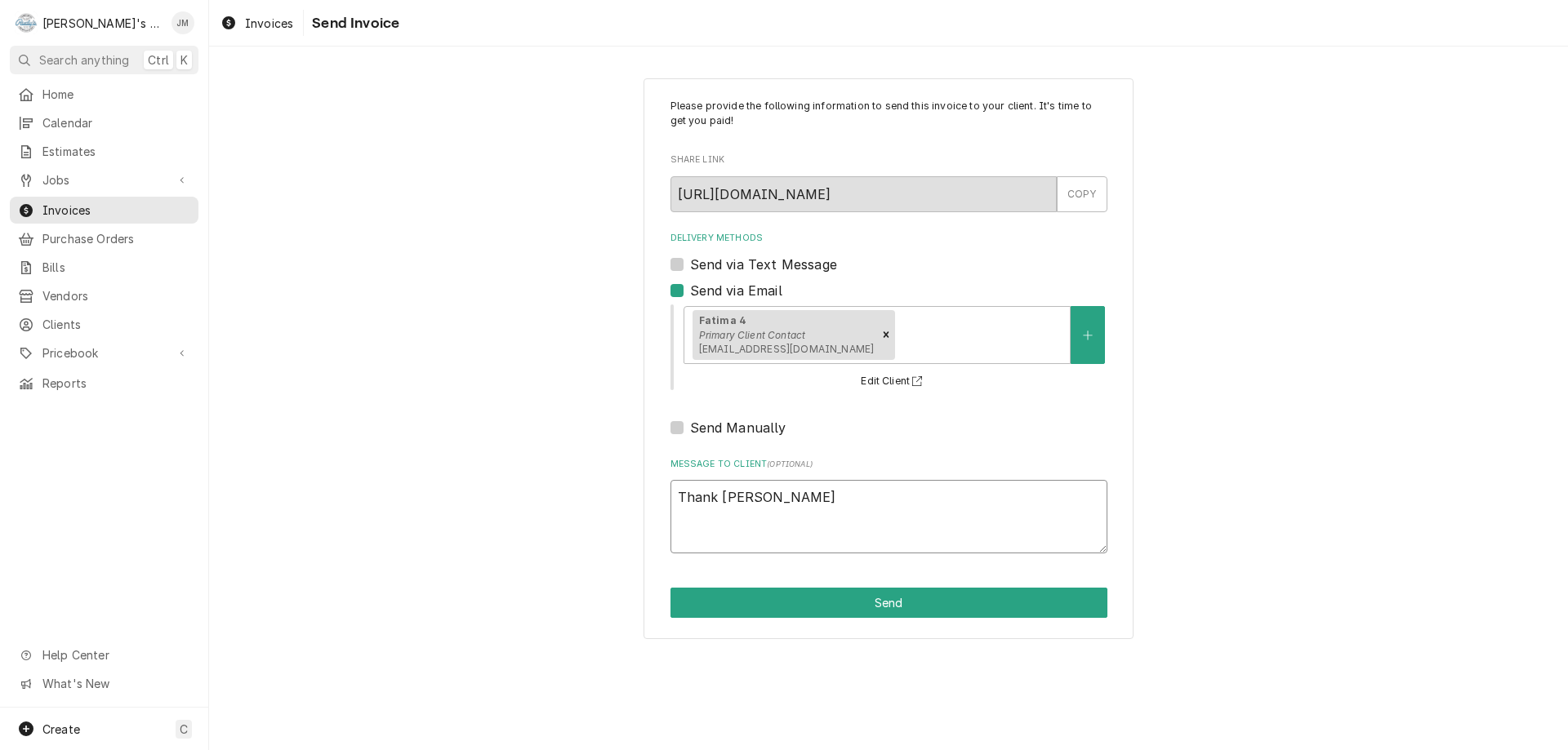
type textarea "Thank tyu"
type textarea "x"
type textarea "Thank ty"
type textarea "x"
type textarea "Thank t"
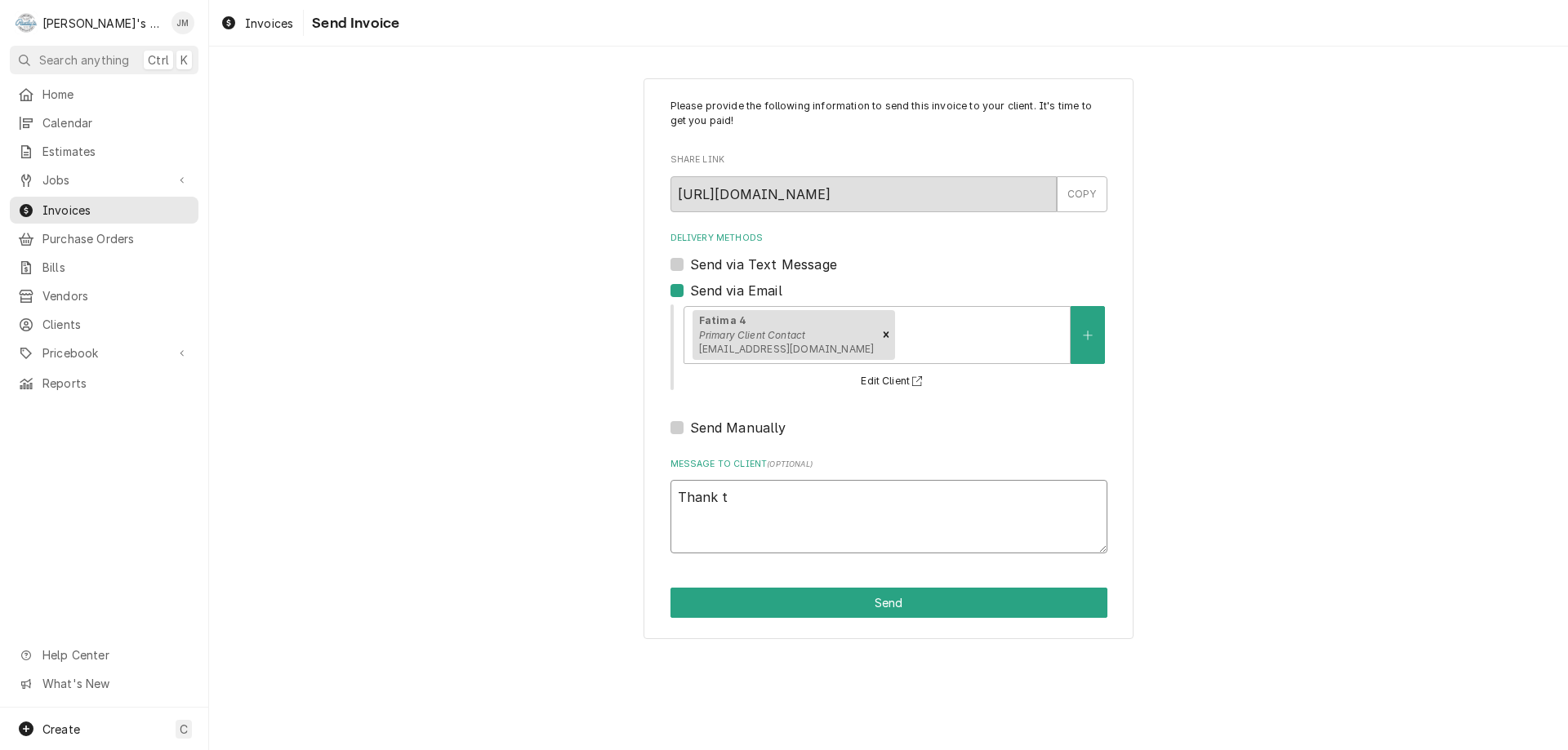
type textarea "x"
type textarea "Thank"
type textarea "x"
type textarea "Thank y"
type textarea "x"
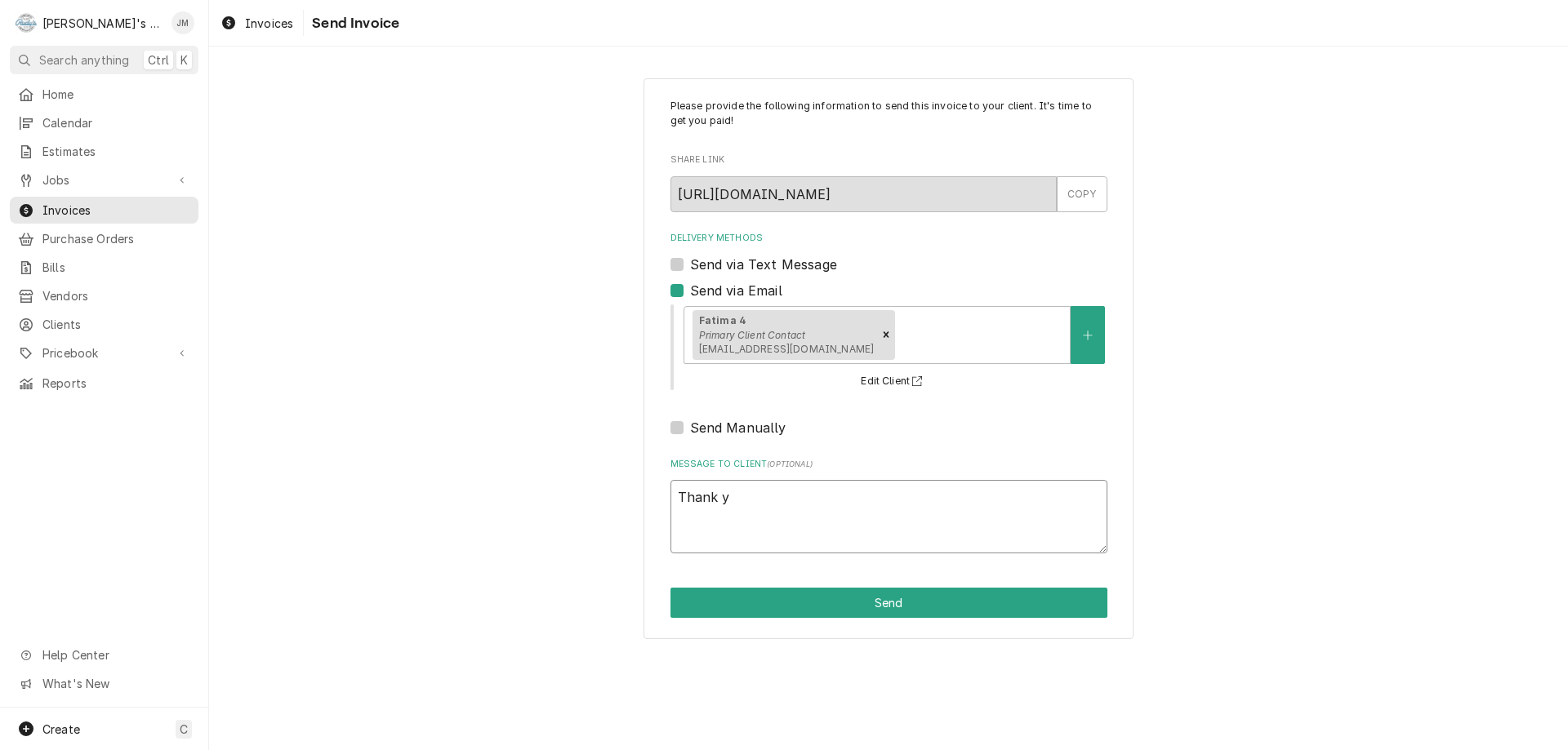
type textarea "Thank yo"
type textarea "x"
type textarea "Thank you"
type textarea "x"
type textarea "Thank you"
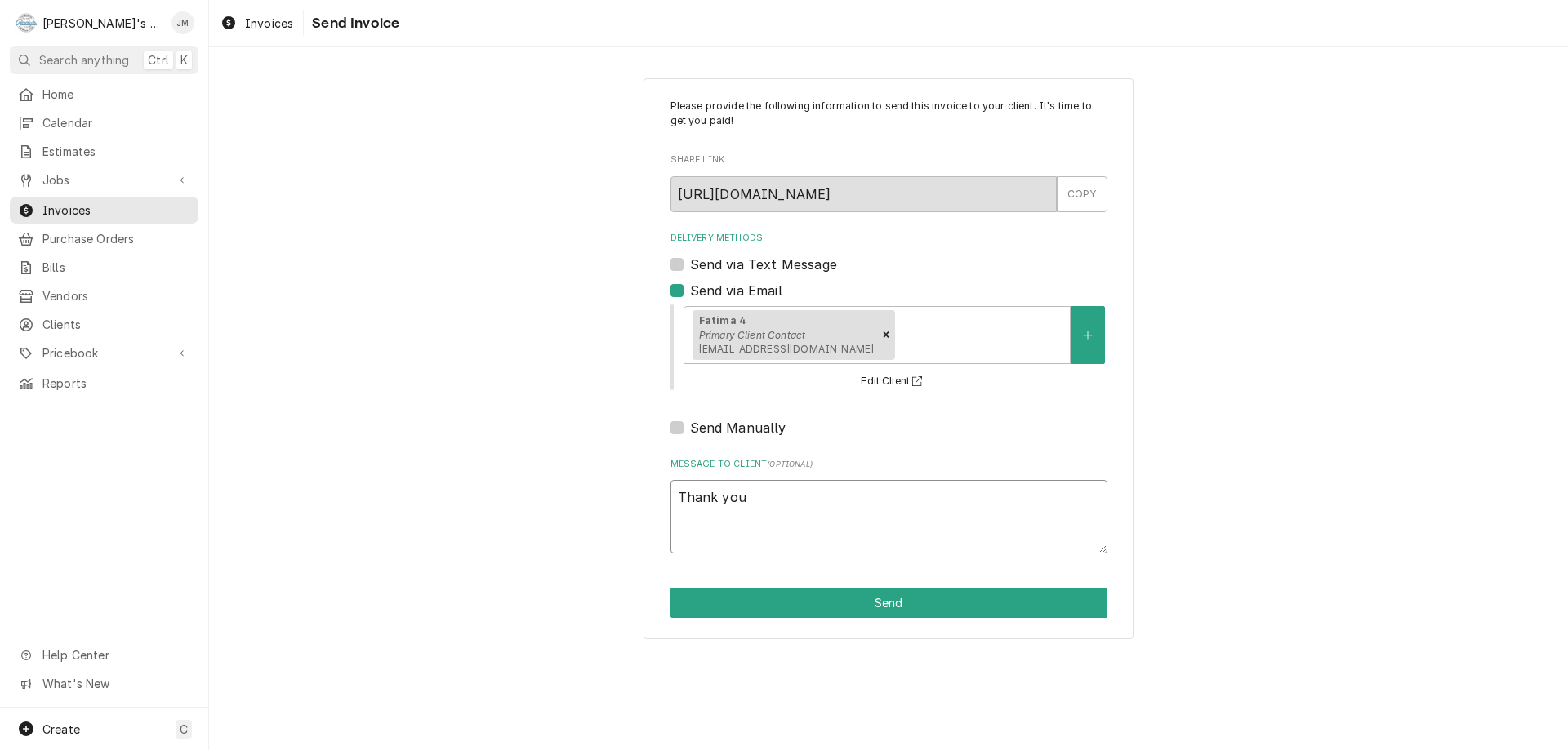
type textarea "x"
type textarea "Thank you f"
type textarea "x"
type textarea "Thank you fo"
type textarea "x"
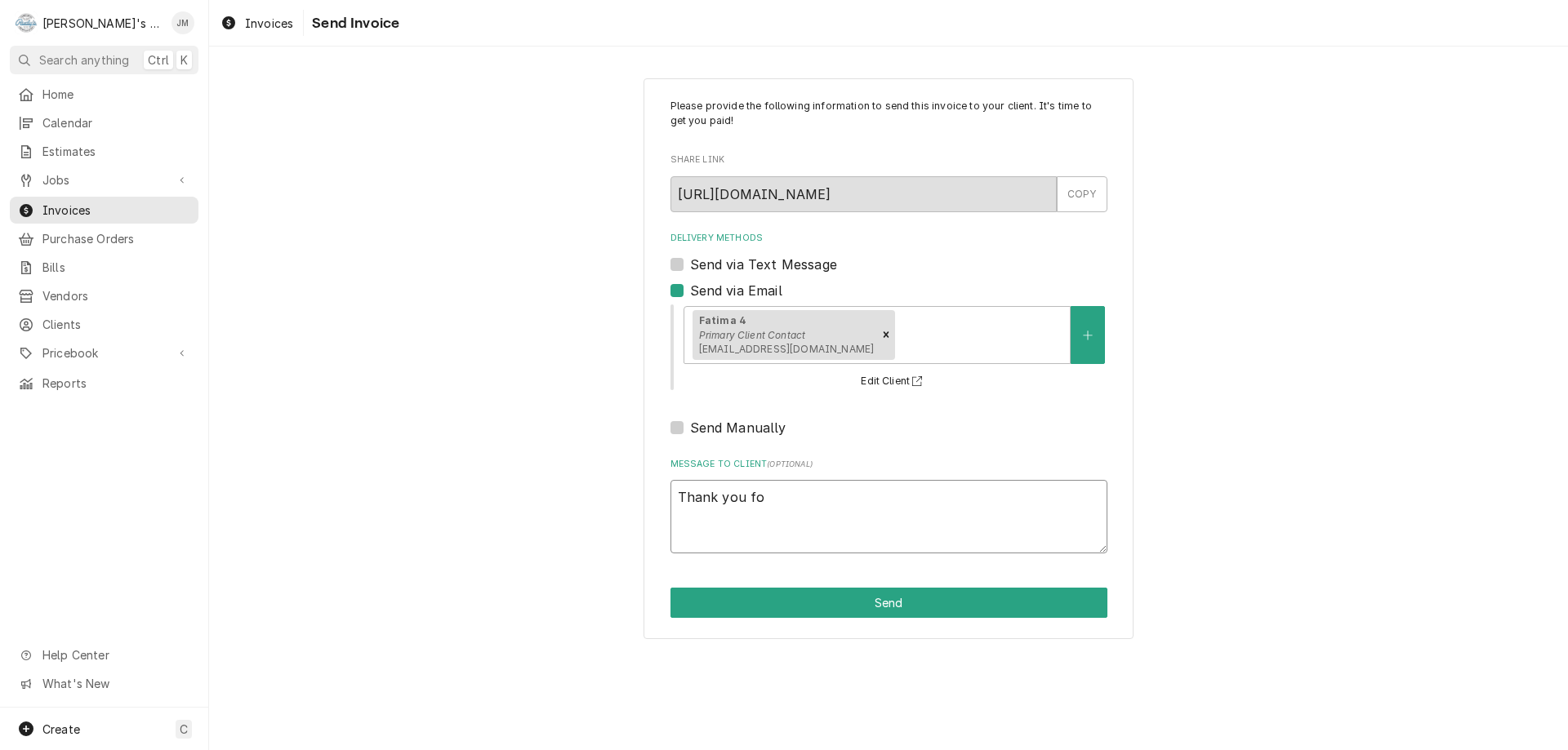
type textarea "Thank you for"
type textarea "x"
type textarea "Thank you for"
type textarea "x"
type textarea "Thank you for y"
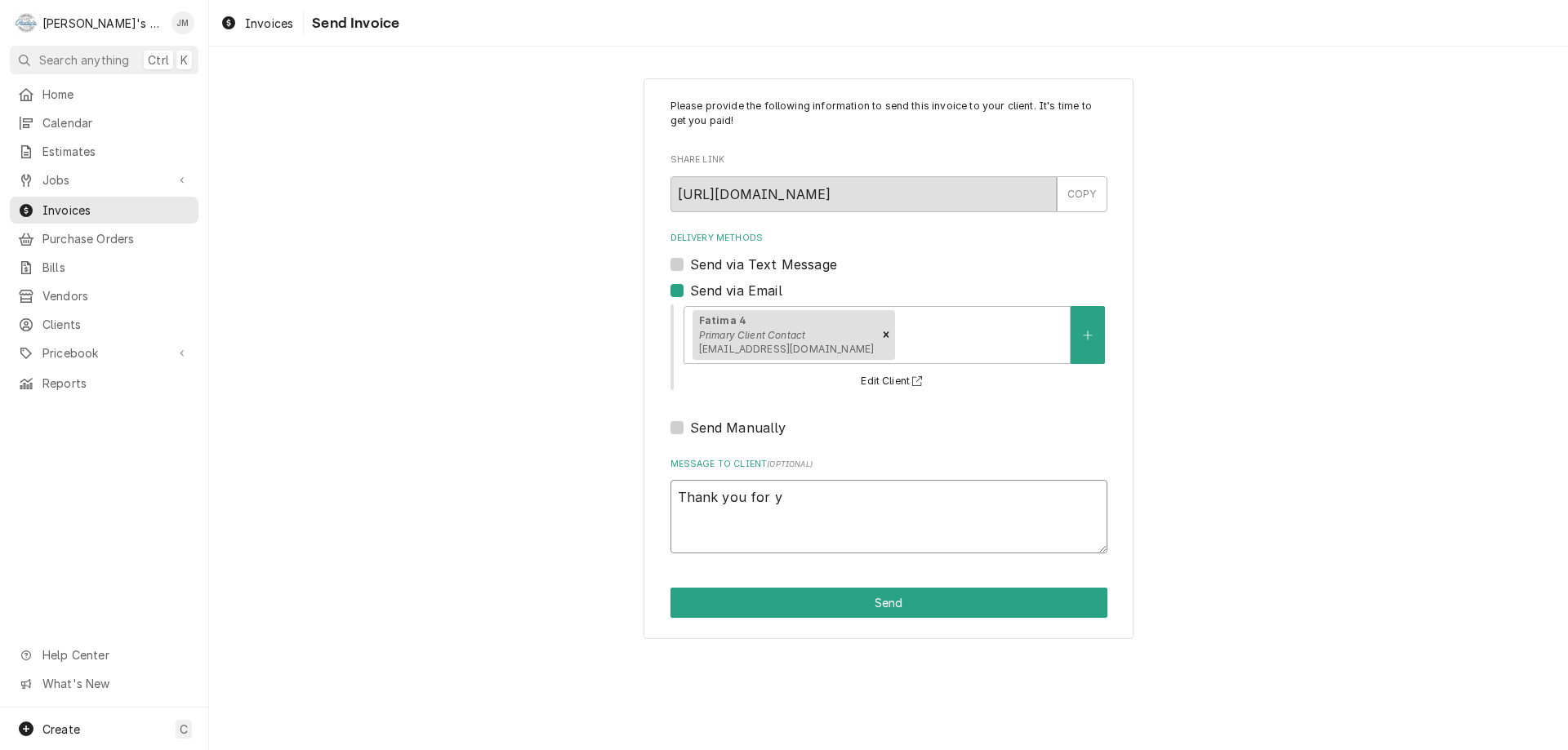
type textarea "x"
type textarea "Thank you for yo"
type textarea "x"
type textarea "Thank you for you"
type textarea "x"
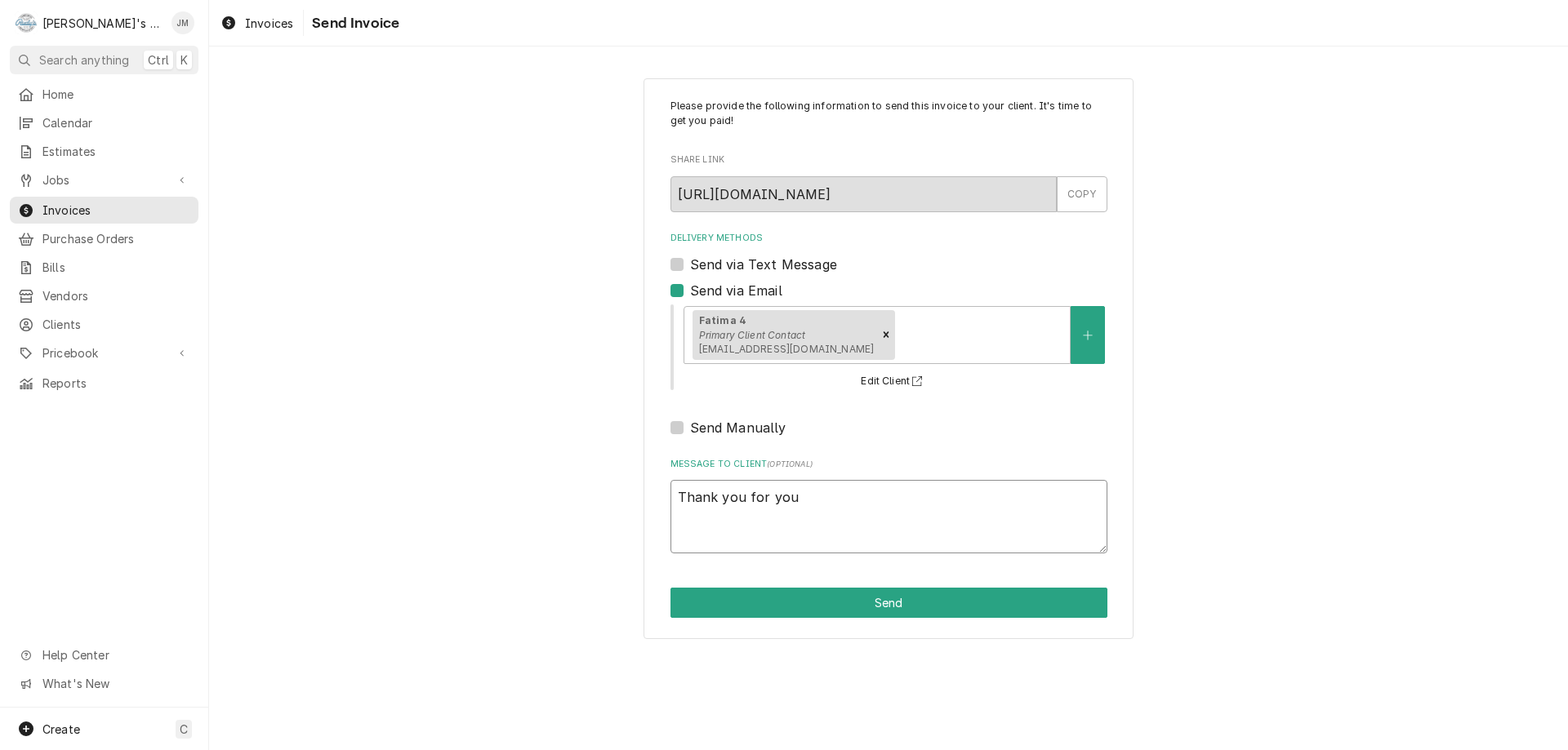
type textarea "Thank you for your"
type textarea "x"
type textarea "Thank you for your"
type textarea "x"
type textarea "Thank you for your b"
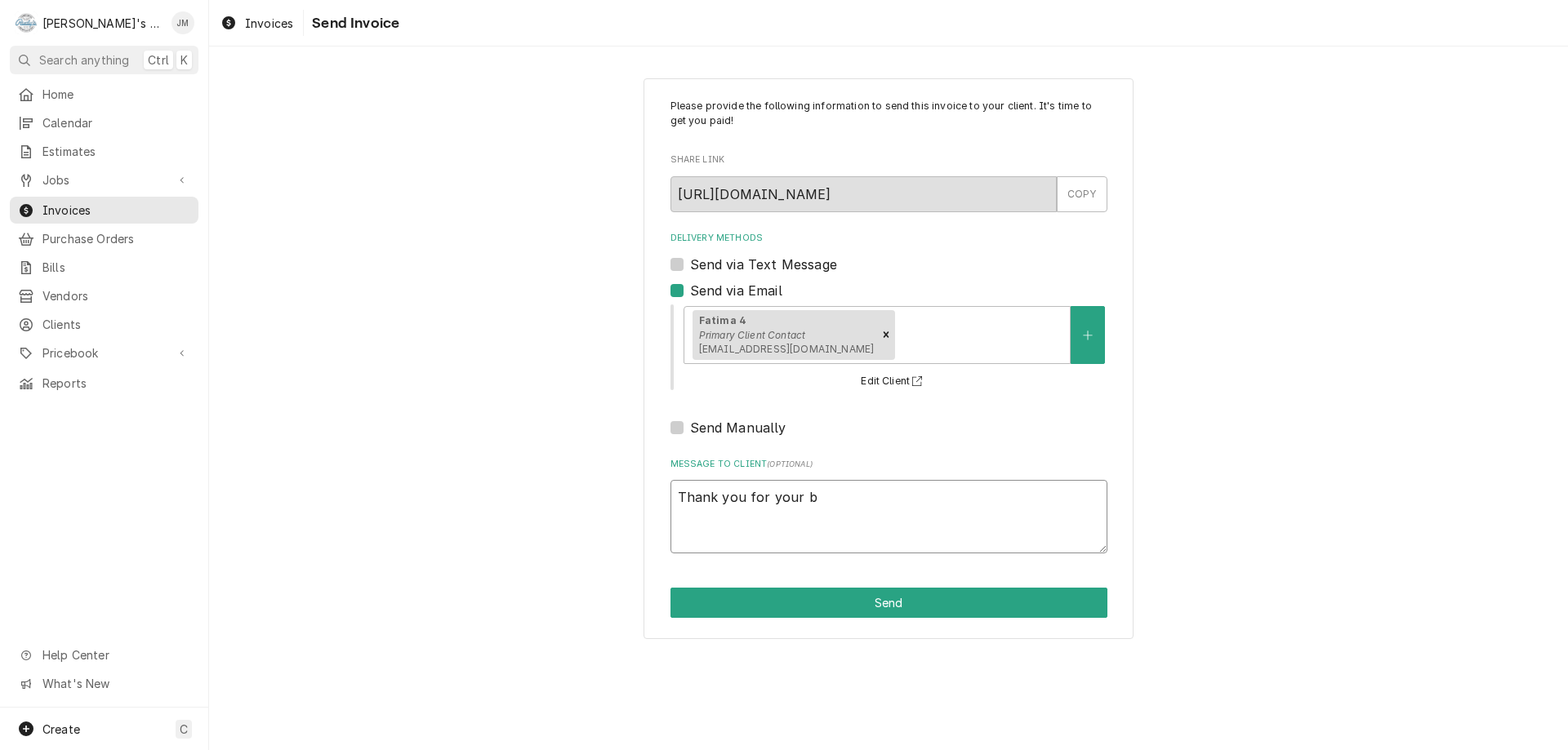
type textarea "x"
type textarea "Thank you for your bu"
type textarea "x"
type textarea "Thank you for your bus"
type textarea "x"
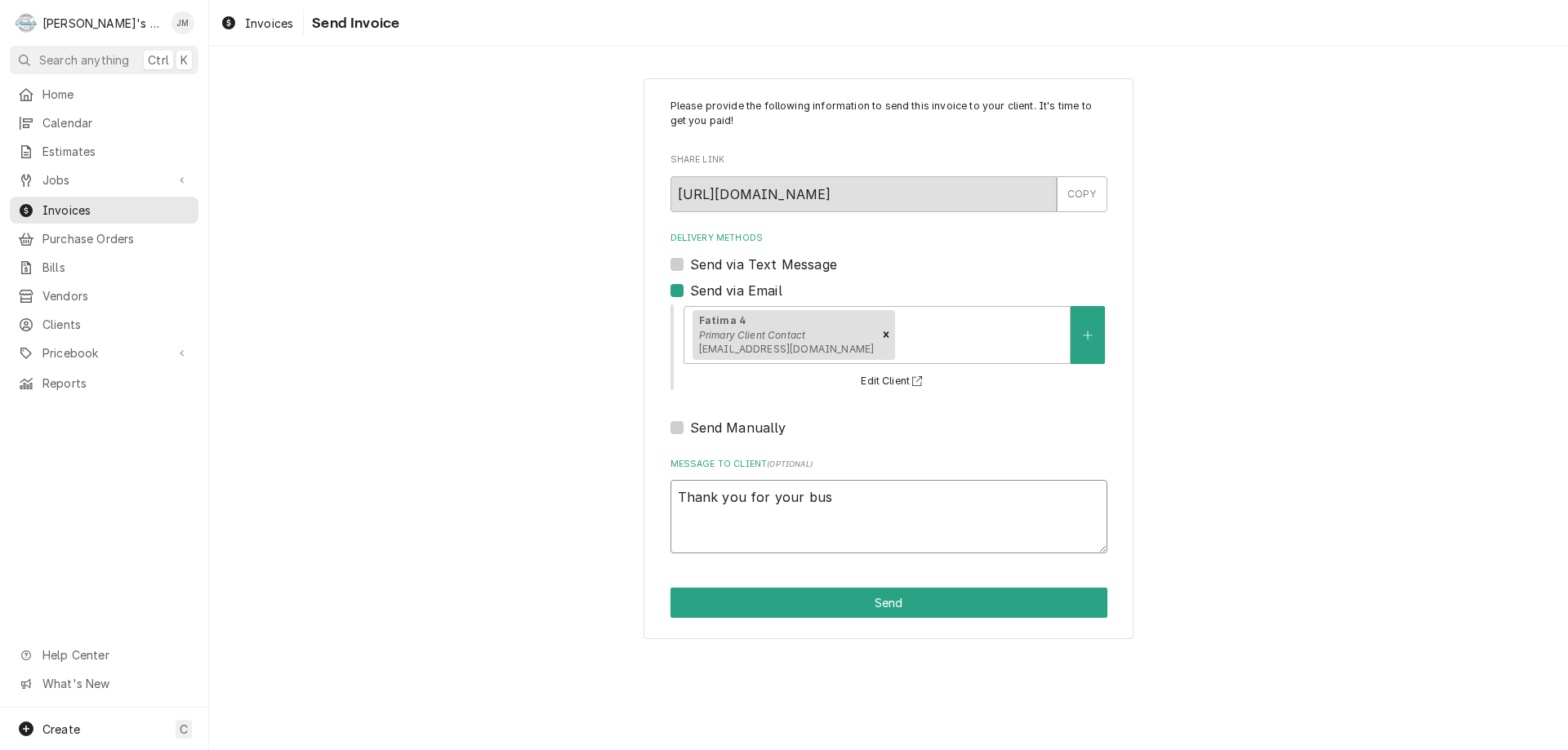
type textarea "Thank you for your busi"
type textarea "x"
type textarea "Thank you for your busin"
type textarea "x"
type textarea "Thank you for your busine"
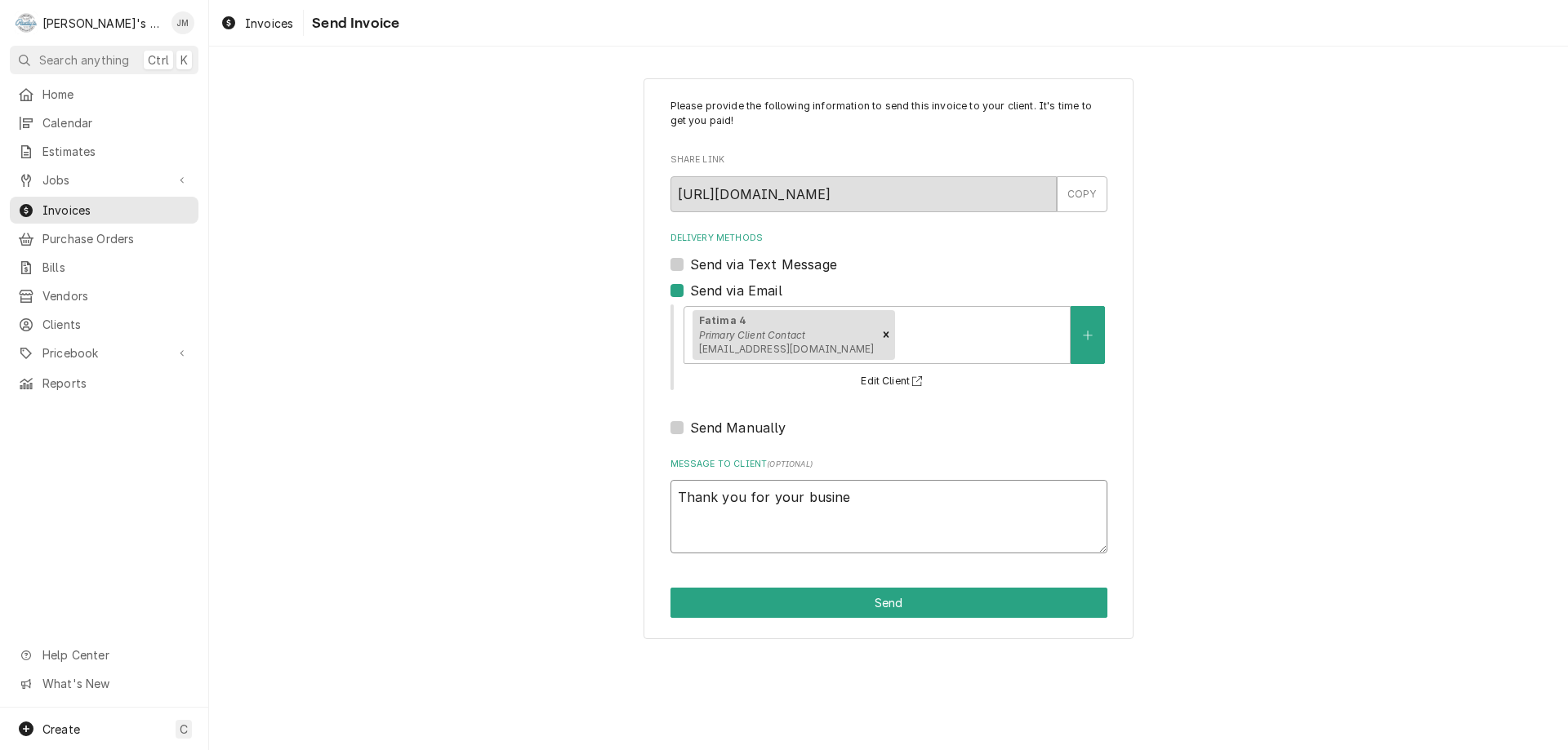
type textarea "x"
type textarea "Thank you for your busines"
type textarea "x"
type textarea "Thank you for your business"
type textarea "x"
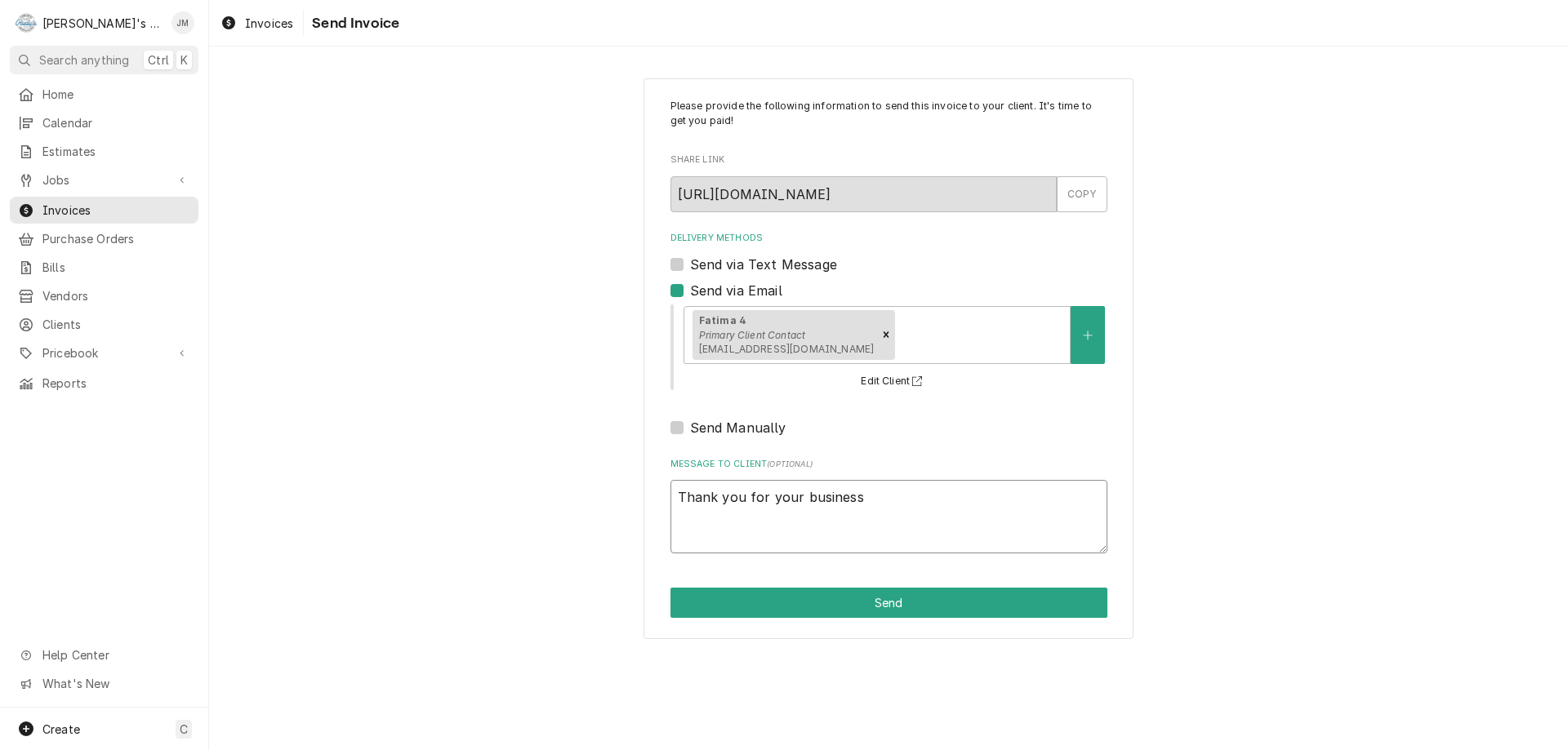
type textarea "Thank you for your business."
type textarea "x"
type textarea "Thank you for your business."
click at [887, 608] on button "Send" at bounding box center [889, 603] width 437 height 30
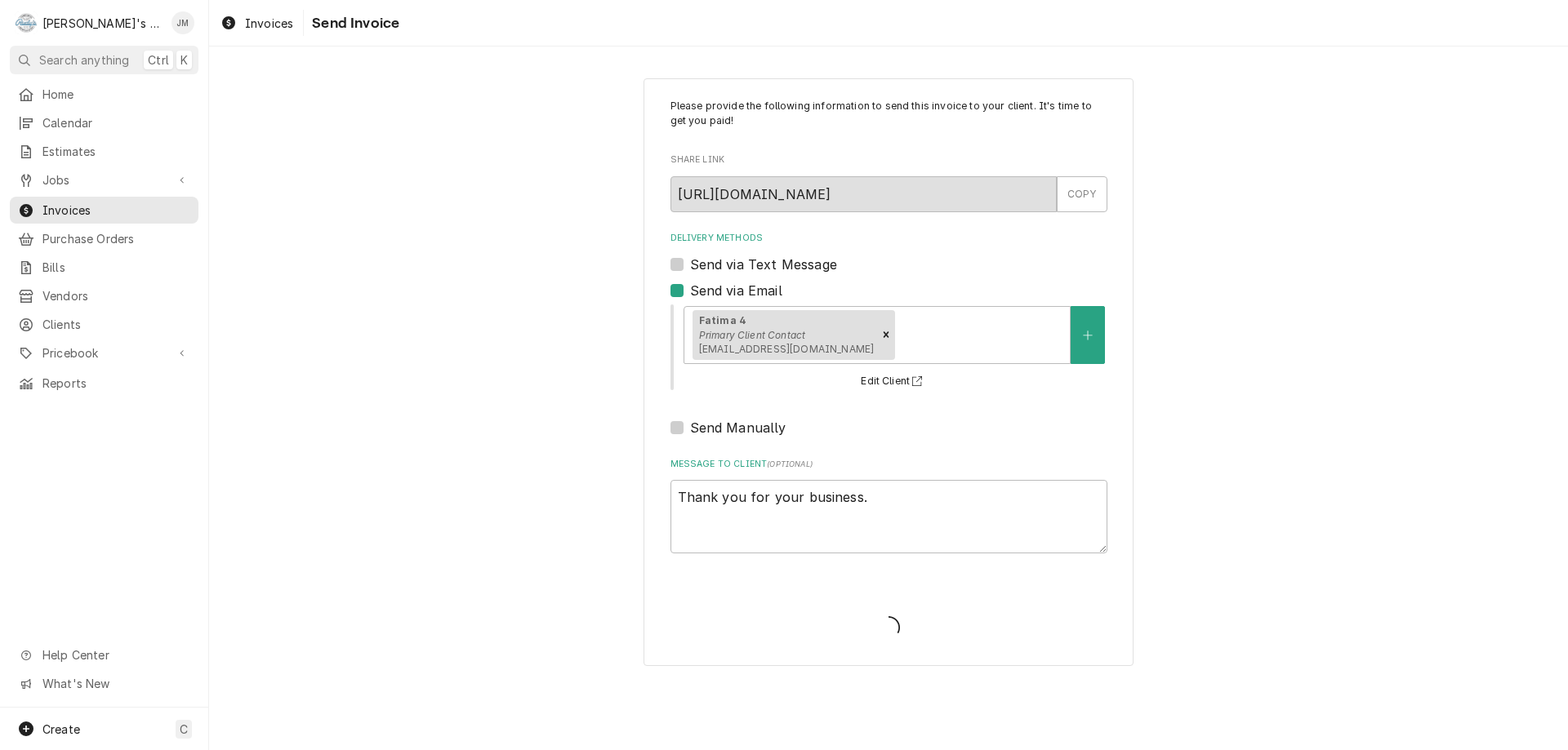
type textarea "x"
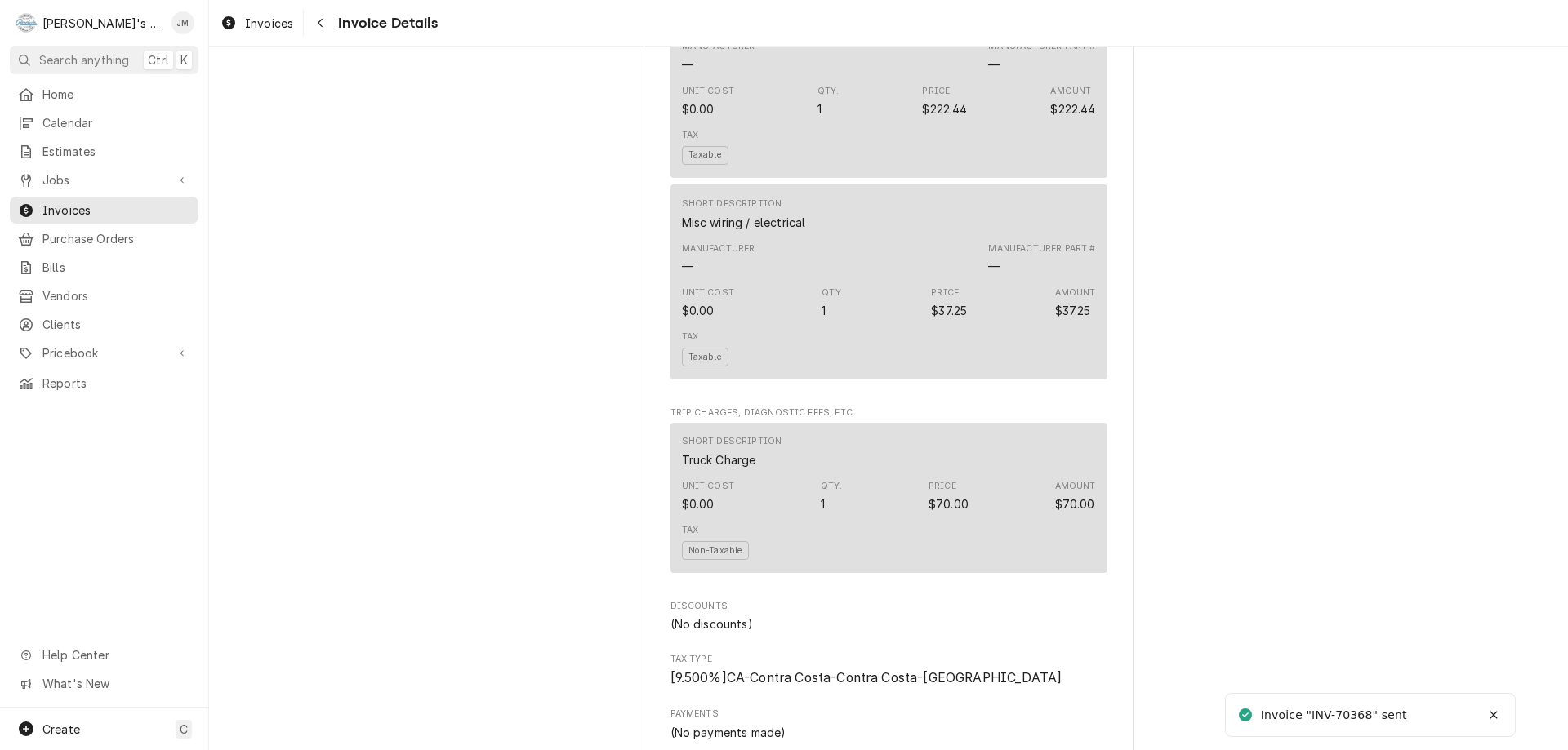
scroll to position [2245, 0]
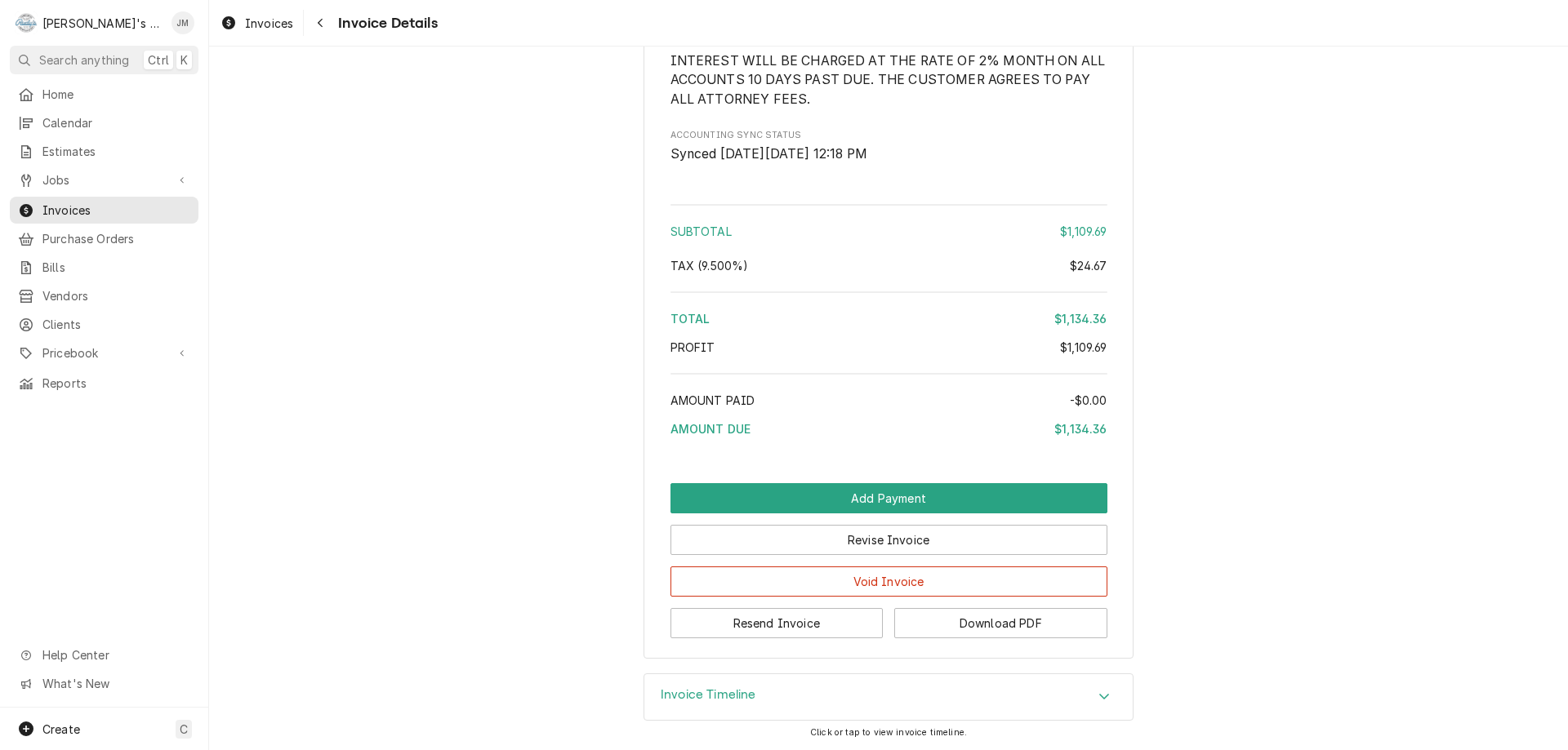
click at [713, 697] on h3 "Invoice Timeline" at bounding box center [708, 695] width 95 height 15
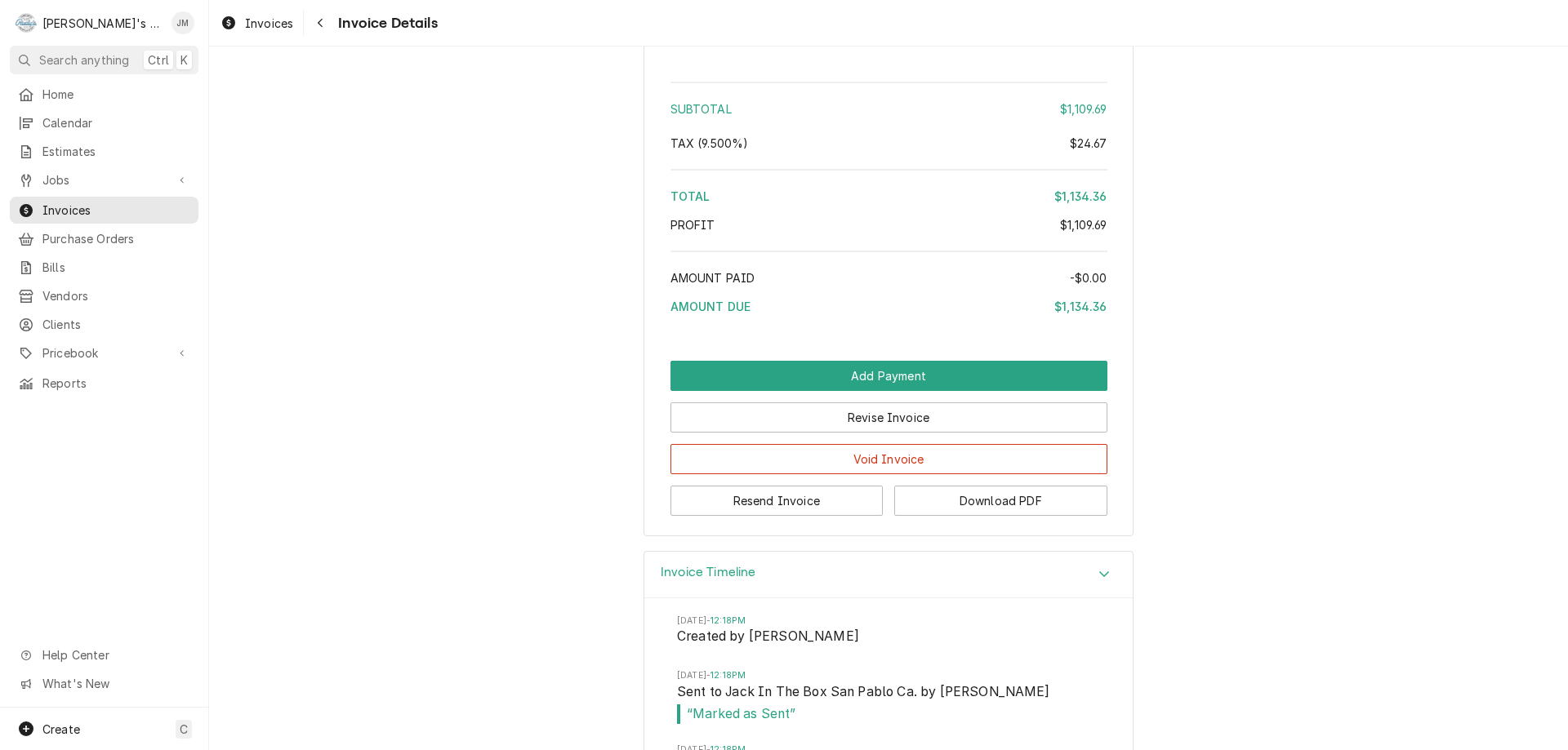
scroll to position [2452, 0]
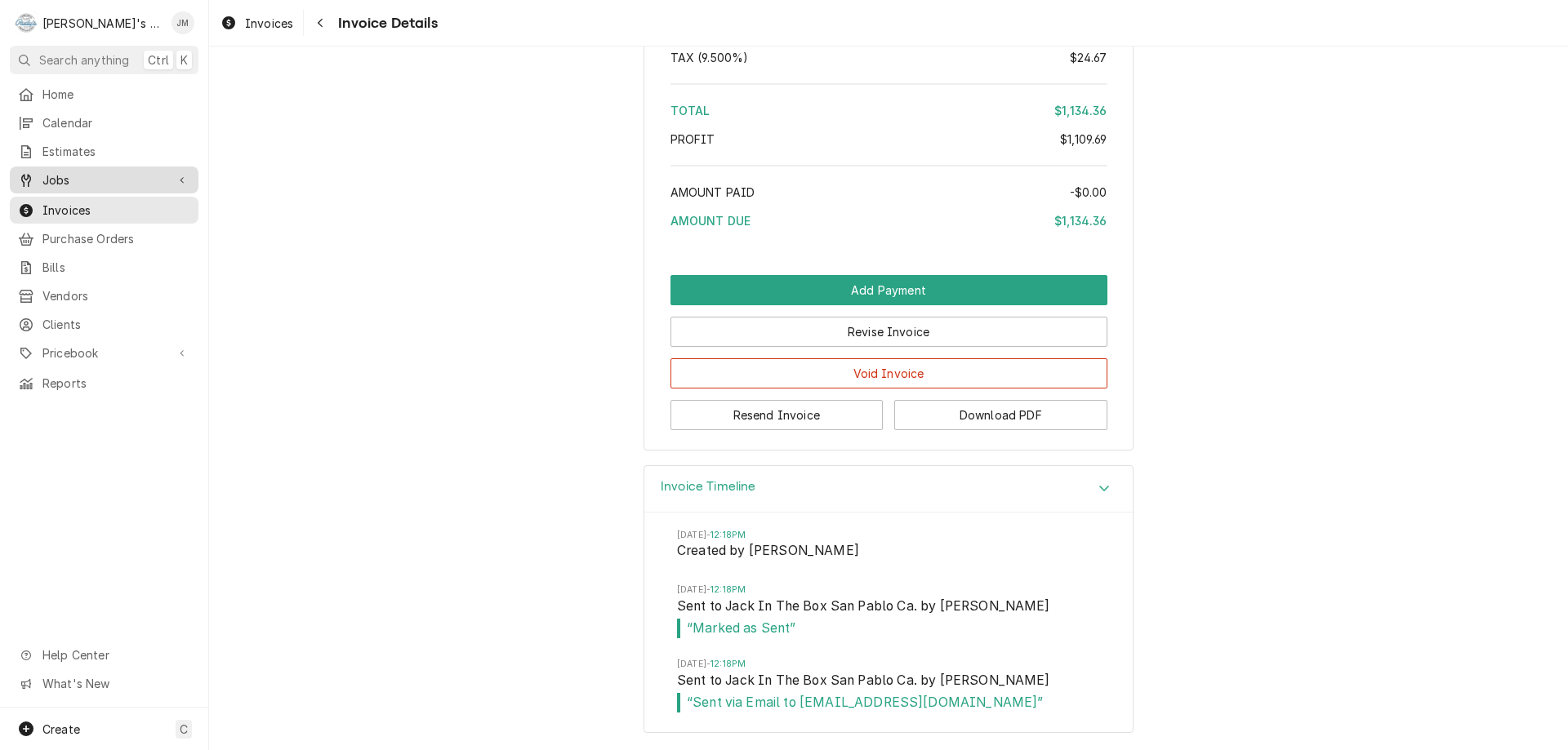
click at [53, 174] on span "Jobs" at bounding box center [104, 180] width 123 height 17
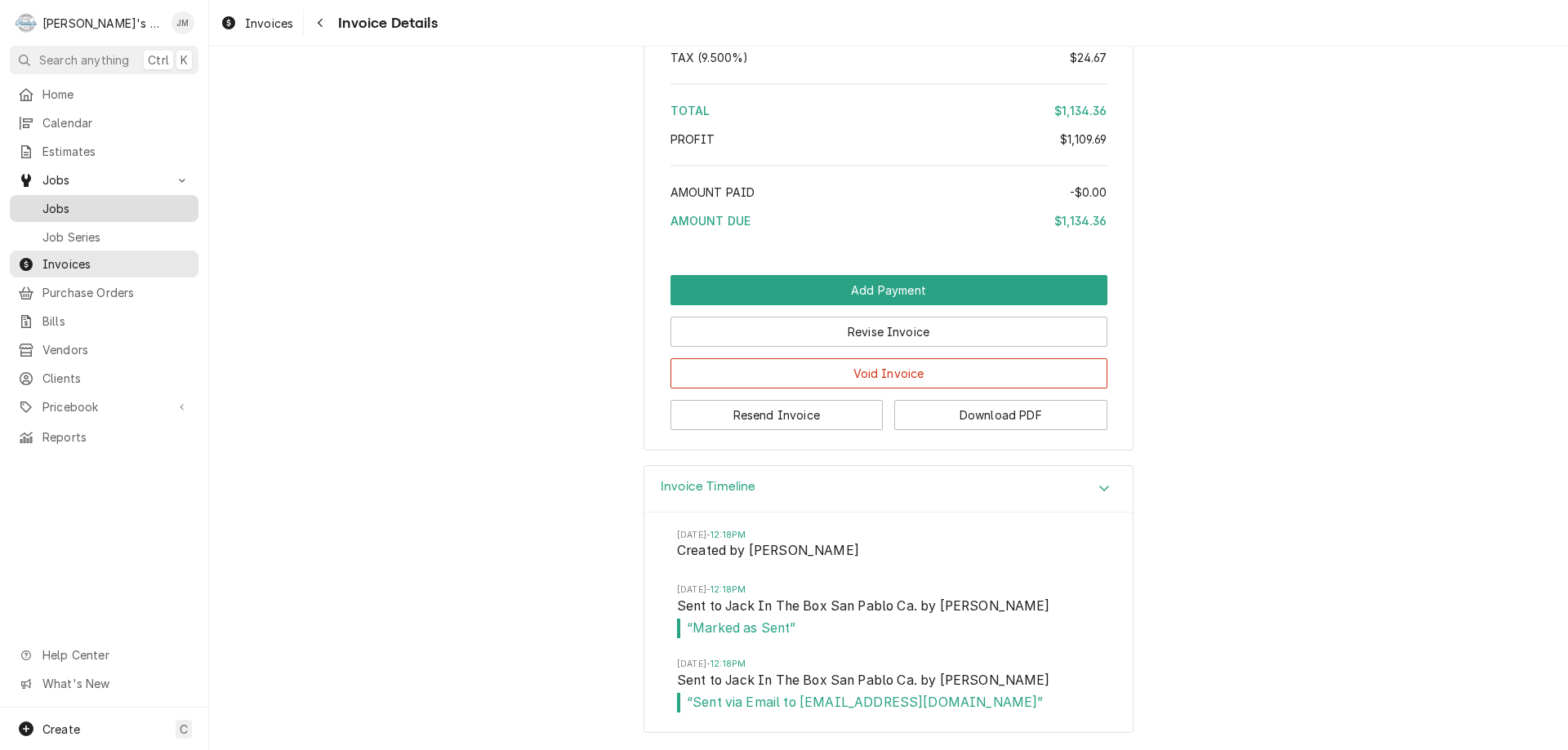
click at [58, 200] on span "Jobs" at bounding box center [116, 209] width 147 height 17
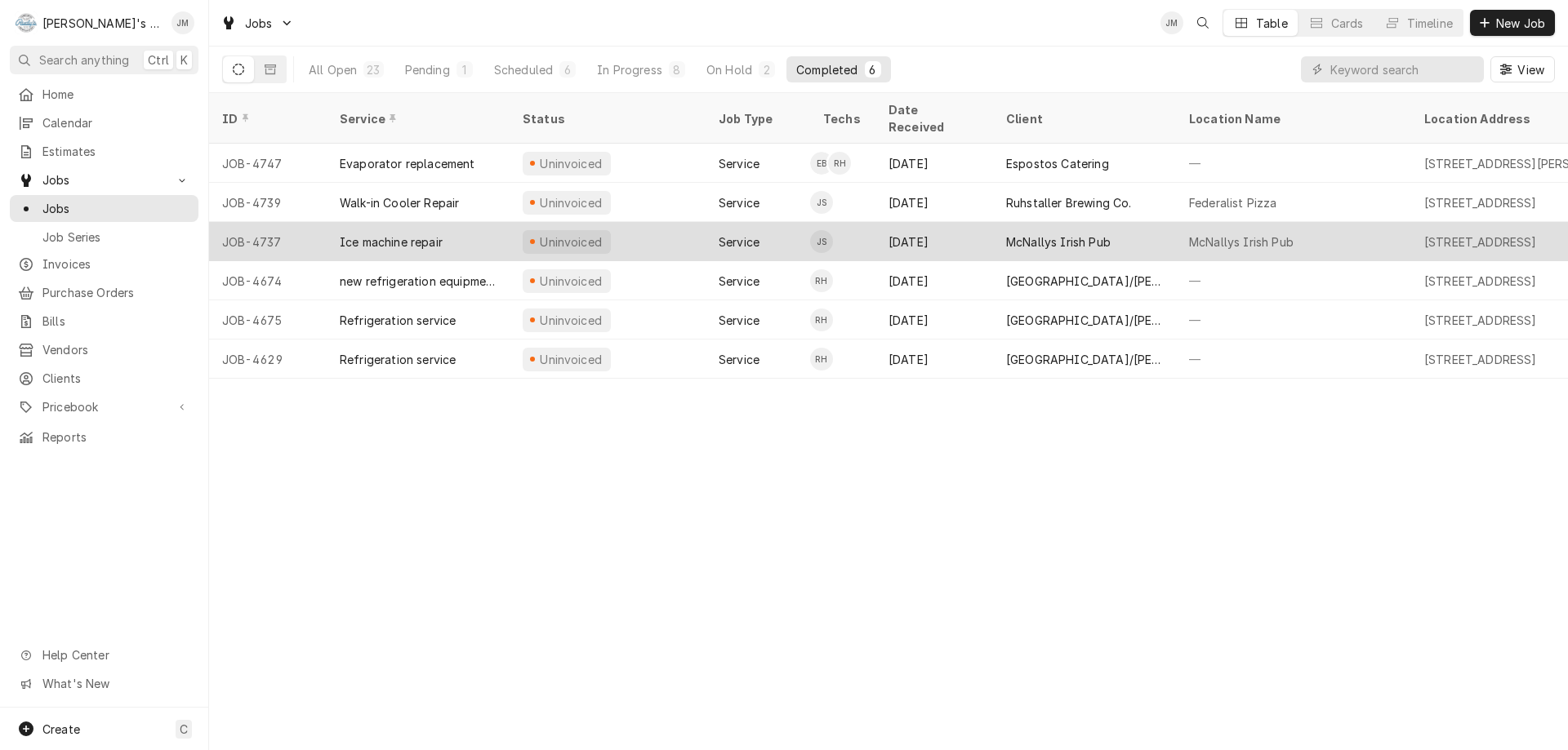
click at [1089, 234] on div "McNallys Irish Pub" at bounding box center [1058, 243] width 105 height 17
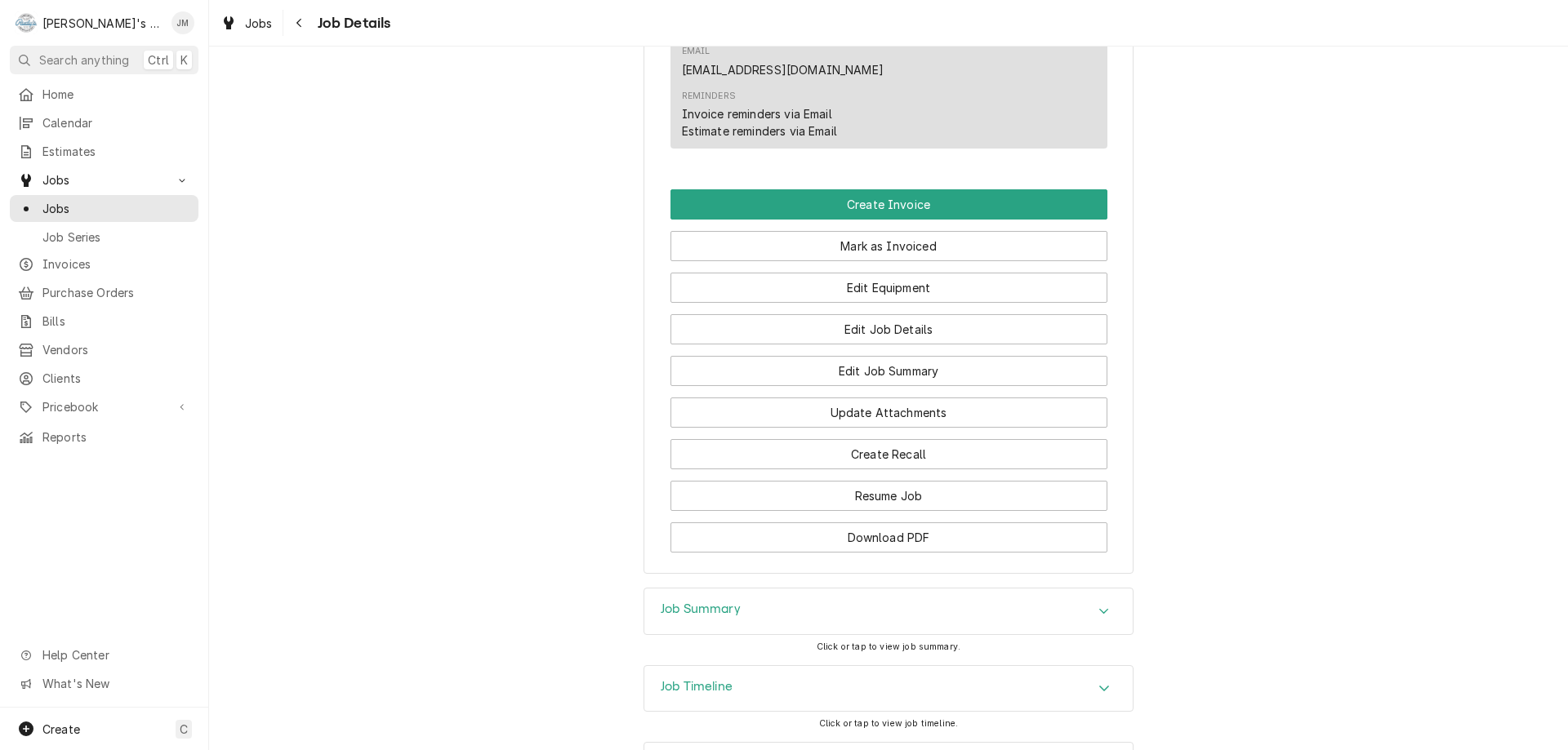
scroll to position [1023, 0]
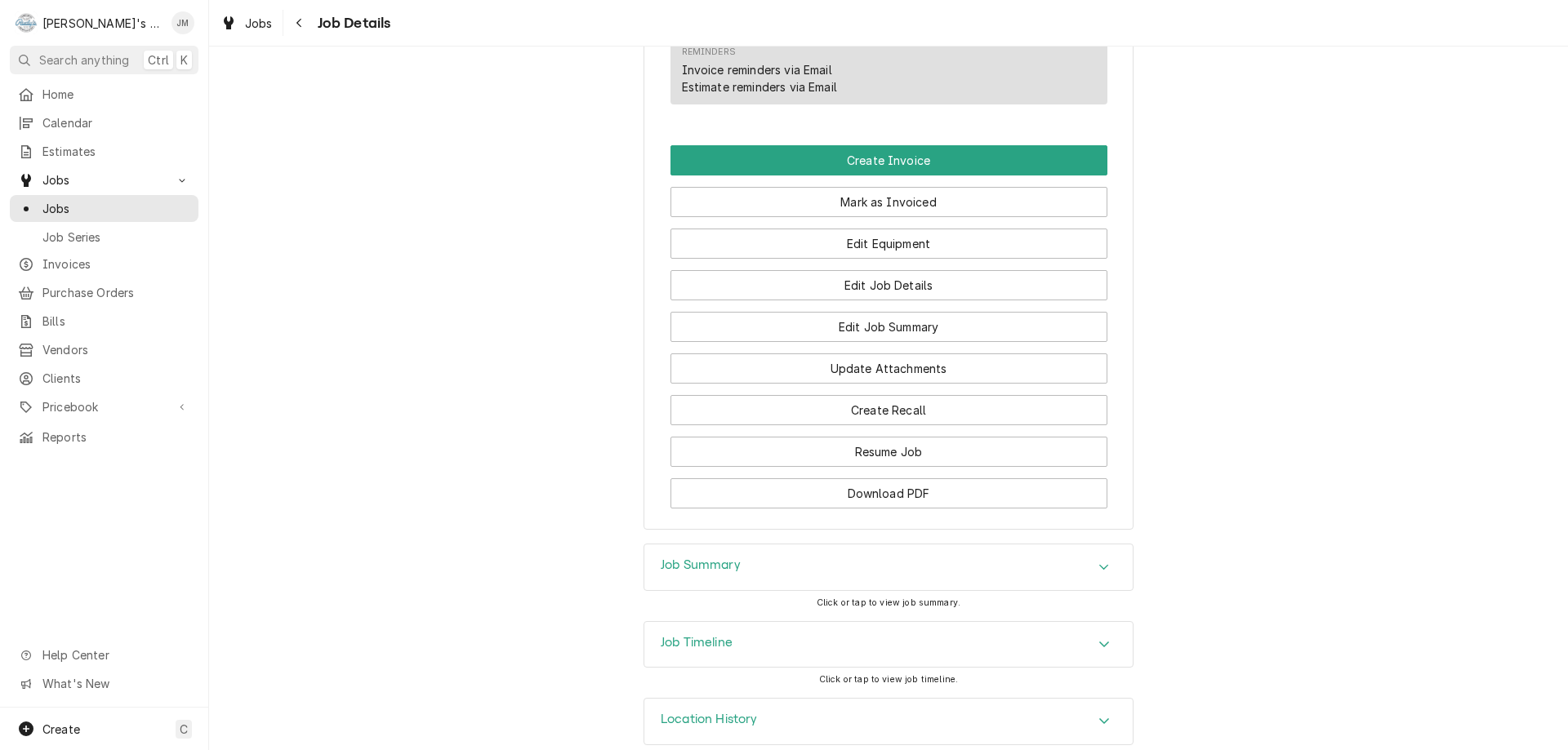
click at [712, 557] on h3 "Job Summary" at bounding box center [700, 565] width 80 height 15
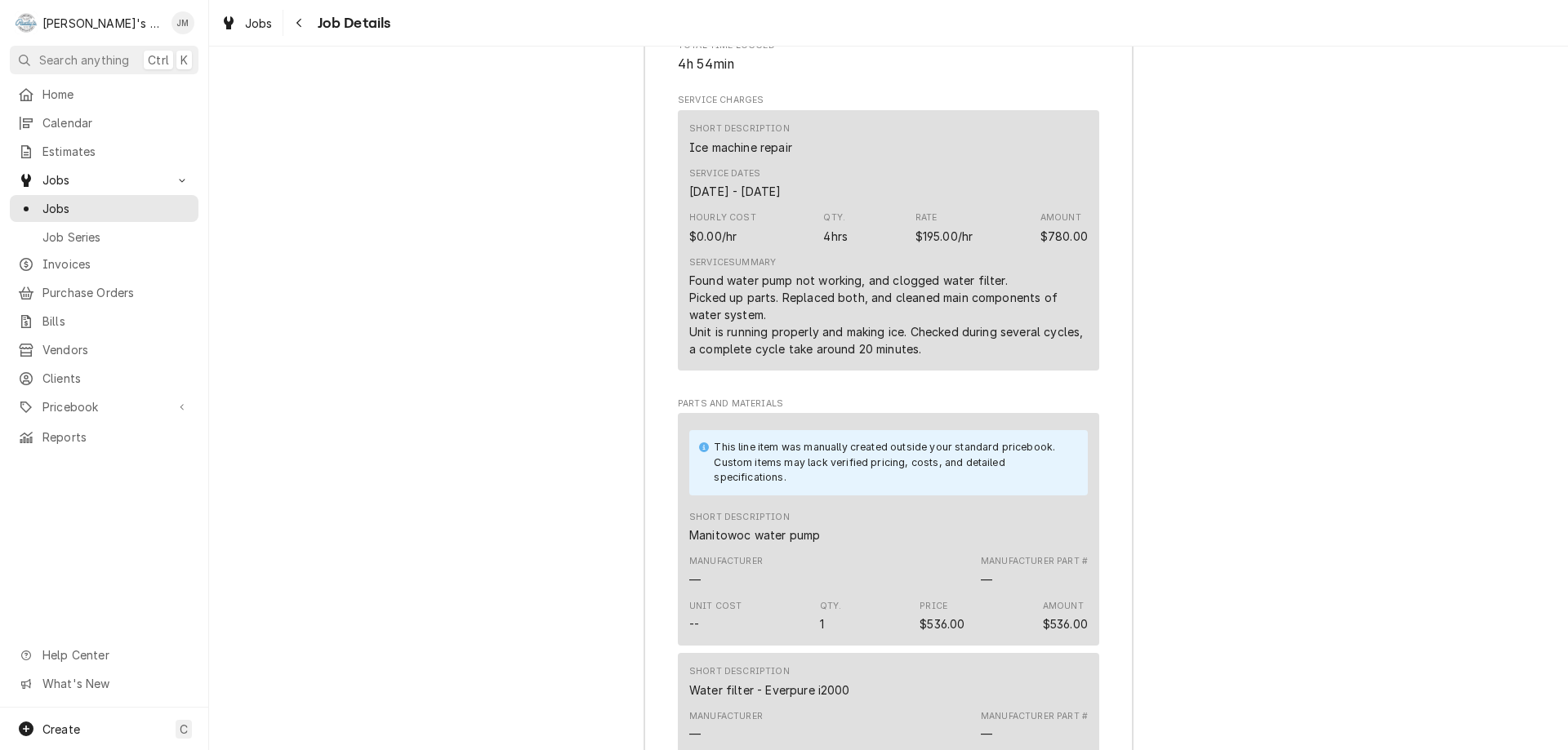
scroll to position [1840, 0]
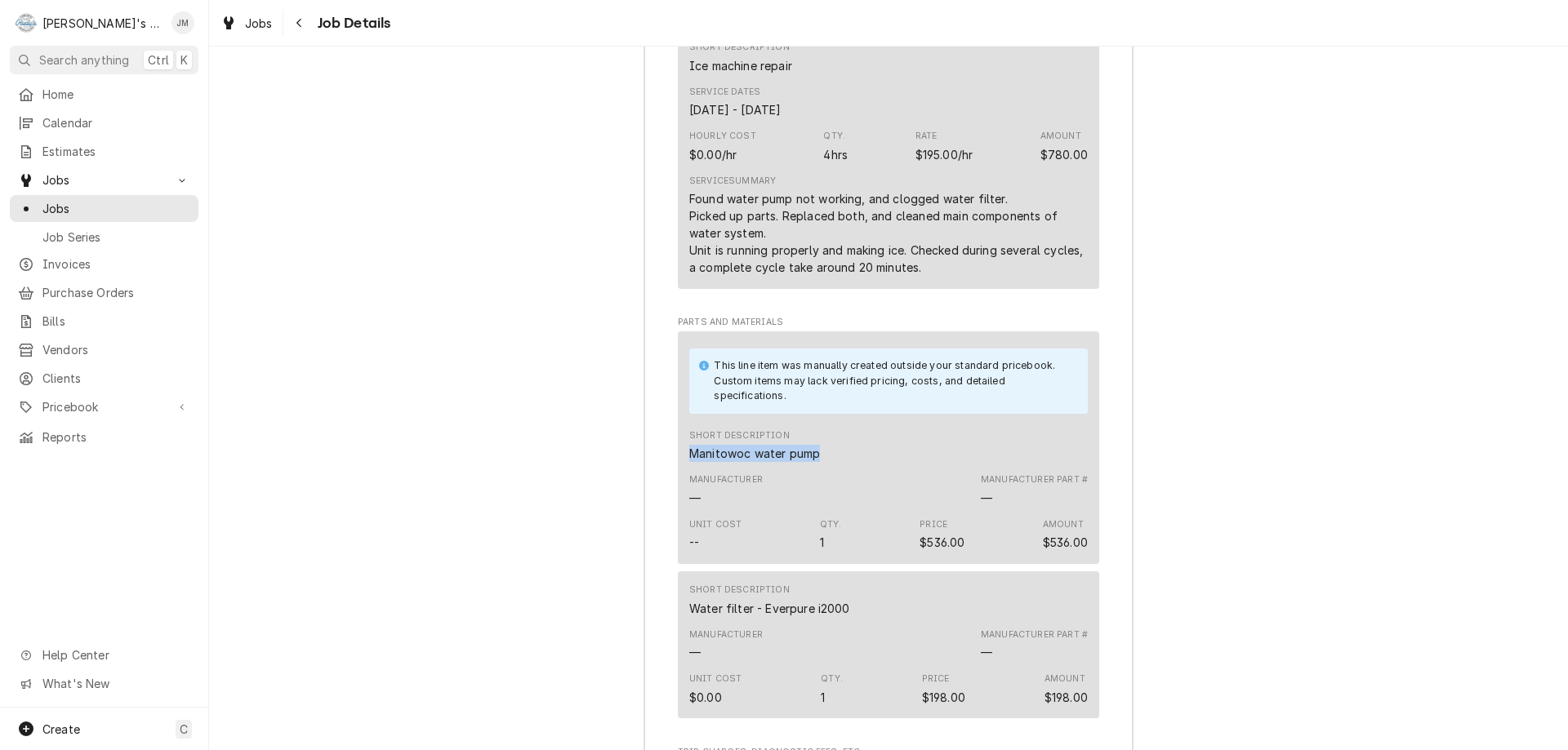
drag, startPoint x: 815, startPoint y: 434, endPoint x: 676, endPoint y: 432, distance: 139.0
click at [678, 432] on div "This line item was manually created outside your standard pricebook. Custom ite…" at bounding box center [889, 447] width 422 height 232
copy div "Manitowoc water pump"
click at [1247, 561] on div "Job Summary Roopairs Job ID JOB-4737 Service Type Ice machine repair Job Type S…" at bounding box center [888, 585] width 1359 height 1716
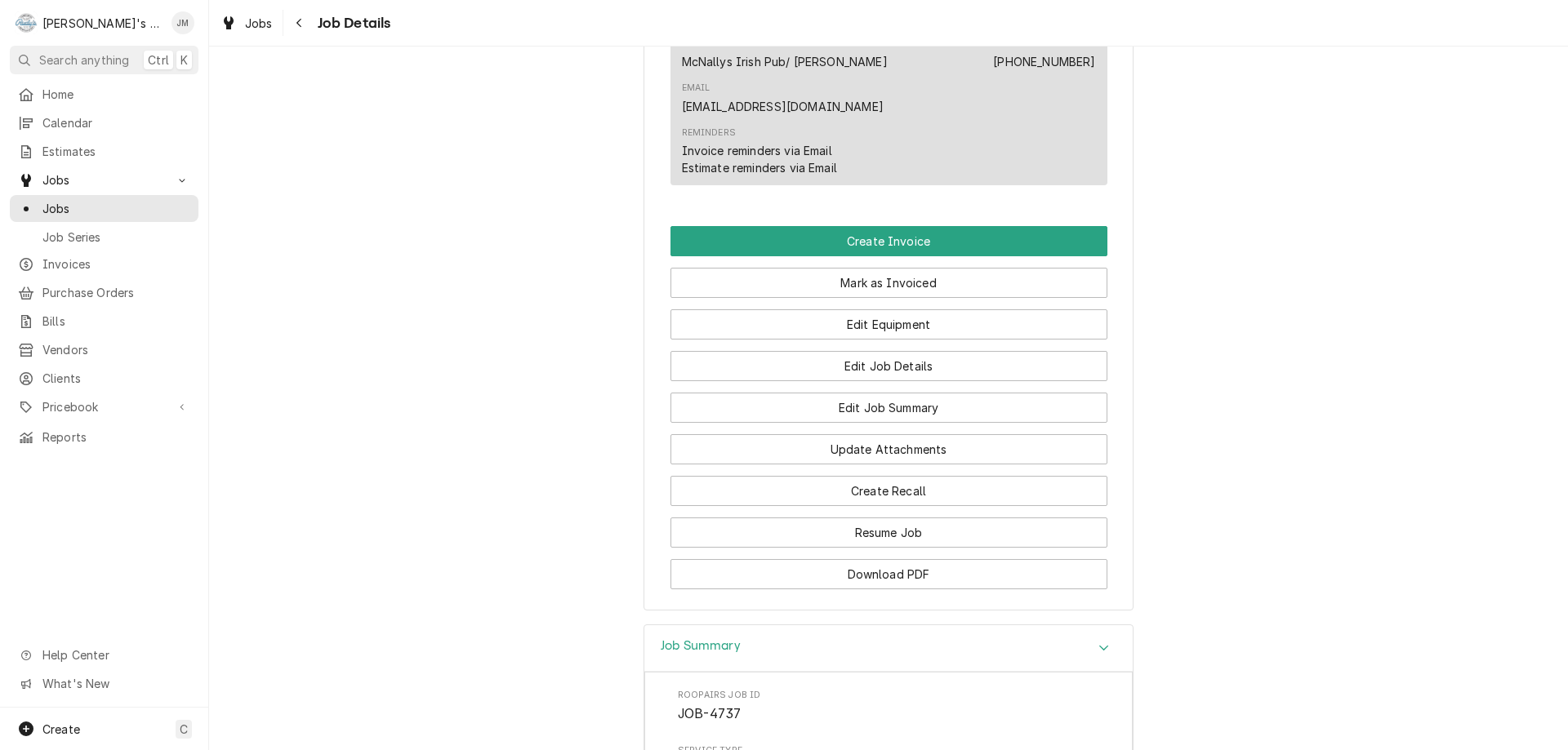
scroll to position [943, 0]
click at [854, 227] on button "Create Invoice" at bounding box center [889, 242] width 437 height 30
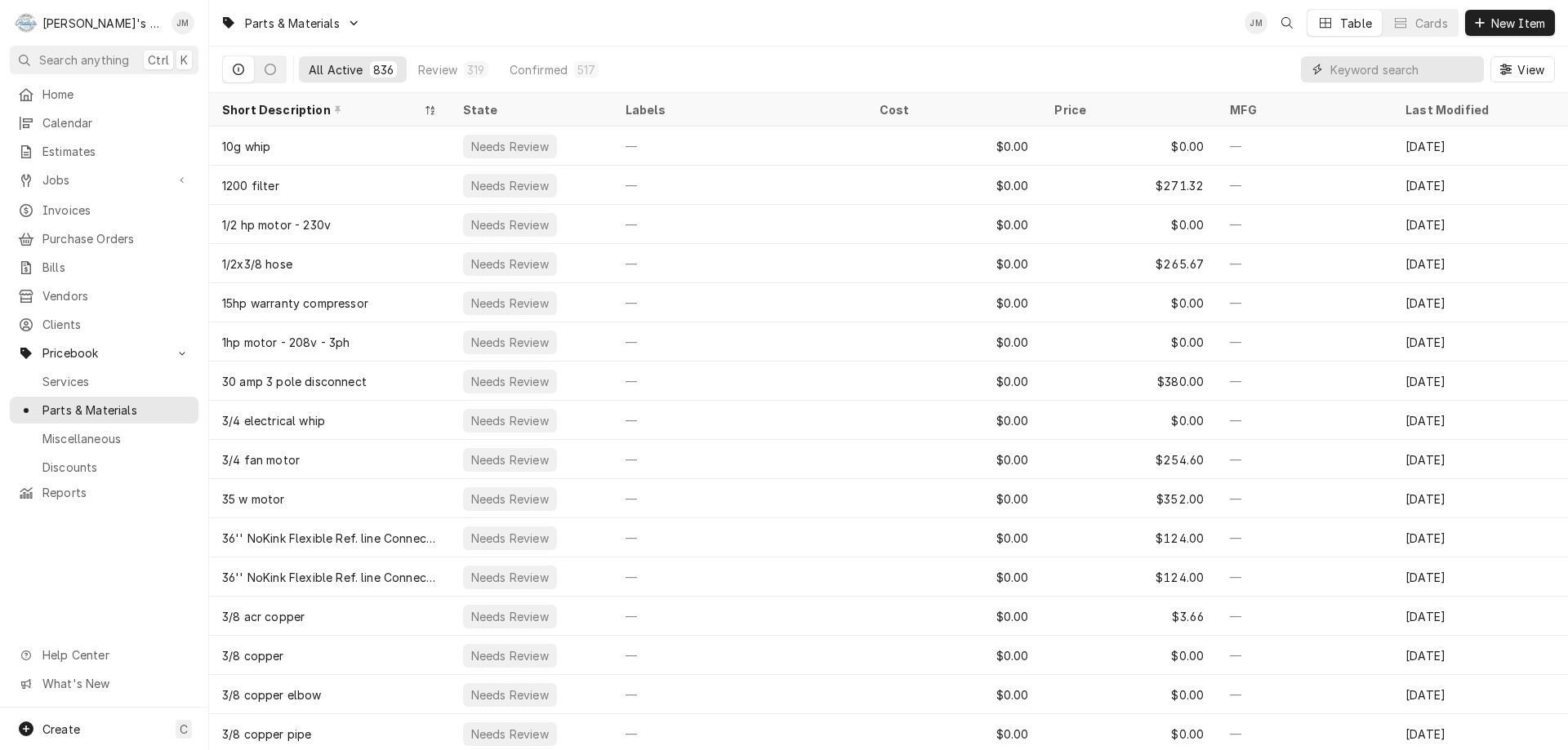
click at [1389, 70] on input "Dynamic Content Wrapper" at bounding box center [1402, 69] width 145 height 26
paste input "Manitowoc water pump"
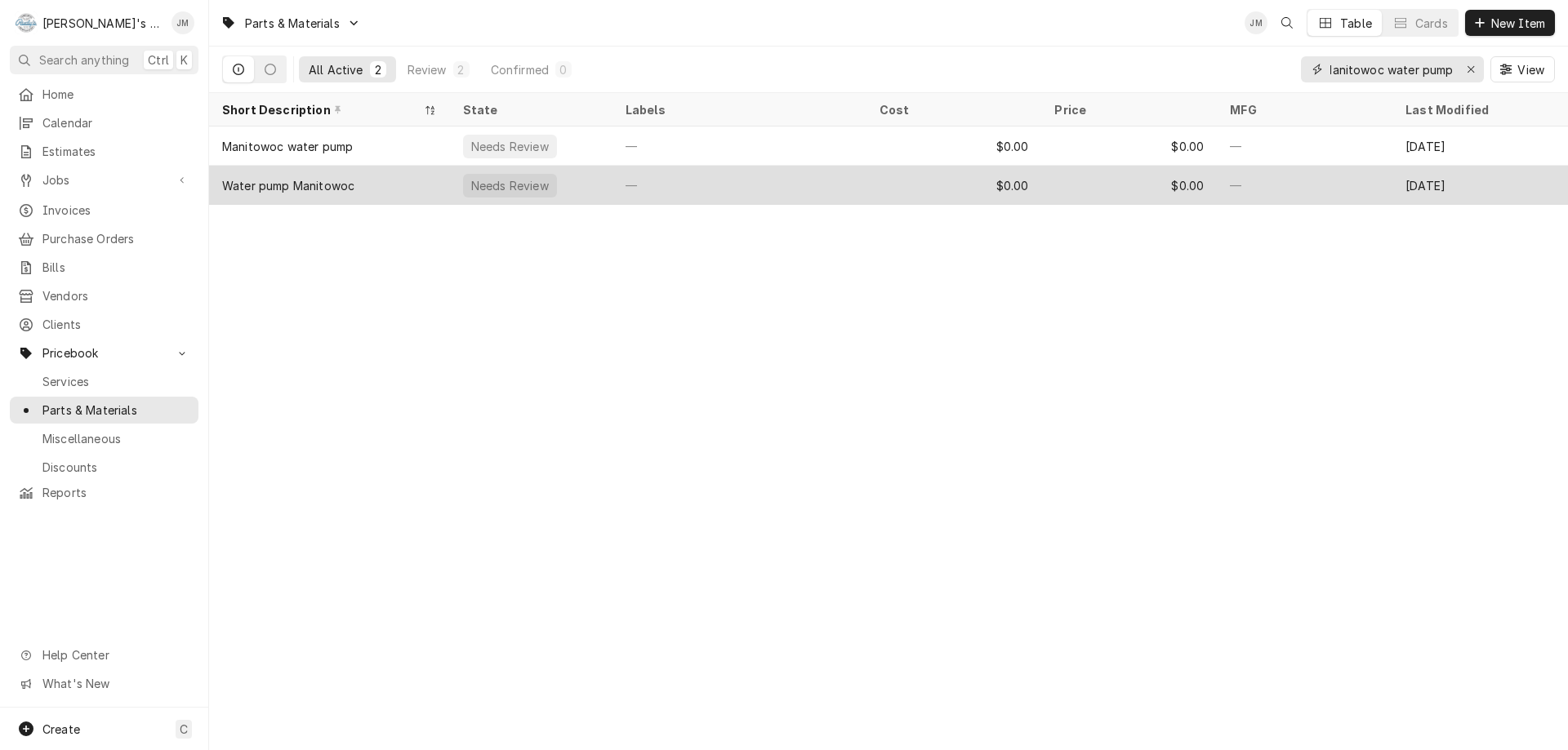
type input "Manitowoc water pump"
click at [714, 185] on div "—" at bounding box center [740, 185] width 254 height 39
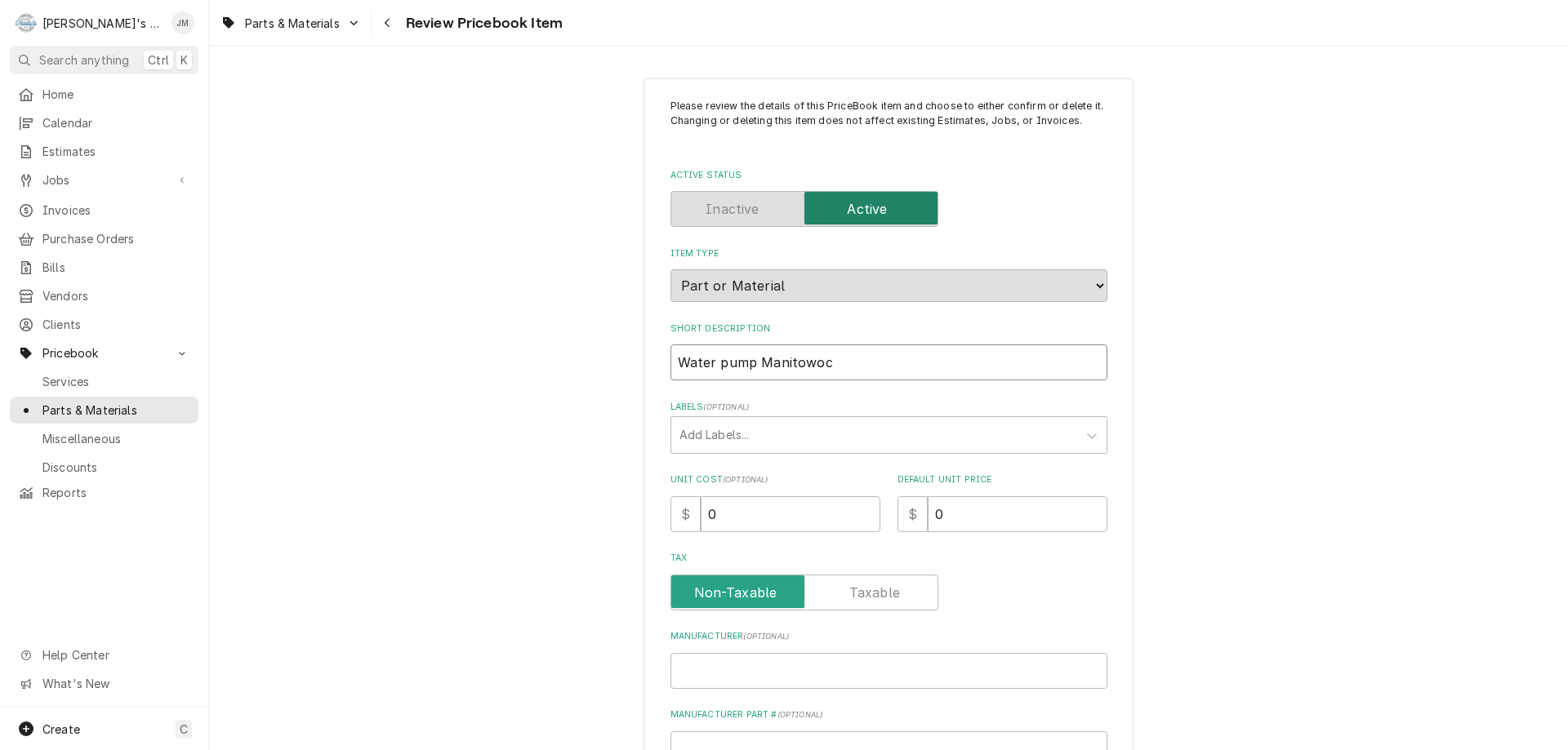
click at [745, 361] on input "Water pump Manitowoc" at bounding box center [889, 362] width 437 height 36
type textarea "x"
type input "Water pump Manitowoc"
type textarea "x"
type input "Water pump - Manitowoc"
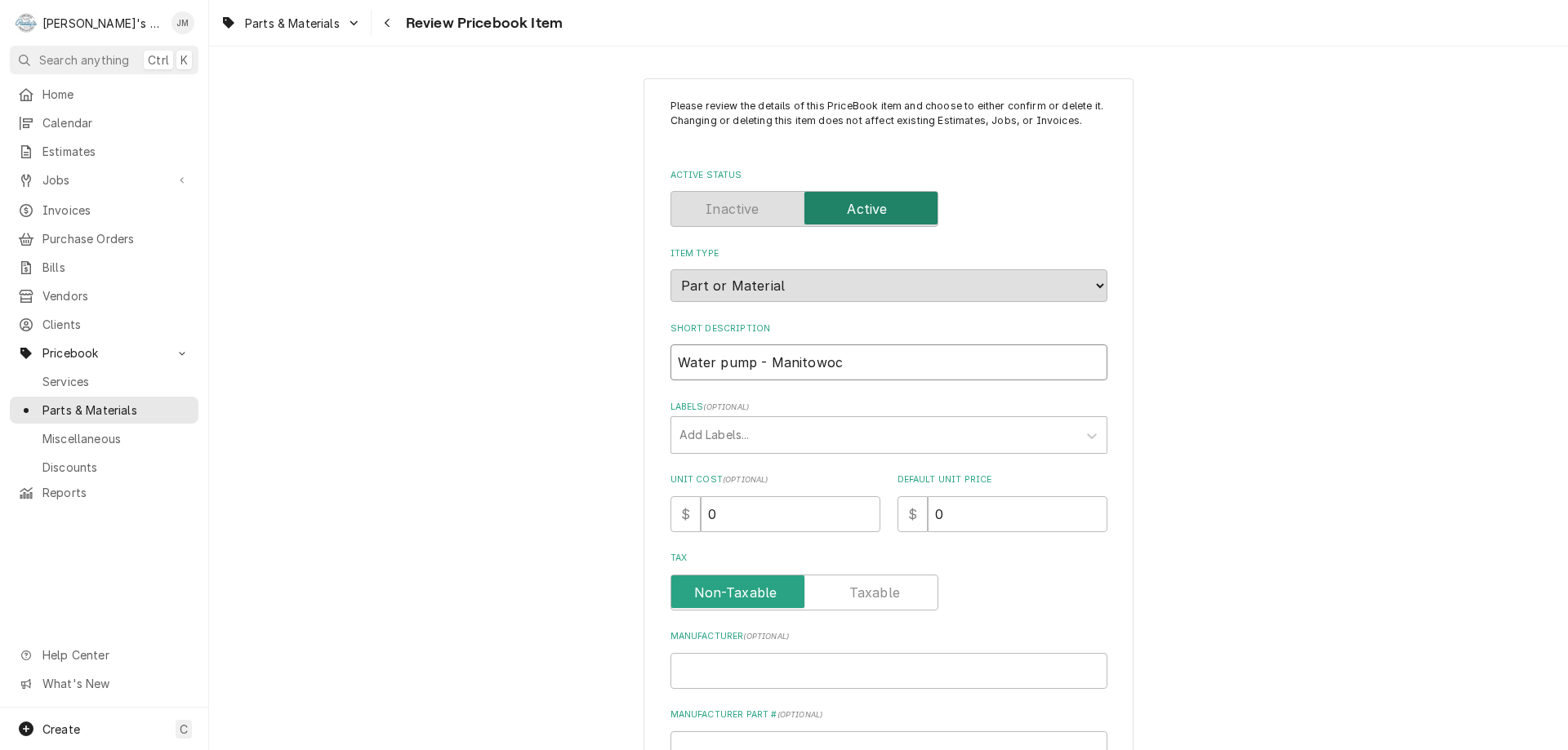
type textarea "x"
type input "Water pump - Manitowoc"
type textarea "x"
type input "Water pump - Manitowoc"
click at [1248, 603] on div "Please review the details of this PriceBook item and choose to either confirm o…" at bounding box center [888, 666] width 1359 height 1205
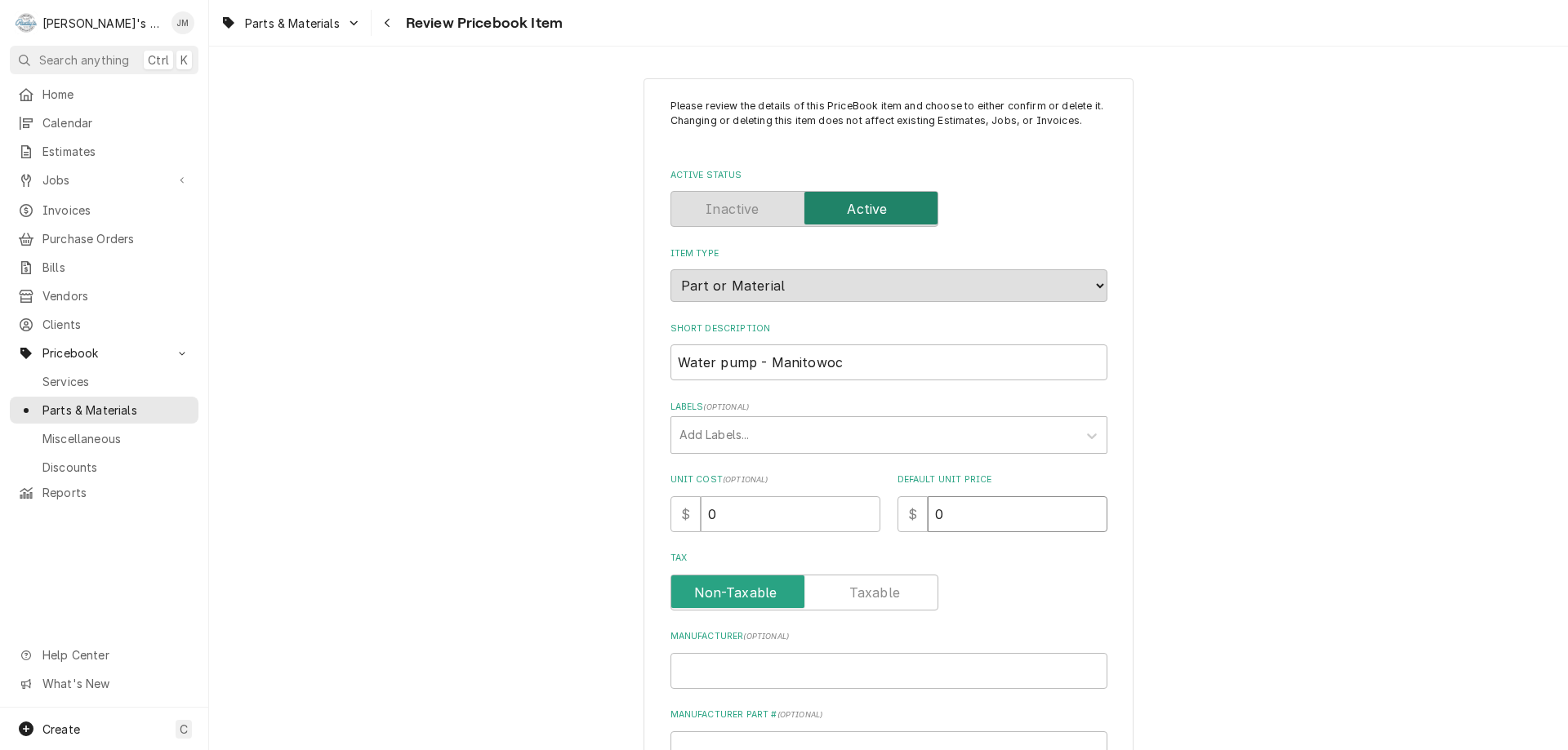
drag, startPoint x: 944, startPoint y: 512, endPoint x: 924, endPoint y: 512, distance: 20.0
click at [928, 512] on input "0" at bounding box center [1017, 514] width 180 height 36
type textarea "x"
type input "4"
type textarea "x"
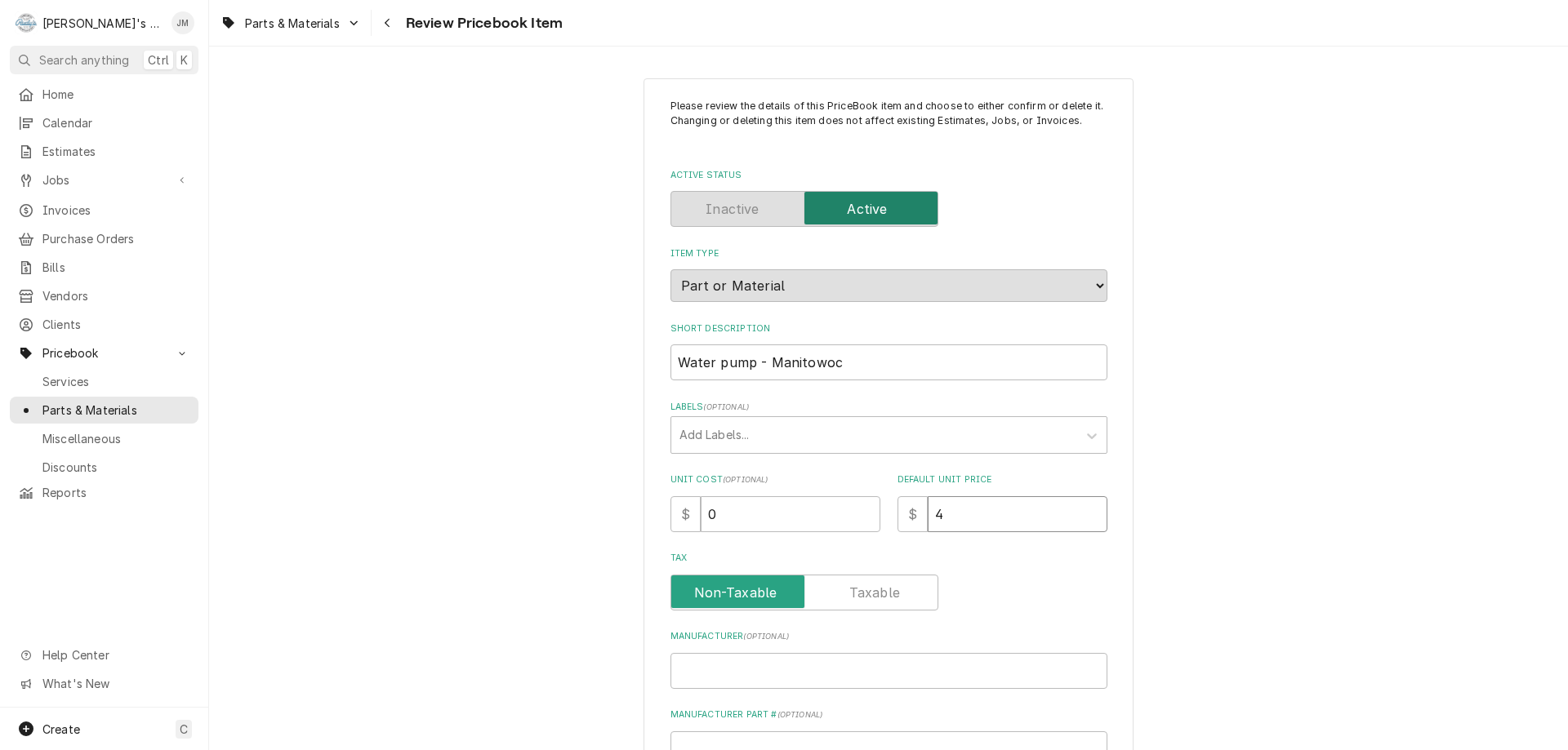
type input "49"
type textarea "x"
type input "496"
type textarea "x"
type input "496.7"
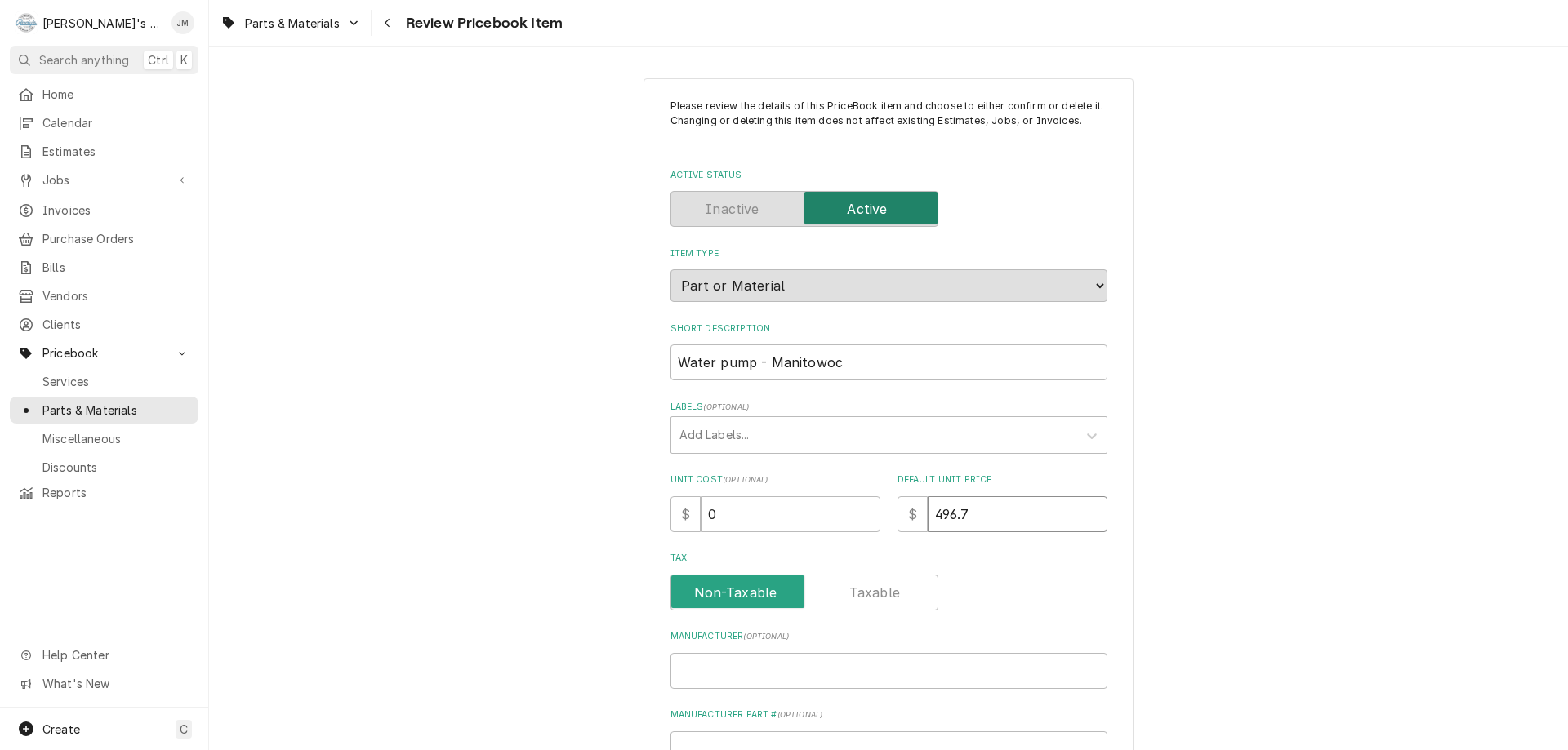
type textarea "x"
type input "496.75"
click at [836, 575] on input "Tax" at bounding box center [804, 592] width 253 height 36
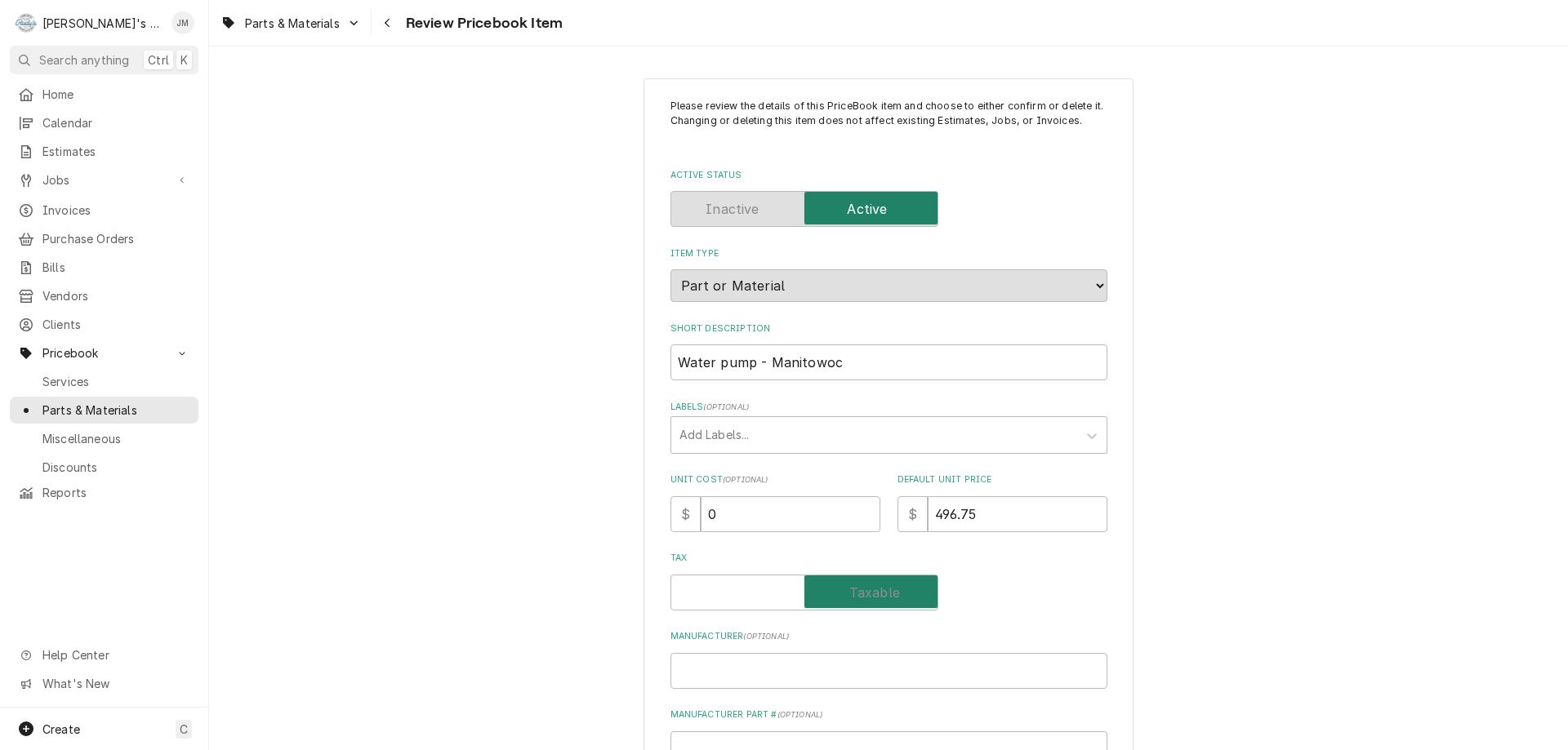
checkbox input "true"
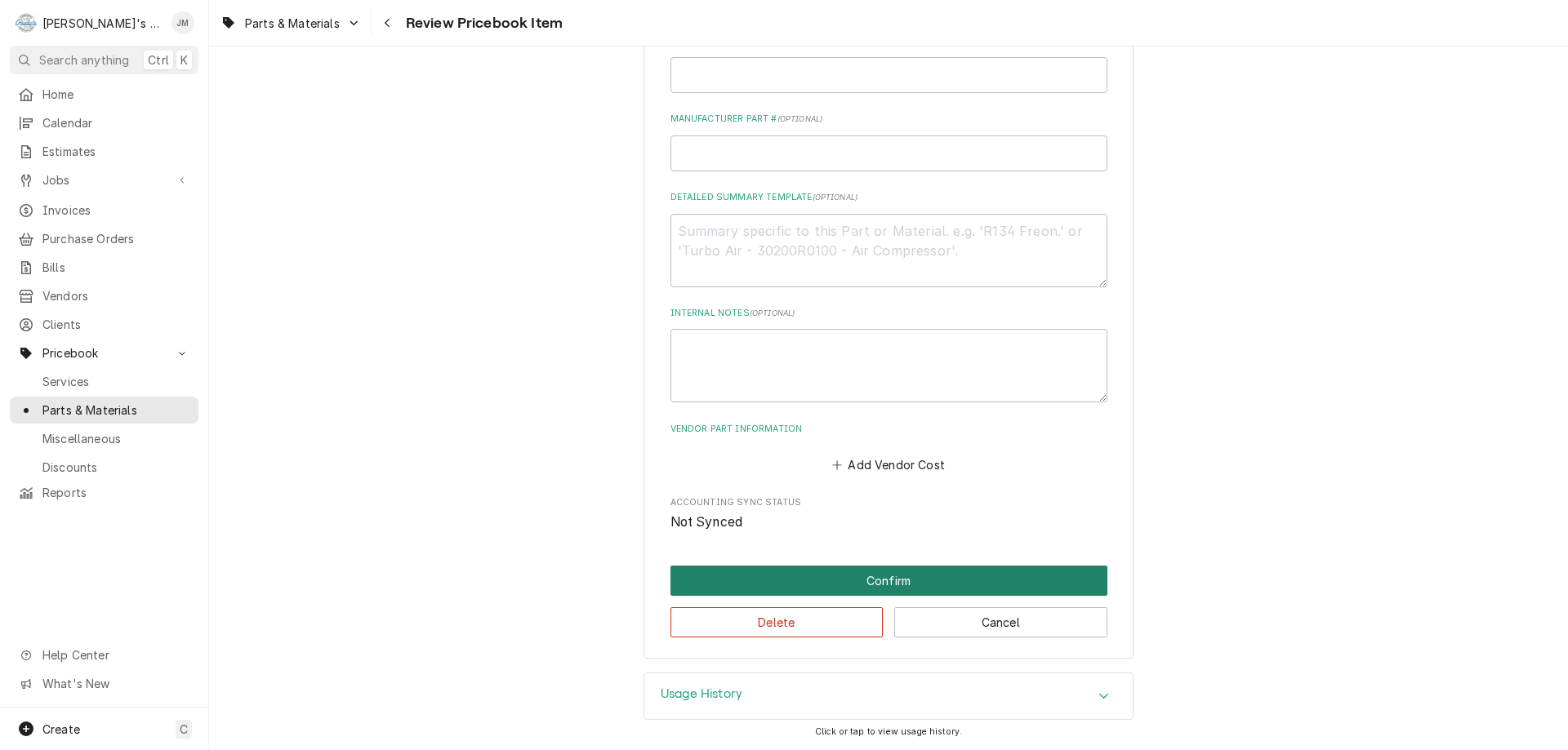
click at [892, 577] on button "Confirm" at bounding box center [889, 581] width 437 height 30
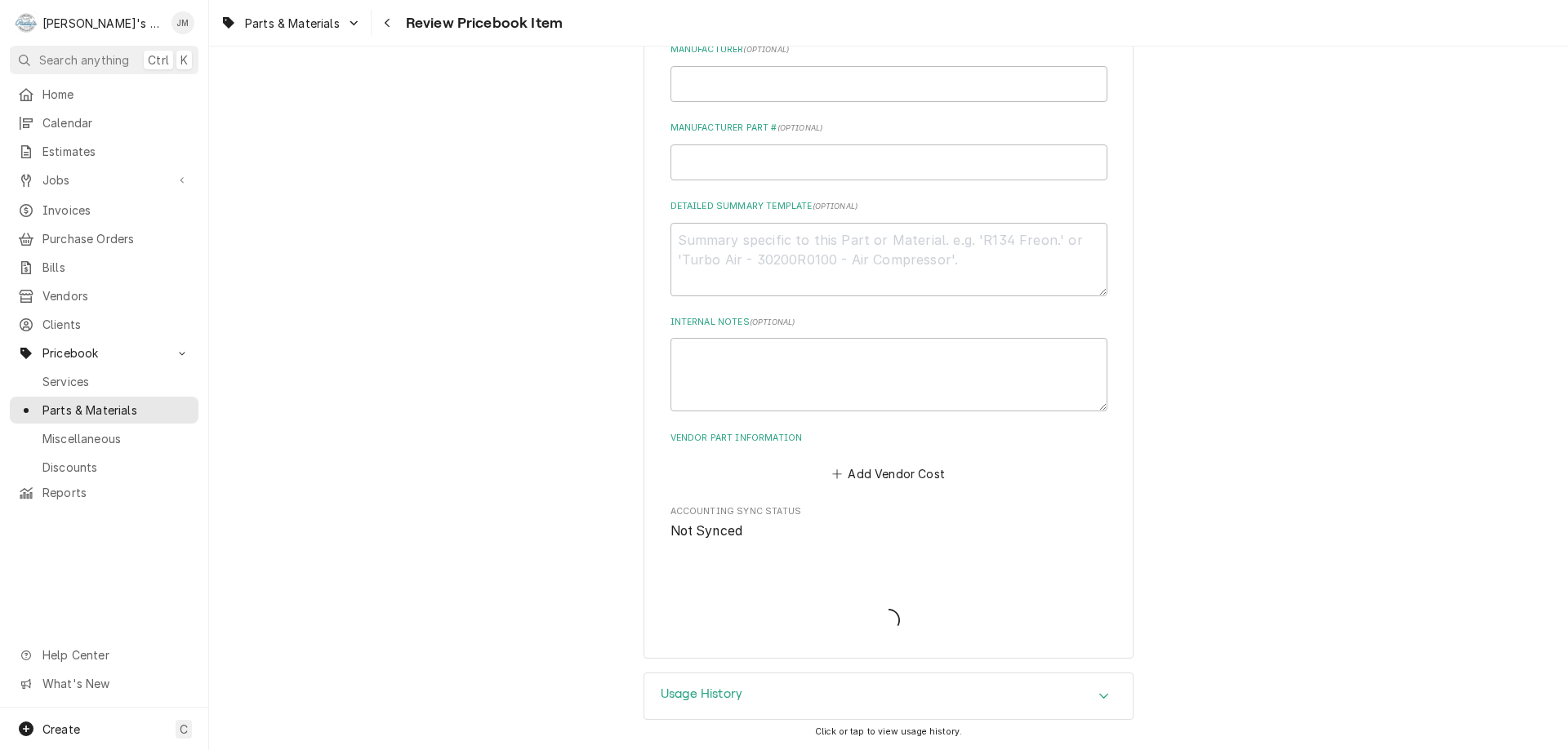
scroll to position [587, 0]
type textarea "x"
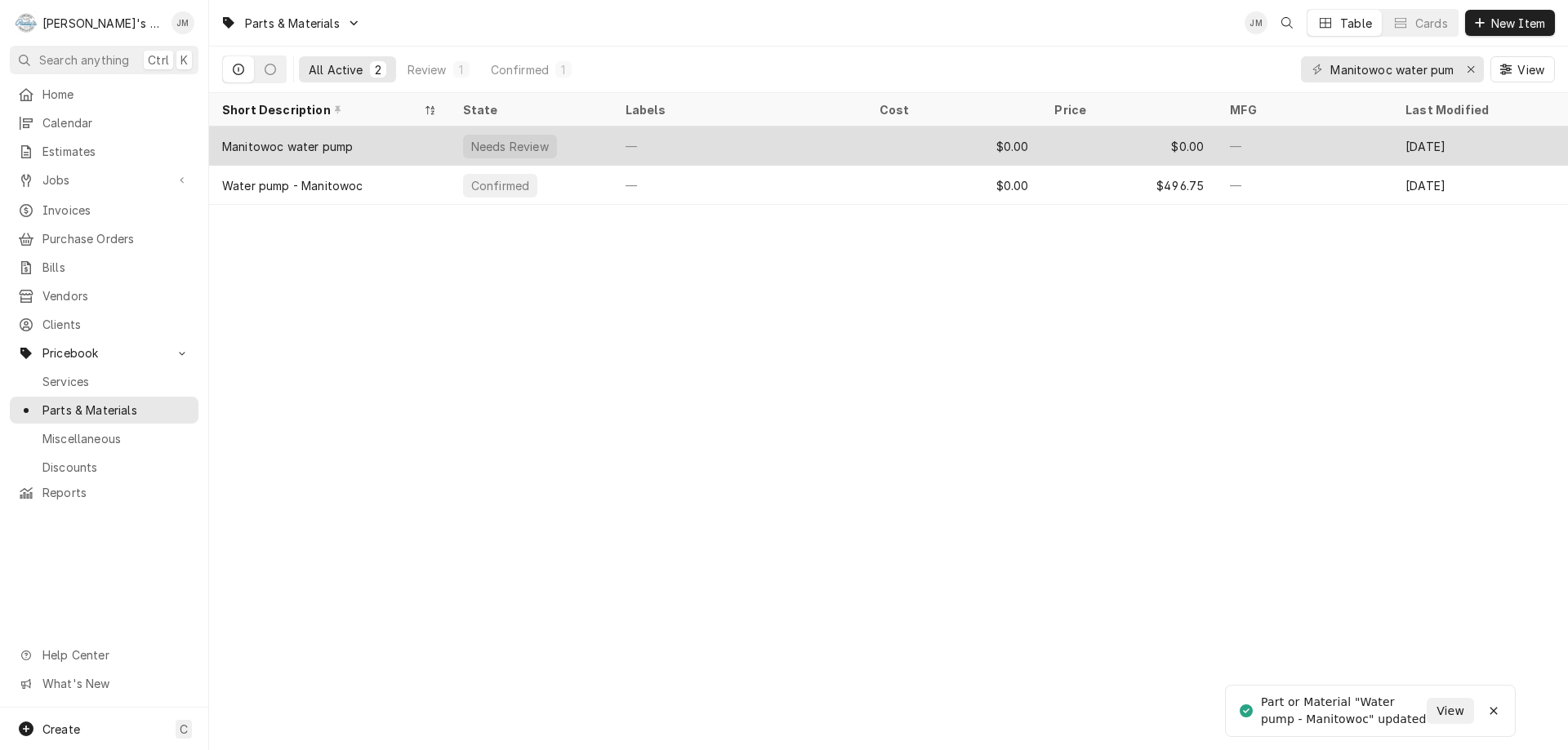
click at [749, 147] on div "—" at bounding box center [740, 145] width 254 height 39
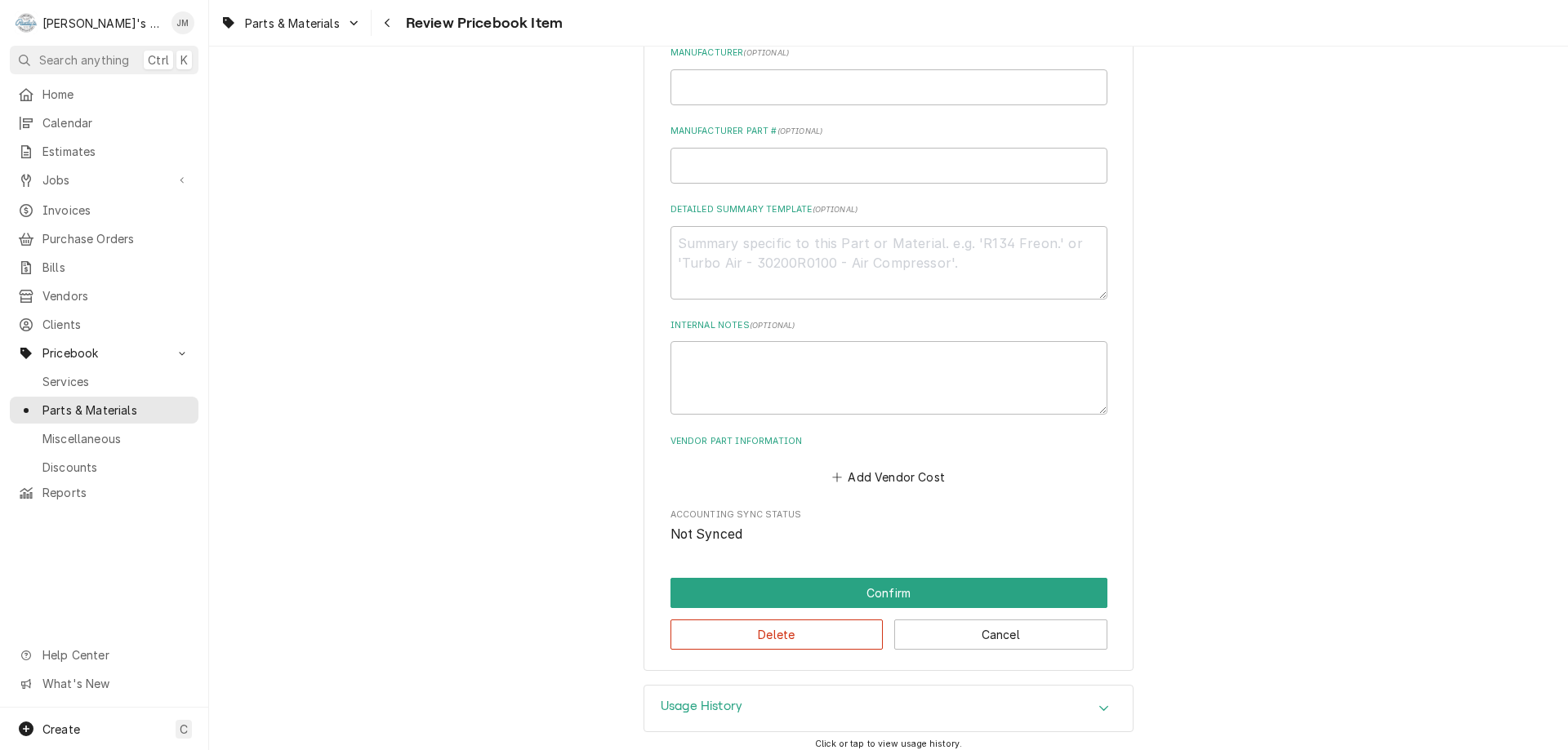
scroll to position [596, 0]
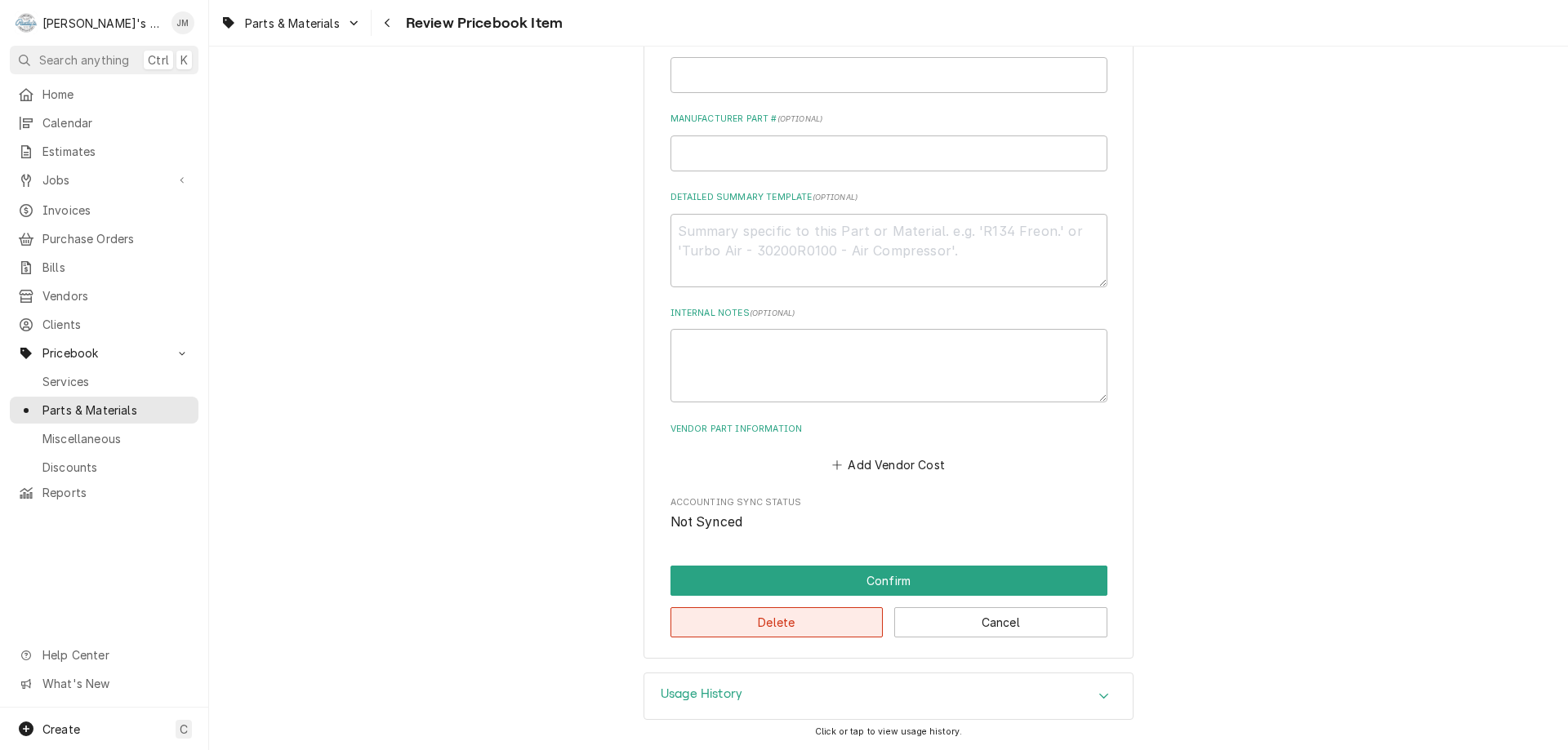
click at [821, 625] on button "Delete" at bounding box center [776, 622] width 213 height 30
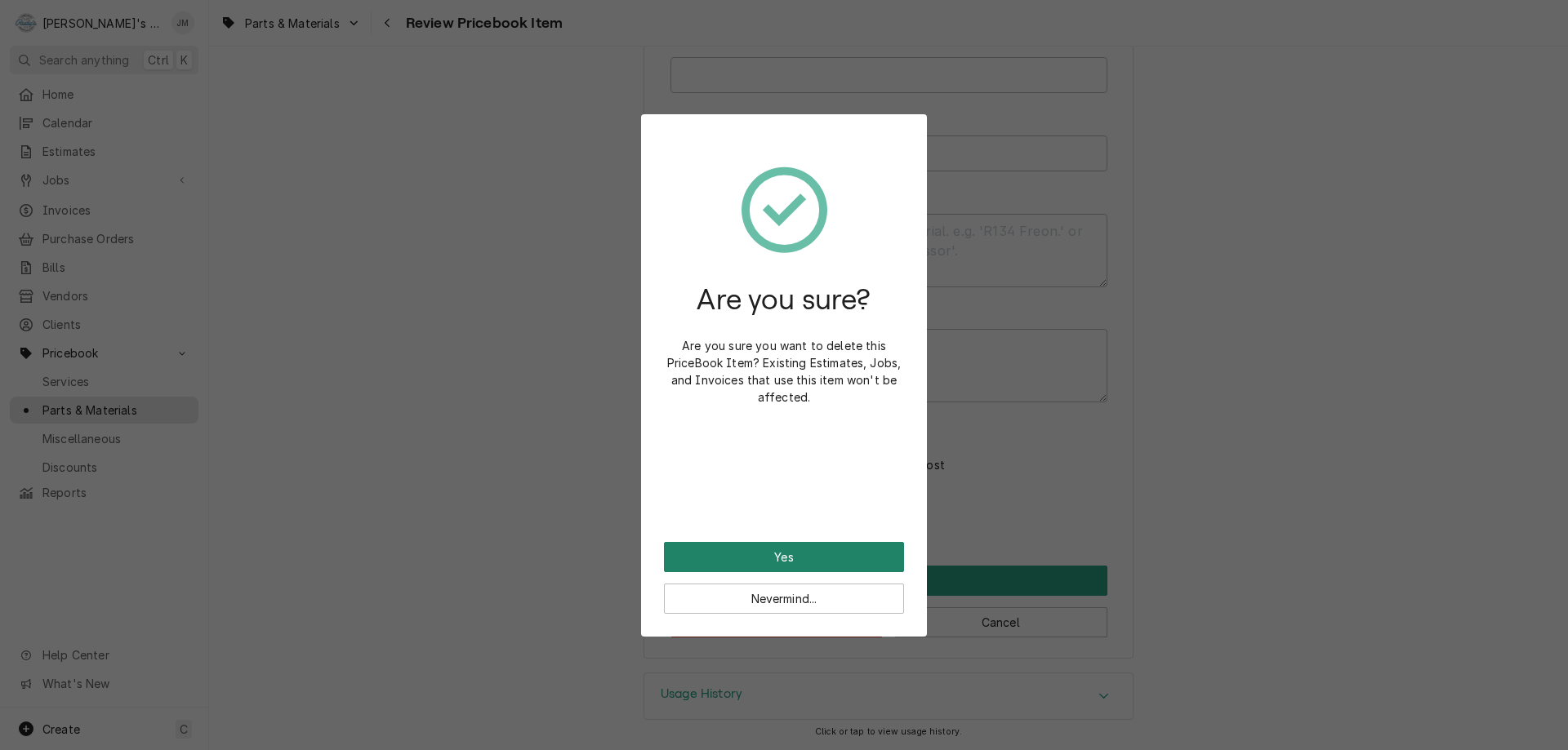
click at [827, 553] on button "Yes" at bounding box center [783, 556] width 240 height 30
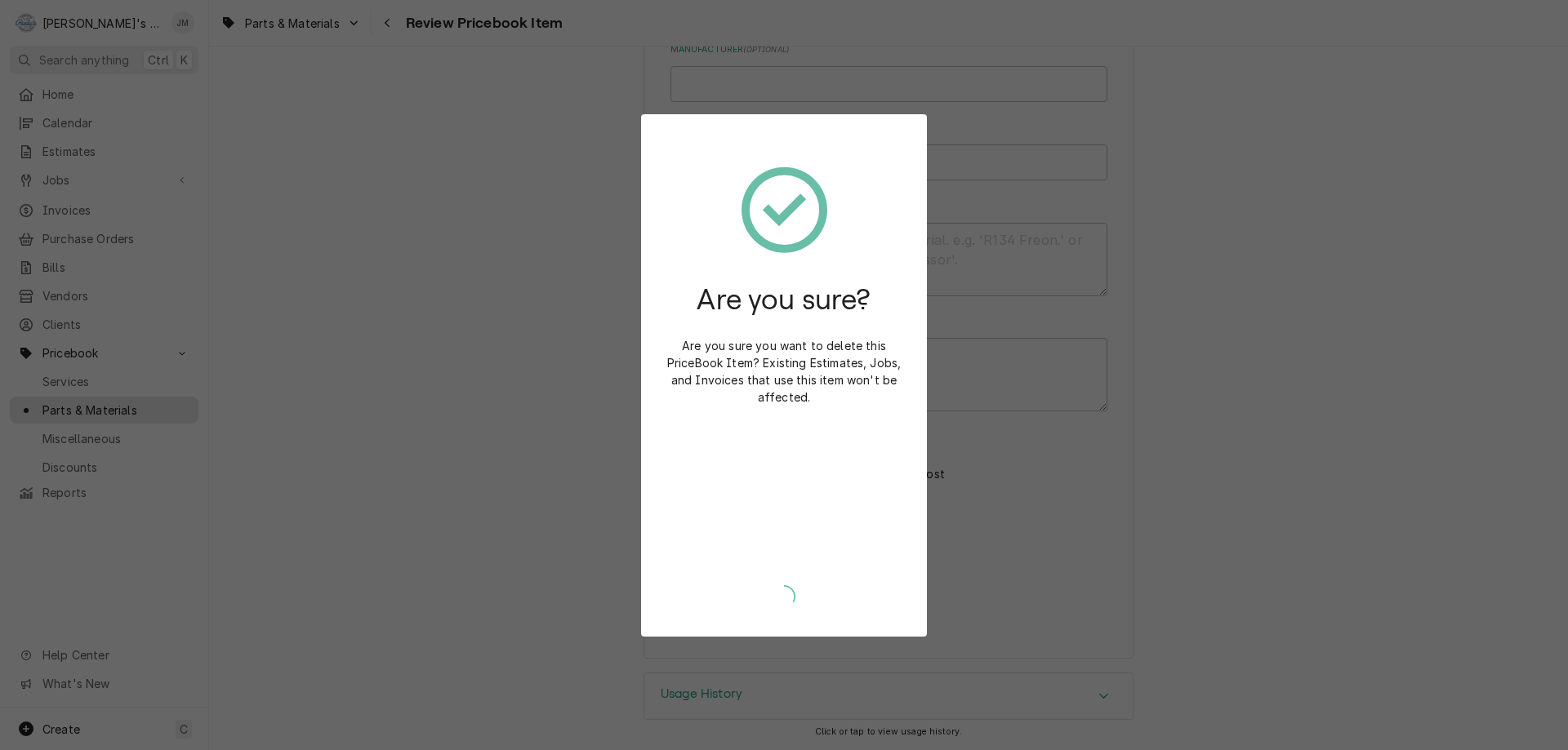
scroll to position [587, 0]
type textarea "x"
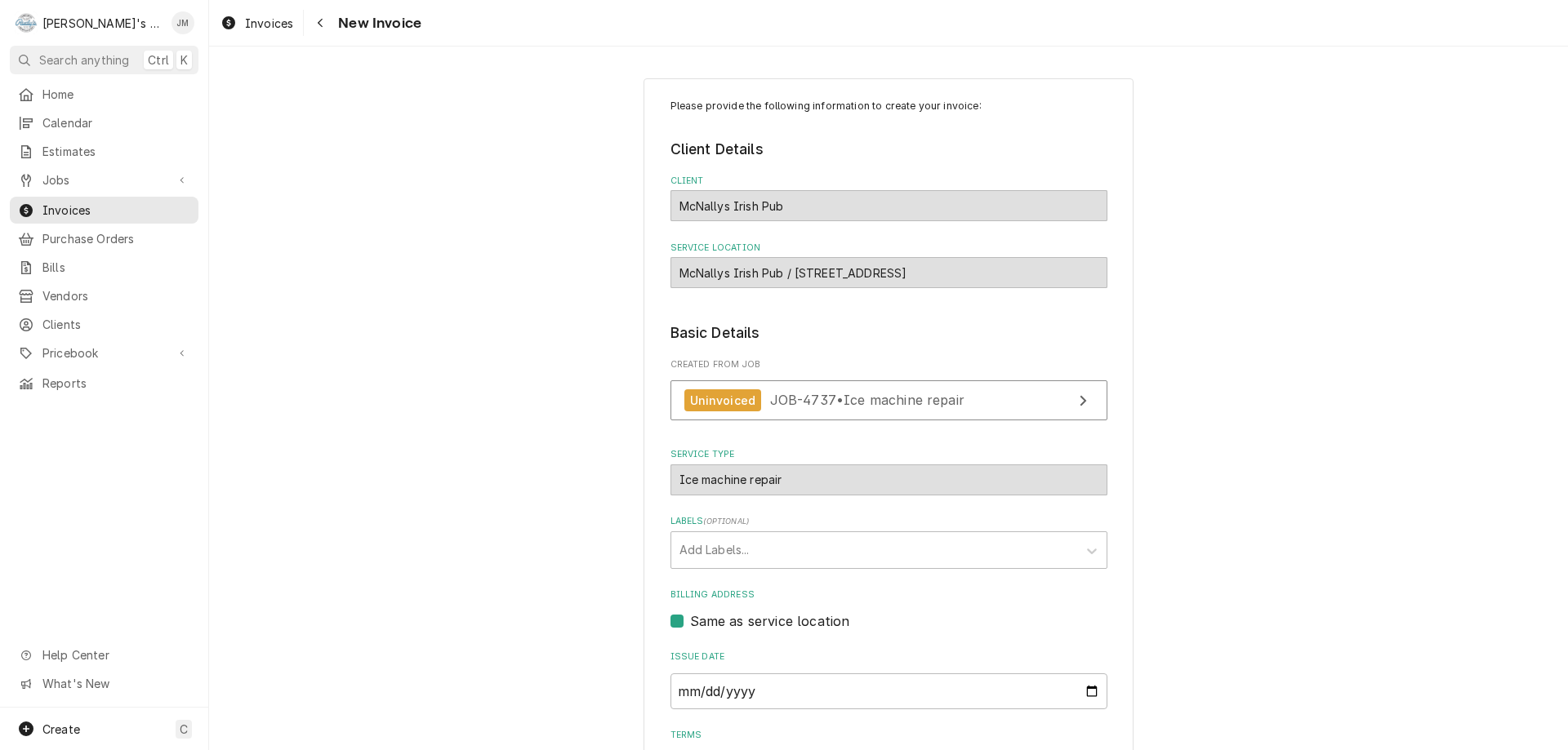
scroll to position [244, 0]
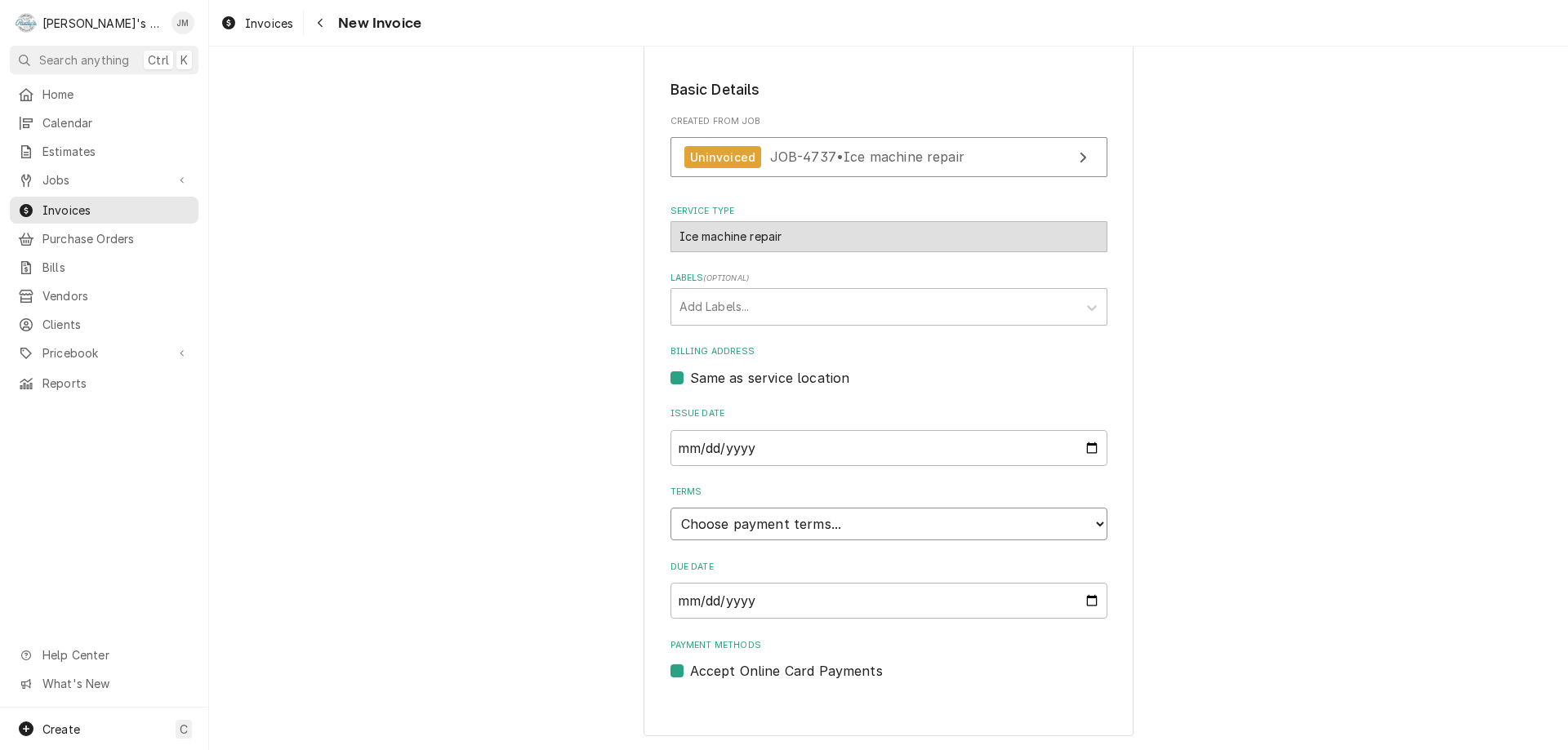
click at [915, 524] on select "Choose payment terms... Same Day Net 7 Net 14 Net 21 Net 30 Net 45 Net 60 Net 90" at bounding box center [889, 524] width 437 height 33
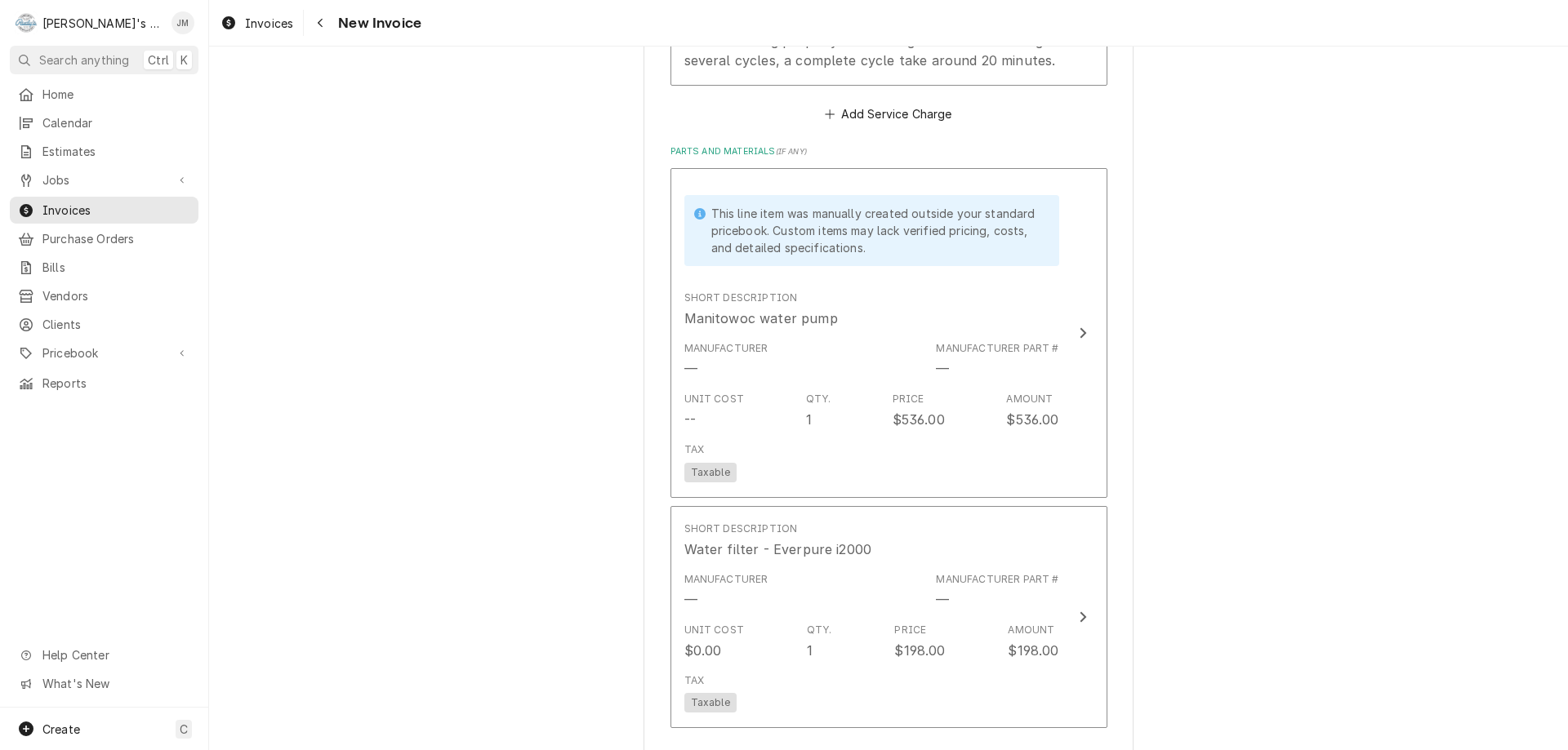
scroll to position [1305, 0]
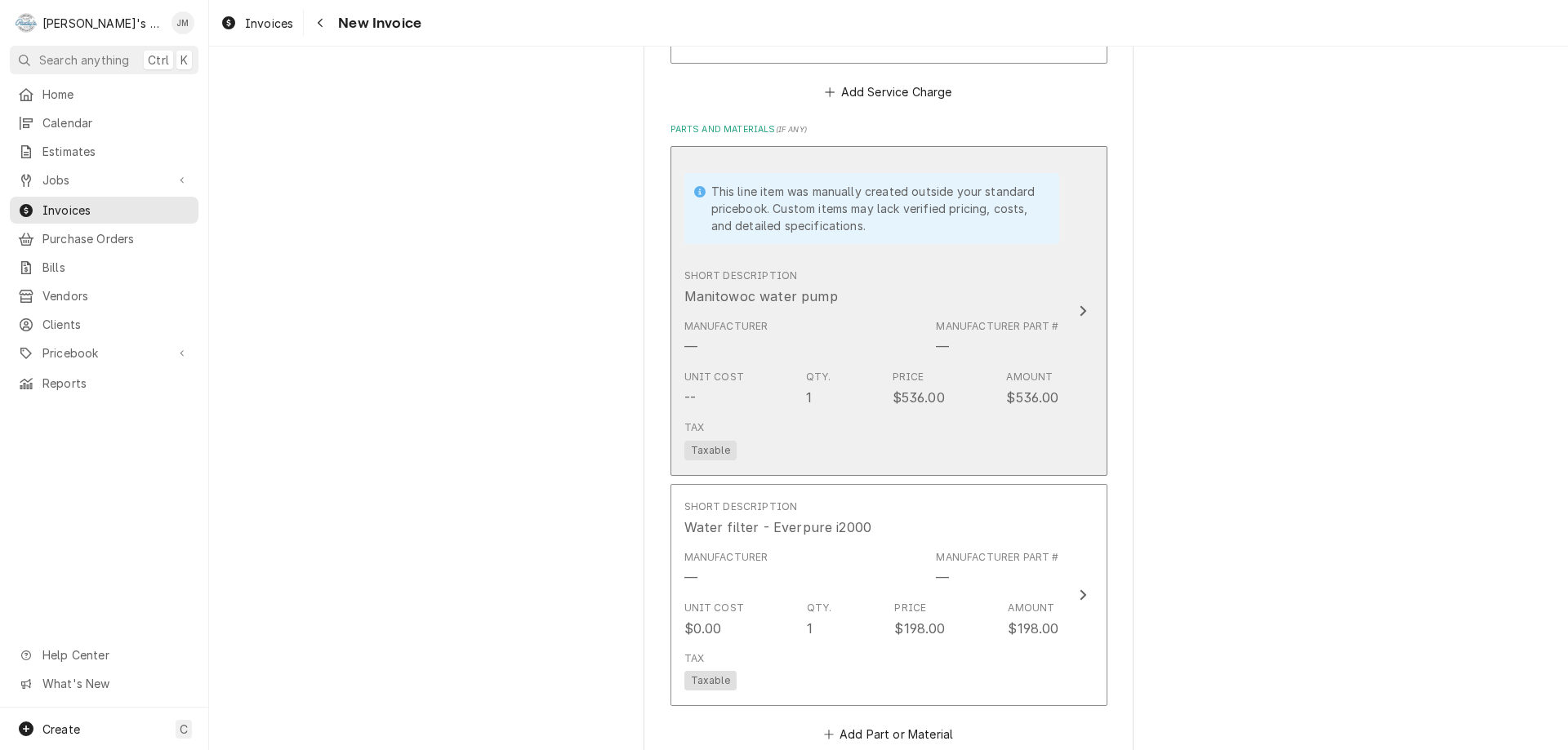
click at [1080, 315] on icon "Update Line Item" at bounding box center [1083, 311] width 8 height 13
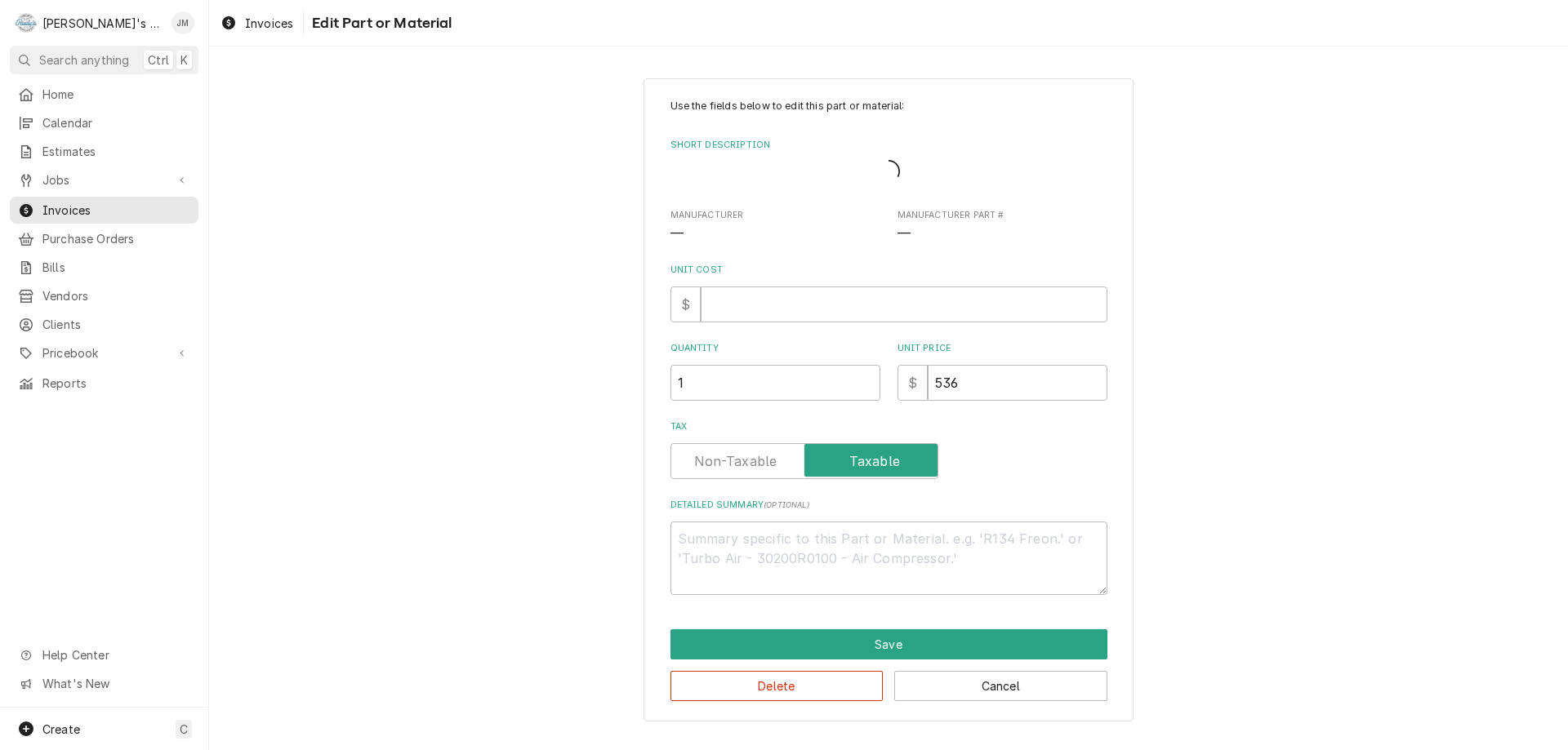
type textarea "x"
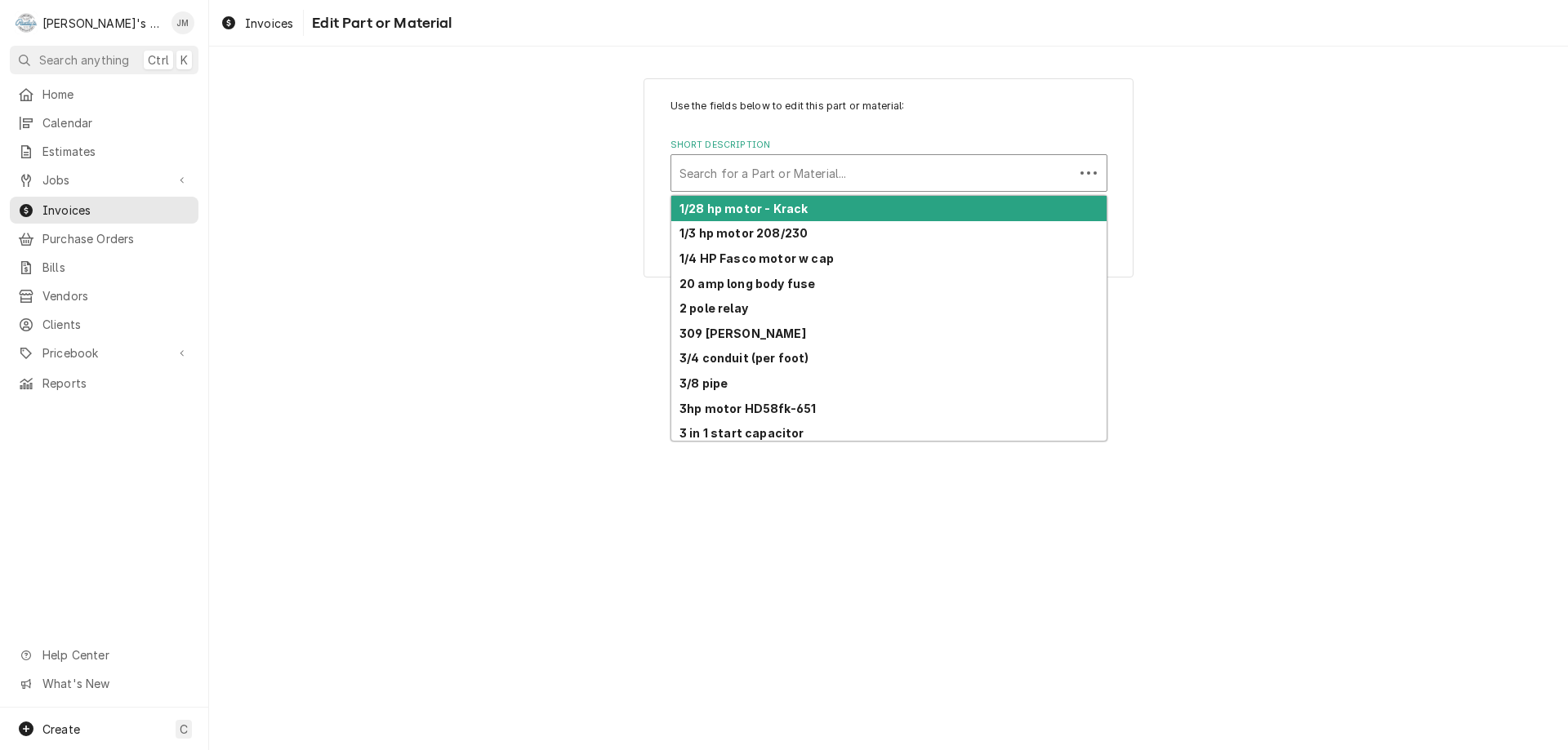
click at [873, 158] on div "Search for a Part or Material..." at bounding box center [873, 172] width 403 height 36
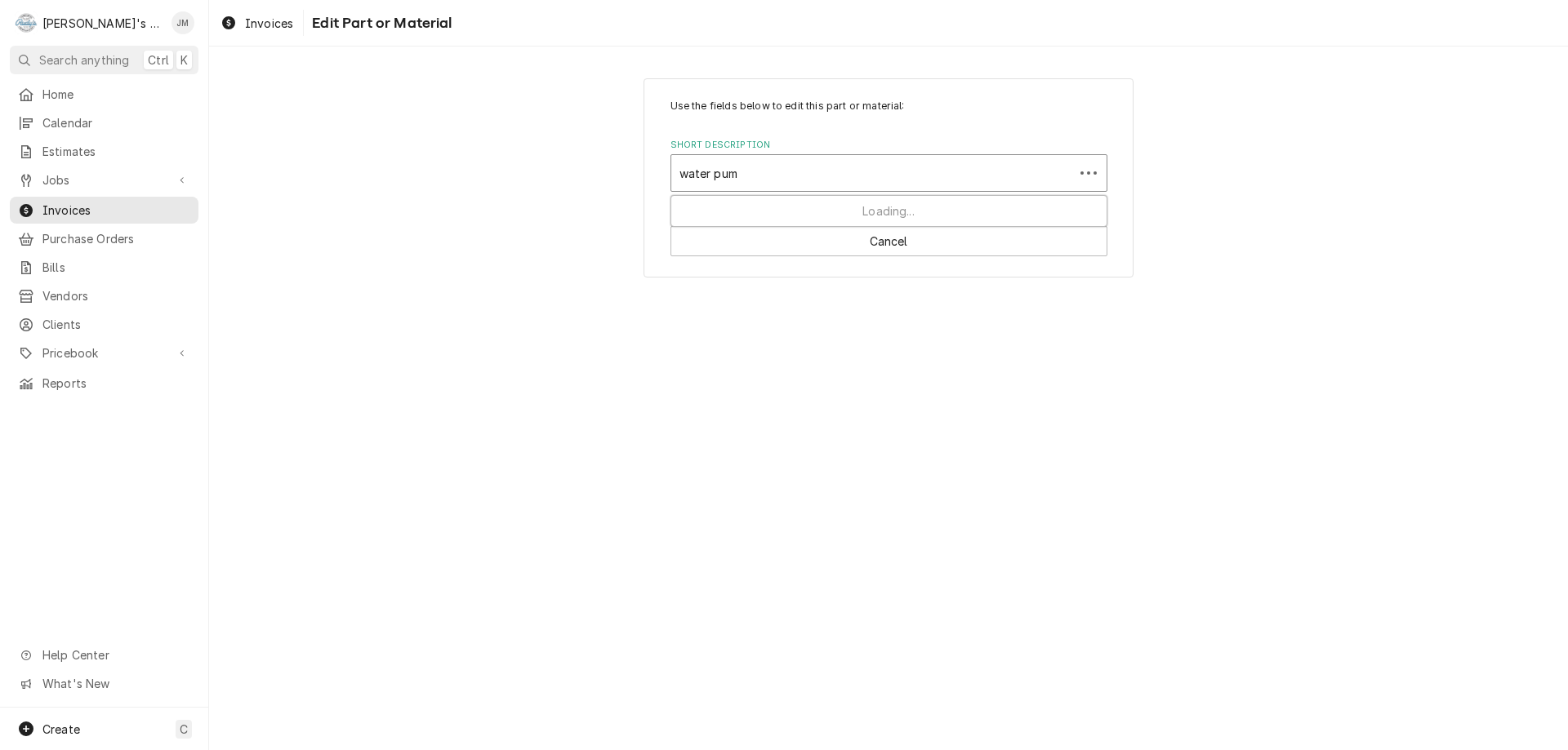
type input "water pump"
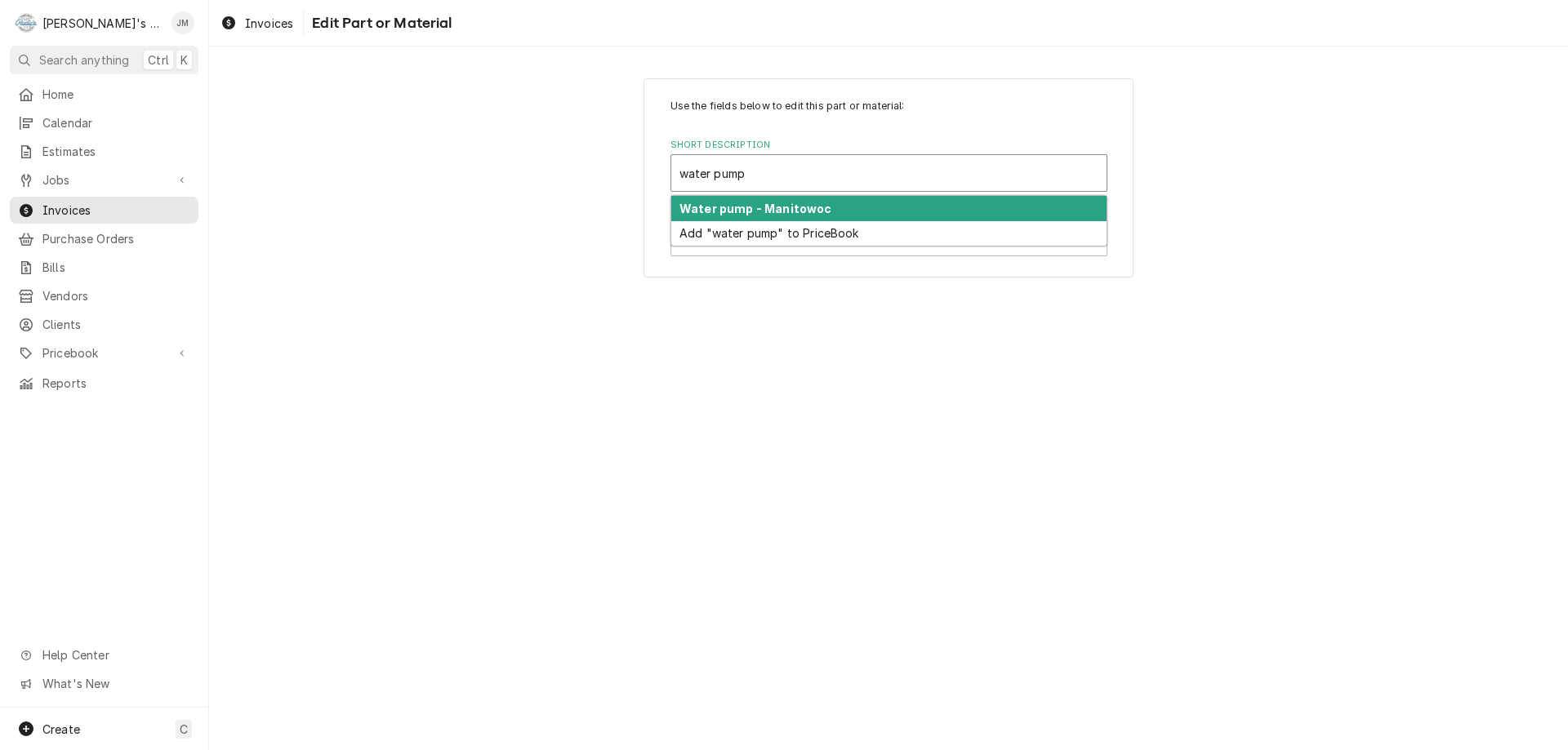
click at [824, 204] on div "Water pump - Manitowoc" at bounding box center [889, 209] width 435 height 25
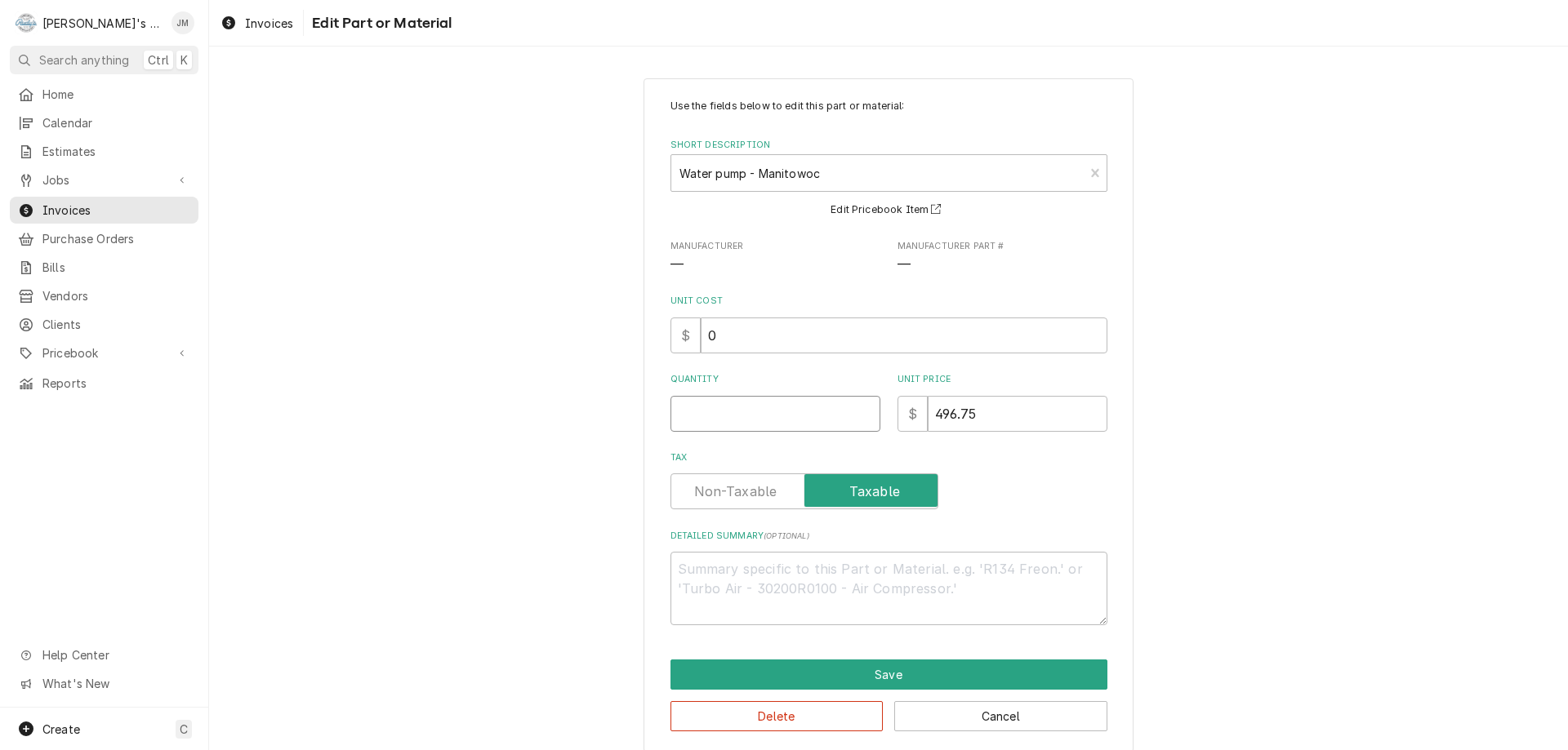
click at [803, 408] on input "Quantity" at bounding box center [775, 413] width 210 height 36
type textarea "x"
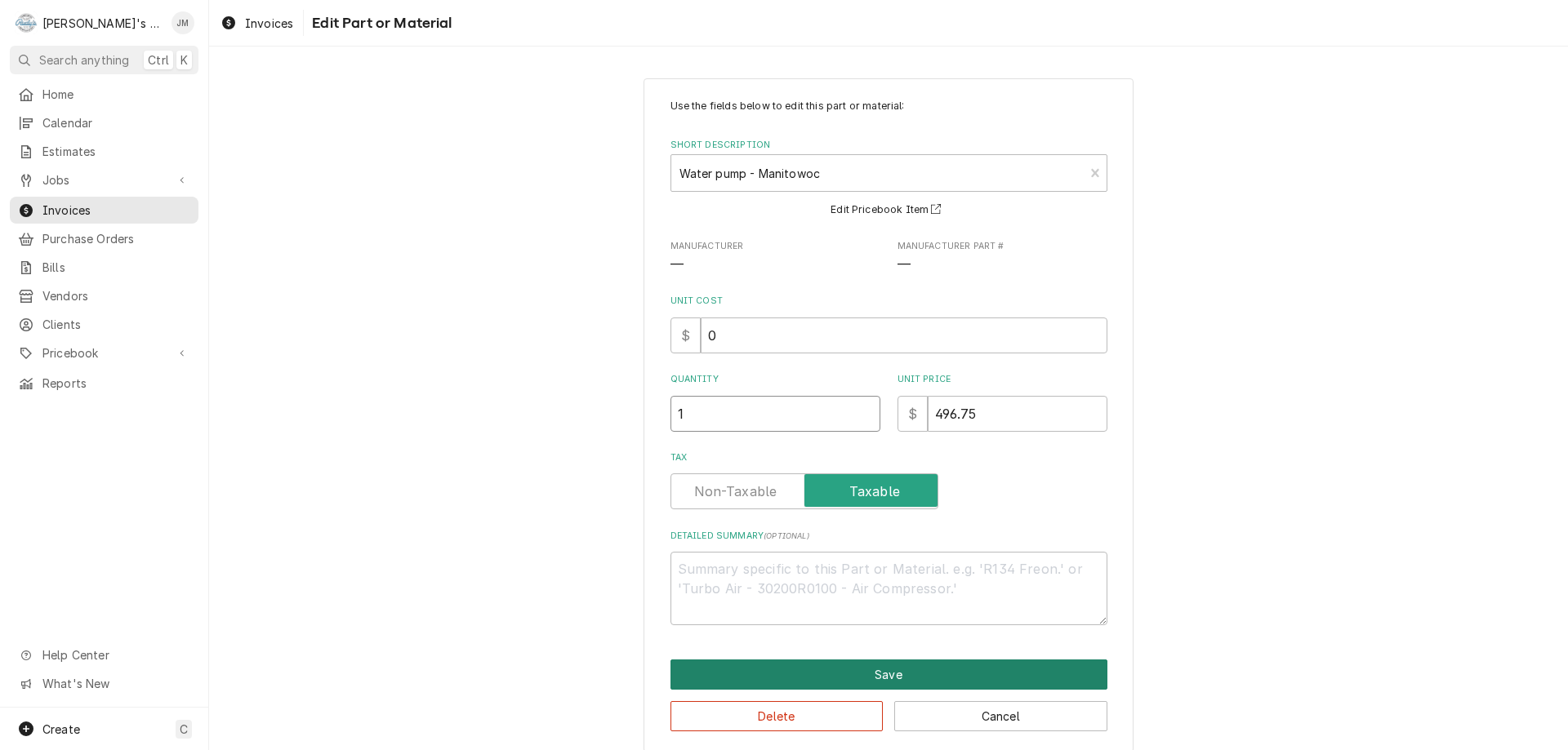
type input "1"
click at [883, 681] on button "Save" at bounding box center [889, 674] width 437 height 30
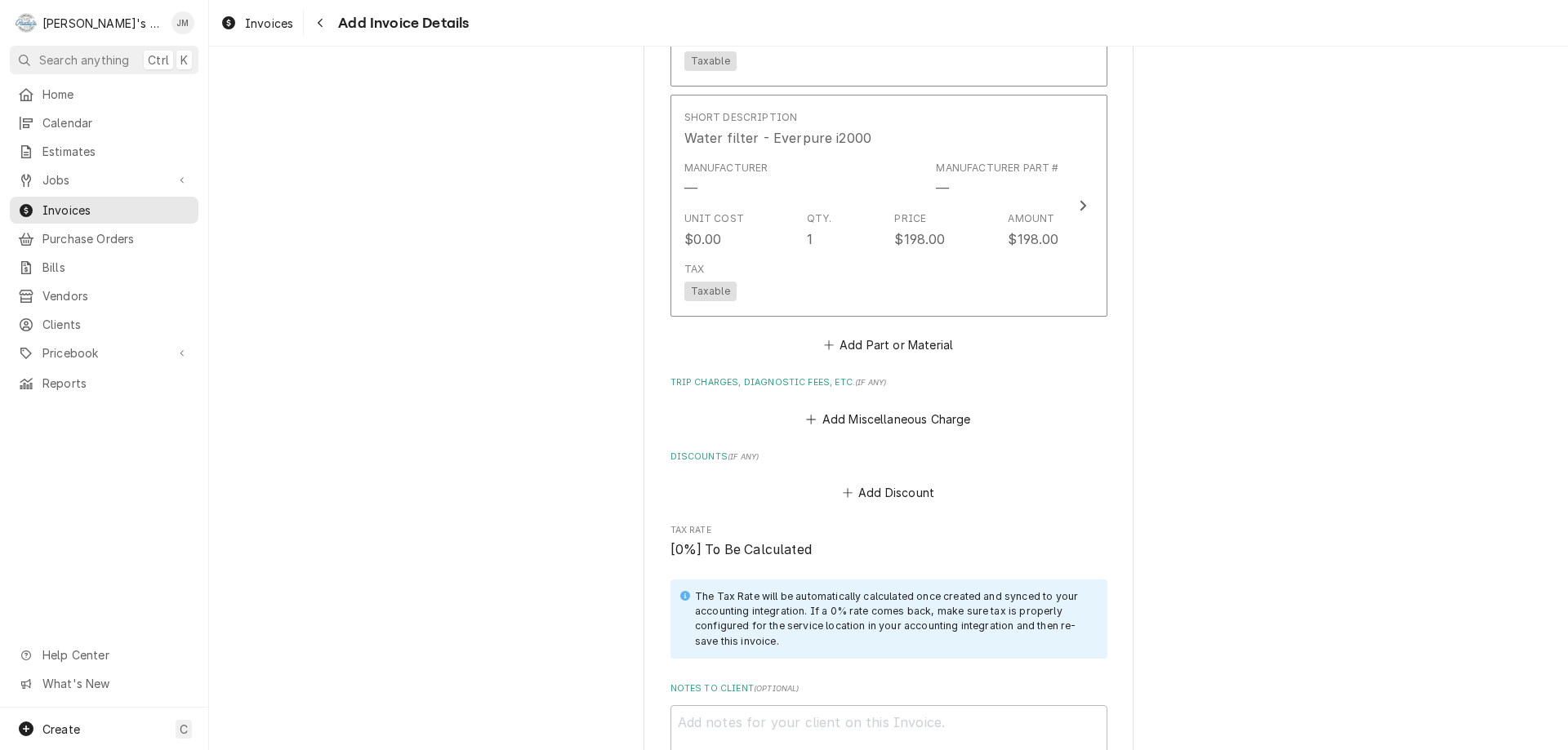
scroll to position [1612, 0]
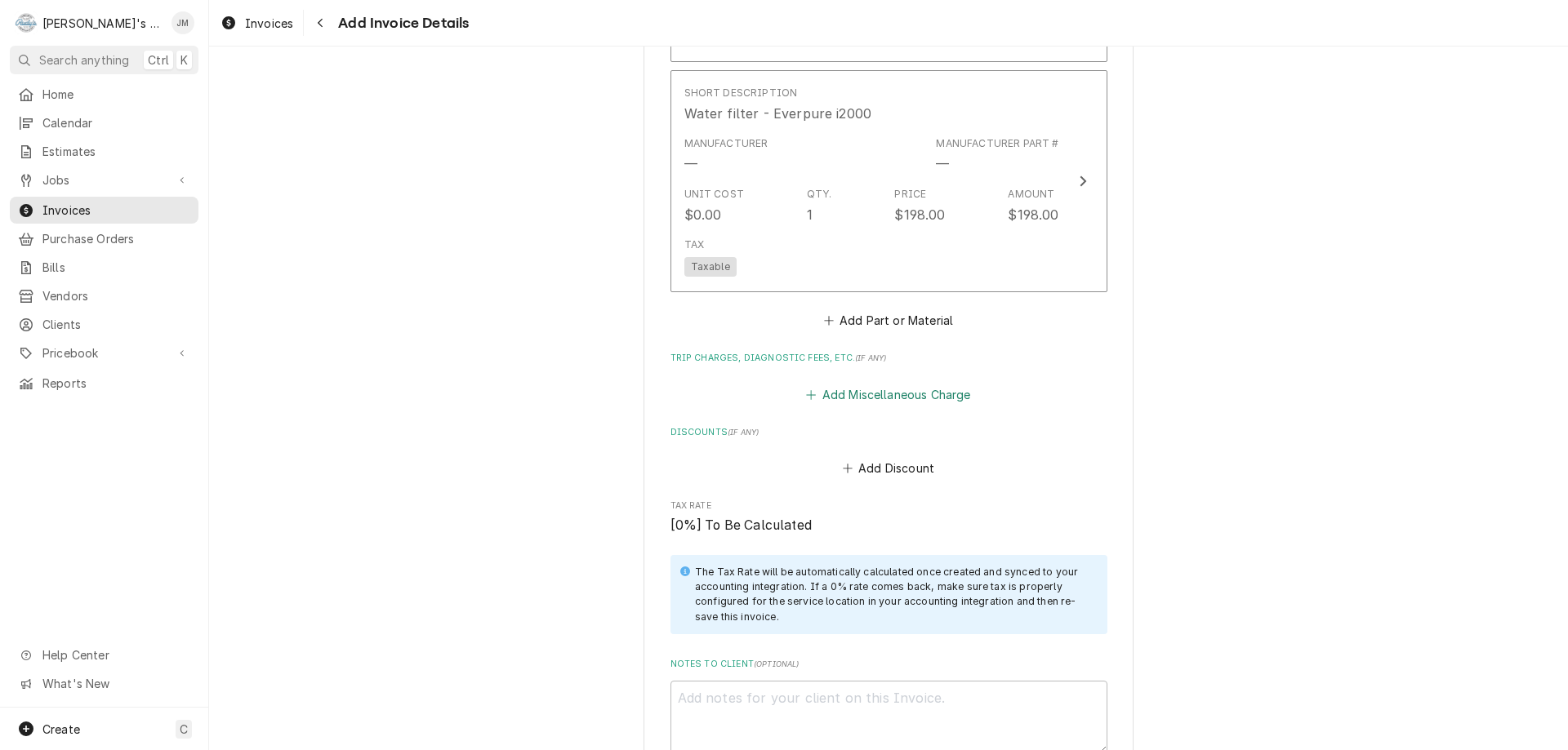
click at [881, 391] on button "Add Miscellaneous Charge" at bounding box center [888, 395] width 170 height 23
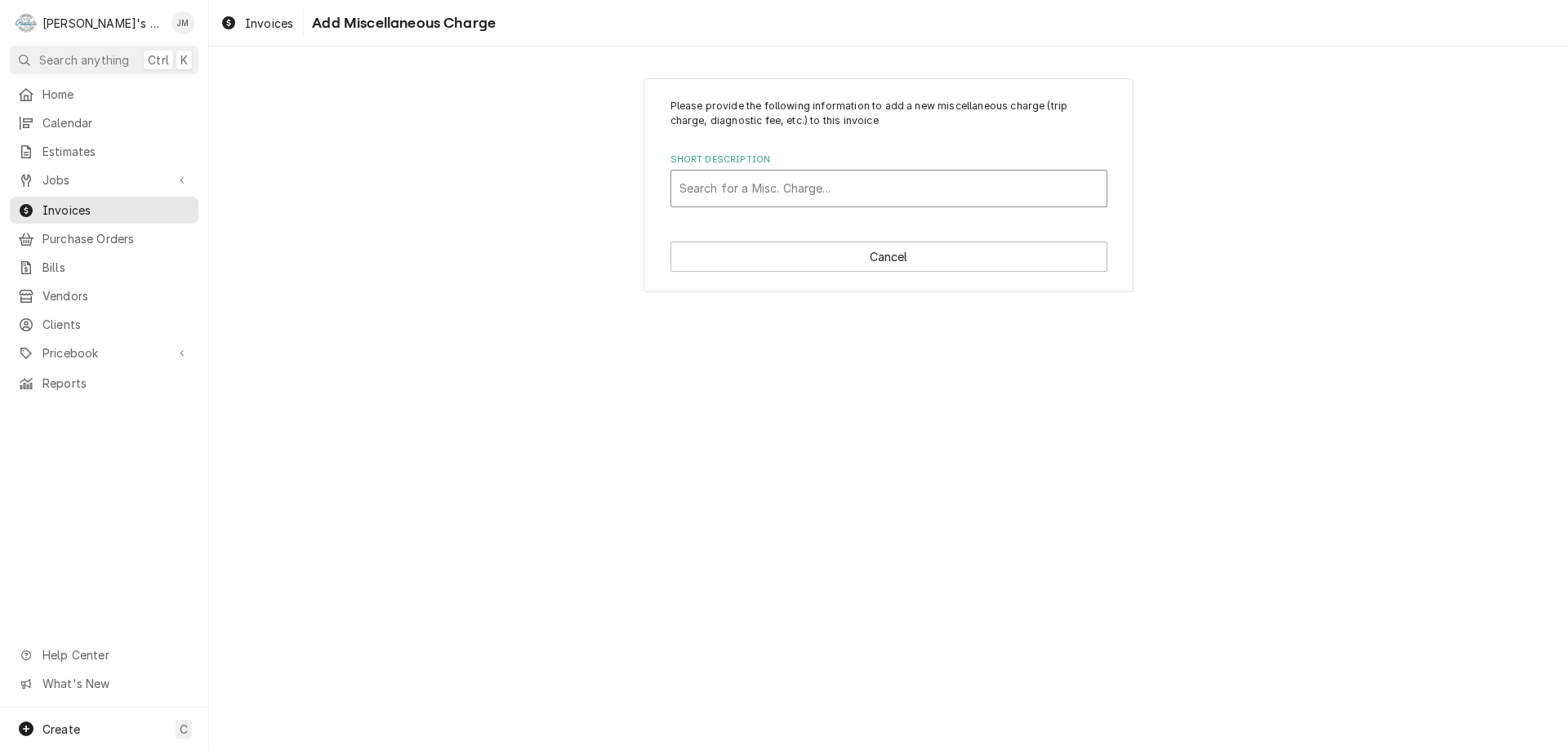
click at [823, 189] on div "Short Description" at bounding box center [888, 189] width 419 height 30
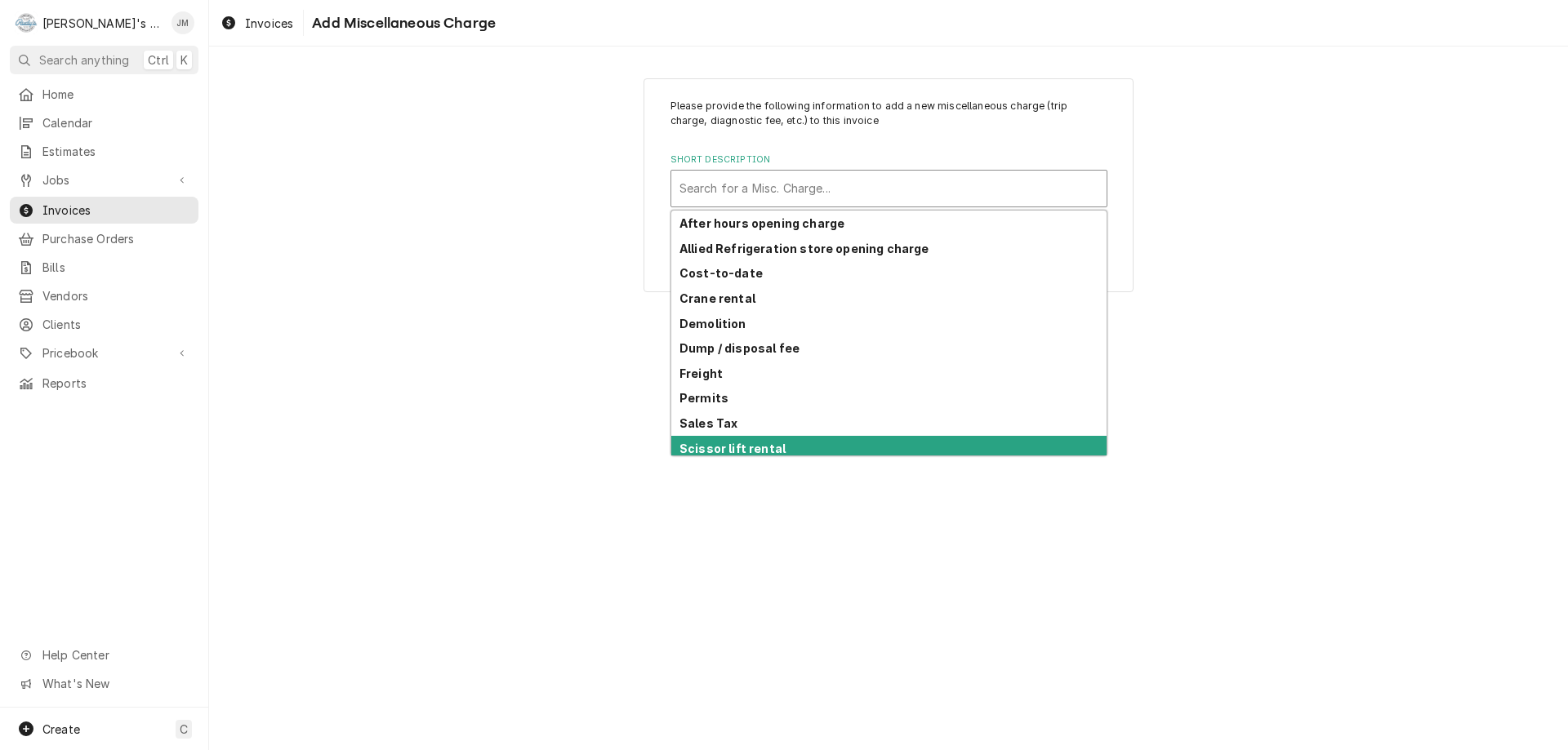
scroll to position [80, 0]
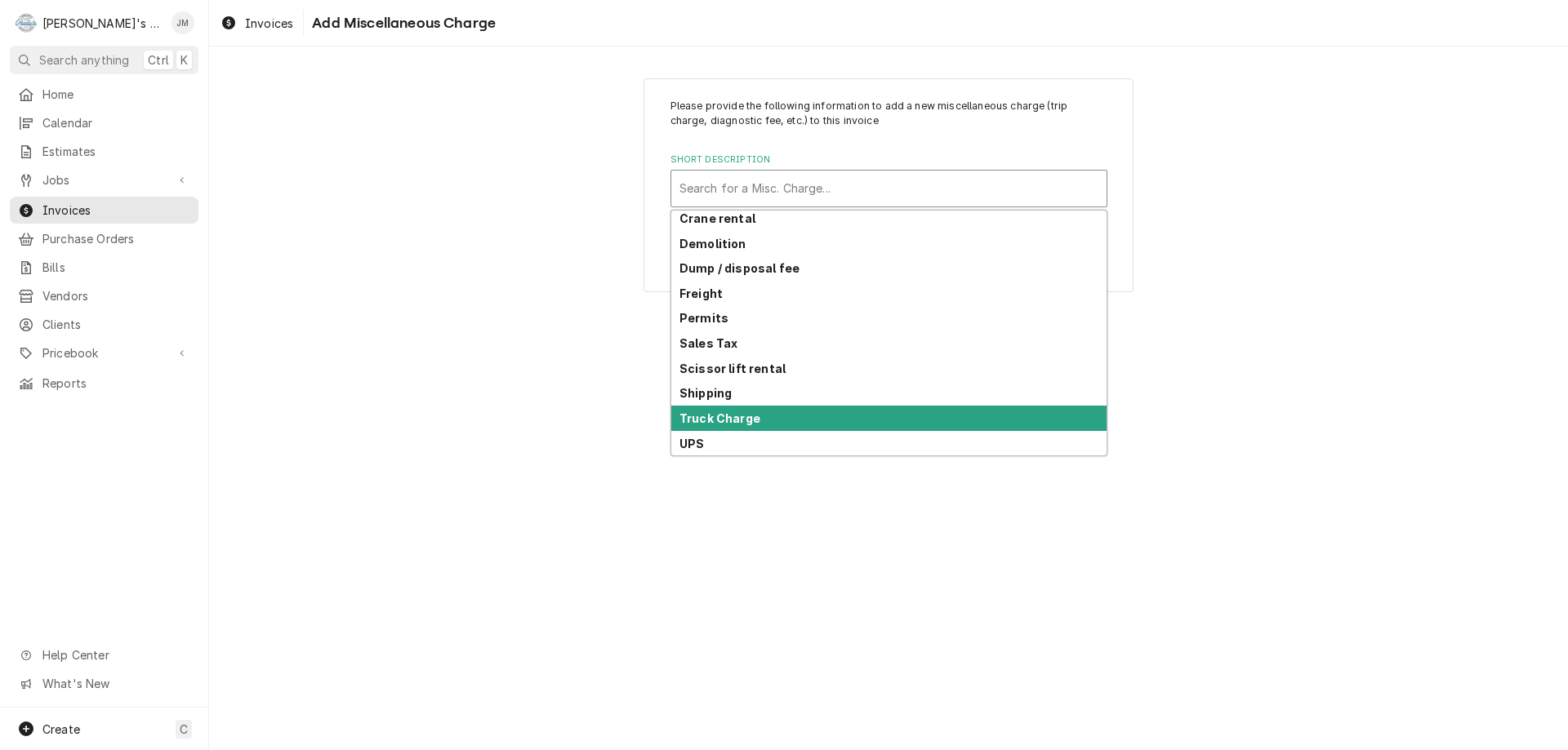
click at [825, 422] on div "Truck Charge" at bounding box center [889, 418] width 435 height 25
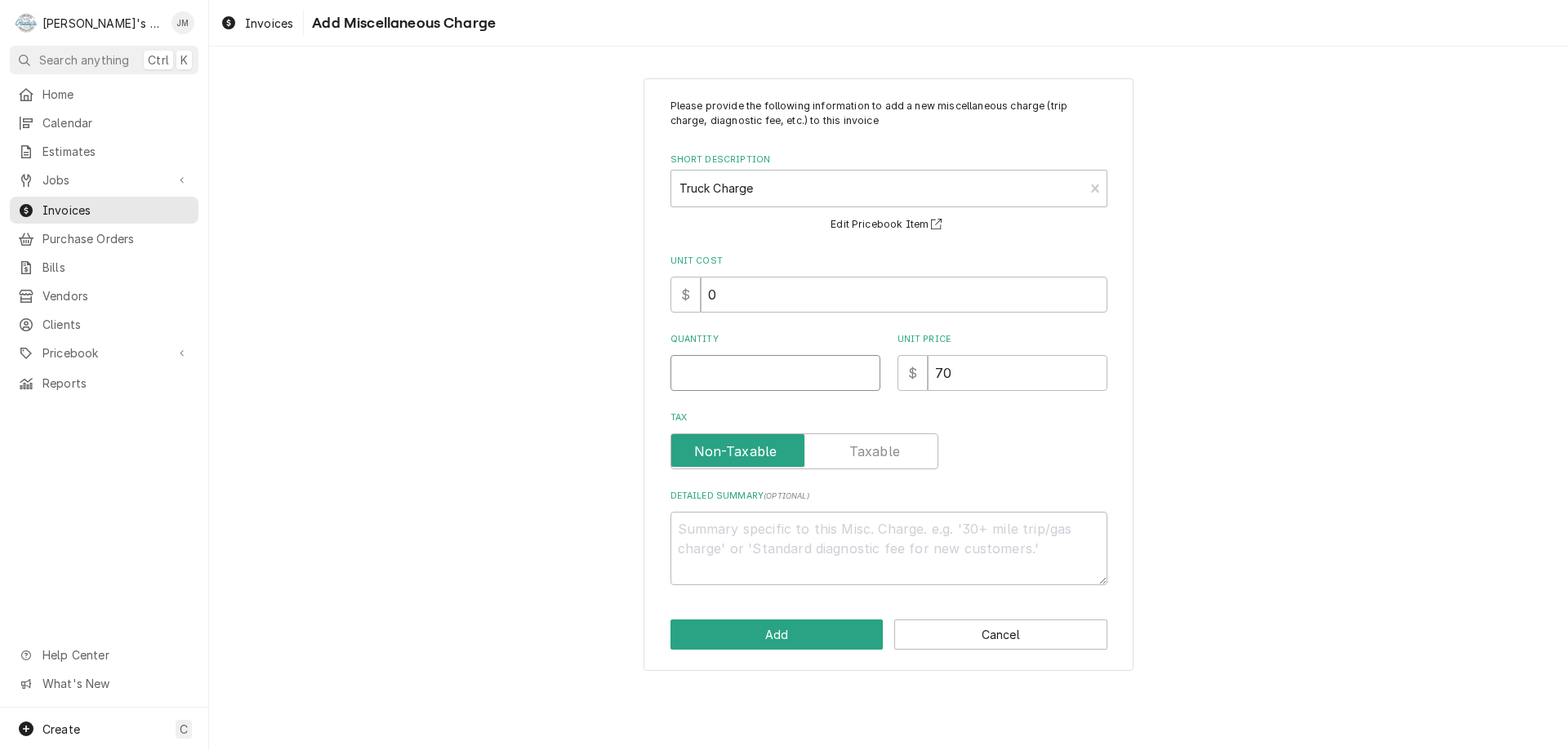
click at [820, 379] on input "Quantity" at bounding box center [775, 373] width 210 height 36
type textarea "x"
type input "1"
click at [803, 632] on button "Add" at bounding box center [776, 634] width 213 height 30
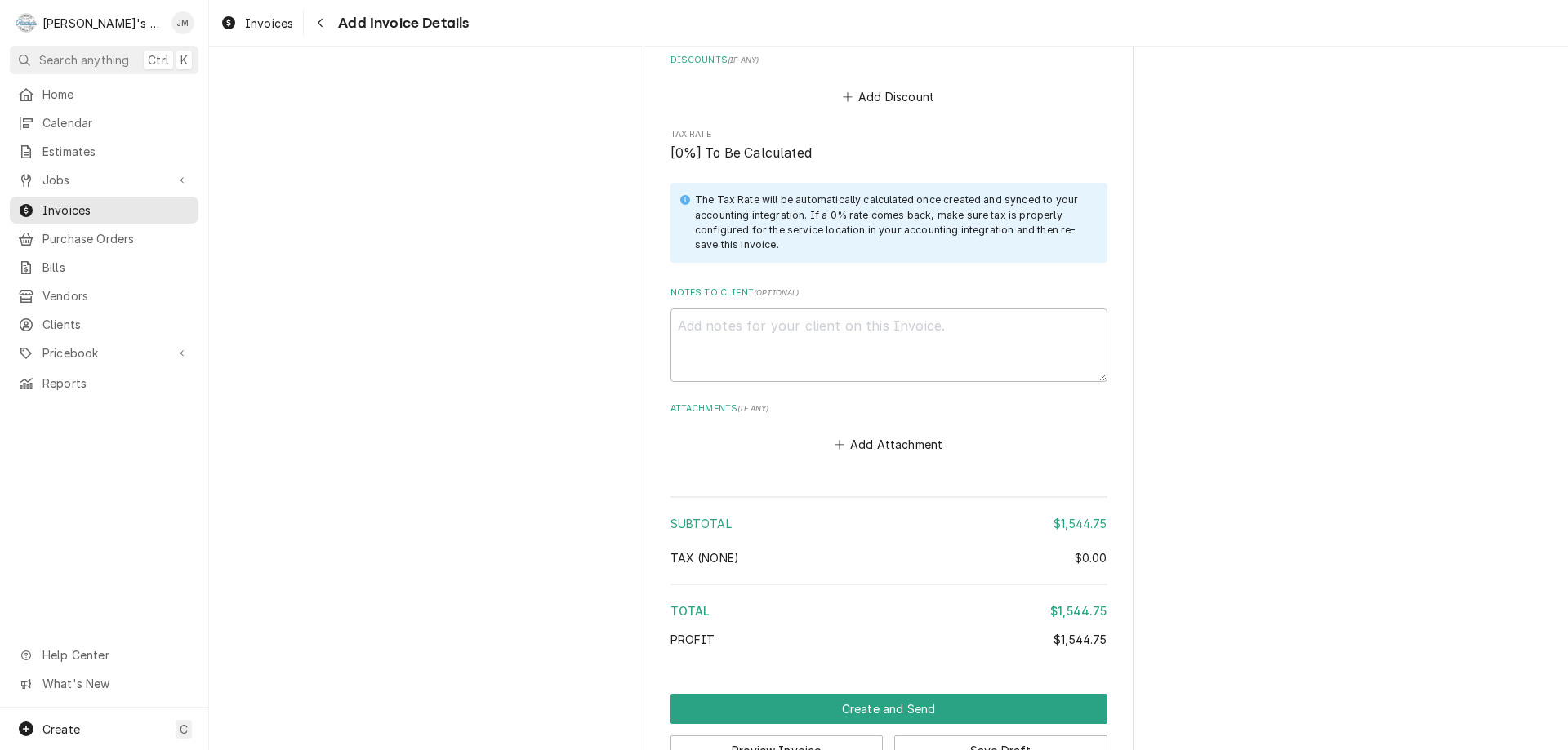
scroll to position [2214, 0]
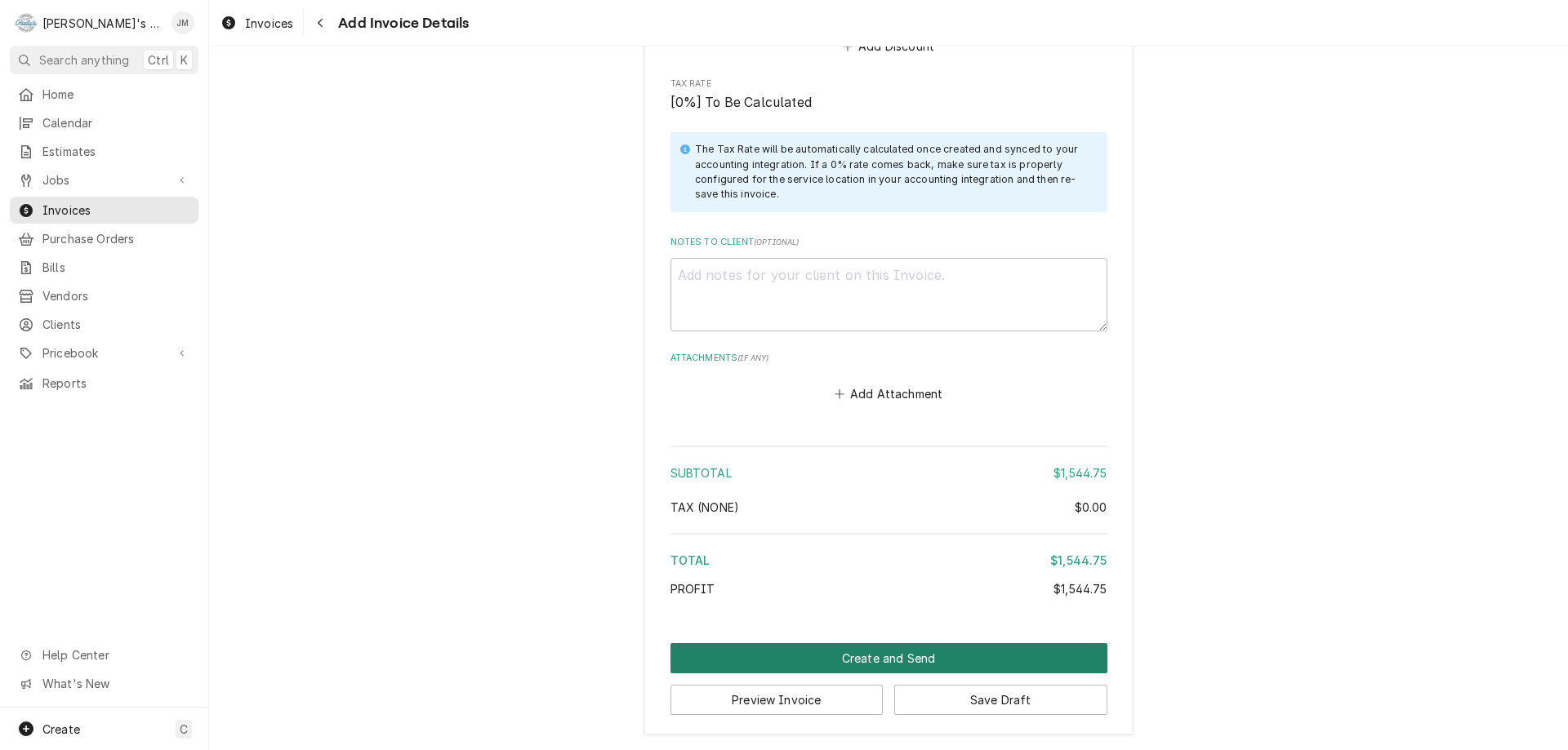
click at [910, 648] on button "Create and Send" at bounding box center [889, 658] width 437 height 30
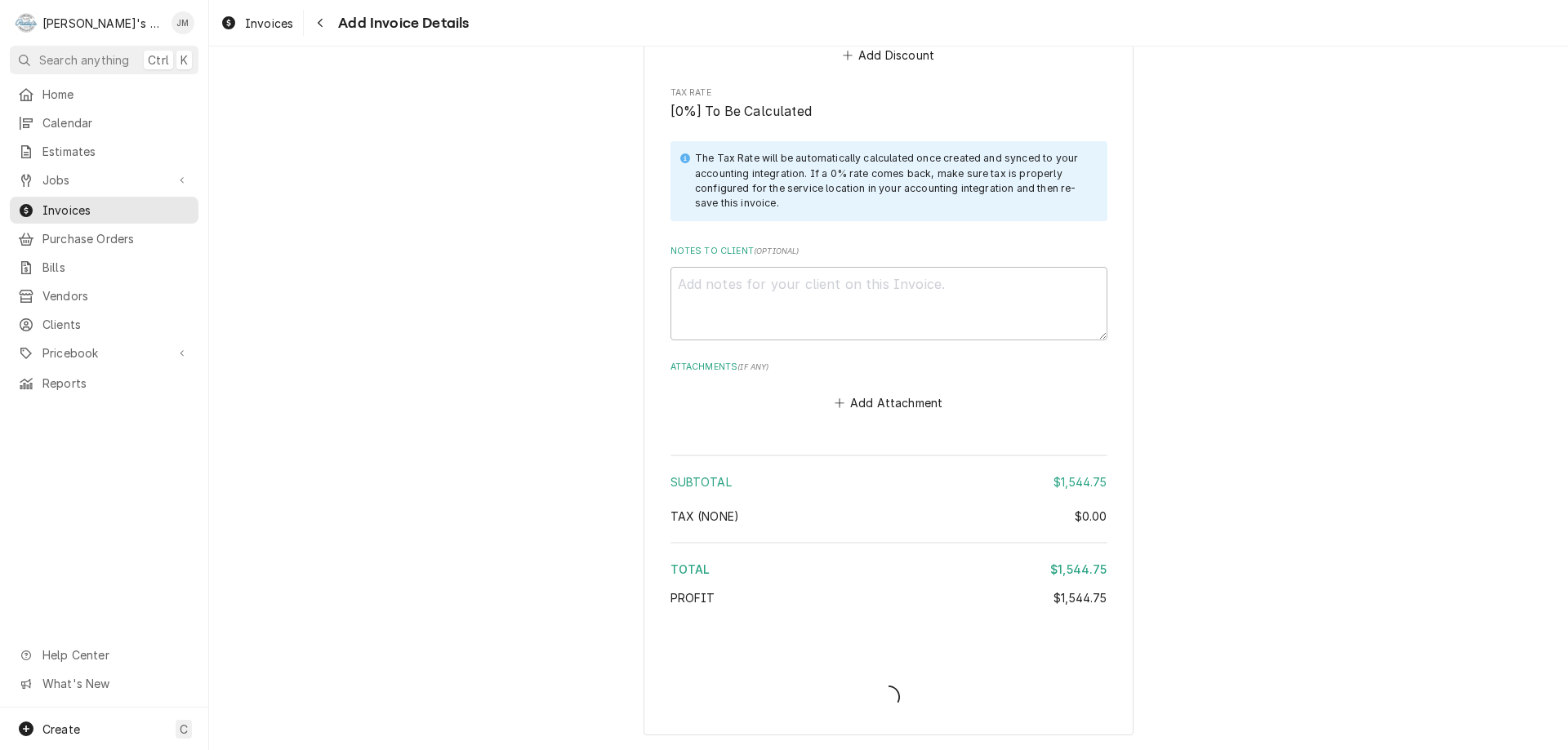
type textarea "x"
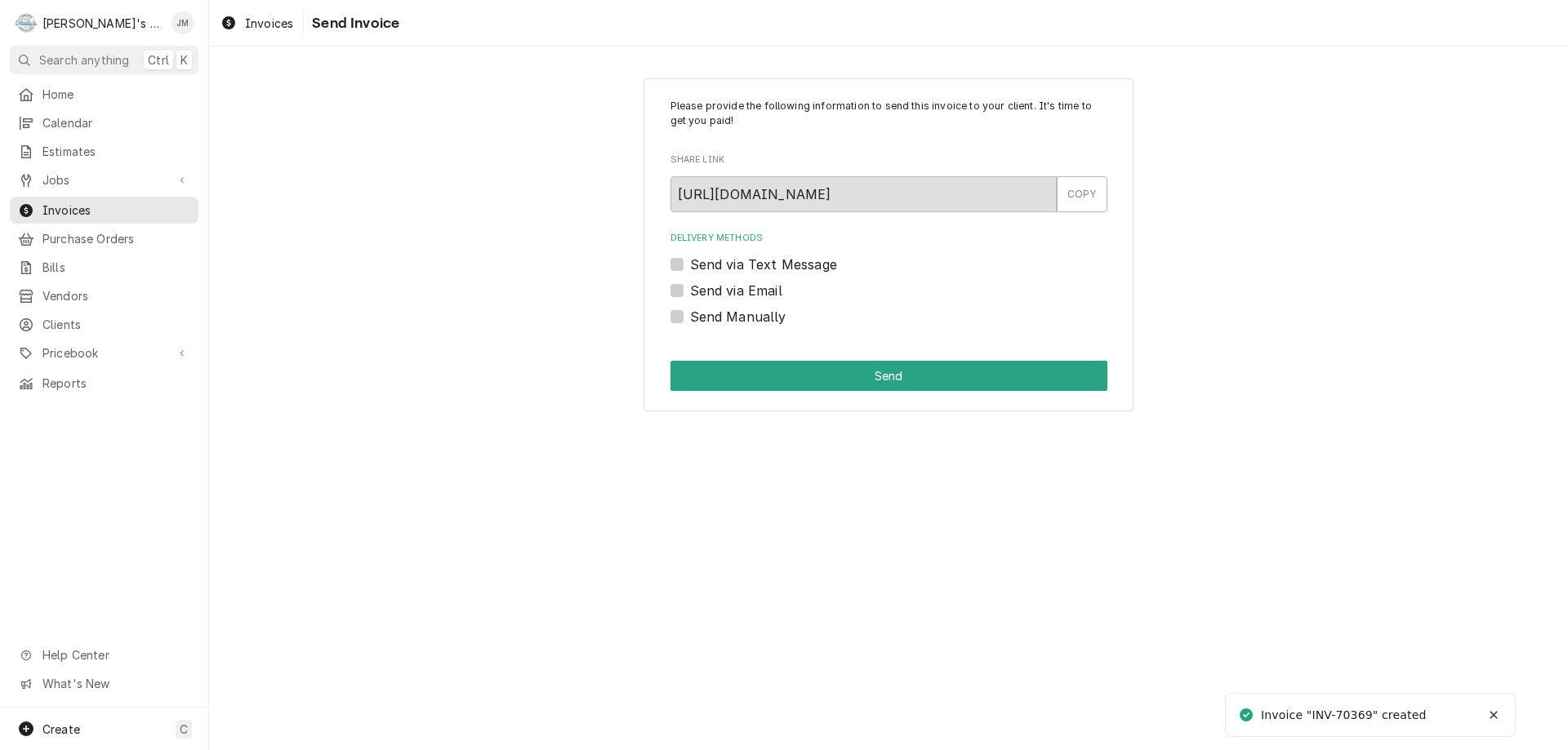
click at [742, 315] on label "Send Manually" at bounding box center [739, 317] width 96 height 19
click at [742, 315] on input "Send Manually" at bounding box center [909, 324] width 437 height 36
checkbox input "true"
click at [816, 375] on button "Send" at bounding box center [889, 375] width 437 height 30
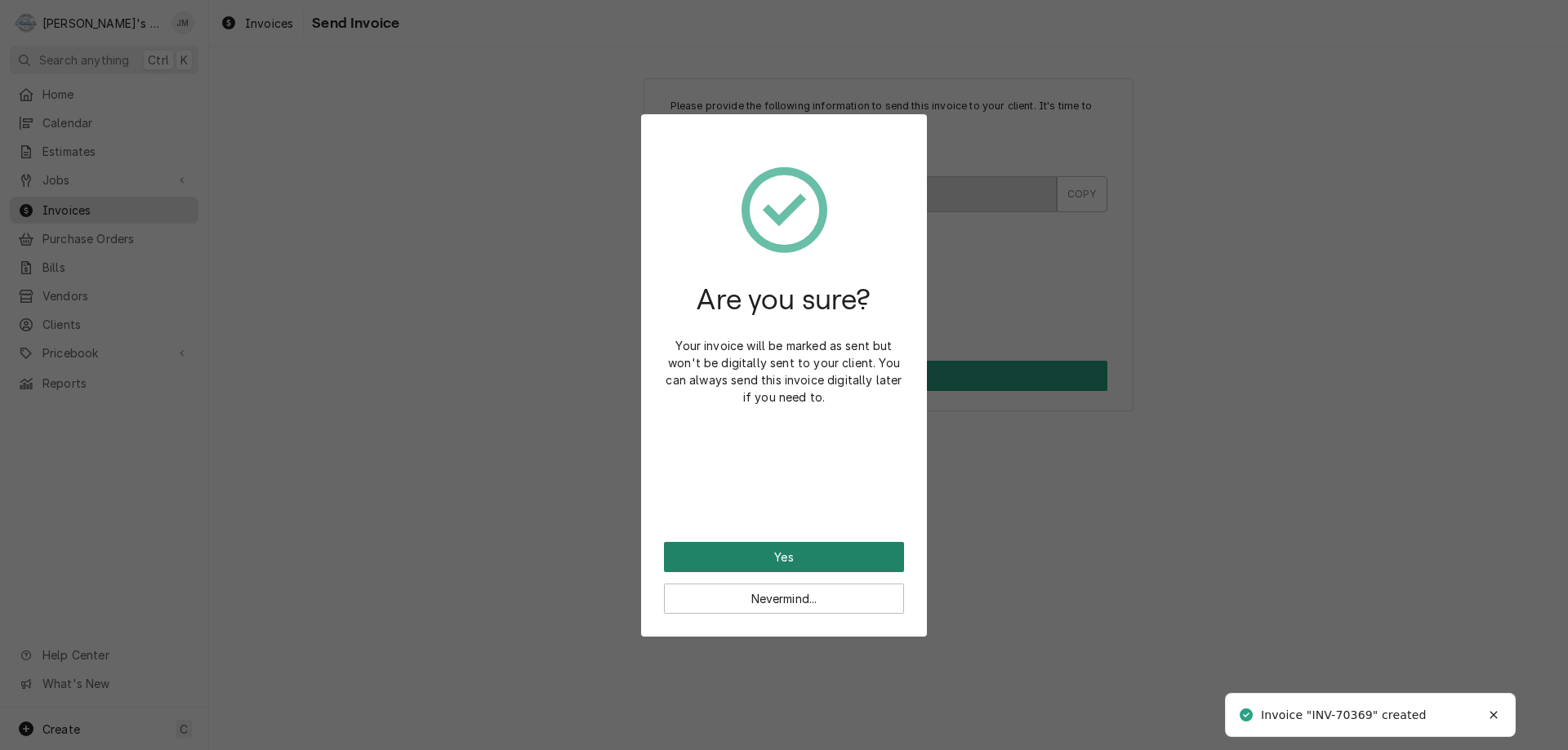
click at [802, 560] on button "Yes" at bounding box center [783, 556] width 240 height 30
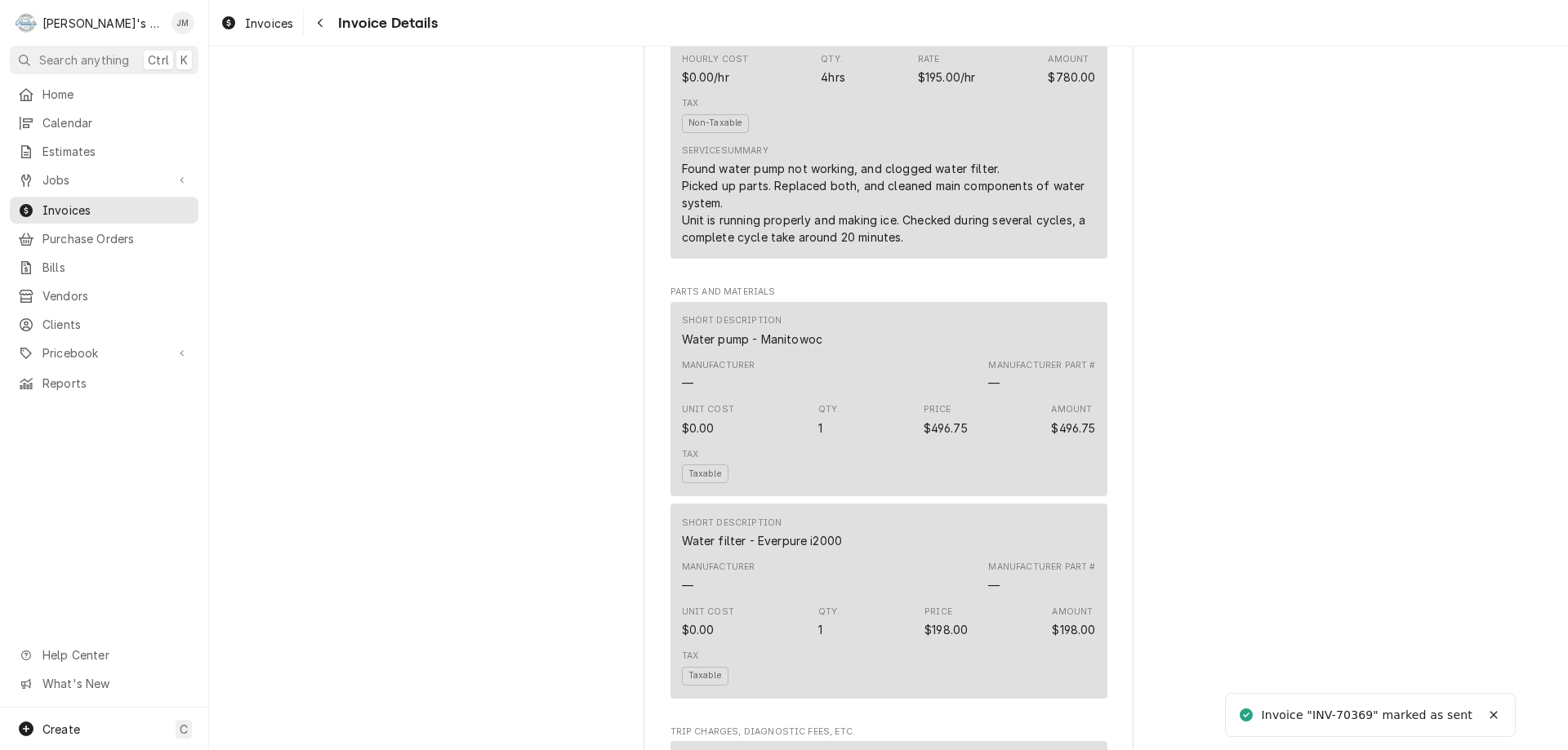
scroll to position [2264, 0]
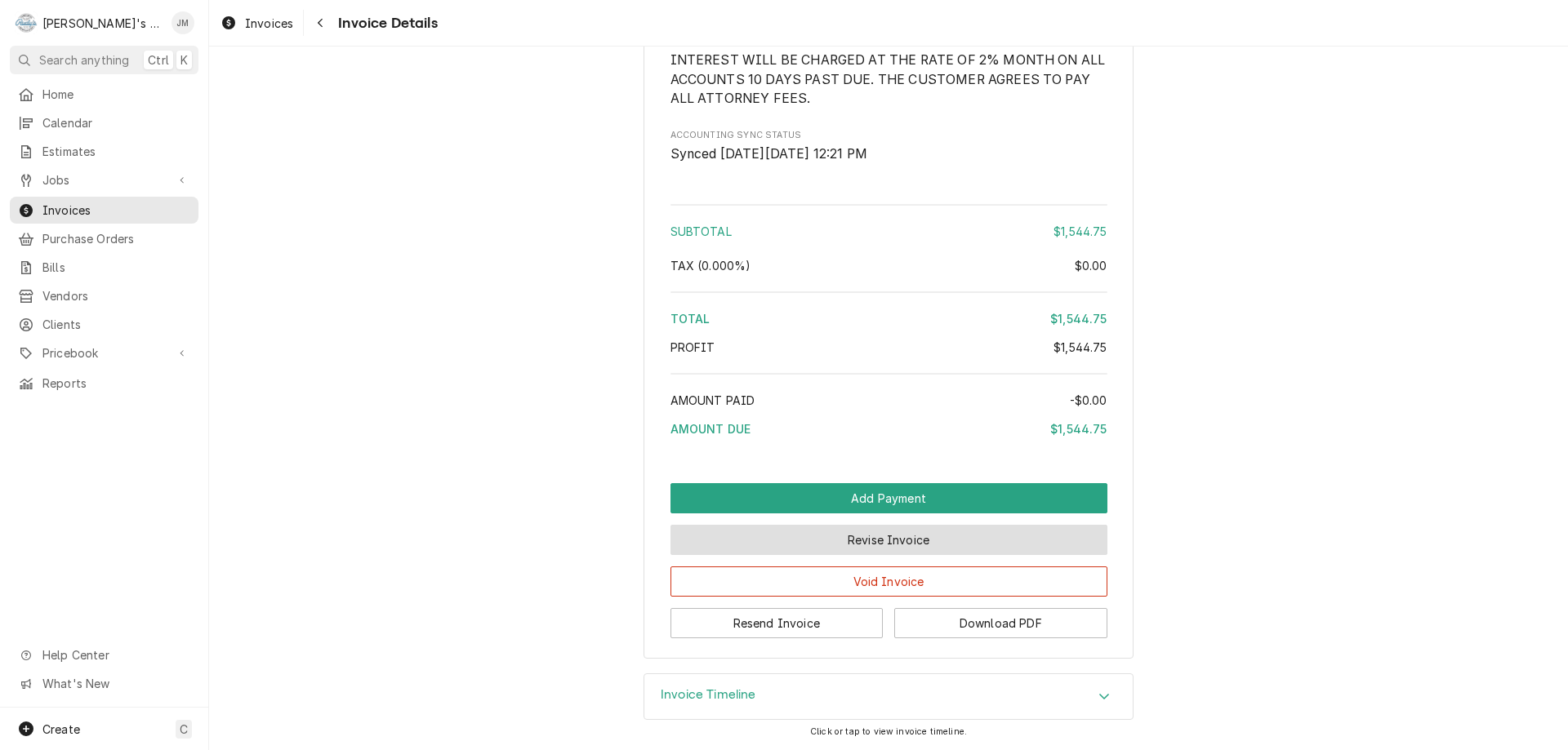
click at [843, 538] on button "Revise Invoice" at bounding box center [889, 539] width 437 height 30
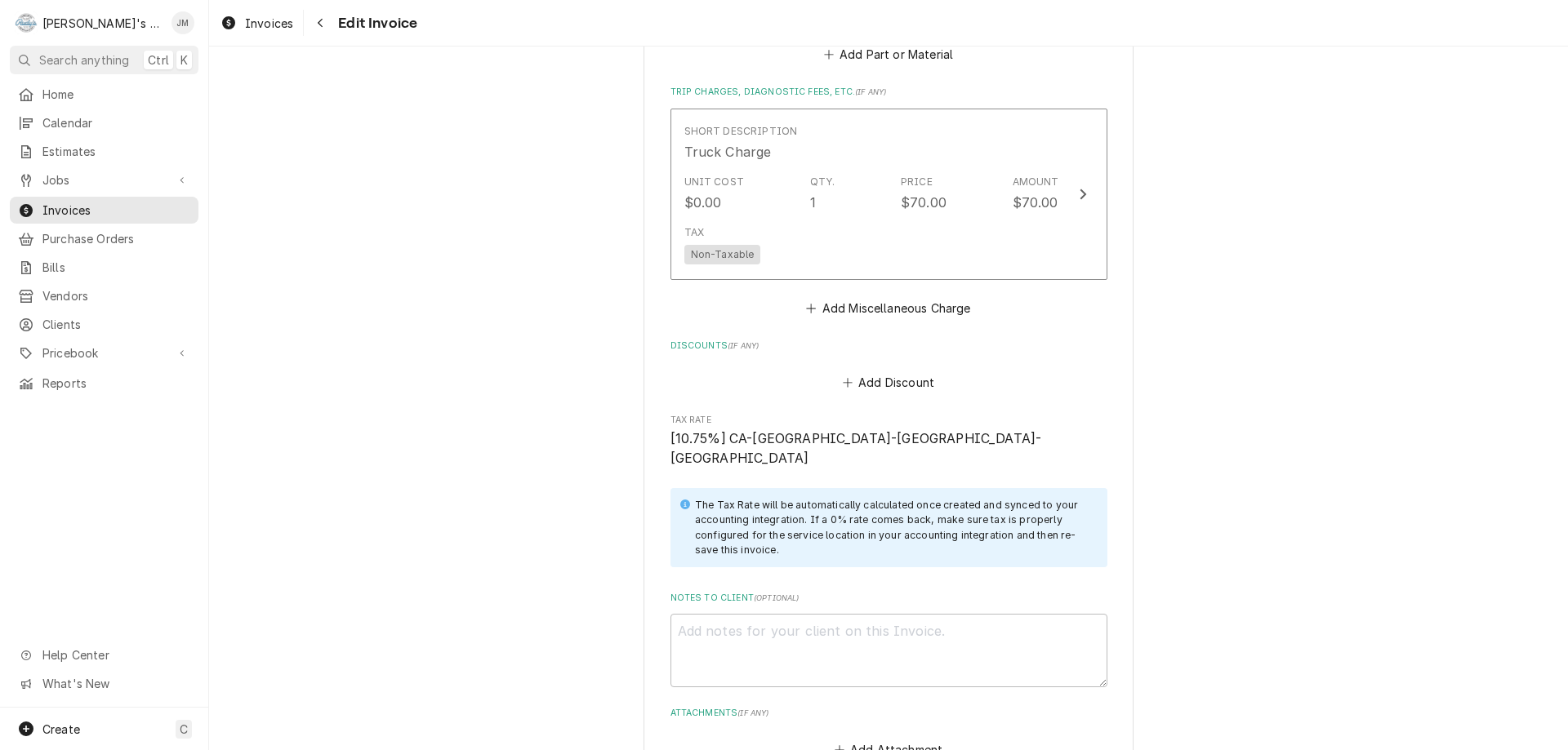
scroll to position [2249, 0]
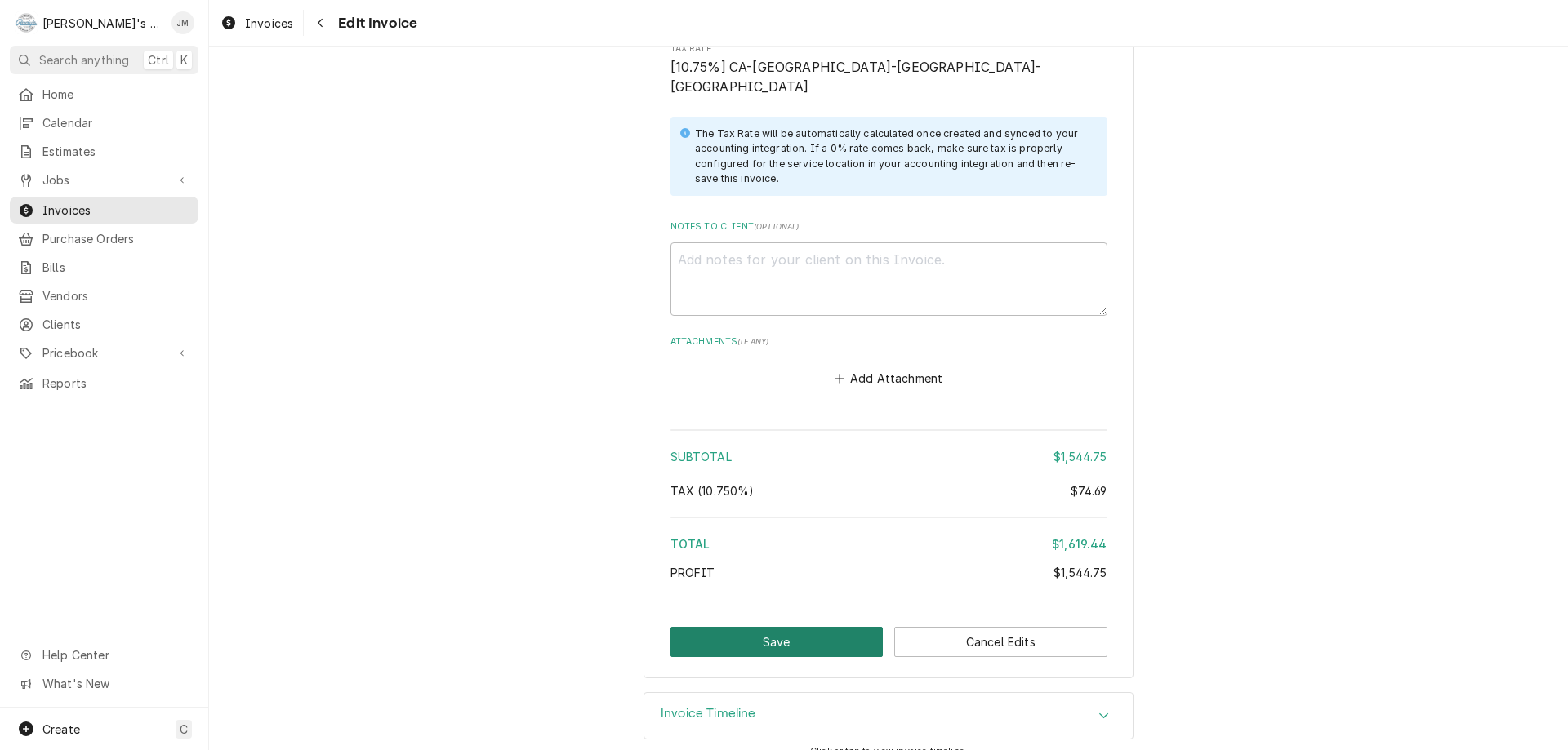
click at [796, 627] on button "Save" at bounding box center [776, 641] width 213 height 30
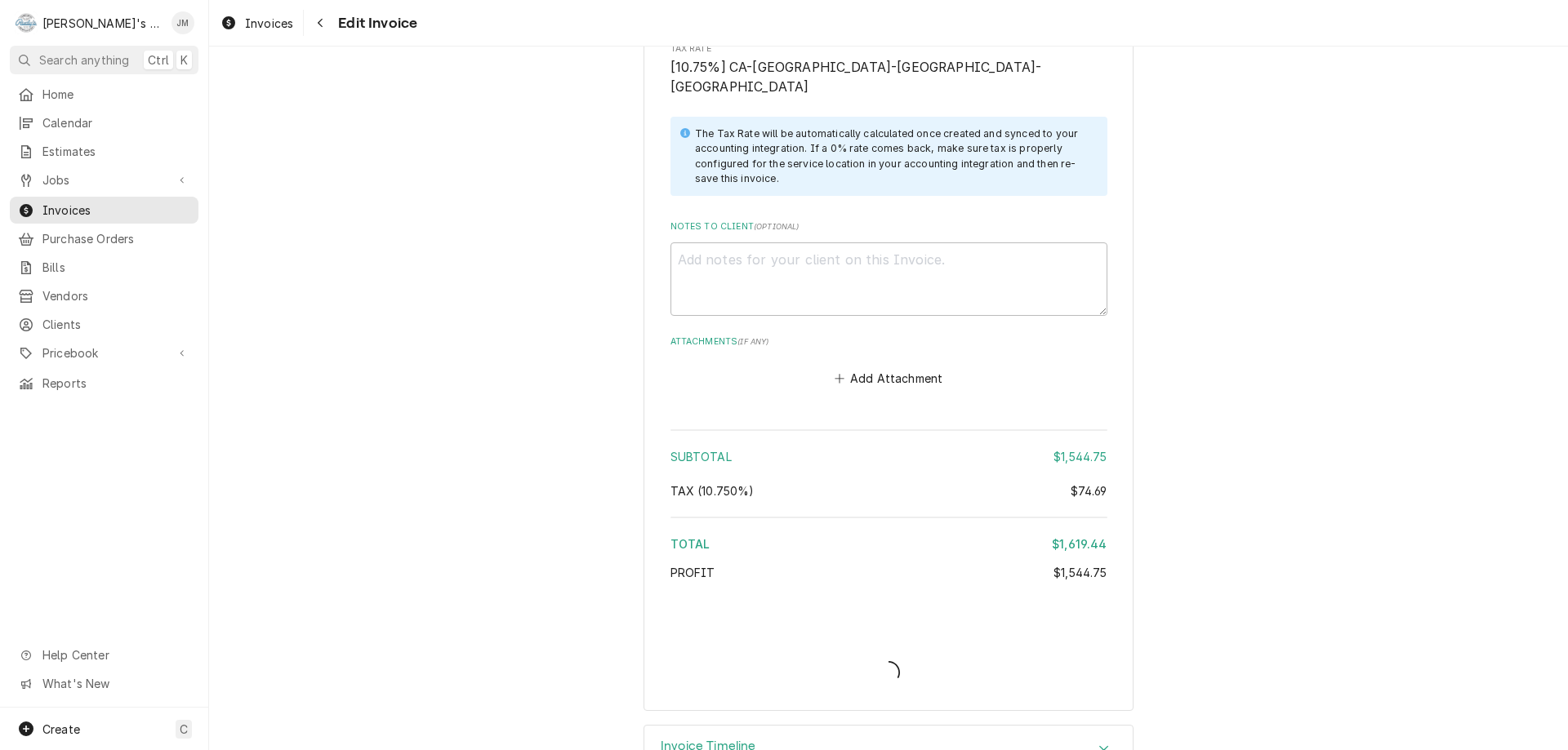
type textarea "x"
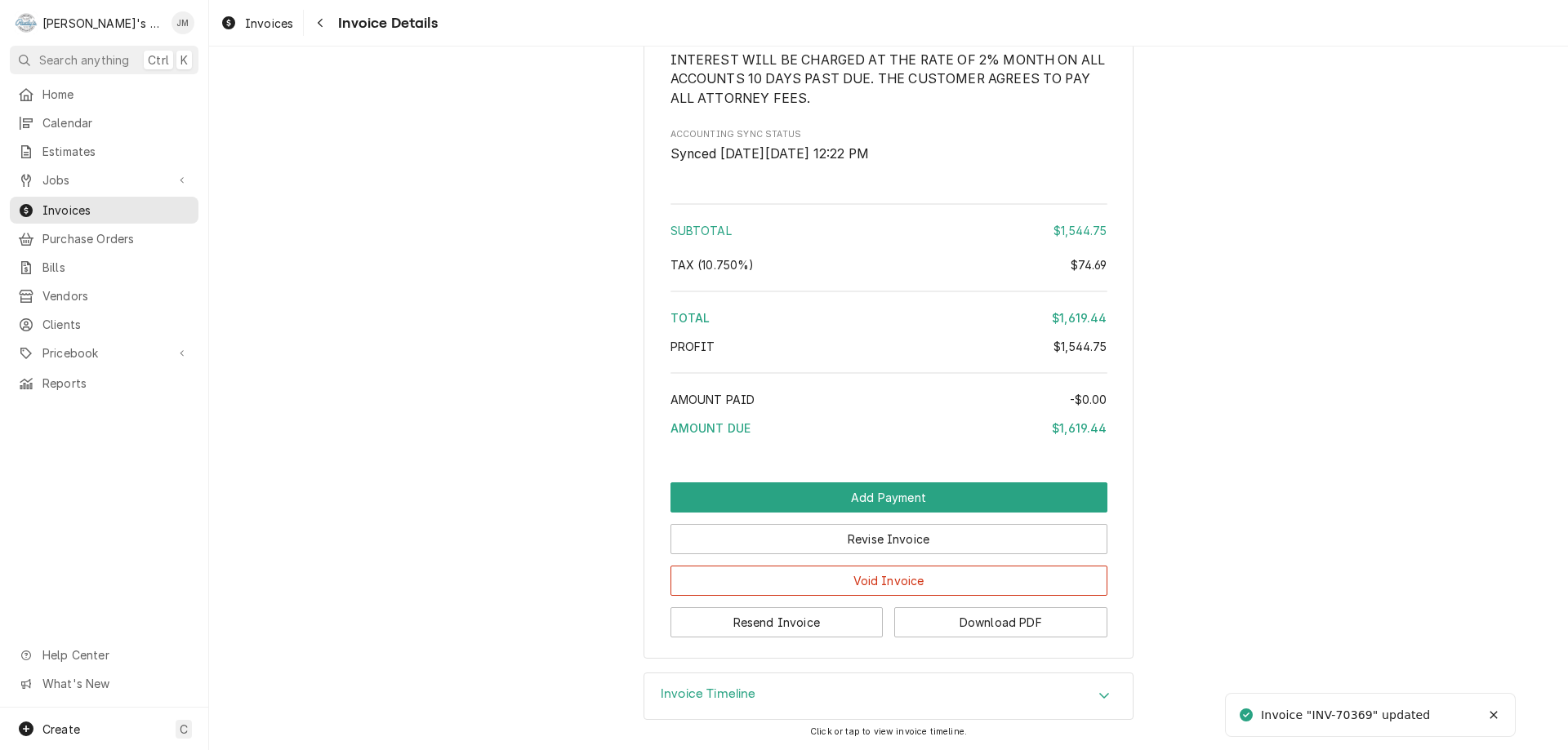
scroll to position [2264, 0]
click at [784, 623] on button "Resend Invoice" at bounding box center [776, 622] width 213 height 30
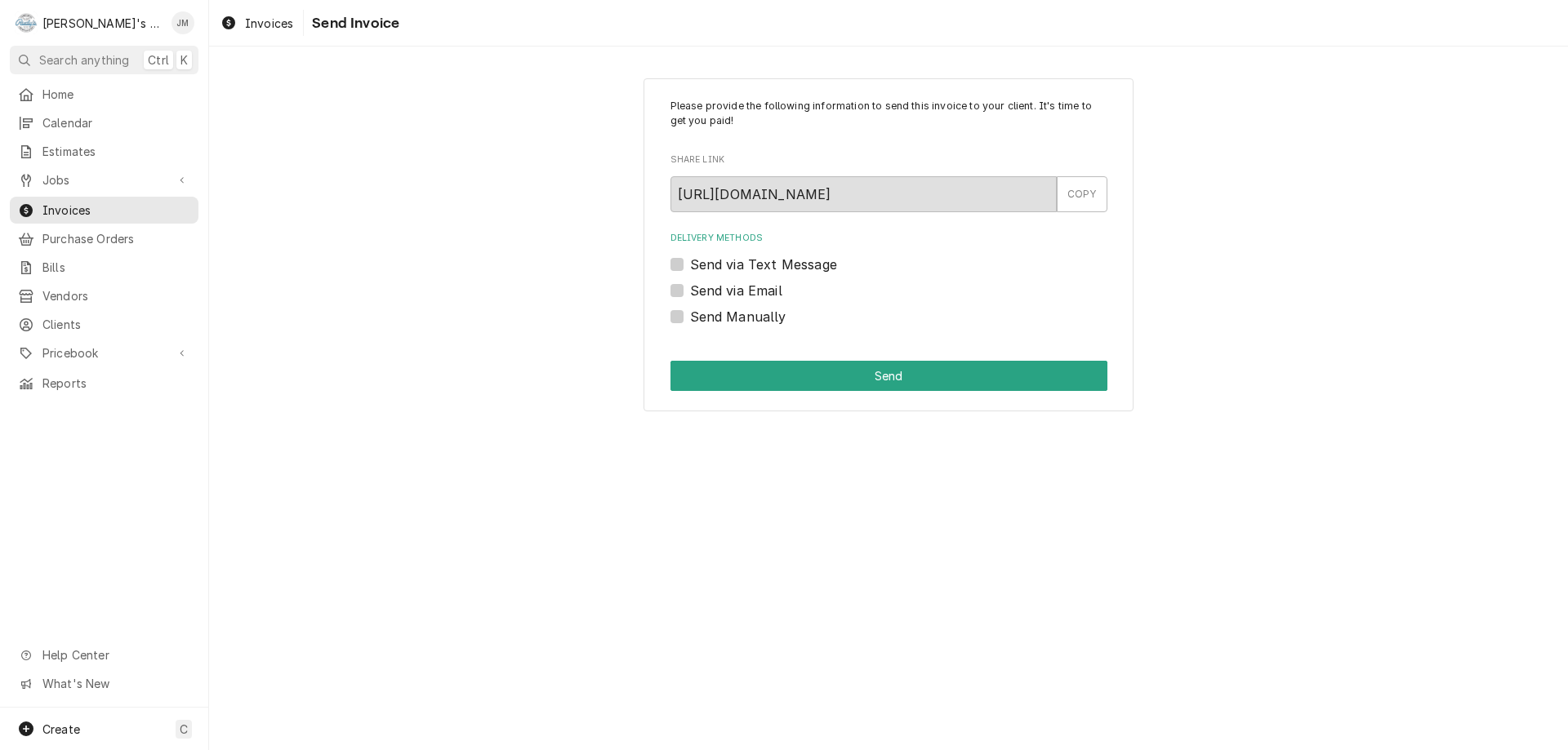
click at [760, 285] on label "Send via Email" at bounding box center [737, 291] width 92 height 19
click at [760, 285] on input "Send via Email" at bounding box center [909, 298] width 437 height 36
checkbox input "true"
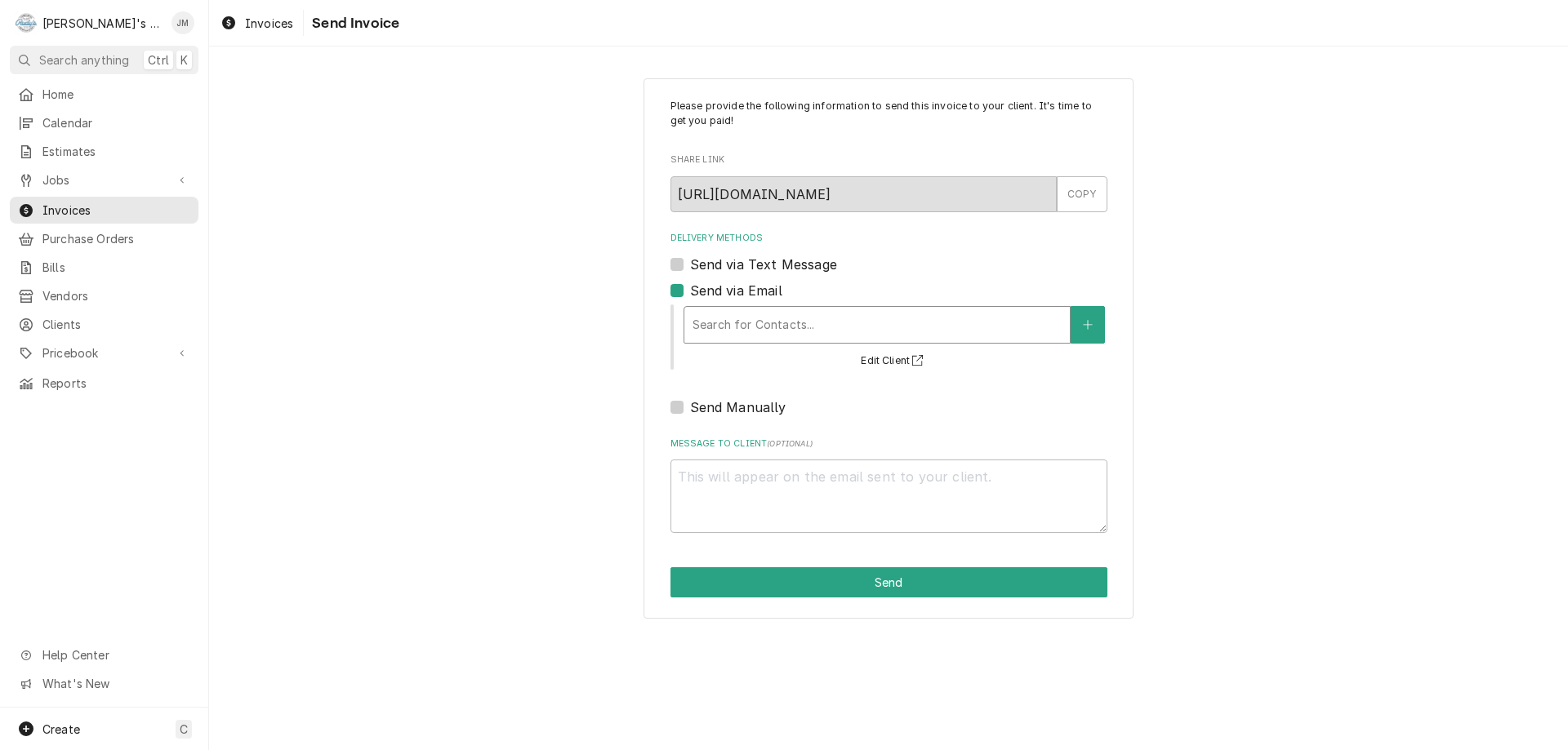
click at [769, 338] on div "Delivery Methods" at bounding box center [876, 324] width 369 height 30
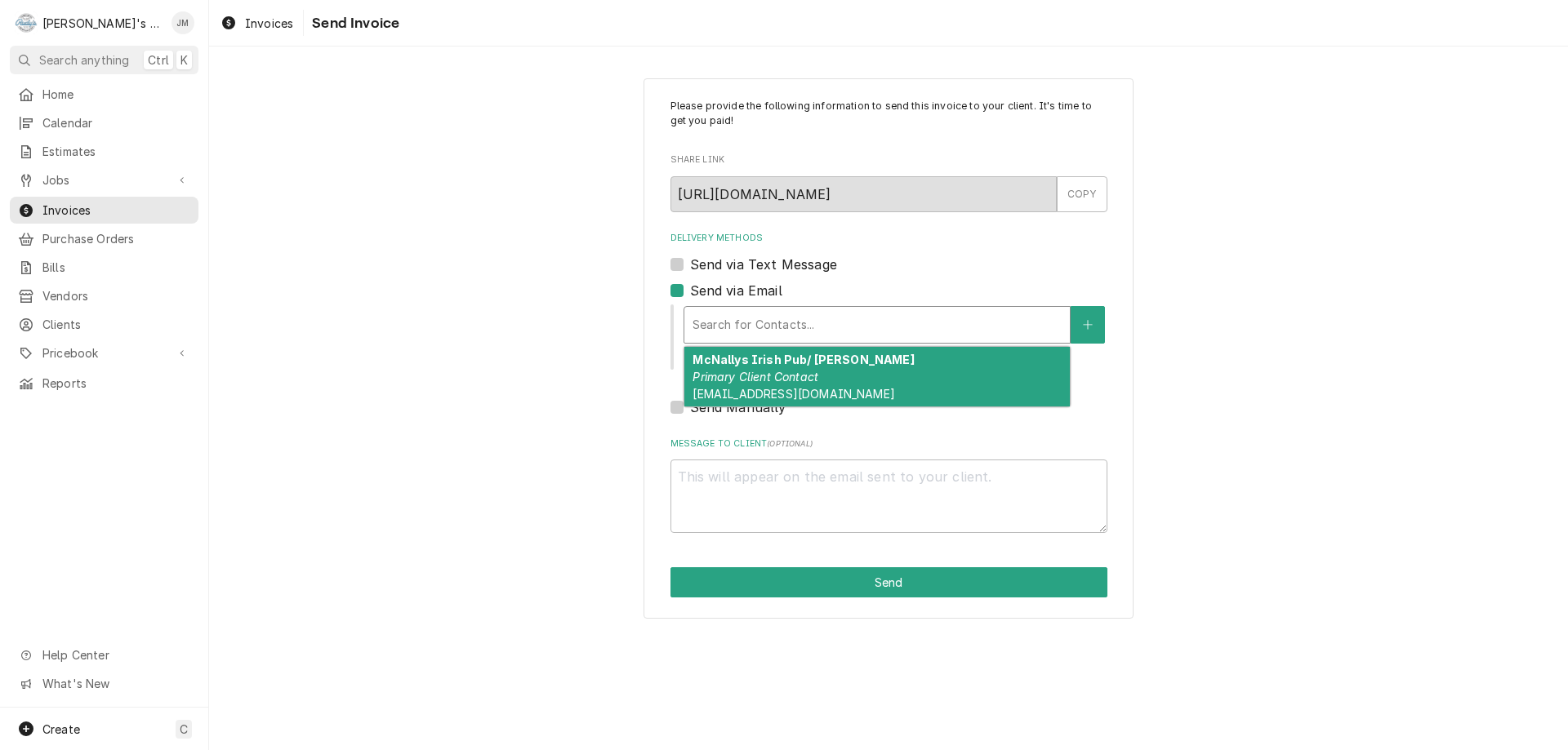
click at [779, 398] on span "[EMAIL_ADDRESS][DOMAIN_NAME]" at bounding box center [793, 394] width 201 height 13
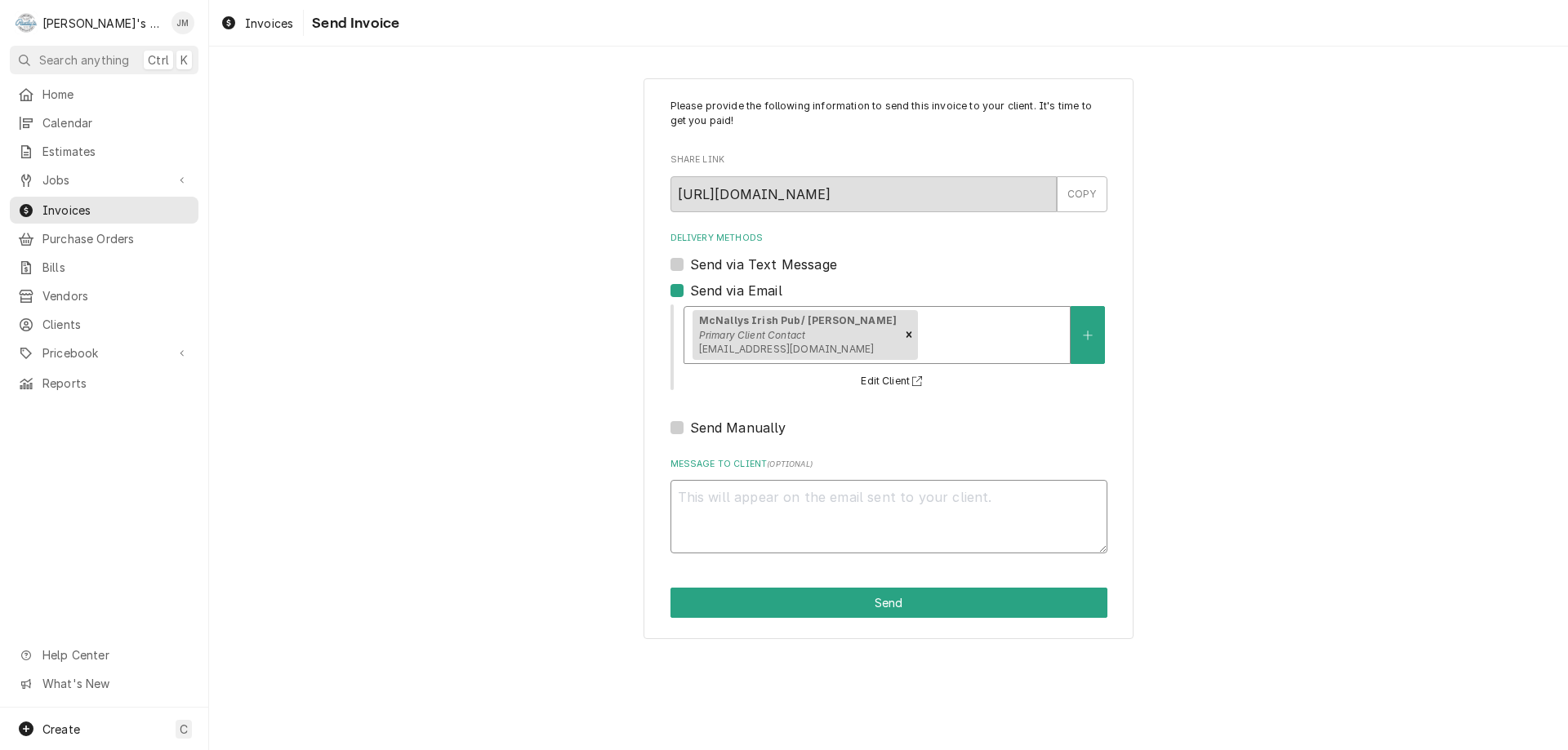
click at [799, 518] on textarea "Message to Client ( optional )" at bounding box center [889, 517] width 437 height 73
type textarea "x"
type textarea "T"
type textarea "x"
type textarea "Tha"
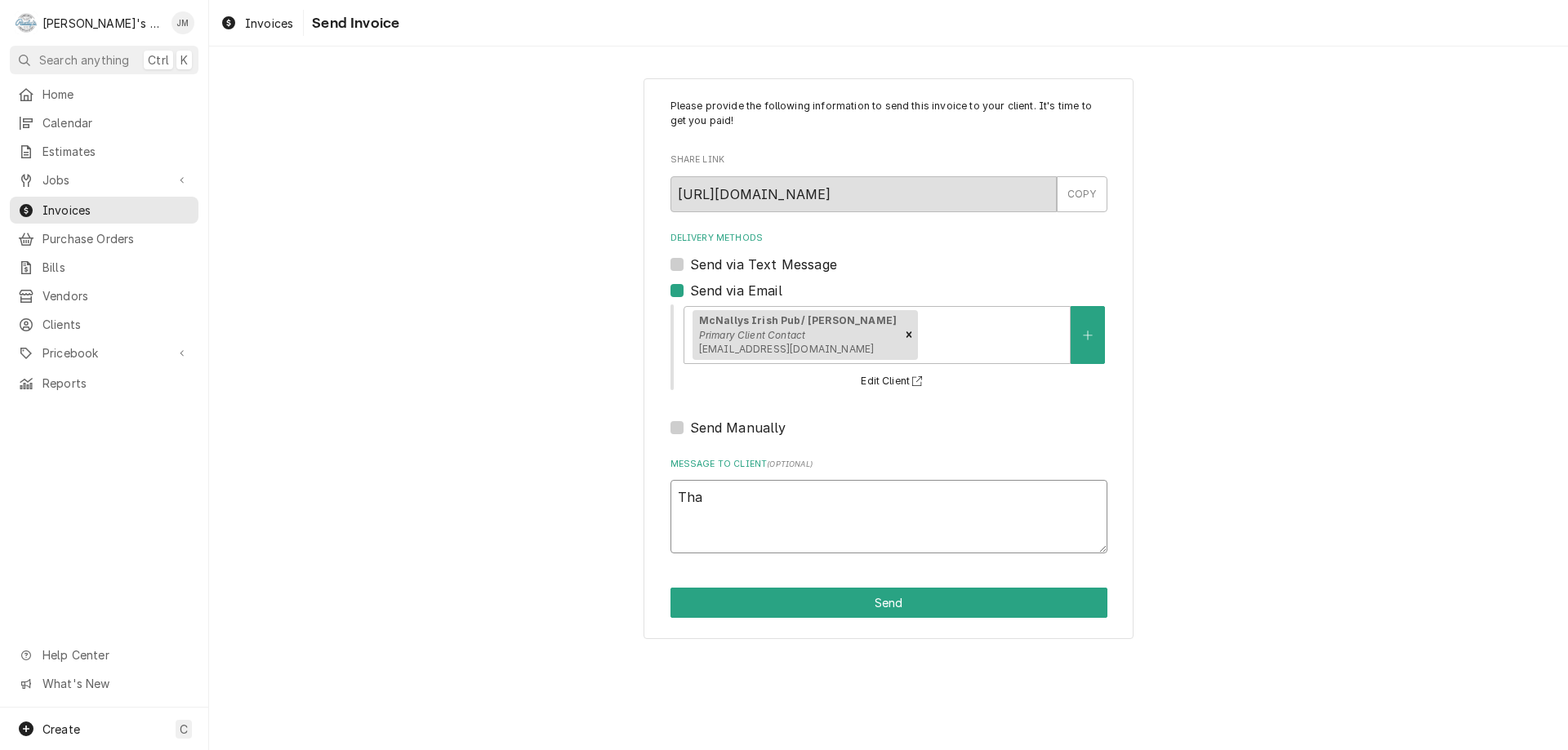
type textarea "x"
type textarea "Than"
type textarea "x"
type textarea "Thank"
type textarea "x"
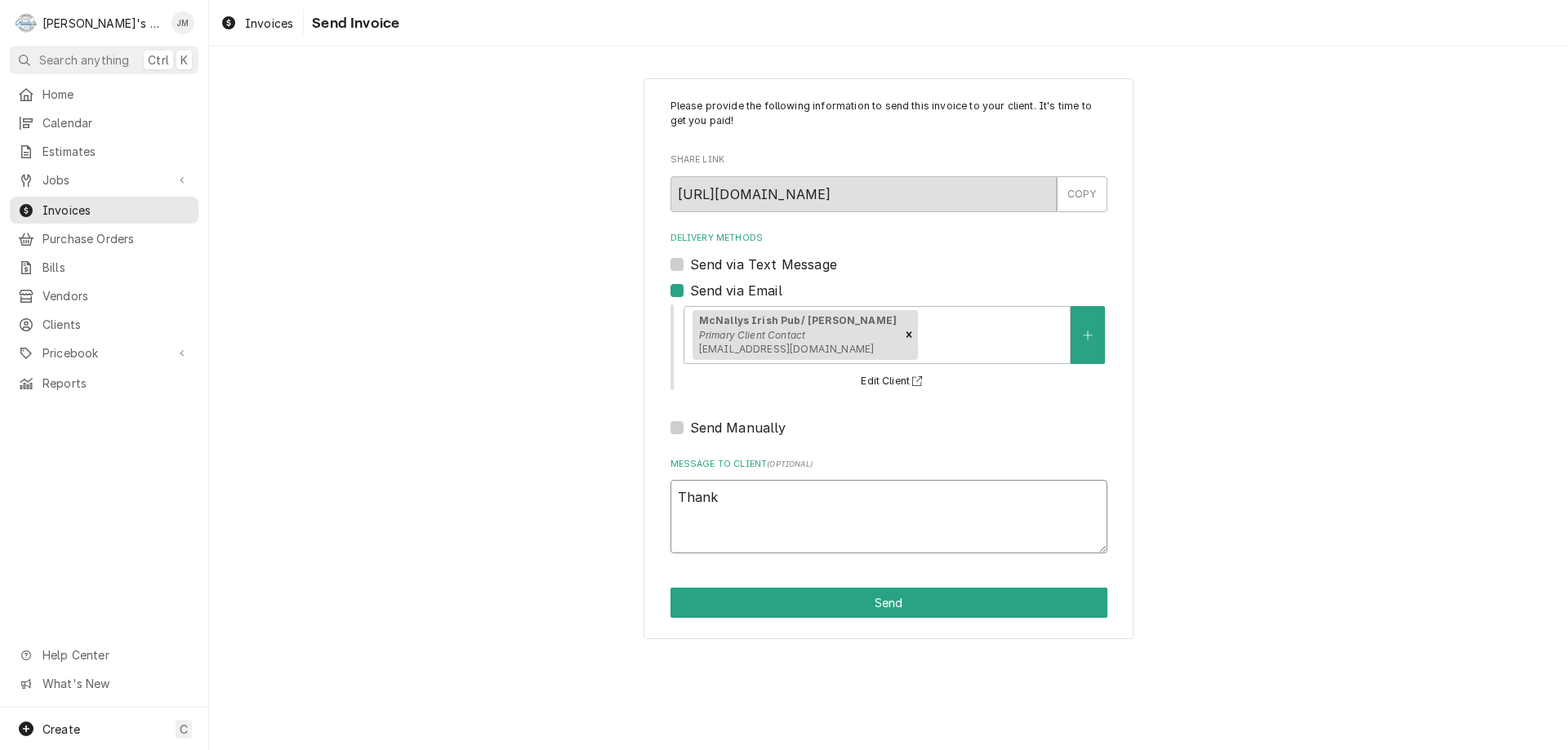
type textarea "Thank"
type textarea "x"
type textarea "Thank y"
type textarea "x"
type textarea "Thank yo"
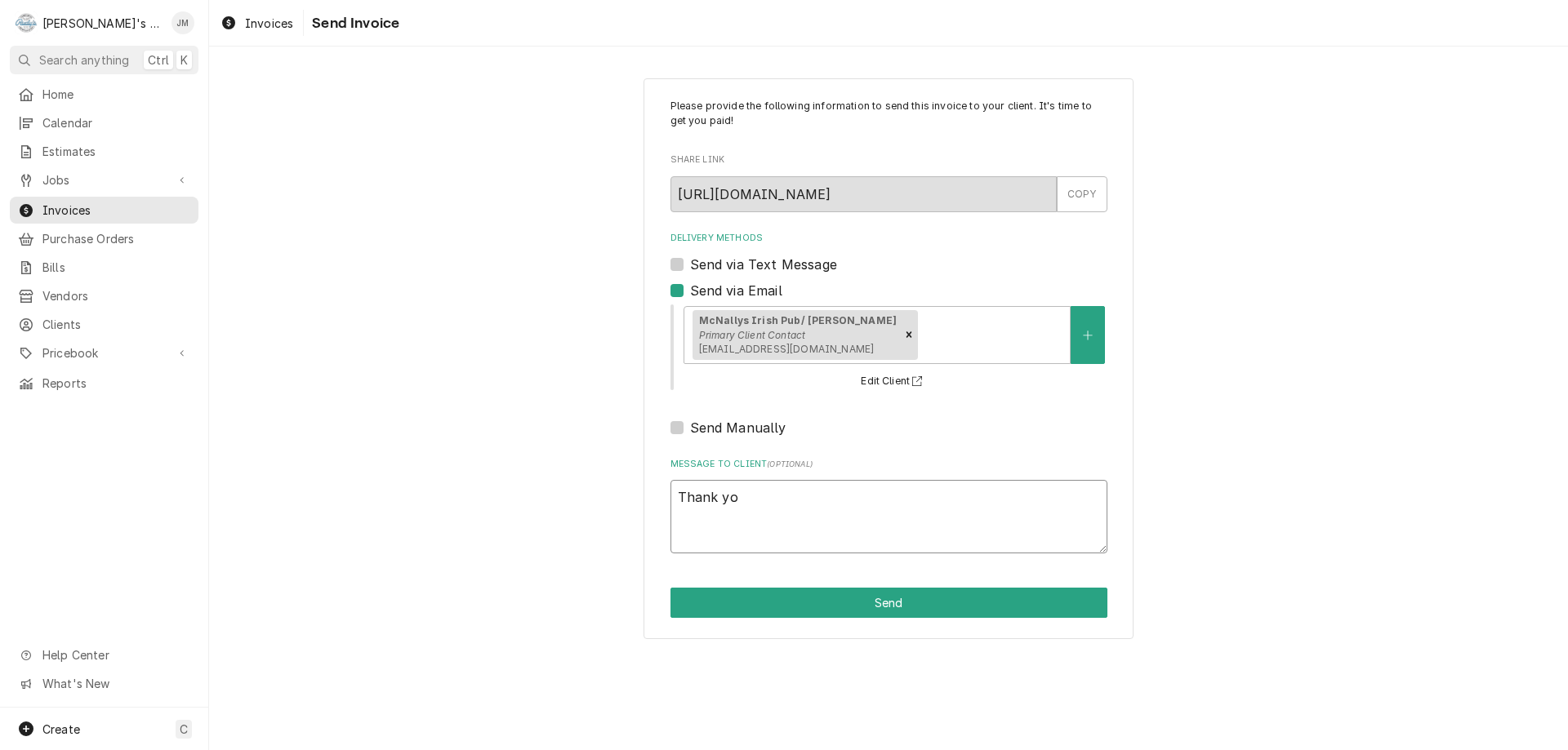
type textarea "x"
type textarea "Thank you"
type textarea "x"
type textarea "Thank you"
type textarea "x"
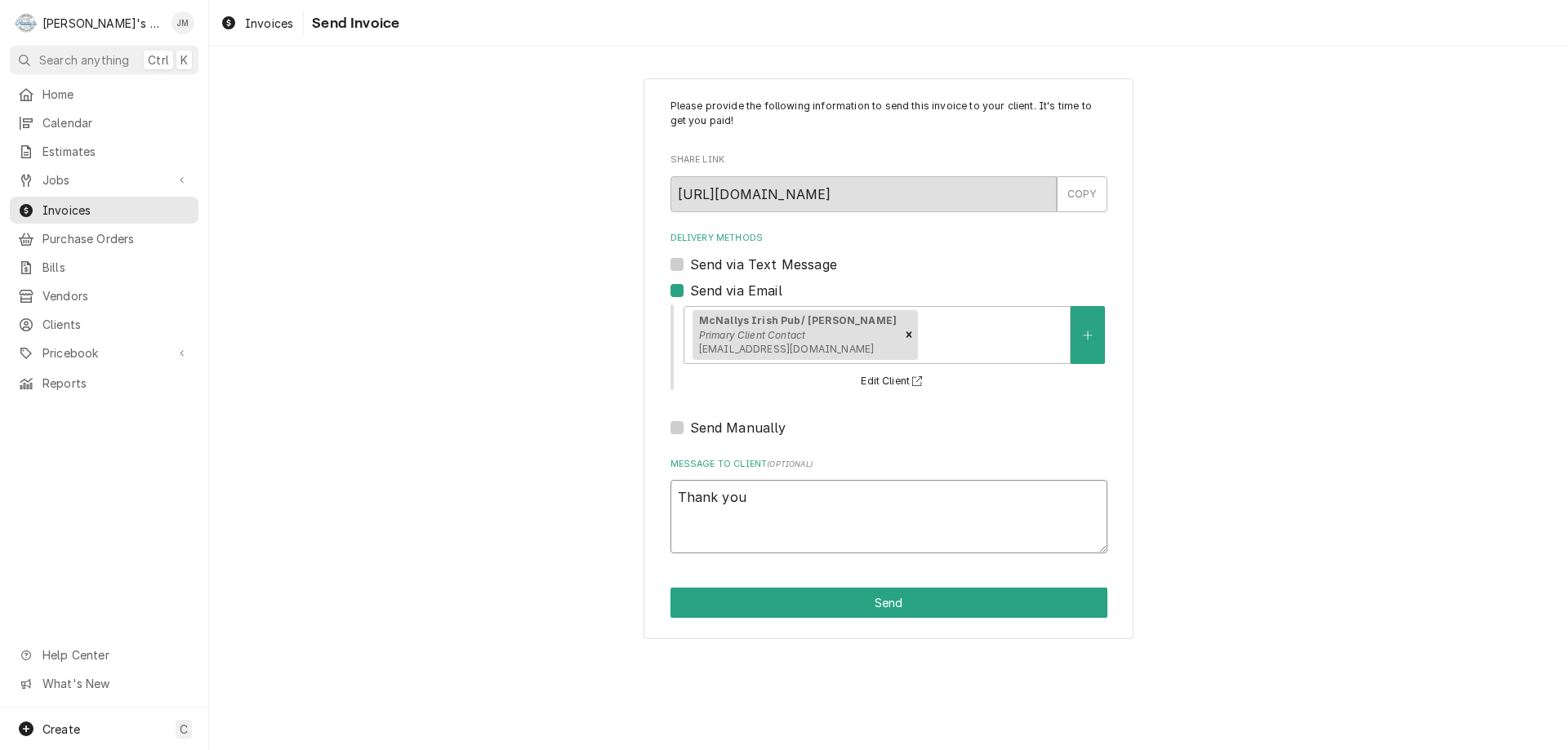
type textarea "Thank you f"
type textarea "x"
type textarea "Thank you fo"
type textarea "x"
type textarea "Thank you for"
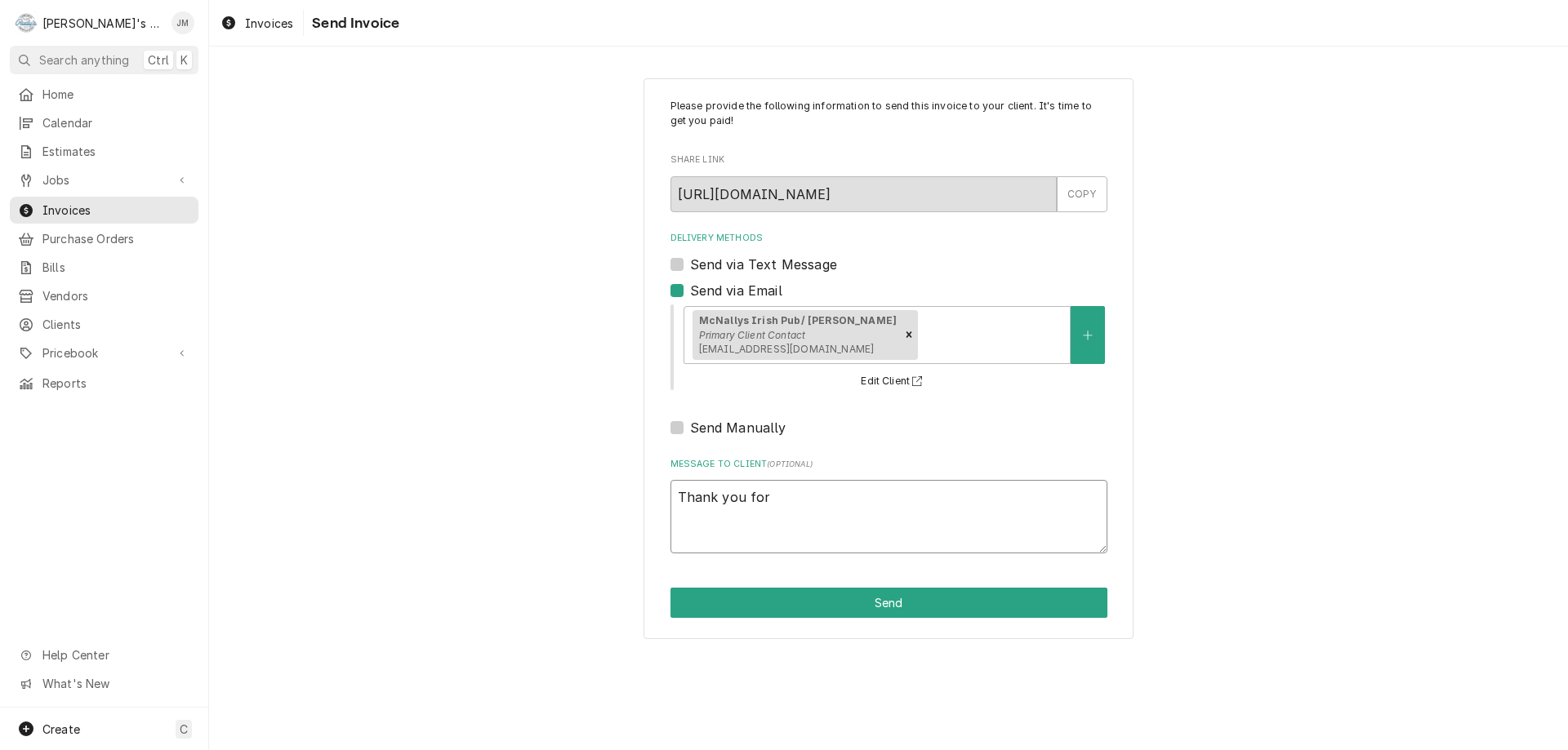
type textarea "x"
type textarea "Thank you for"
type textarea "x"
type textarea "Thank you for y"
type textarea "x"
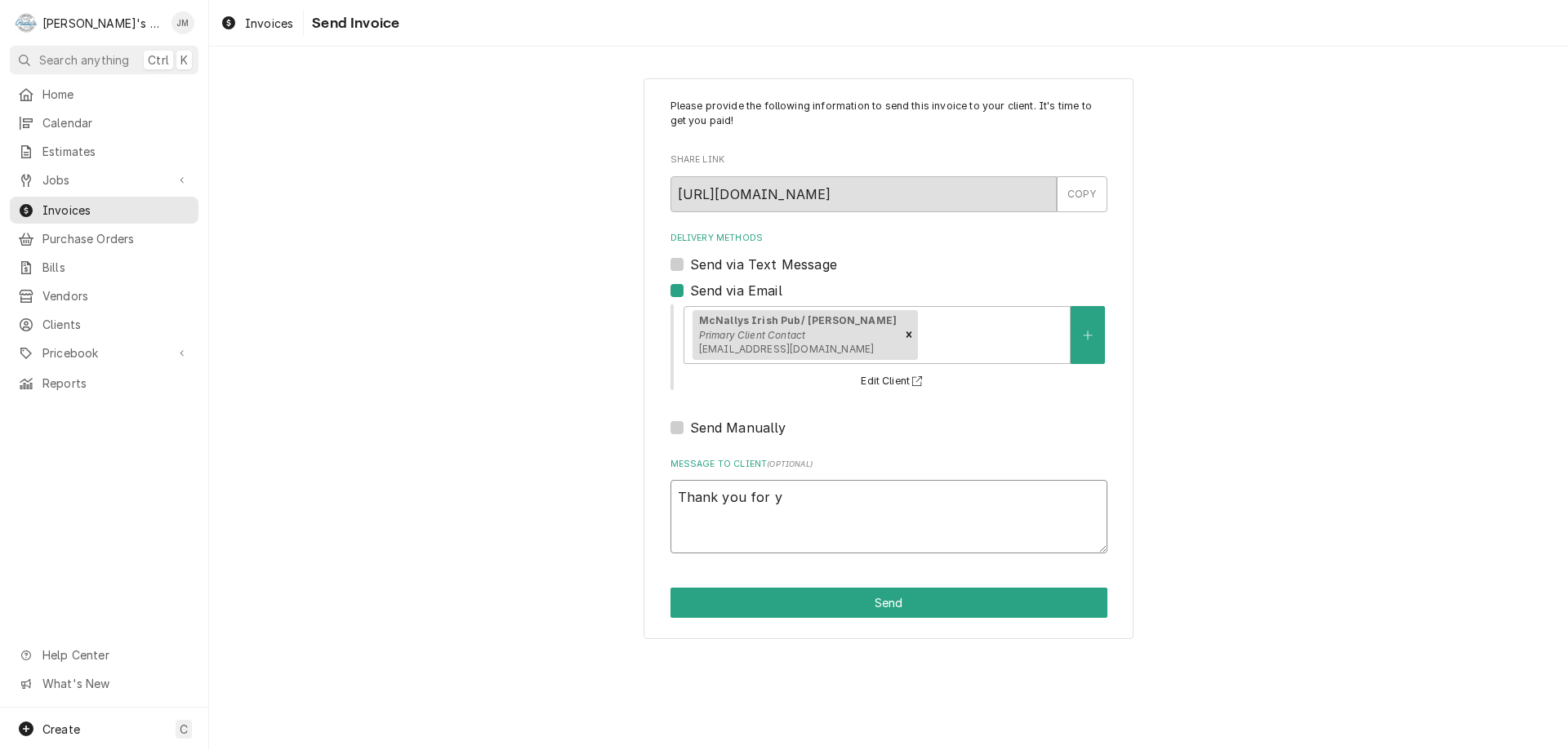
type textarea "Thank you for yo"
type textarea "x"
type textarea "Thank you for you"
type textarea "x"
type textarea "Thank you for your"
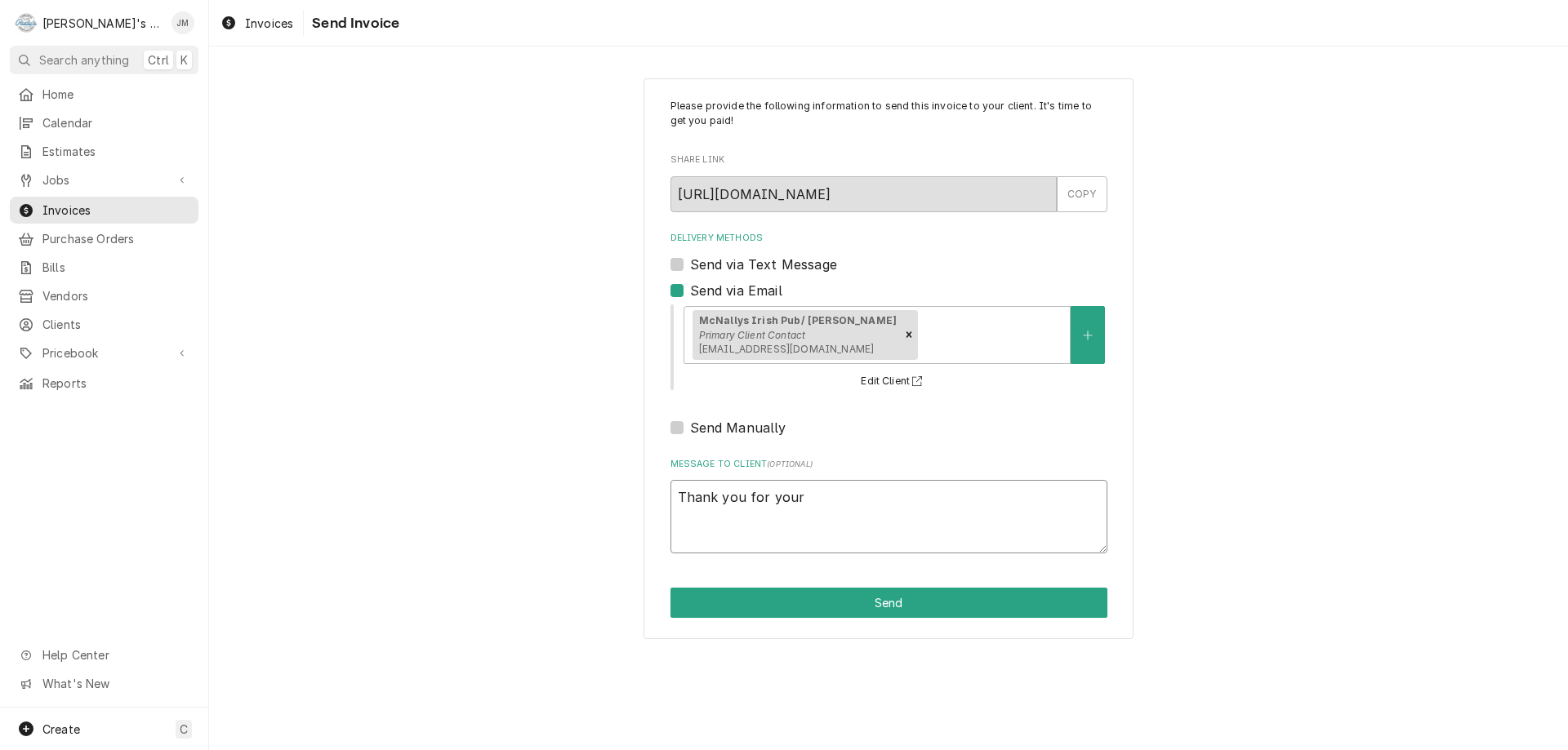
type textarea "x"
type textarea "Thank you for your"
type textarea "x"
type textarea "Thank you for your b"
type textarea "x"
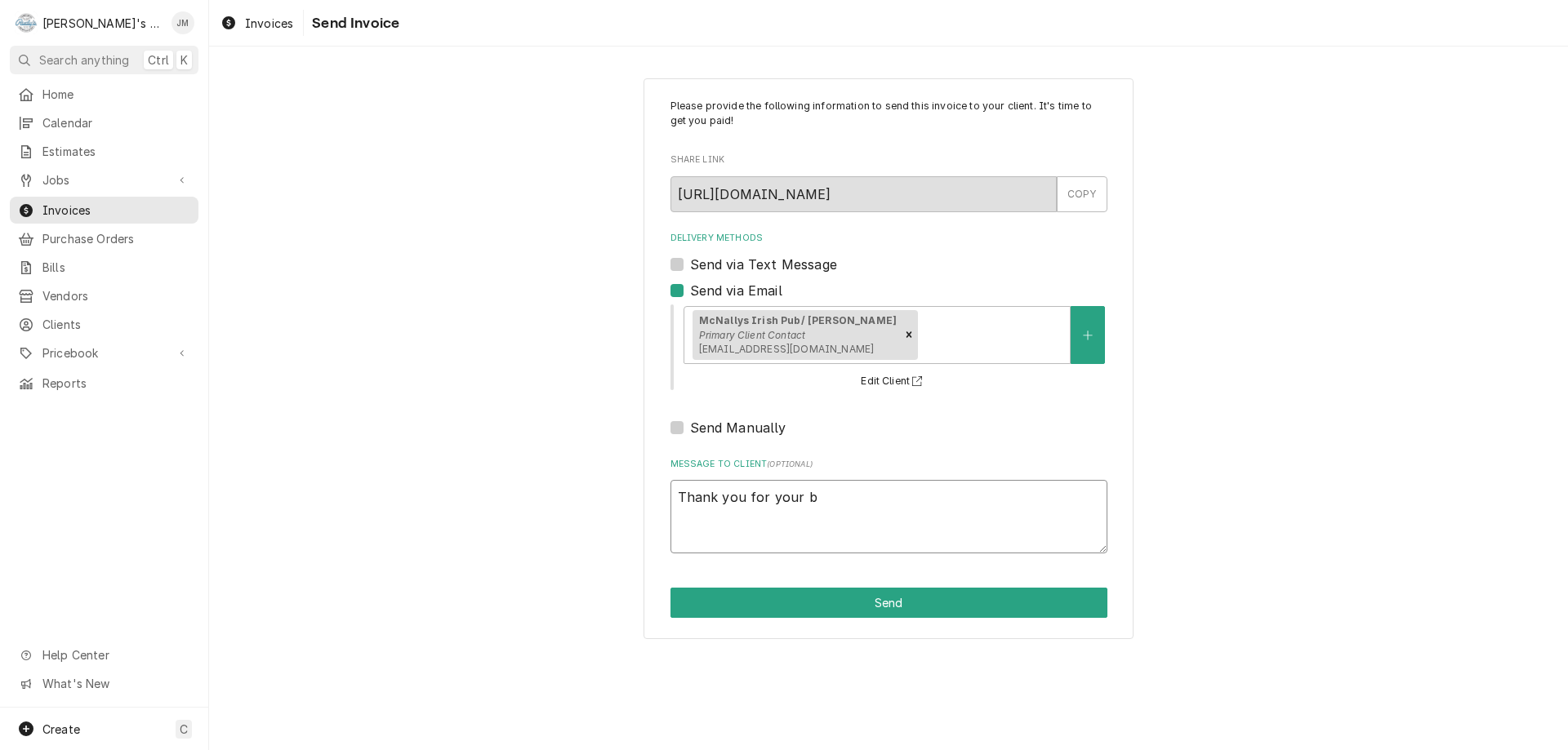
type textarea "Thank you for your bu"
type textarea "x"
type textarea "Thank you for your bus"
type textarea "x"
type textarea "Thank you for your busi"
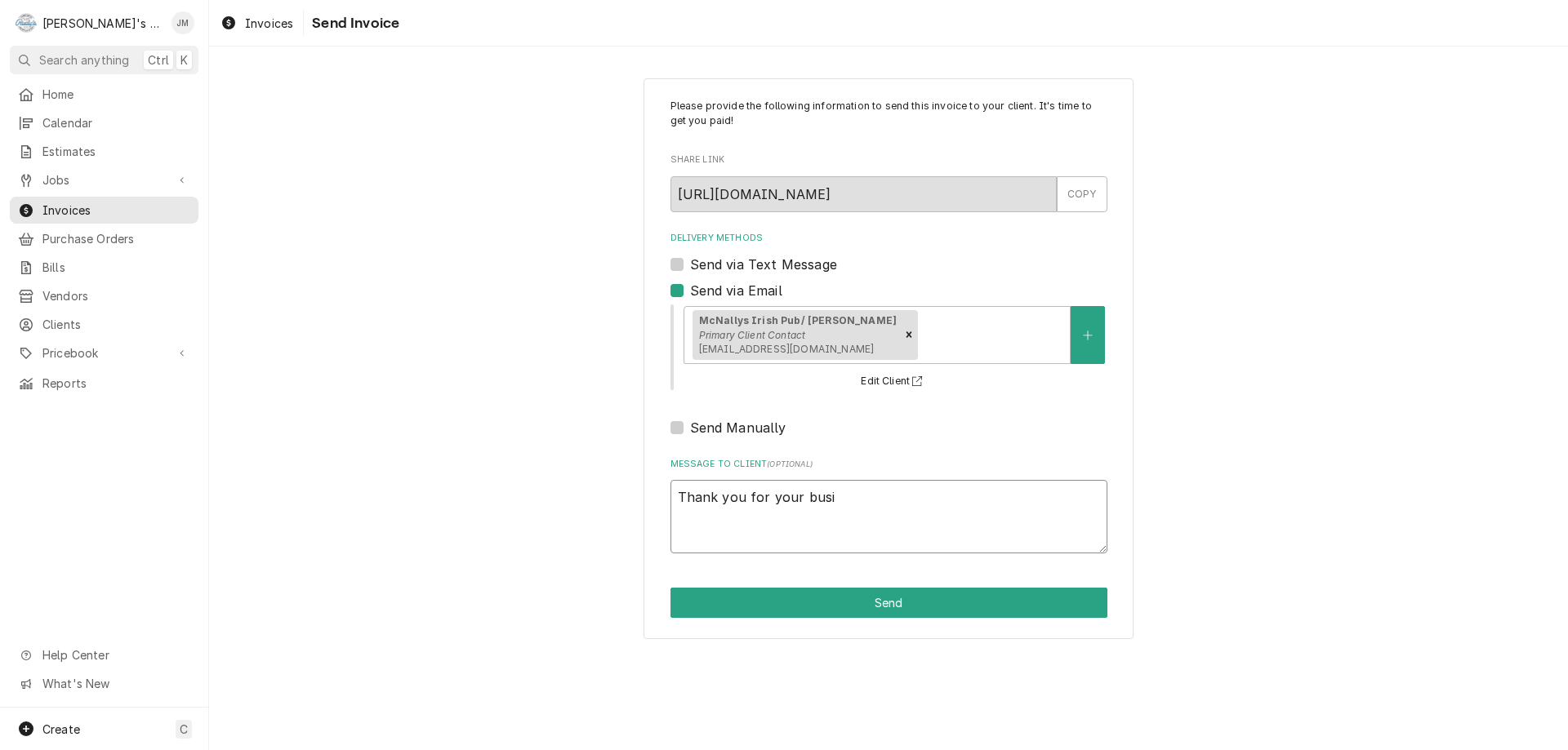
type textarea "x"
type textarea "Thank you for your busin"
type textarea "x"
type textarea "Thank you for your busine"
type textarea "x"
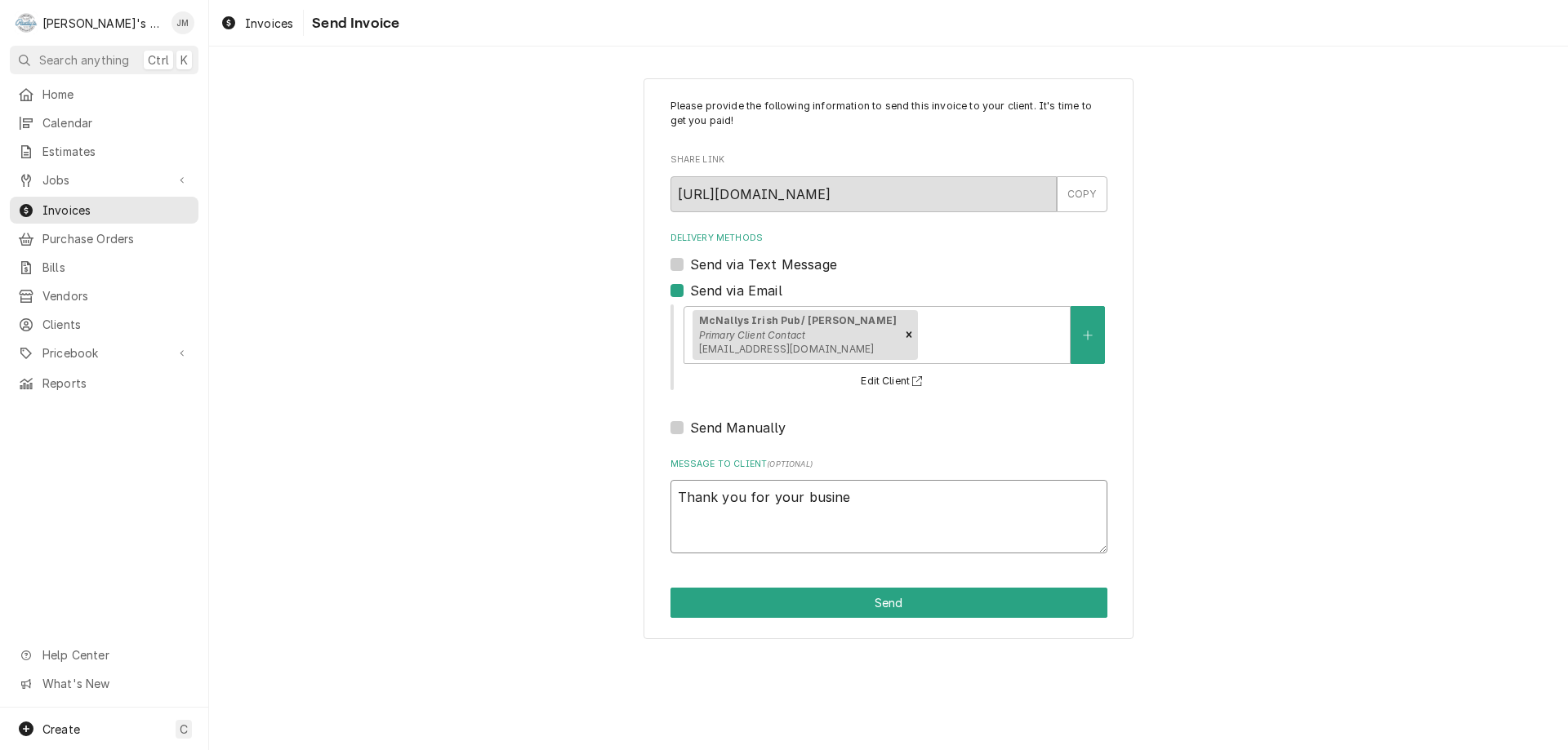
type textarea "Thank you for your busines"
type textarea "x"
type textarea "Thank you for your business"
type textarea "x"
type textarea "Thank you for your business."
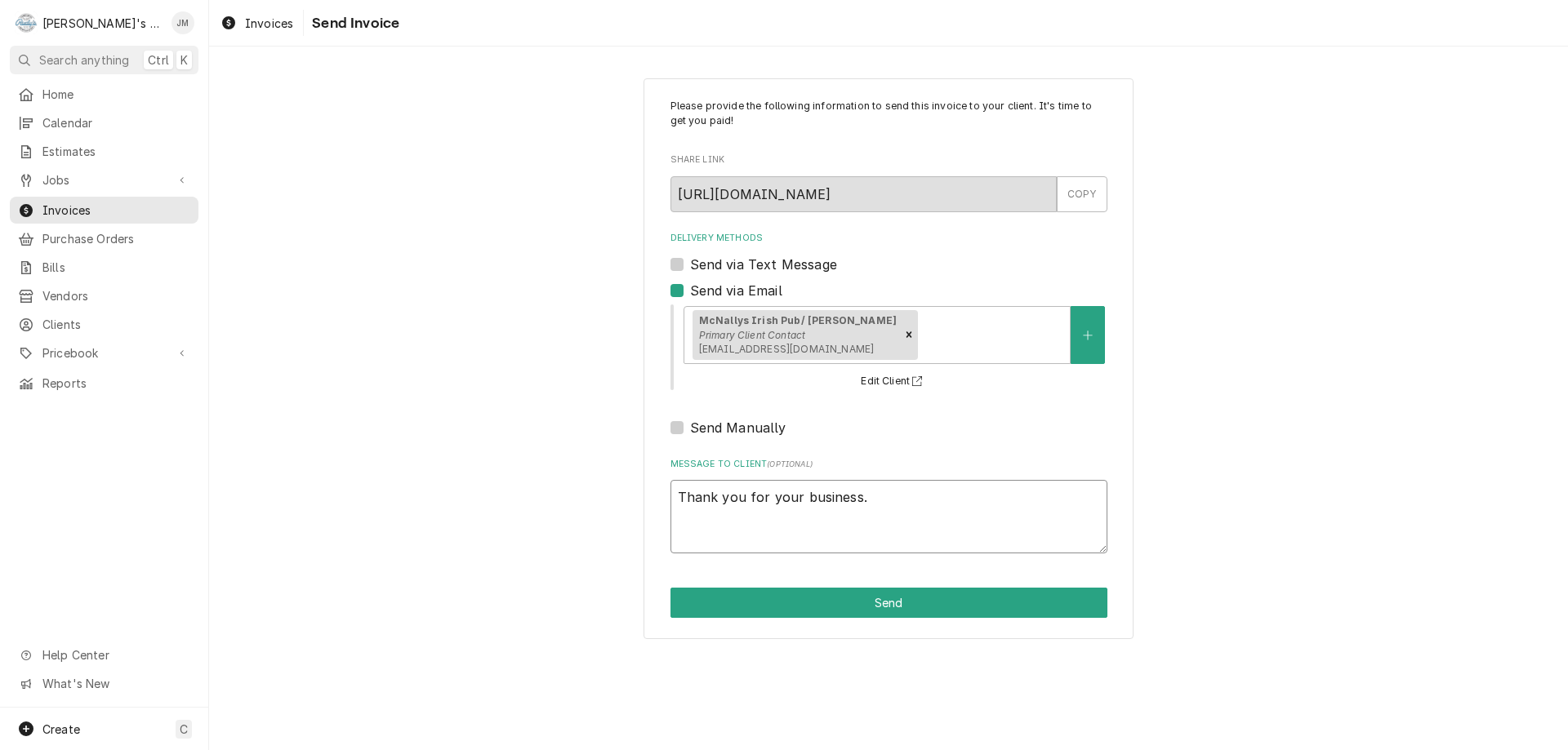
type textarea "x"
type textarea "Thank you for your business."
click at [875, 608] on button "Send" at bounding box center [889, 603] width 437 height 30
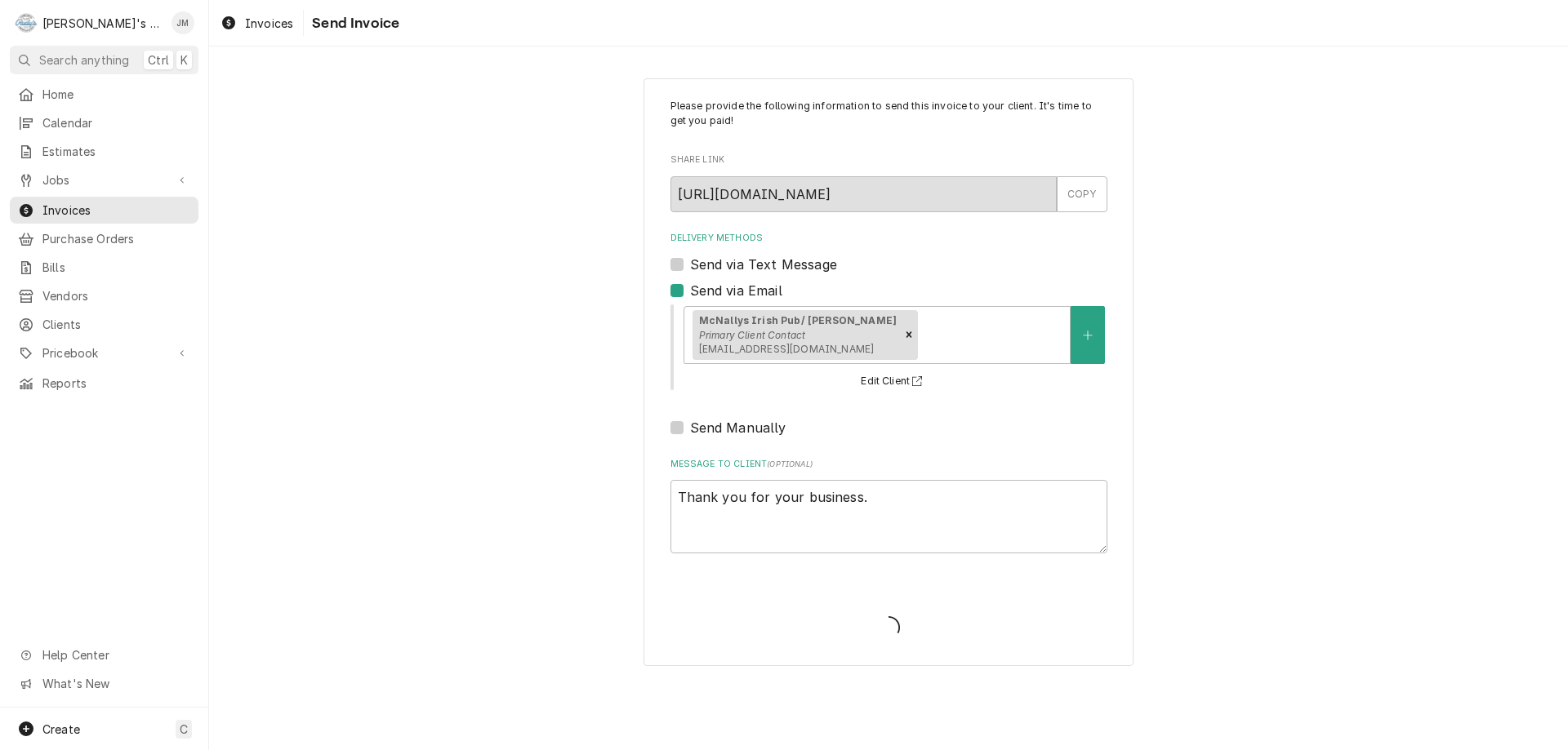
type textarea "x"
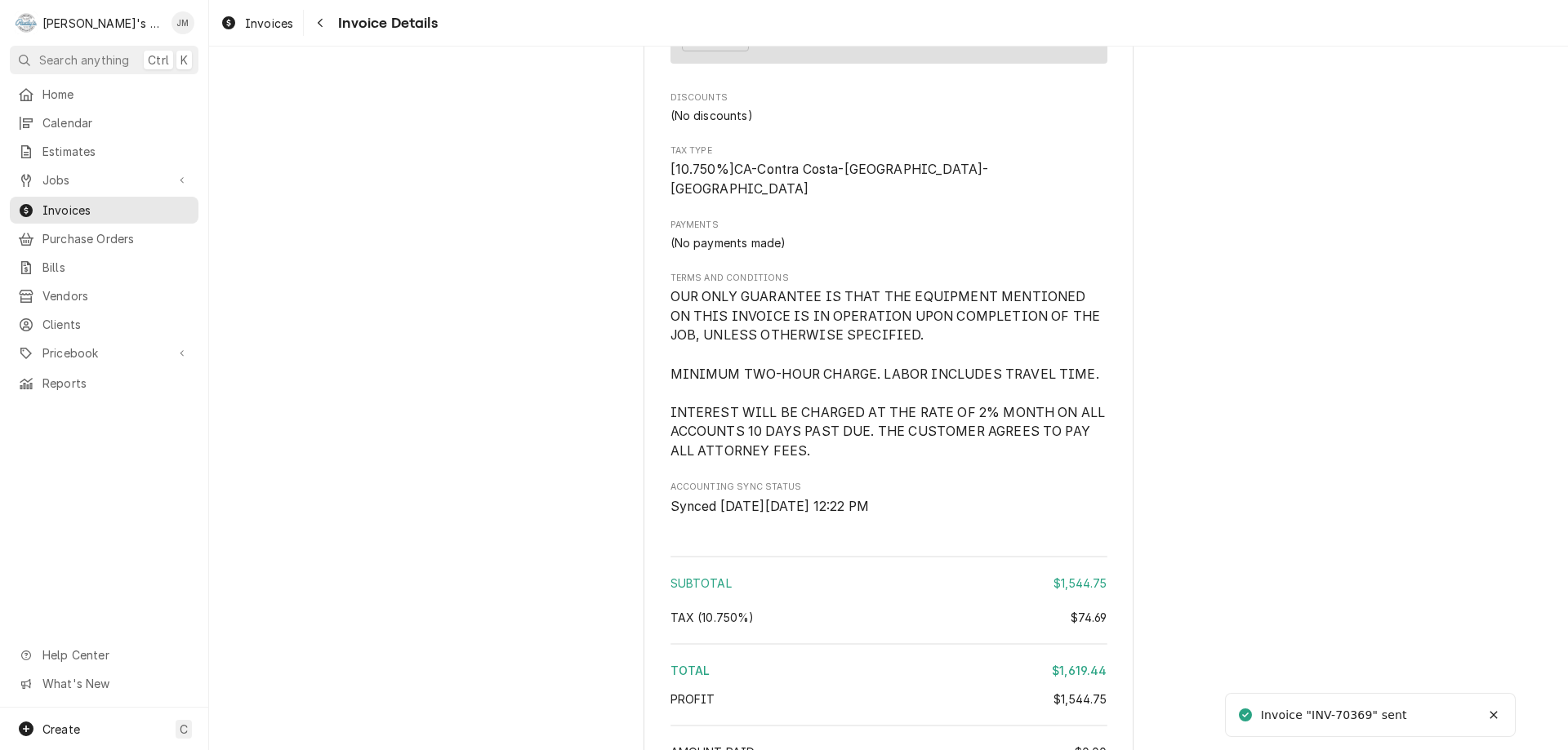
scroll to position [2264, 0]
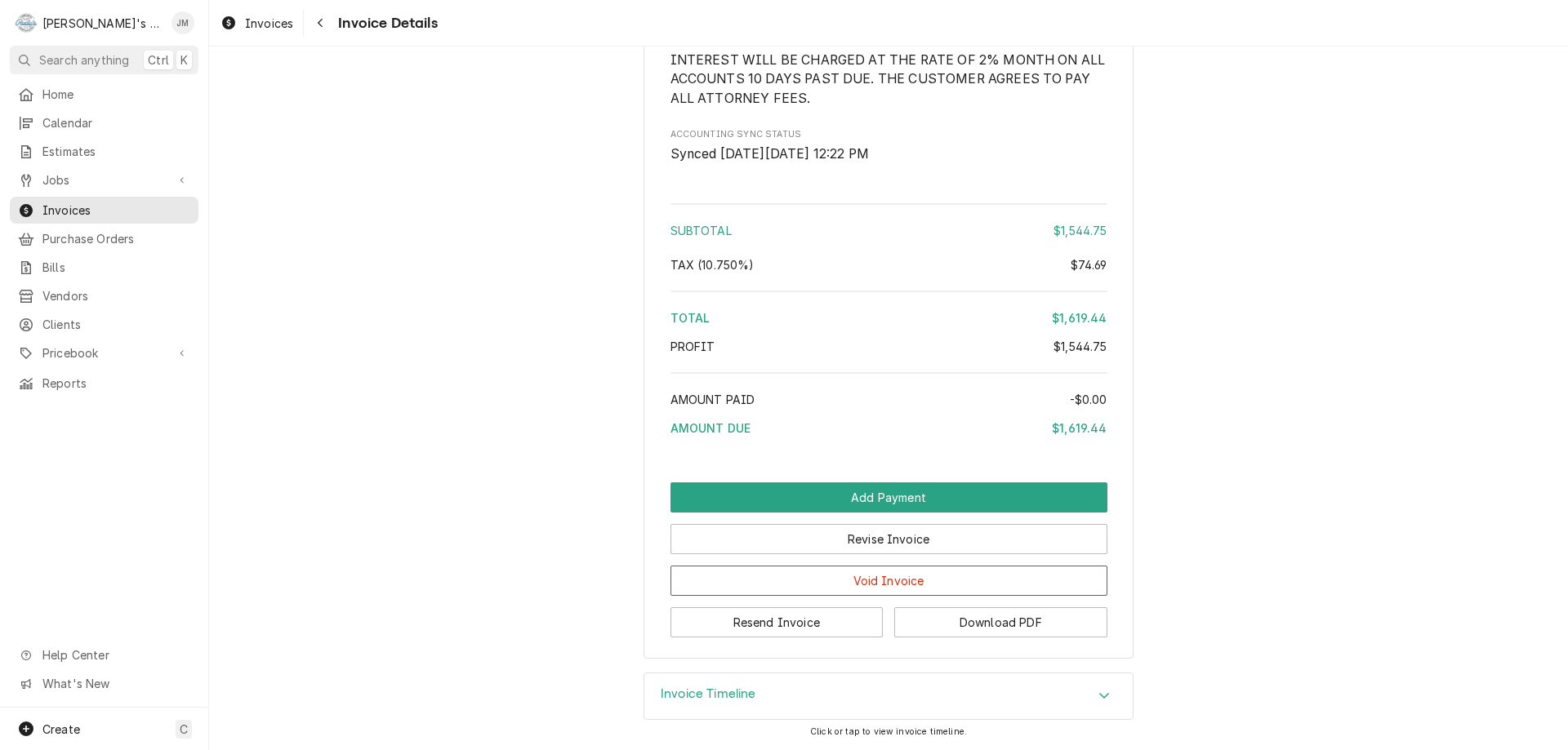
click at [715, 685] on div "Invoice Timeline" at bounding box center [888, 696] width 488 height 45
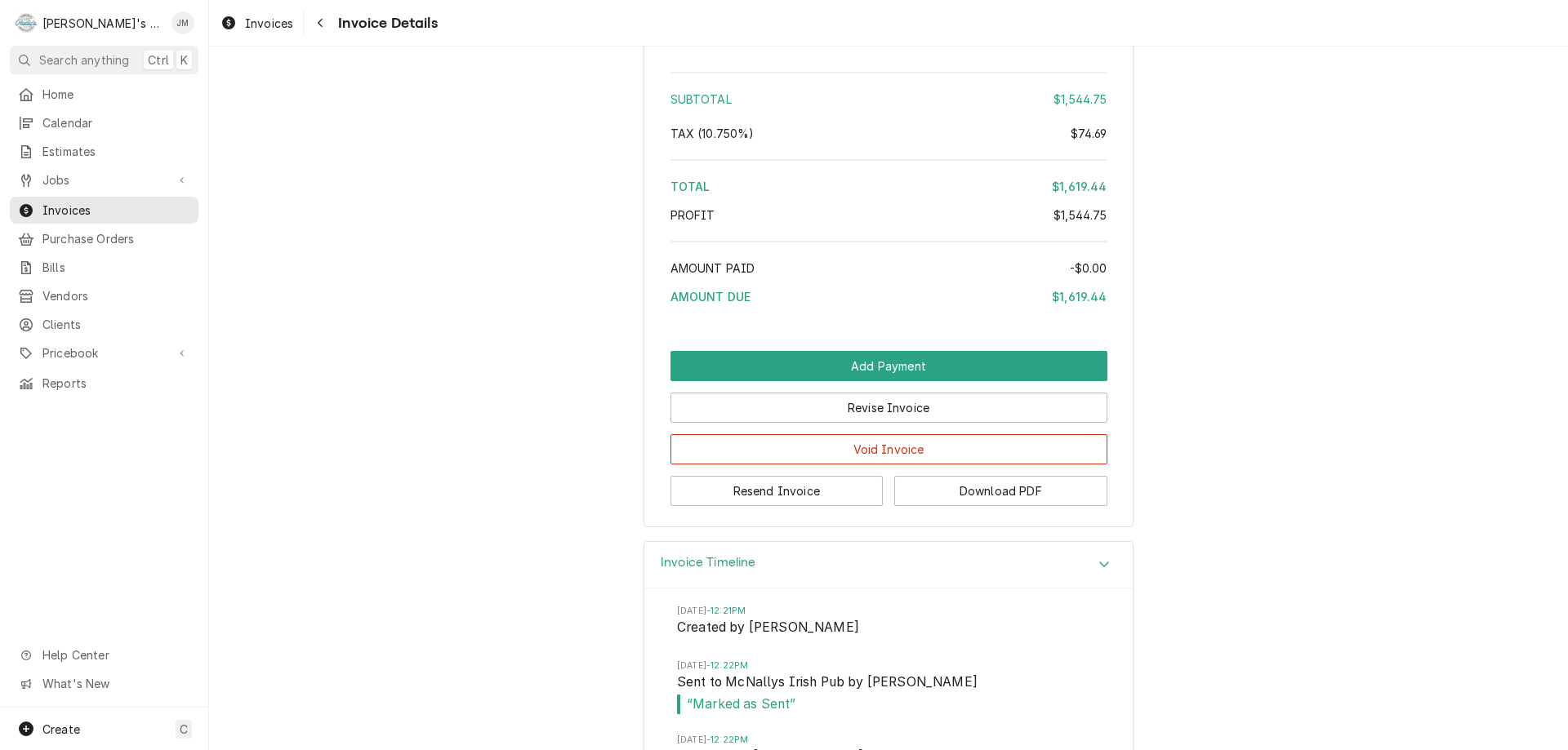
scroll to position [2526, 0]
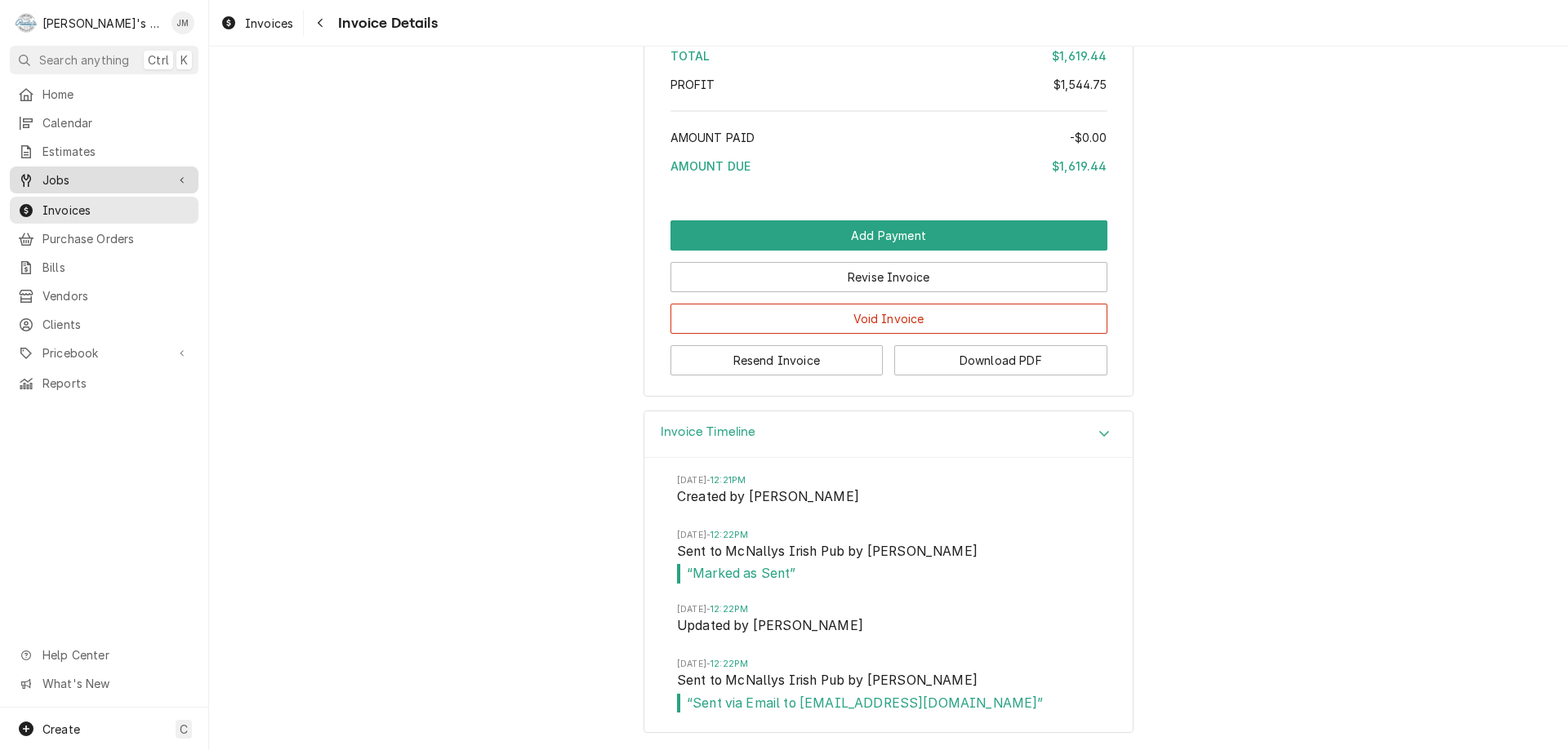
click at [50, 171] on span "Jobs" at bounding box center [104, 180] width 123 height 17
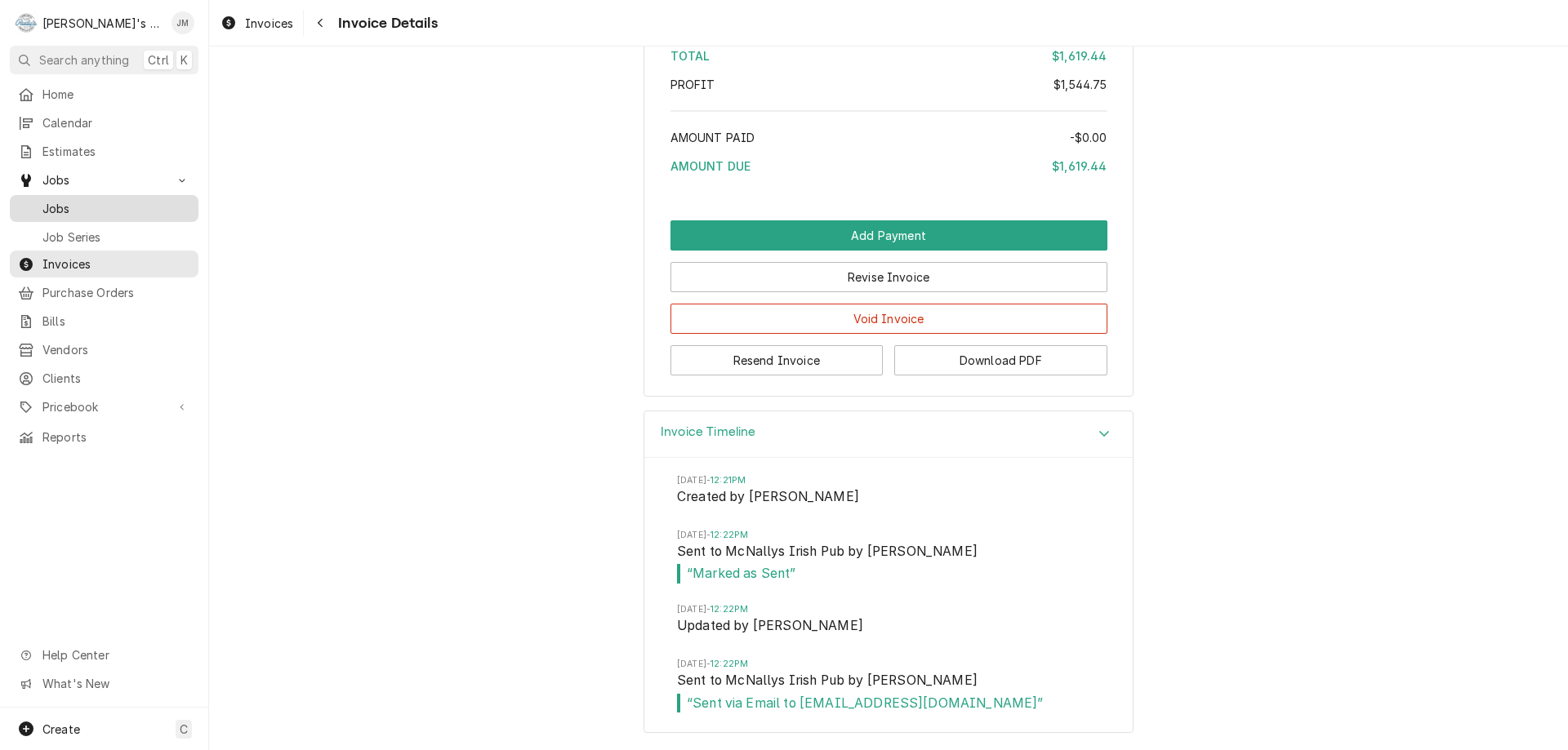
click at [54, 200] on span "Jobs" at bounding box center [116, 209] width 147 height 17
